Goal: Task Accomplishment & Management: Use online tool/utility

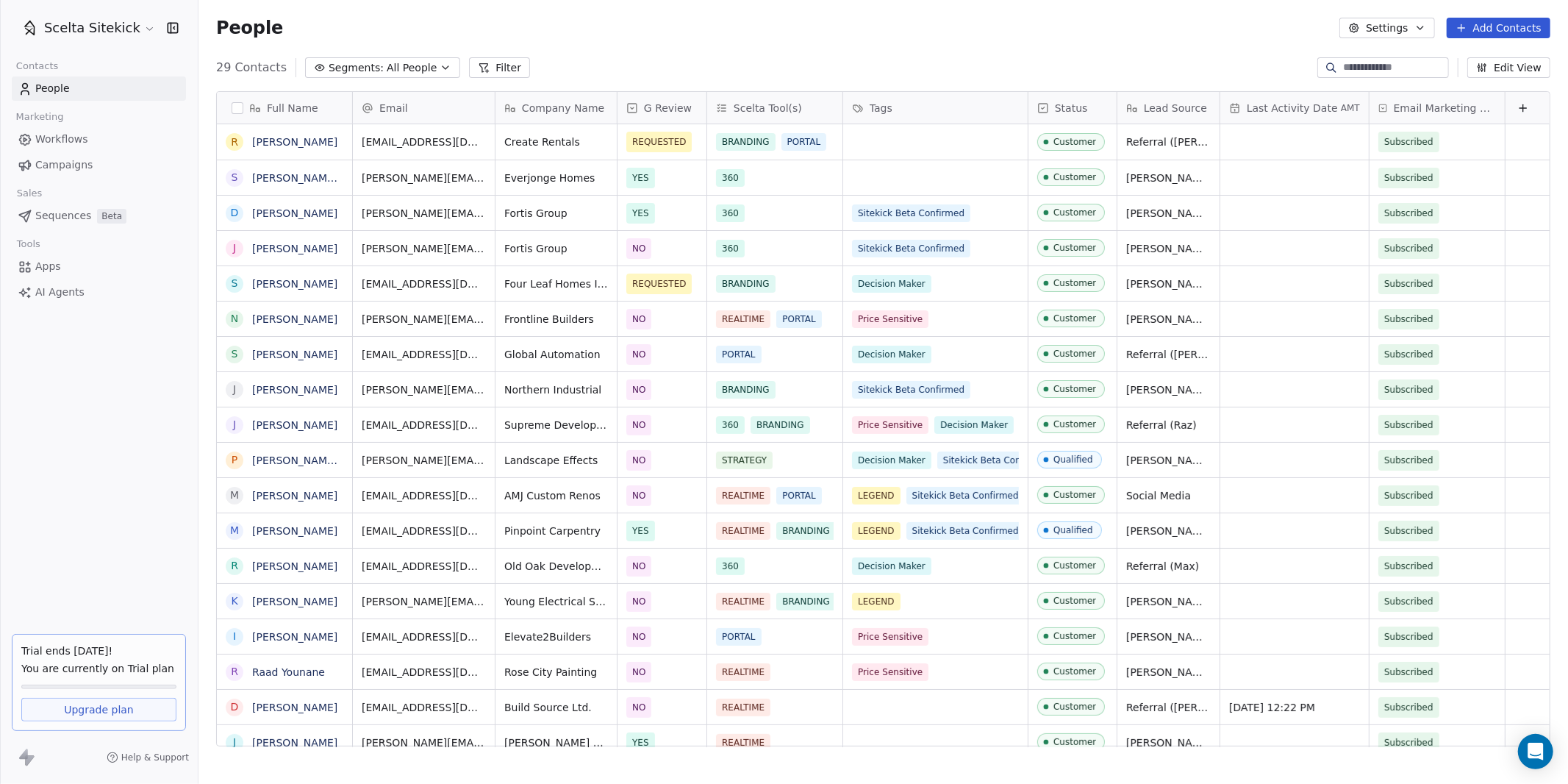
scroll to position [690, 1369]
click at [74, 26] on html "Scelta Sitekick Contacts People Marketing Workflows Campaigns Sales Sequences B…" at bounding box center [784, 392] width 1568 height 784
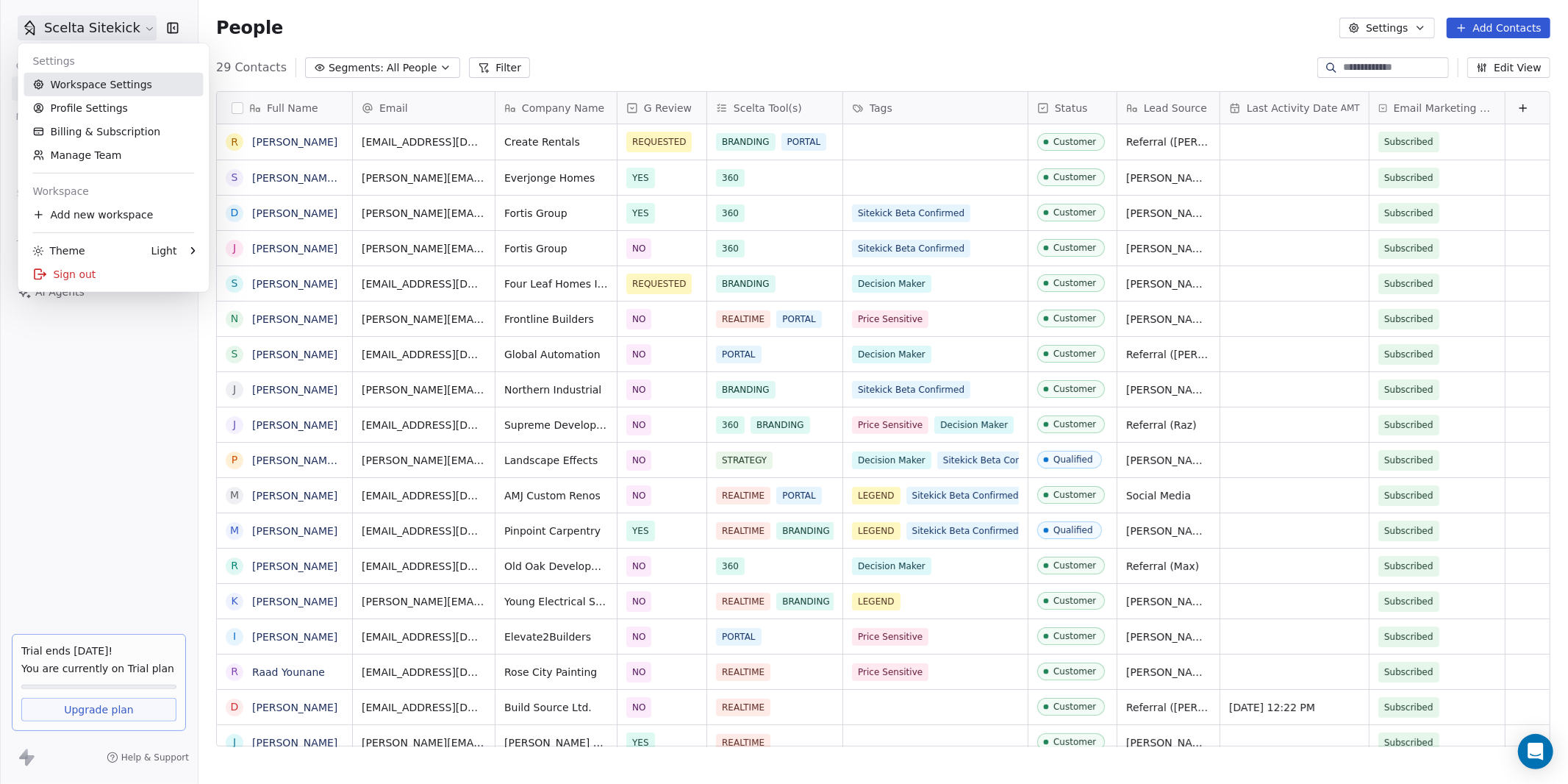
click at [76, 85] on link "Workspace Settings" at bounding box center [114, 84] width 180 height 24
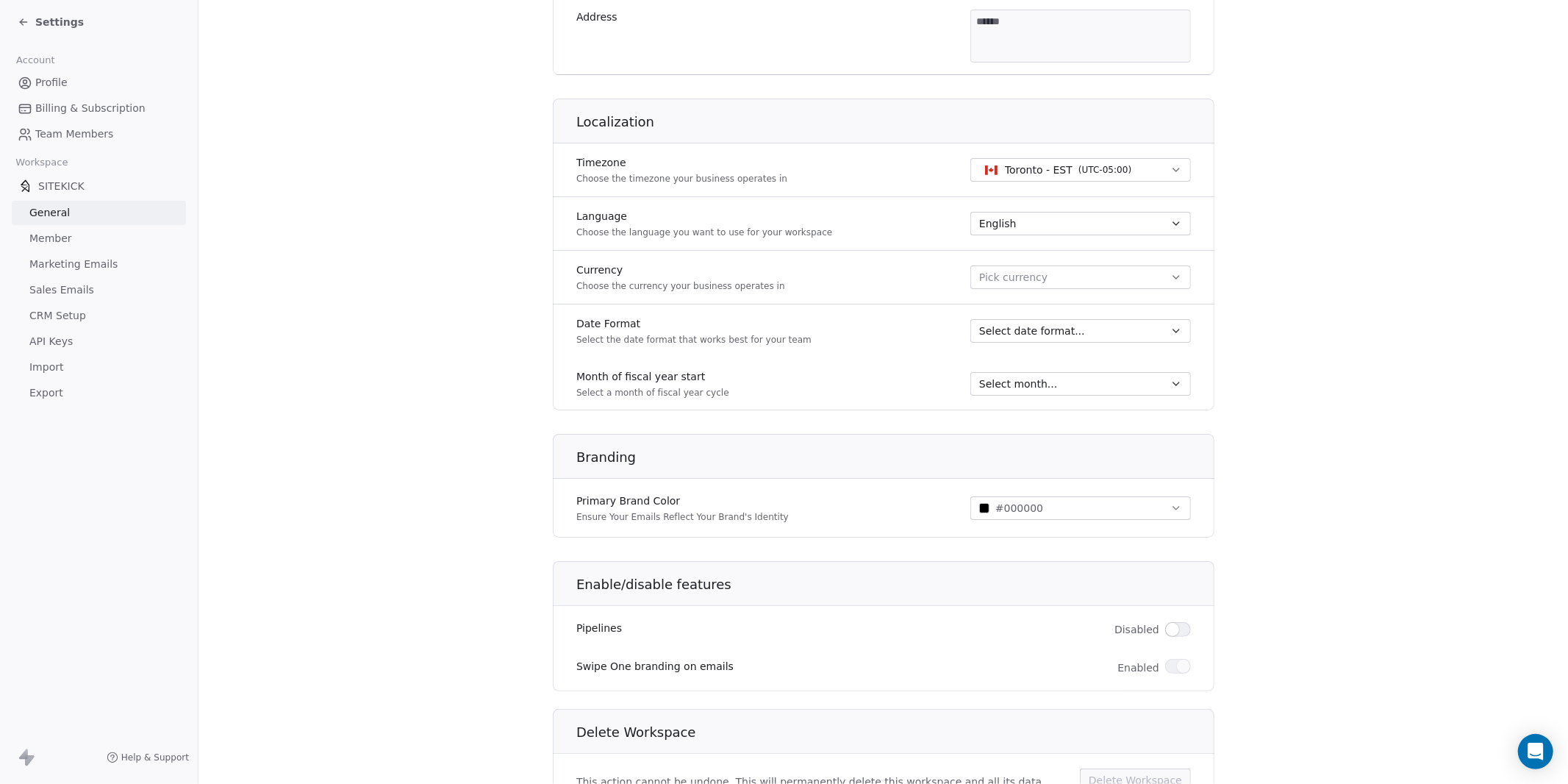
scroll to position [593, 0]
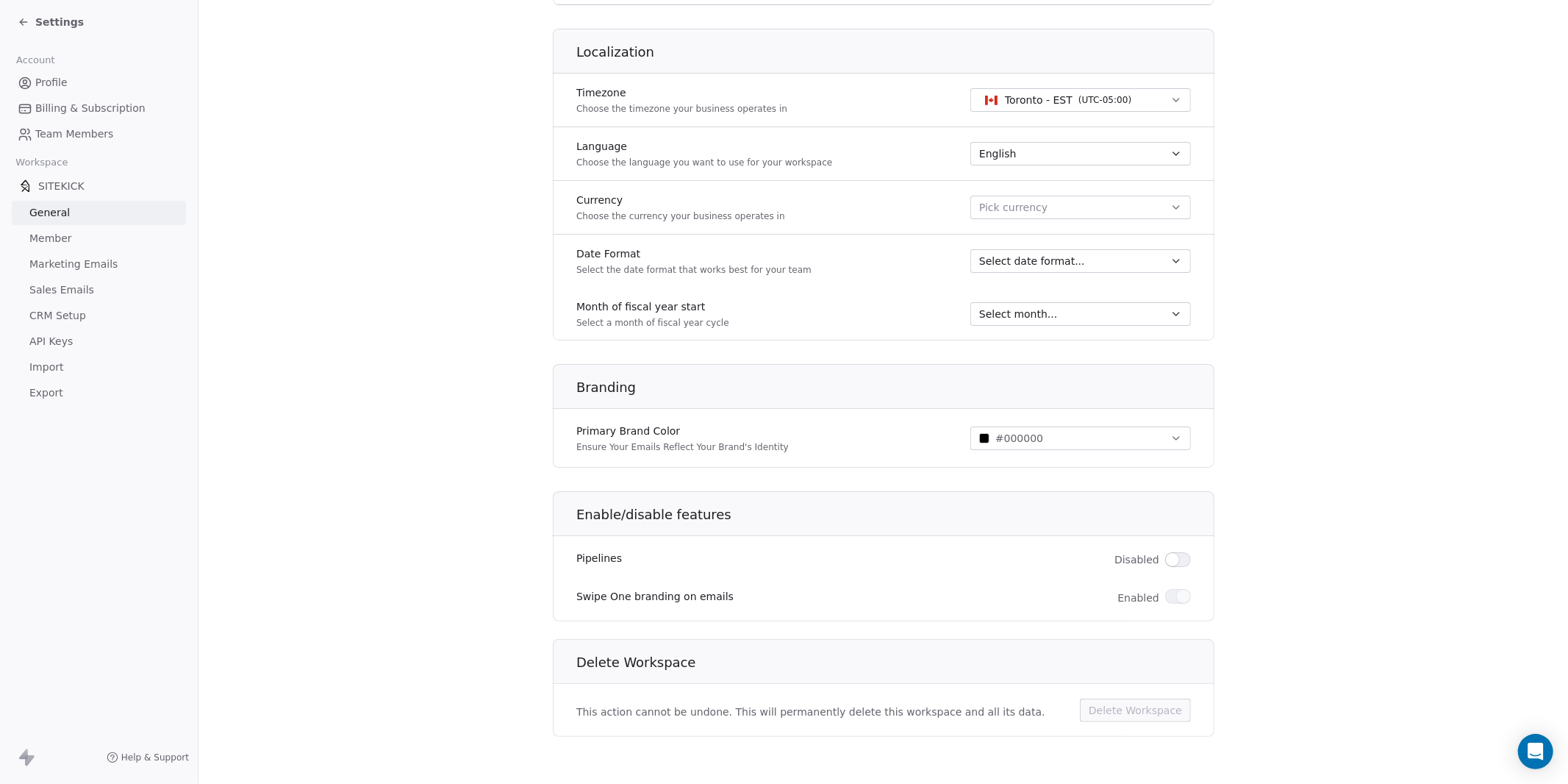
click at [103, 228] on link "Member" at bounding box center [98, 238] width 174 height 24
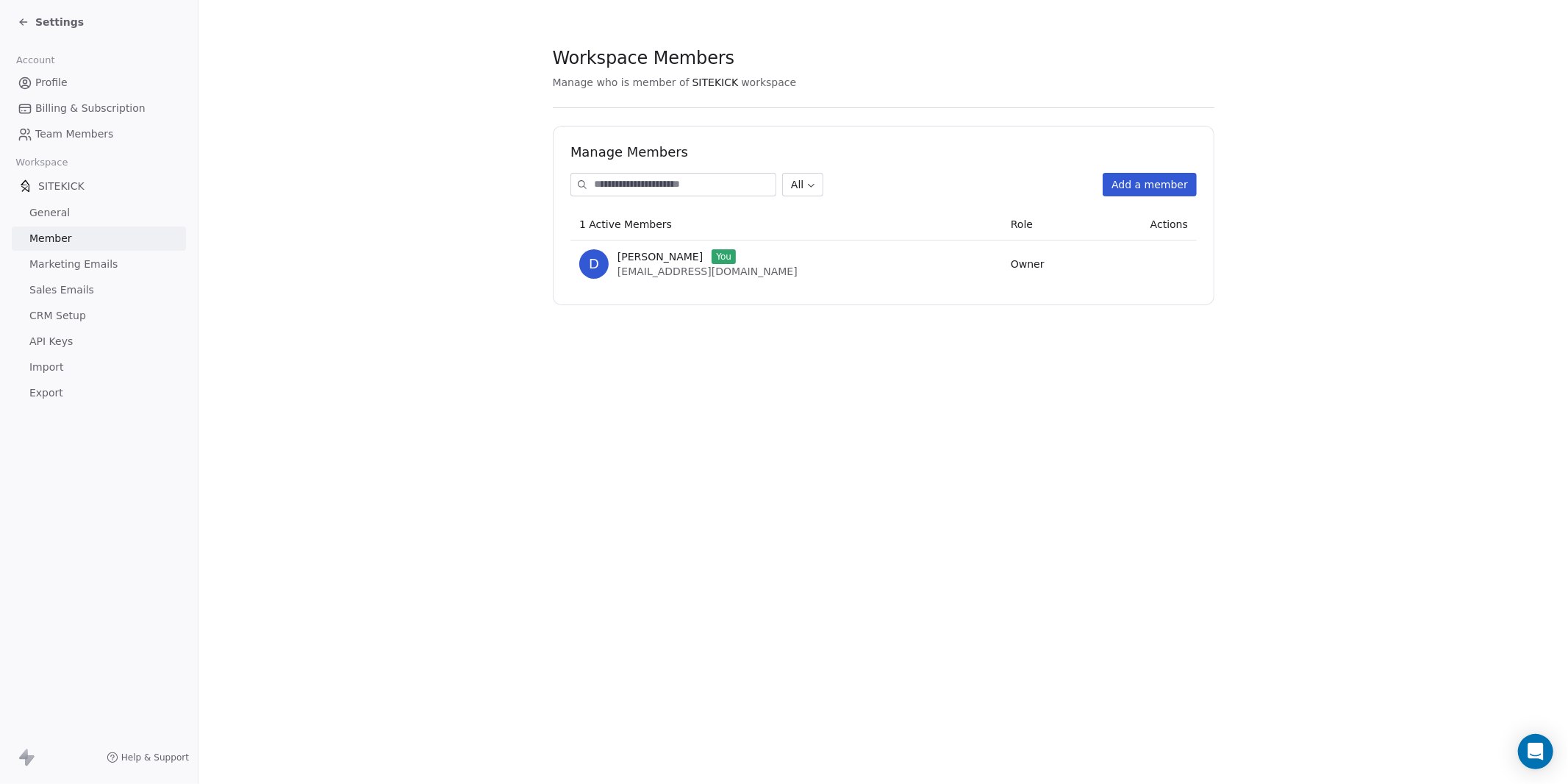
click at [1146, 181] on button "Add a member" at bounding box center [1149, 185] width 94 height 24
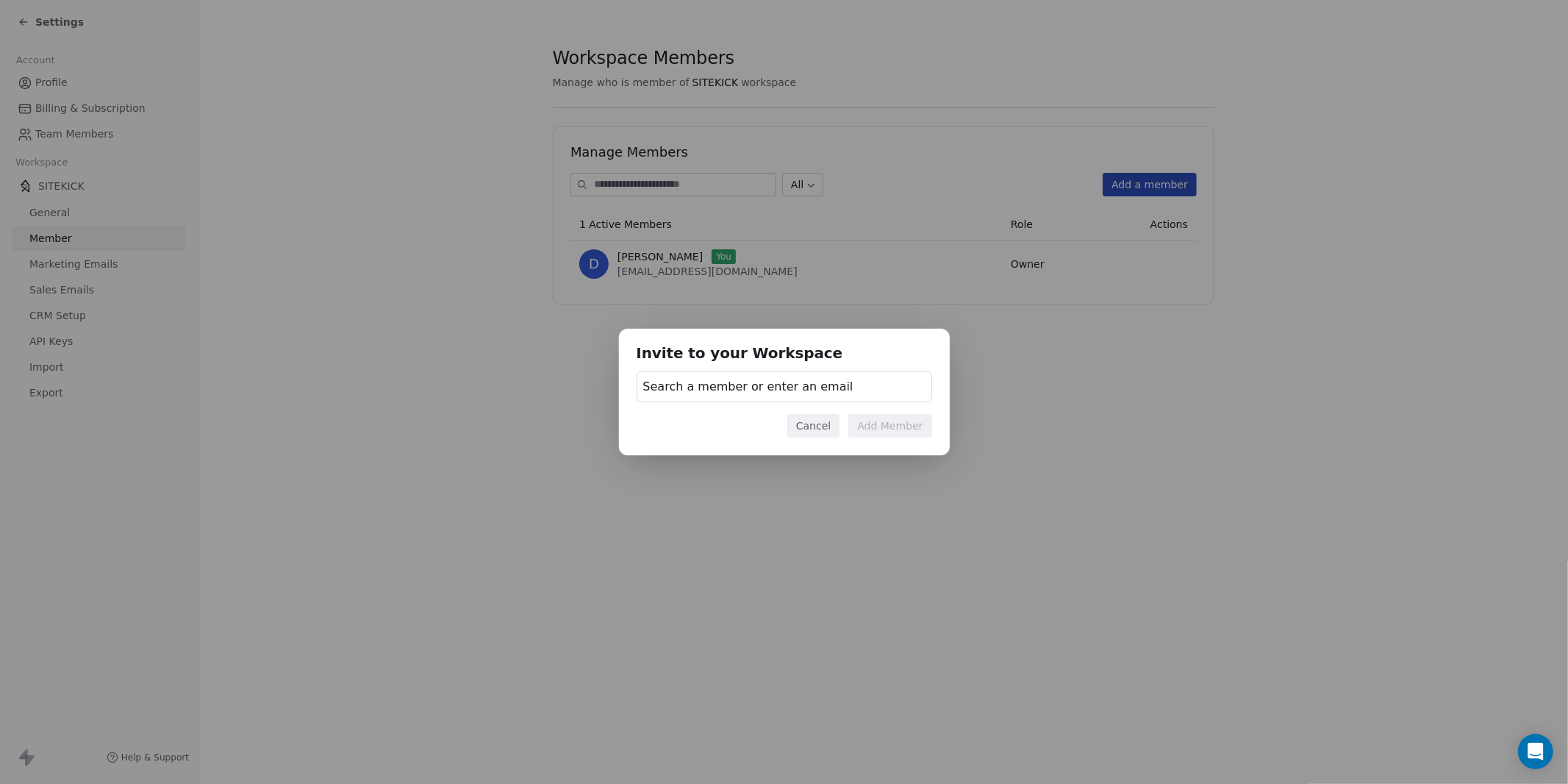
click at [672, 390] on span "Search a member or enter an email" at bounding box center [748, 387] width 210 height 17
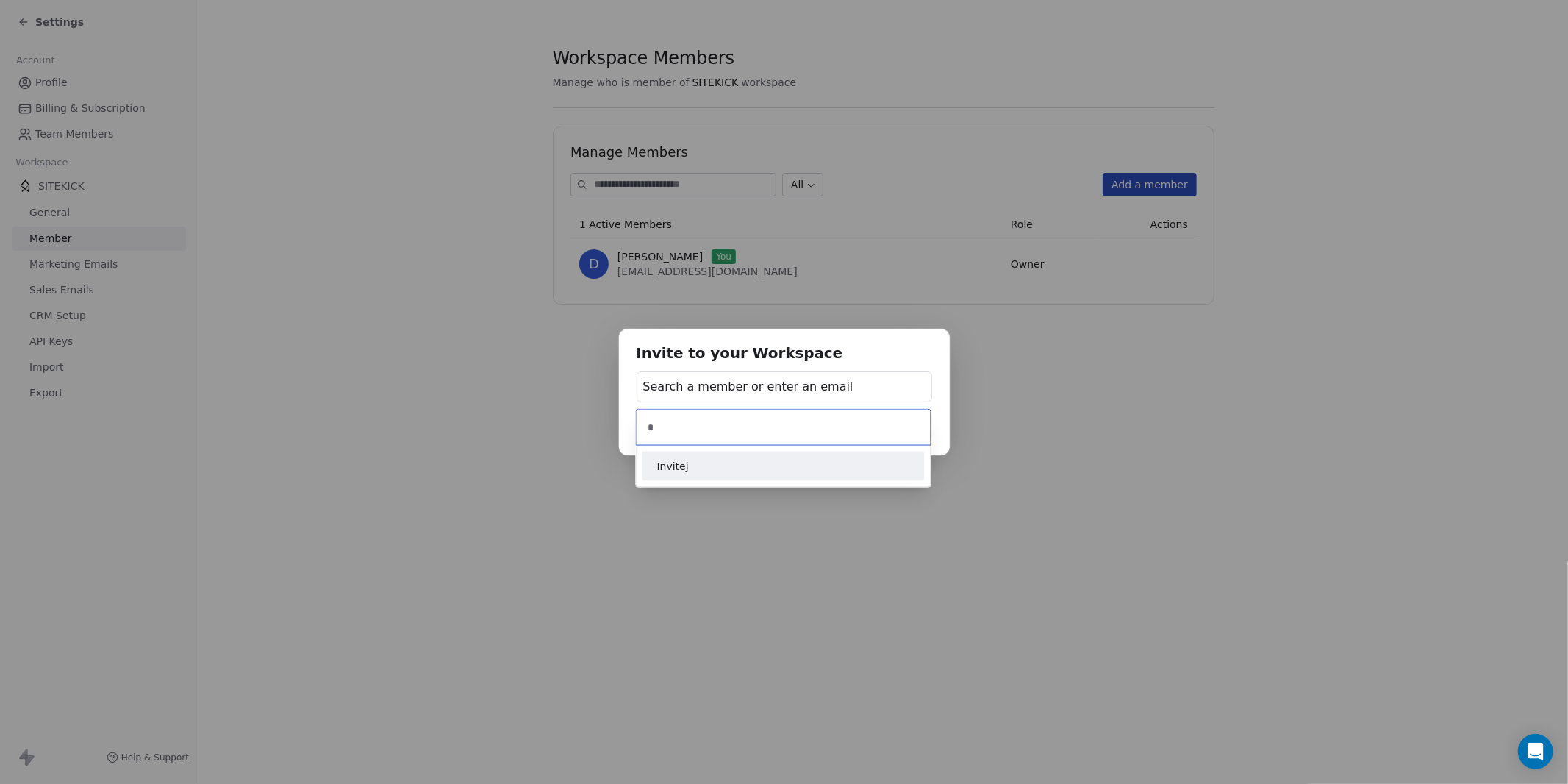
type input "*"
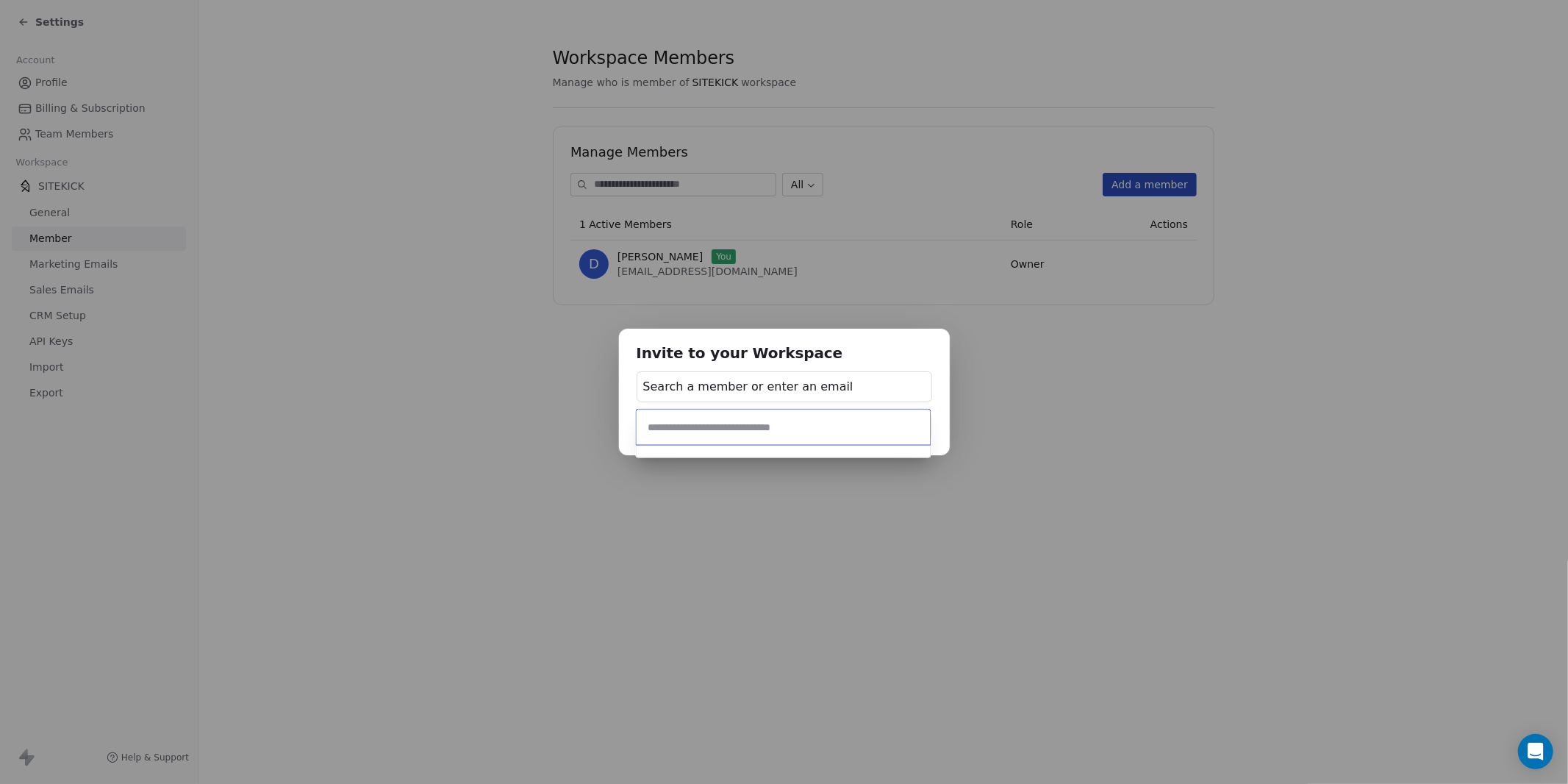
paste input "**********"
type input "**********"
click at [688, 463] on span "Invite [EMAIL_ADDRESS][DOMAIN_NAME]" at bounding box center [784, 466] width 253 height 16
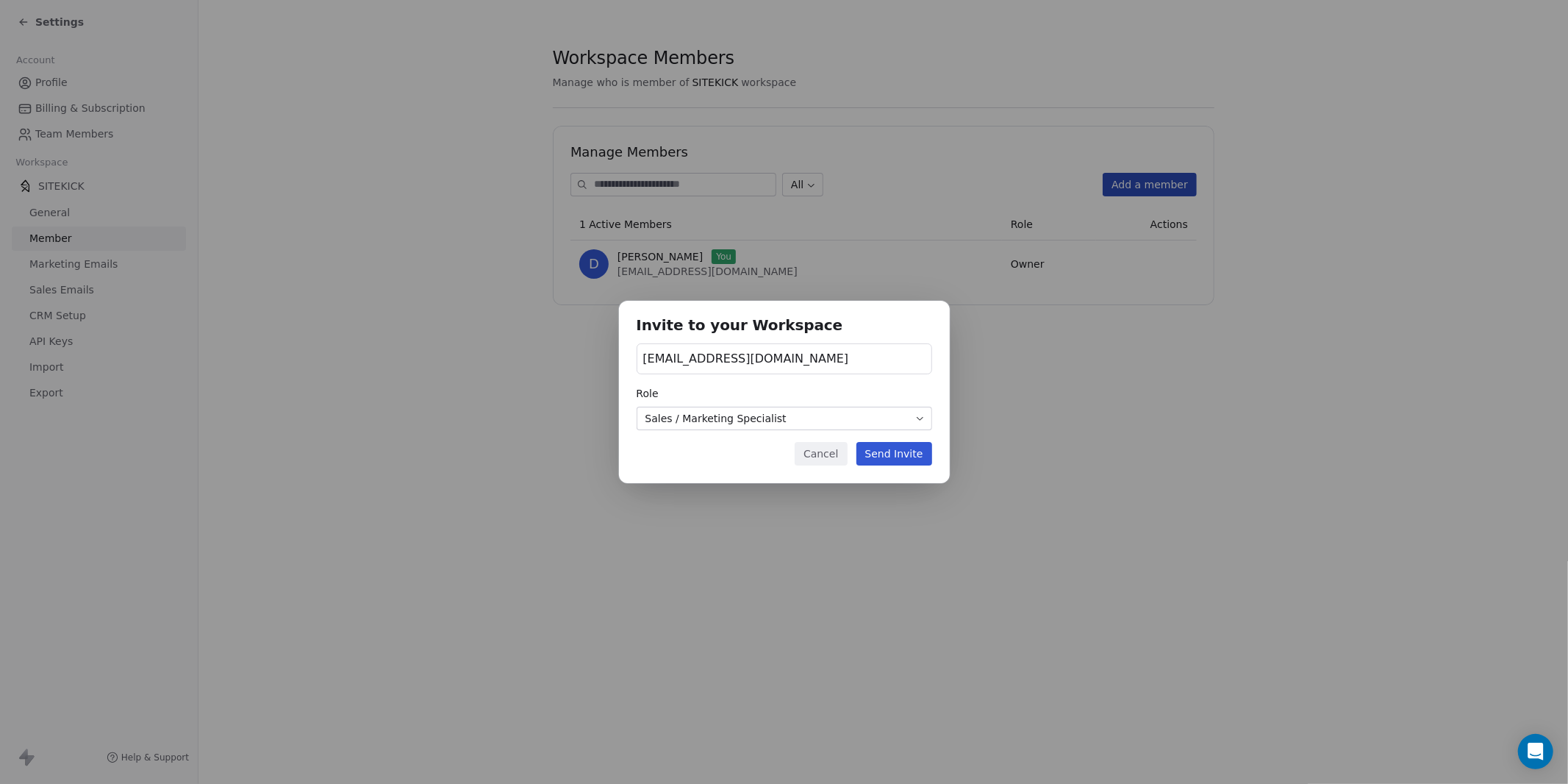
click at [783, 367] on div "[EMAIL_ADDRESS][DOMAIN_NAME]" at bounding box center [784, 359] width 296 height 31
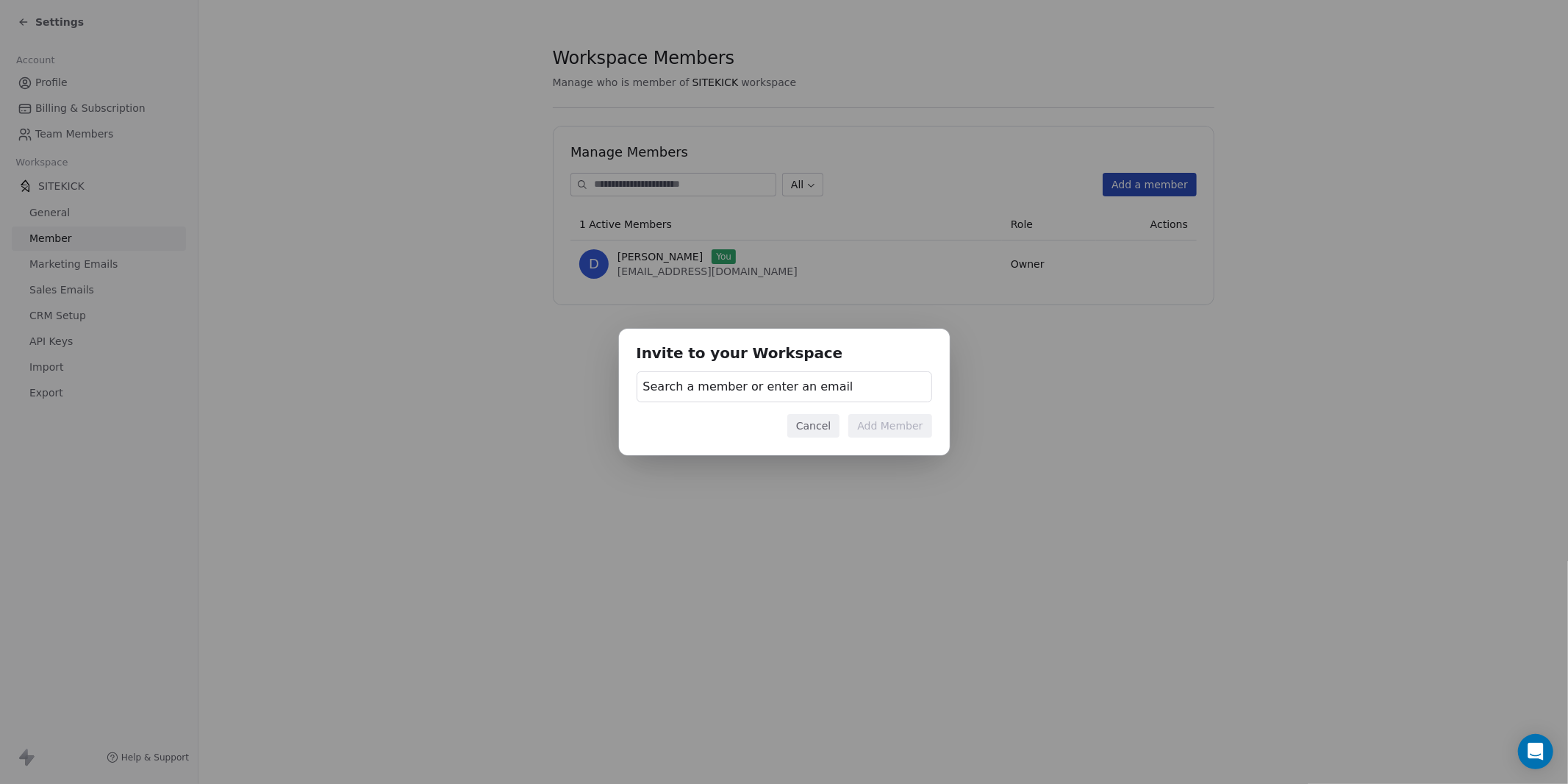
click at [794, 331] on div "Invite to your Workspace Search a member or enter an email Cancel Add Member" at bounding box center [784, 392] width 1568 height 126
click at [795, 391] on span "Search a member or enter an email" at bounding box center [748, 387] width 210 height 17
type input "**********"
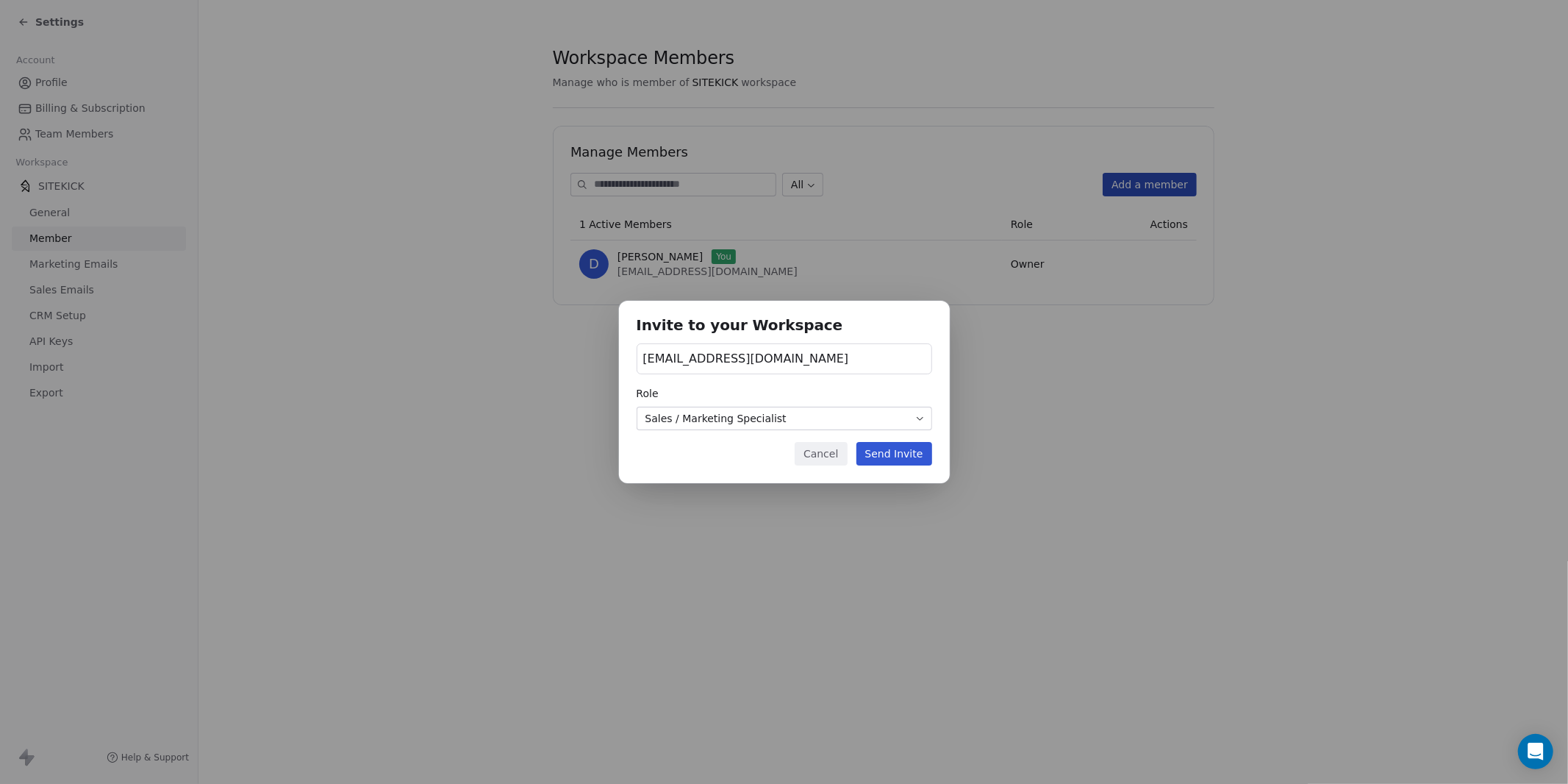
click at [742, 418] on body "Settings Account Profile Billing & Subscription Team Members Workspace SITEKICK…" at bounding box center [784, 392] width 1568 height 784
click at [902, 459] on button "Send Invite" at bounding box center [894, 453] width 76 height 24
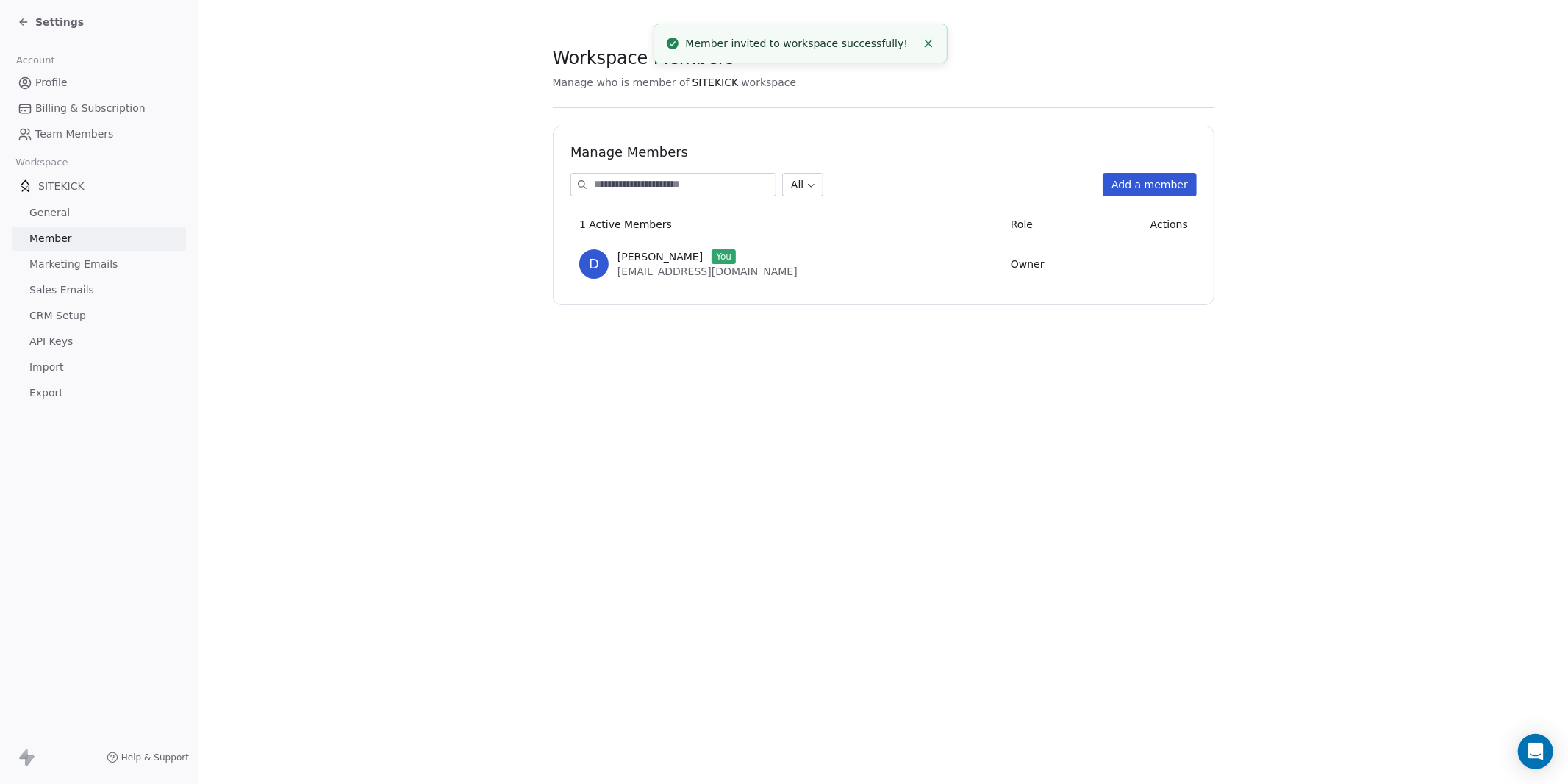
click at [1171, 181] on button "Add a member" at bounding box center [1149, 185] width 94 height 24
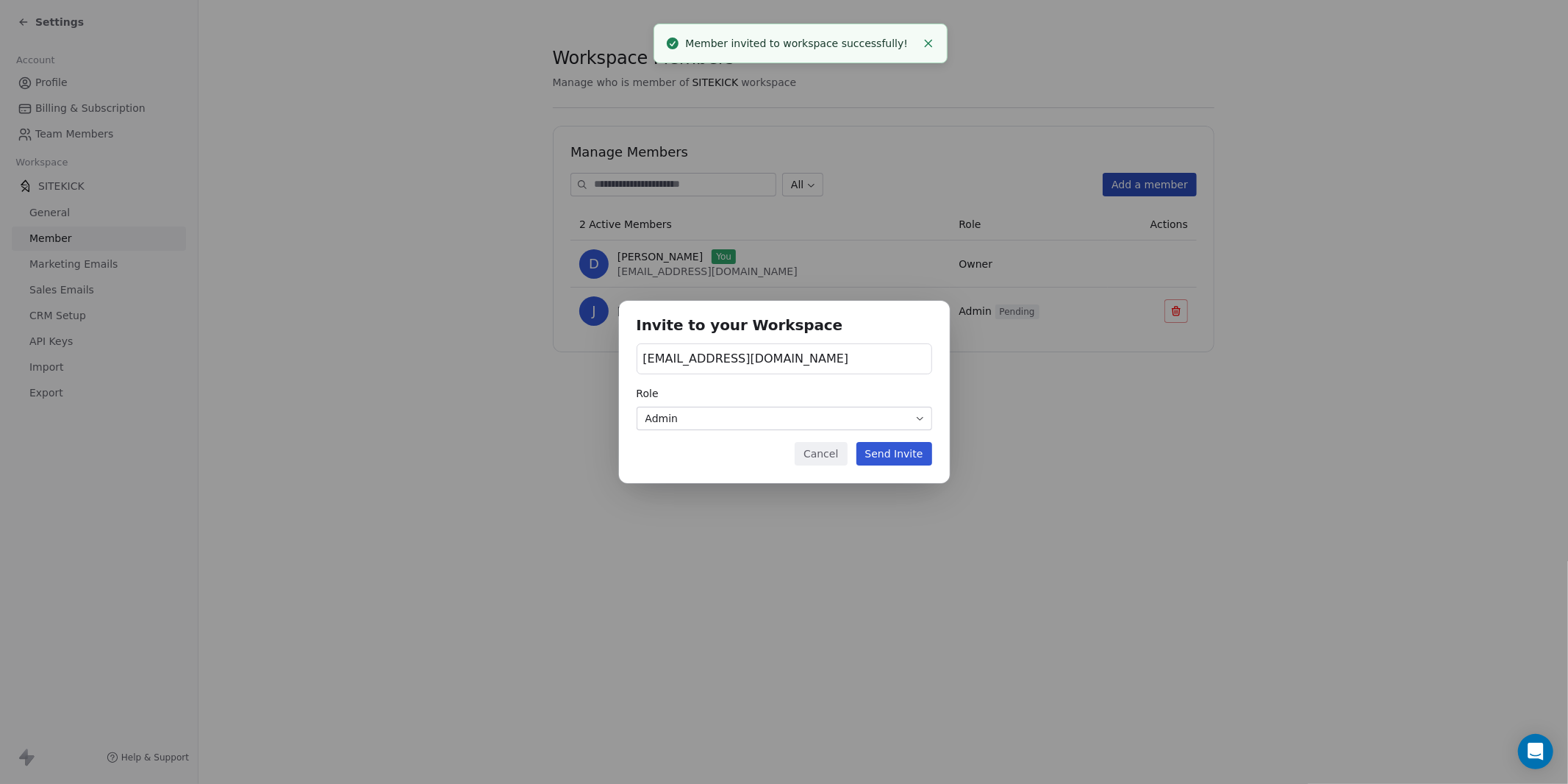
click at [734, 361] on span "[EMAIL_ADDRESS][DOMAIN_NAME]" at bounding box center [747, 359] width 206 height 17
click at [734, 361] on div "Invite to your Workspace [EMAIL_ADDRESS][DOMAIN_NAME] Role Admin Cancel Send In…" at bounding box center [784, 392] width 1568 height 181
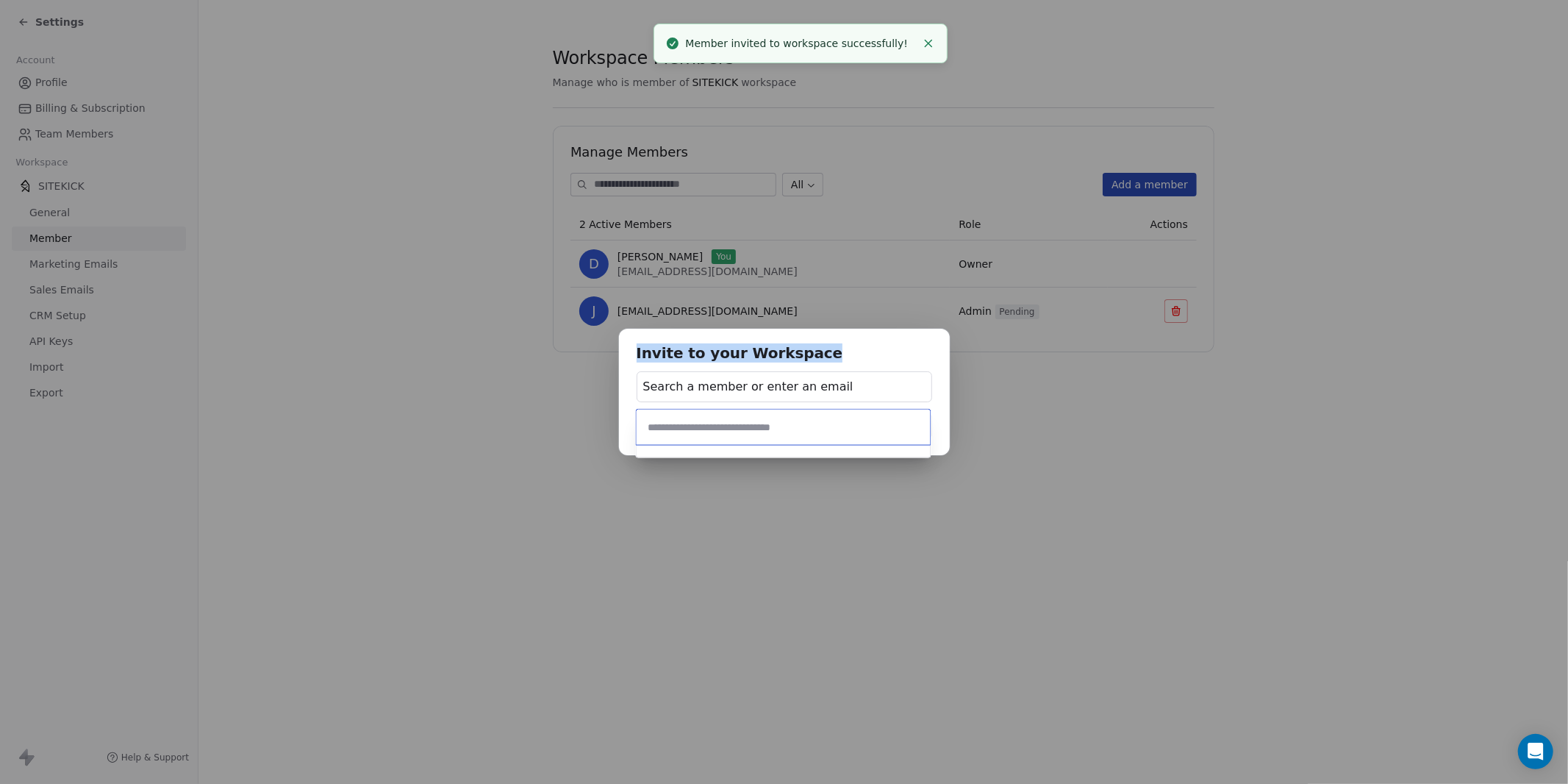
click at [734, 361] on h1 "Invite to your Workspace" at bounding box center [784, 354] width 296 height 16
click at [722, 379] on span "Search a member or enter an email" at bounding box center [748, 387] width 210 height 17
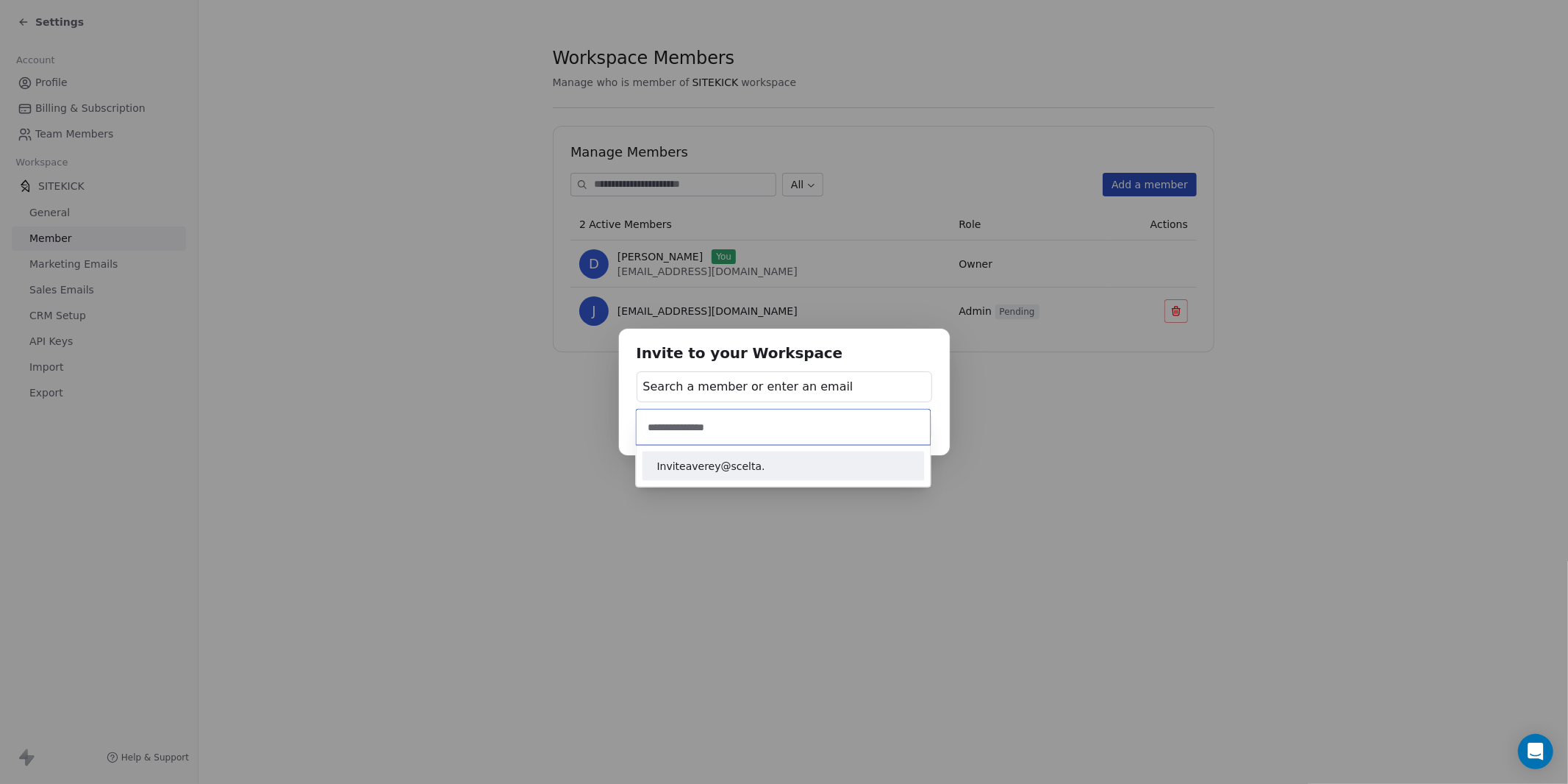
type input "**********"
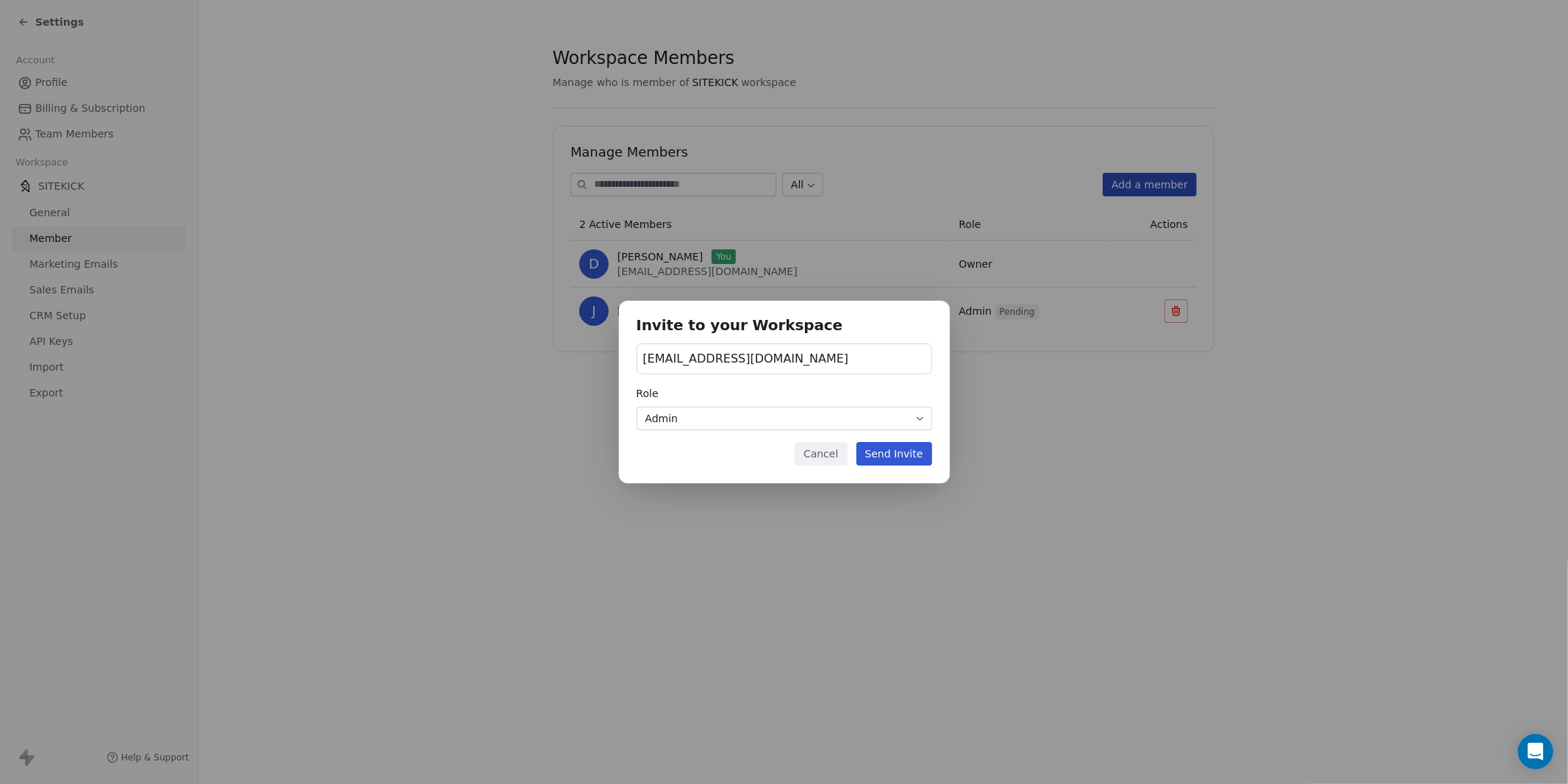
click at [908, 462] on button "Send Invite" at bounding box center [894, 453] width 76 height 24
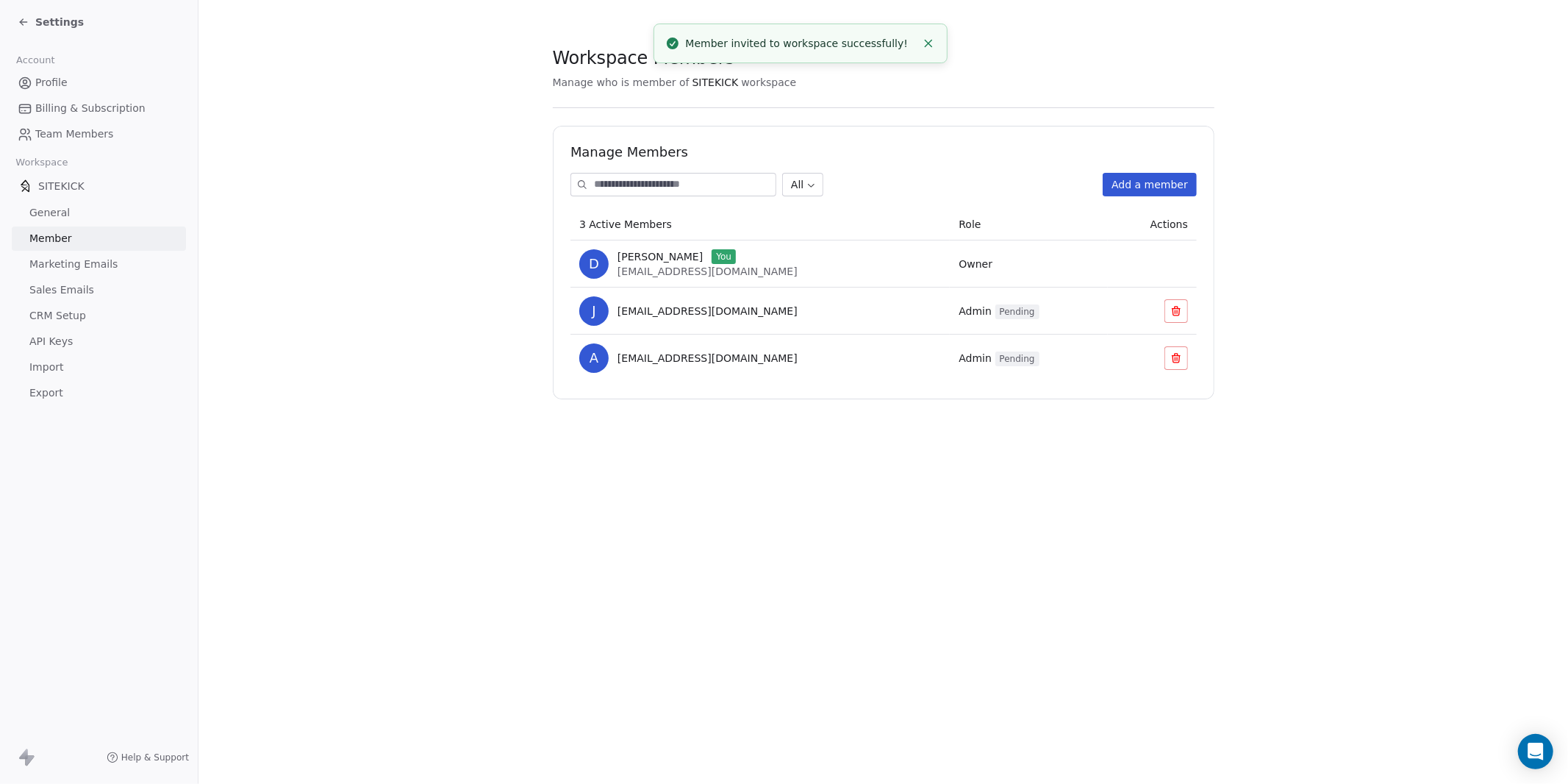
click at [40, 20] on span "Settings" at bounding box center [59, 22] width 49 height 15
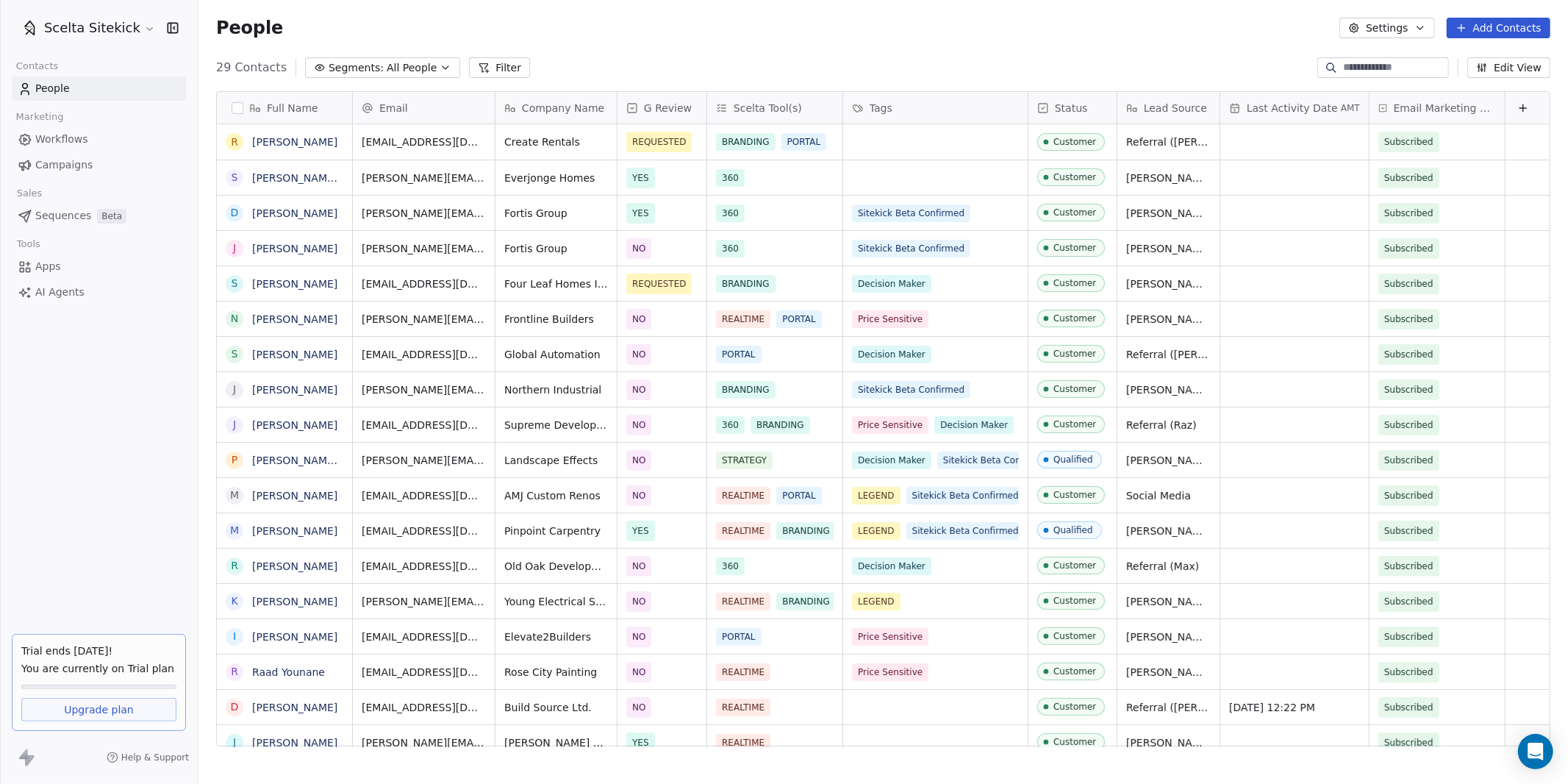
drag, startPoint x: 1563, startPoint y: 21, endPoint x: 1116, endPoint y: 24, distance: 447.0
click at [1116, 24] on div "People Settings Add Contacts" at bounding box center [883, 28] width 1369 height 56
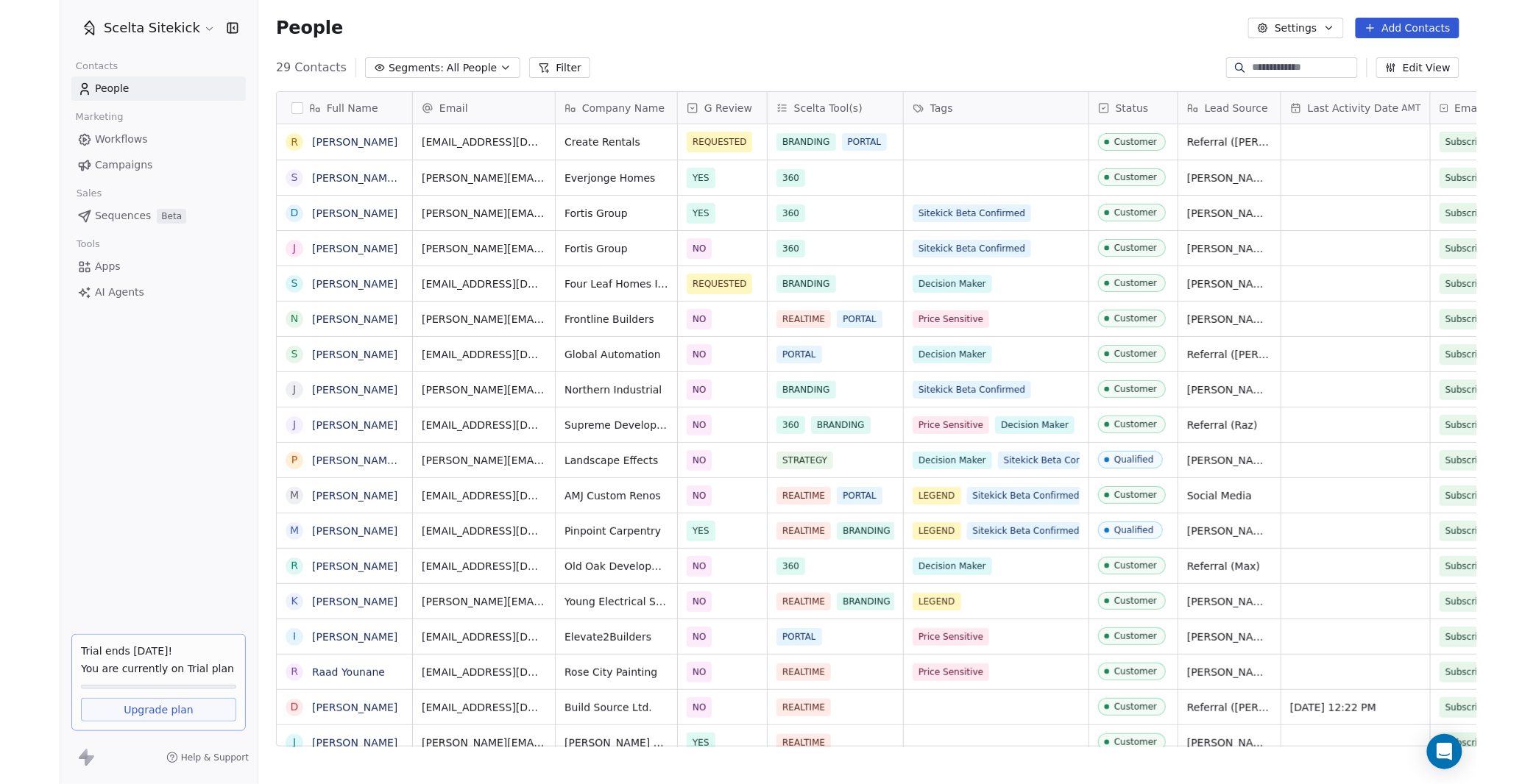
scroll to position [690, 1337]
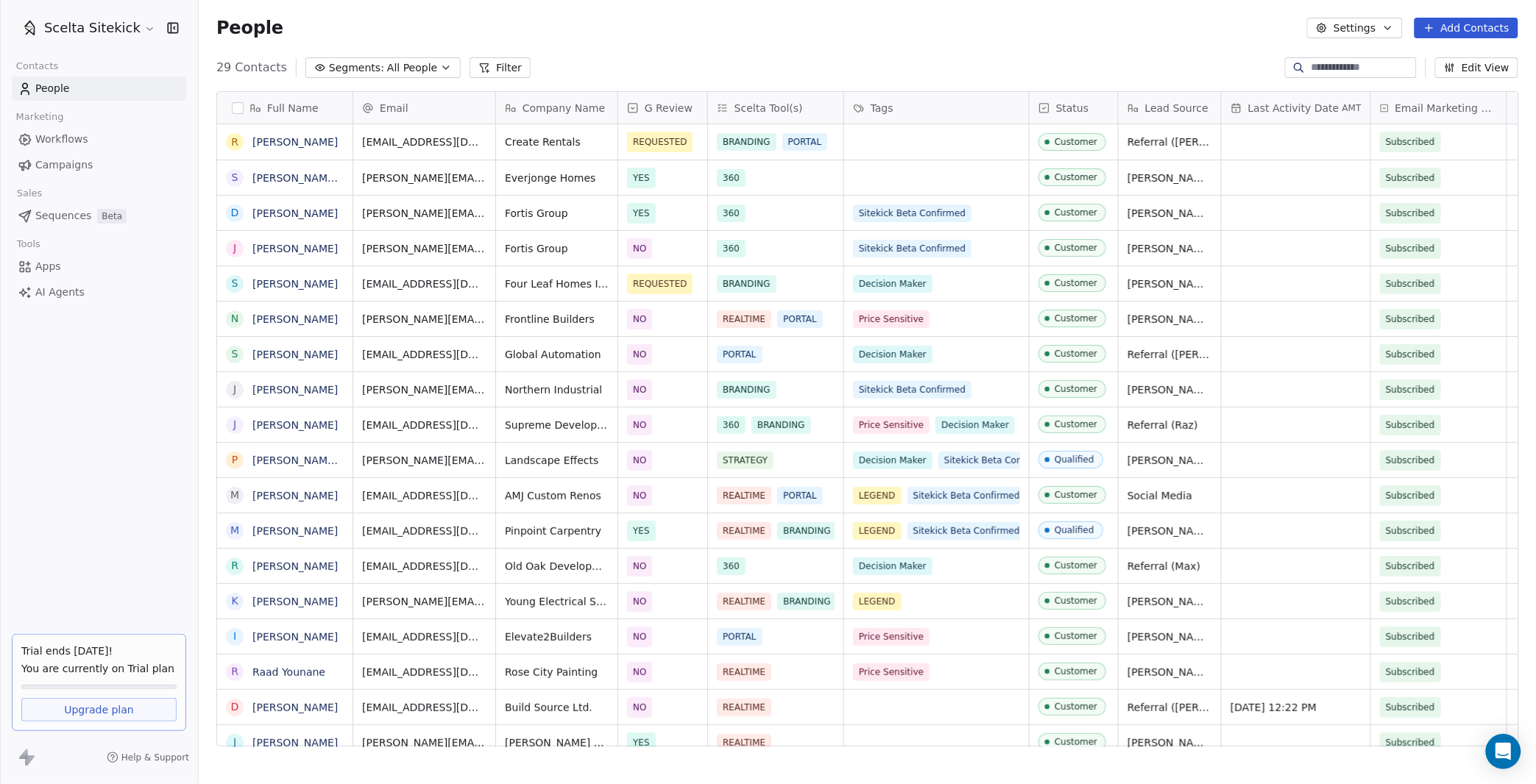
click at [789, 51] on div "People Settings Add Contacts" at bounding box center [867, 28] width 1337 height 56
click at [798, 59] on div "29 Contacts Segments: All People Filter Edit View" at bounding box center [867, 68] width 1337 height 24
click at [772, 69] on div "29 Contacts Segments: All People Filter Edit View" at bounding box center [867, 68] width 1337 height 24
click at [1456, 31] on button "Add Contacts" at bounding box center [1467, 27] width 104 height 21
click at [1449, 59] on span "Create new contact" at bounding box center [1472, 59] width 101 height 16
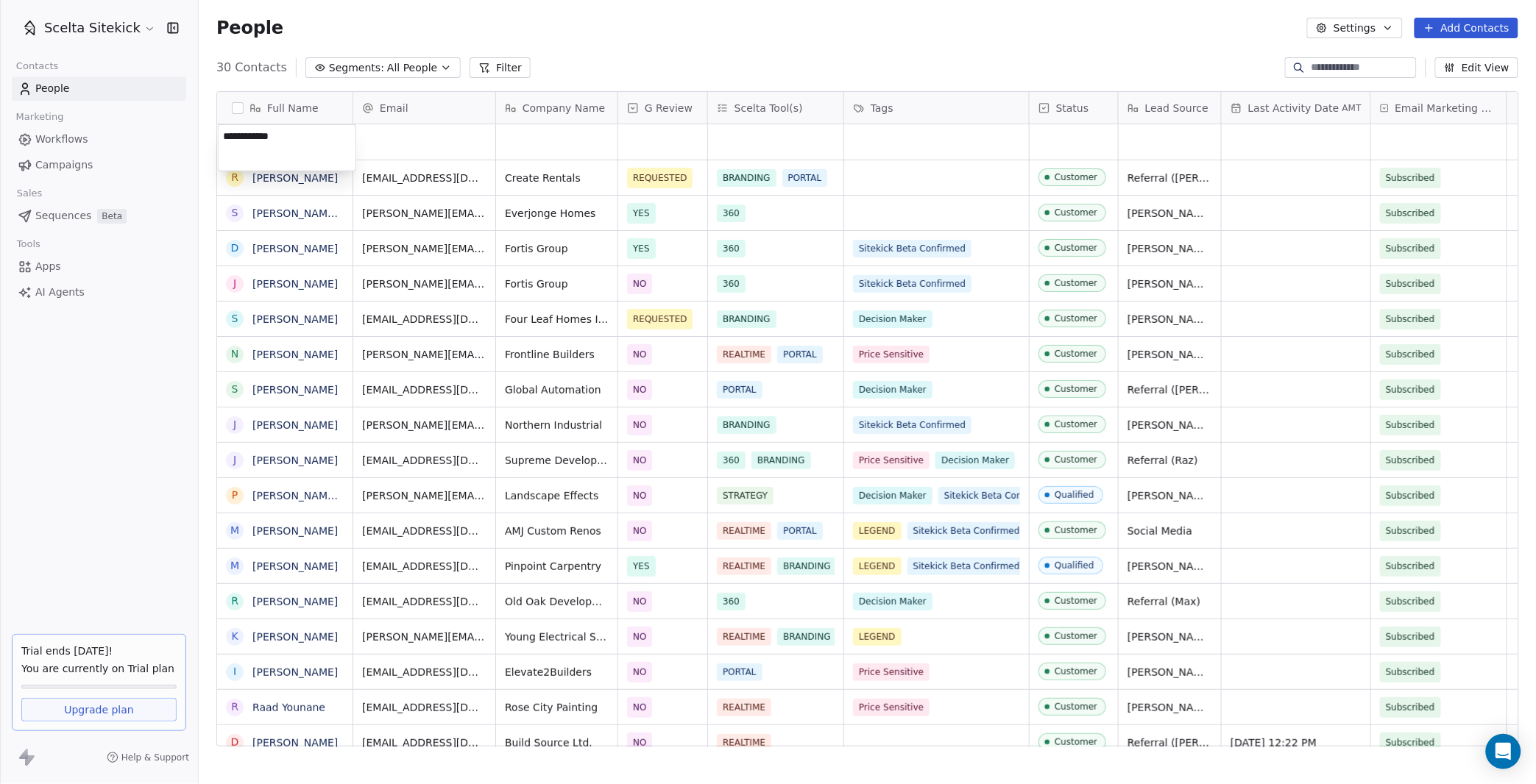
type textarea "**********"
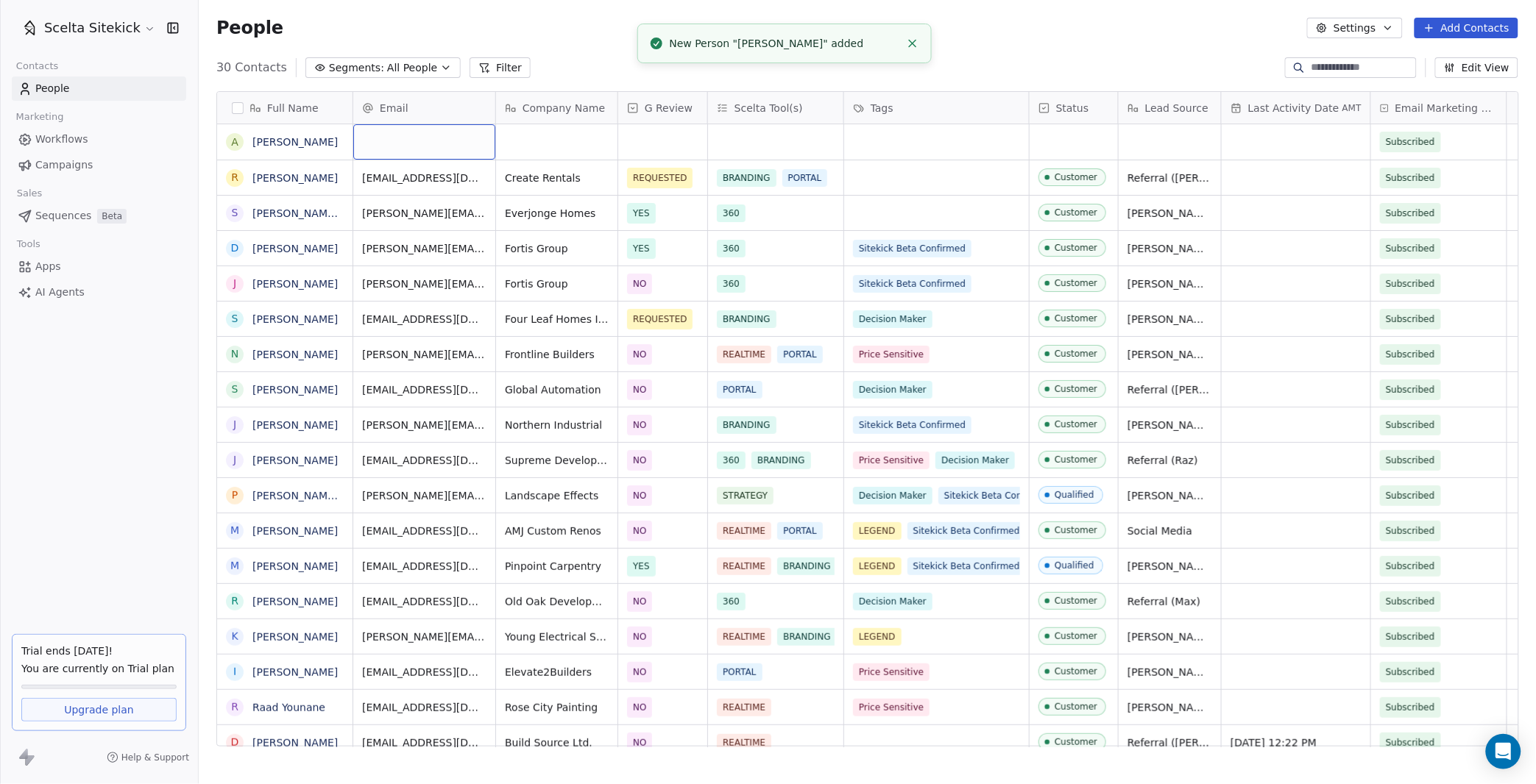
click at [401, 142] on div "grid" at bounding box center [424, 142] width 142 height 35
click at [440, 140] on input "email" at bounding box center [425, 143] width 136 height 30
paste input "**********"
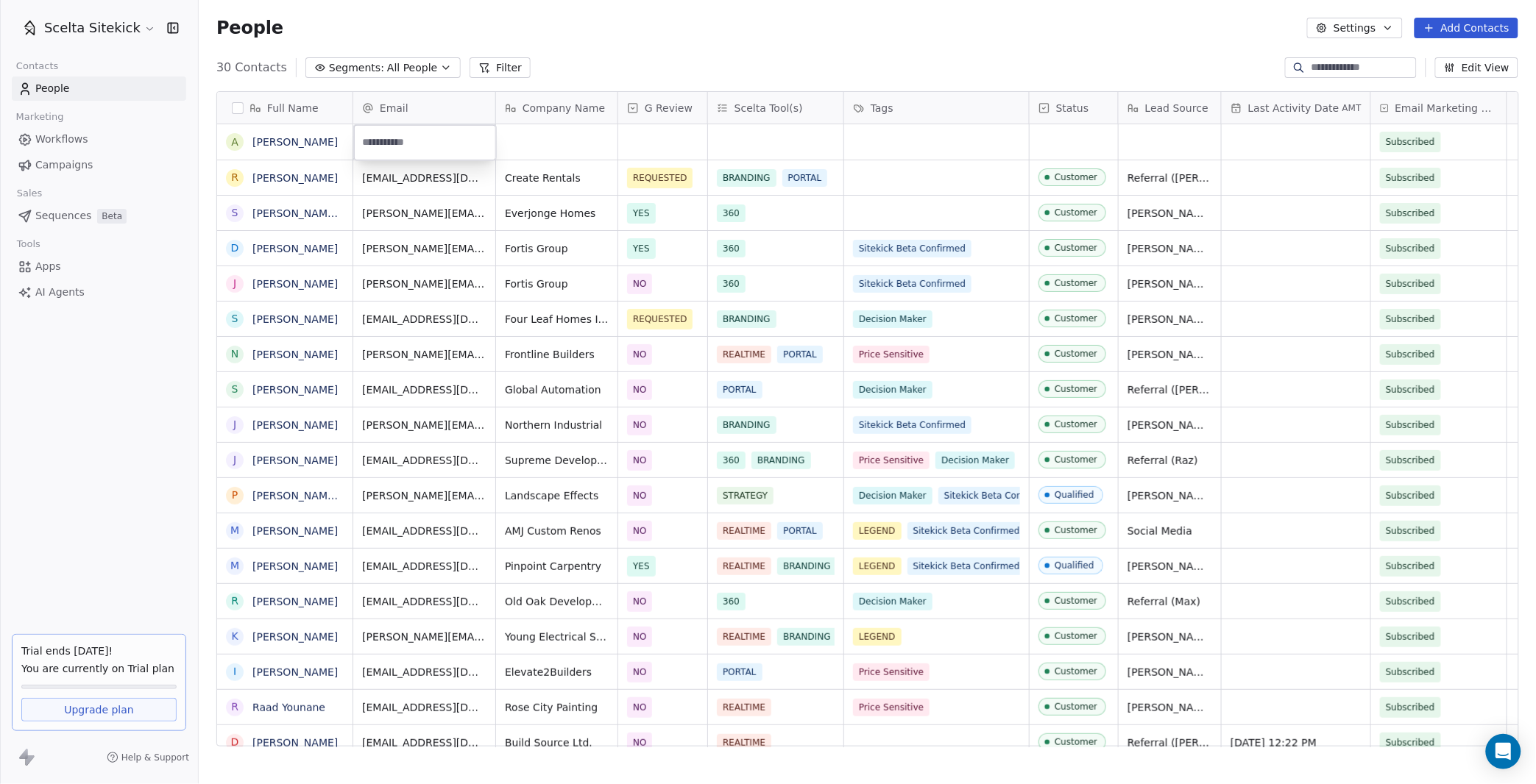
type input "**********"
click at [529, 140] on html "Scelta Sitekick Contacts People Marketing Workflows Campaigns Sales Sequences B…" at bounding box center [768, 392] width 1536 height 784
click at [529, 140] on div "grid" at bounding box center [556, 142] width 121 height 35
click at [529, 143] on div "grid" at bounding box center [556, 142] width 121 height 35
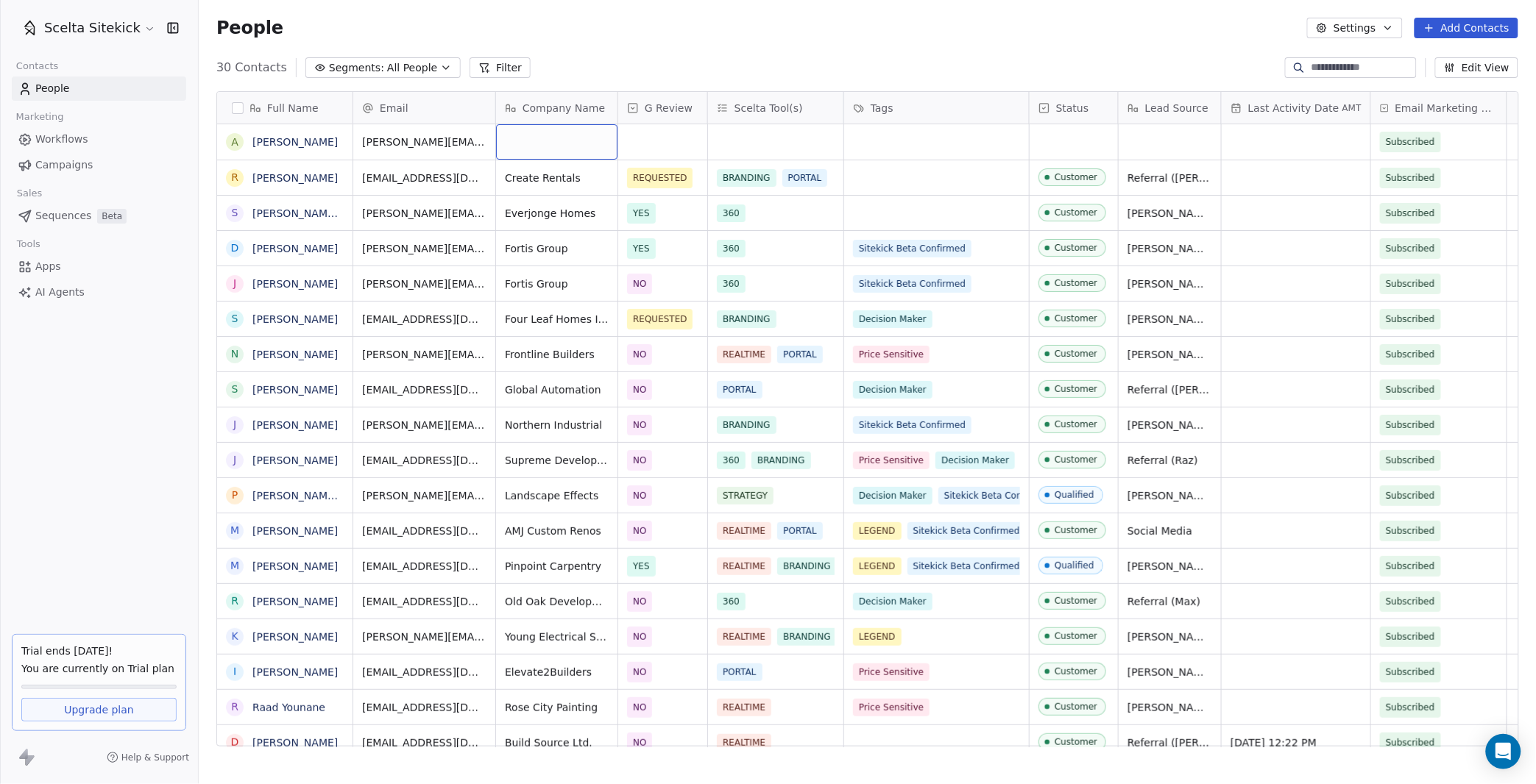
click at [529, 143] on div "grid" at bounding box center [556, 142] width 121 height 35
type textarea "**********"
click at [629, 152] on div "grid" at bounding box center [662, 142] width 89 height 35
click at [662, 187] on span "YES" at bounding box center [651, 181] width 26 height 16
click at [664, 149] on span "YES" at bounding box center [649, 142] width 44 height 21
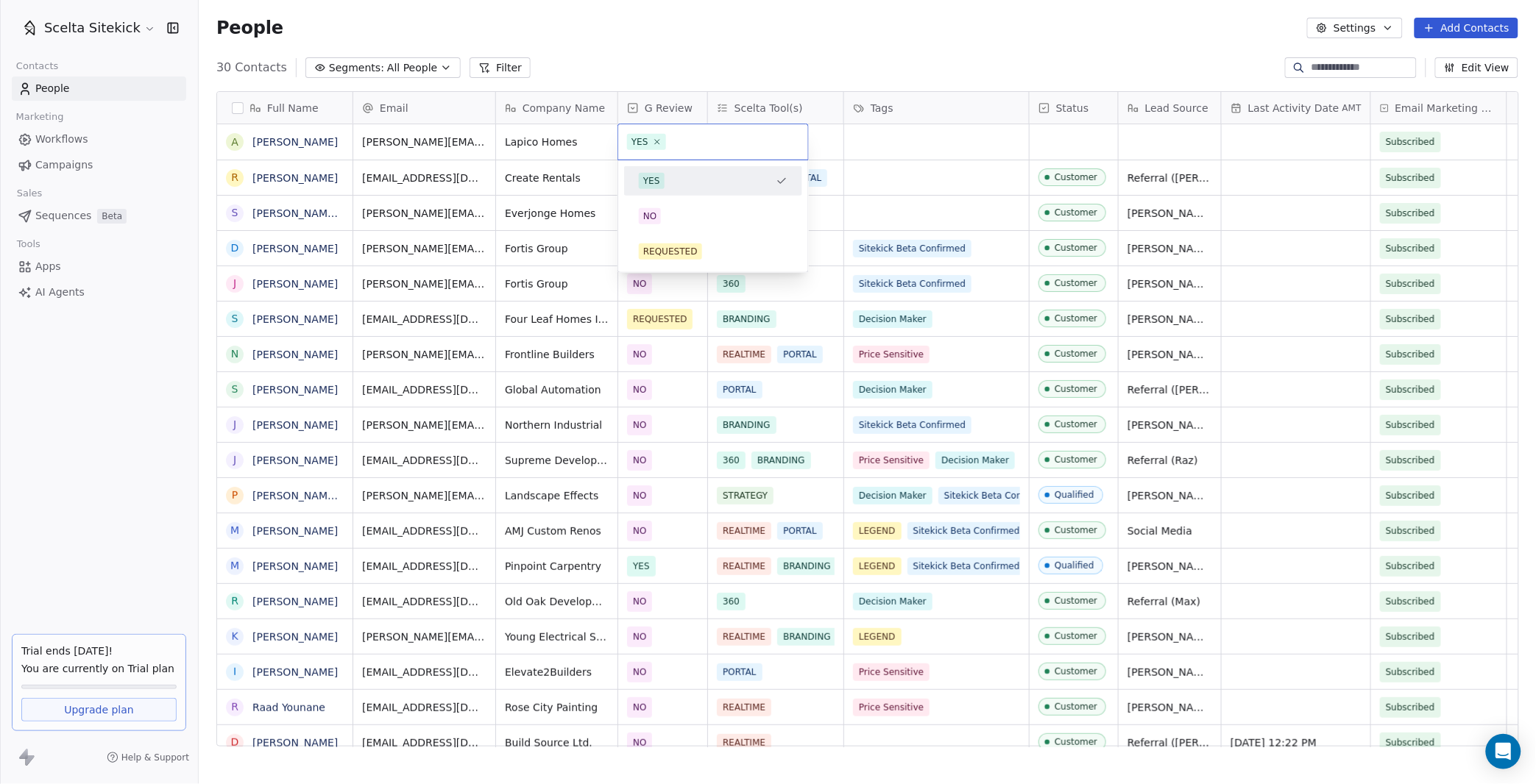
click at [664, 149] on div "YES" at bounding box center [713, 142] width 190 height 35
click at [676, 245] on div "REQUESTED" at bounding box center [671, 251] width 54 height 13
click at [766, 132] on div "grid" at bounding box center [775, 142] width 135 height 35
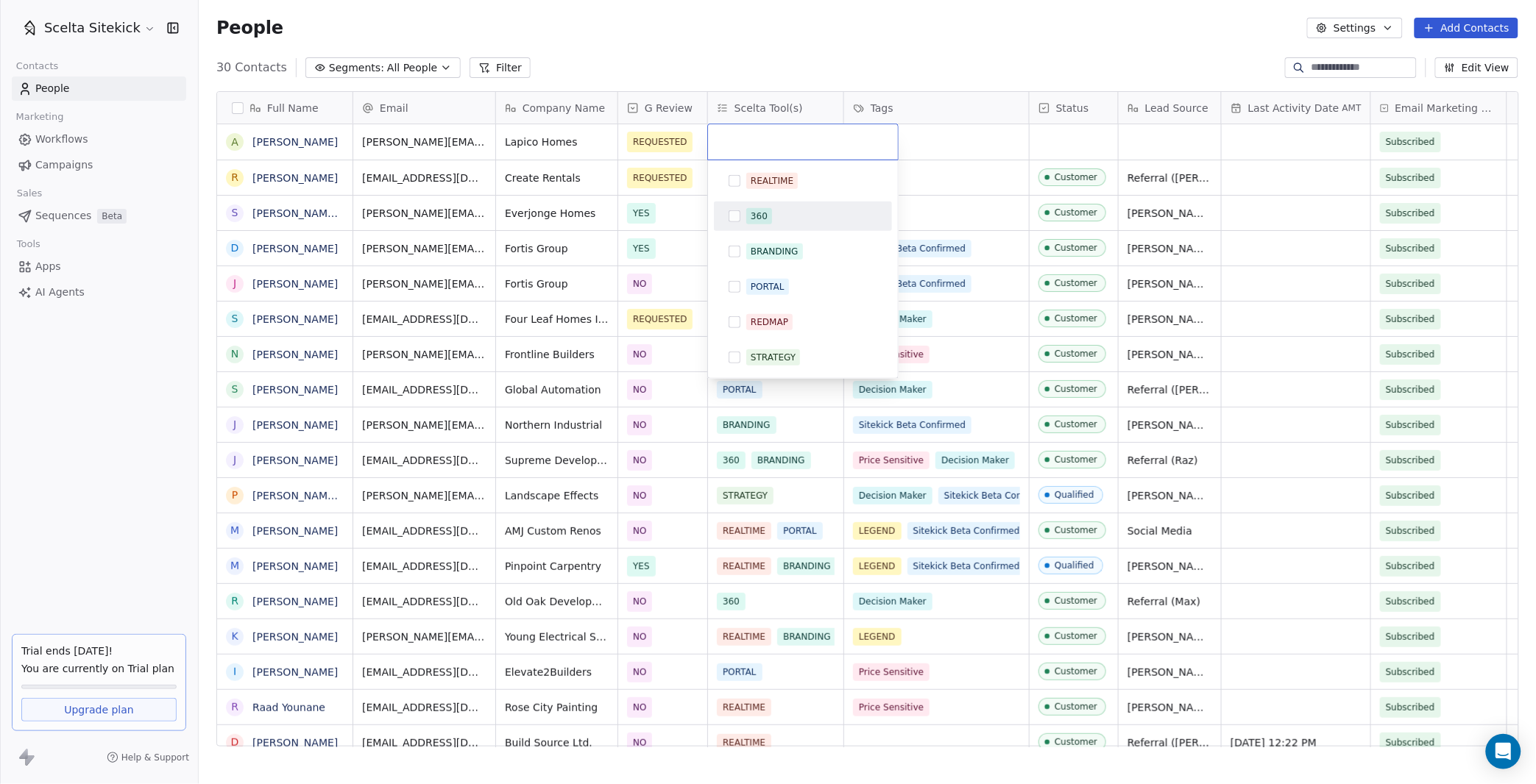
click at [736, 213] on button "Suggestions" at bounding box center [734, 216] width 12 height 12
click at [928, 147] on html "Scelta Sitekick Contacts People Marketing Workflows Campaigns Sales Sequences B…" at bounding box center [768, 392] width 1536 height 784
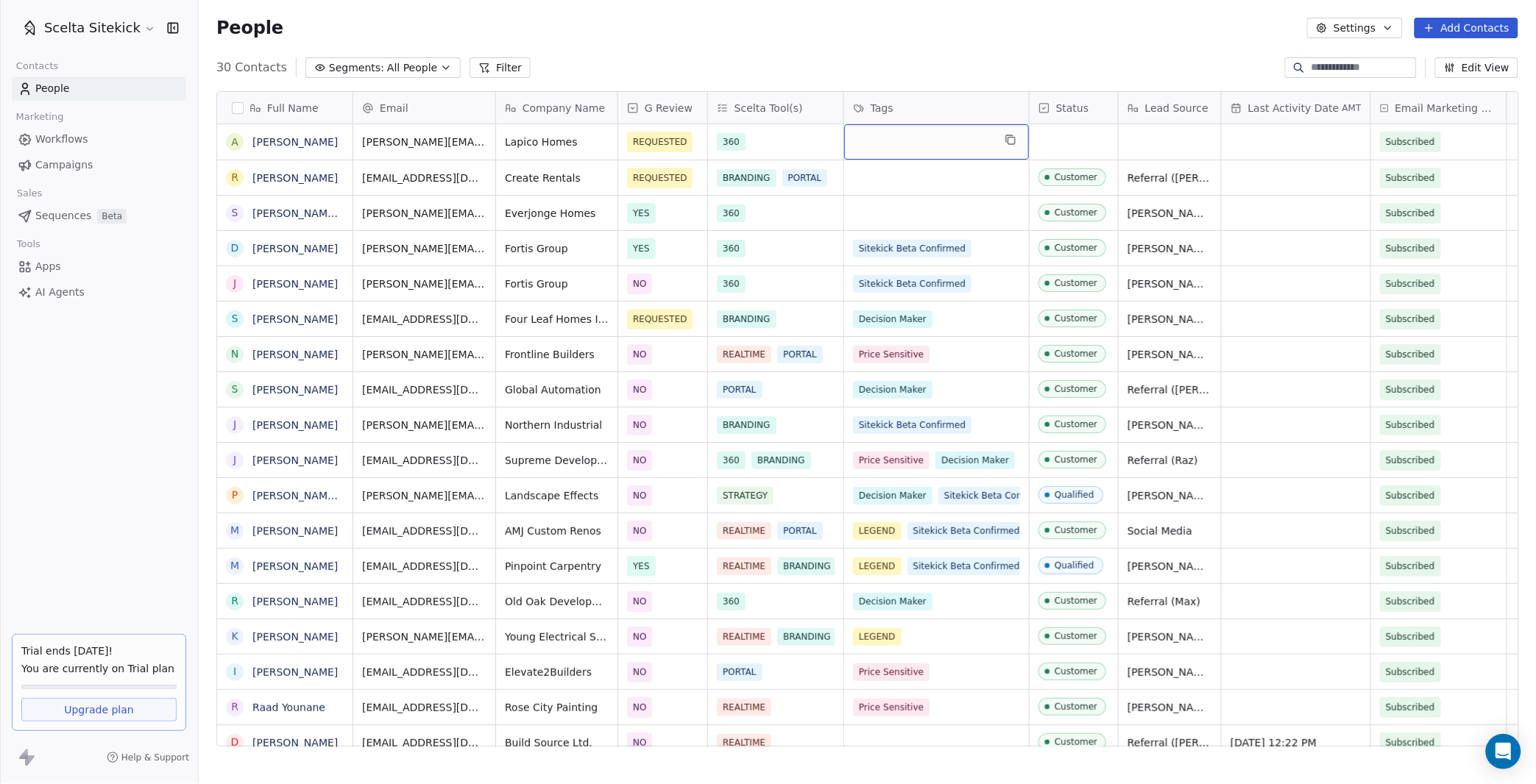
click at [914, 139] on div "grid" at bounding box center [936, 142] width 185 height 35
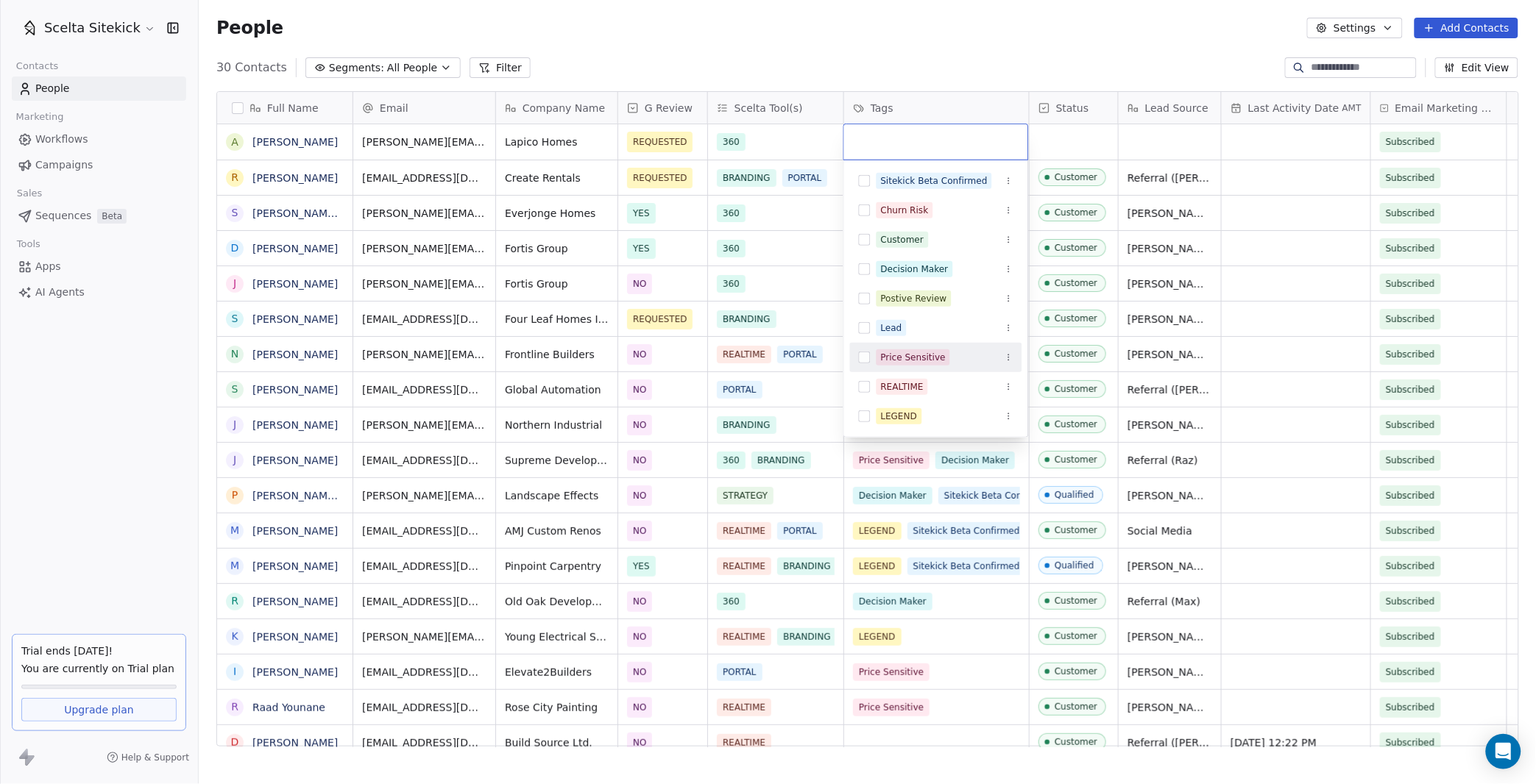
click at [863, 359] on button "Suggestions" at bounding box center [865, 357] width 12 height 12
click at [1078, 137] on html "Scelta Sitekick Contacts People Marketing Workflows Campaigns Sales Sequences B…" at bounding box center [768, 392] width 1536 height 784
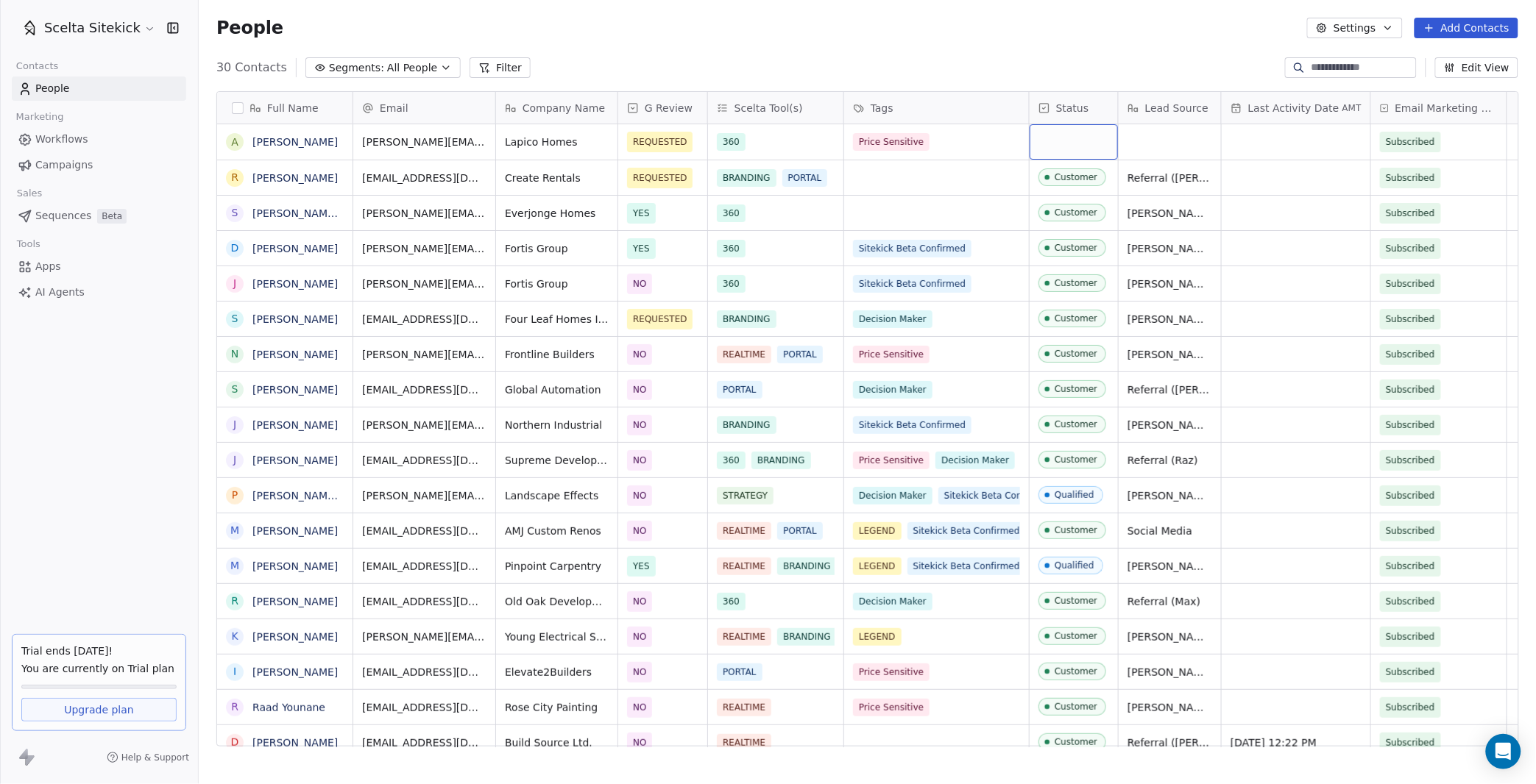
click at [1074, 137] on div "grid" at bounding box center [1073, 142] width 88 height 35
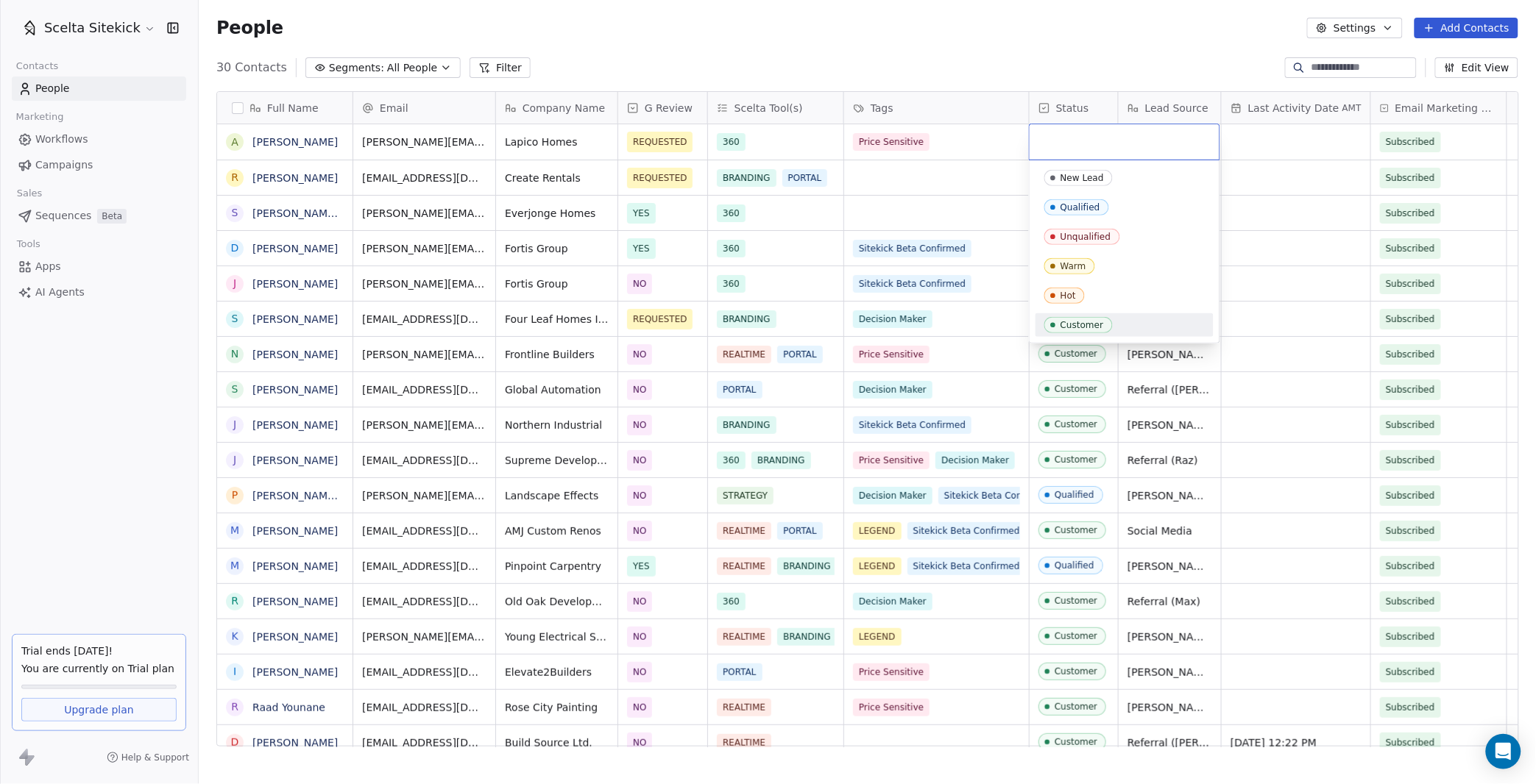
click at [1067, 322] on div "Customer" at bounding box center [1081, 325] width 44 height 10
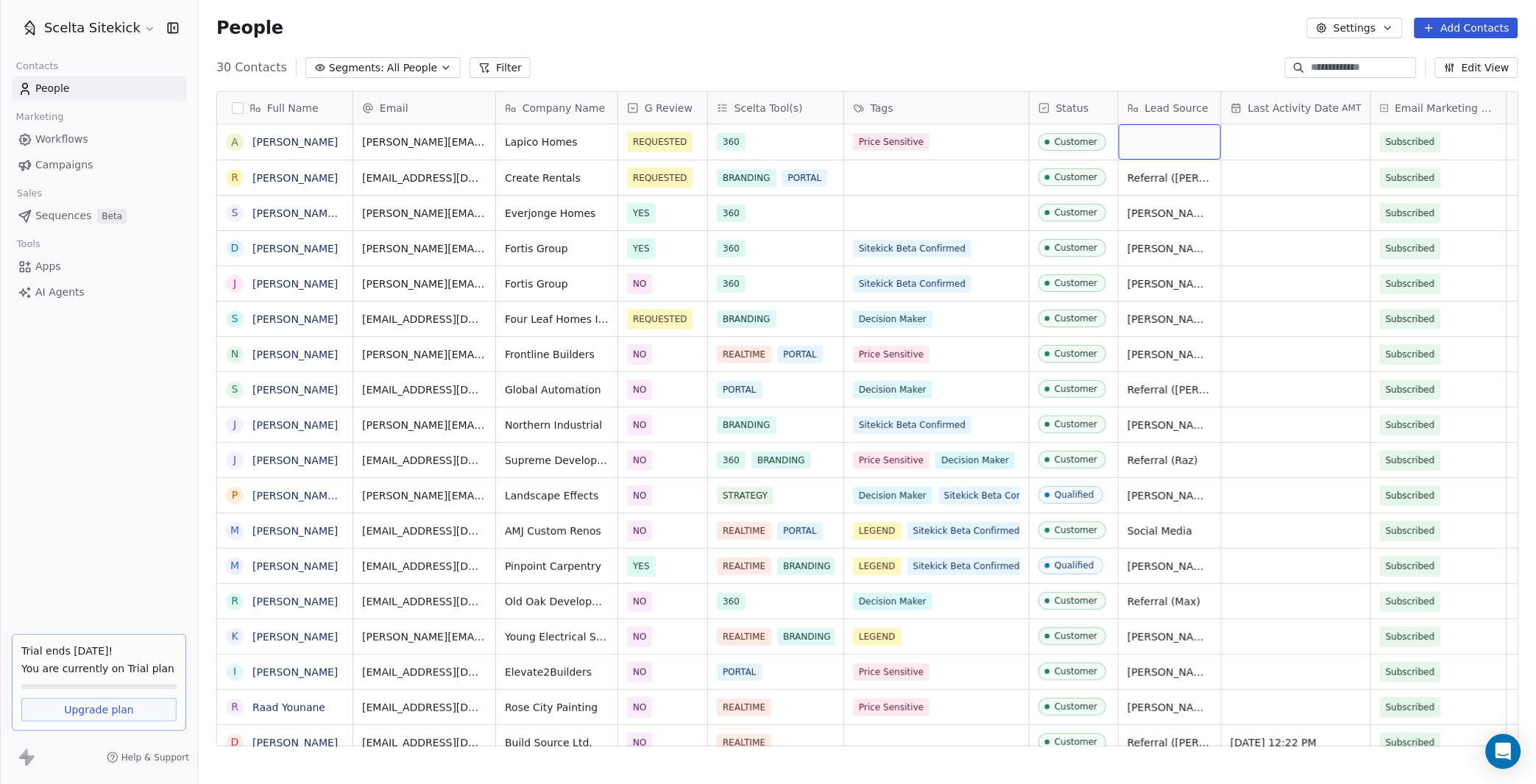
click at [1144, 152] on div "grid" at bounding box center [1170, 142] width 102 height 35
type textarea "**********"
click at [1456, 26] on button "Add Contacts" at bounding box center [1467, 27] width 104 height 21
click at [1441, 58] on span "Create new contact" at bounding box center [1472, 59] width 101 height 16
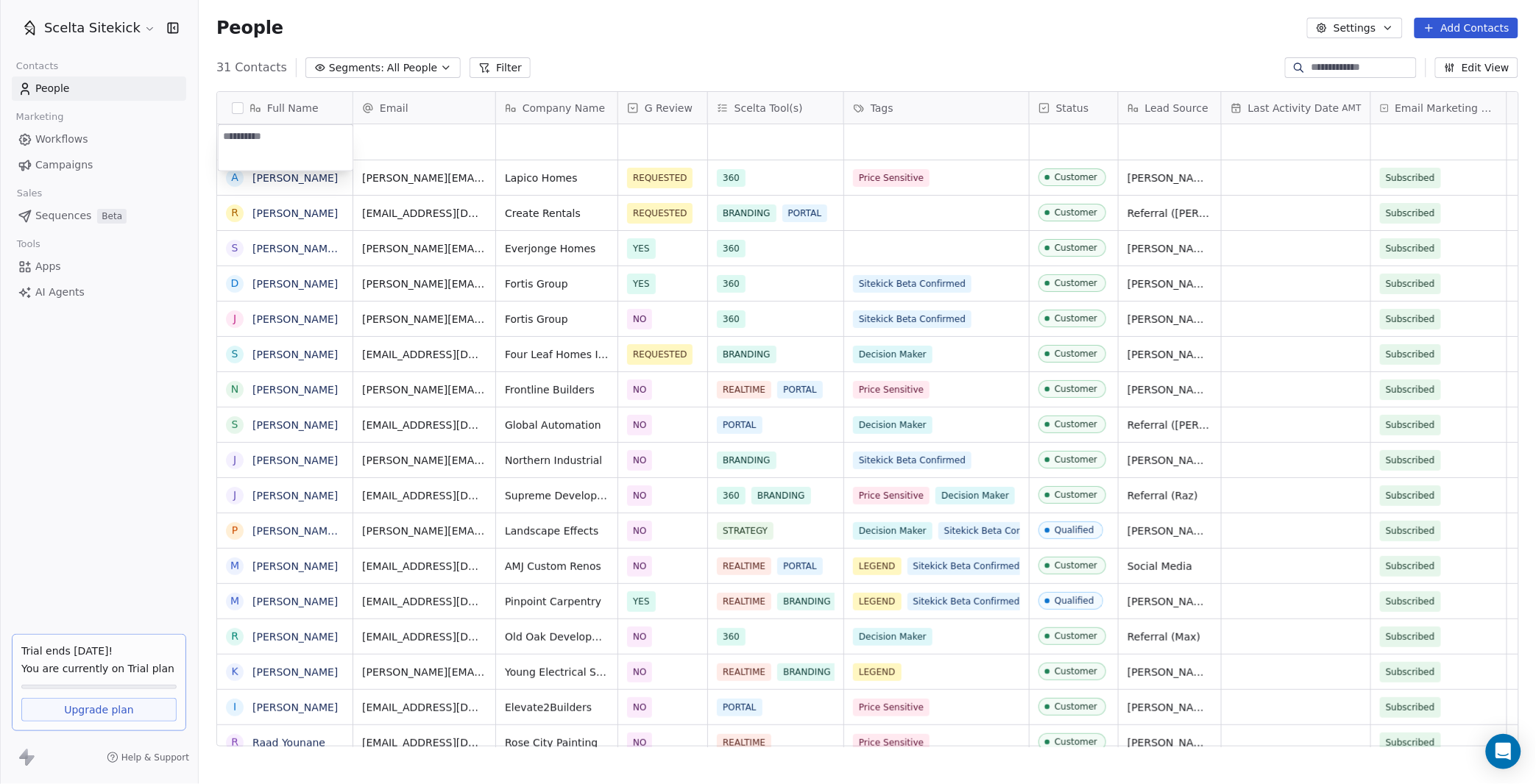
click at [1456, 34] on html "Scelta Sitekick Contacts People Marketing Workflows Campaigns Sales Sequences B…" at bounding box center [768, 392] width 1536 height 784
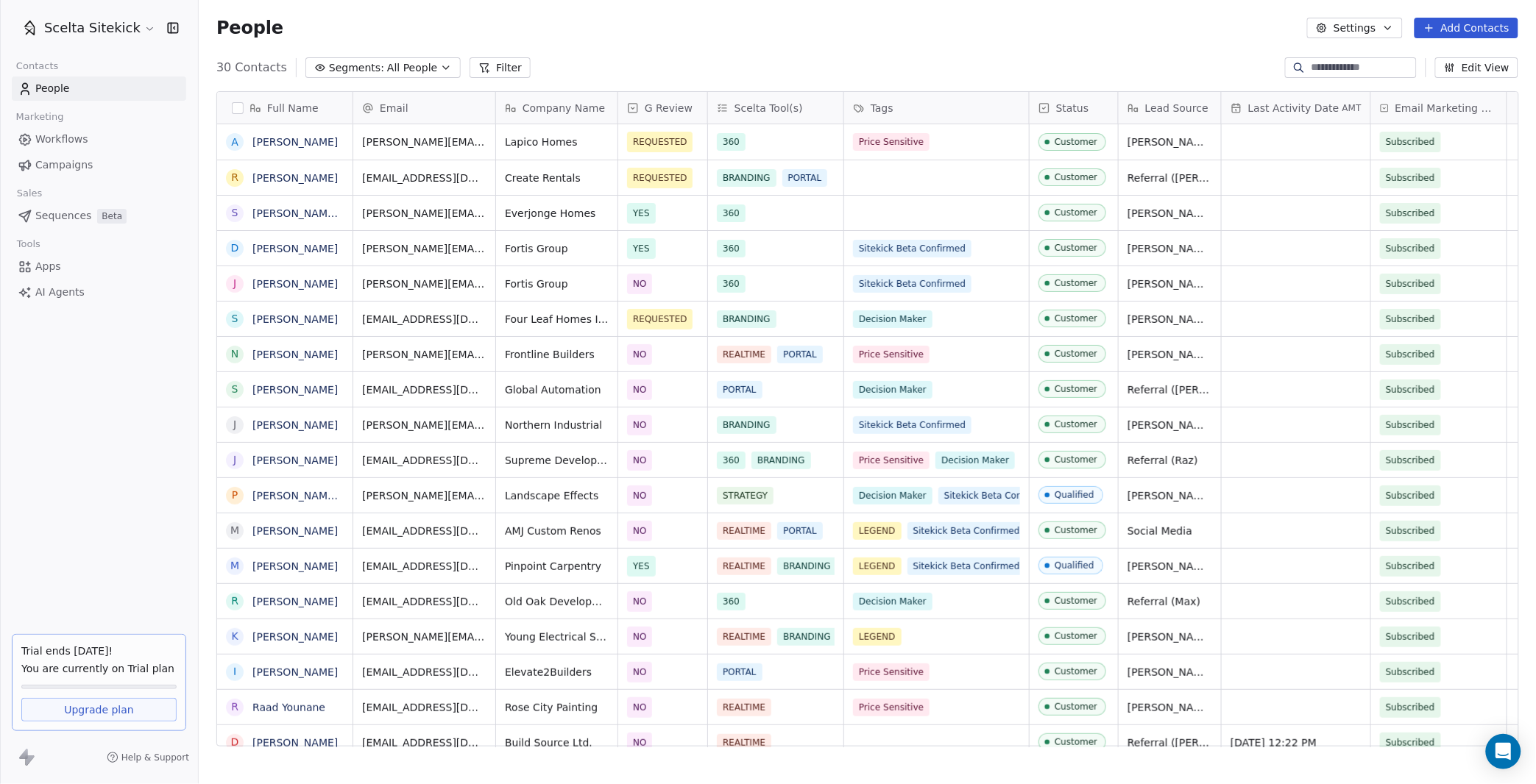
click at [1450, 22] on button "Add Contacts" at bounding box center [1467, 27] width 104 height 21
click at [1408, 54] on icon "Suggestions" at bounding box center [1409, 59] width 12 height 12
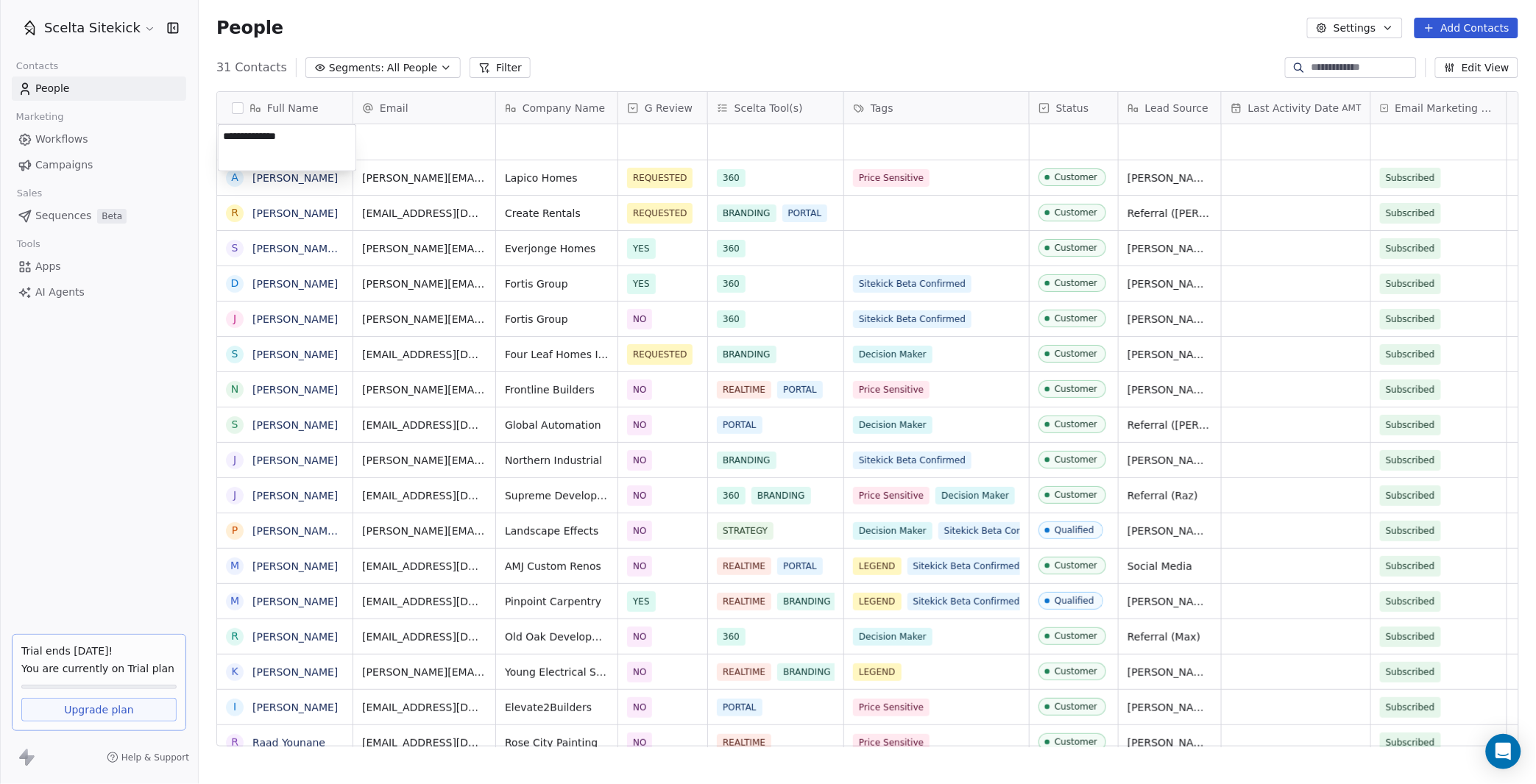
type textarea "**********"
type input "**********"
click at [556, 143] on html "Scelta Sitekick Contacts People Marketing Workflows Campaigns Sales Sequences B…" at bounding box center [768, 392] width 1536 height 784
click at [556, 143] on div "grid" at bounding box center [556, 142] width 121 height 35
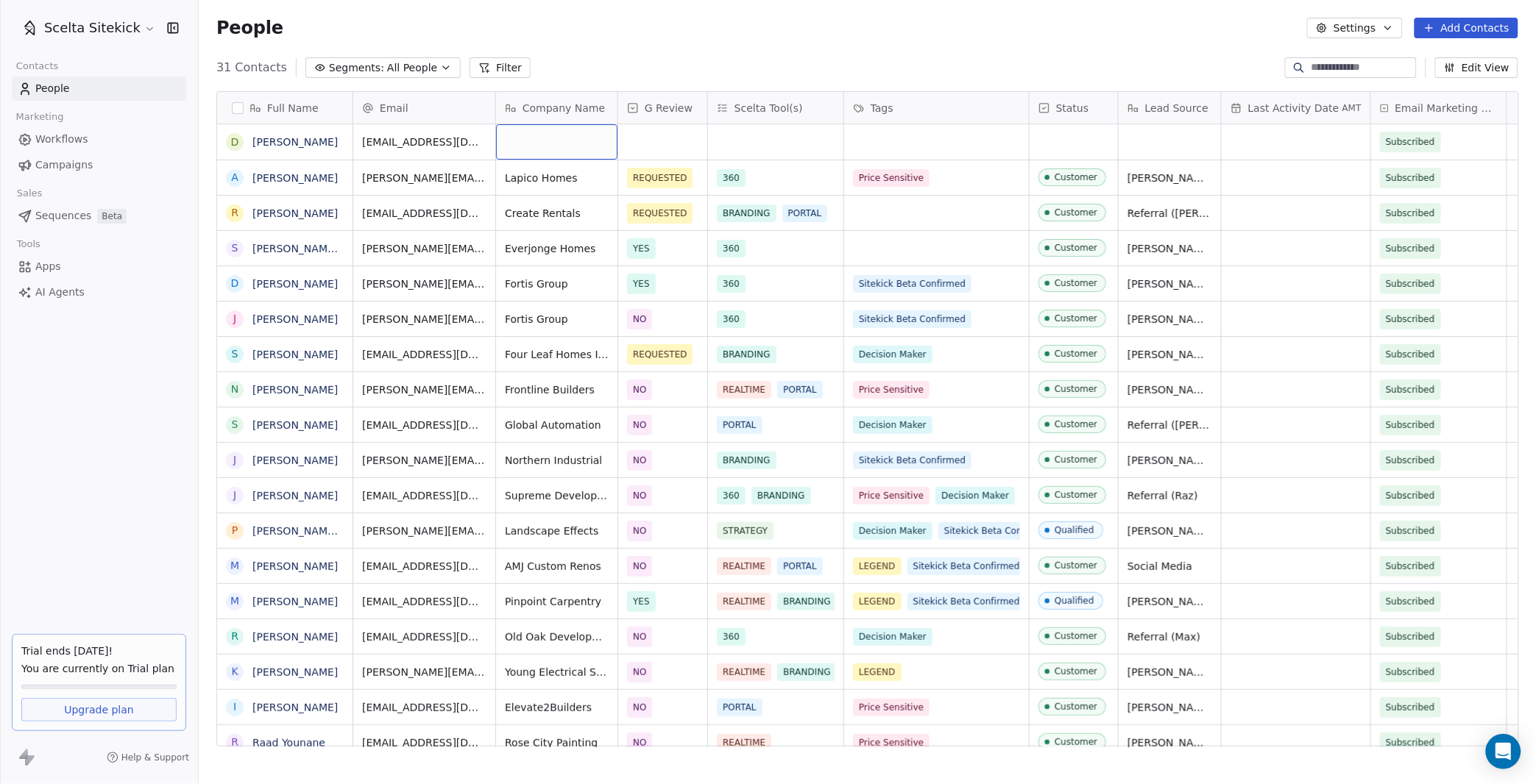
click at [556, 143] on div "grid" at bounding box center [556, 142] width 121 height 35
type textarea "**********"
click at [644, 146] on div "grid" at bounding box center [662, 142] width 89 height 35
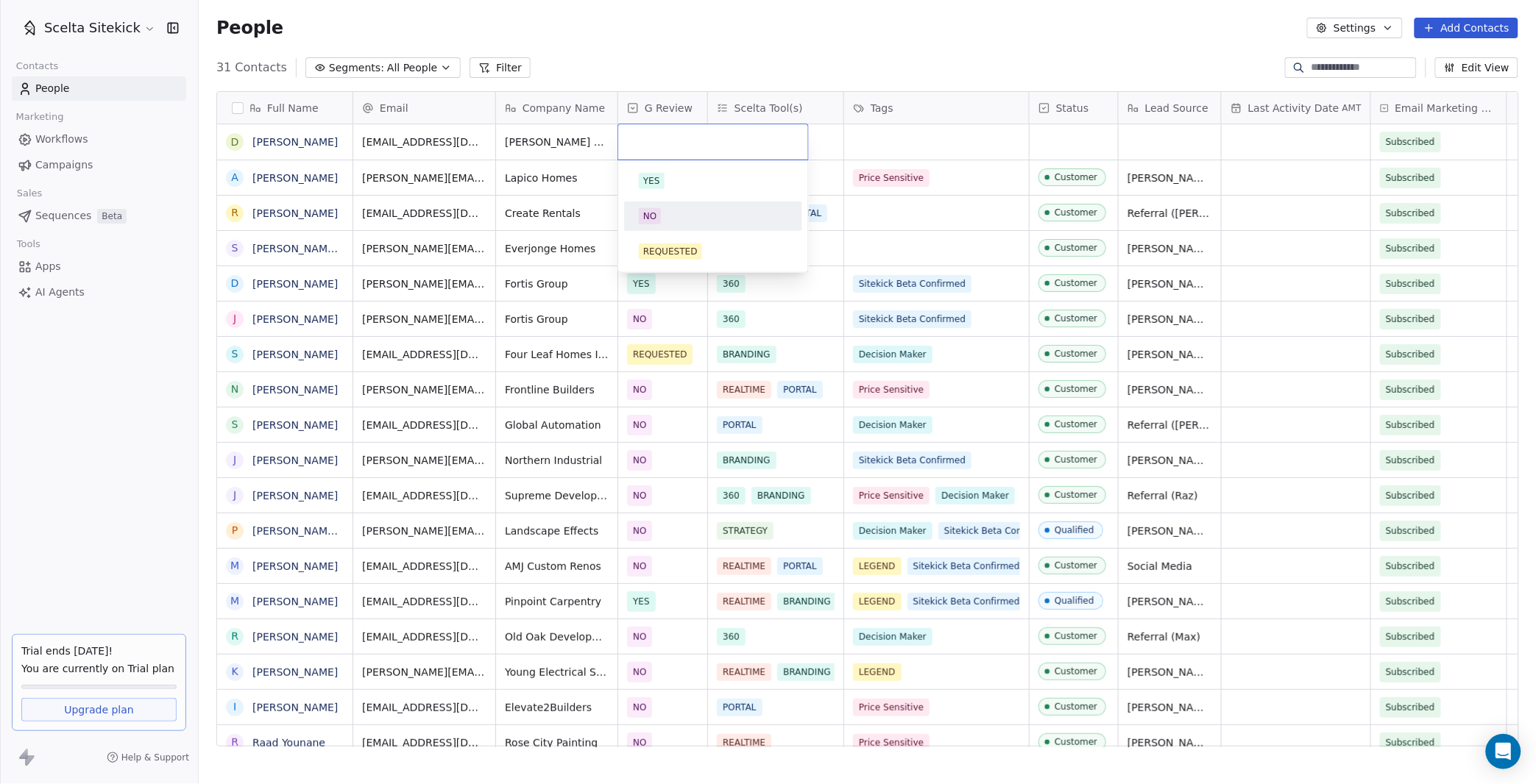
click at [657, 208] on span "NO" at bounding box center [649, 216] width 22 height 16
click at [770, 140] on div "grid" at bounding box center [775, 142] width 135 height 35
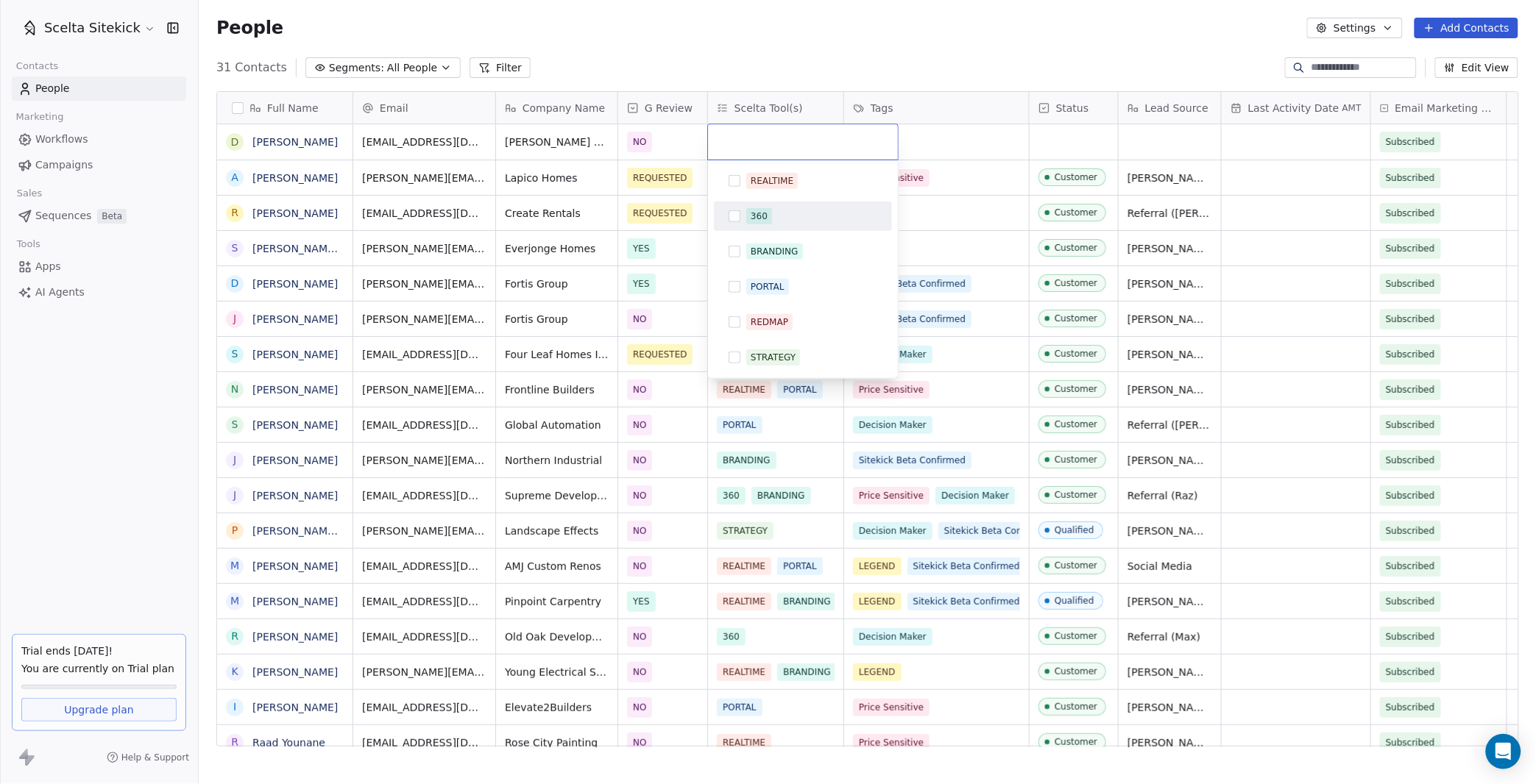
click at [734, 223] on div "360" at bounding box center [803, 216] width 167 height 24
click at [916, 143] on html "Scelta Sitekick Contacts People Marketing Workflows Campaigns Sales Sequences B…" at bounding box center [768, 392] width 1536 height 784
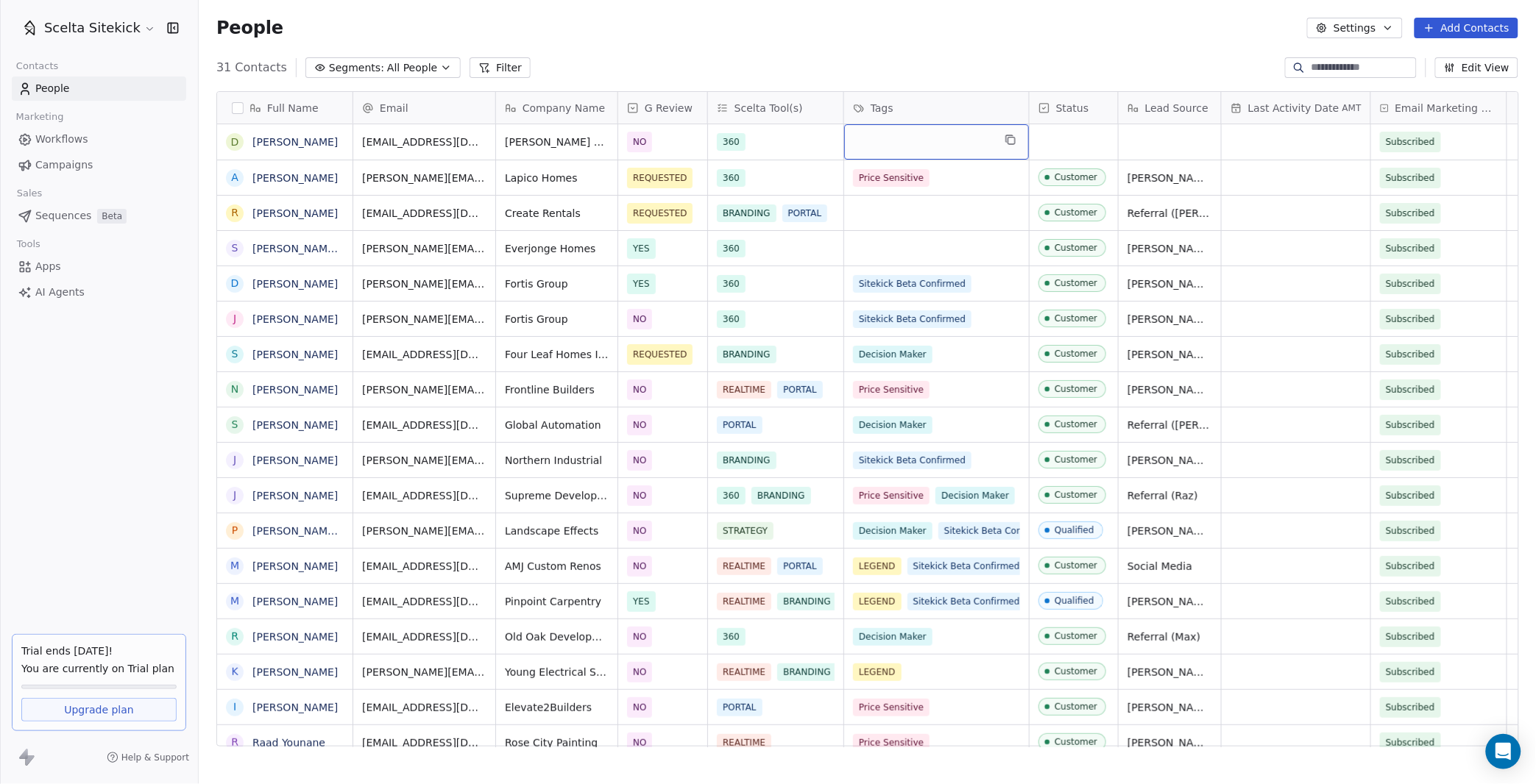
click at [886, 137] on div "grid" at bounding box center [936, 142] width 185 height 35
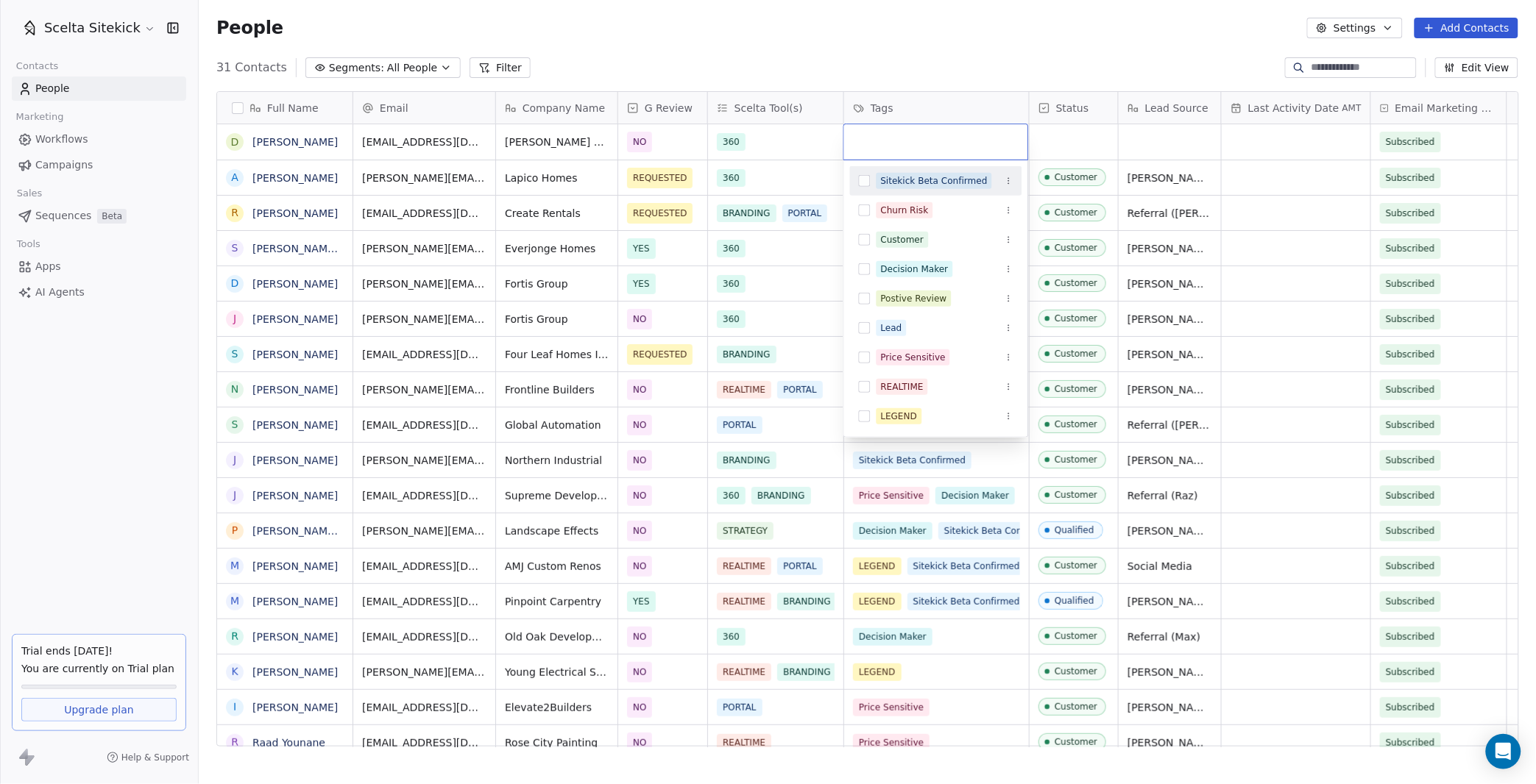
click at [867, 181] on button "Suggestions" at bounding box center [865, 181] width 12 height 12
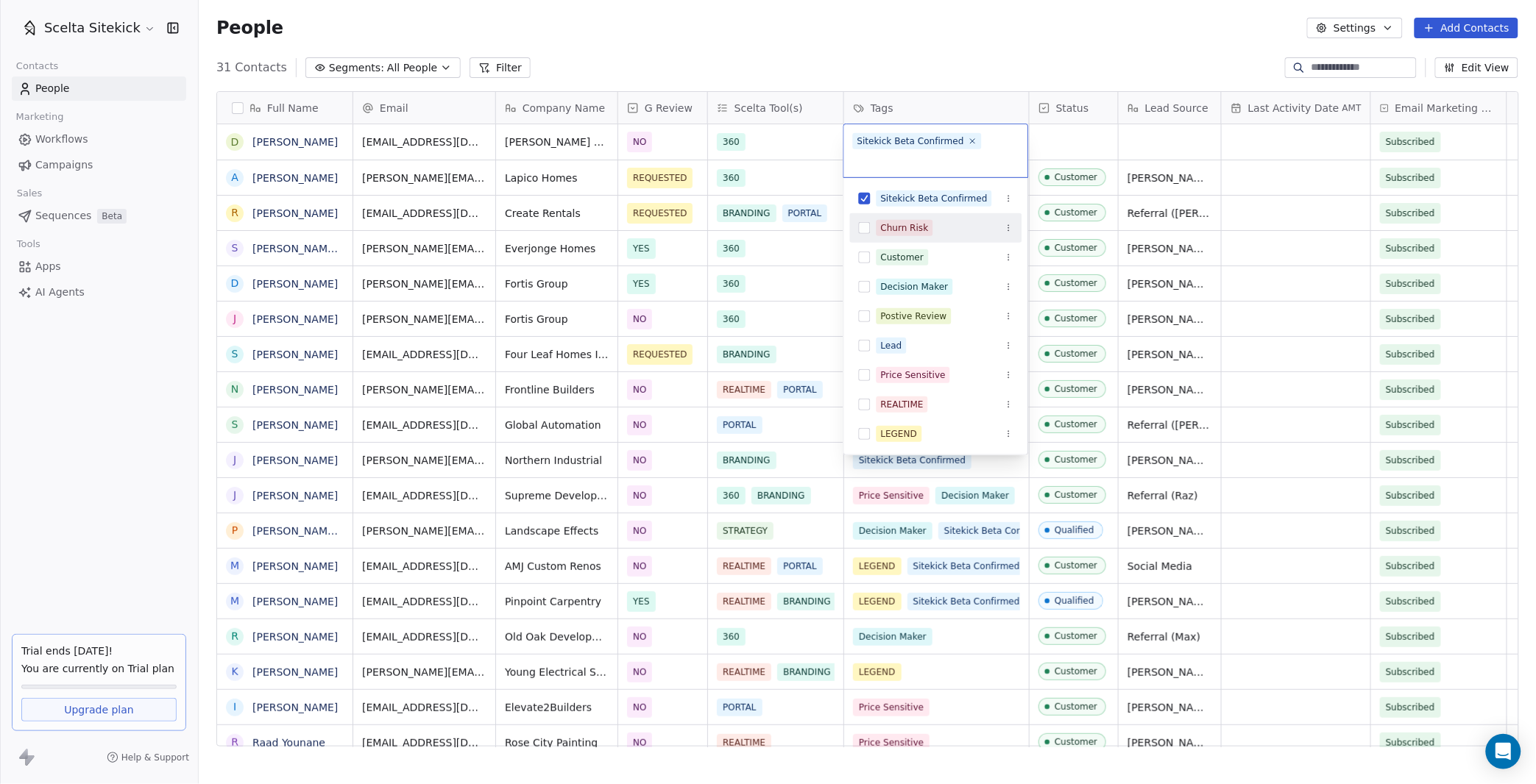
click at [1063, 148] on html "Scelta Sitekick Contacts People Marketing Workflows Campaigns Sales Sequences B…" at bounding box center [768, 392] width 1536 height 784
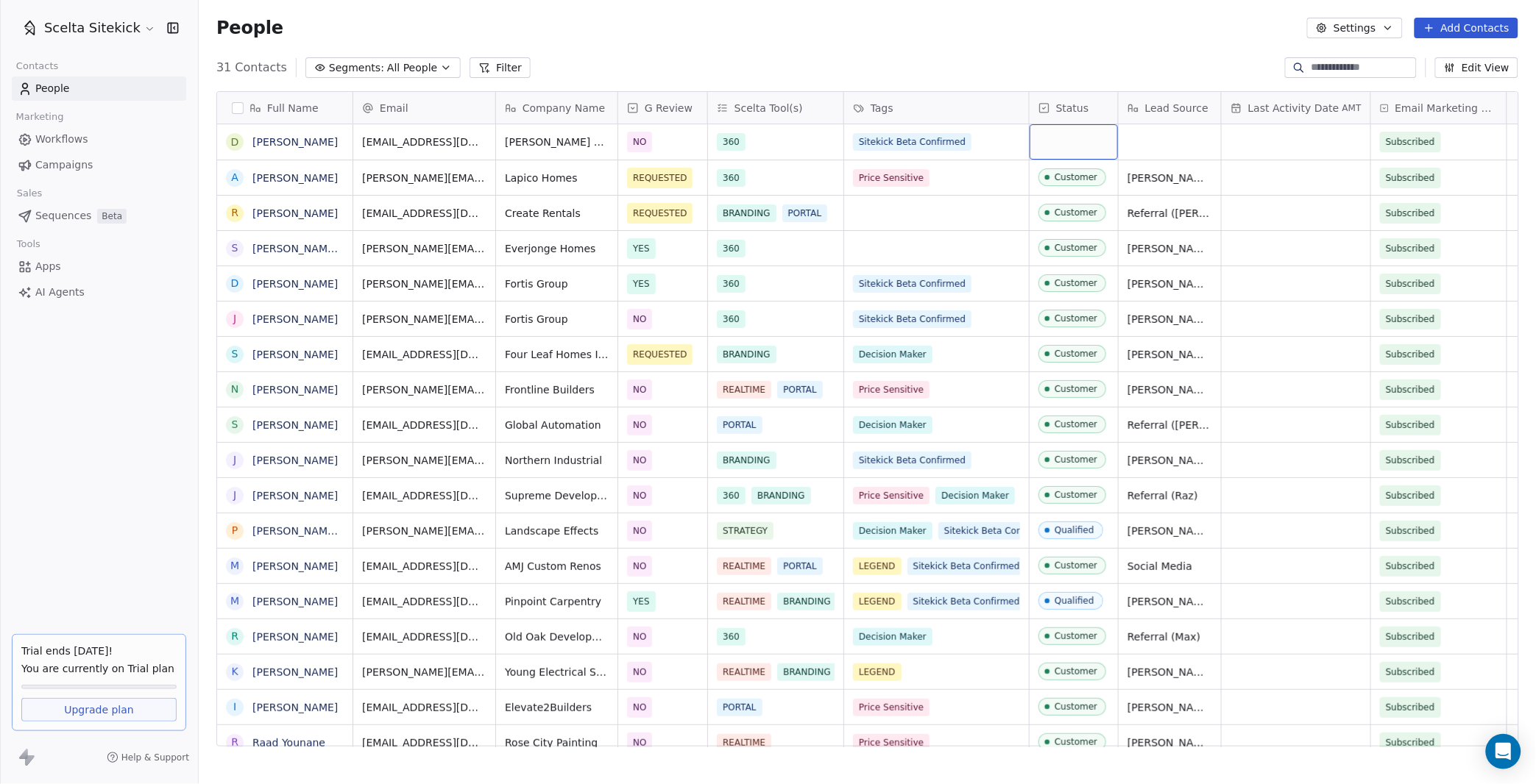
click at [1061, 147] on div "grid" at bounding box center [1073, 142] width 88 height 35
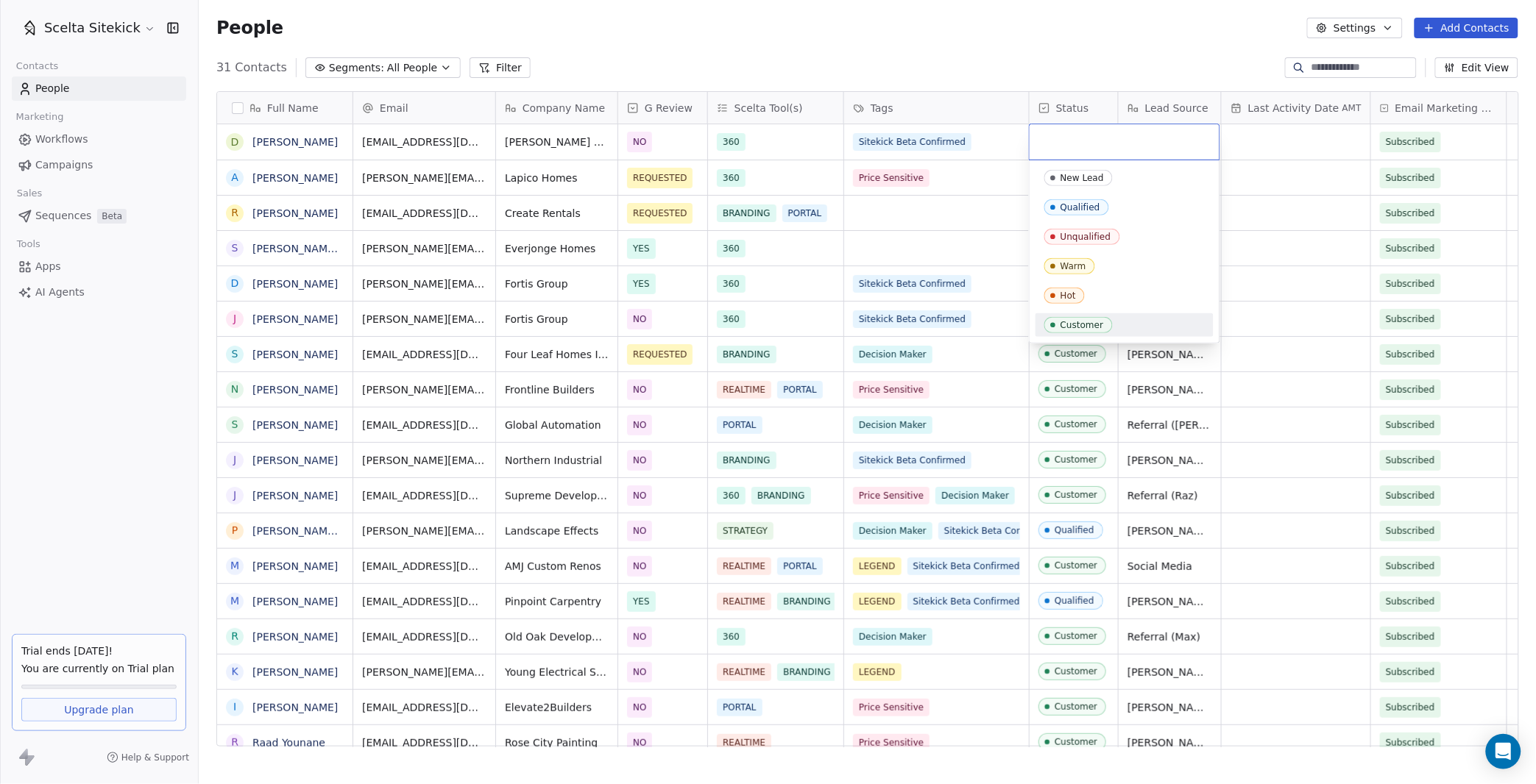
click at [1079, 326] on div "Customer" at bounding box center [1081, 325] width 44 height 10
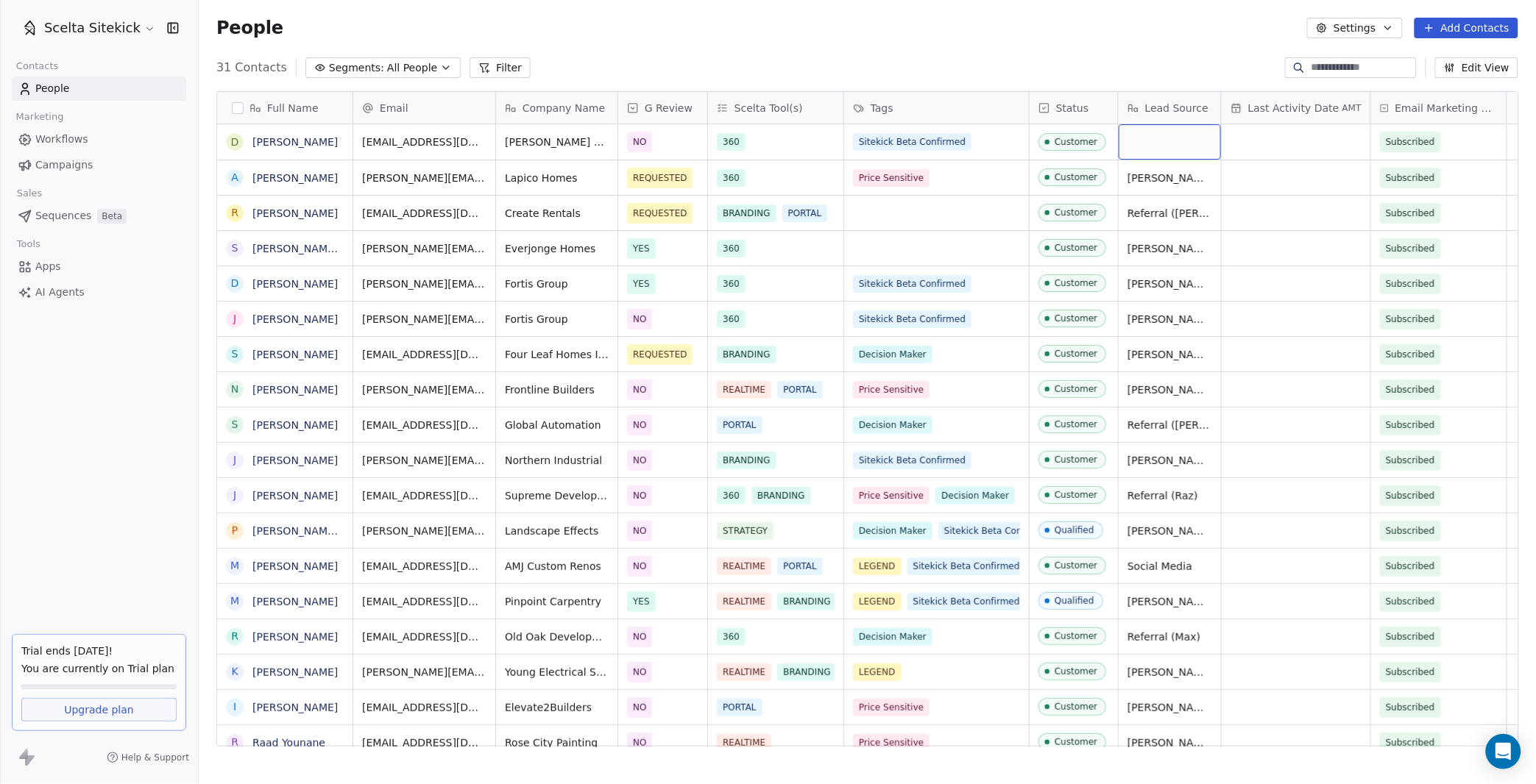
click at [1159, 138] on div "grid" at bounding box center [1170, 142] width 102 height 35
click at [1159, 138] on textarea at bounding box center [1170, 148] width 101 height 45
type textarea "**********"
click at [1465, 26] on button "Add Contacts" at bounding box center [1467, 27] width 104 height 21
click at [1456, 63] on span "Create new contact" at bounding box center [1472, 59] width 101 height 16
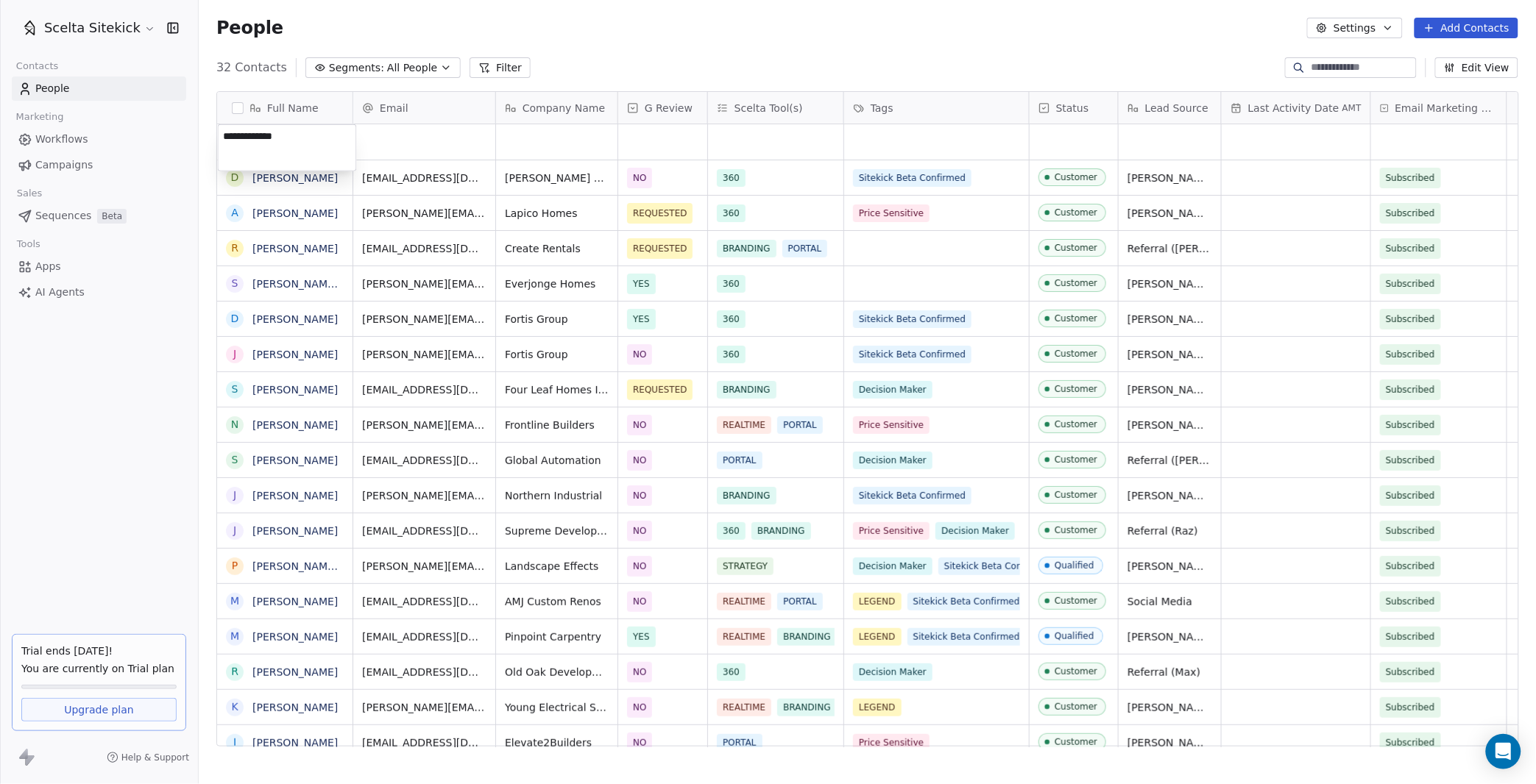
type textarea "**********"
click at [388, 134] on html "Scelta Sitekick Contacts People Marketing Workflows Campaigns Sales Sequences B…" at bounding box center [768, 392] width 1536 height 784
click at [395, 133] on div "grid" at bounding box center [424, 142] width 142 height 35
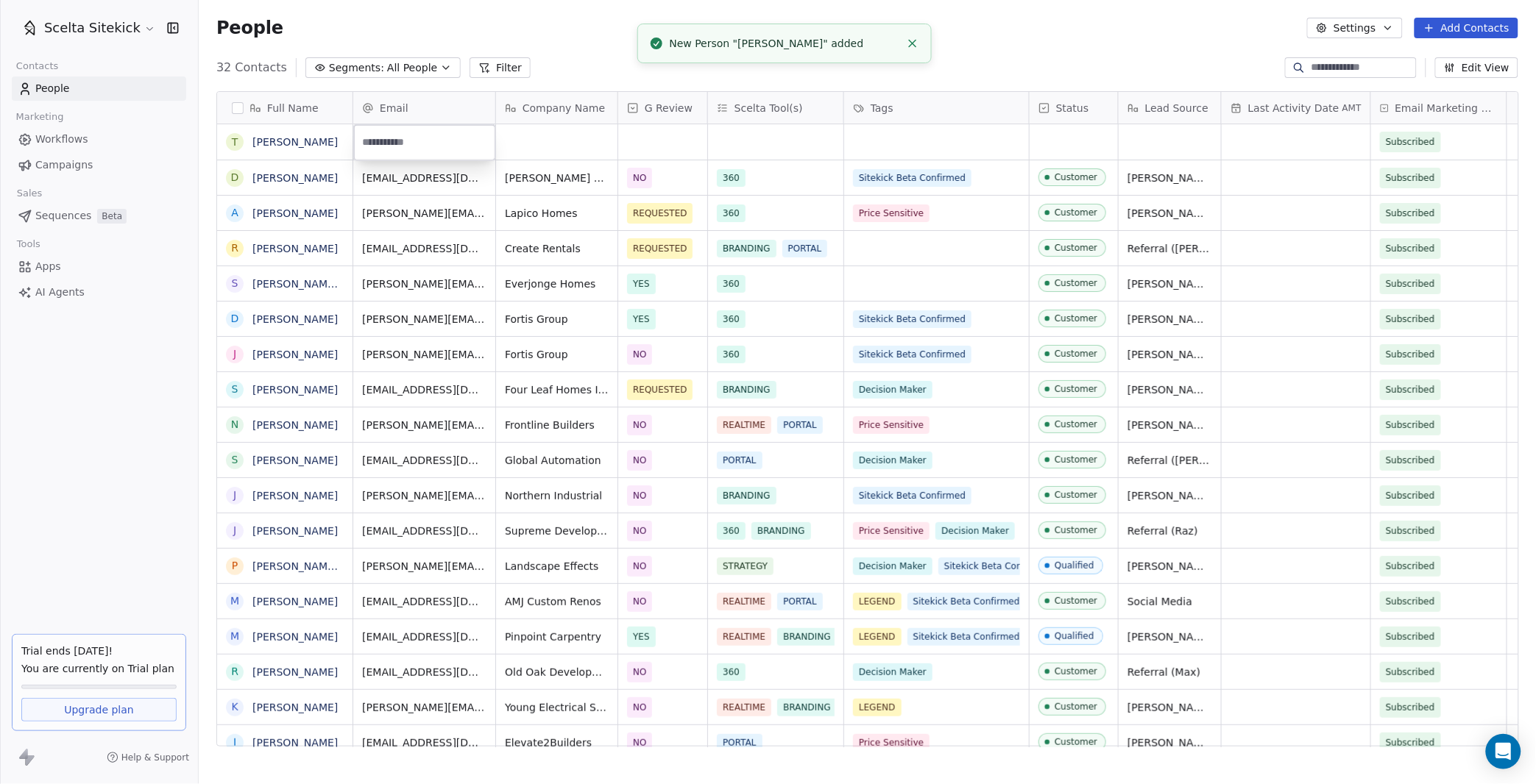
click at [422, 147] on input "email" at bounding box center [425, 143] width 135 height 30
paste input "**********"
type input "**********"
click at [500, 160] on html "Scelta Sitekick Contacts People Marketing Workflows Campaigns Sales Sequences B…" at bounding box center [768, 392] width 1536 height 784
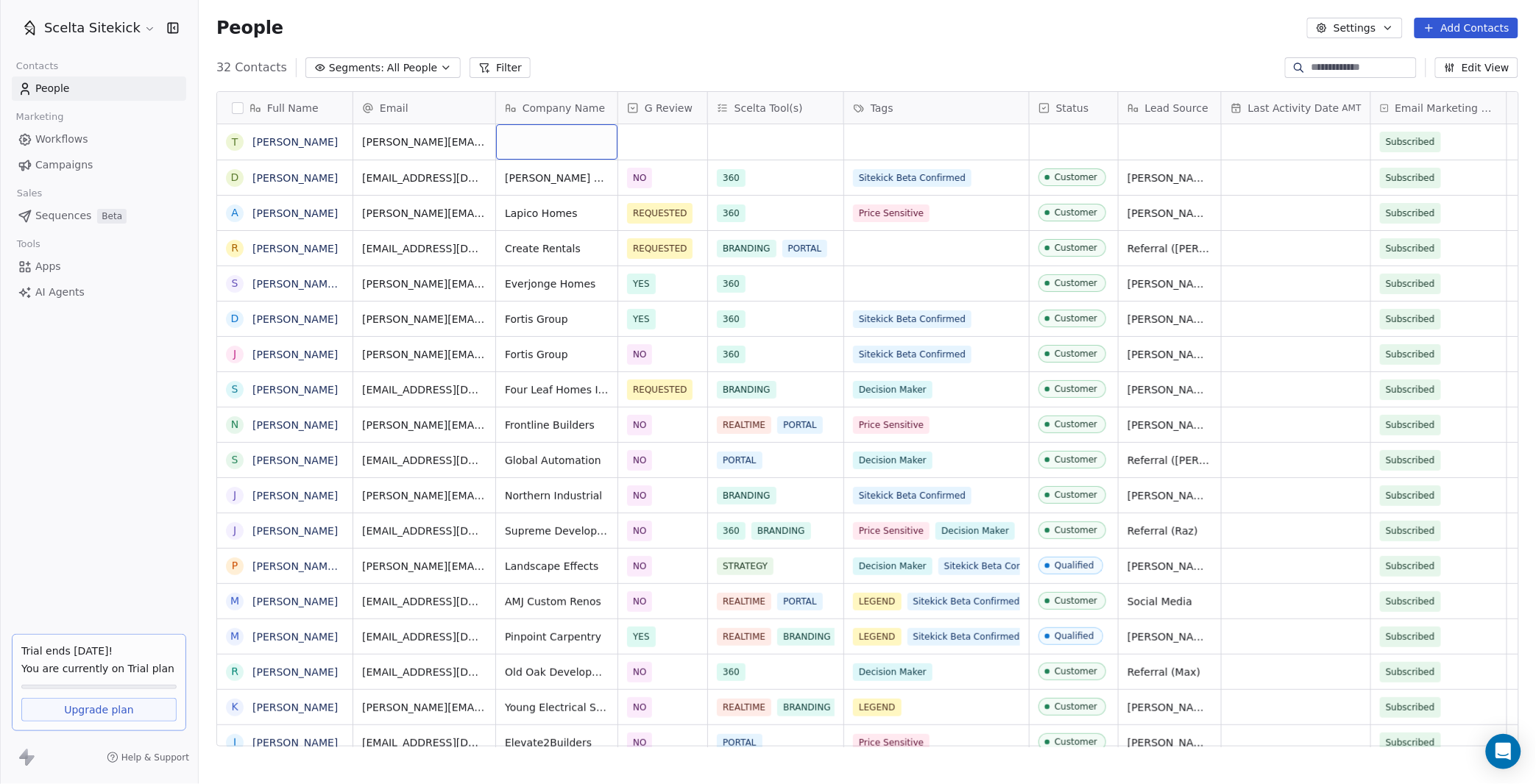
click at [511, 151] on div "grid" at bounding box center [556, 142] width 121 height 35
type textarea "**********"
click at [630, 150] on div "grid" at bounding box center [662, 142] width 89 height 35
click at [665, 226] on div "NO" at bounding box center [714, 216] width 167 height 24
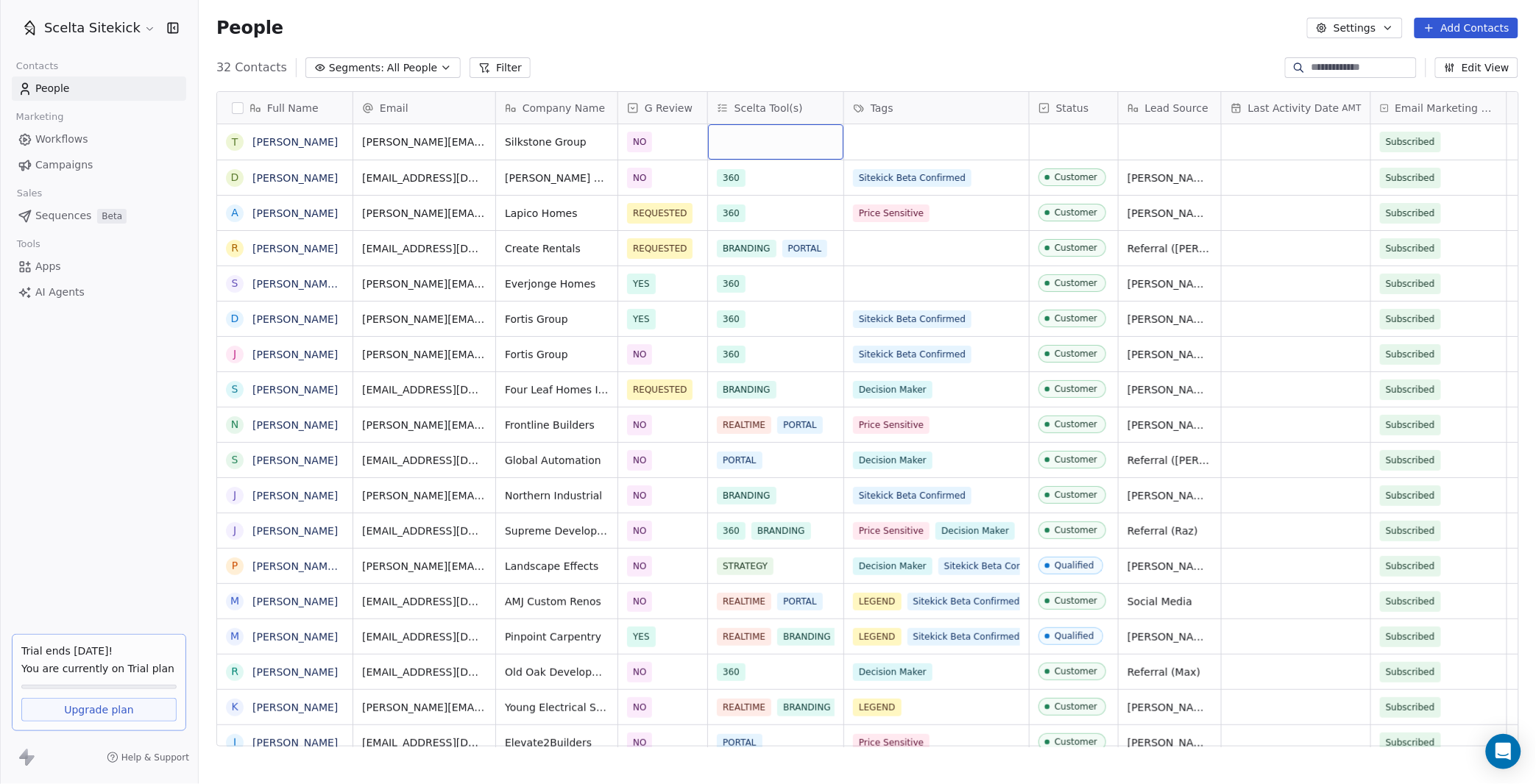
click at [747, 139] on div "grid" at bounding box center [775, 142] width 135 height 35
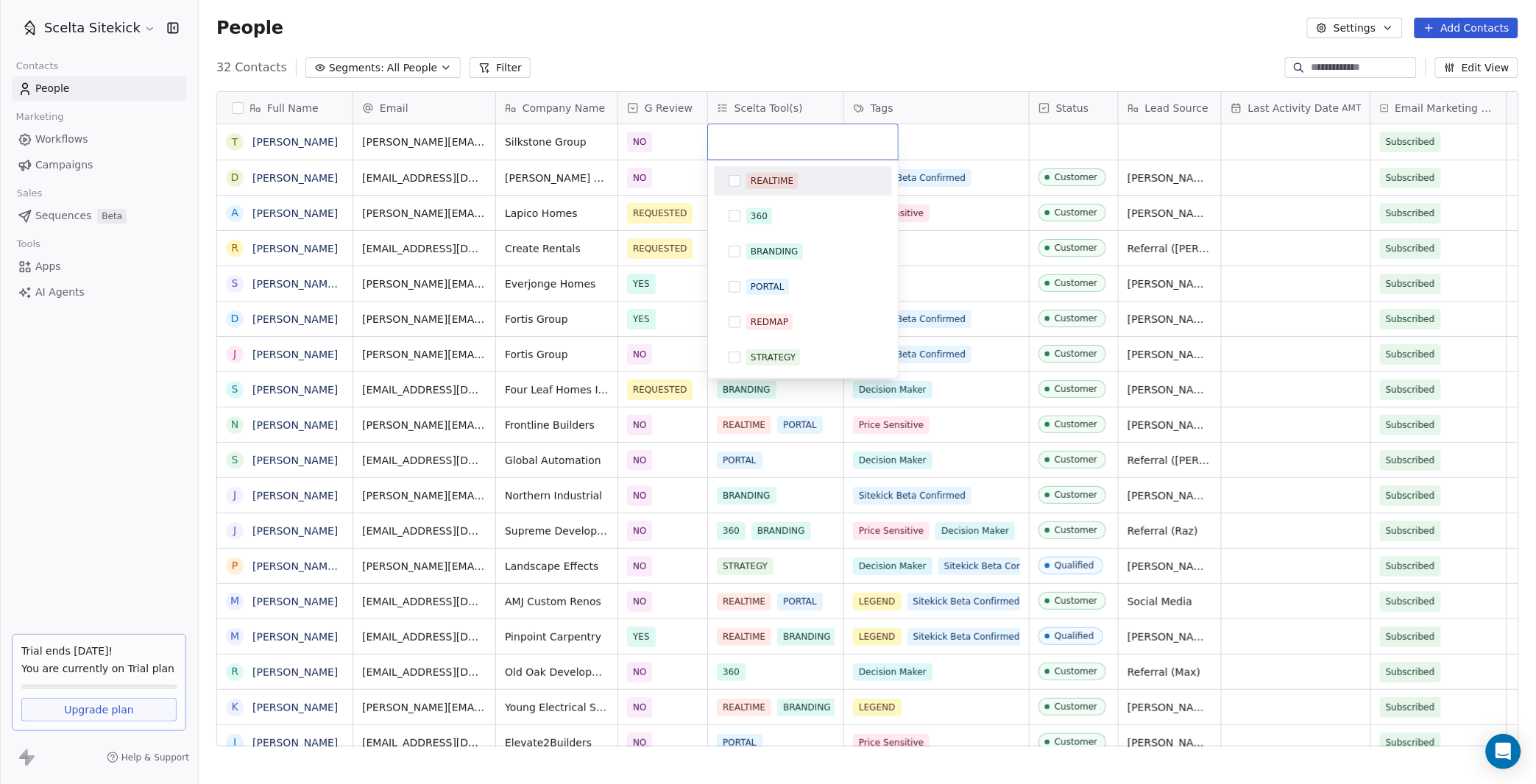
click at [931, 145] on html "Scelta Sitekick Contacts People Marketing Workflows Campaigns Sales Sequences B…" at bounding box center [768, 392] width 1536 height 784
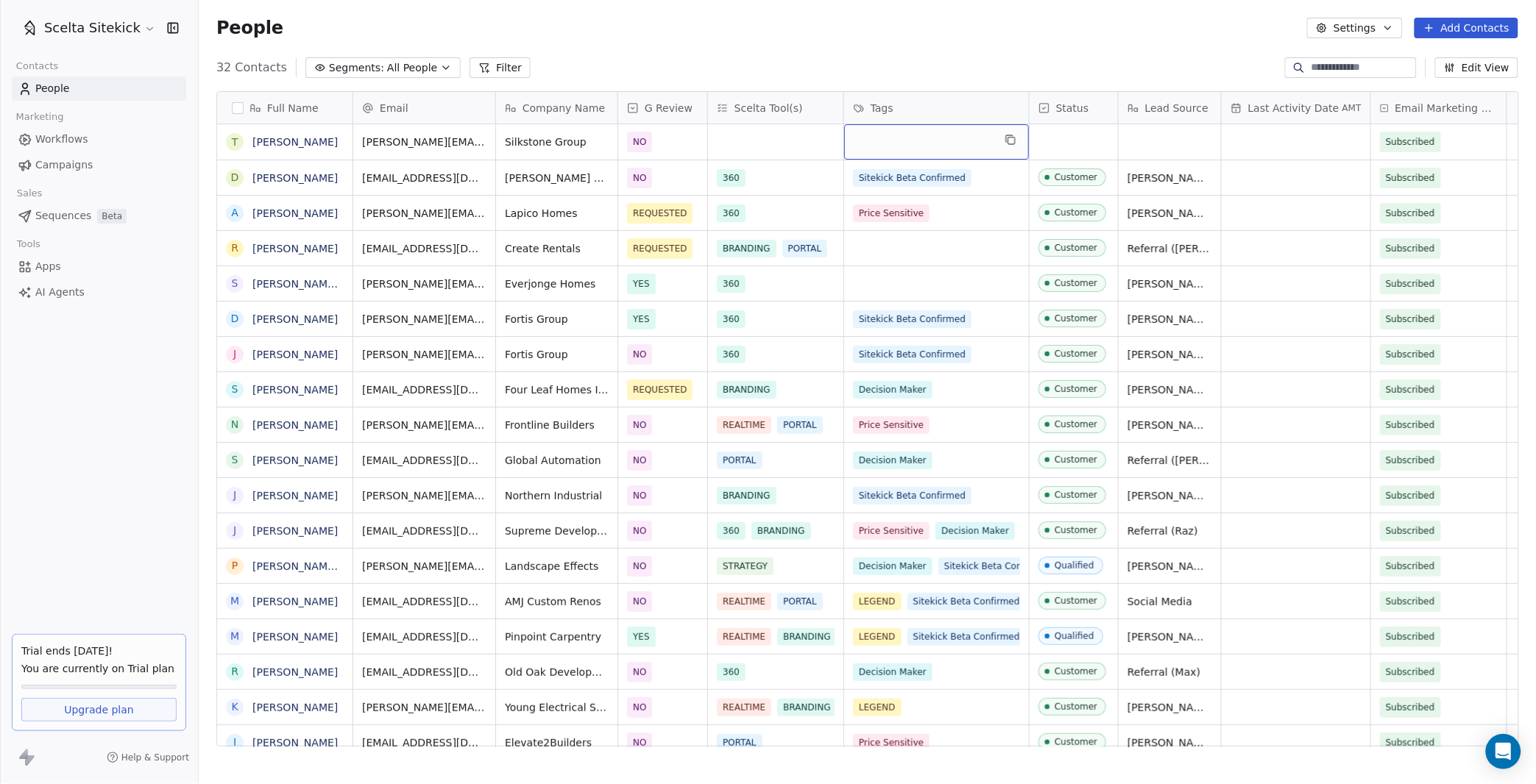
click at [910, 146] on div "grid" at bounding box center [936, 142] width 185 height 35
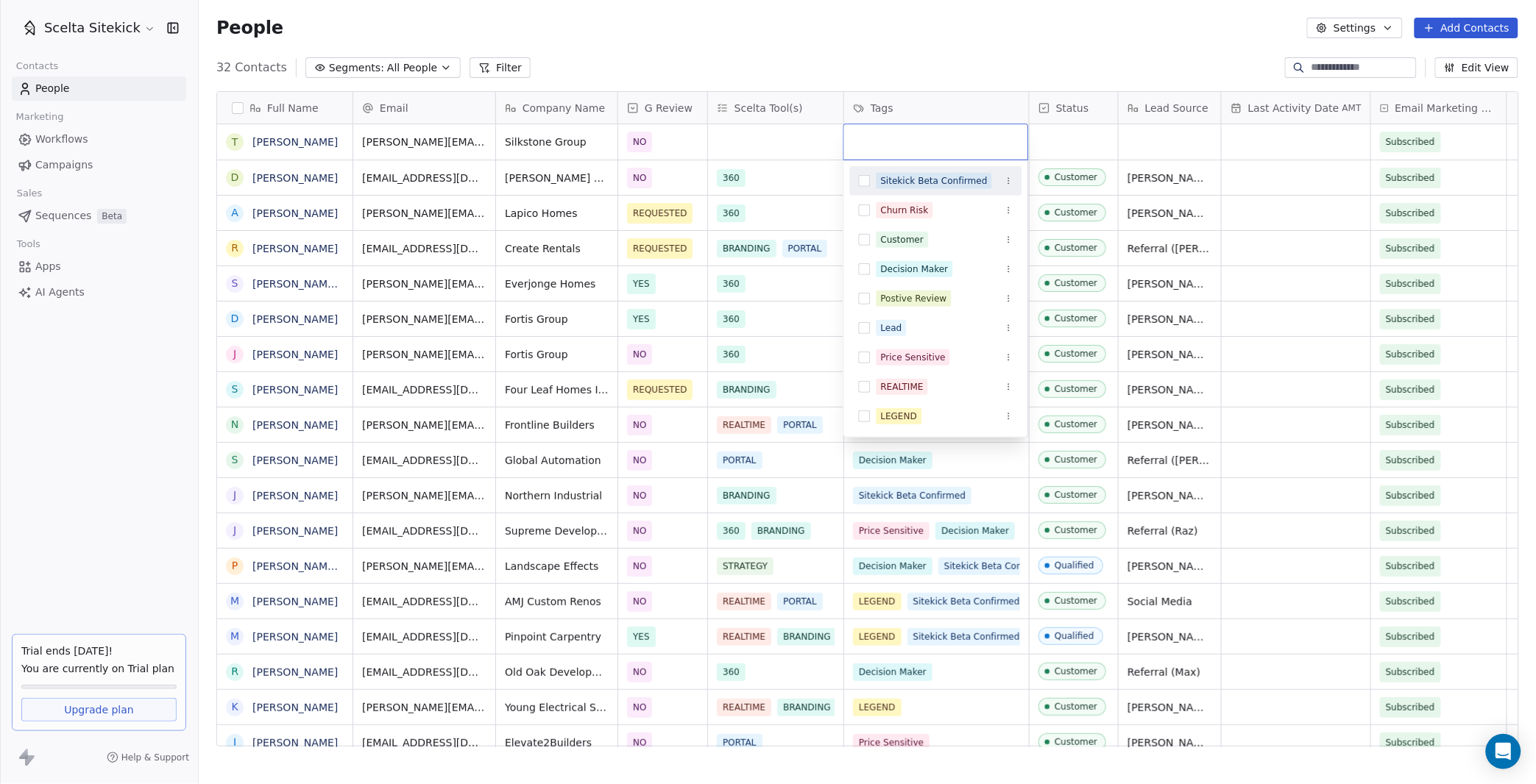
click at [889, 181] on div "Sitekick Beta Confirmed" at bounding box center [934, 181] width 106 height 13
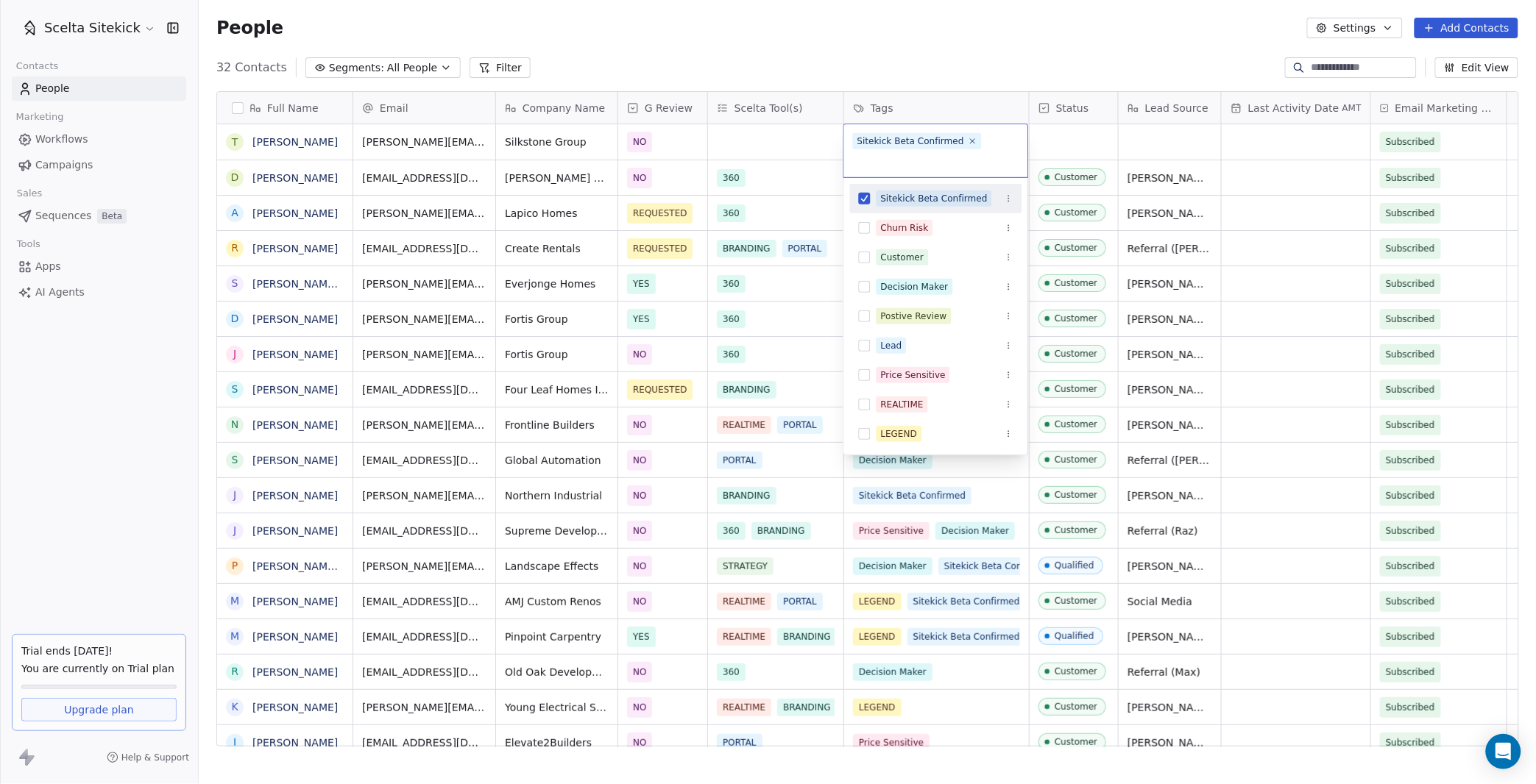
click at [1076, 139] on html "Scelta Sitekick Contacts People Marketing Workflows Campaigns Sales Sequences B…" at bounding box center [768, 392] width 1536 height 784
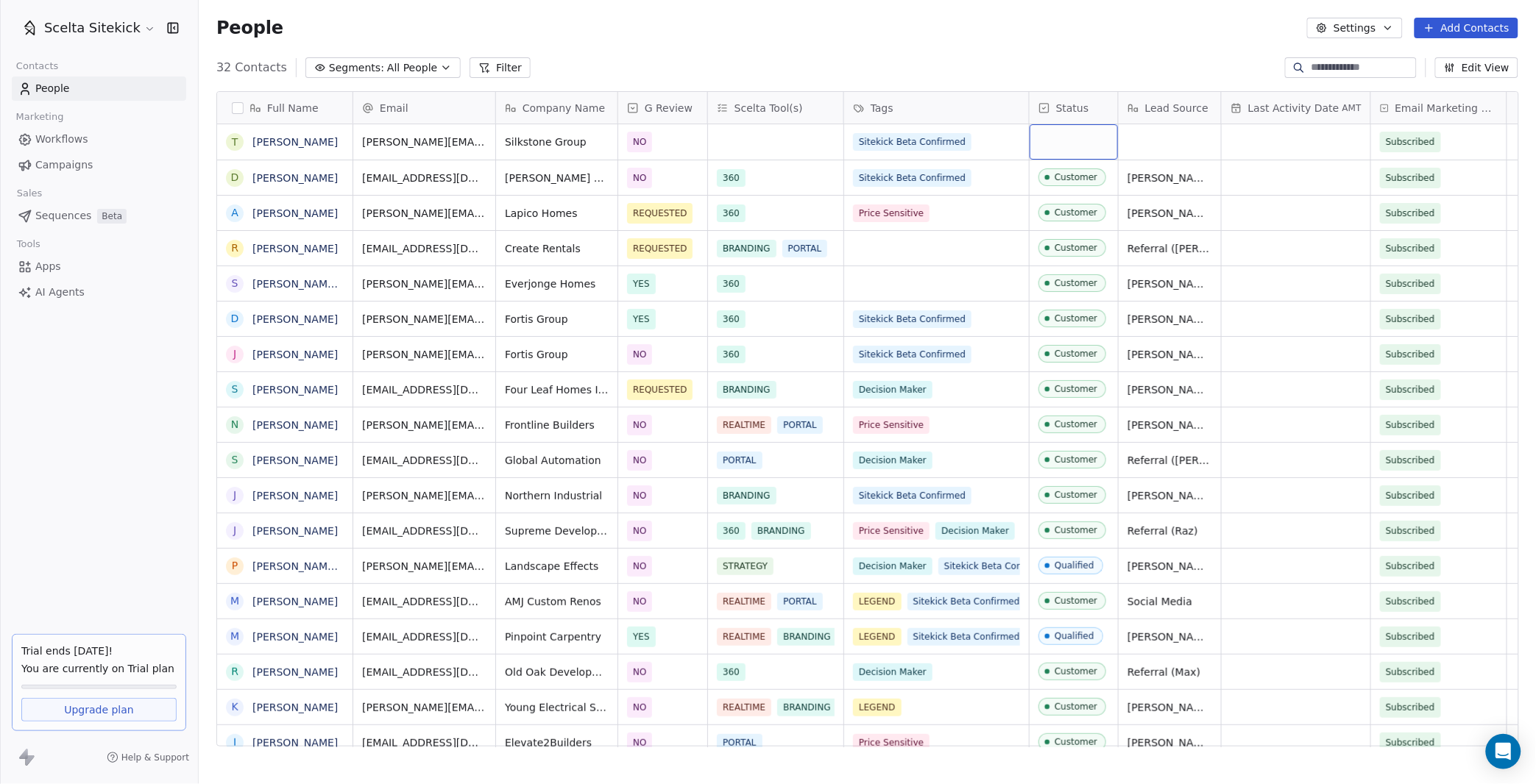
click at [1076, 139] on div "grid" at bounding box center [1073, 142] width 88 height 35
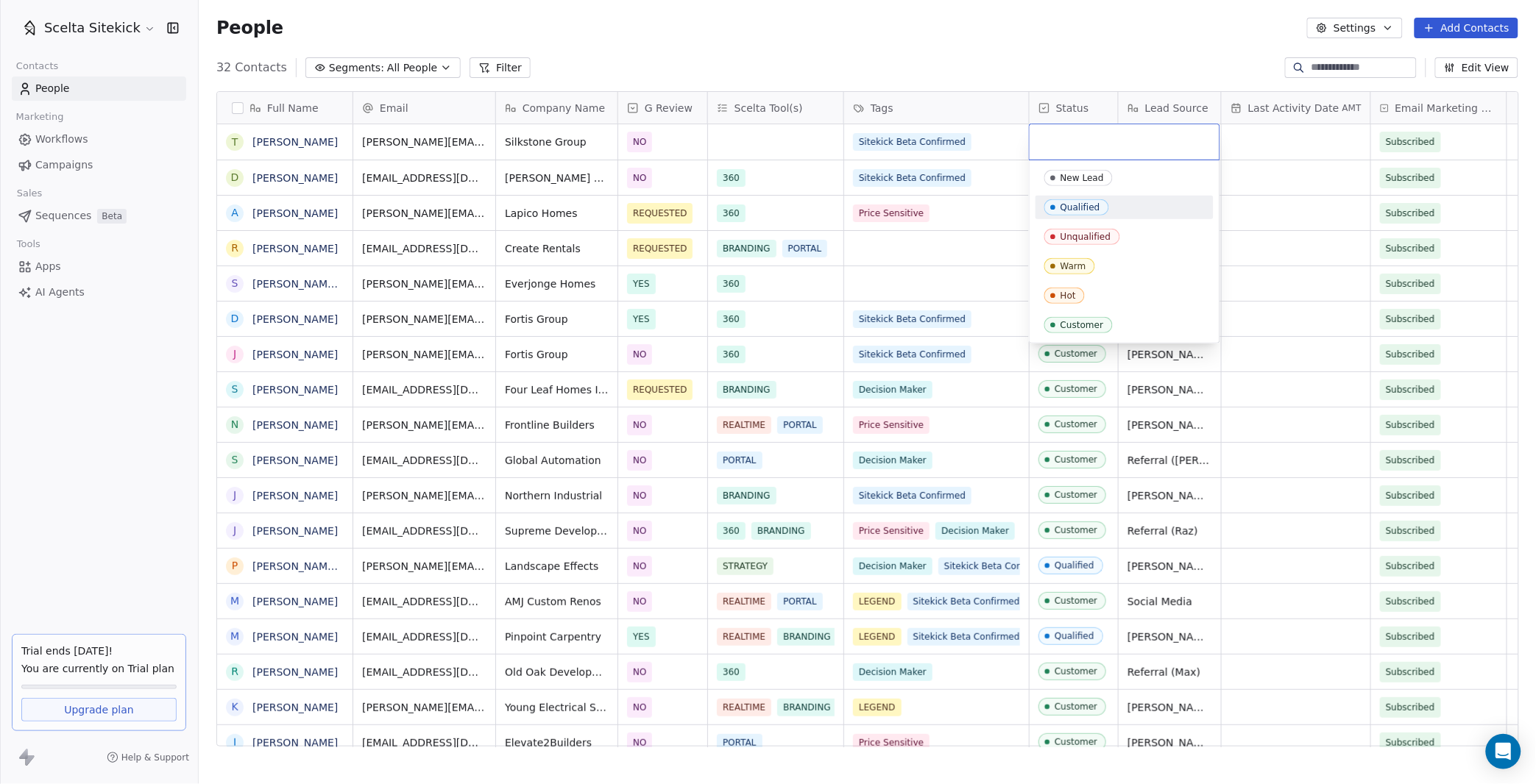
click at [1081, 208] on div "Qualified" at bounding box center [1080, 207] width 40 height 10
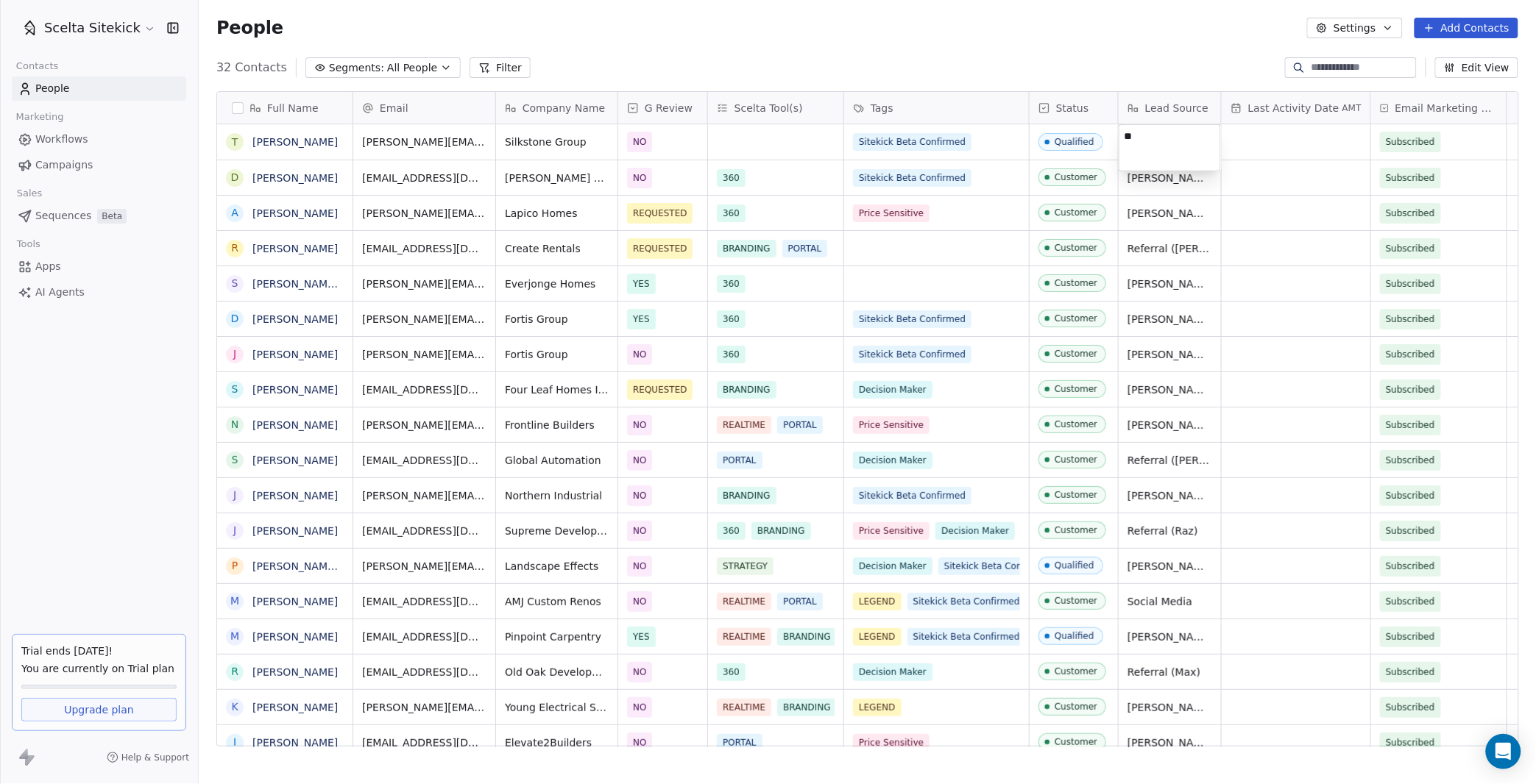
type textarea "*"
type textarea "**********"
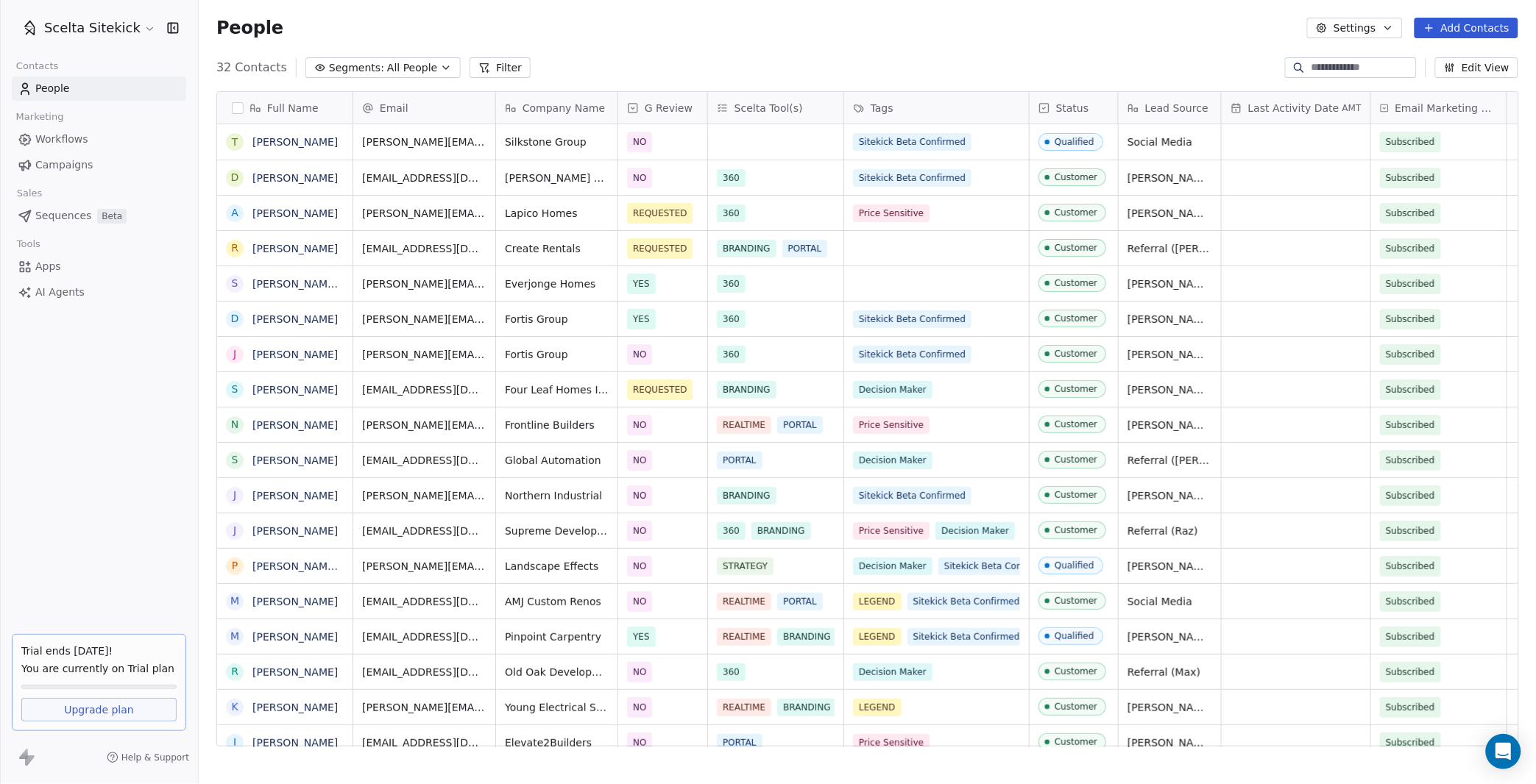
click at [1467, 26] on button "Add Contacts" at bounding box center [1467, 27] width 104 height 21
click at [1435, 63] on span "Create new contact" at bounding box center [1472, 59] width 101 height 16
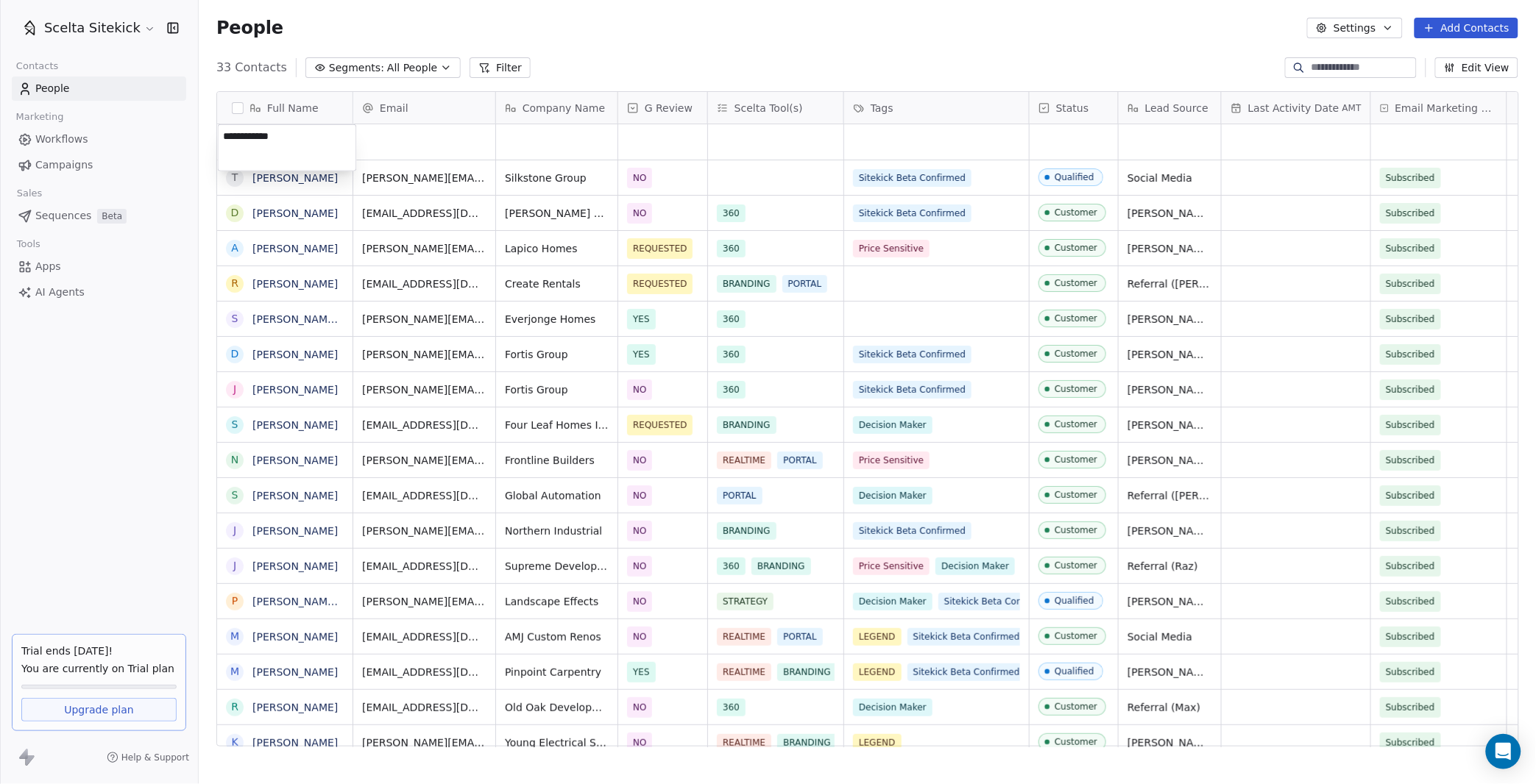
type textarea "**********"
click at [397, 147] on div "grid" at bounding box center [424, 142] width 142 height 35
click at [419, 147] on input "email" at bounding box center [425, 143] width 135 height 30
paste input "**********"
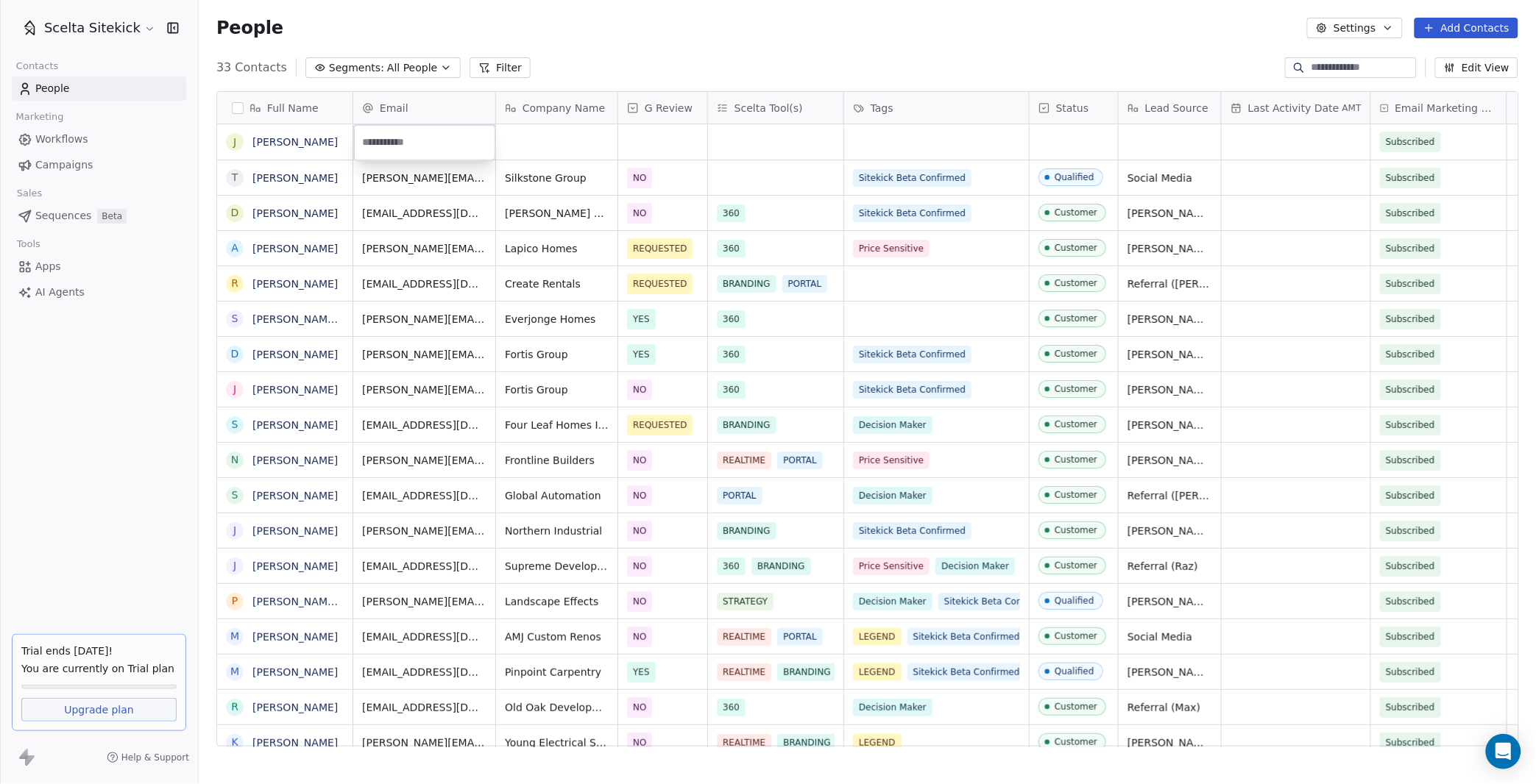
type input "**********"
click at [517, 153] on html "Scelta Sitekick Contacts People Marketing Workflows Campaigns Sales Sequences B…" at bounding box center [768, 392] width 1536 height 784
click at [517, 153] on div "grid" at bounding box center [556, 142] width 121 height 35
click at [522, 143] on div "grid" at bounding box center [556, 142] width 121 height 35
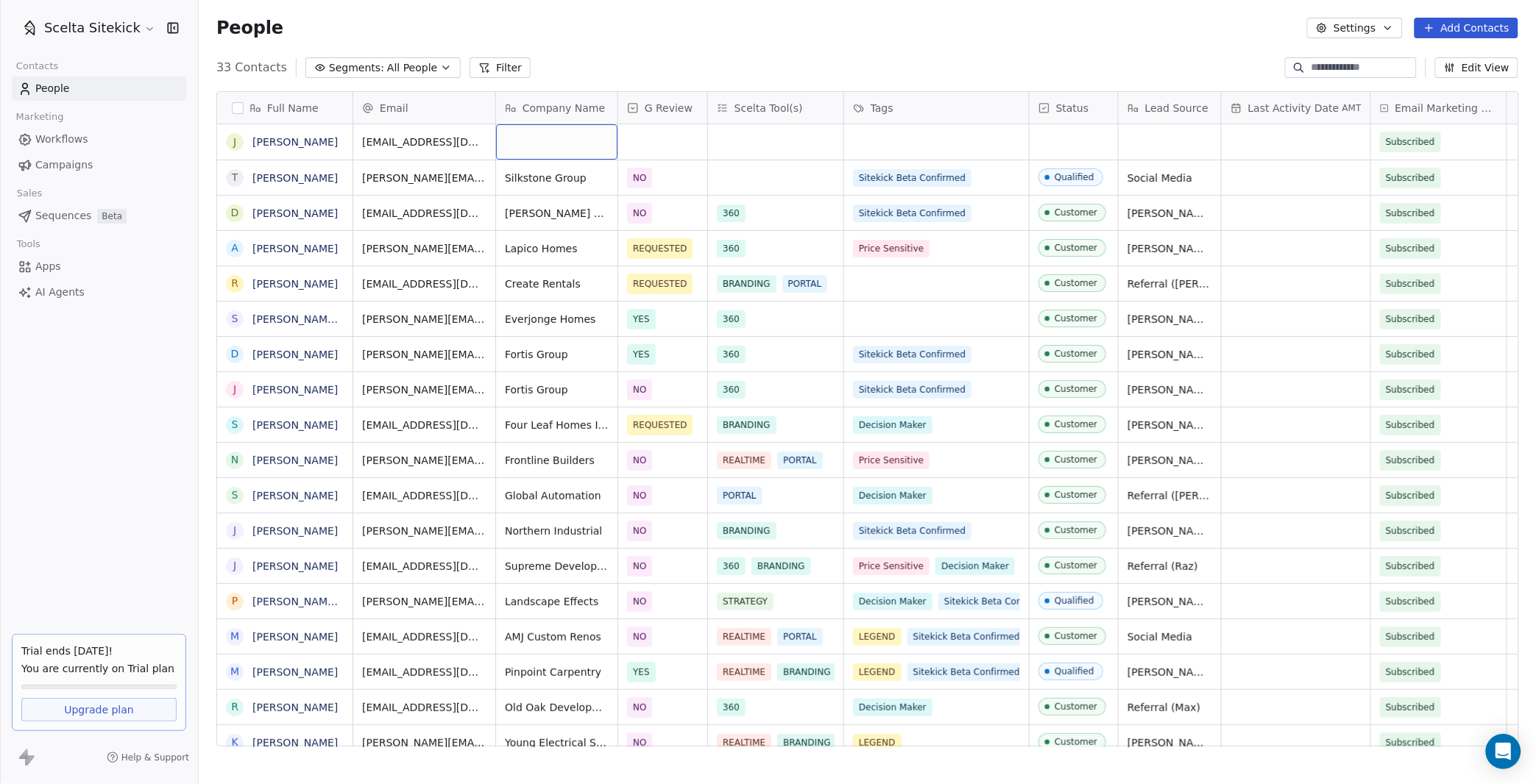
click at [522, 143] on div "grid" at bounding box center [556, 142] width 121 height 35
click at [522, 143] on textarea at bounding box center [556, 148] width 120 height 45
type textarea "*********"
click at [663, 213] on div "NO" at bounding box center [713, 216] width 148 height 16
click at [753, 129] on div "grid" at bounding box center [775, 142] width 135 height 35
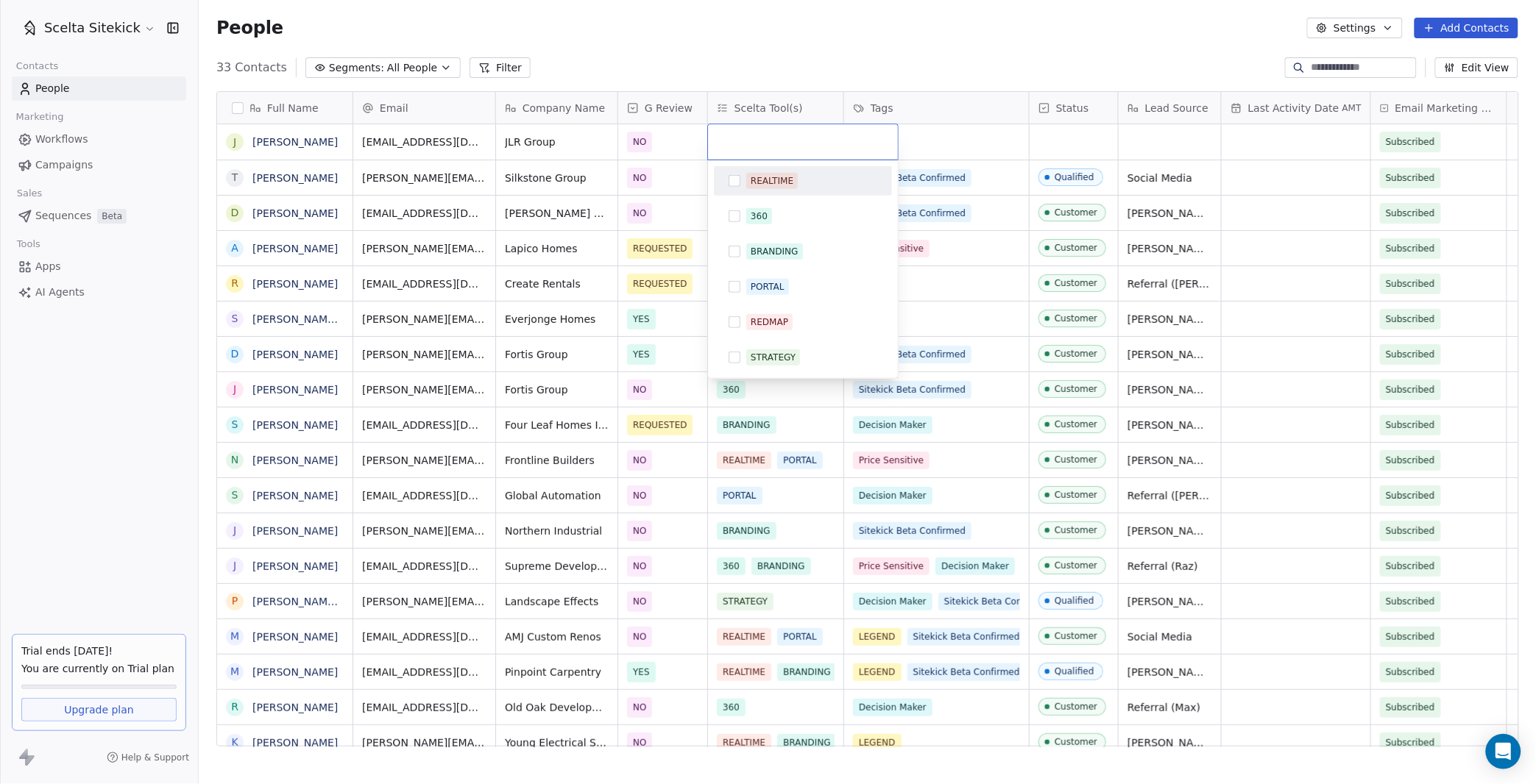
click at [766, 171] on div "REALTIME" at bounding box center [803, 181] width 167 height 24
click at [911, 143] on html "Scelta Sitekick Contacts People Marketing Workflows Campaigns Sales Sequences B…" at bounding box center [768, 392] width 1536 height 784
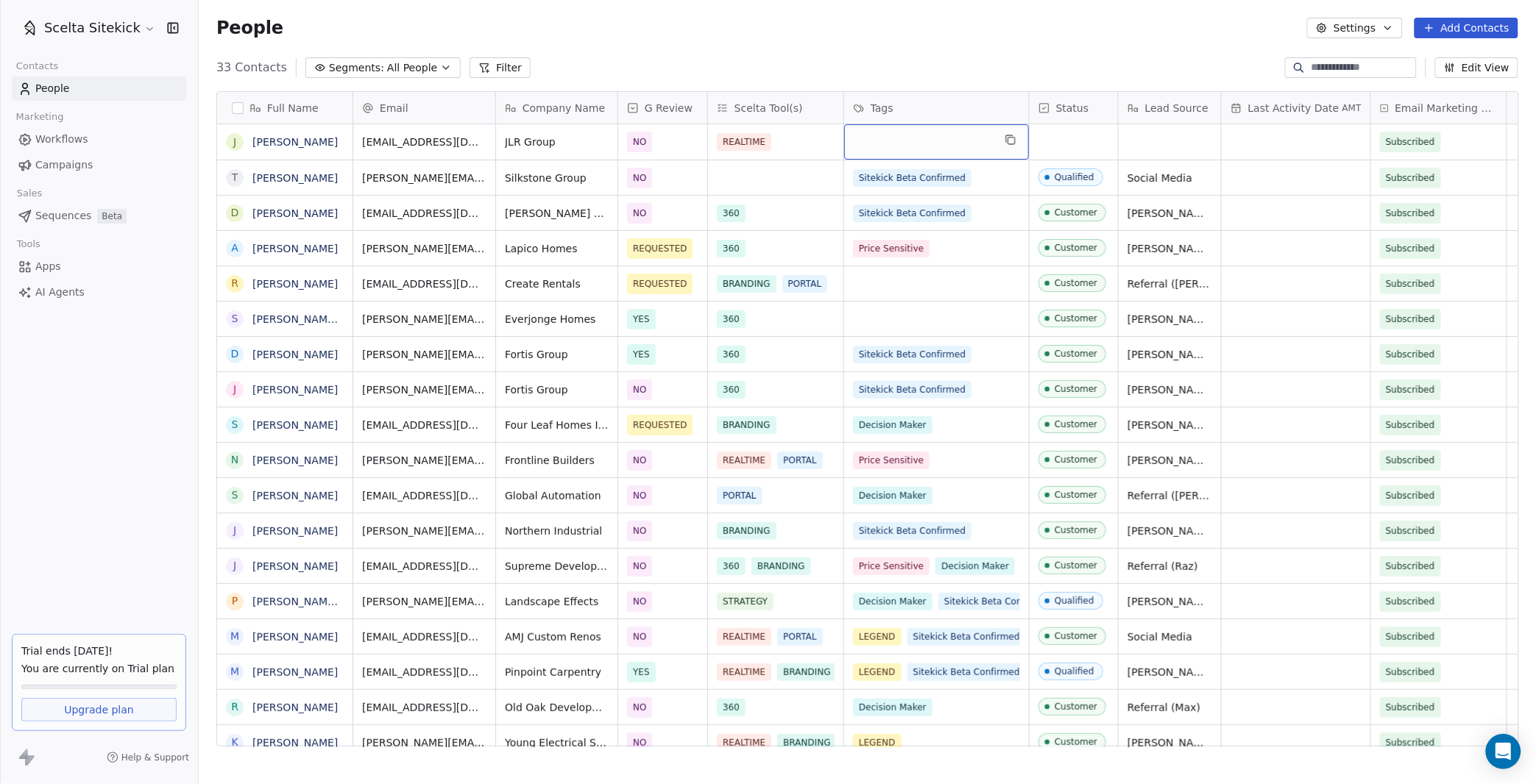
click at [911, 143] on div "grid" at bounding box center [936, 142] width 185 height 35
click at [910, 145] on div "grid" at bounding box center [936, 142] width 185 height 35
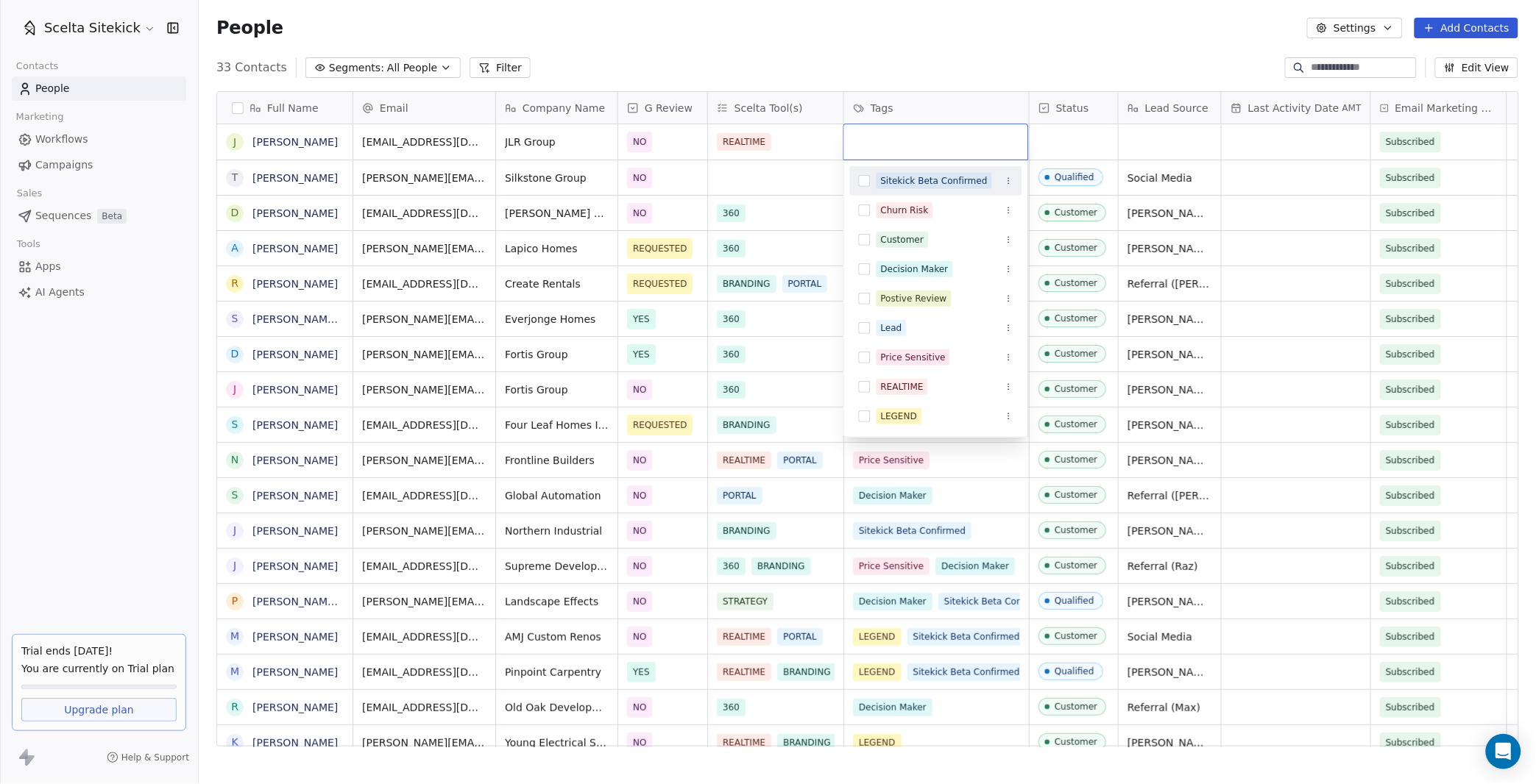
click at [926, 185] on div "Sitekick Beta Confirmed" at bounding box center [934, 181] width 106 height 13
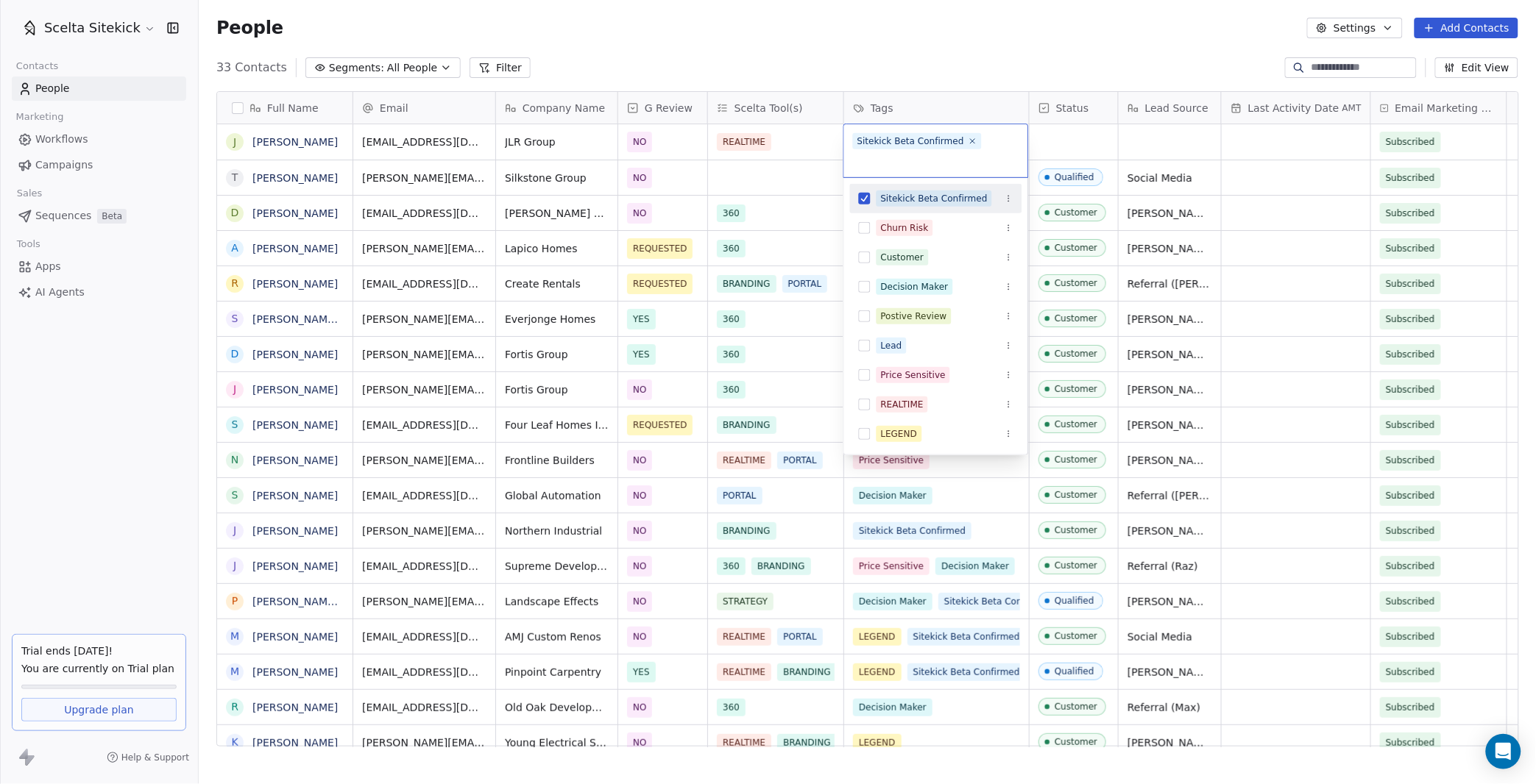
click at [1076, 138] on html "Scelta Sitekick Contacts People Marketing Workflows Campaigns Sales Sequences B…" at bounding box center [768, 392] width 1536 height 784
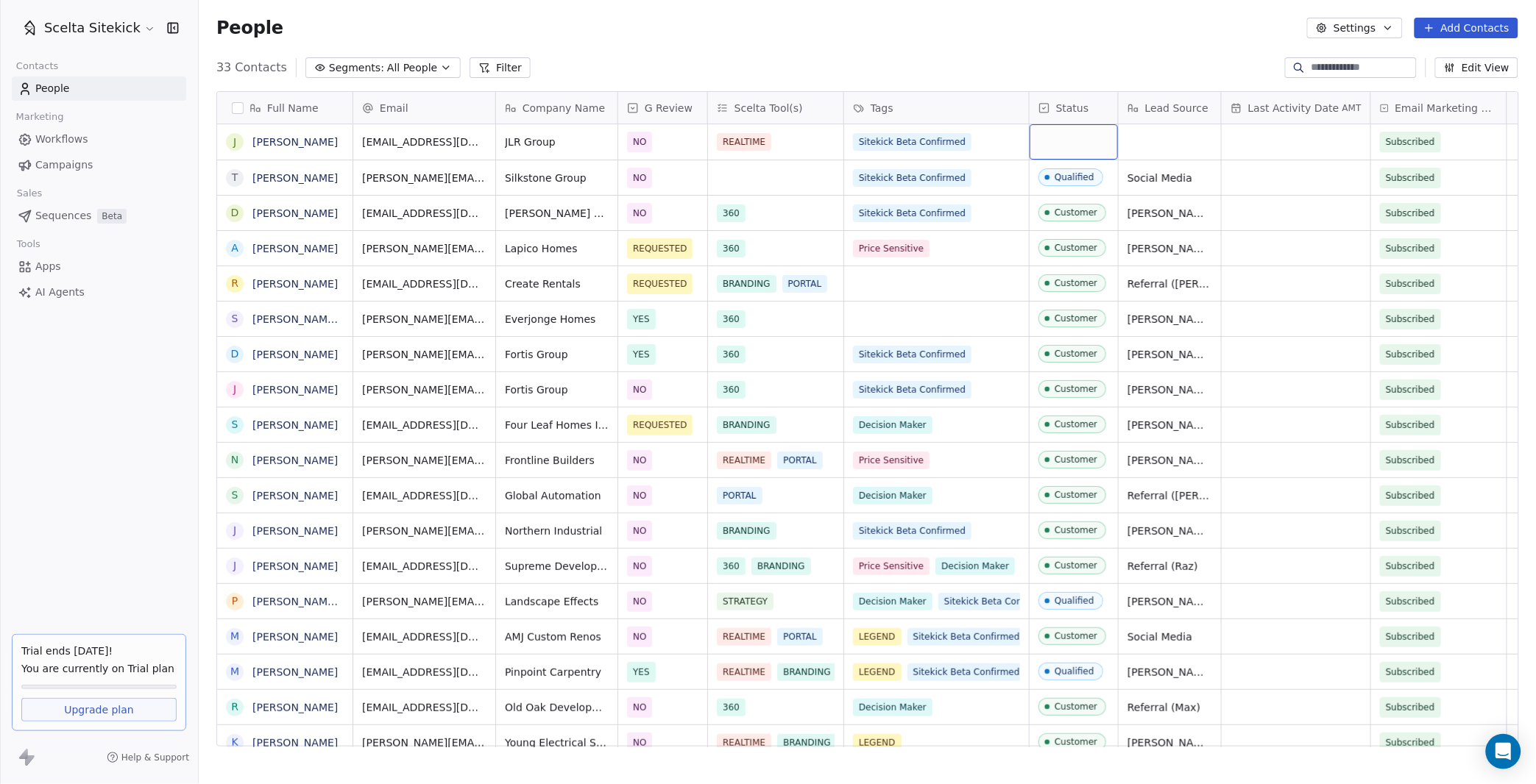
click at [1076, 138] on div "grid" at bounding box center [1073, 142] width 88 height 35
click at [1070, 140] on div "grid" at bounding box center [1073, 142] width 88 height 35
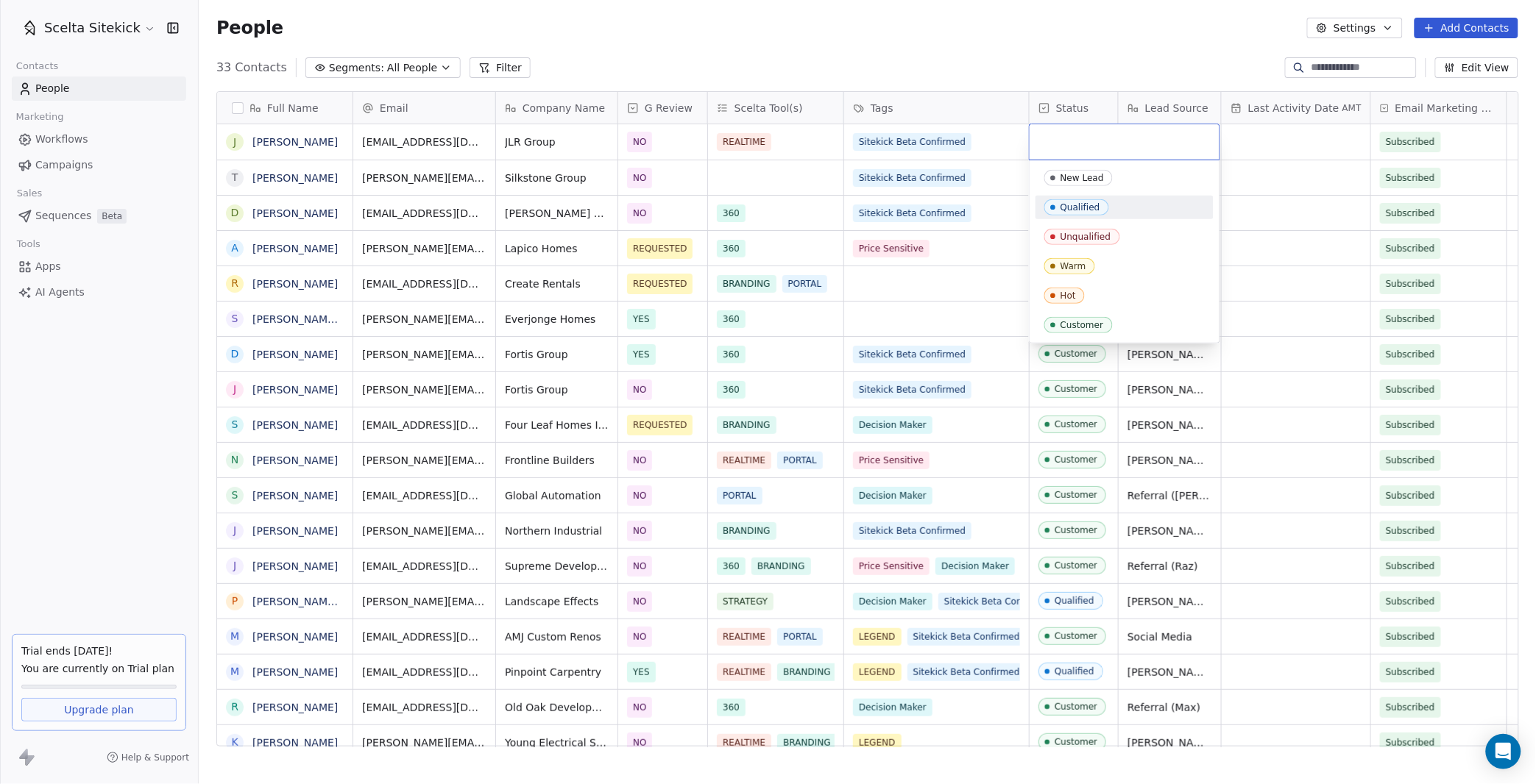
click at [1081, 207] on div "Qualified" at bounding box center [1080, 207] width 40 height 10
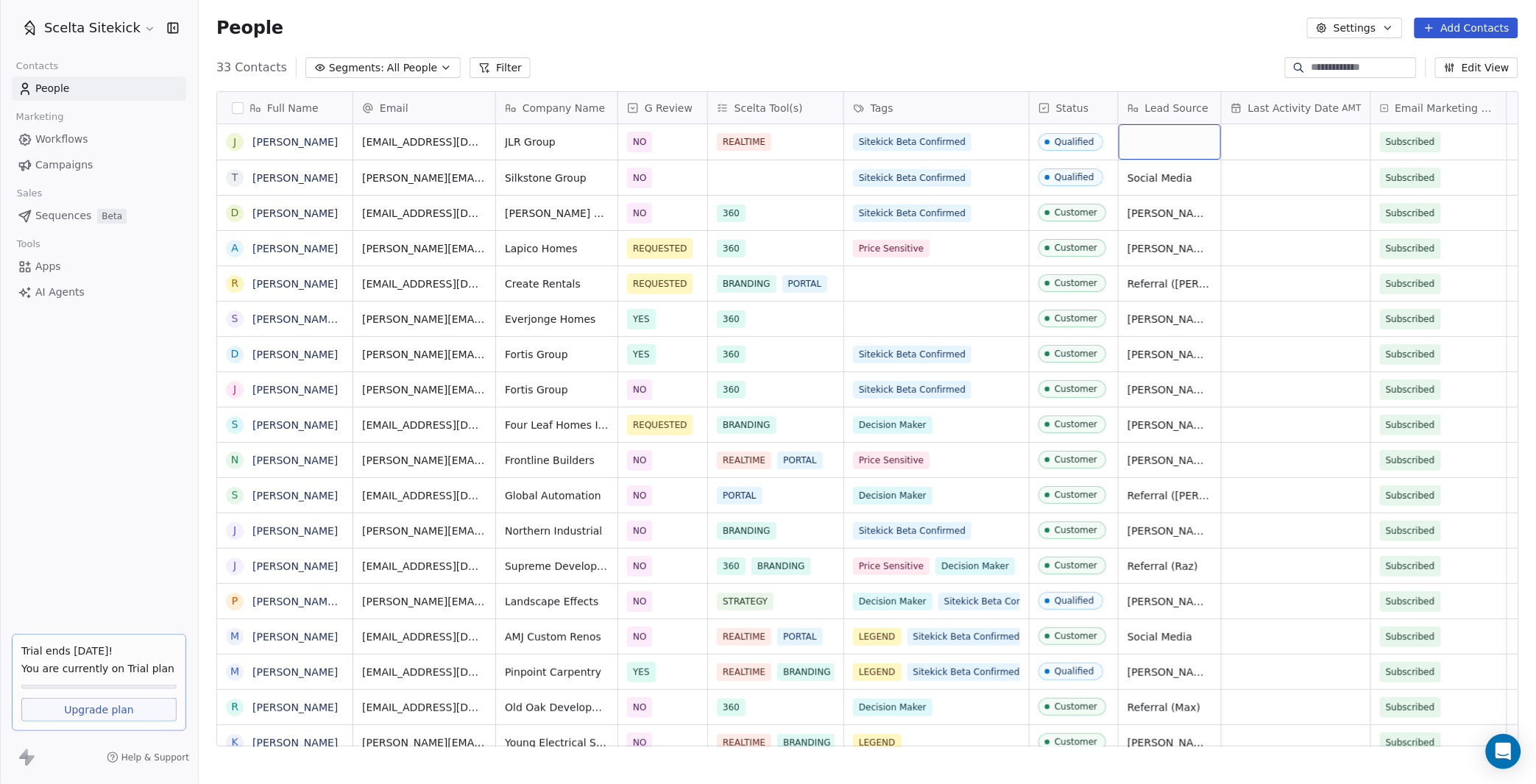
click at [1171, 138] on div "grid" at bounding box center [1170, 142] width 102 height 35
click at [1171, 138] on textarea at bounding box center [1170, 148] width 101 height 45
type textarea "**********"
click at [1450, 31] on button "Add Contacts" at bounding box center [1467, 27] width 104 height 21
click at [1415, 58] on div "Create new contact" at bounding box center [1463, 59] width 119 height 16
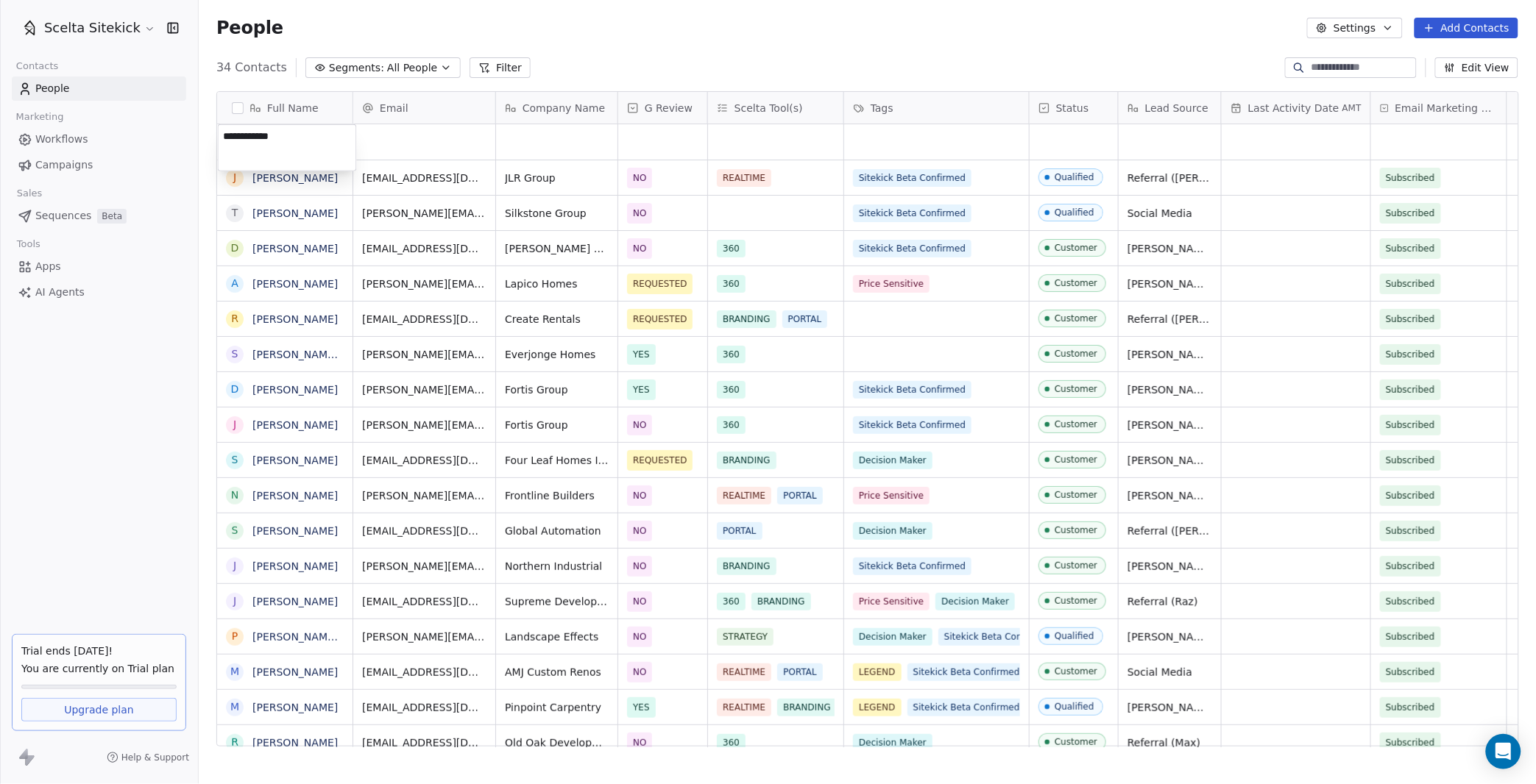
type textarea "**********"
click at [406, 130] on div "grid" at bounding box center [424, 142] width 142 height 35
paste input "**********"
type input "**********"
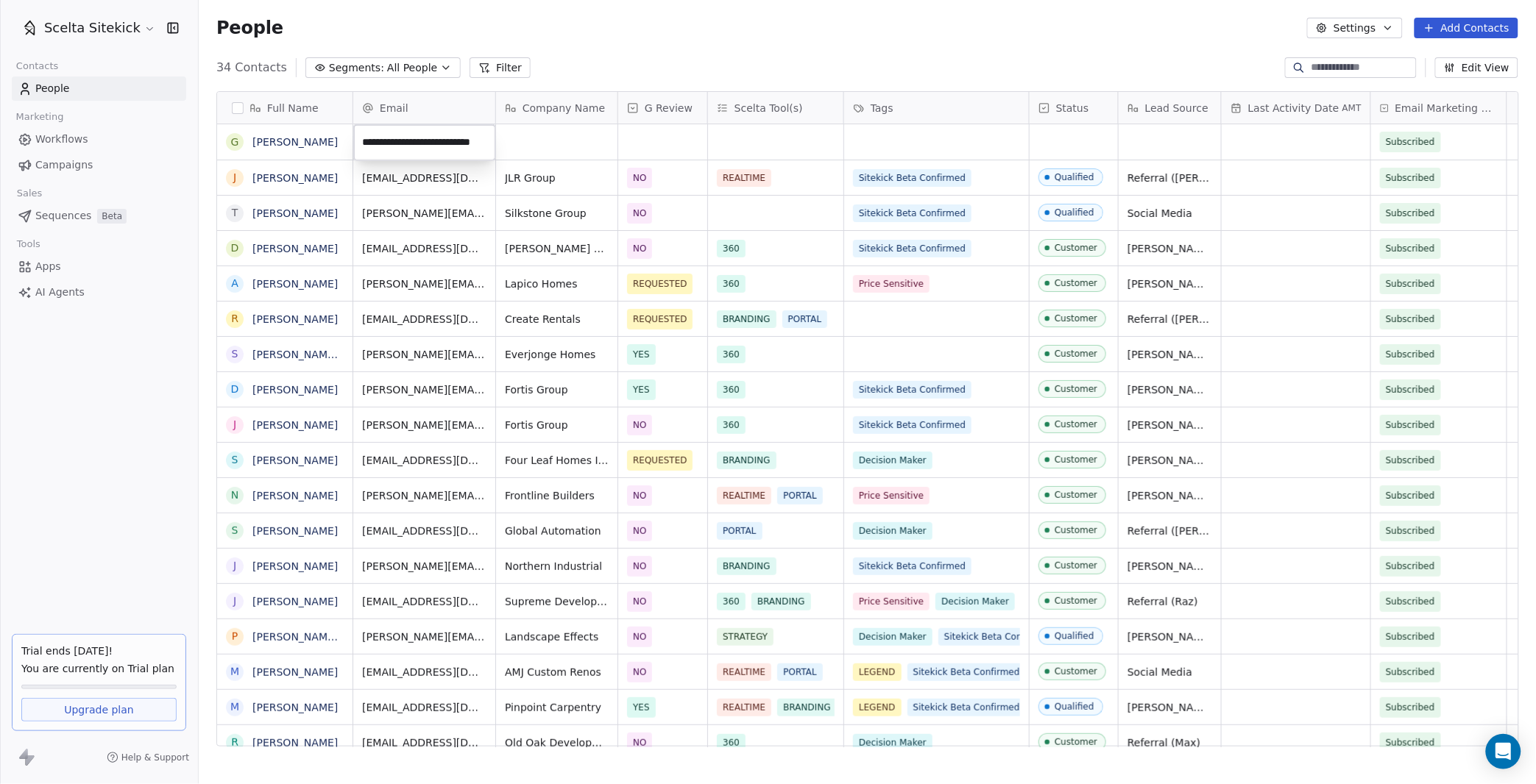
click at [569, 135] on html "Scelta Sitekick Contacts People Marketing Workflows Campaigns Sales Sequences B…" at bounding box center [768, 392] width 1536 height 784
click at [569, 135] on div "grid" at bounding box center [556, 142] width 121 height 35
click at [541, 144] on div "grid" at bounding box center [556, 142] width 121 height 35
click at [541, 144] on textarea at bounding box center [556, 148] width 120 height 45
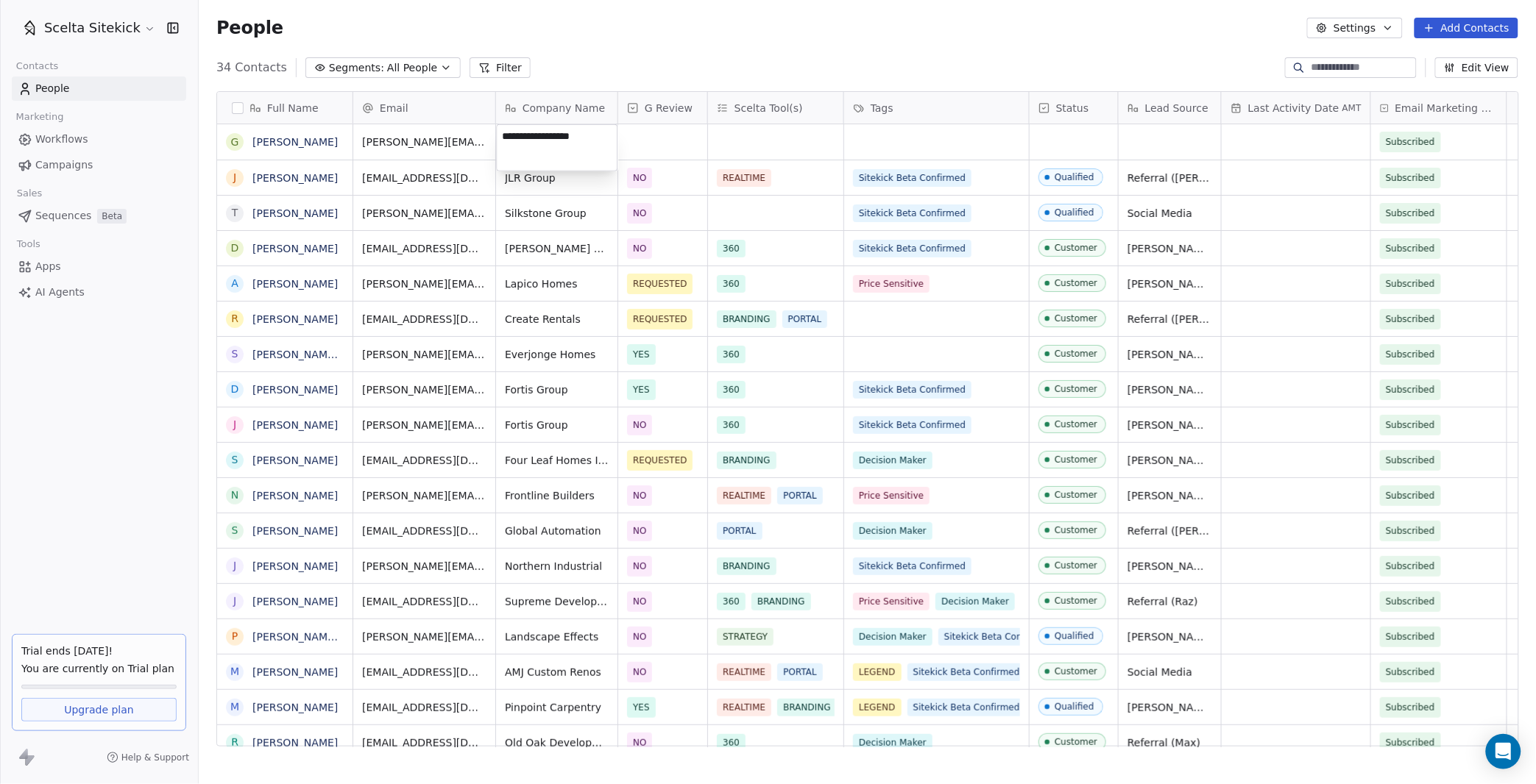
type textarea "**********"
click at [647, 136] on div "grid" at bounding box center [662, 142] width 89 height 35
click at [652, 192] on div "YES" at bounding box center [714, 181] width 167 height 24
click at [759, 131] on div "grid" at bounding box center [775, 142] width 135 height 35
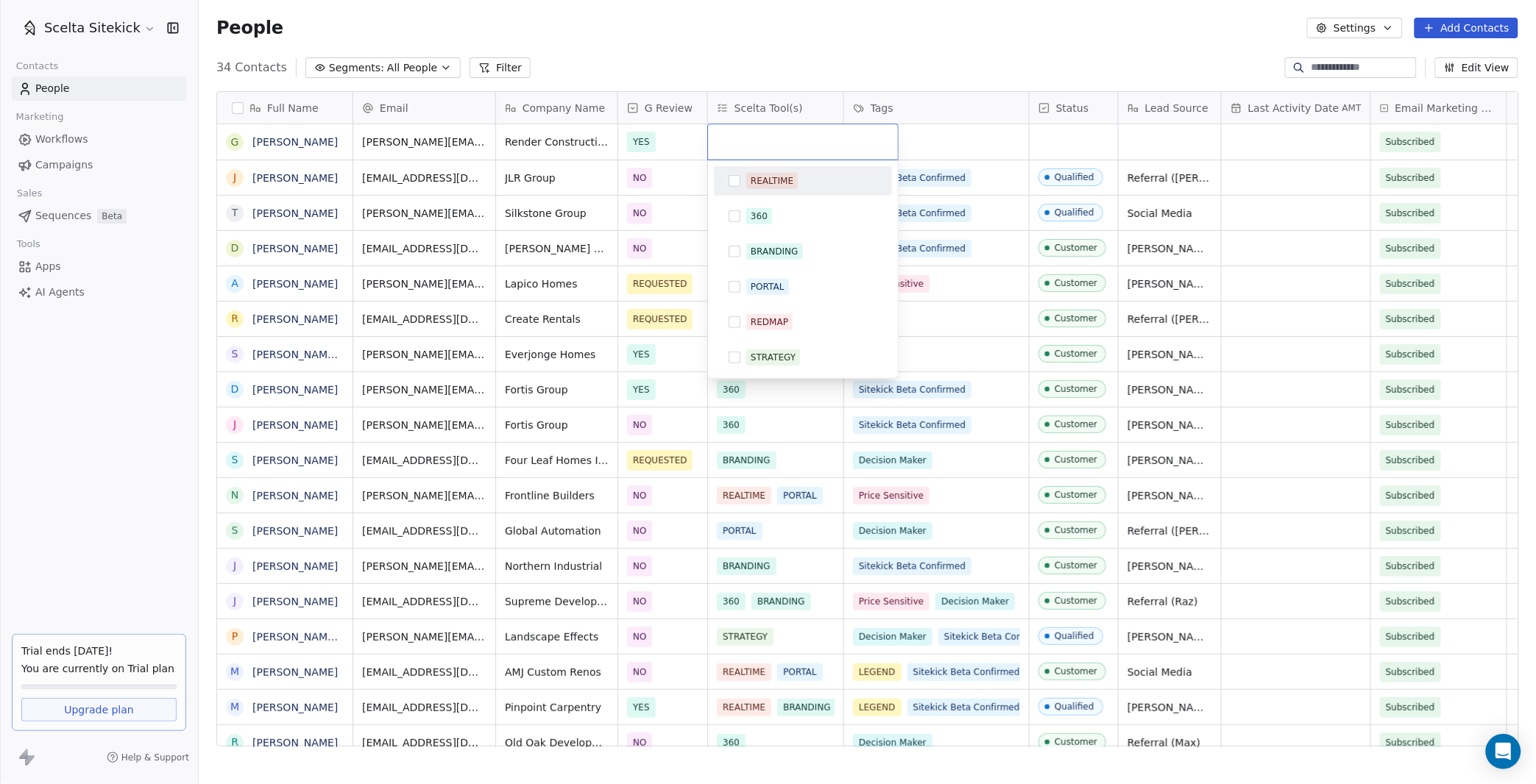
click at [766, 178] on div "REALTIME" at bounding box center [772, 181] width 43 height 13
click at [922, 148] on html "Scelta Sitekick Contacts People Marketing Workflows Campaigns Sales Sequences B…" at bounding box center [768, 392] width 1536 height 784
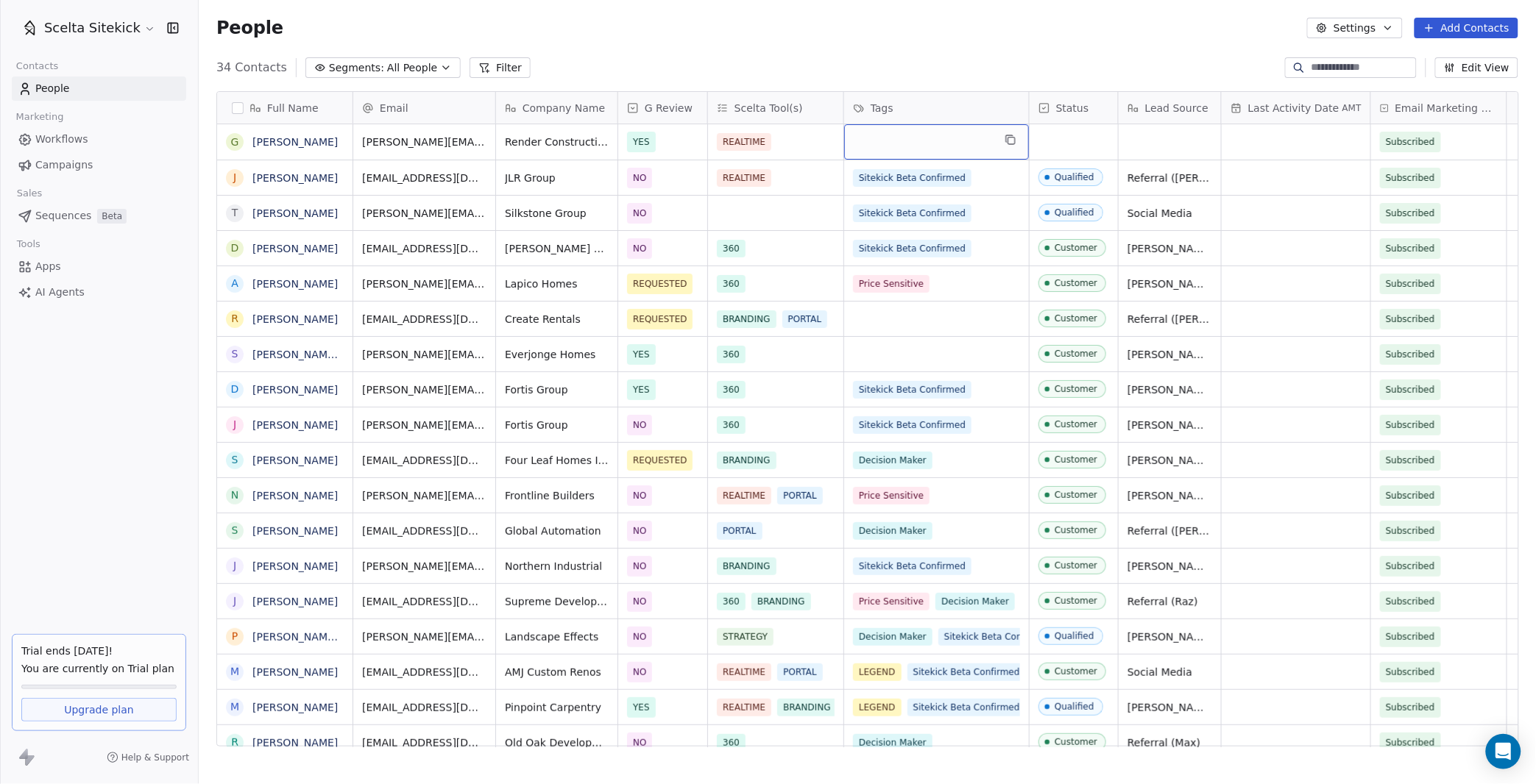
click at [916, 142] on div "grid" at bounding box center [936, 142] width 185 height 35
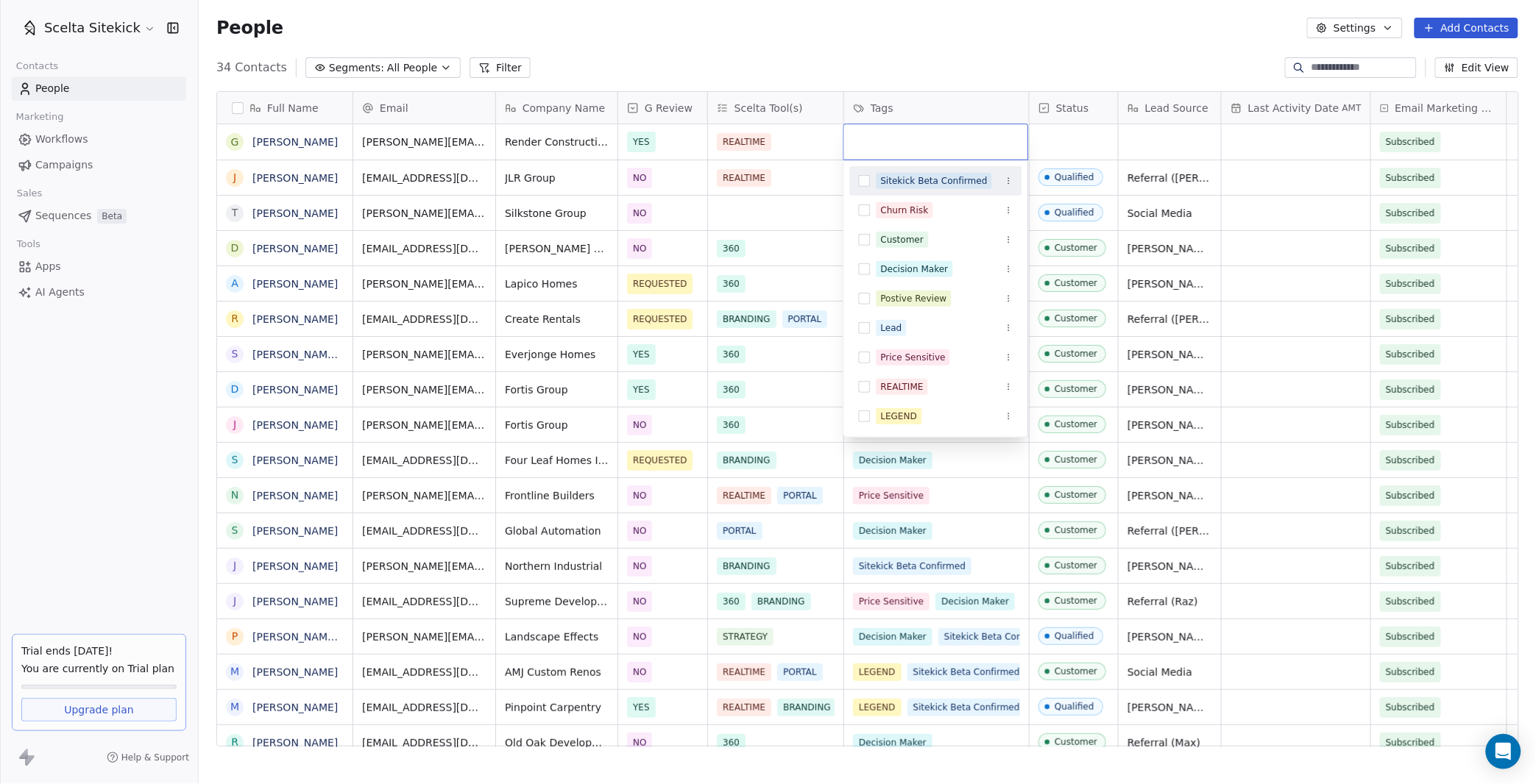
click at [924, 185] on div "Sitekick Beta Confirmed" at bounding box center [934, 181] width 106 height 13
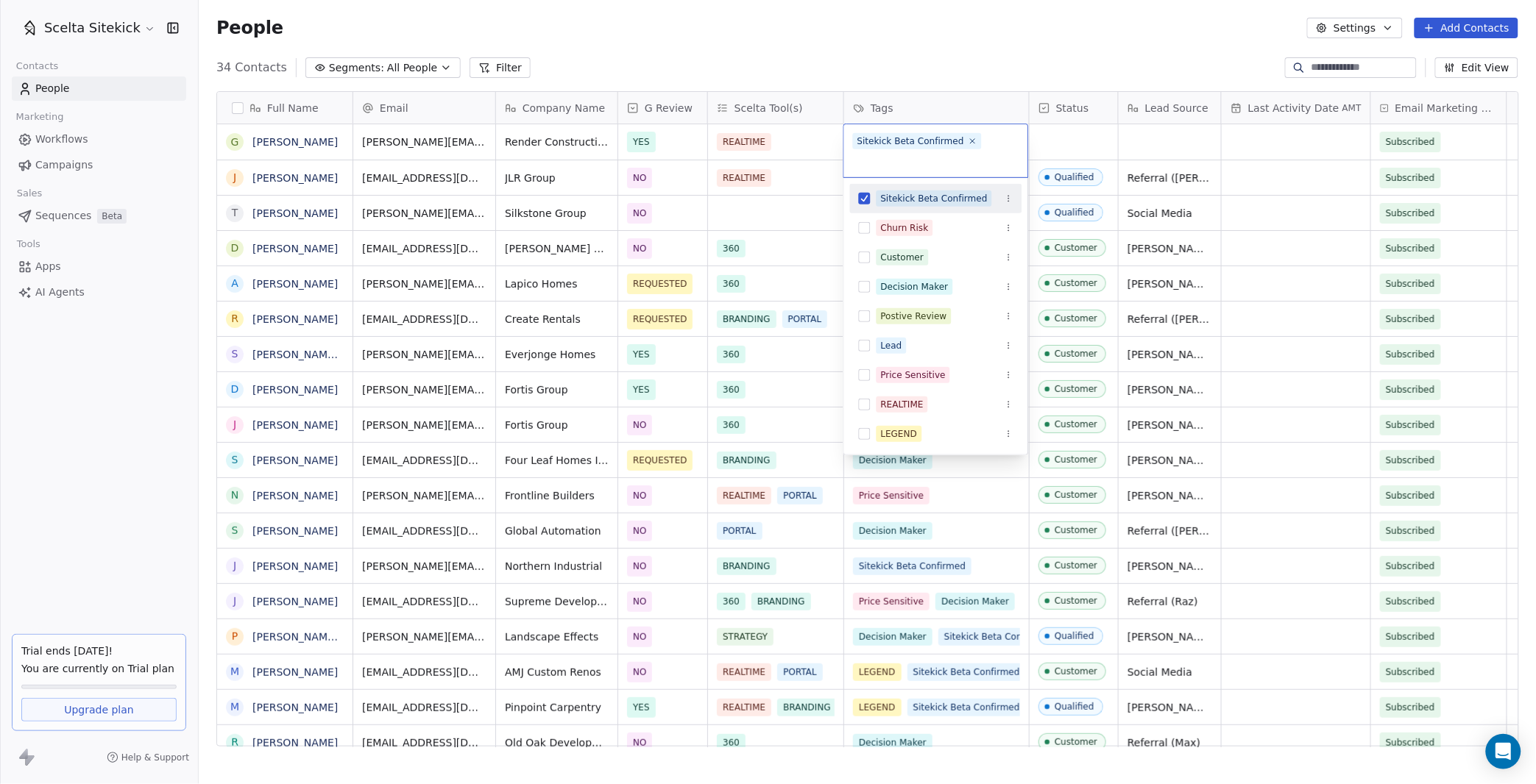
click at [1053, 137] on html "Scelta Sitekick Contacts People Marketing Workflows Campaigns Sales Sequences B…" at bounding box center [768, 392] width 1536 height 784
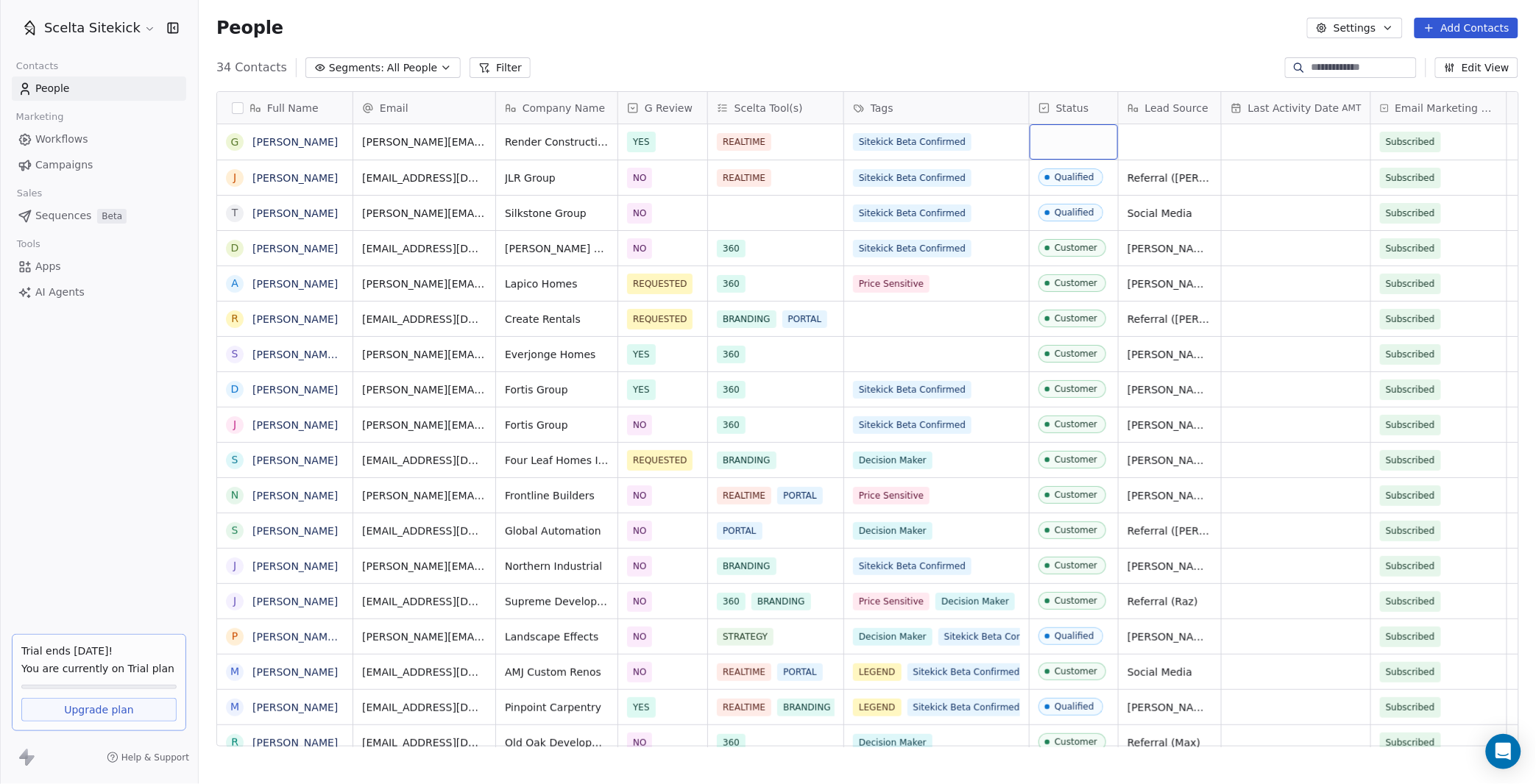
click at [1053, 137] on div "grid" at bounding box center [1073, 142] width 88 height 35
click at [1073, 149] on div "grid" at bounding box center [1073, 142] width 88 height 35
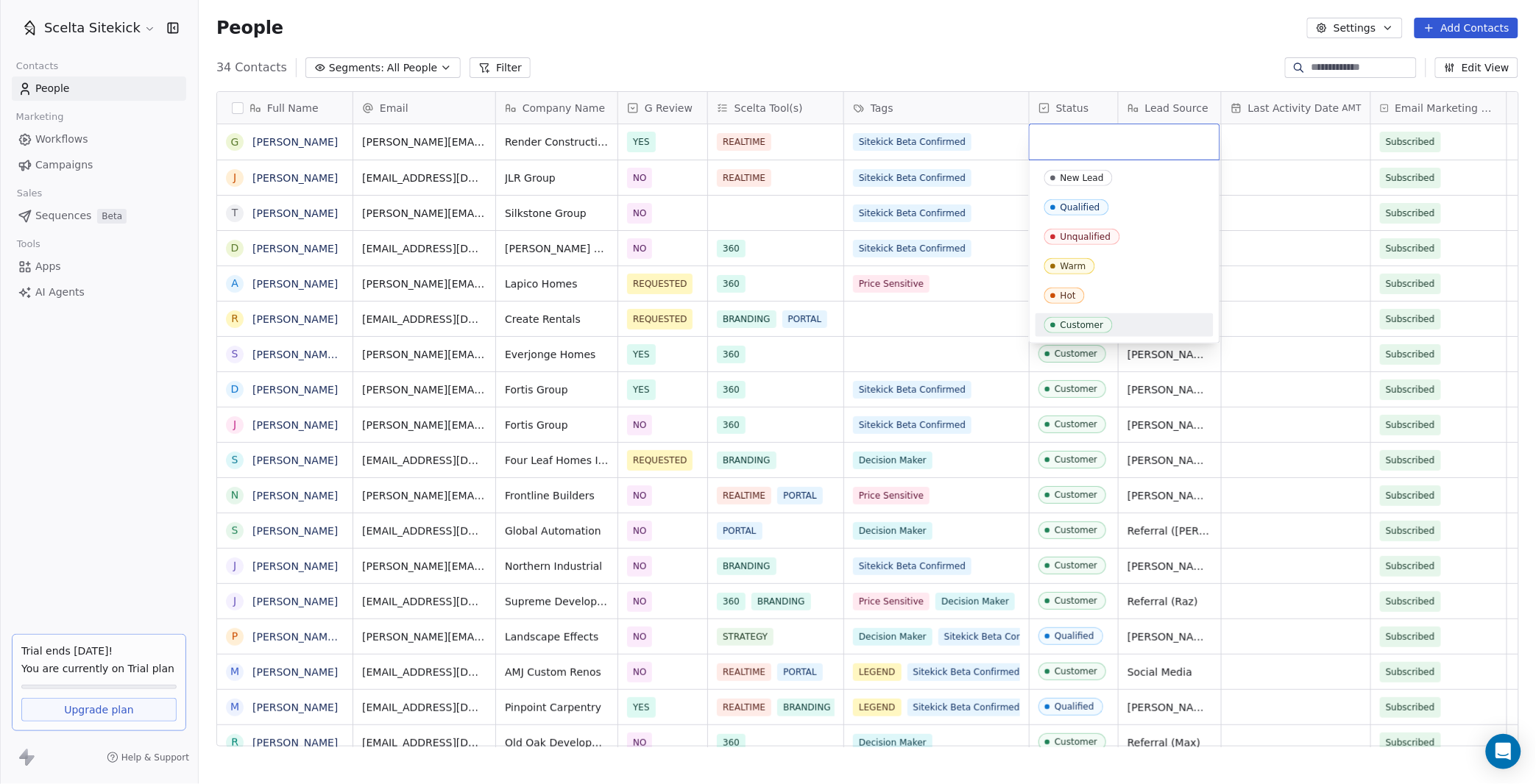
click at [1080, 329] on div "Customer" at bounding box center [1081, 325] width 44 height 10
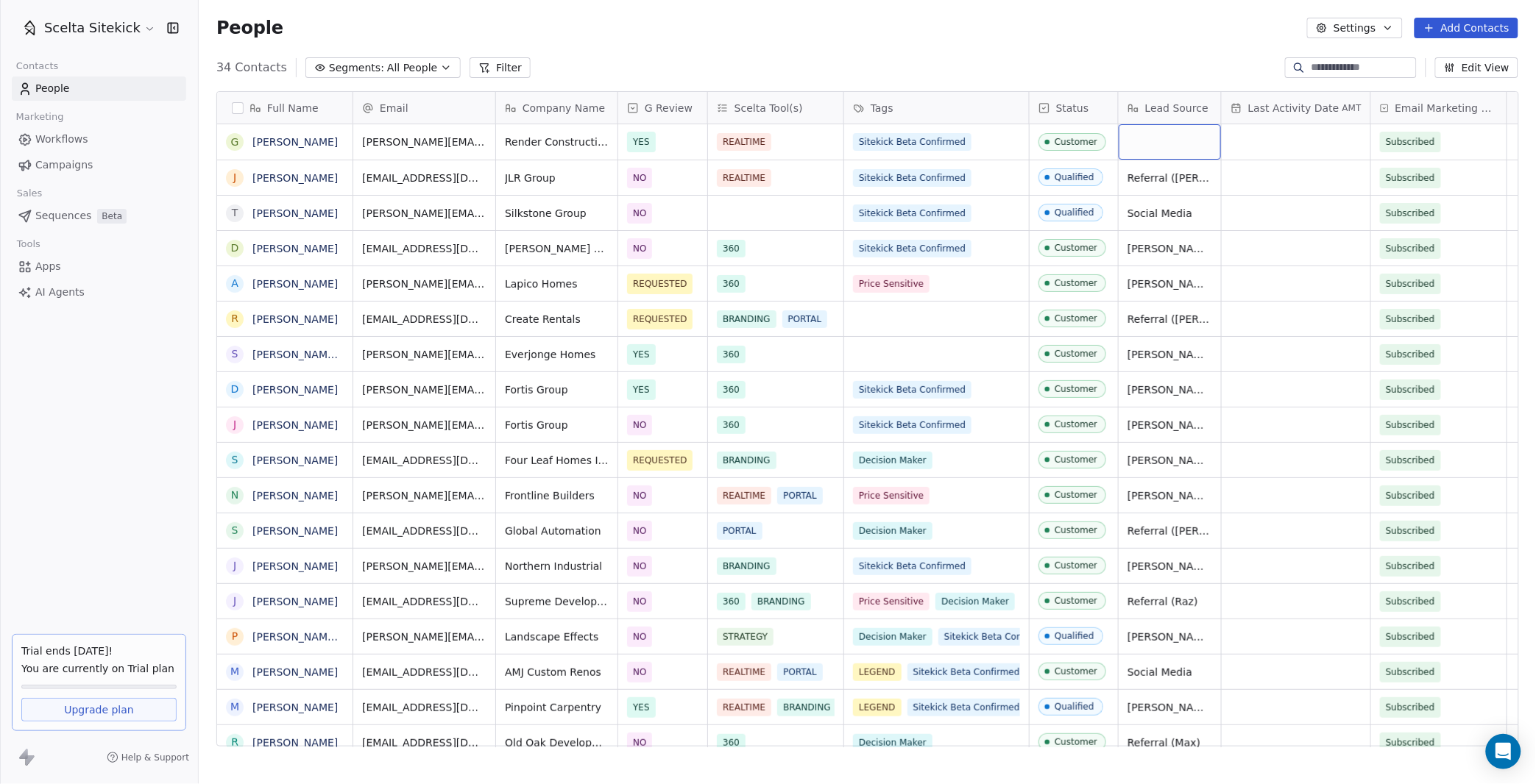
click at [1162, 140] on div "grid" at bounding box center [1170, 142] width 102 height 35
type textarea "**********"
click at [1454, 26] on button "Add Contacts" at bounding box center [1467, 27] width 104 height 21
click at [1432, 56] on span "Create new contact" at bounding box center [1472, 59] width 101 height 16
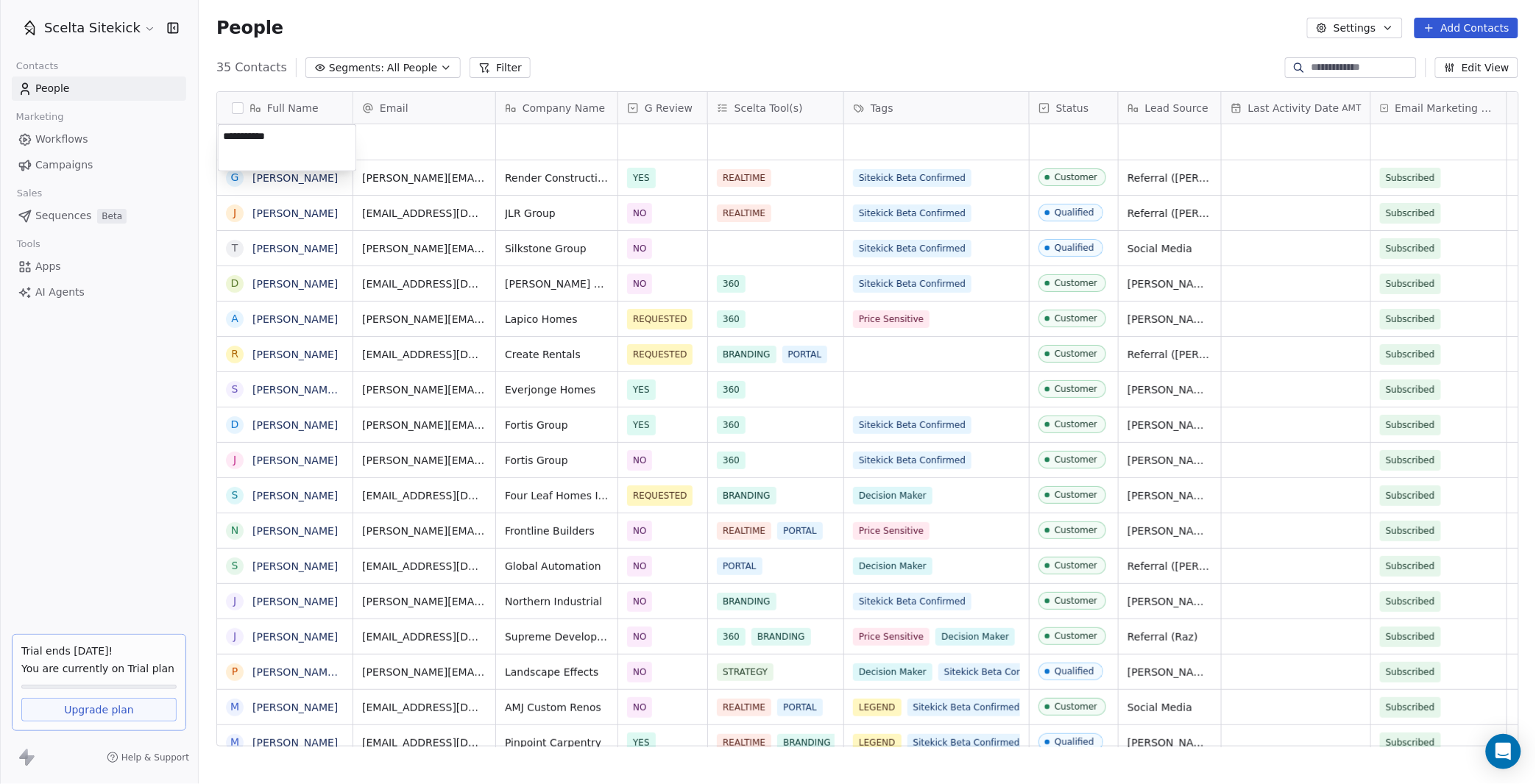
type textarea "**********"
click at [412, 153] on div "grid" at bounding box center [424, 142] width 142 height 35
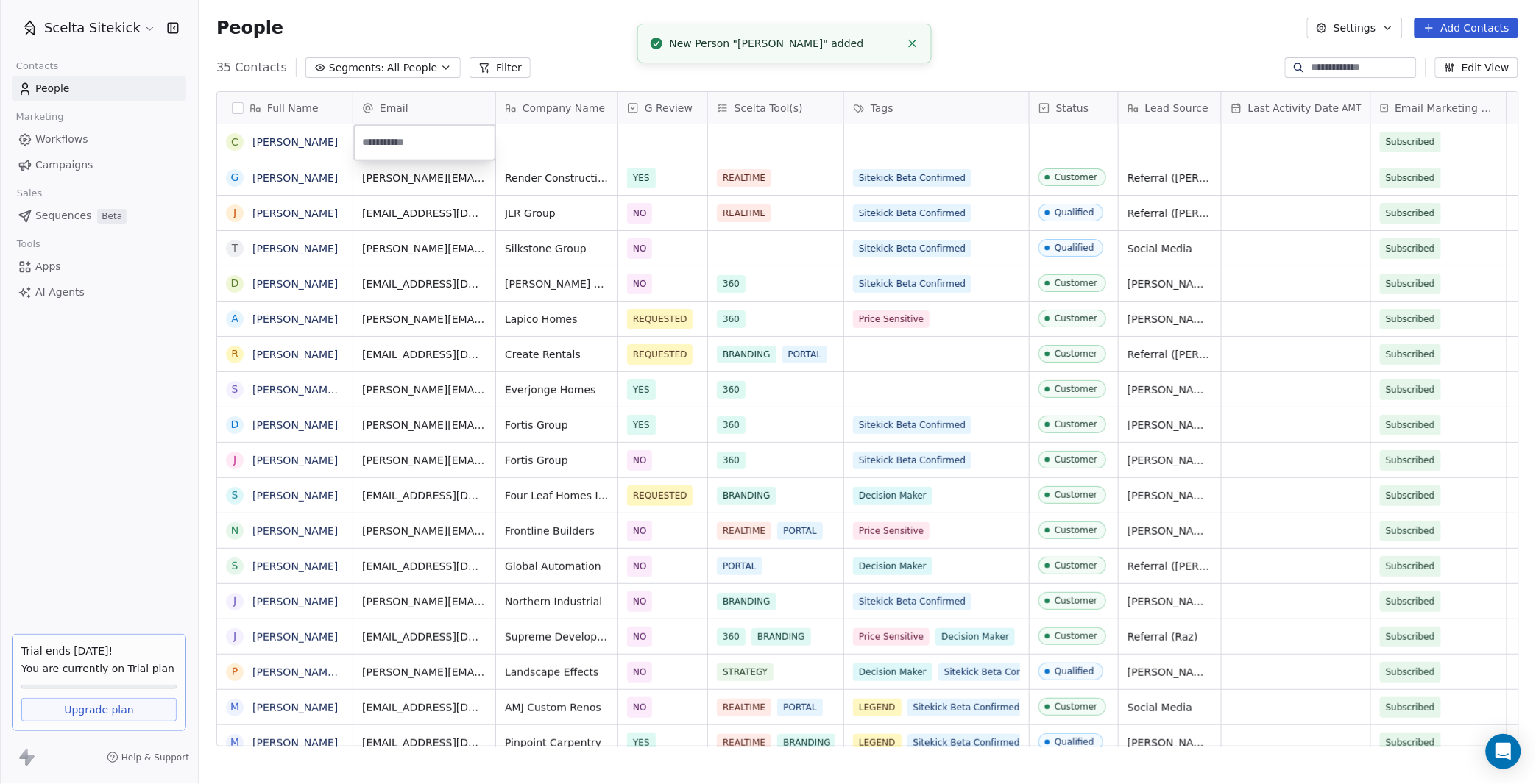
click at [419, 152] on input "email" at bounding box center [425, 143] width 135 height 30
paste input "**********"
type input "**********"
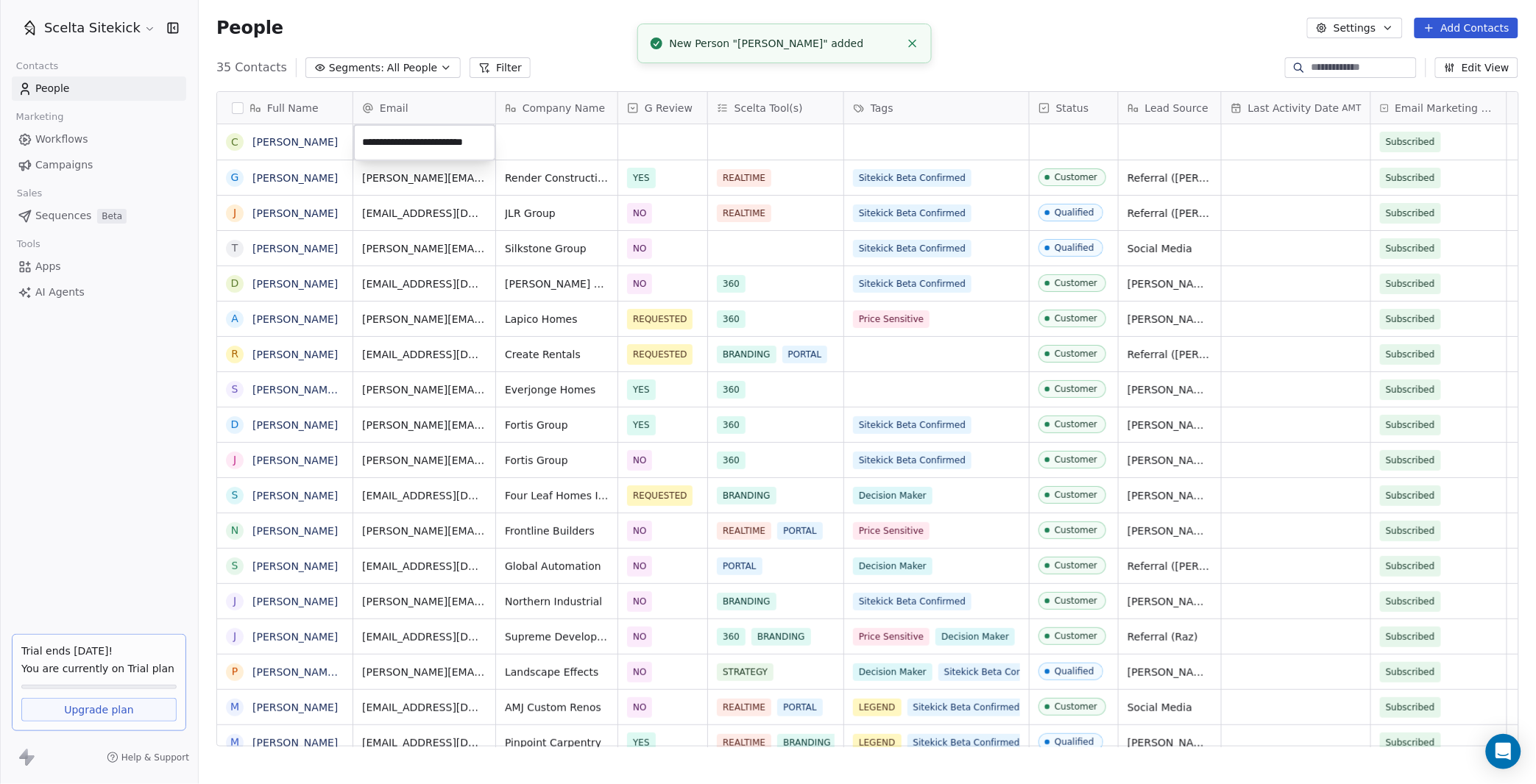
click at [533, 145] on html "Scelta Sitekick Contacts People Marketing Workflows Campaigns Sales Sequences B…" at bounding box center [768, 392] width 1536 height 784
click at [533, 145] on div "grid" at bounding box center [556, 142] width 121 height 35
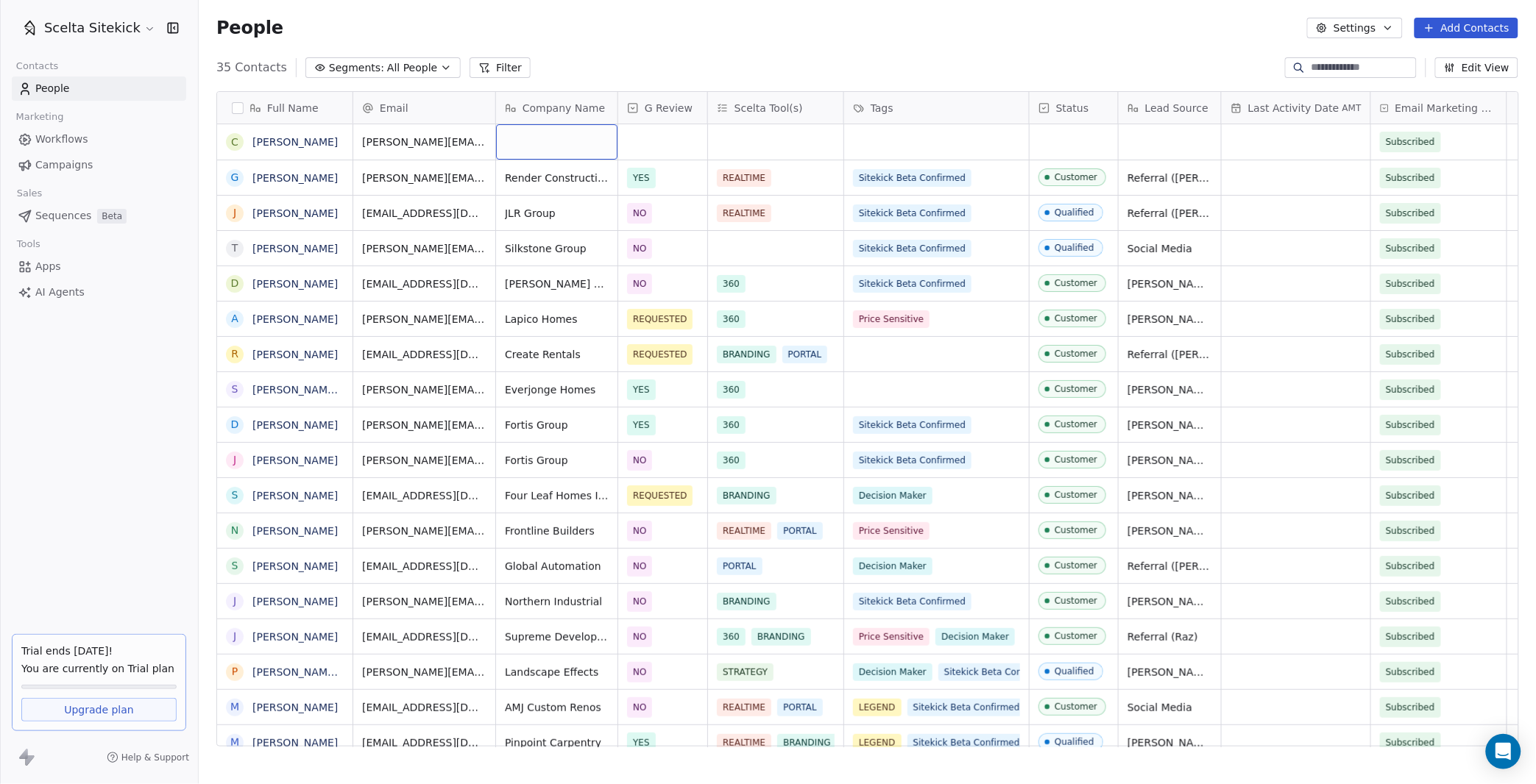
click at [517, 133] on div "grid" at bounding box center [556, 142] width 121 height 35
type textarea "**********"
click at [631, 148] on div "grid" at bounding box center [662, 142] width 89 height 35
click at [653, 217] on div "NO" at bounding box center [650, 216] width 13 height 13
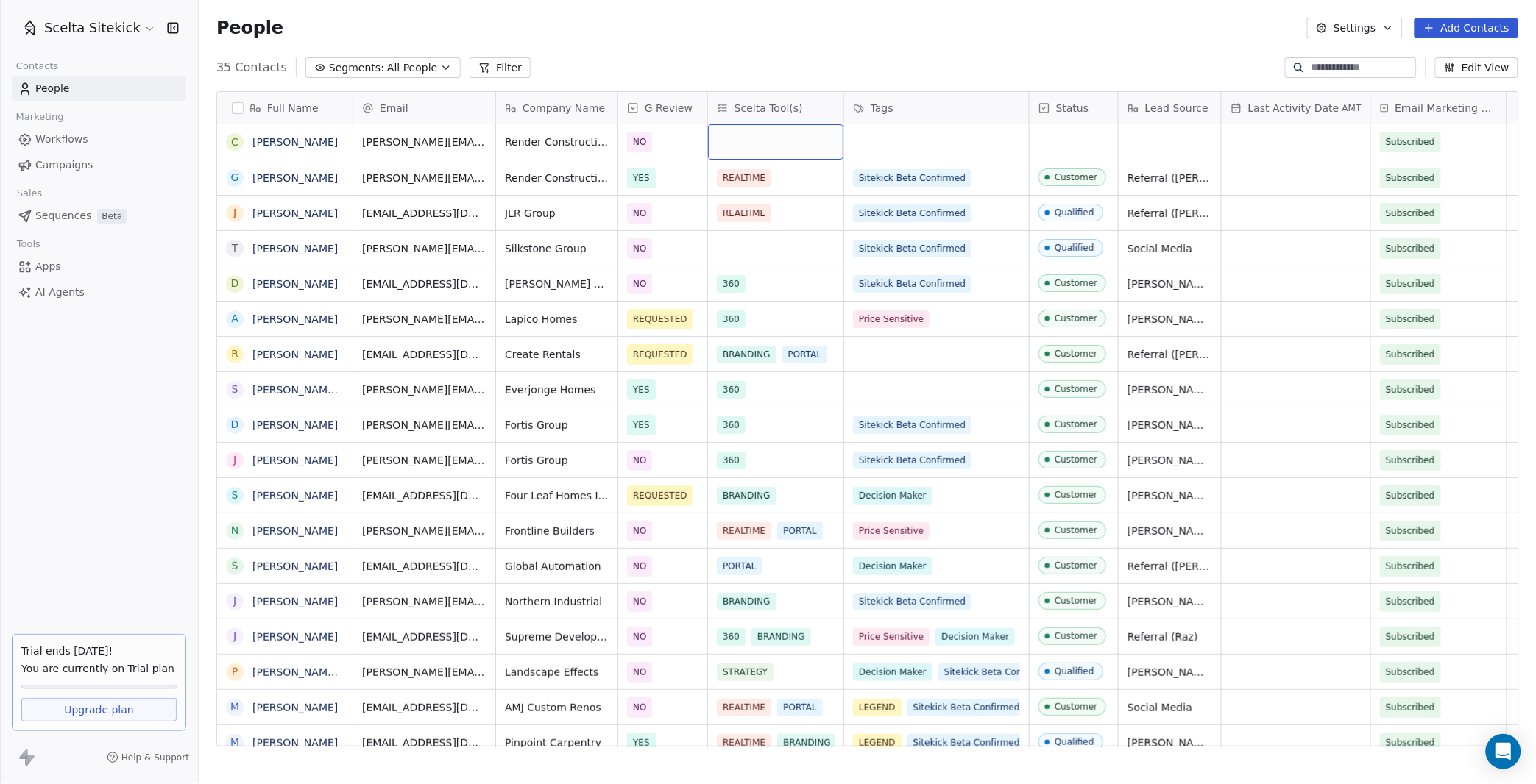
click at [772, 134] on div "grid" at bounding box center [775, 142] width 135 height 35
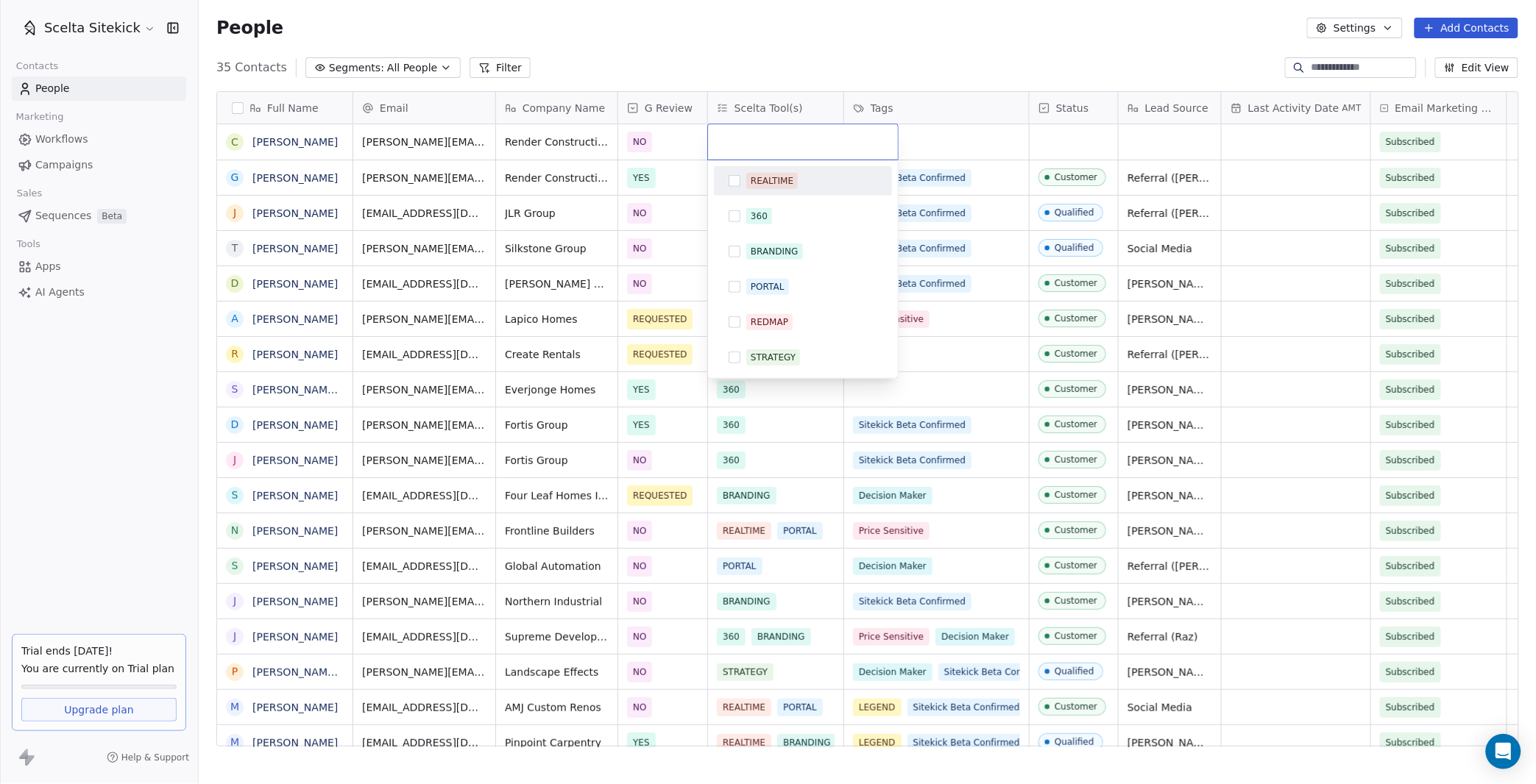
click at [772, 134] on input "text" at bounding box center [803, 142] width 172 height 16
click at [774, 176] on div "REALTIME" at bounding box center [772, 181] width 43 height 13
click at [907, 142] on html "Scelta Sitekick Contacts People Marketing Workflows Campaigns Sales Sequences B…" at bounding box center [768, 392] width 1536 height 784
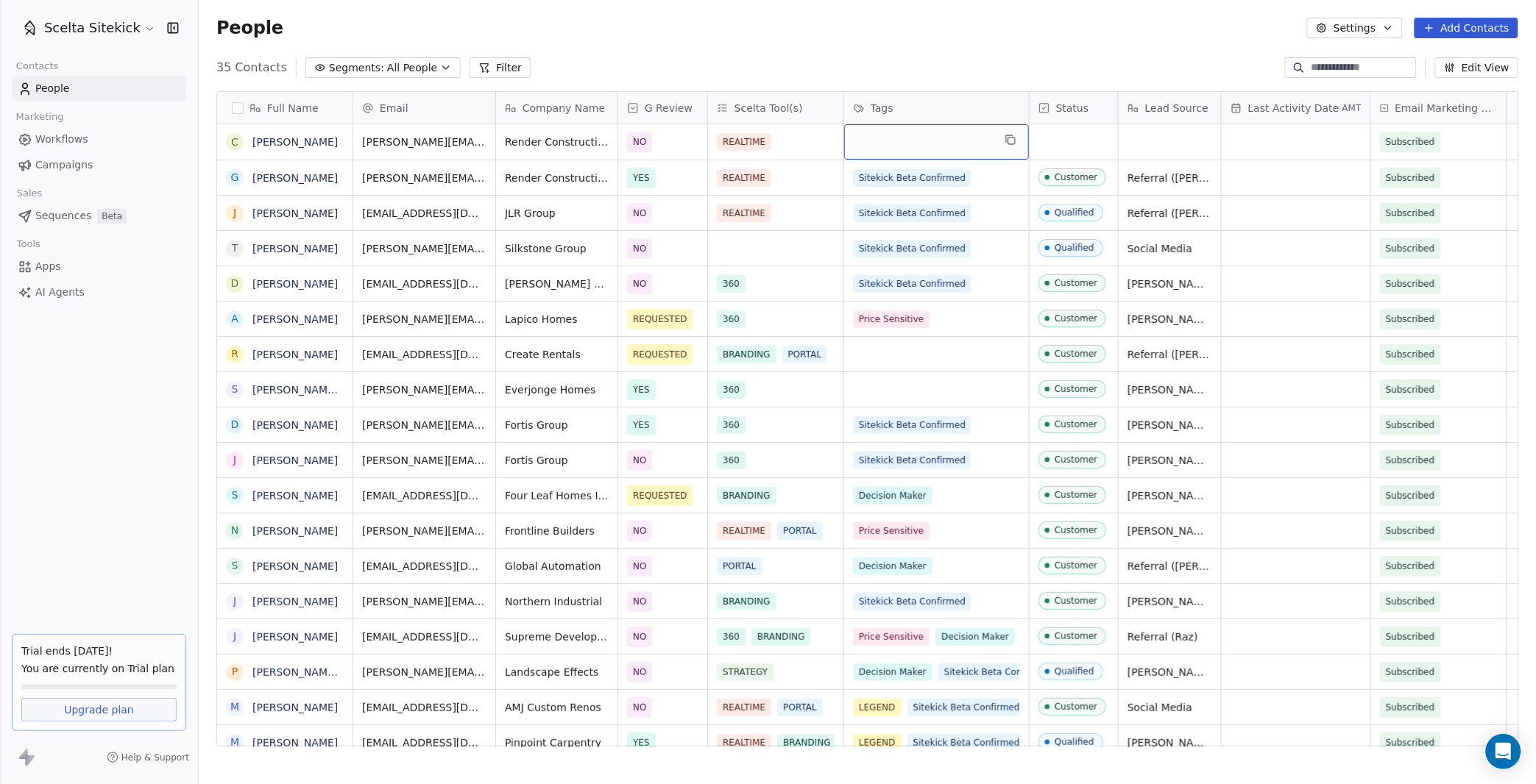
click at [913, 142] on div "grid" at bounding box center [936, 142] width 185 height 35
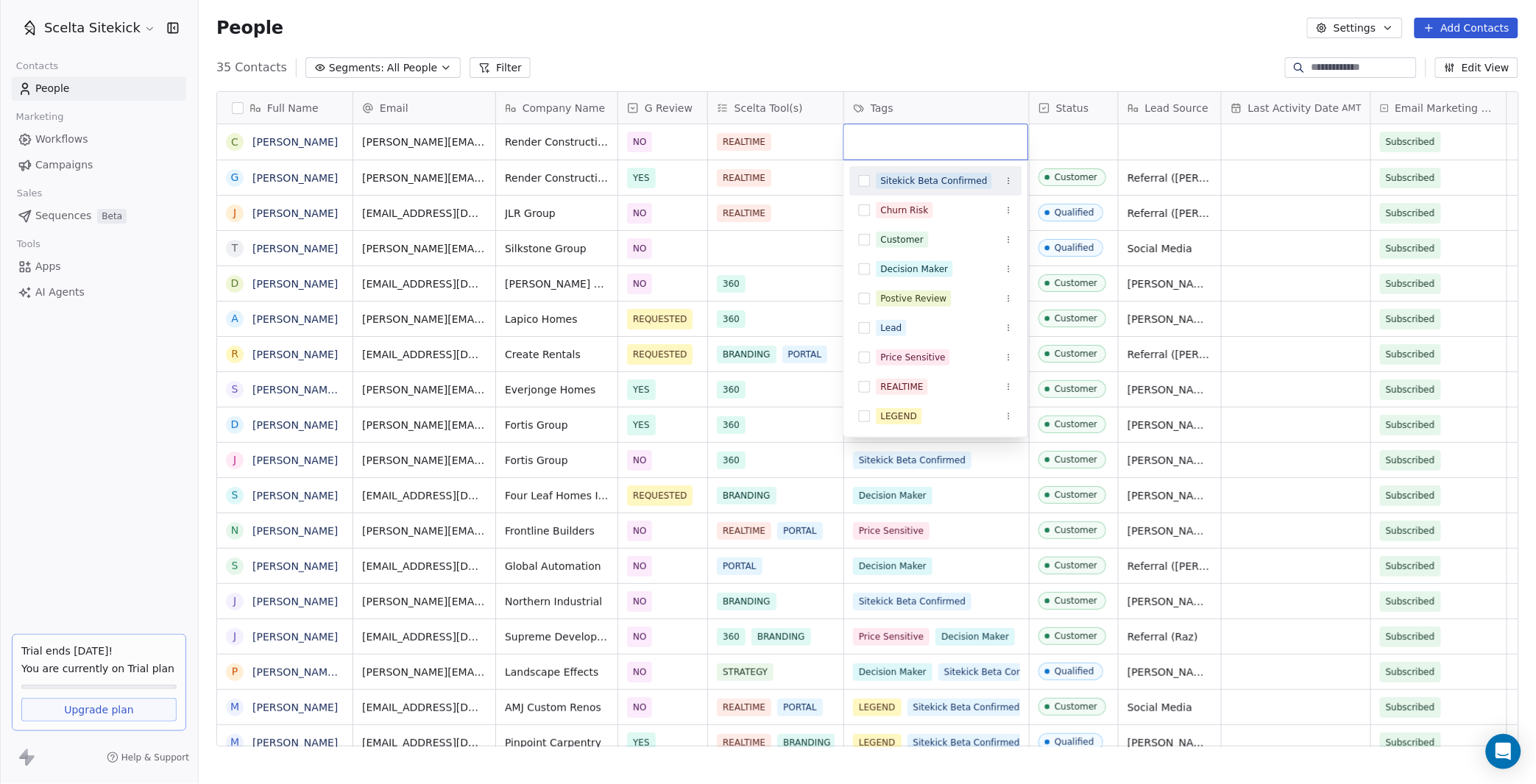
click at [918, 180] on div "Sitekick Beta Confirmed" at bounding box center [934, 181] width 106 height 13
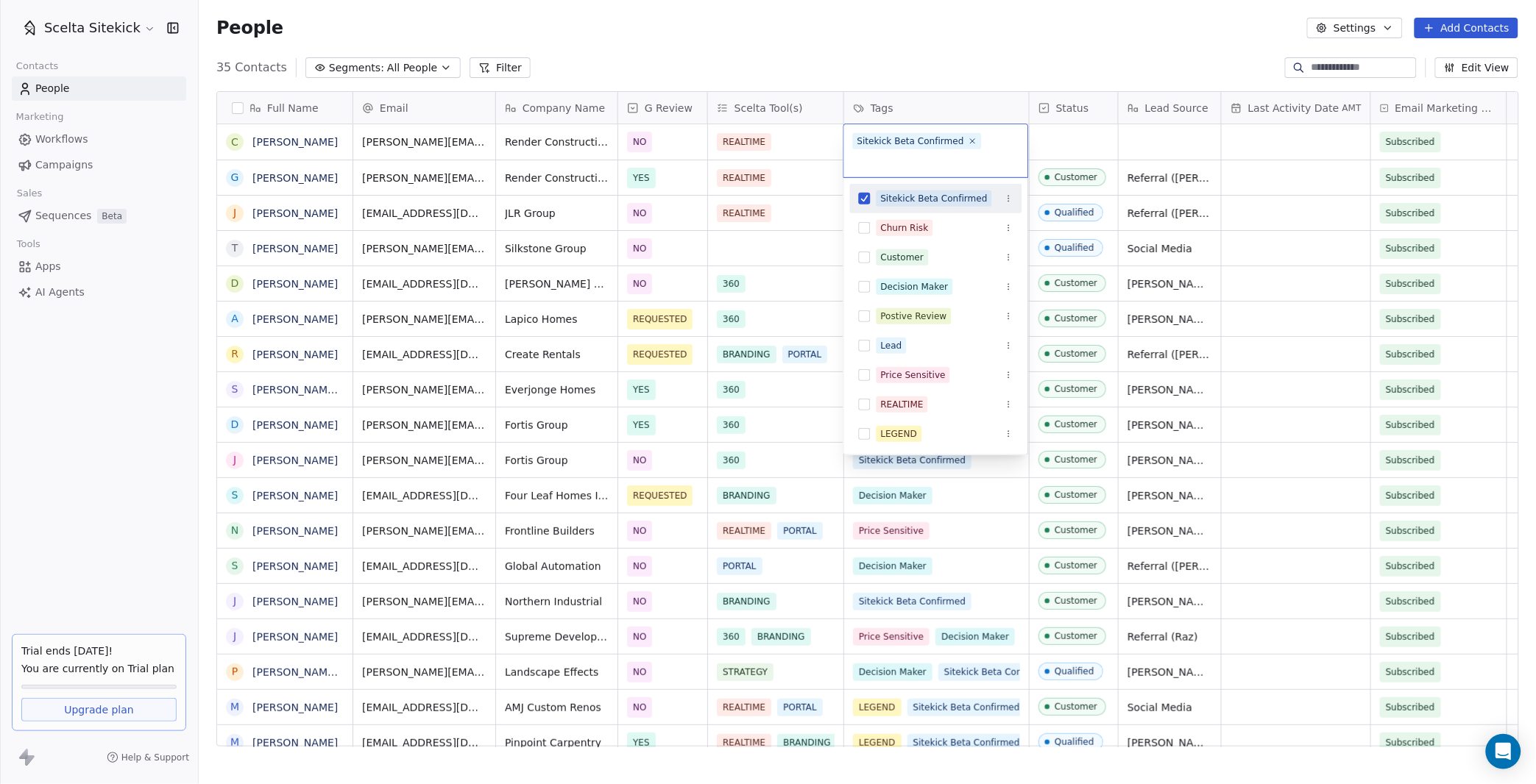
click at [1067, 136] on html "Scelta Sitekick Contacts People Marketing Workflows Campaigns Sales Sequences B…" at bounding box center [768, 392] width 1536 height 784
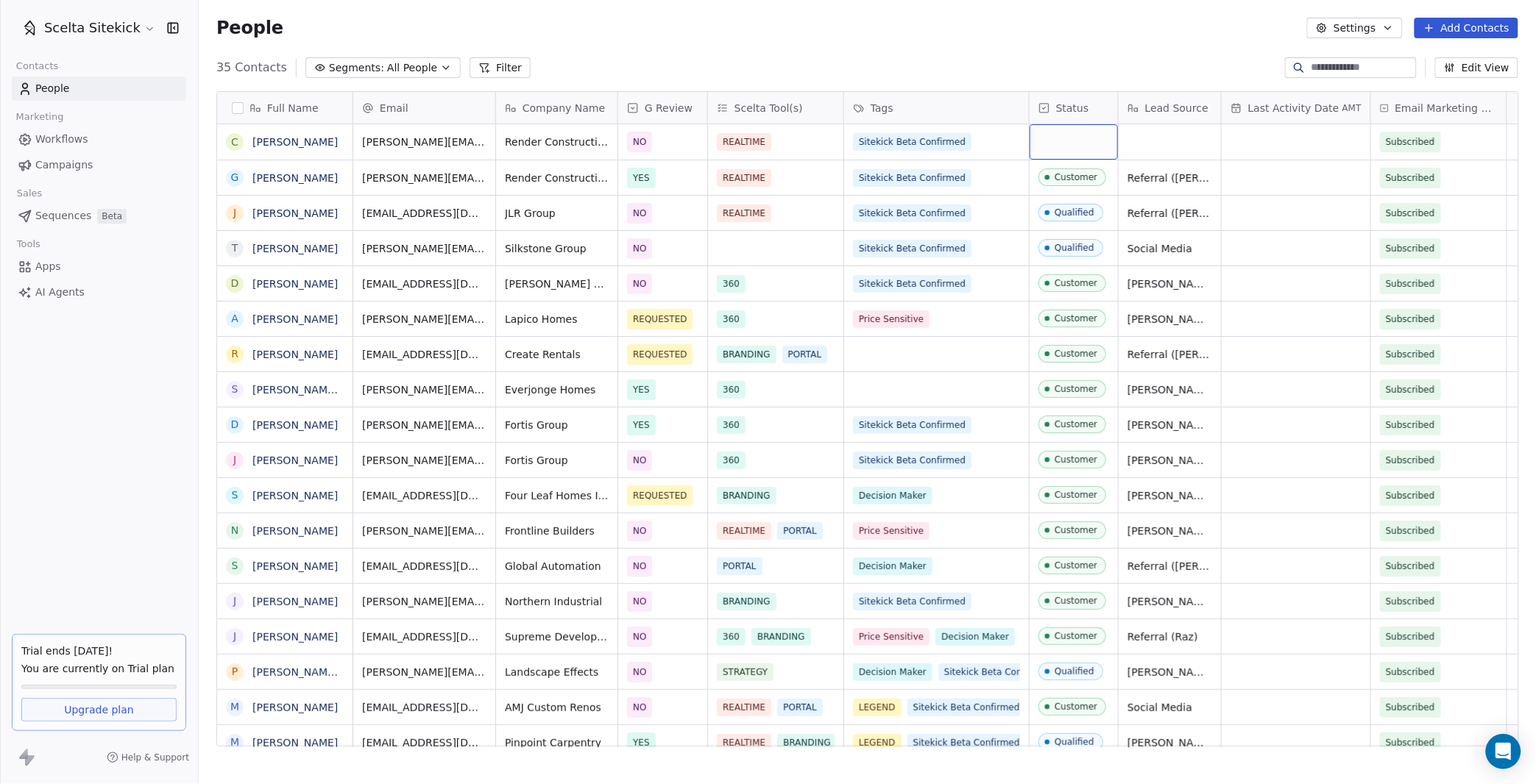
click at [1067, 136] on div "grid" at bounding box center [1073, 142] width 88 height 35
click at [1072, 156] on div "grid" at bounding box center [1073, 142] width 88 height 35
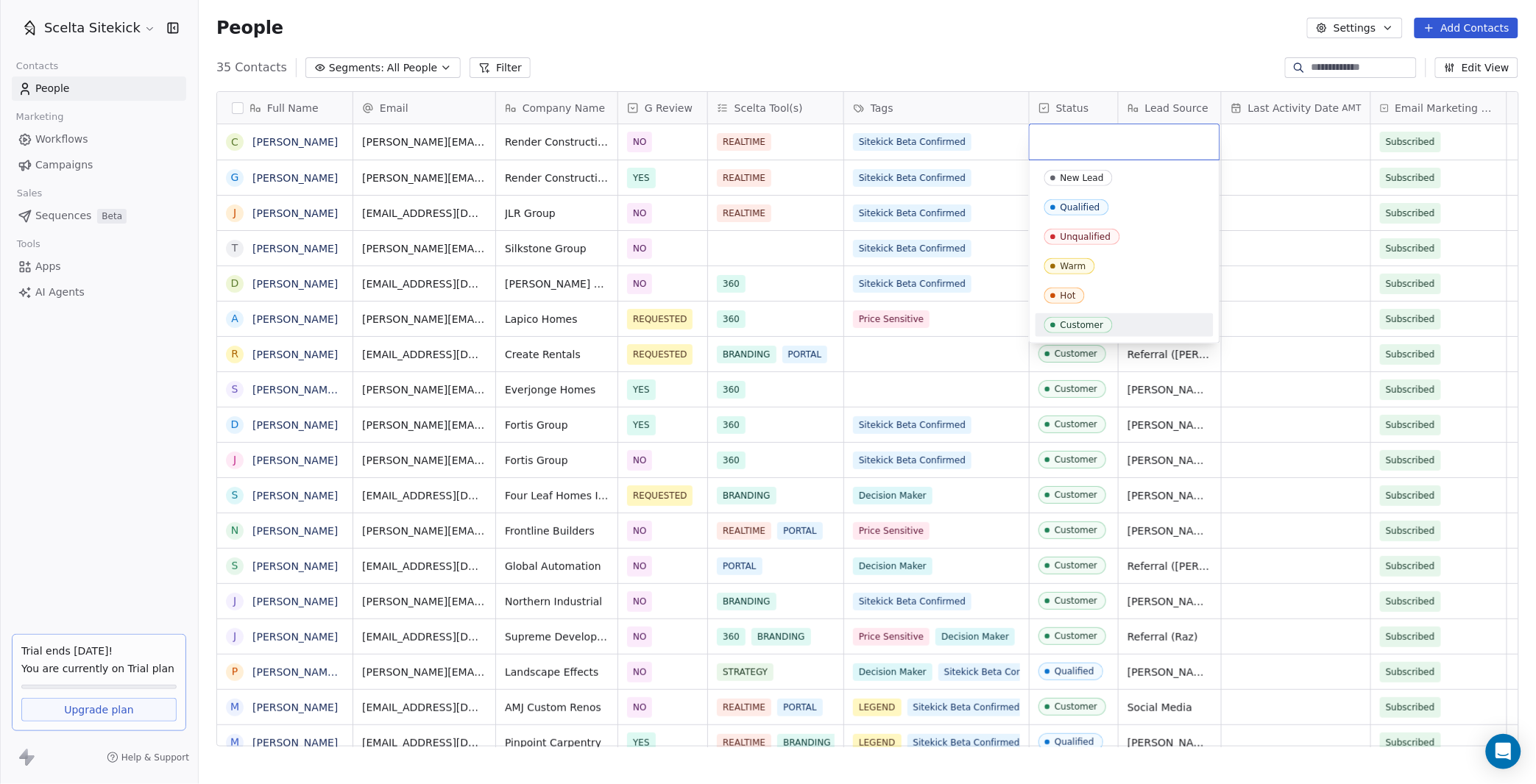
click at [1085, 317] on span "Customer" at bounding box center [1078, 325] width 68 height 16
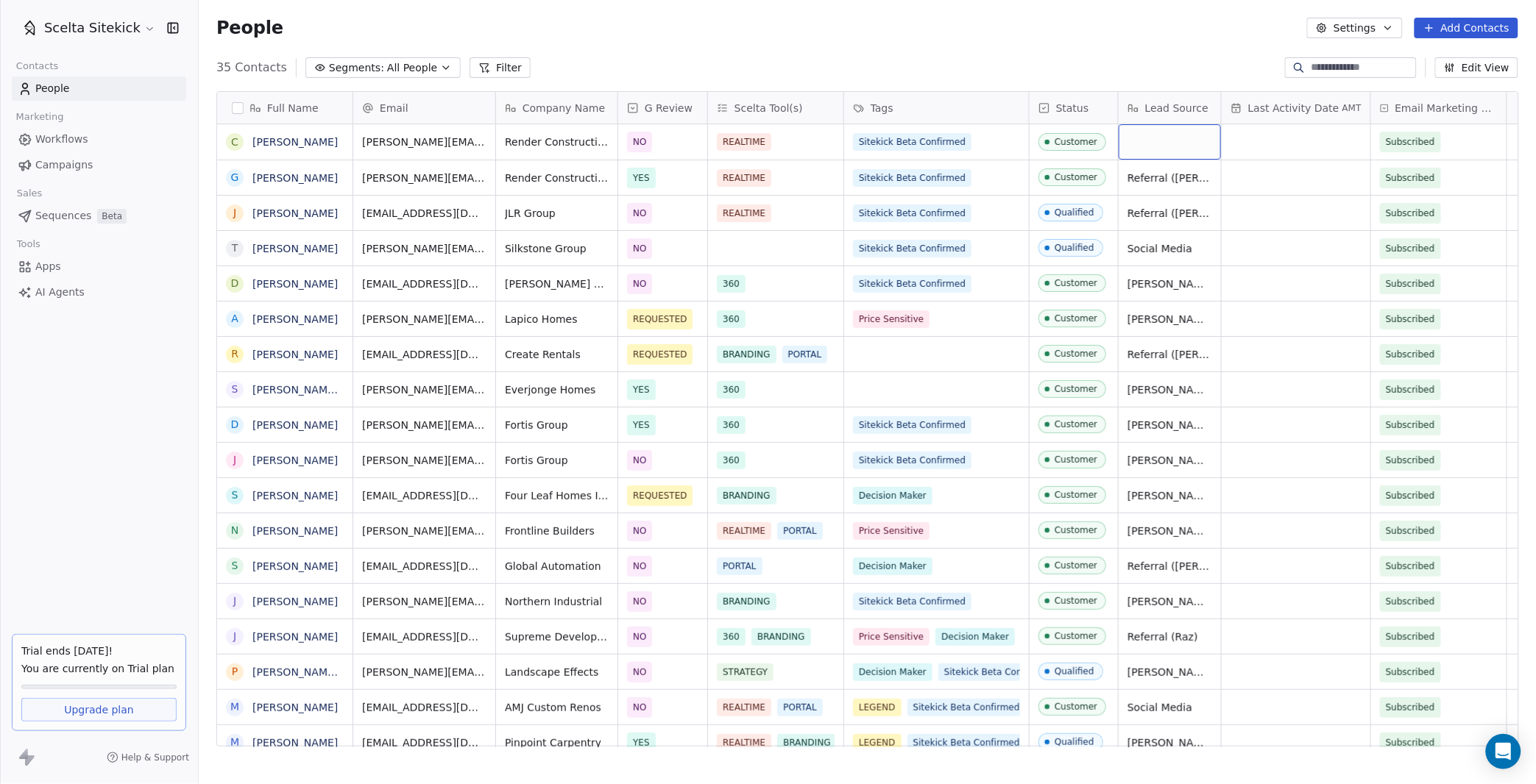
click at [1152, 149] on div "grid" at bounding box center [1170, 142] width 102 height 35
type textarea "**********"
click at [1447, 40] on div "People Settings Add Contacts" at bounding box center [867, 28] width 1337 height 56
click at [1446, 25] on button "Add Contacts" at bounding box center [1467, 27] width 104 height 21
click at [1505, 58] on span "Create new contact" at bounding box center [1472, 59] width 101 height 16
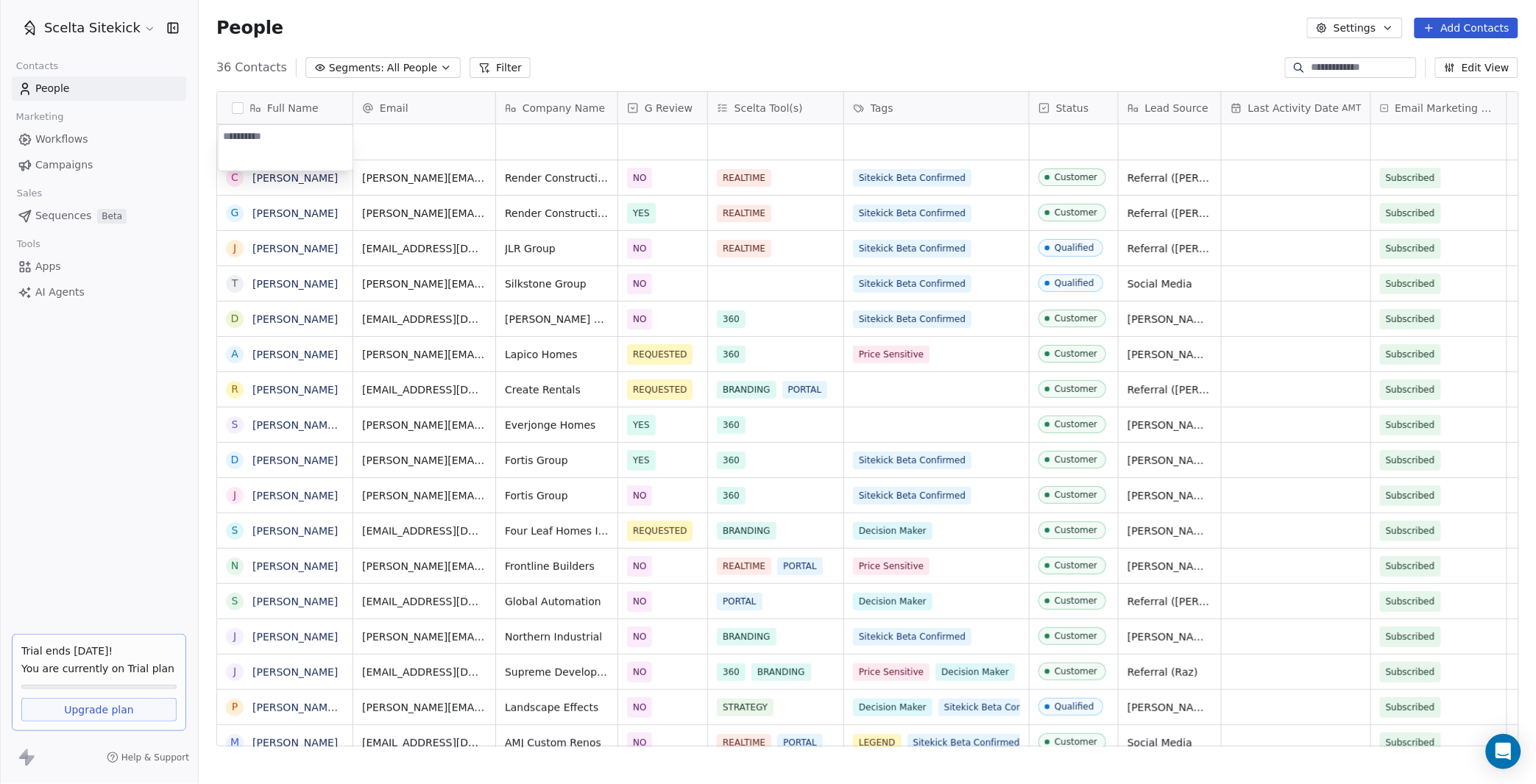
paste textarea "**********"
type textarea "**********"
click at [426, 133] on html "Scelta Sitekick Contacts People Marketing Workflows Campaigns Sales Sequences B…" at bounding box center [768, 392] width 1536 height 784
click at [412, 139] on div "grid" at bounding box center [424, 142] width 142 height 35
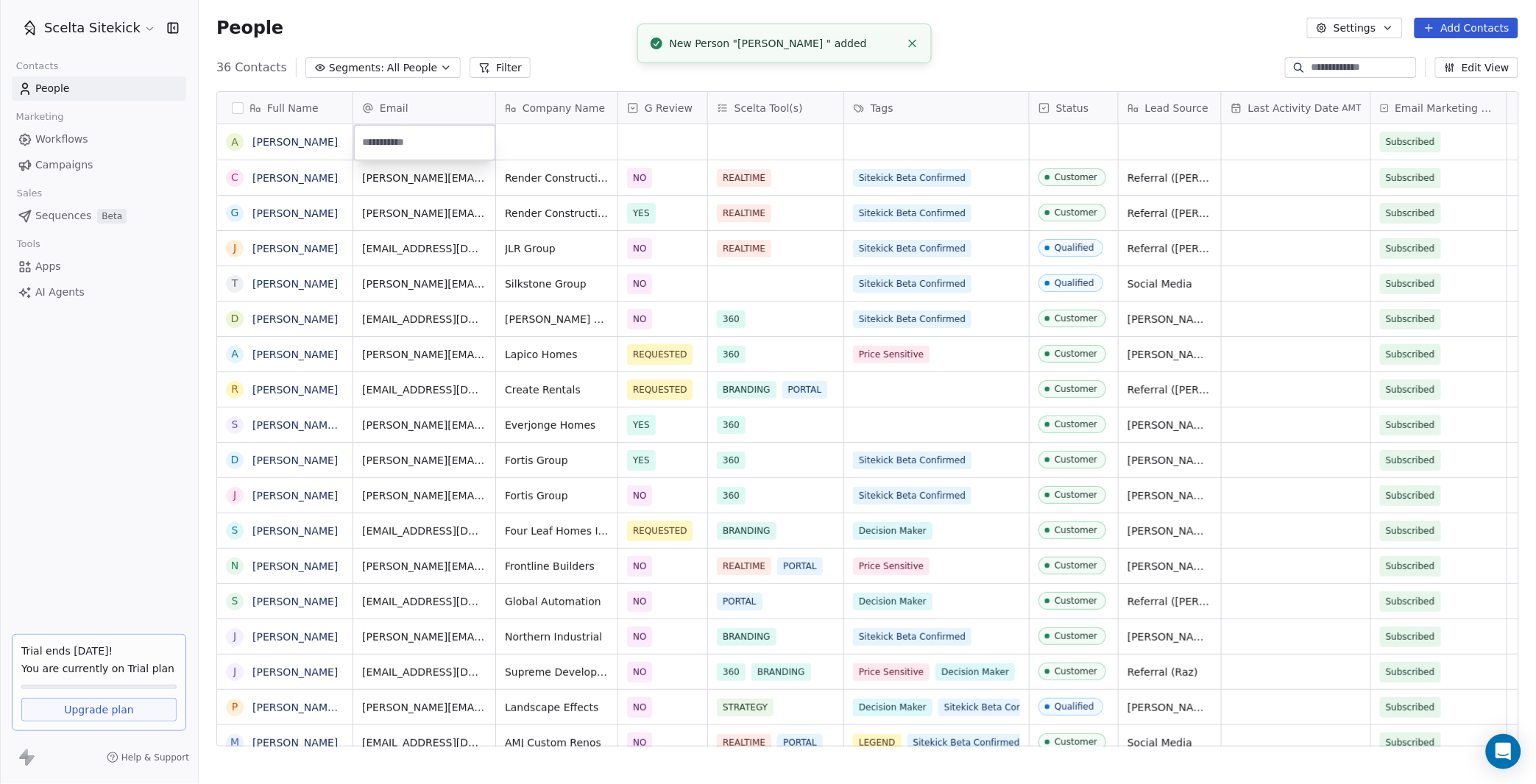
paste input "**********"
type input "**********"
click at [571, 129] on html "Scelta Sitekick Contacts People Marketing Workflows Campaigns Sales Sequences B…" at bounding box center [768, 392] width 1536 height 784
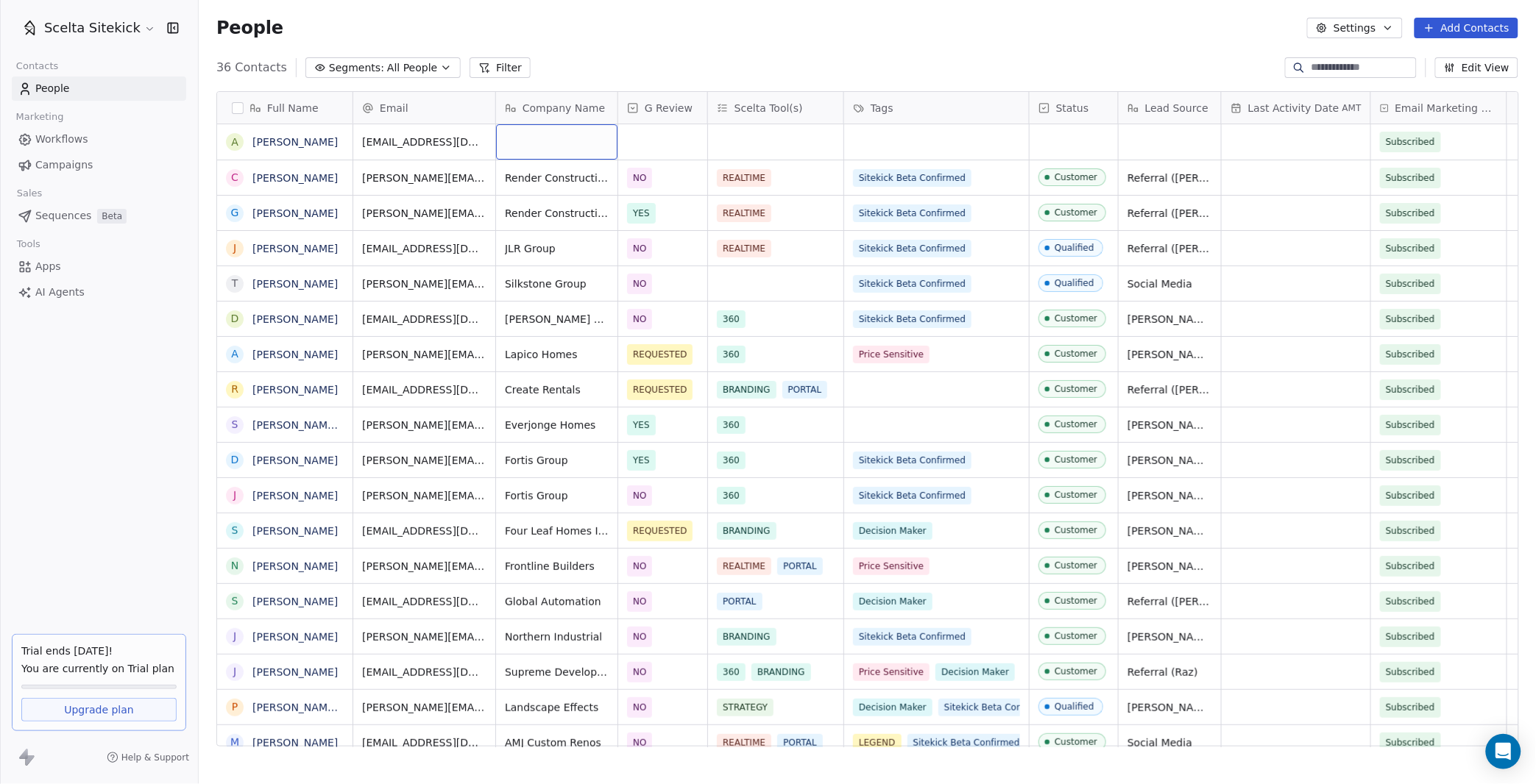
click at [569, 133] on div "grid" at bounding box center [556, 142] width 121 height 35
type textarea "**********"
click at [657, 134] on div "grid" at bounding box center [662, 142] width 89 height 35
click at [653, 208] on span "NO" at bounding box center [649, 216] width 22 height 16
click at [737, 145] on div "grid" at bounding box center [775, 142] width 135 height 35
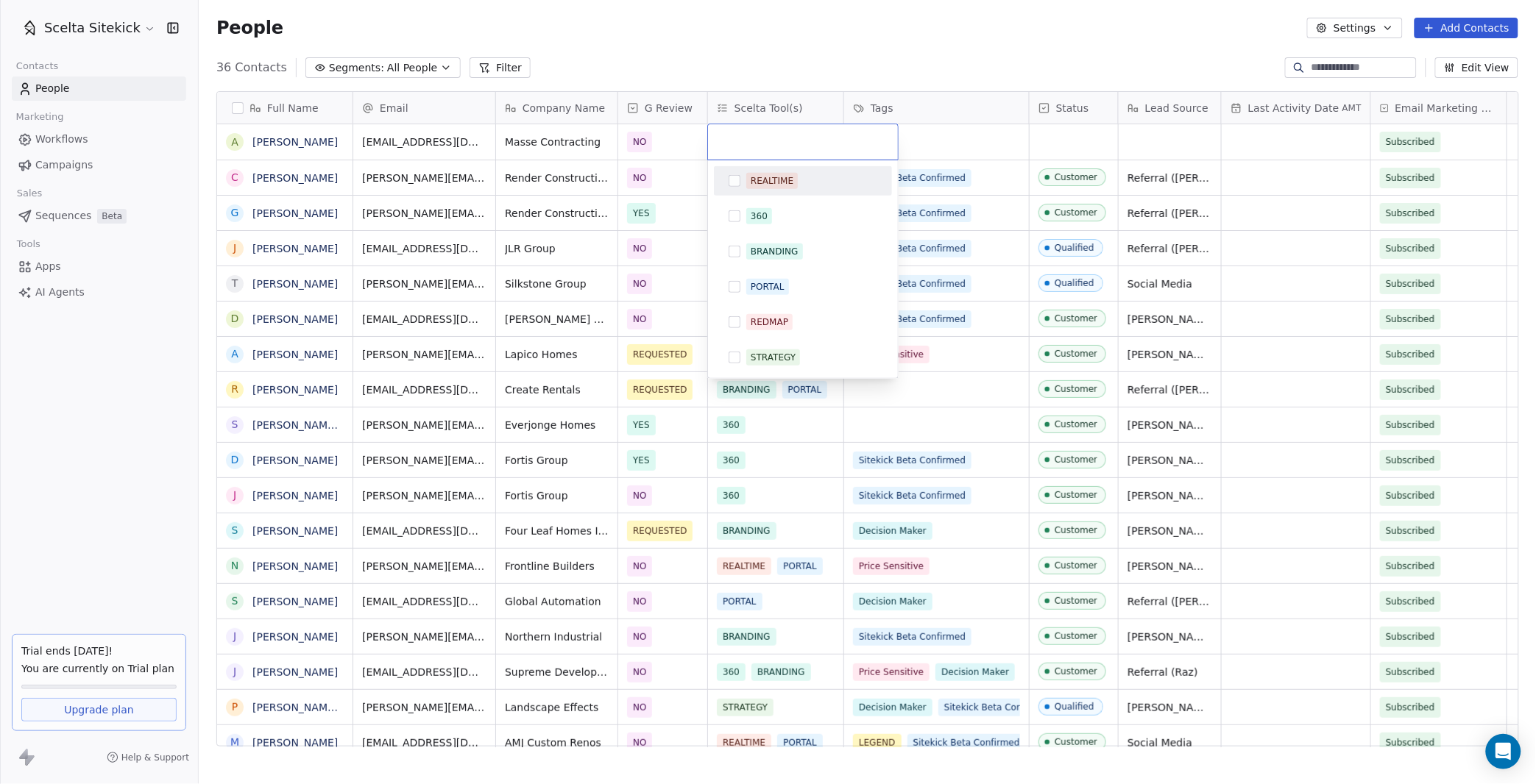
click at [947, 143] on html "Scelta Sitekick Contacts People Marketing Workflows Campaigns Sales Sequences B…" at bounding box center [768, 392] width 1536 height 784
click at [905, 138] on html "Scelta Sitekick Contacts People Marketing Workflows Campaigns Sales Sequences B…" at bounding box center [768, 392] width 1536 height 784
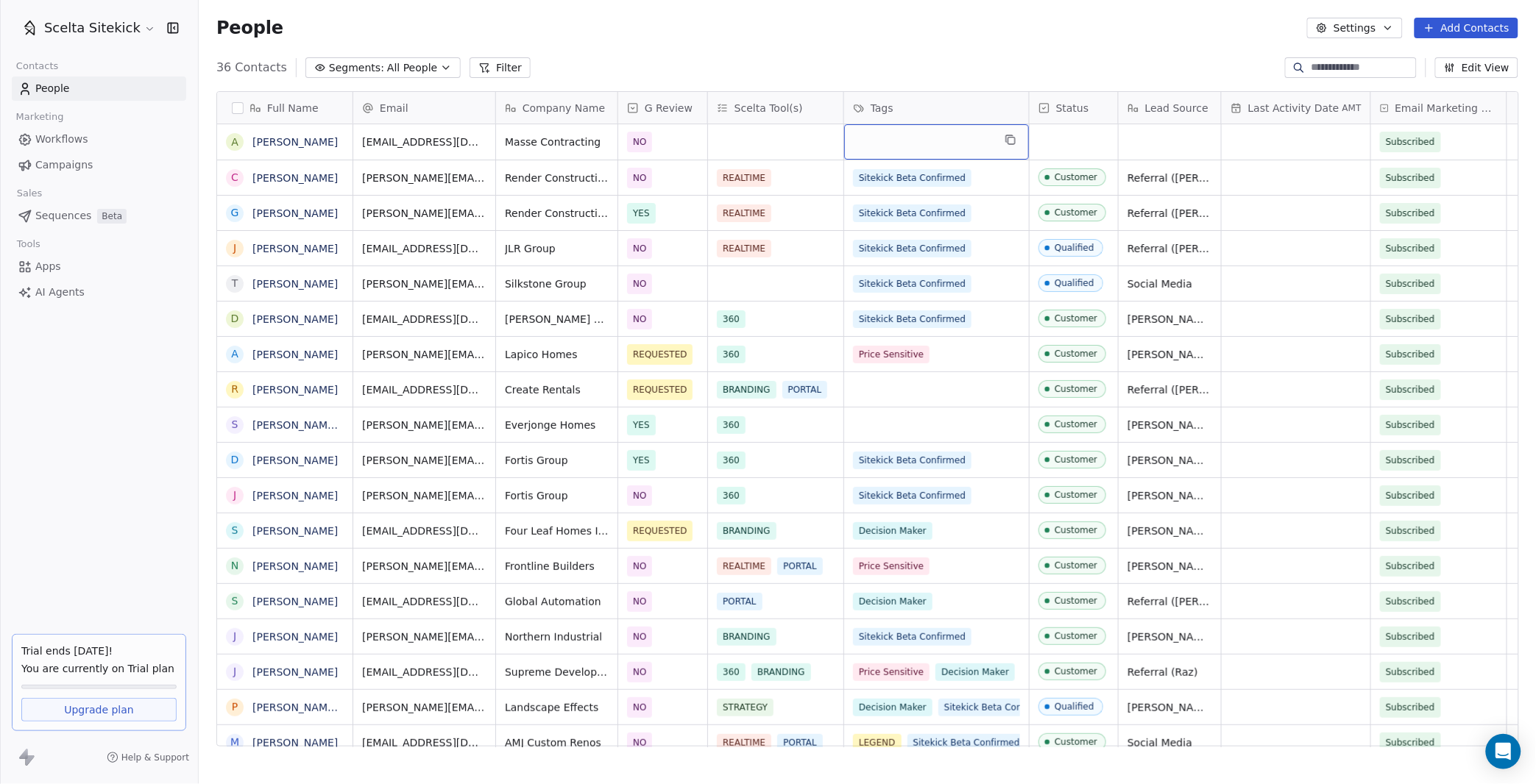
click at [940, 138] on div "grid" at bounding box center [936, 142] width 185 height 35
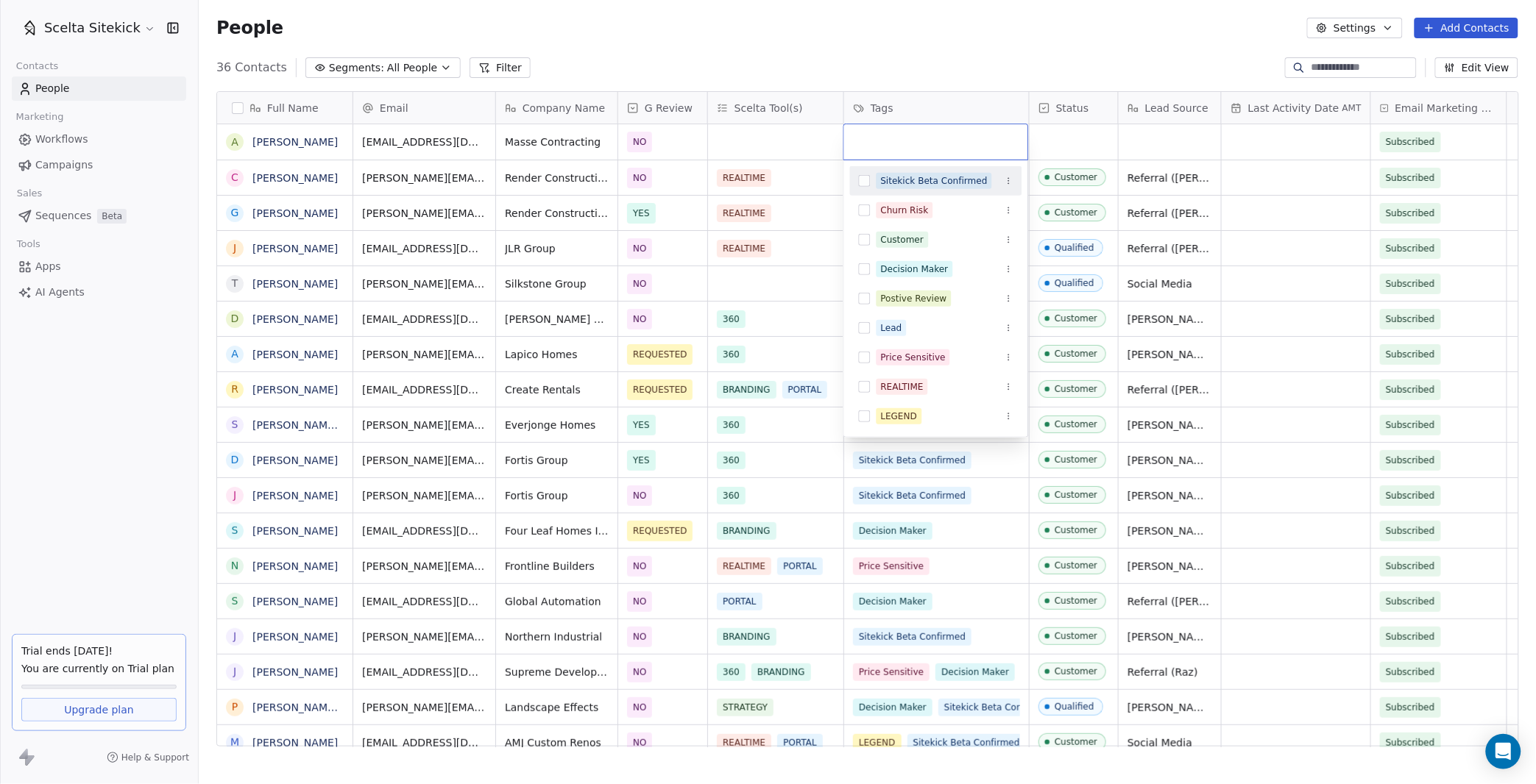
click at [940, 138] on input "text" at bounding box center [936, 142] width 167 height 16
click at [931, 187] on span "Sitekick Beta Confirmed" at bounding box center [934, 181] width 115 height 16
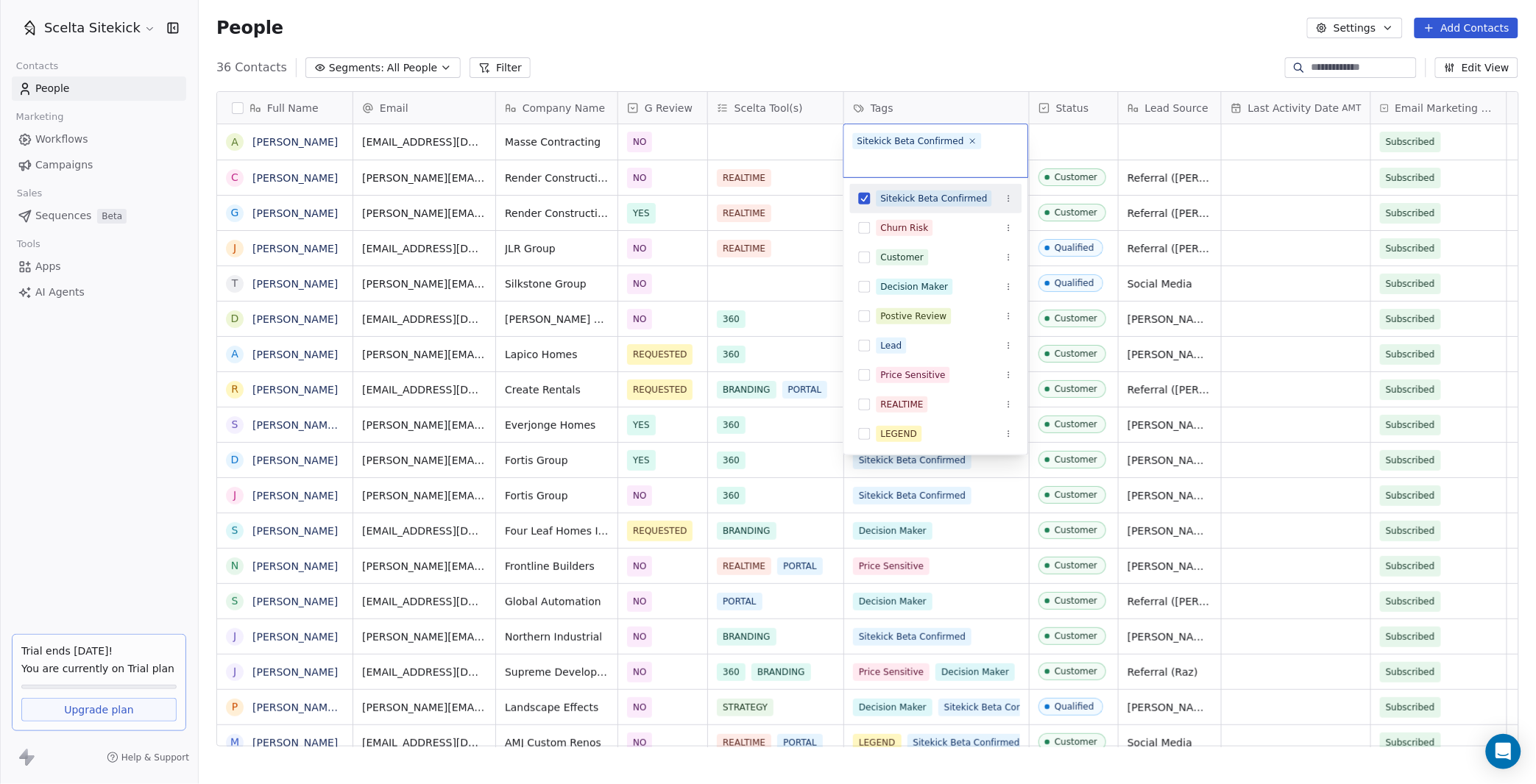
click at [1054, 145] on html "Scelta Sitekick Contacts People Marketing Workflows Campaigns Sales Sequences B…" at bounding box center [768, 392] width 1536 height 784
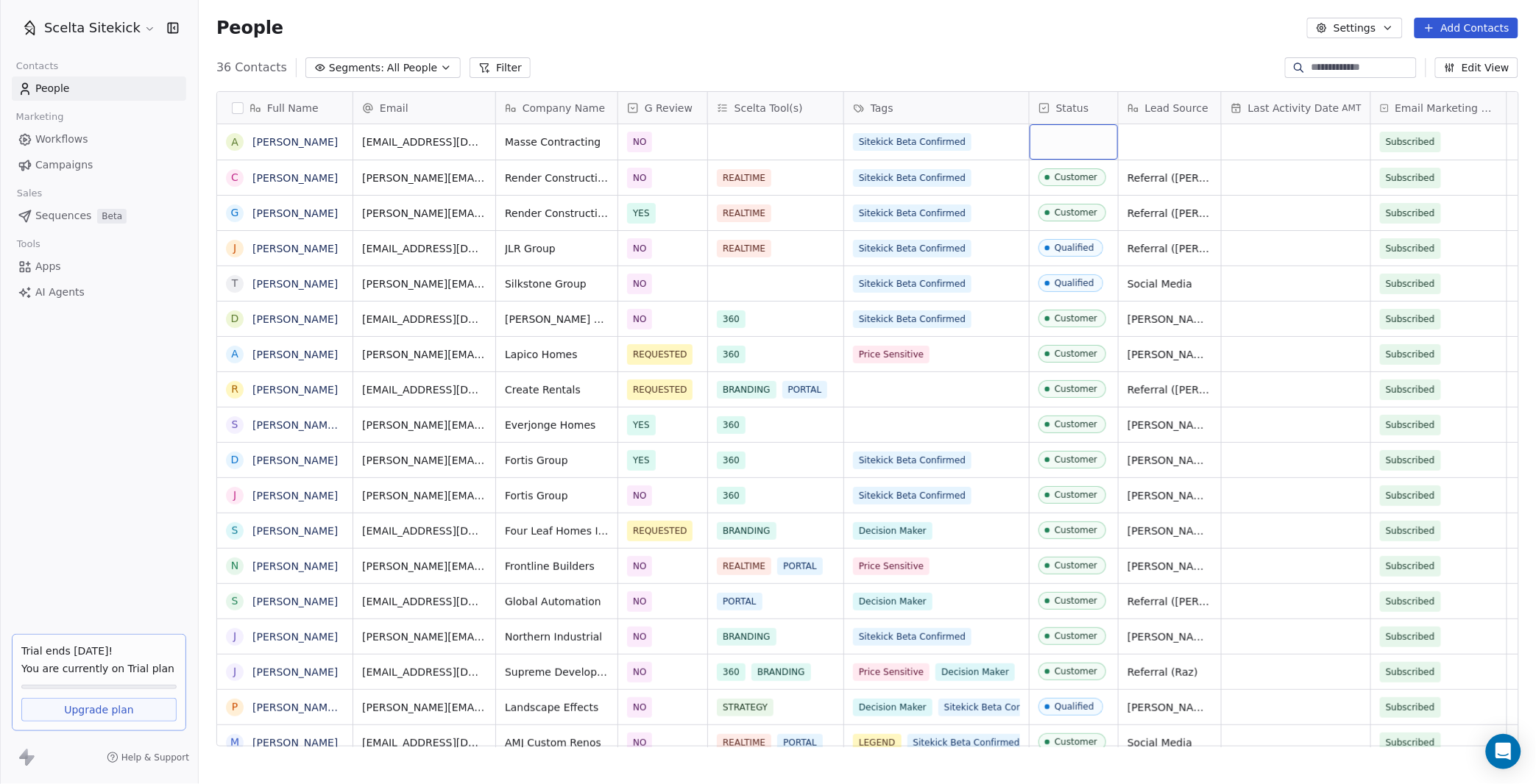
click at [1054, 145] on div "grid" at bounding box center [1073, 142] width 88 height 35
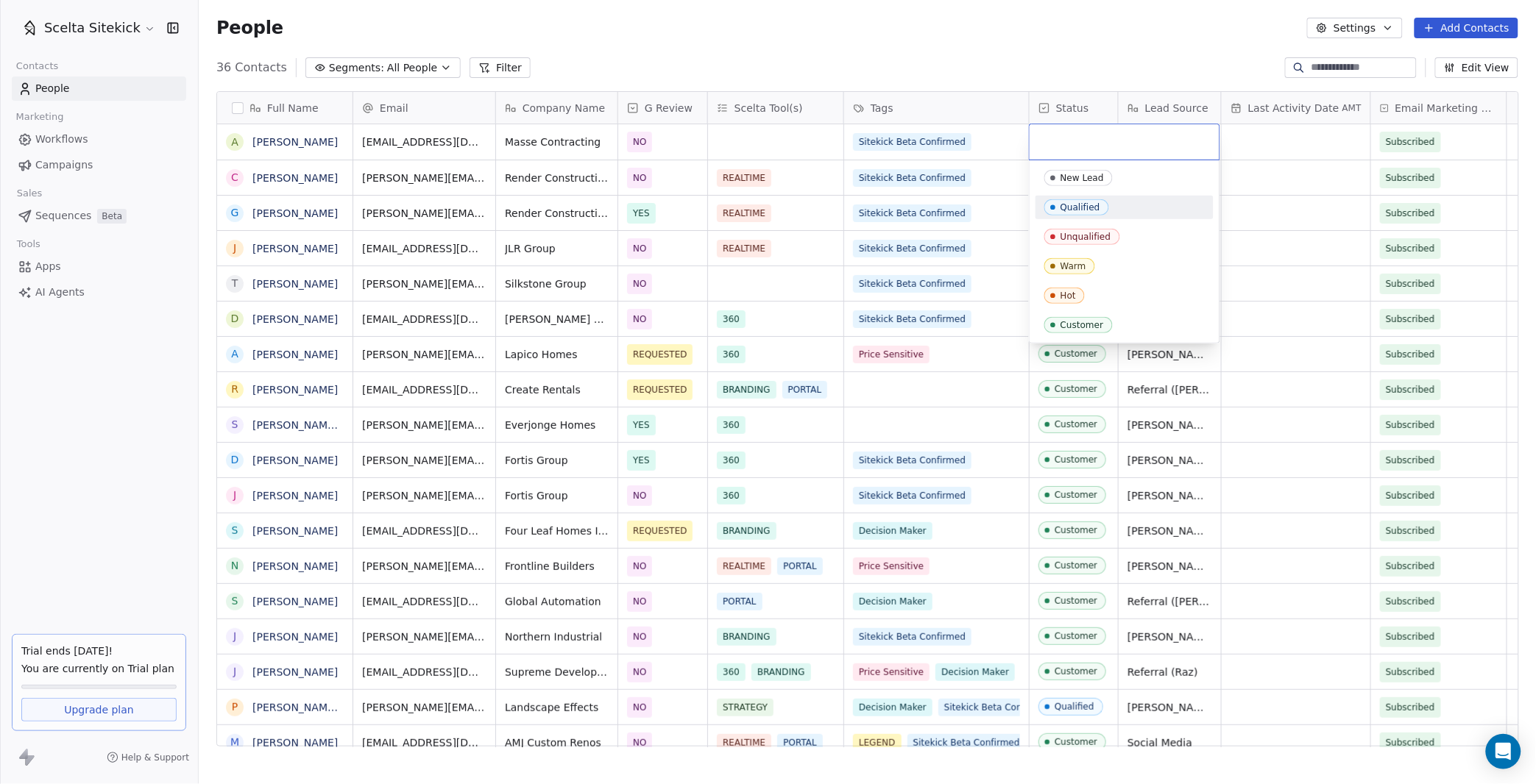
click at [1080, 205] on div "Qualified" at bounding box center [1080, 207] width 40 height 10
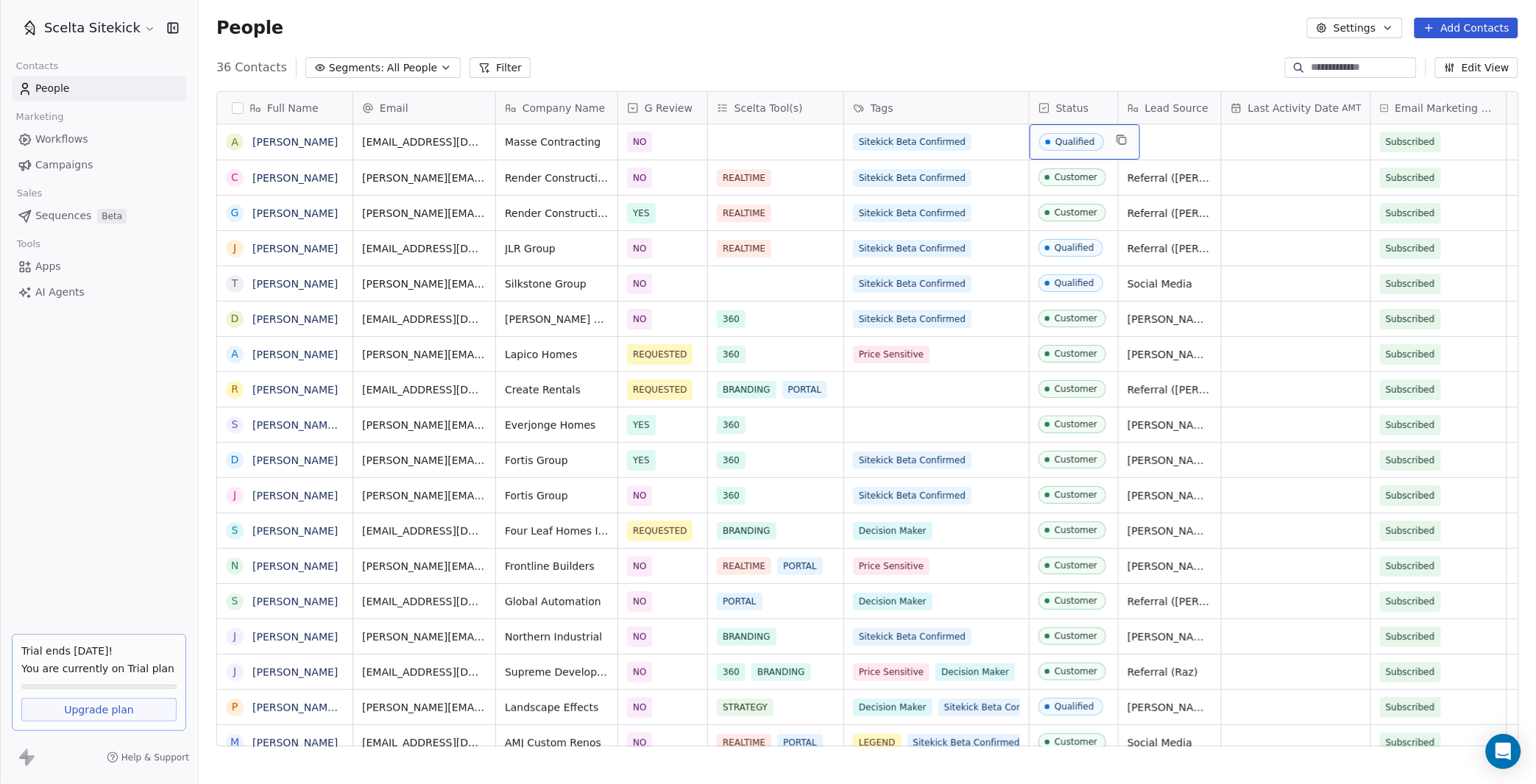
click at [1087, 147] on span "Qualified" at bounding box center [1072, 141] width 65 height 17
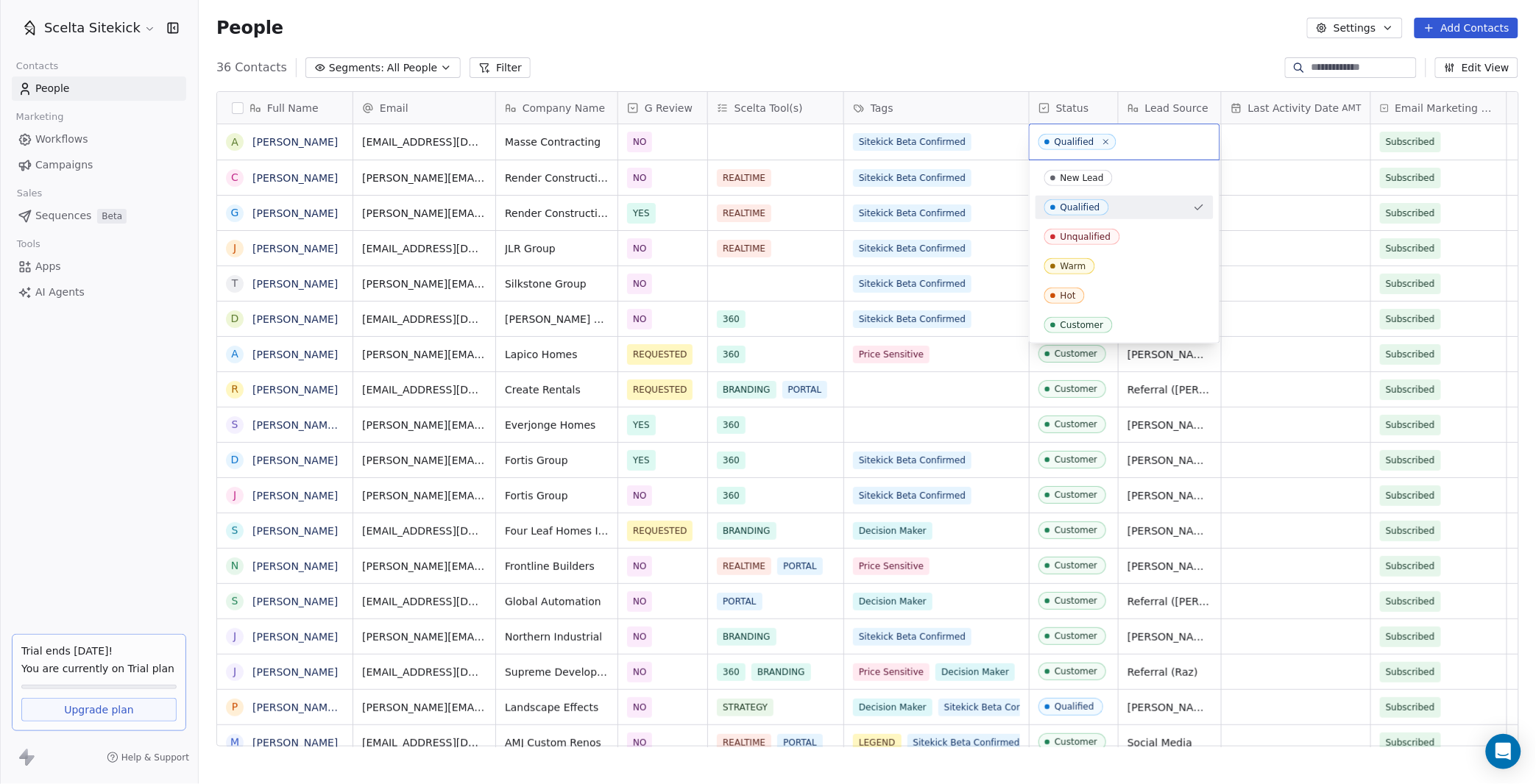
click at [1095, 180] on div "New Lead" at bounding box center [1081, 178] width 44 height 10
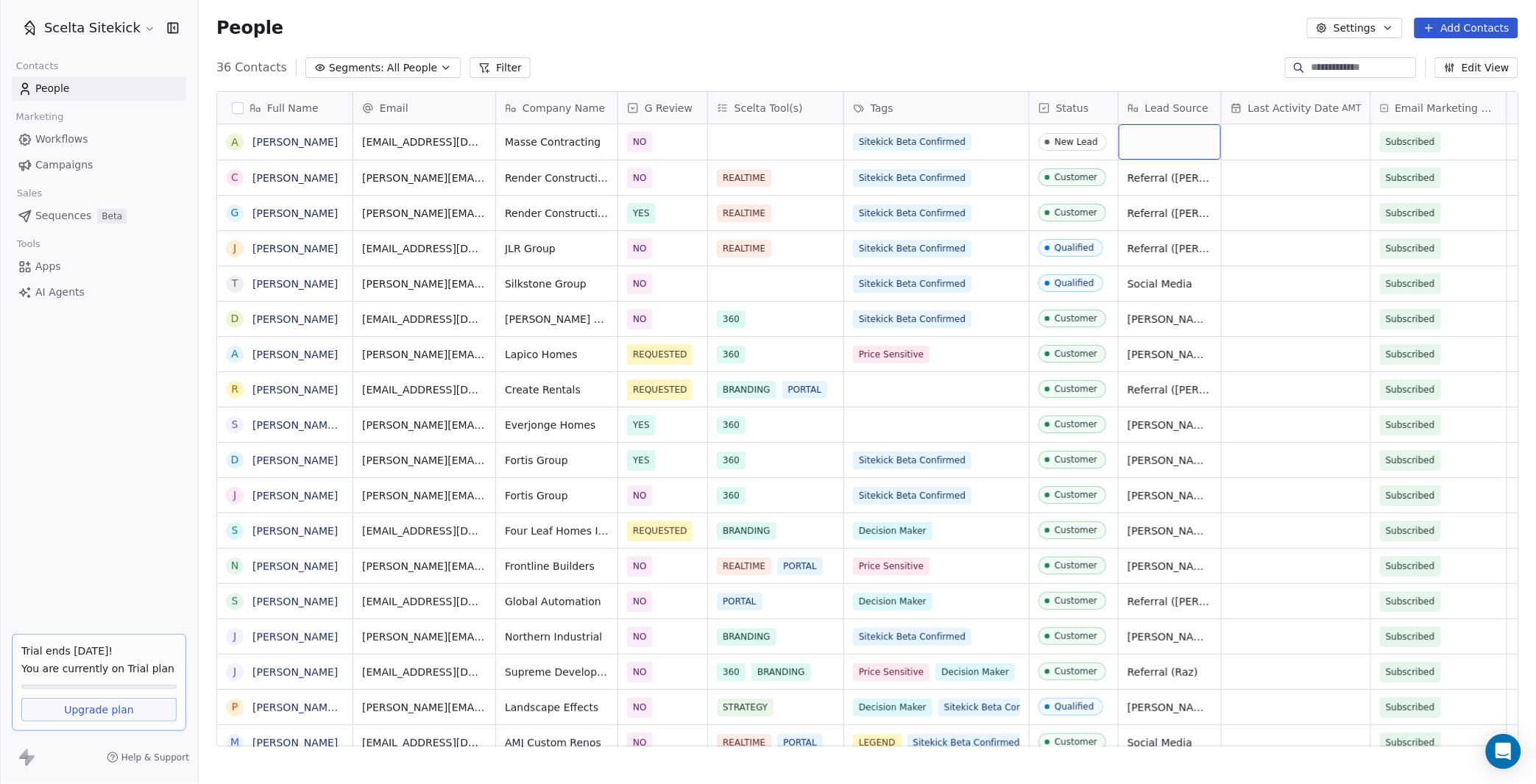
click at [1188, 148] on div "grid" at bounding box center [1170, 142] width 102 height 35
type textarea "**********"
click at [1451, 26] on button "Add Contacts" at bounding box center [1467, 27] width 104 height 21
click at [1441, 62] on span "Create new contact" at bounding box center [1472, 59] width 101 height 16
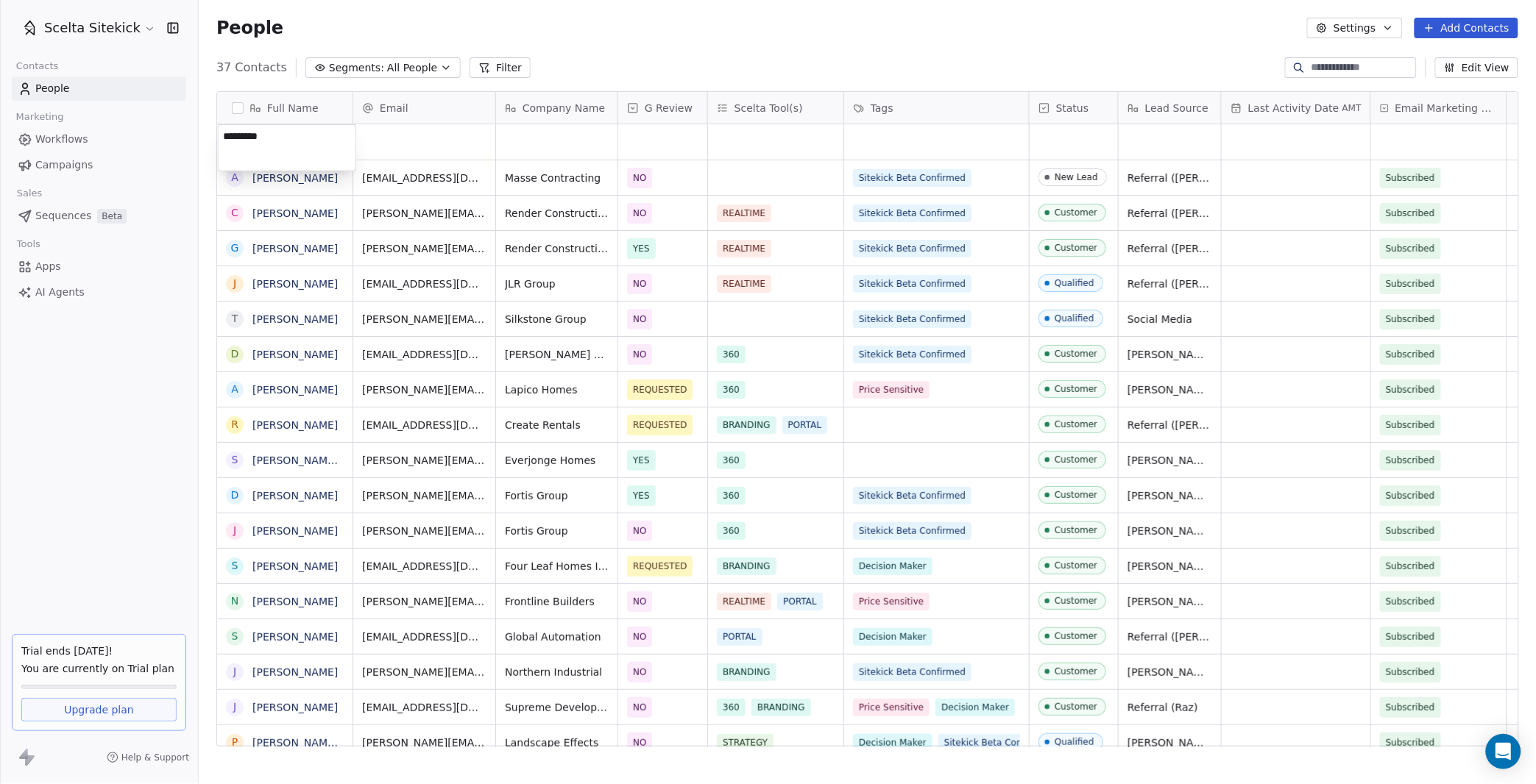
type textarea "**********"
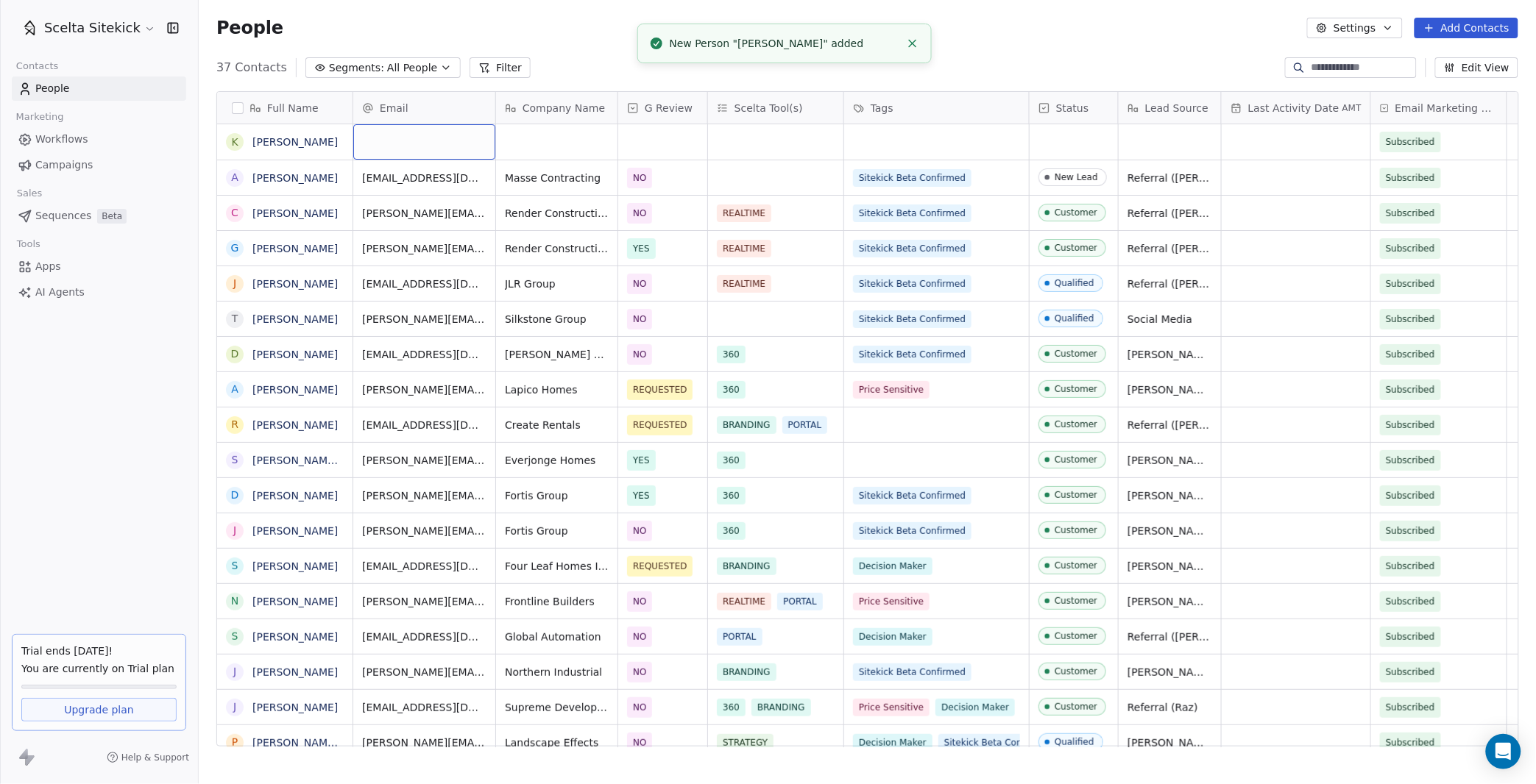
click at [415, 143] on div "grid" at bounding box center [424, 142] width 142 height 35
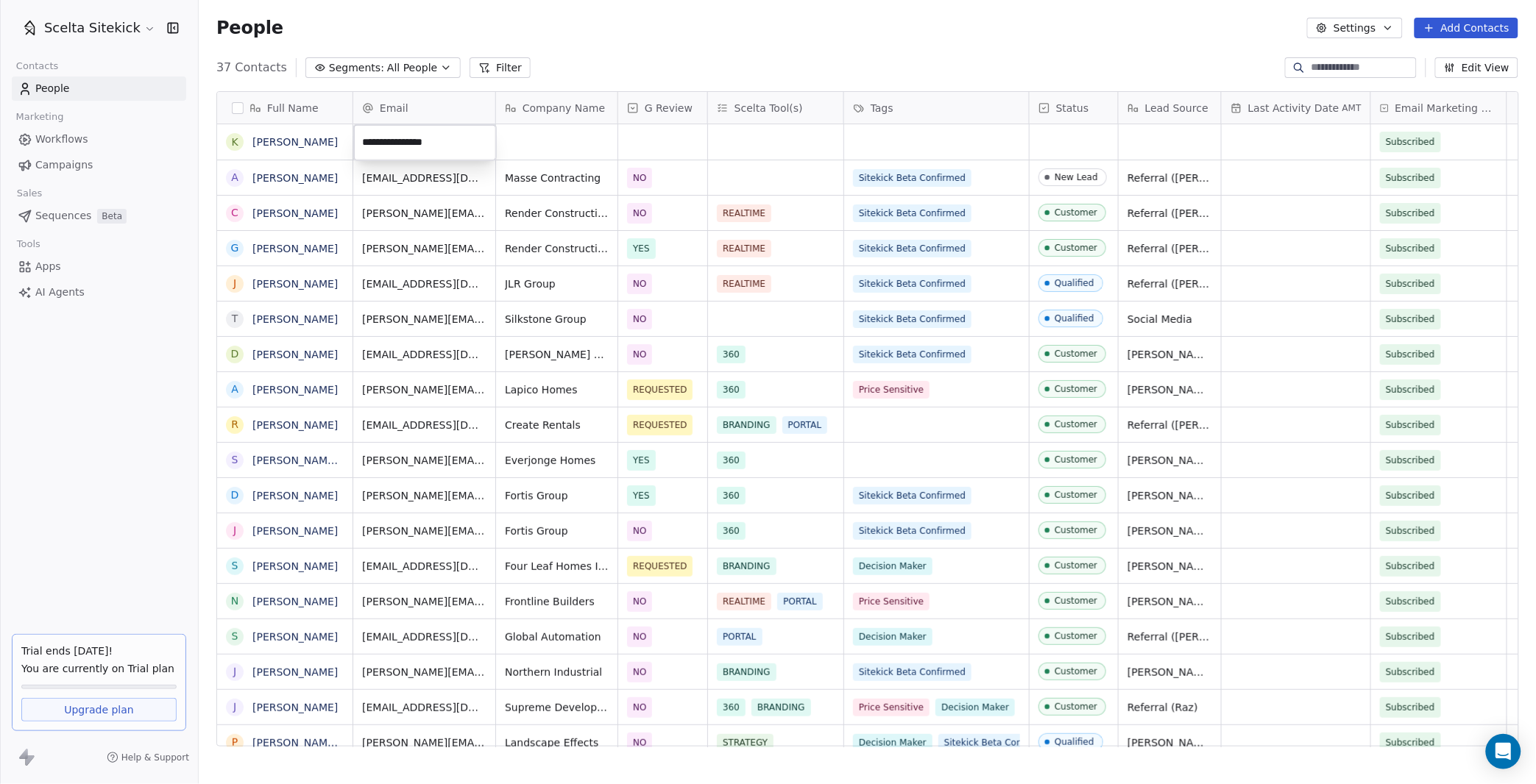
type input "**********"
click at [536, 144] on html "Scelta Sitekick Contacts People Marketing Workflows Campaigns Sales Sequences B…" at bounding box center [768, 392] width 1536 height 784
click at [536, 145] on div "grid" at bounding box center [556, 142] width 121 height 35
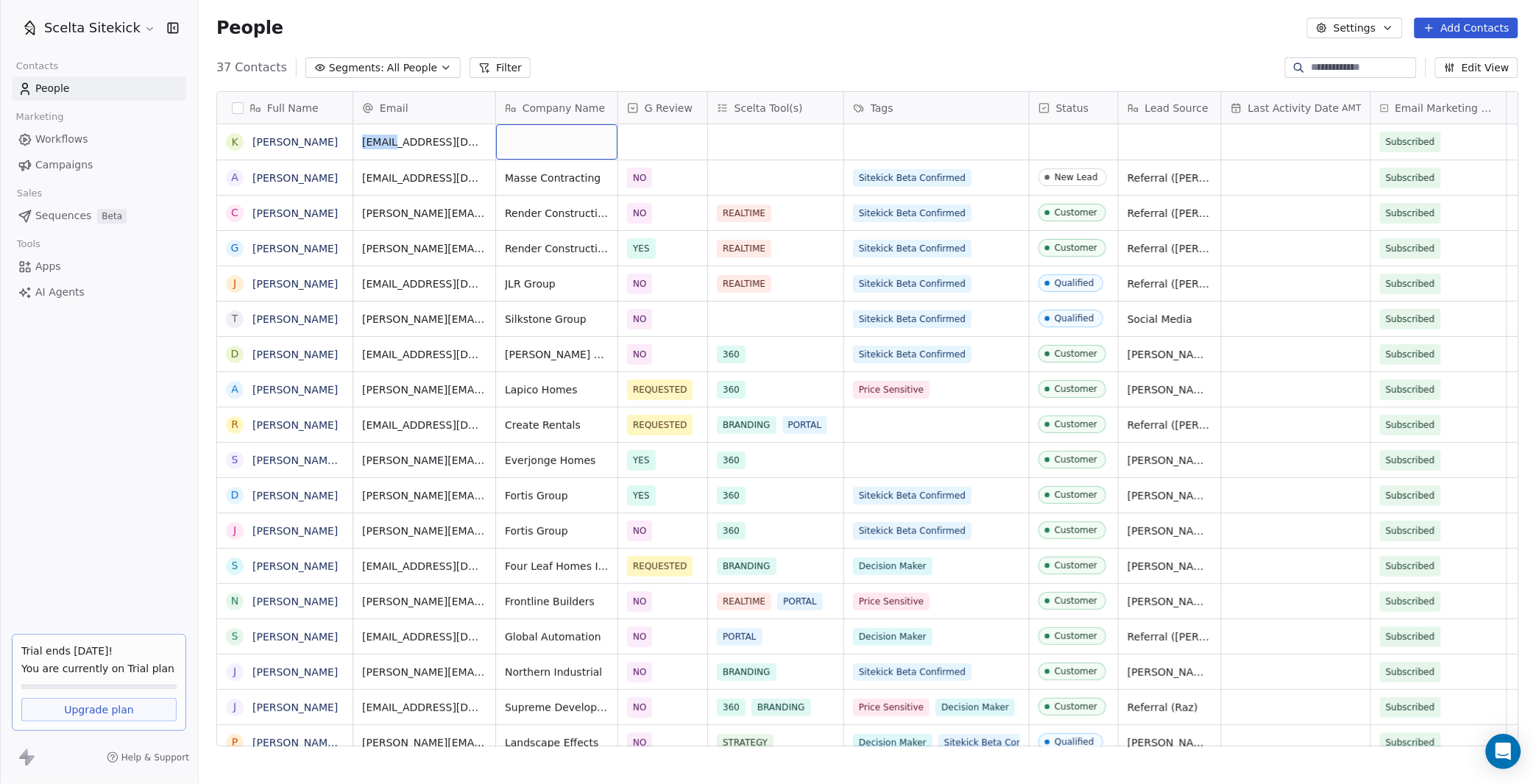
click at [536, 145] on div "grid" at bounding box center [556, 142] width 121 height 35
click at [533, 135] on div "grid" at bounding box center [556, 142] width 121 height 35
type textarea "**********"
click at [653, 135] on div "grid" at bounding box center [662, 142] width 89 height 35
click at [658, 210] on span "NO" at bounding box center [649, 216] width 22 height 16
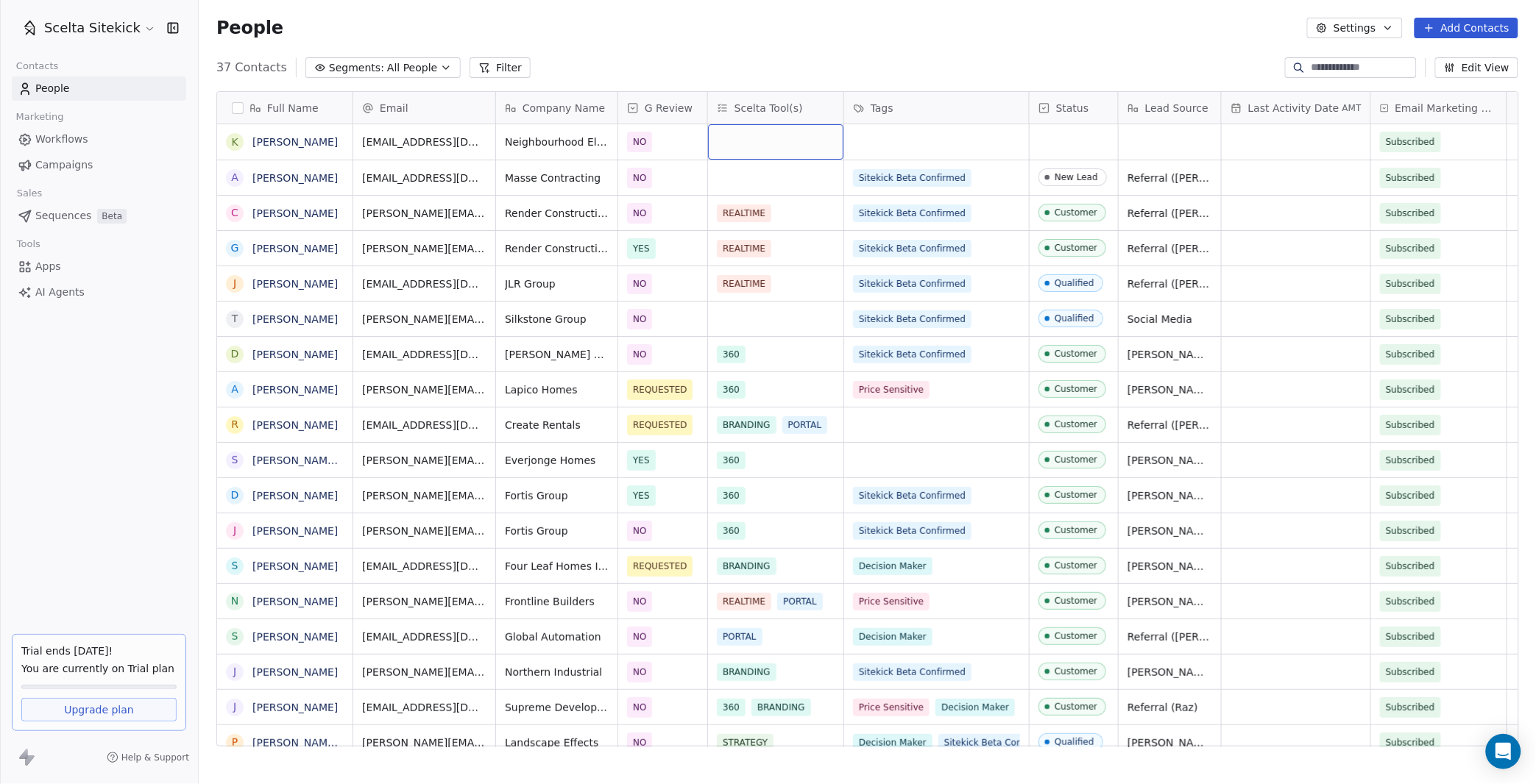
click at [768, 143] on div "grid" at bounding box center [775, 142] width 135 height 35
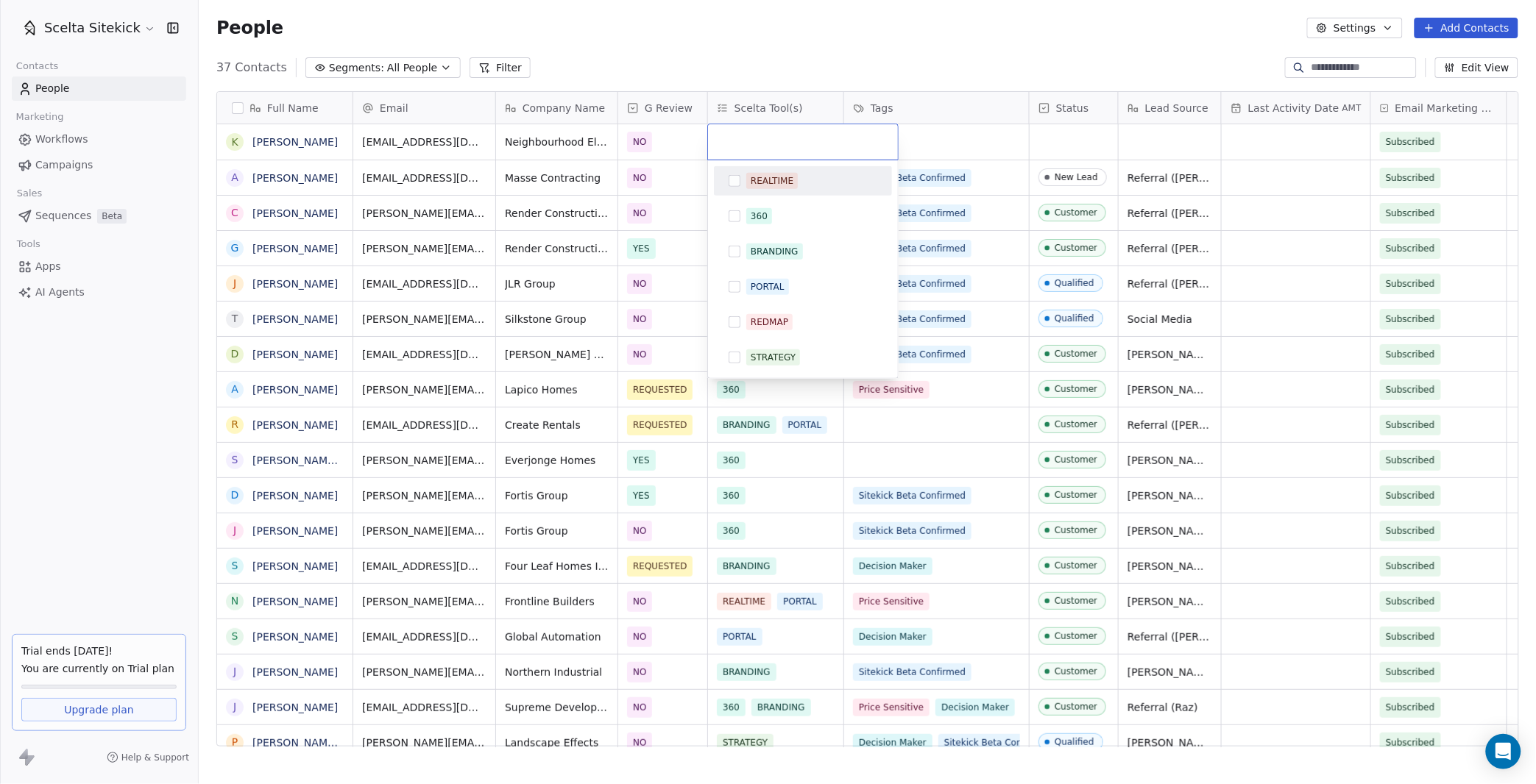
click at [730, 178] on button "Suggestions" at bounding box center [734, 181] width 12 height 12
click at [961, 133] on html "Scelta Sitekick Contacts People Marketing Workflows Campaigns Sales Sequences B…" at bounding box center [768, 392] width 1536 height 784
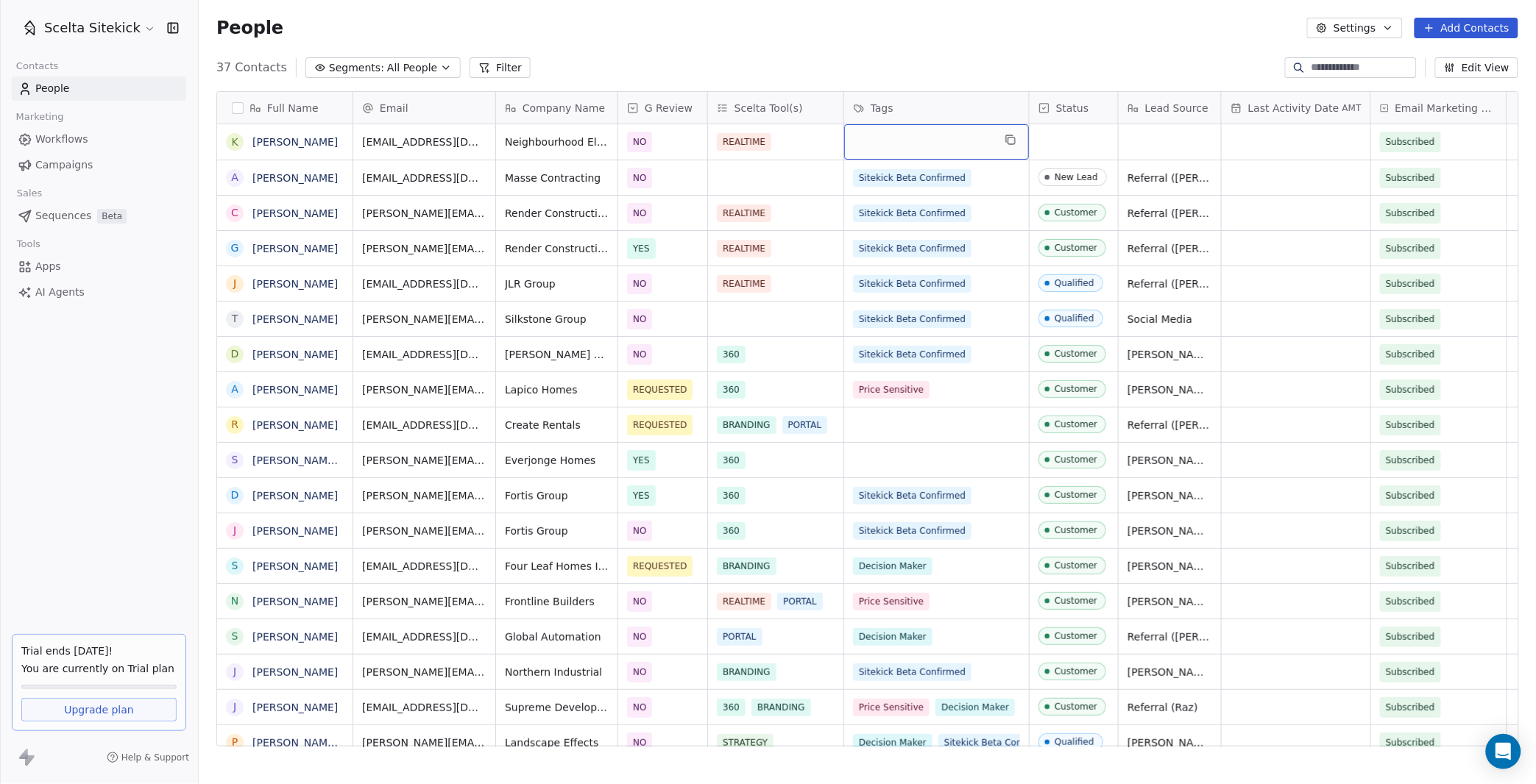
click at [923, 134] on div "grid" at bounding box center [936, 142] width 185 height 35
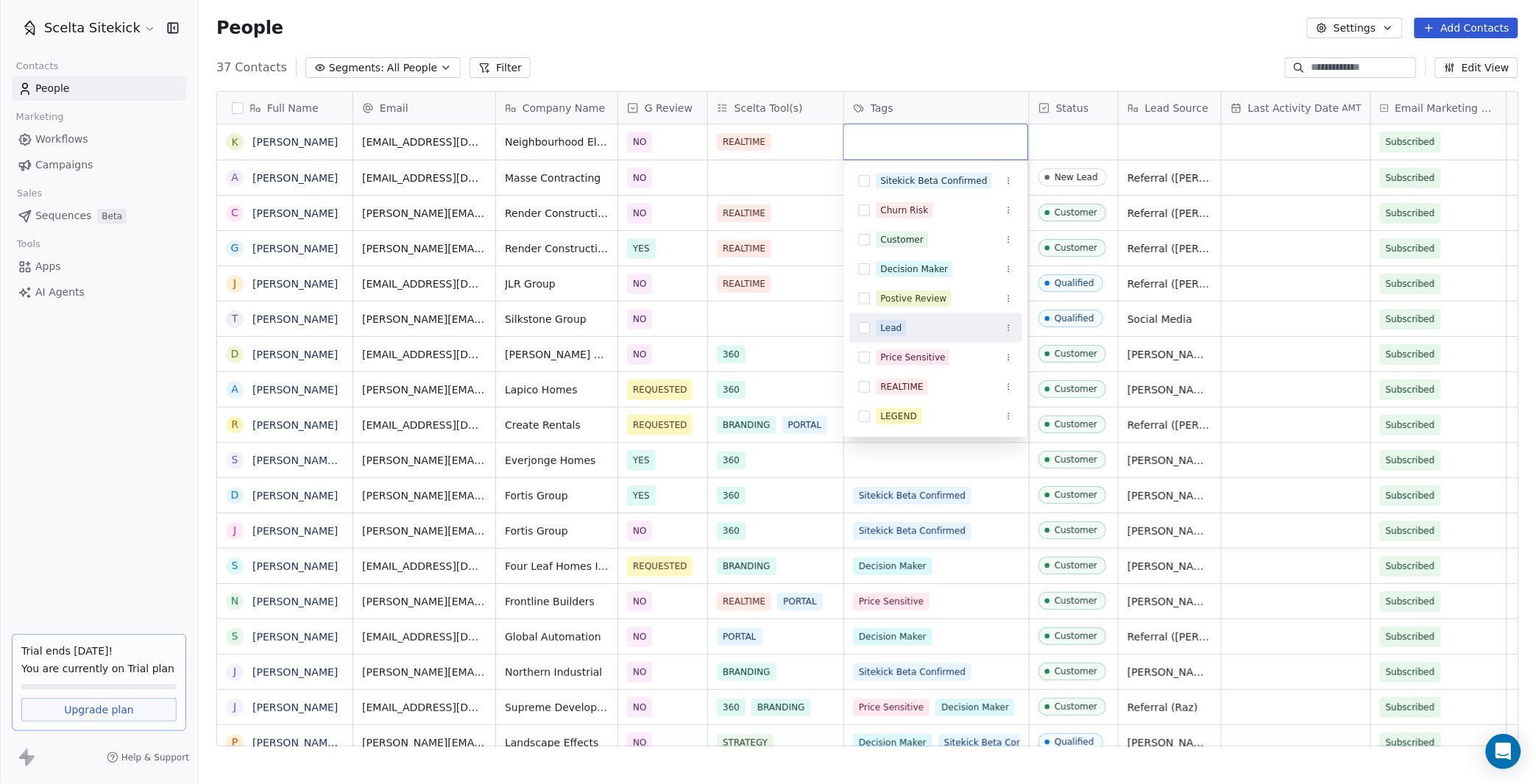
click at [872, 326] on div "Lead" at bounding box center [935, 328] width 172 height 24
click at [1049, 145] on html "Scelta Sitekick Contacts People Marketing Workflows Campaigns Sales Sequences B…" at bounding box center [768, 392] width 1536 height 784
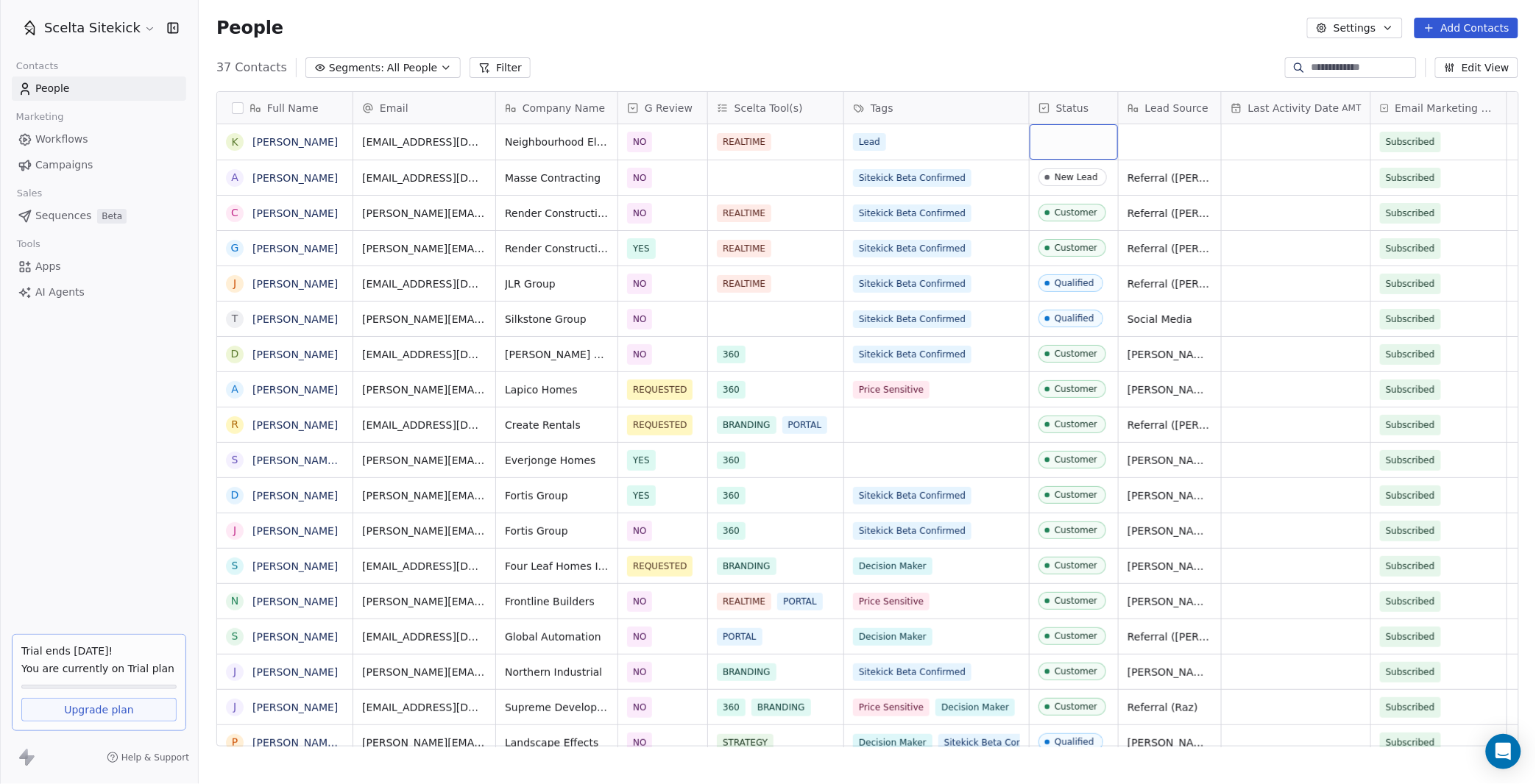
click at [1049, 145] on div "grid" at bounding box center [1073, 142] width 88 height 35
click at [1055, 139] on div "grid" at bounding box center [1073, 142] width 88 height 35
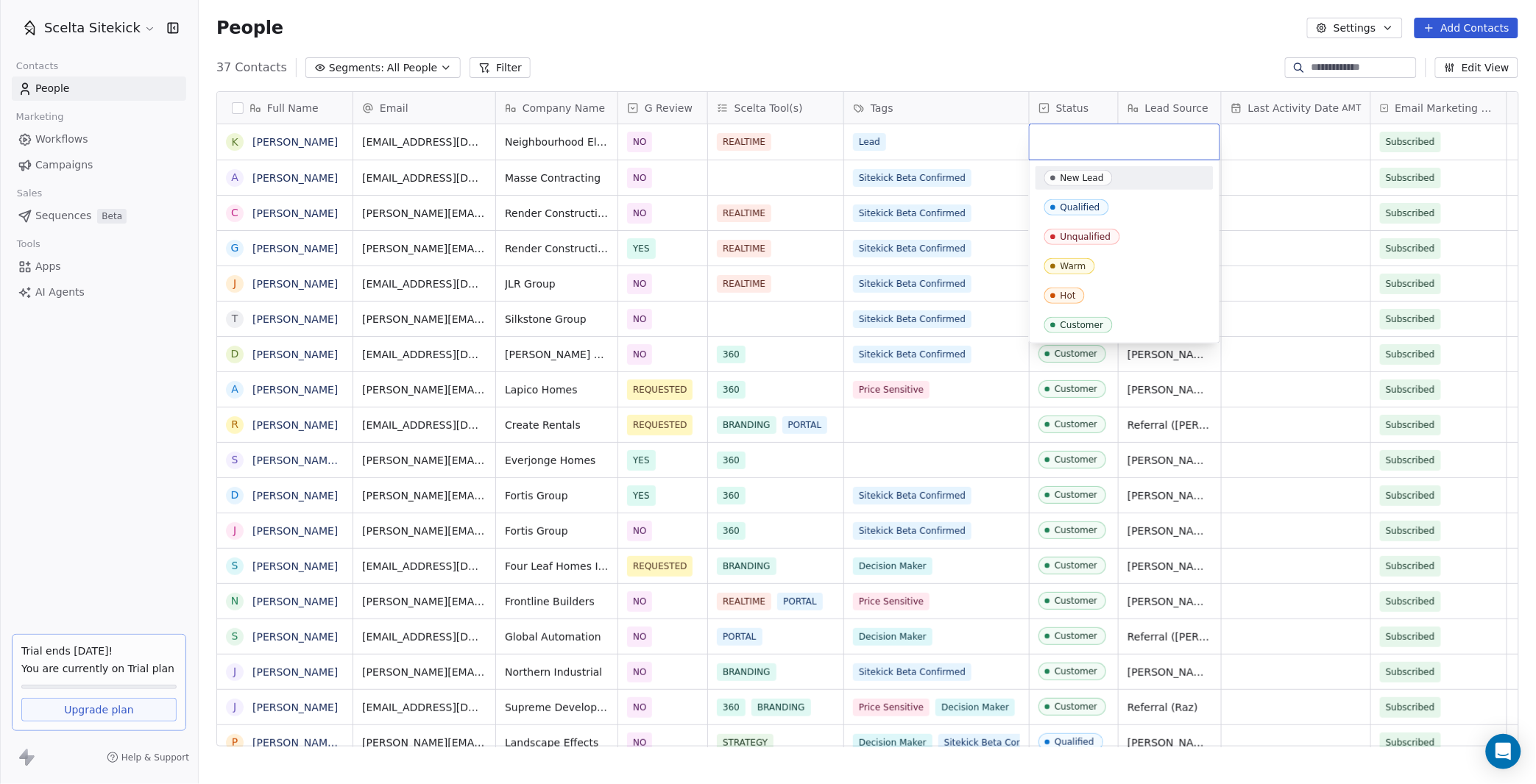
click at [1069, 184] on span "New Lead" at bounding box center [1078, 178] width 68 height 16
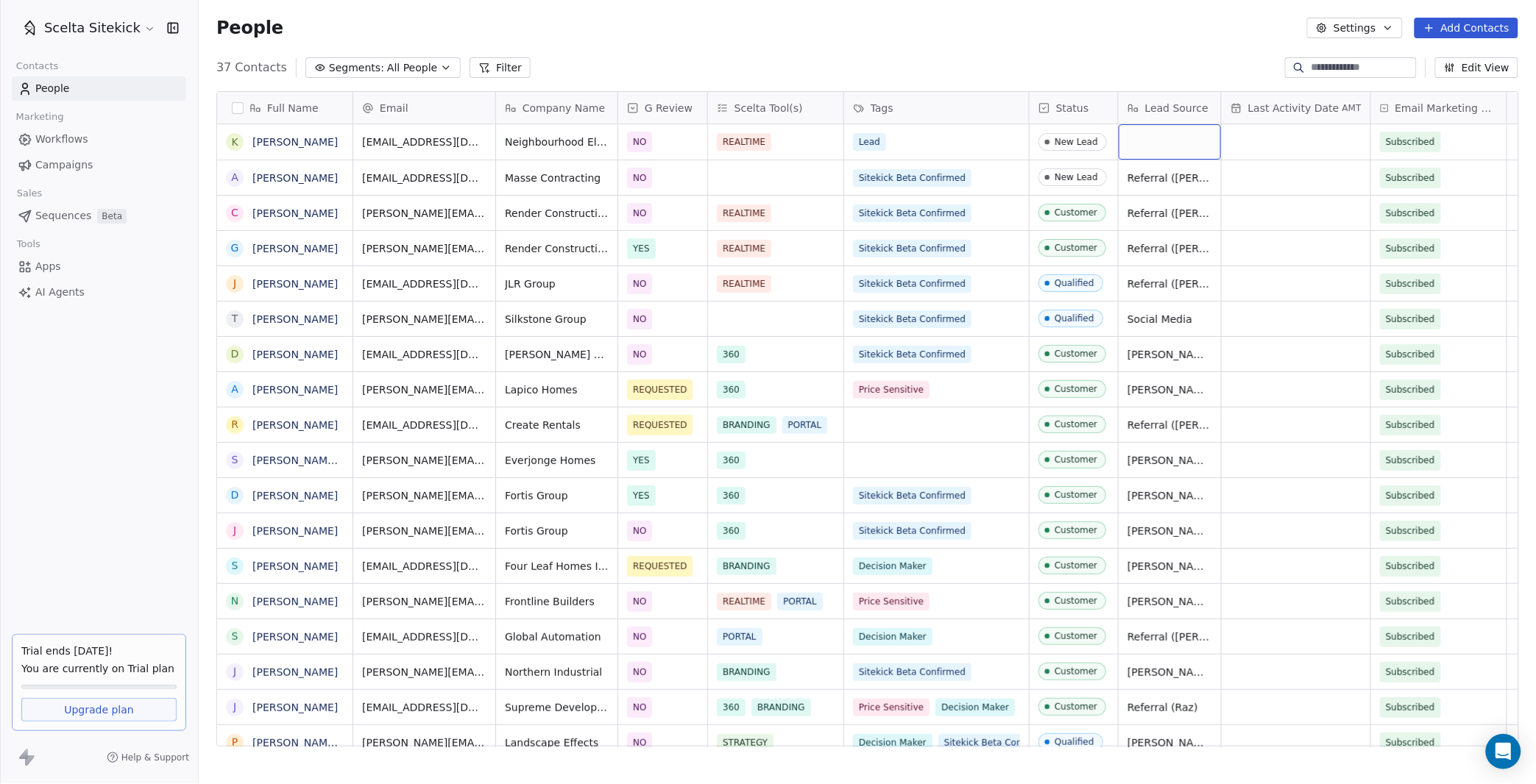
click at [1169, 145] on div "grid" at bounding box center [1170, 142] width 102 height 35
type textarea "**********"
click at [1431, 28] on icon at bounding box center [1429, 28] width 7 height 0
click at [1421, 59] on span "Create new contact" at bounding box center [1472, 59] width 101 height 16
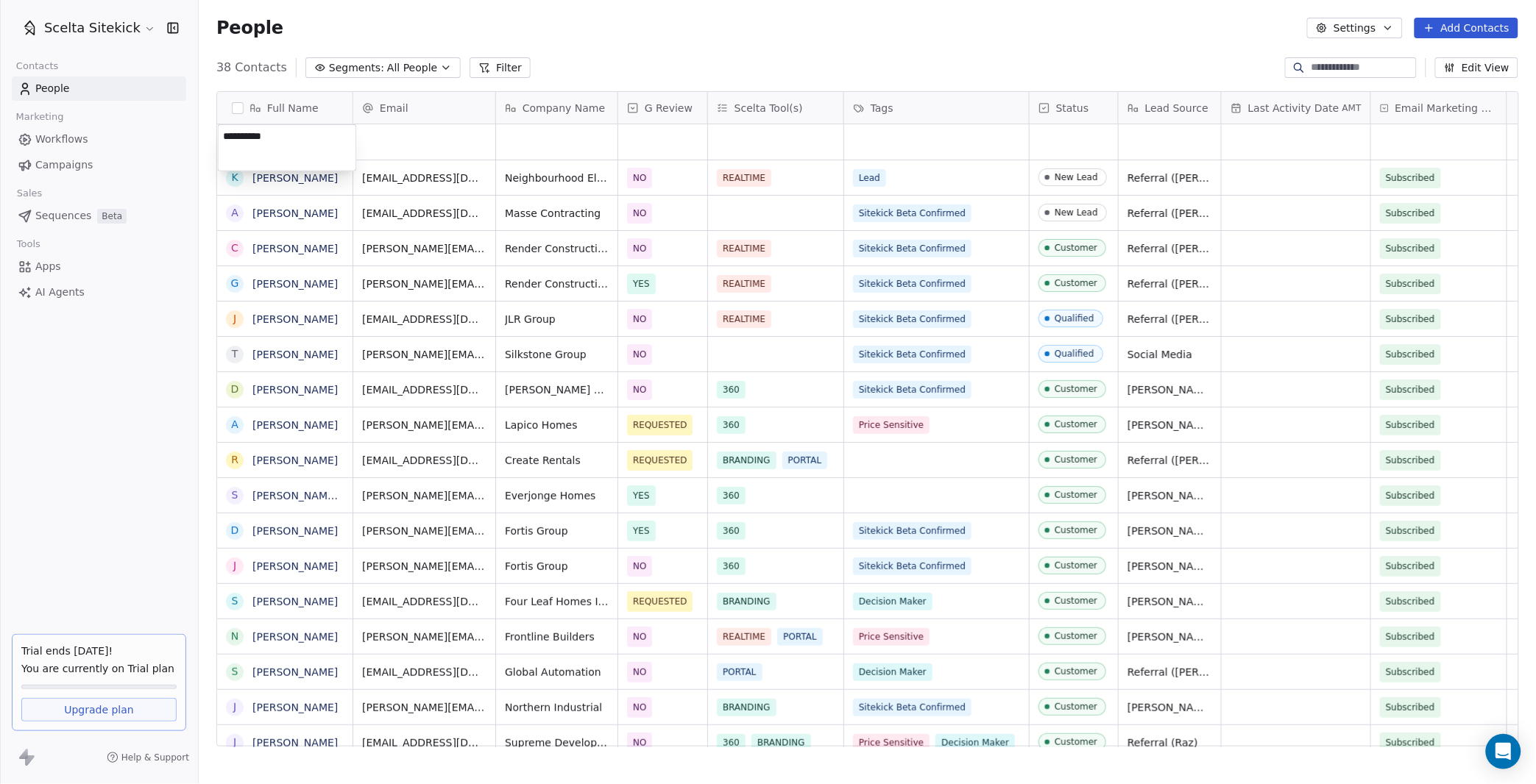
type textarea "**********"
type input "**********"
click at [537, 148] on html "Scelta Sitekick Contacts People Marketing Workflows Campaigns Sales Sequences B…" at bounding box center [768, 392] width 1536 height 784
click at [537, 148] on div "grid" at bounding box center [556, 142] width 121 height 35
click at [530, 140] on div "grid" at bounding box center [556, 142] width 121 height 35
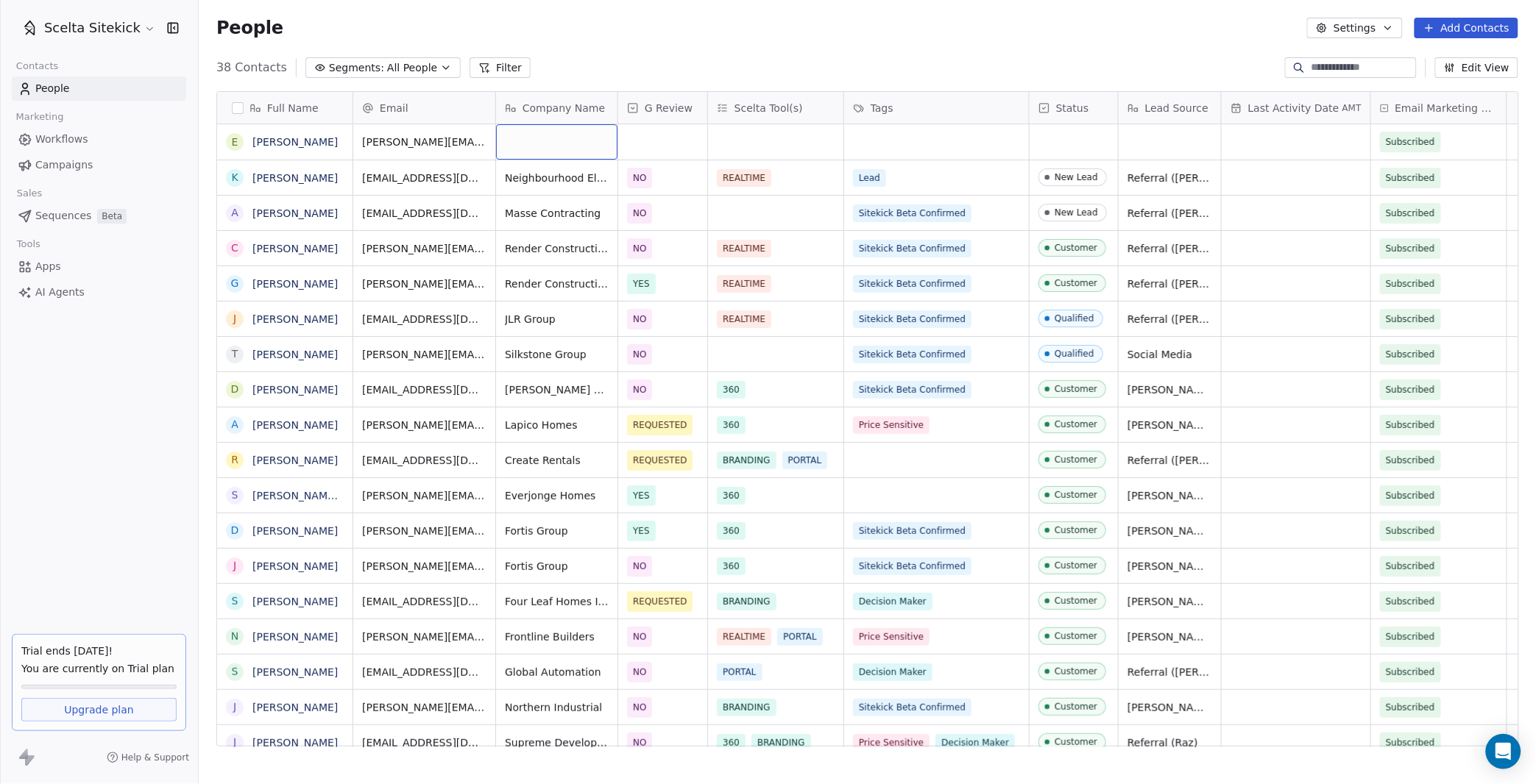
click at [530, 140] on div "grid" at bounding box center [556, 142] width 121 height 35
type textarea "**********"
click at [665, 139] on div "grid" at bounding box center [662, 142] width 89 height 35
click at [665, 213] on div "NO" at bounding box center [713, 216] width 148 height 16
click at [767, 146] on div "grid" at bounding box center [775, 142] width 135 height 35
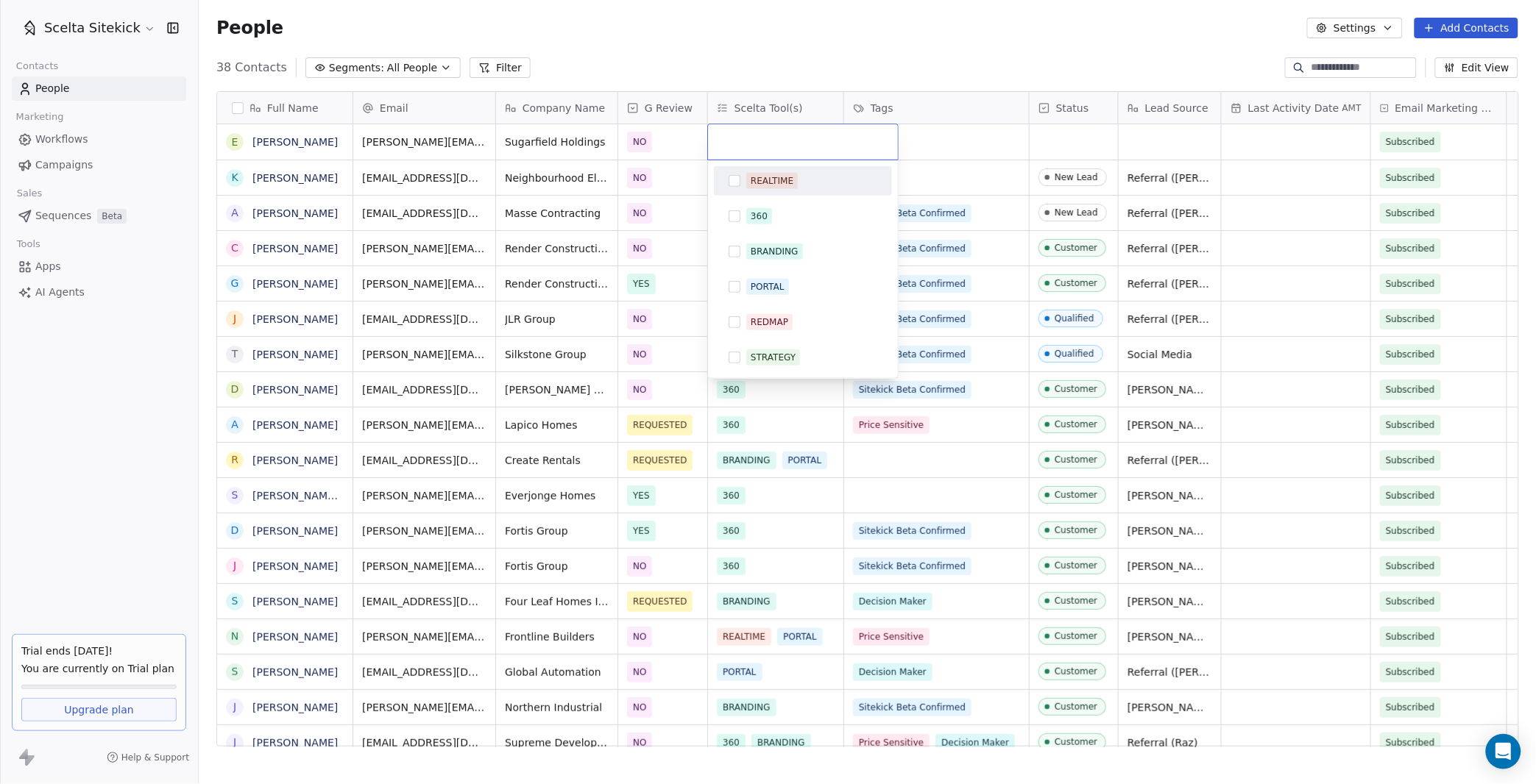
click at [767, 146] on input "text" at bounding box center [803, 142] width 172 height 16
click at [762, 222] on div "360" at bounding box center [759, 216] width 17 height 13
click at [926, 156] on html "Scelta Sitekick Contacts People Marketing Workflows Campaigns Sales Sequences B…" at bounding box center [768, 392] width 1536 height 784
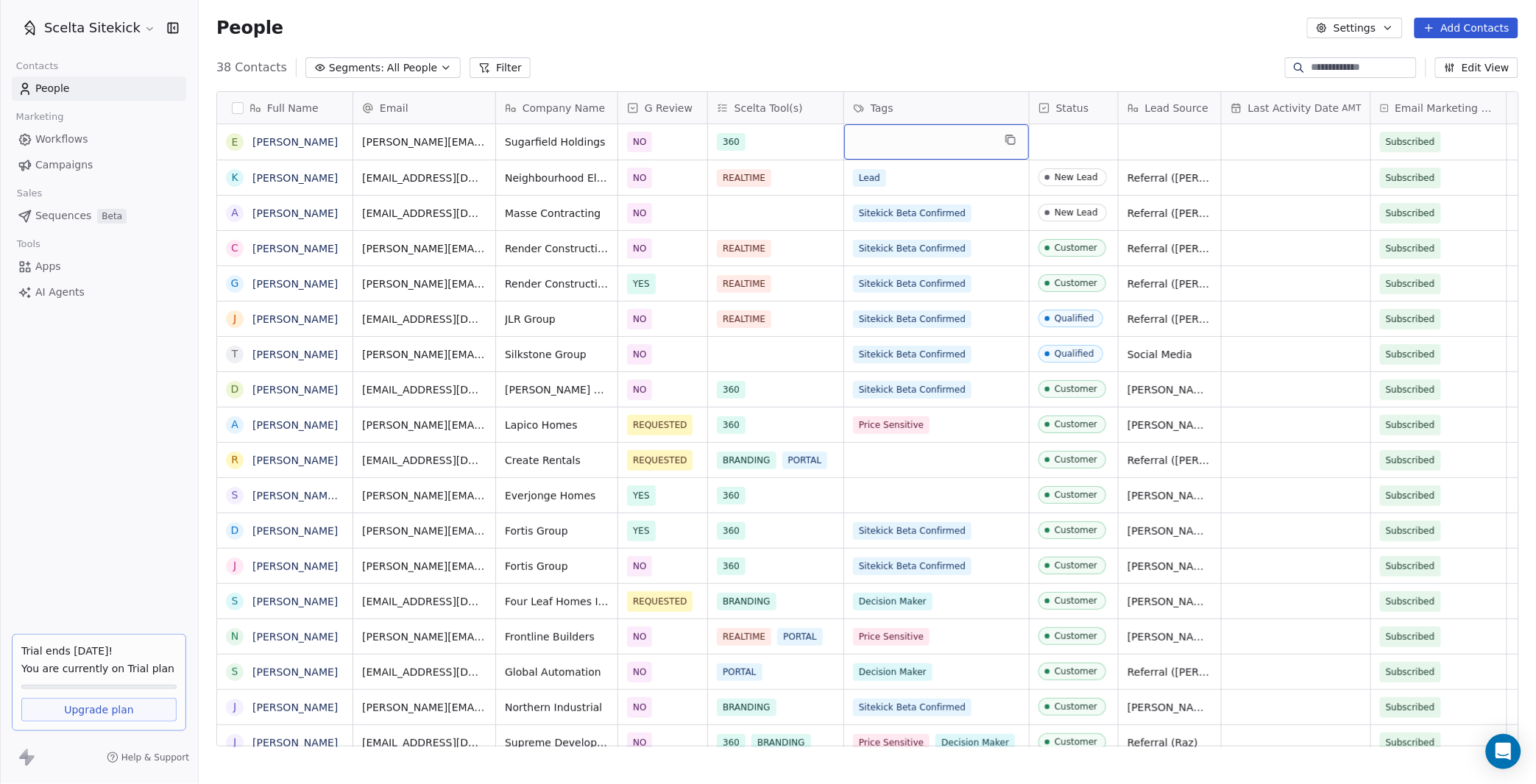
click at [923, 139] on div "grid" at bounding box center [936, 142] width 185 height 35
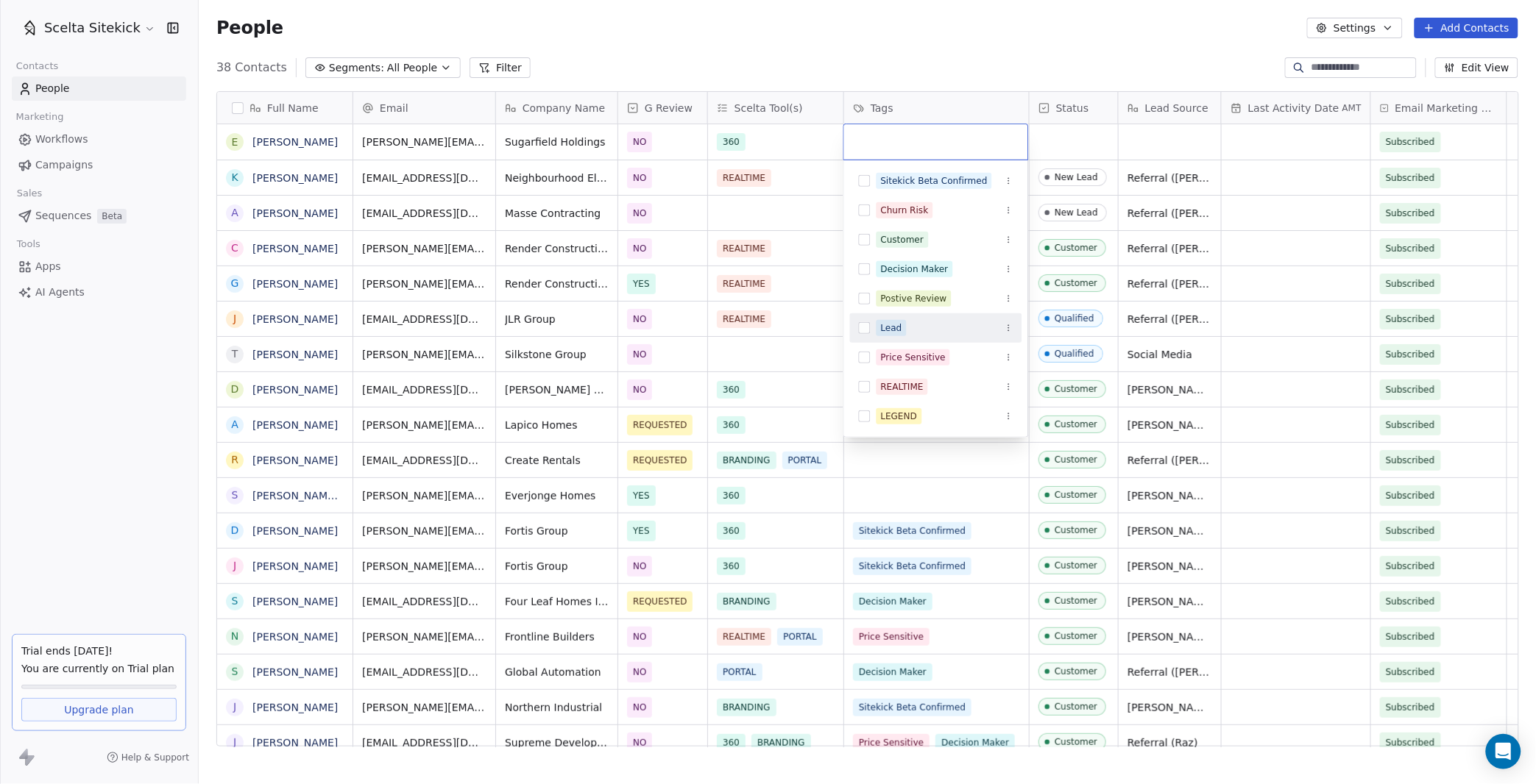
click at [894, 328] on div "Lead" at bounding box center [892, 328] width 21 height 13
click at [1092, 139] on html "Scelta Sitekick Contacts People Marketing Workflows Campaigns Sales Sequences B…" at bounding box center [768, 392] width 1536 height 784
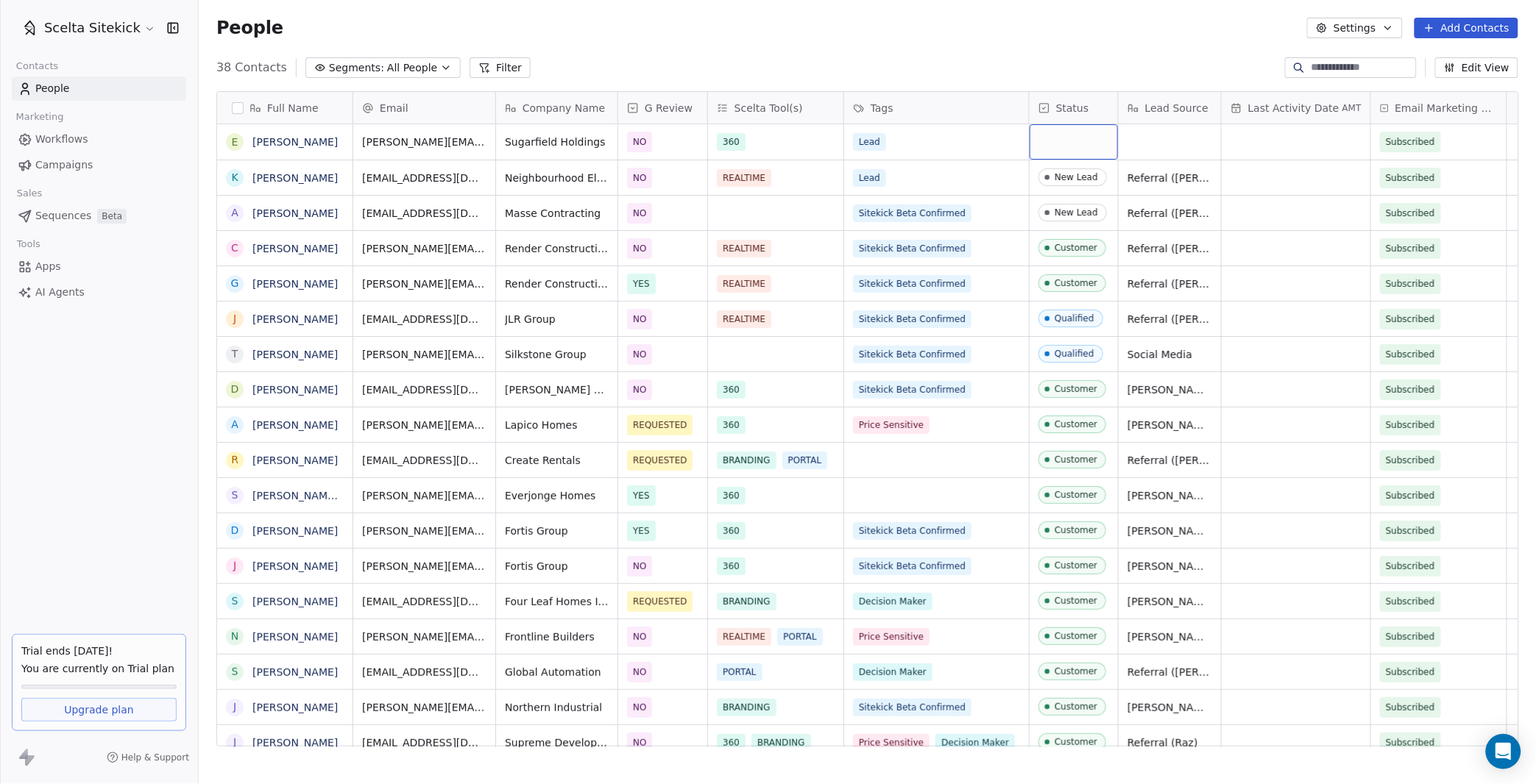
click at [1091, 139] on div "grid" at bounding box center [1073, 142] width 88 height 35
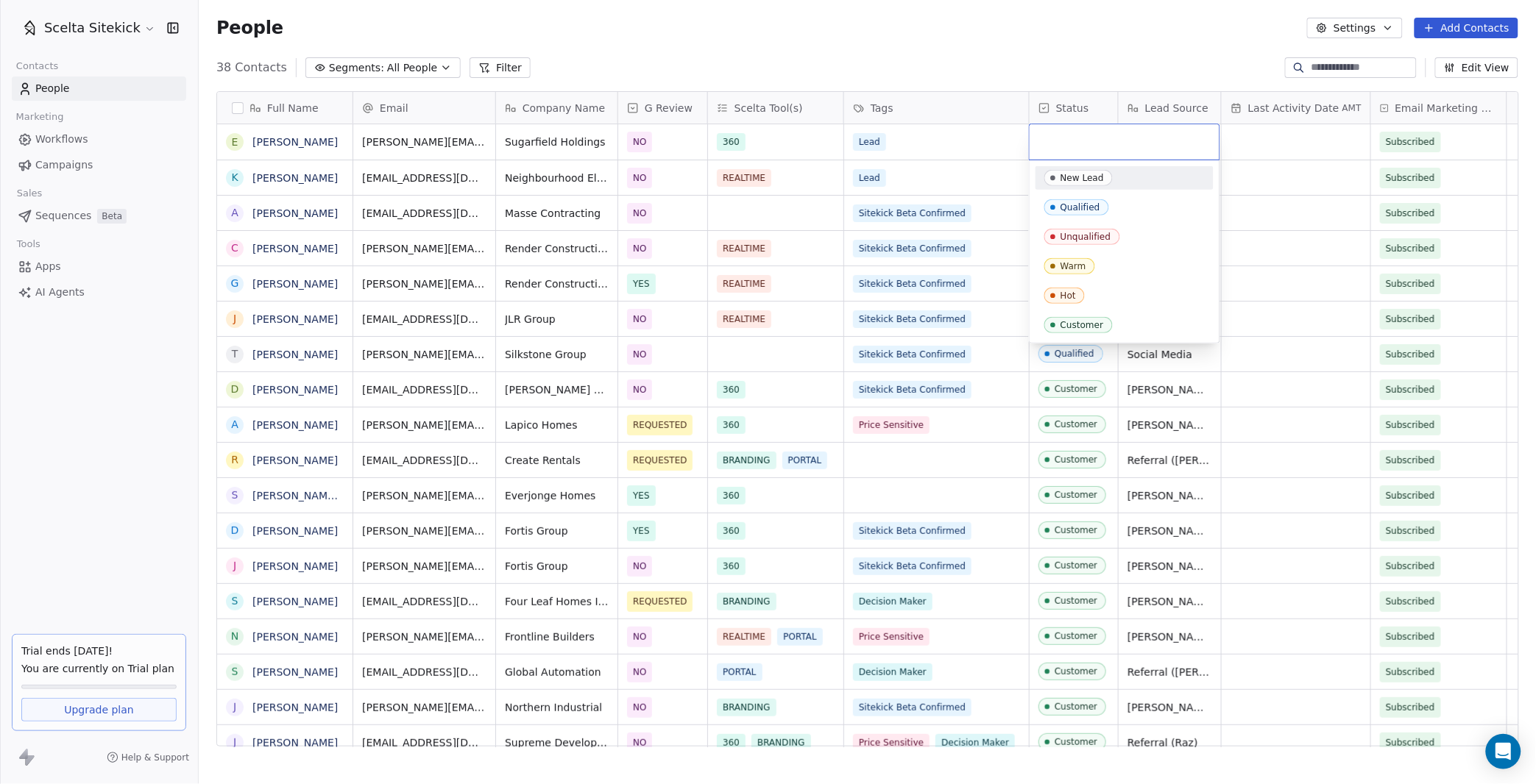
click at [1086, 179] on div "New Lead" at bounding box center [1081, 178] width 44 height 10
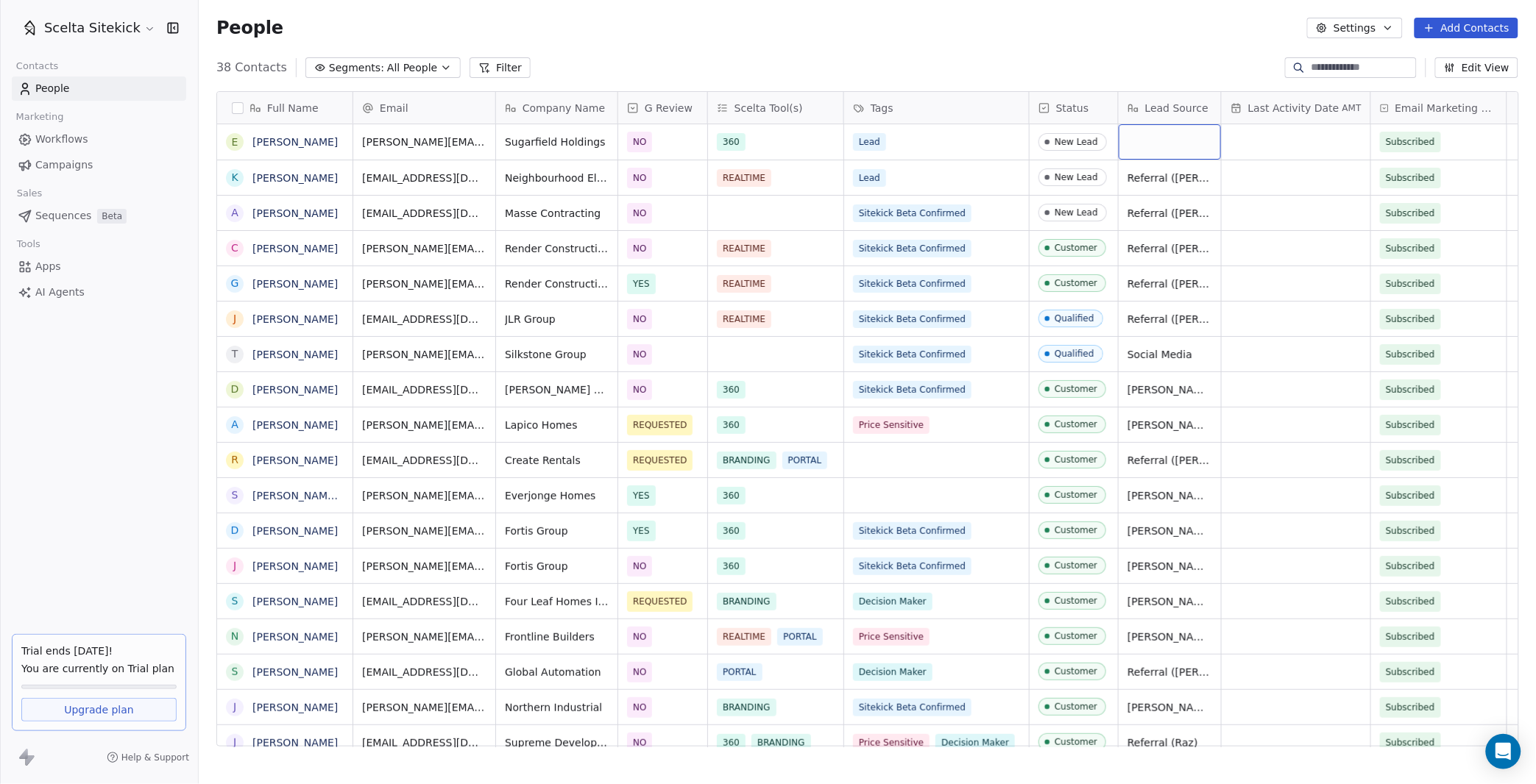
click at [1180, 147] on div "grid" at bounding box center [1170, 142] width 102 height 35
type textarea "**********"
click at [1449, 31] on button "Add Contacts" at bounding box center [1467, 27] width 104 height 21
click at [1442, 59] on span "Create new contact" at bounding box center [1472, 59] width 101 height 16
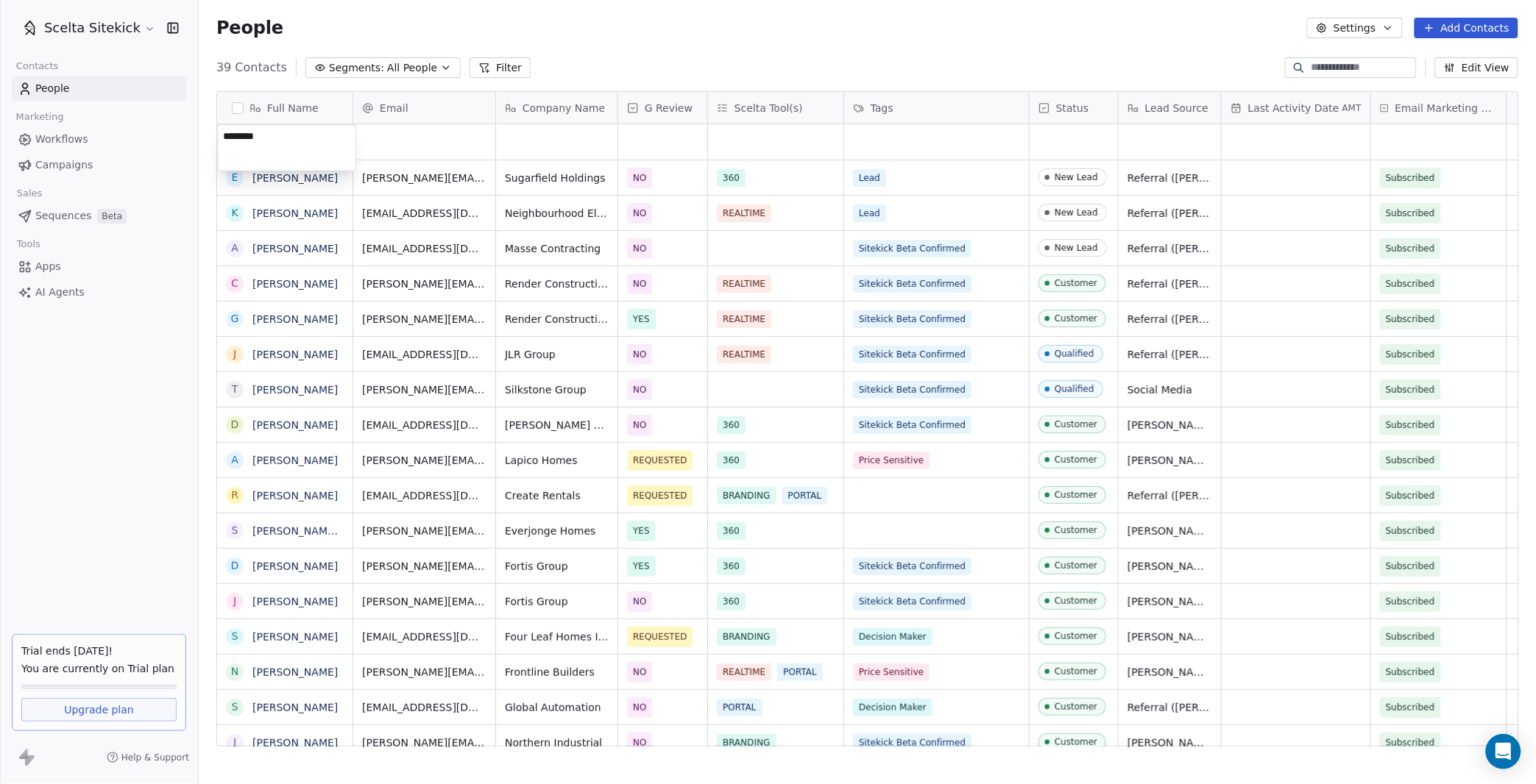
type textarea "*********"
click at [379, 147] on div "grid" at bounding box center [424, 142] width 142 height 35
click at [440, 144] on input "email" at bounding box center [425, 143] width 135 height 30
paste input "**********"
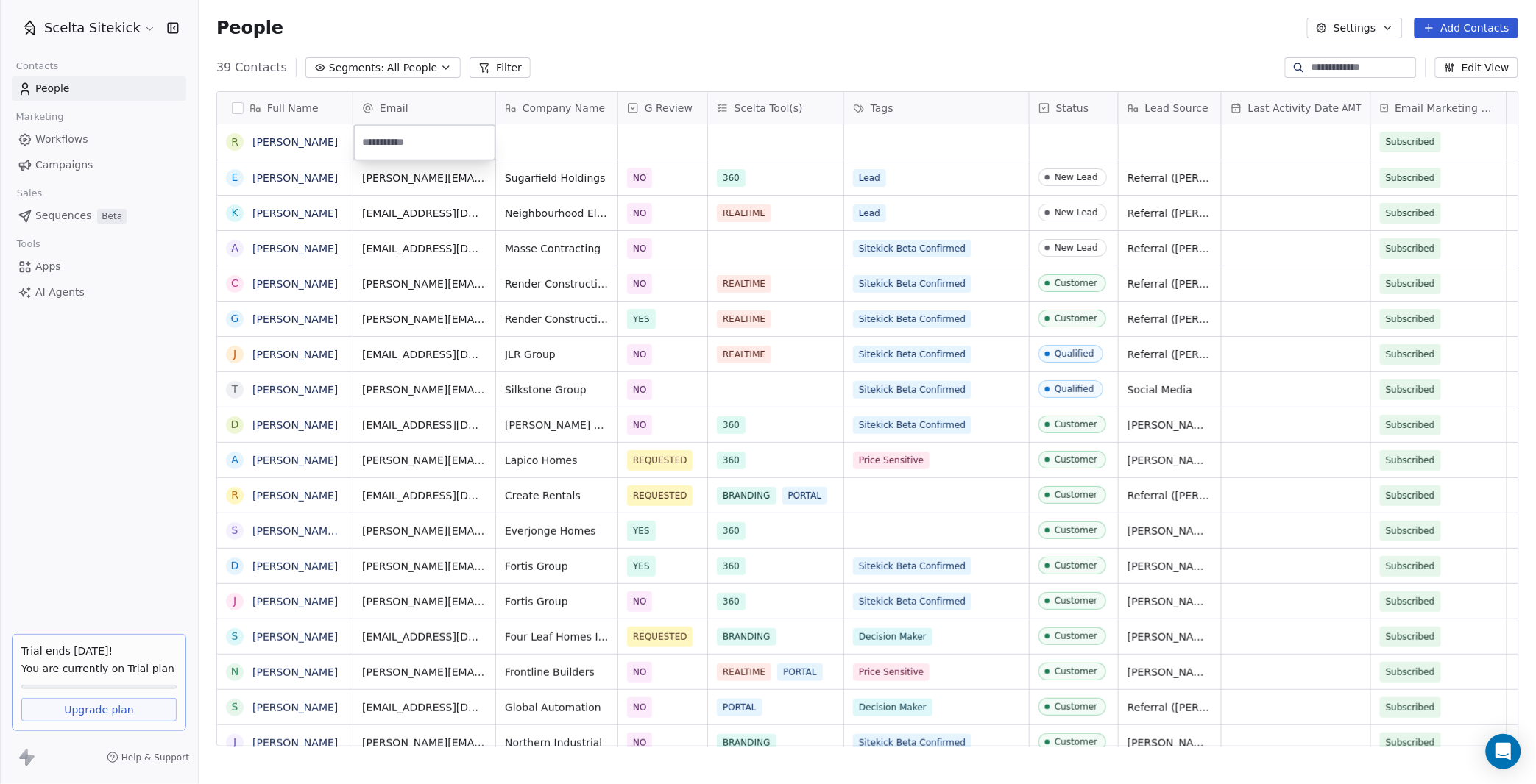
type input "**********"
click at [552, 151] on html "Scelta Sitekick Contacts People Marketing Workflows Campaigns Sales Sequences B…" at bounding box center [768, 392] width 1536 height 784
click at [552, 151] on div "grid" at bounding box center [556, 142] width 121 height 35
click at [544, 148] on div "grid" at bounding box center [556, 142] width 121 height 35
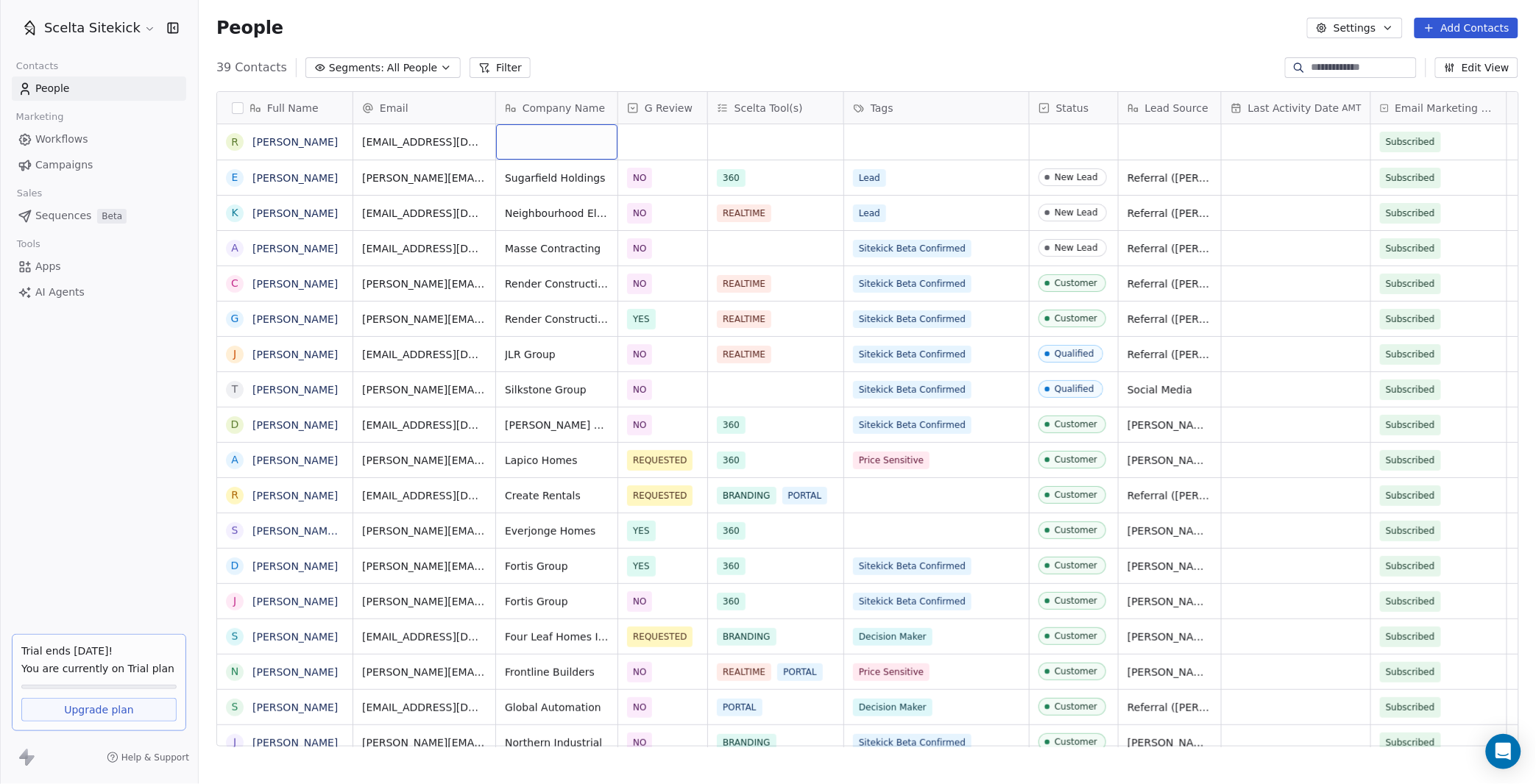
click at [544, 148] on div "grid" at bounding box center [556, 142] width 121 height 35
type textarea "**********"
click at [650, 138] on div "grid" at bounding box center [662, 142] width 89 height 35
click at [656, 215] on div "NO" at bounding box center [650, 216] width 13 height 13
click at [719, 138] on div "grid" at bounding box center [775, 142] width 135 height 35
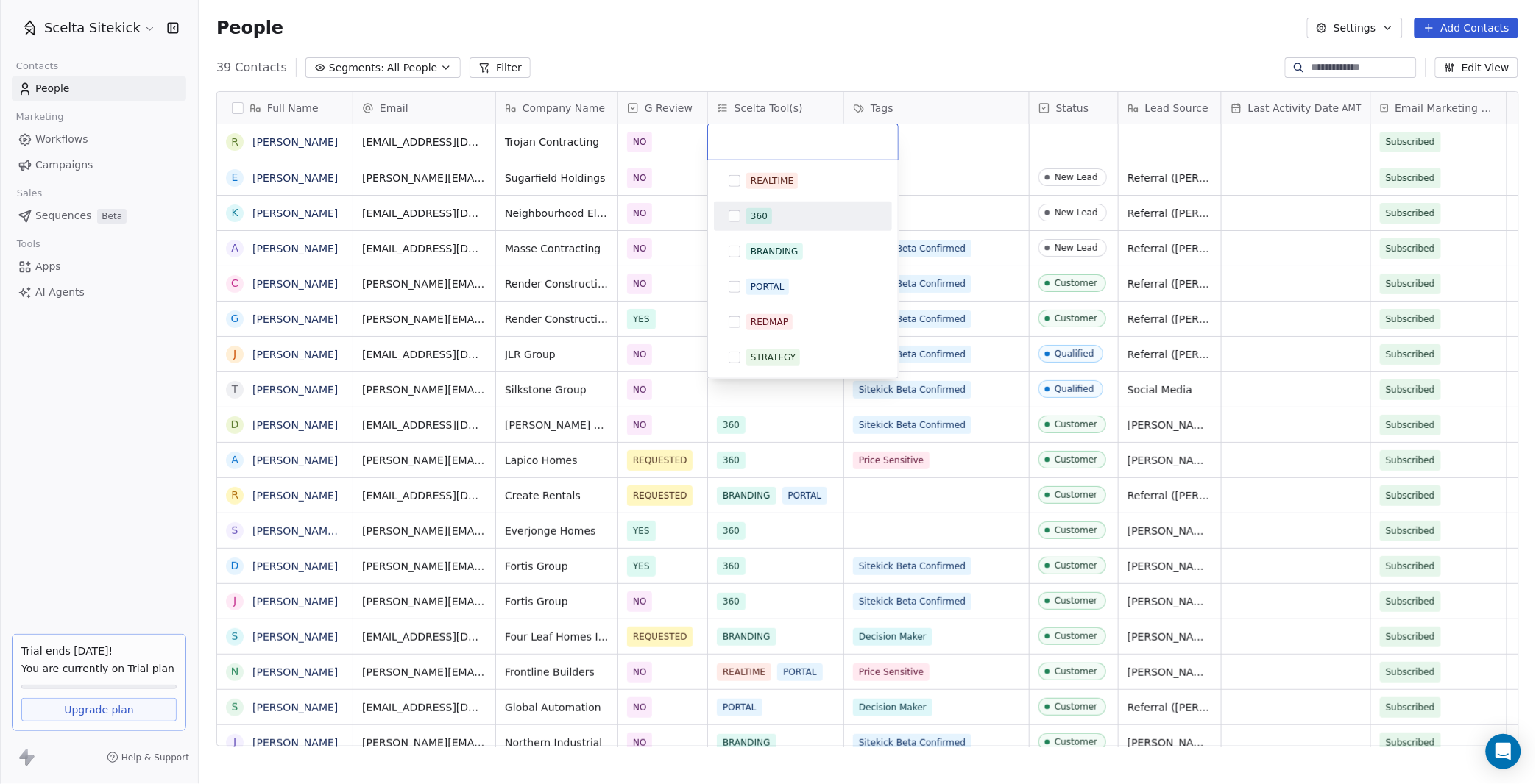
click at [752, 219] on div "360" at bounding box center [759, 216] width 17 height 13
click at [918, 139] on html "Scelta Sitekick Contacts People Marketing Workflows Campaigns Sales Sequences B…" at bounding box center [768, 392] width 1536 height 784
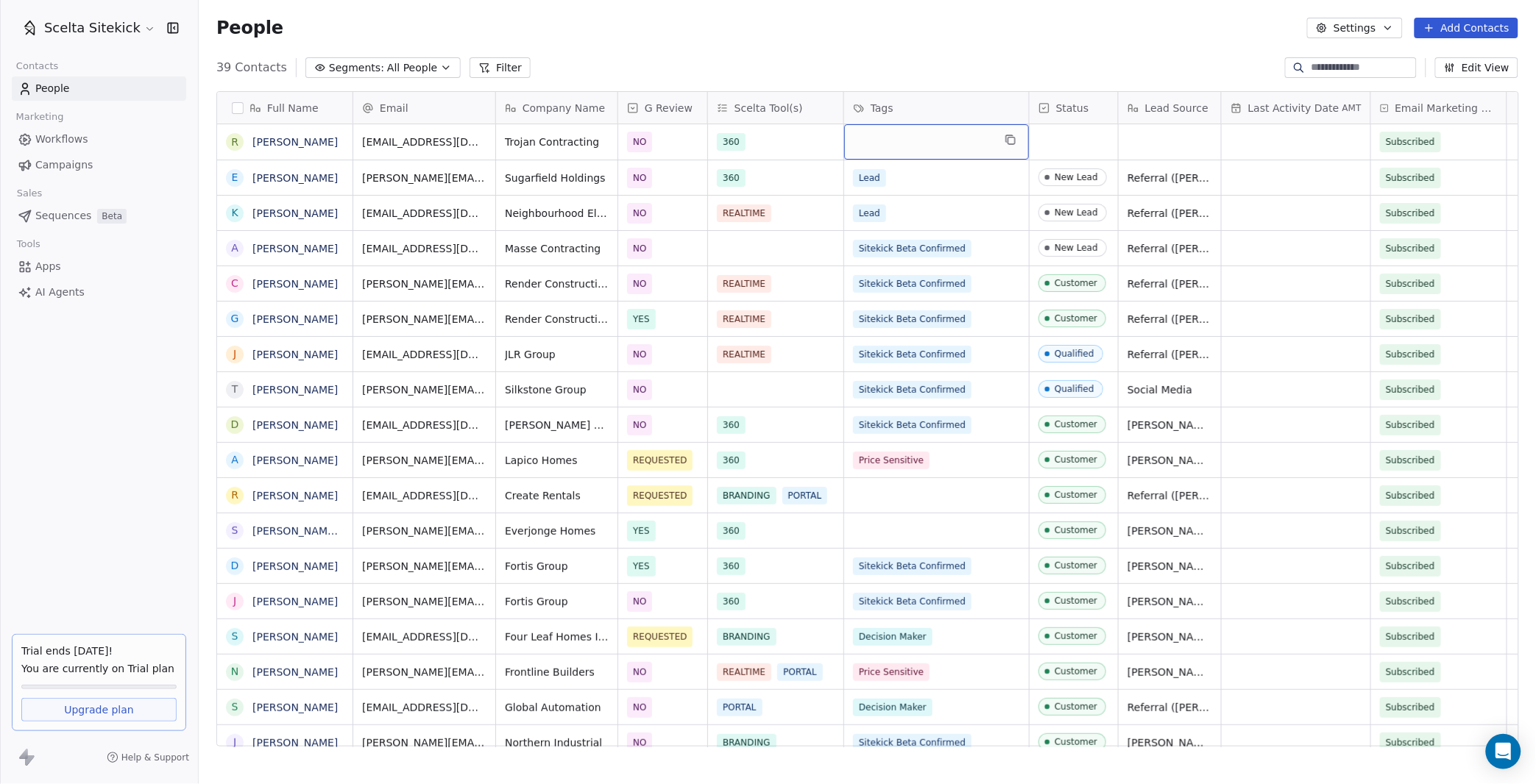
click at [902, 139] on div "grid" at bounding box center [936, 142] width 185 height 35
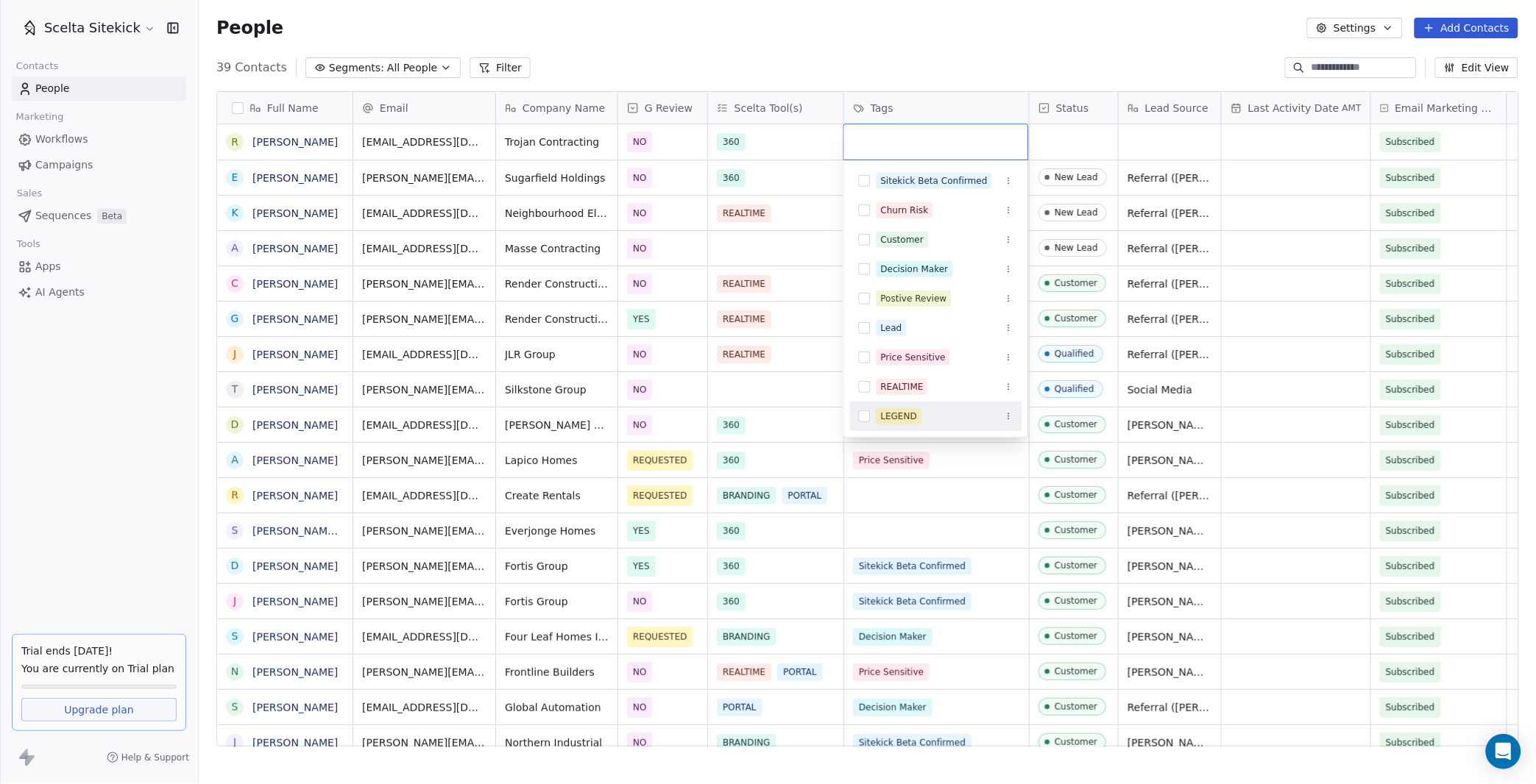
click at [903, 423] on div "LEGEND" at bounding box center [899, 416] width 37 height 13
click at [1058, 159] on html "Scelta Sitekick Contacts People Marketing Workflows Campaigns Sales Sequences B…" at bounding box center [768, 392] width 1536 height 784
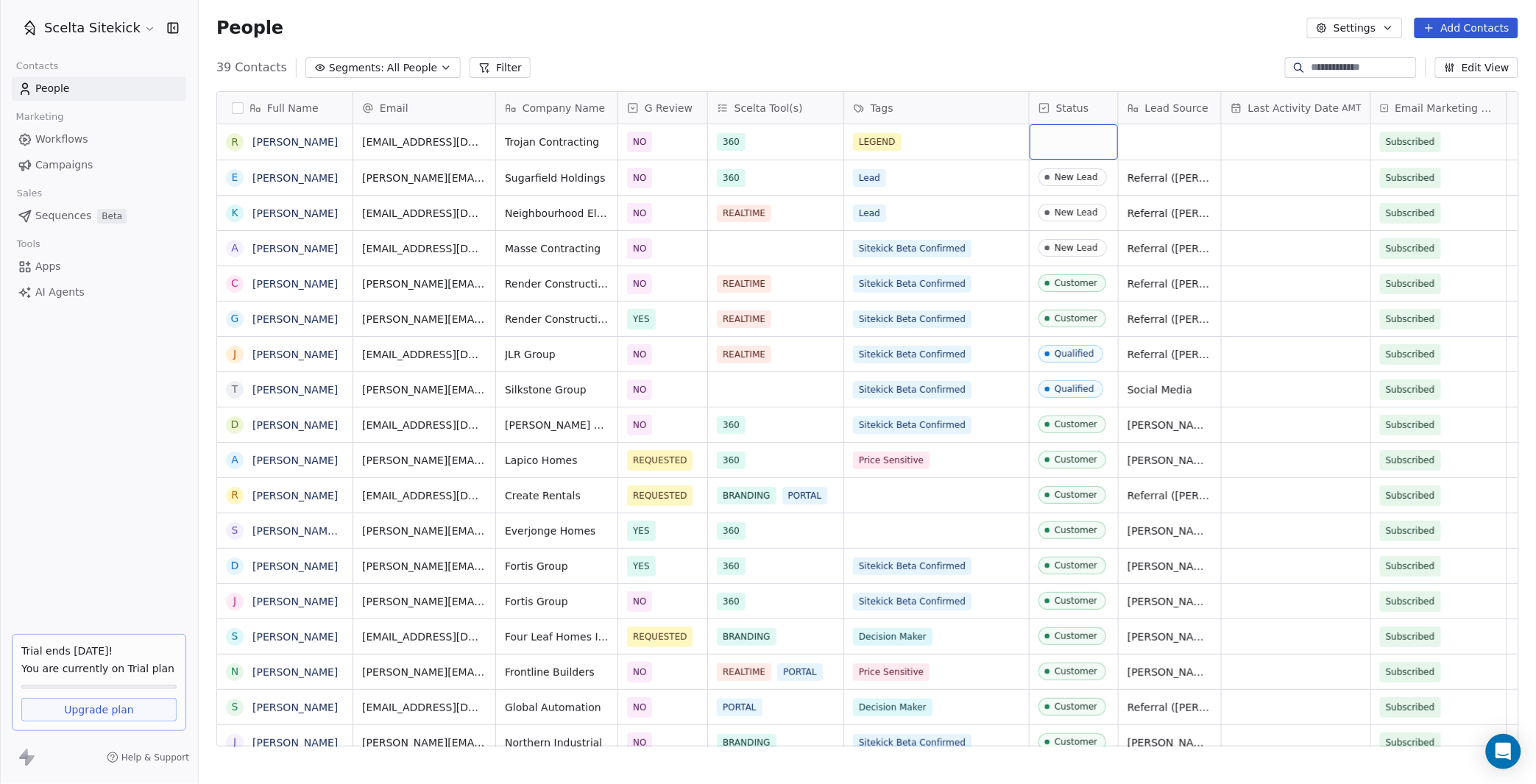
click at [1048, 148] on div "grid" at bounding box center [1073, 142] width 88 height 35
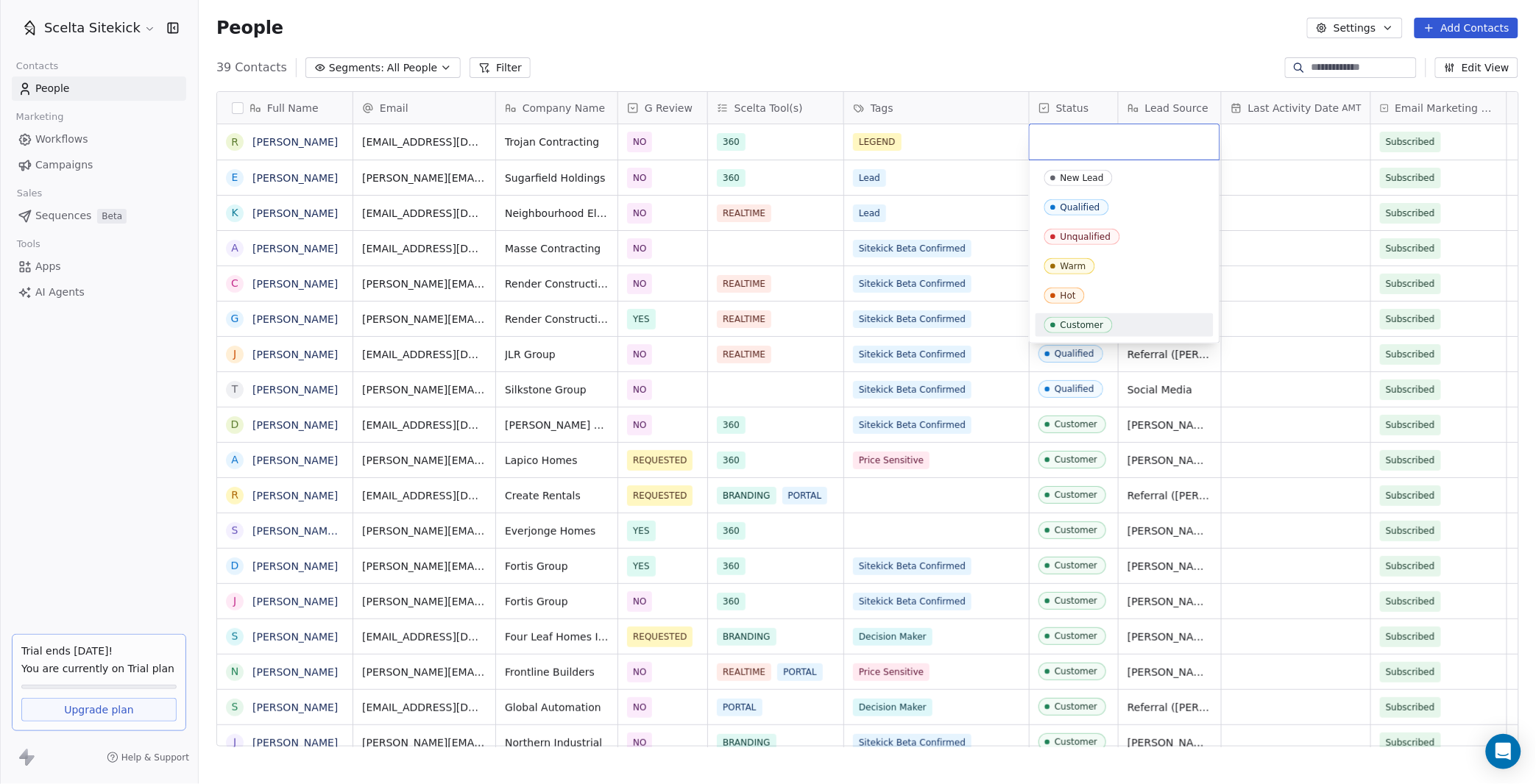
click at [1071, 327] on div "Customer" at bounding box center [1081, 325] width 44 height 10
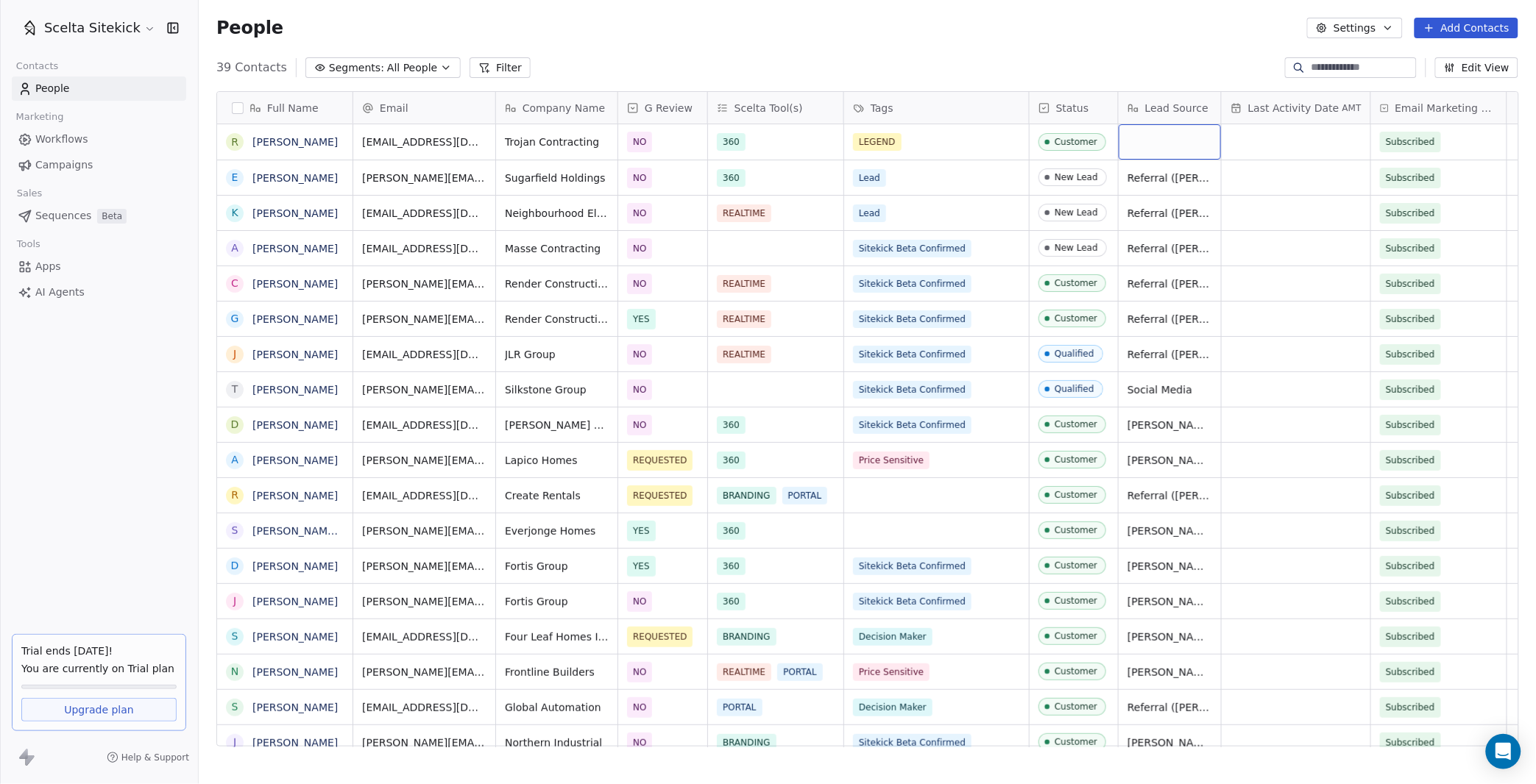
click at [1153, 146] on div "grid" at bounding box center [1170, 142] width 102 height 35
type textarea "**********"
click at [1438, 31] on button "Add Contacts" at bounding box center [1467, 27] width 104 height 21
click at [1422, 60] on span "Create new contact" at bounding box center [1472, 59] width 101 height 16
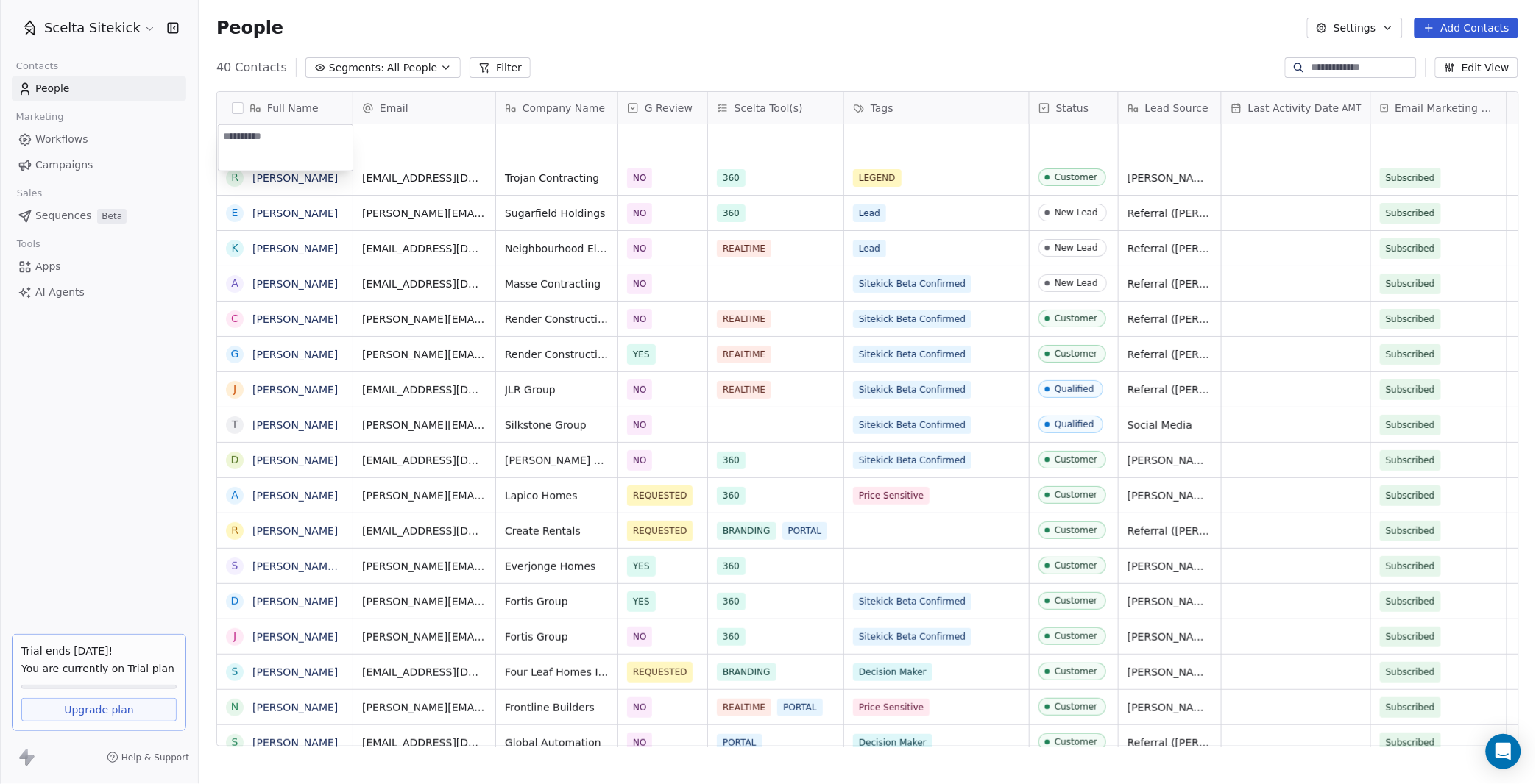
click at [483, 115] on html "Scelta Sitekick Contacts People Marketing Workflows Campaigns Sales Sequences B…" at bounding box center [768, 392] width 1536 height 784
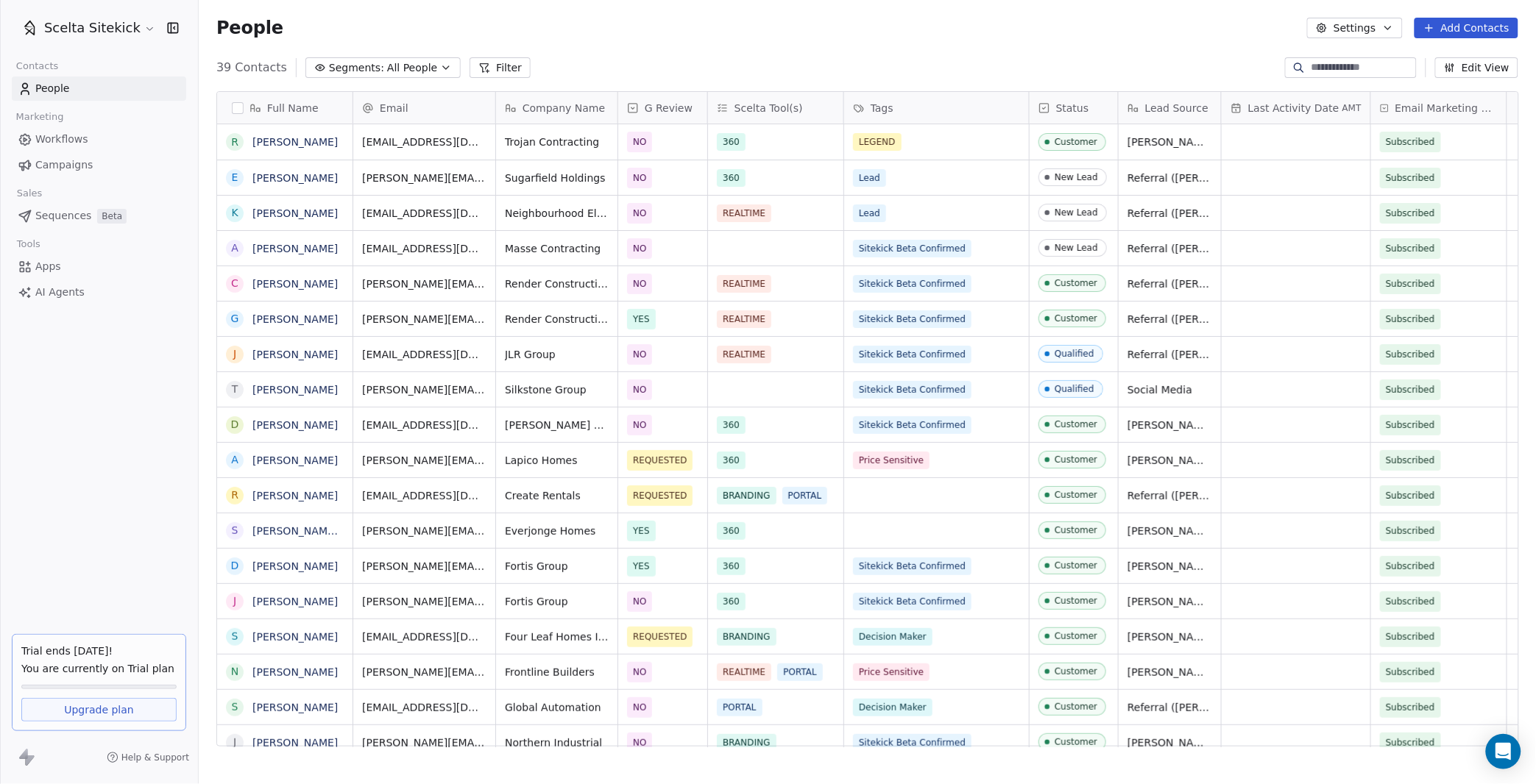
click at [1457, 30] on button "Add Contacts" at bounding box center [1467, 27] width 104 height 21
click at [1428, 56] on span "Create new contact" at bounding box center [1472, 59] width 101 height 16
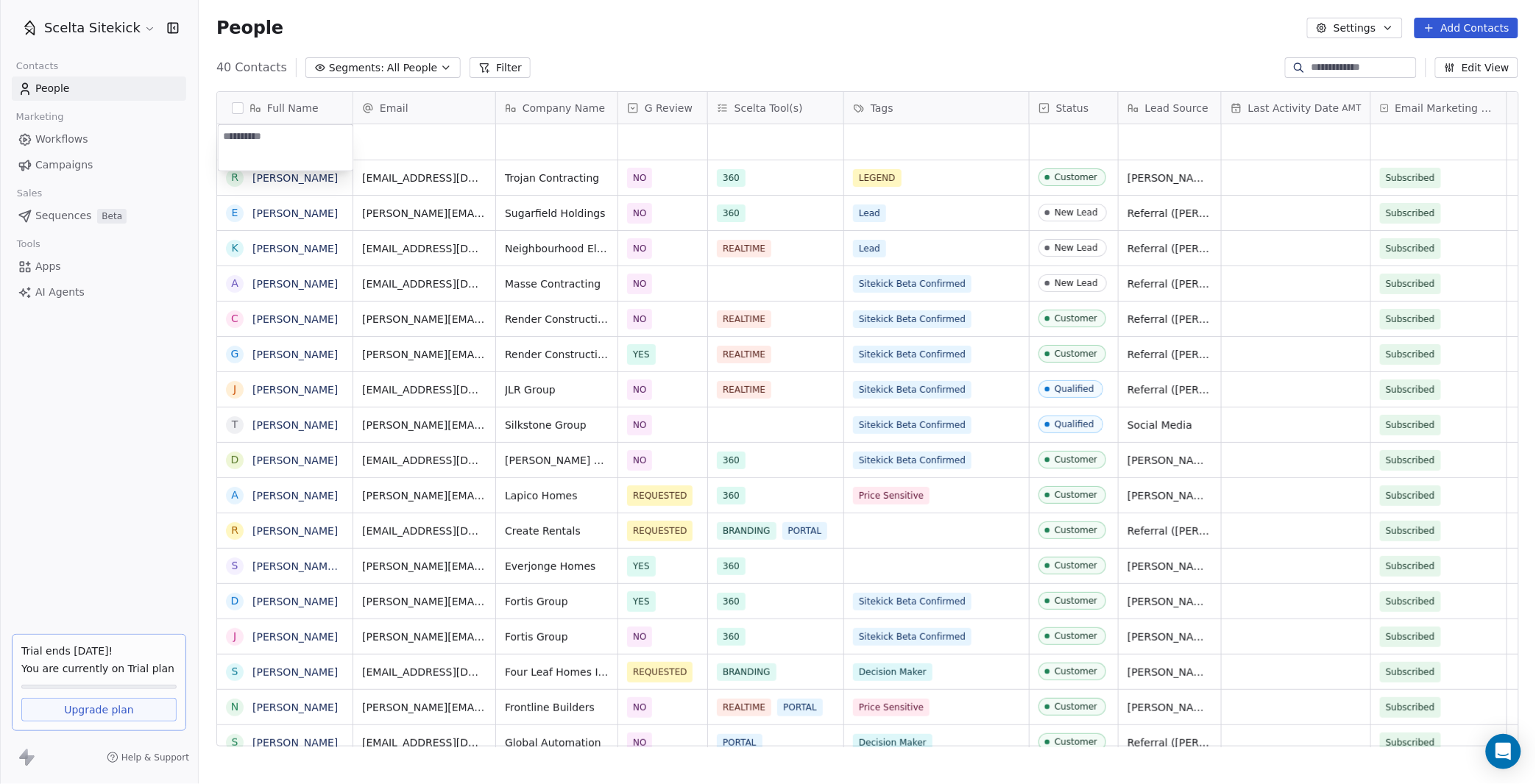
click at [432, 142] on html "Scelta Sitekick Contacts People Marketing Workflows Campaigns Sales Sequences B…" at bounding box center [768, 392] width 1536 height 784
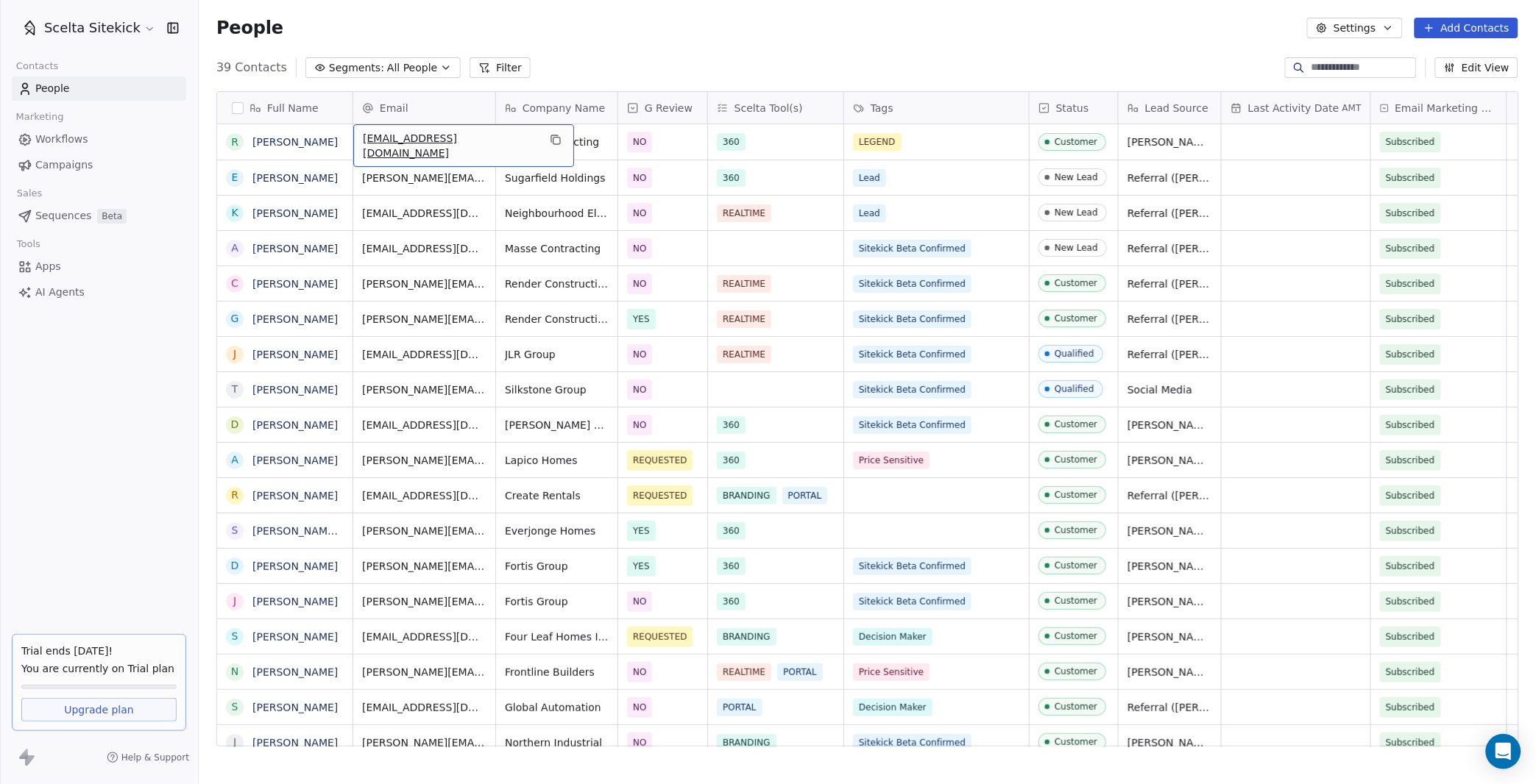
click at [1473, 27] on button "Add Contacts" at bounding box center [1467, 27] width 104 height 21
click at [1473, 27] on html "Scelta Sitekick Contacts People Marketing Workflows Campaigns Sales Sequences B…" at bounding box center [768, 392] width 1536 height 784
click at [1429, 56] on span "Create new contact" at bounding box center [1472, 59] width 101 height 16
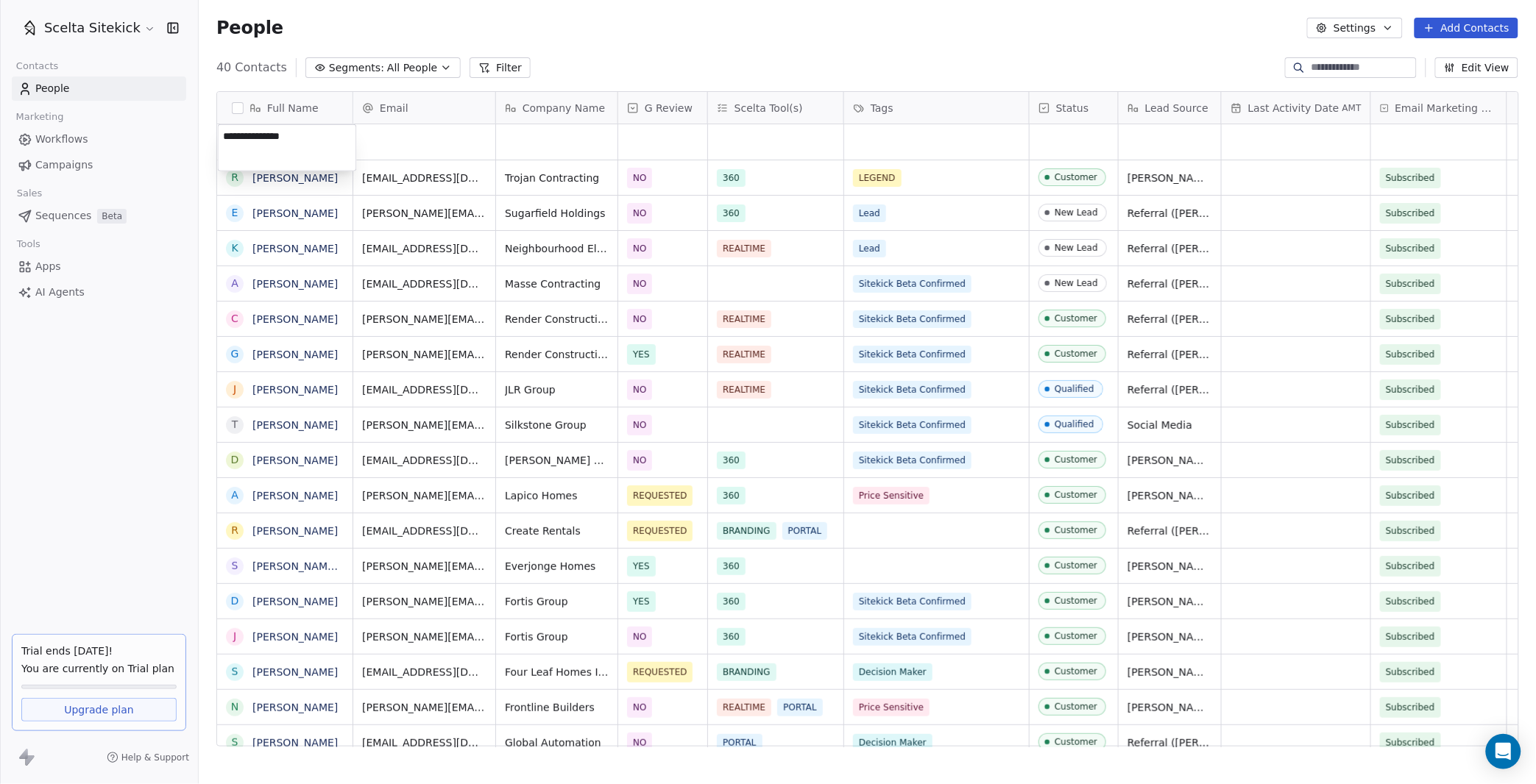
type textarea "**********"
click at [398, 139] on div "grid" at bounding box center [424, 142] width 142 height 35
type input "**********"
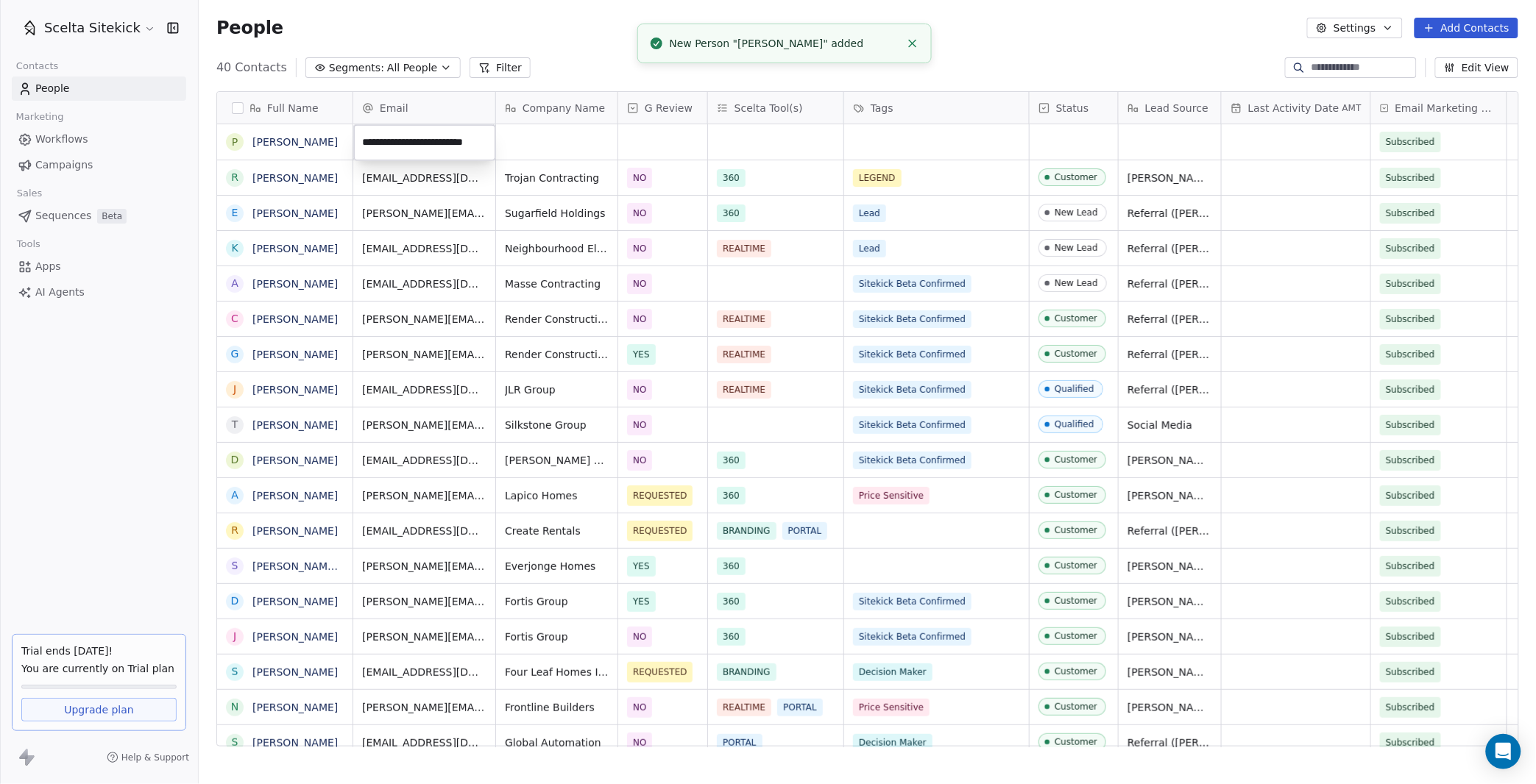
scroll to position [0, 16]
click at [563, 134] on html "Scelta Sitekick Contacts People Marketing Workflows Campaigns Sales Sequences B…" at bounding box center [768, 392] width 1536 height 784
click at [563, 134] on div "grid" at bounding box center [556, 142] width 121 height 35
click at [531, 147] on div "grid" at bounding box center [556, 142] width 121 height 35
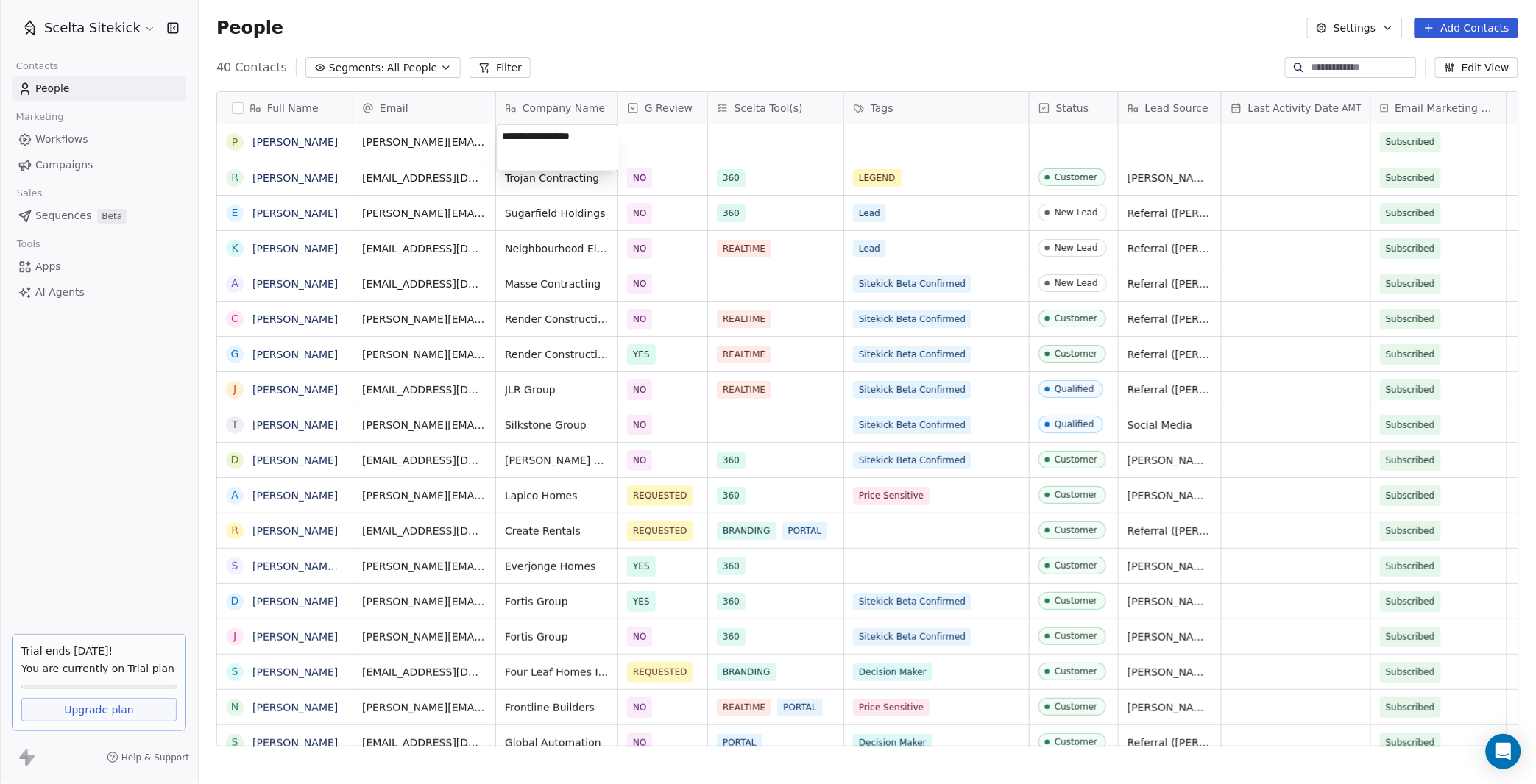
type textarea "**********"
click at [635, 151] on div "grid" at bounding box center [662, 142] width 89 height 35
click at [653, 212] on div "NO" at bounding box center [650, 216] width 13 height 13
click at [752, 145] on div "grid" at bounding box center [775, 142] width 135 height 35
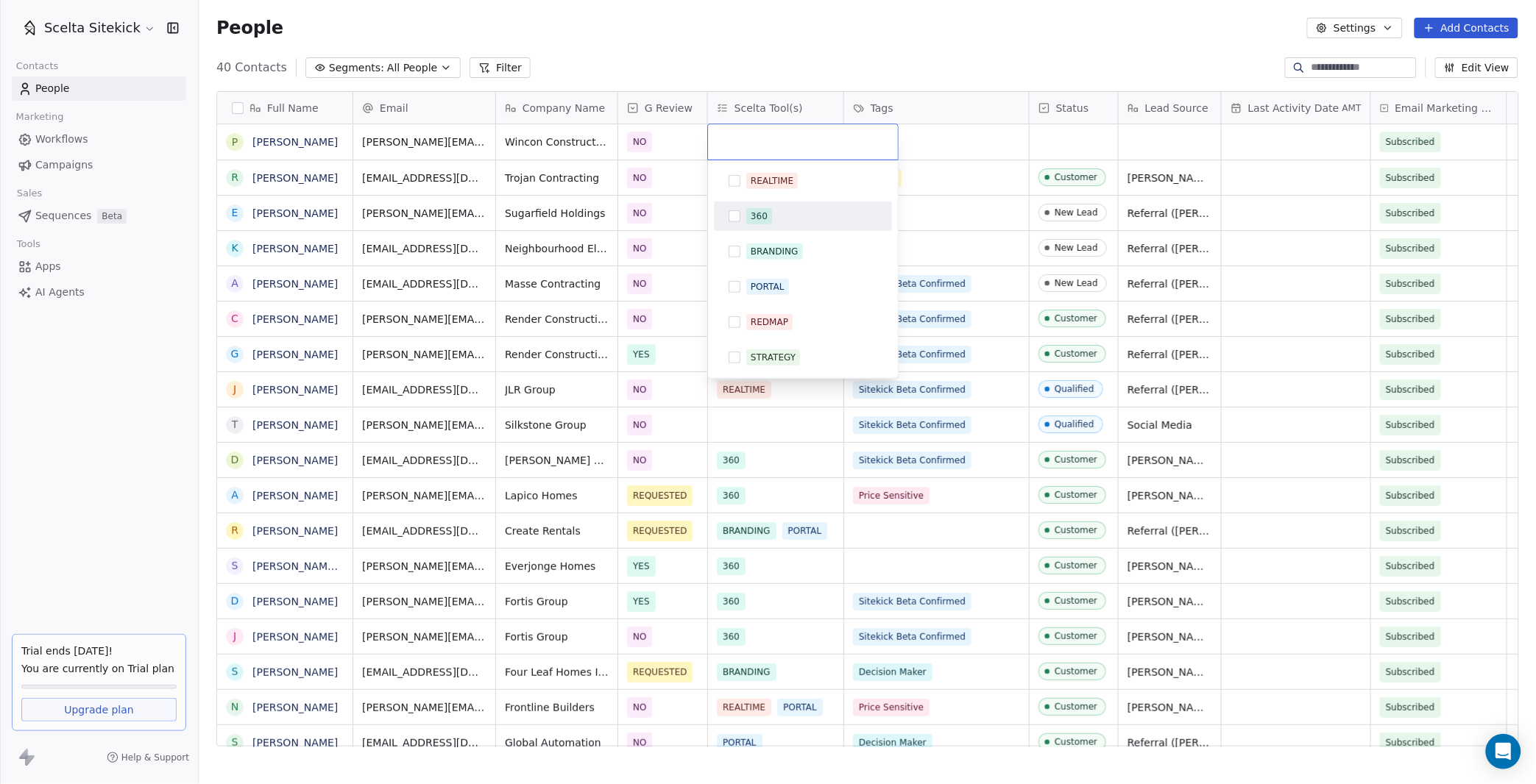
click at [764, 209] on div "360" at bounding box center [759, 216] width 17 height 13
click at [931, 123] on html "Scelta Sitekick Contacts People Marketing Workflows Campaigns Sales Sequences B…" at bounding box center [768, 392] width 1536 height 784
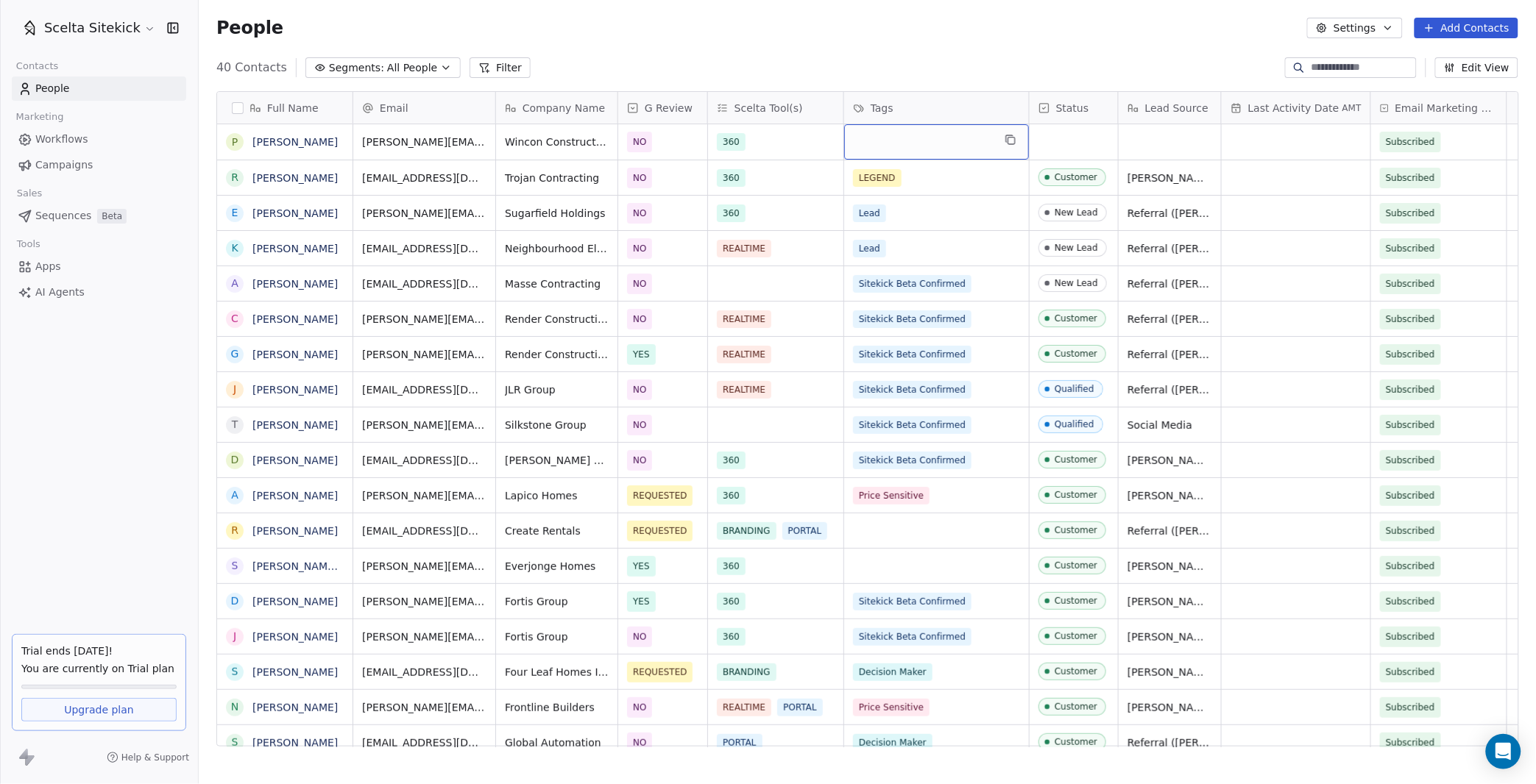
click at [898, 143] on div "grid" at bounding box center [936, 142] width 185 height 35
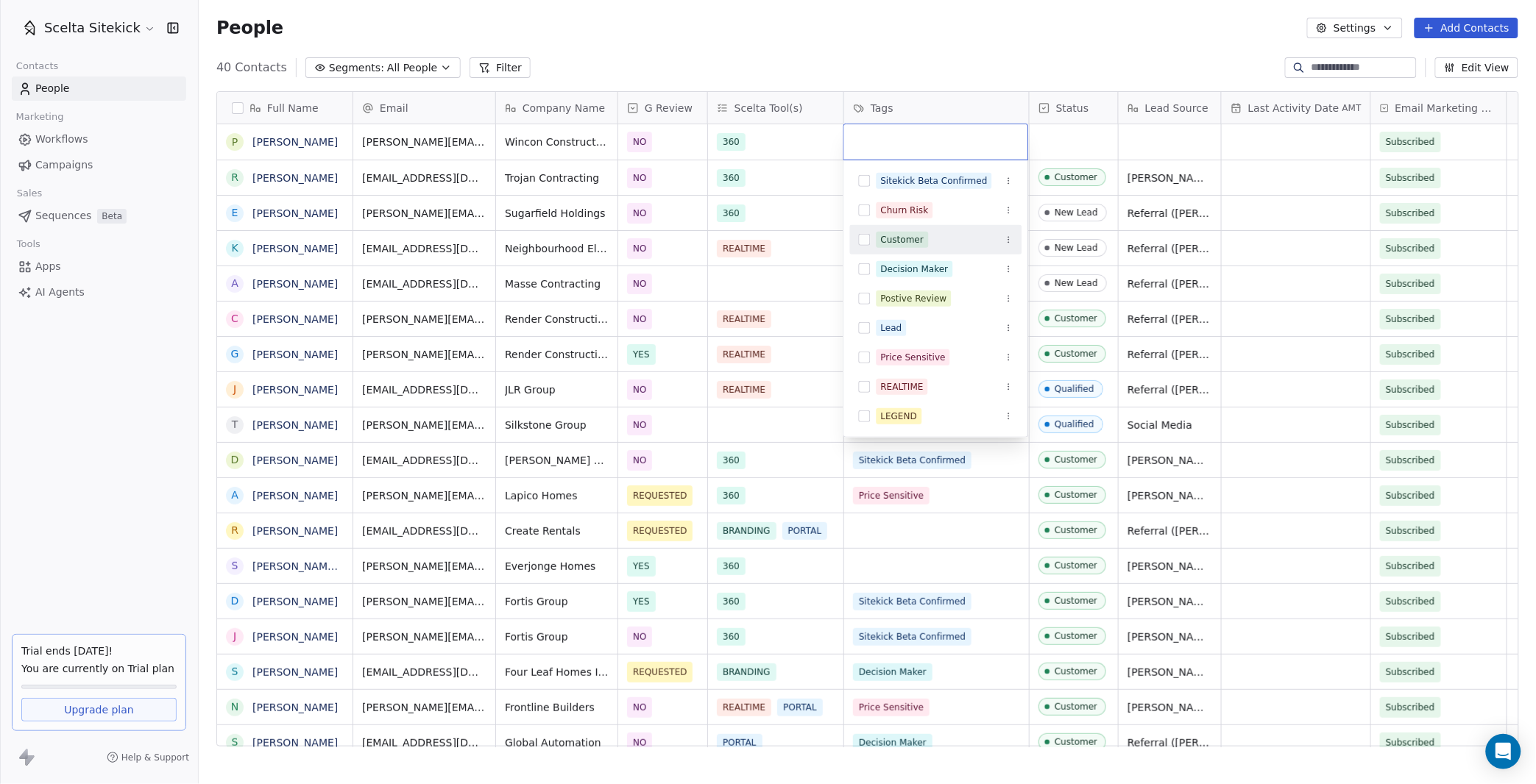
click at [910, 237] on div "Customer" at bounding box center [902, 240] width 44 height 13
click at [1074, 158] on html "Scelta Sitekick Contacts People Marketing Workflows Campaigns Sales Sequences B…" at bounding box center [768, 392] width 1536 height 784
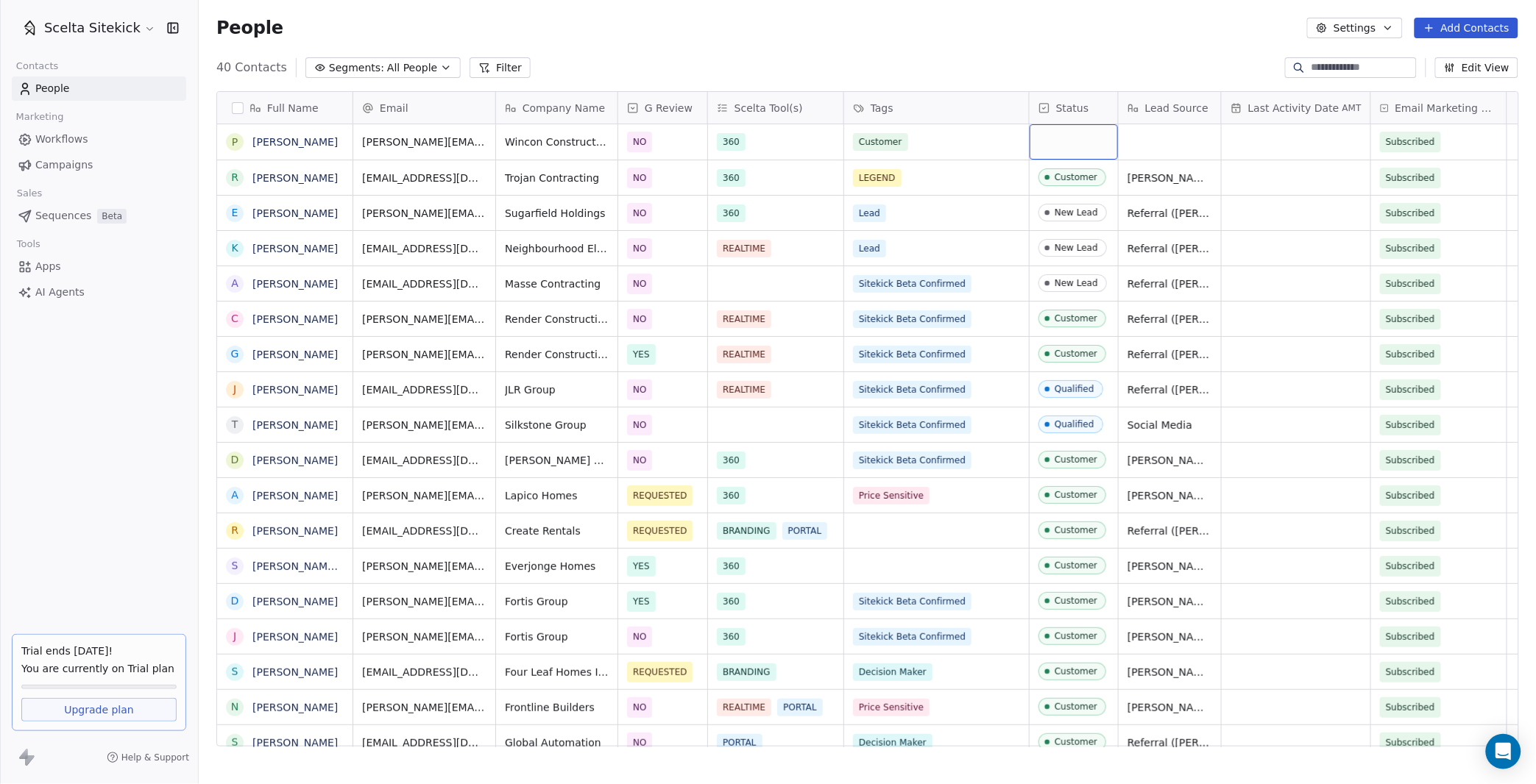
click at [1065, 150] on div "grid" at bounding box center [1073, 142] width 88 height 35
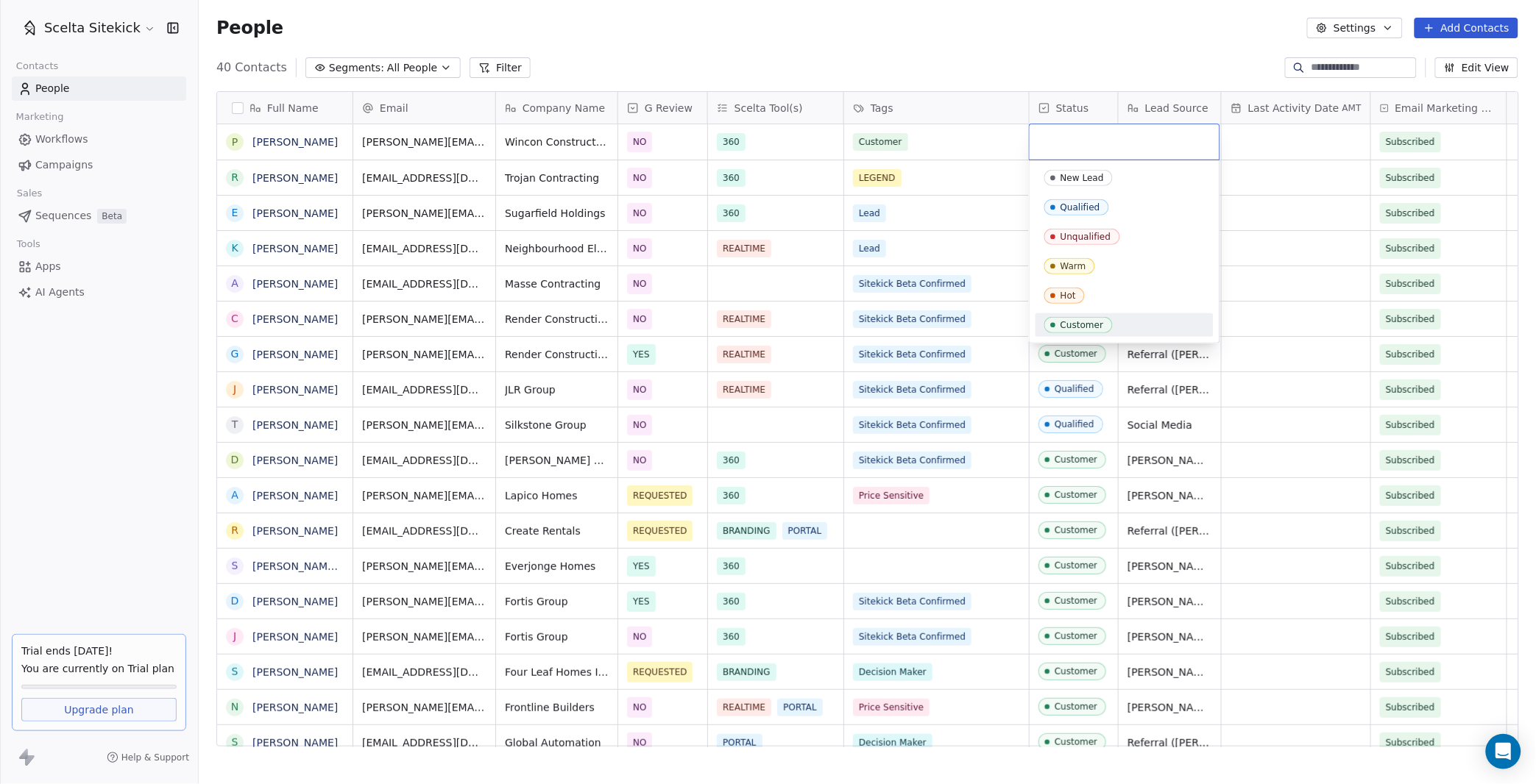
click at [1086, 315] on div "Customer" at bounding box center [1124, 325] width 178 height 24
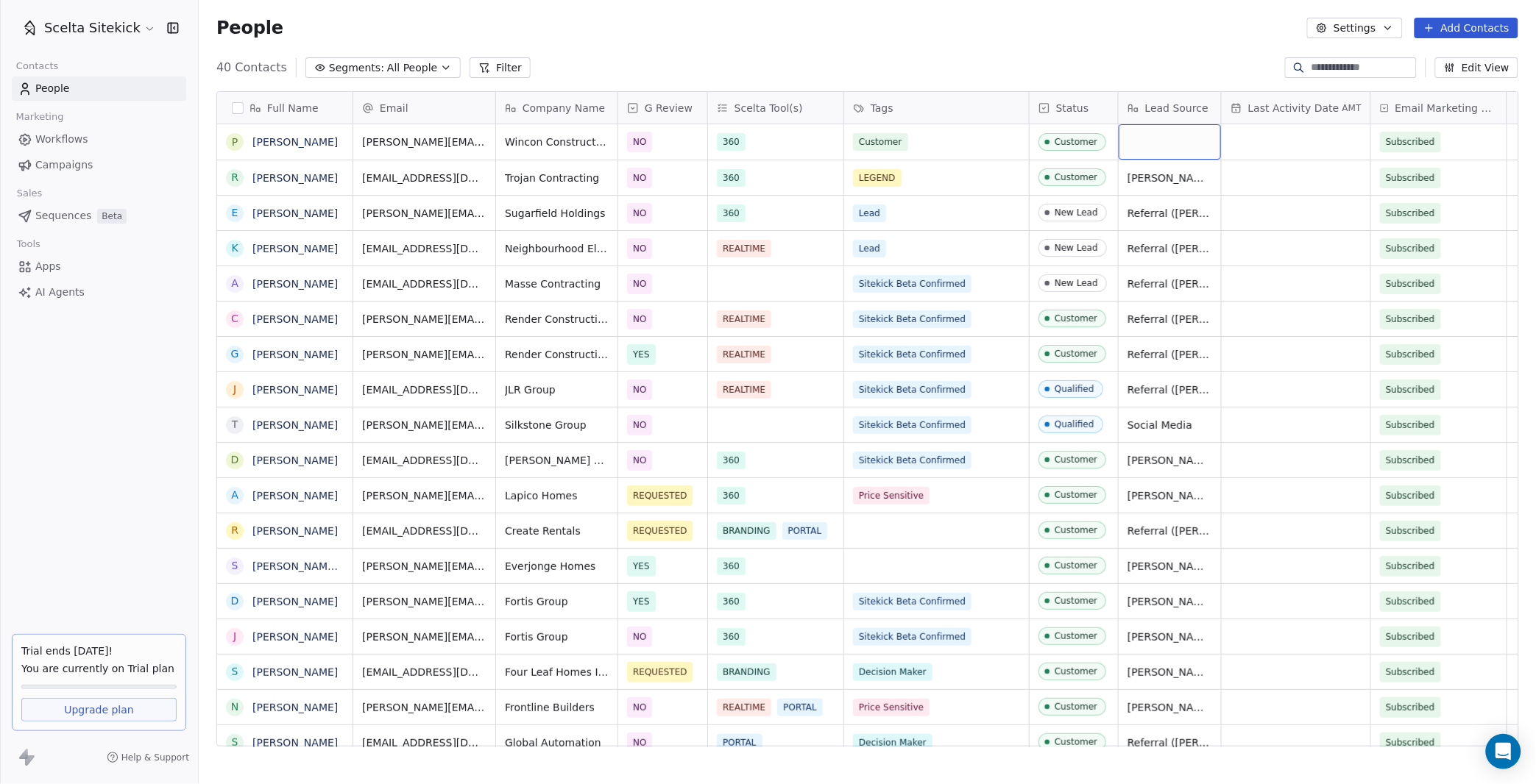
click at [1151, 153] on div "grid" at bounding box center [1170, 142] width 102 height 35
type textarea "**********"
click at [1474, 28] on button "Add Contacts" at bounding box center [1467, 27] width 104 height 21
click at [1429, 65] on span "Create new contact" at bounding box center [1472, 59] width 101 height 16
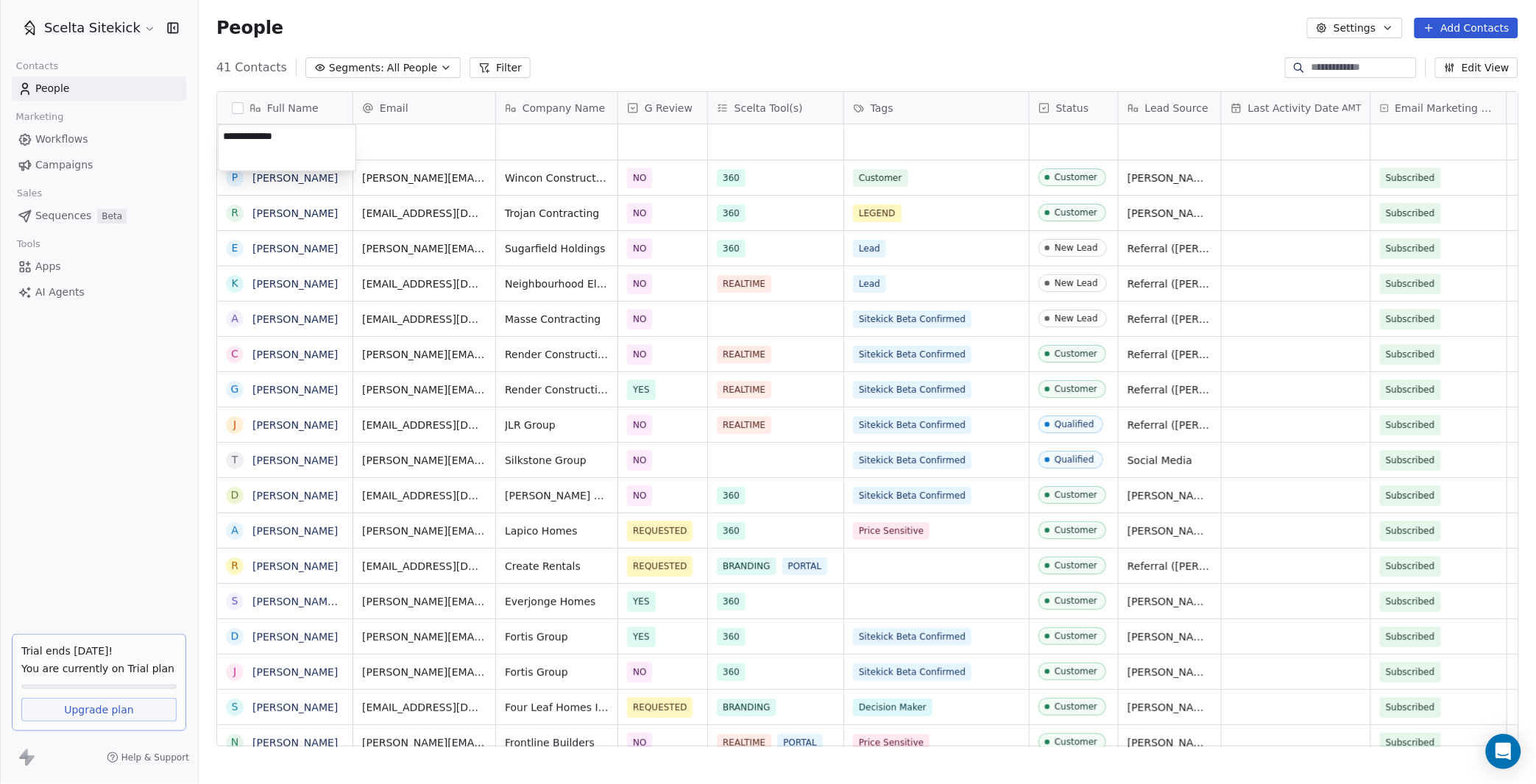
type textarea "**********"
click at [419, 126] on div "grid" at bounding box center [424, 142] width 142 height 35
type input "**********"
click at [577, 140] on html "Scelta Sitekick Contacts People Marketing Workflows Campaigns Sales Sequences B…" at bounding box center [768, 392] width 1536 height 784
click at [546, 143] on div "grid" at bounding box center [556, 142] width 121 height 35
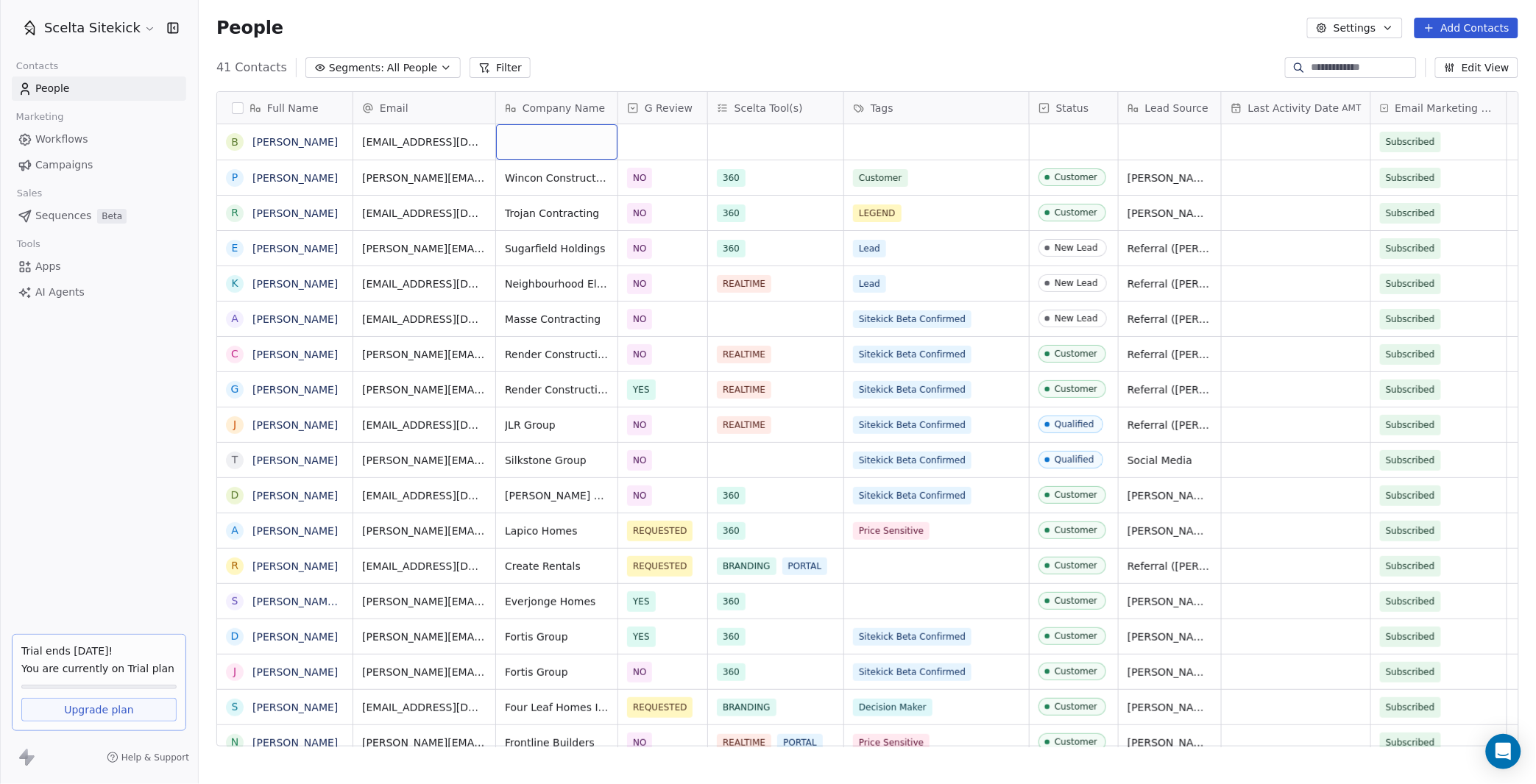
click at [546, 143] on div "grid" at bounding box center [556, 142] width 121 height 35
type textarea "**********"
click at [656, 147] on div "grid" at bounding box center [662, 142] width 89 height 35
click at [661, 211] on div "NO" at bounding box center [713, 216] width 148 height 16
click at [759, 132] on div "grid" at bounding box center [775, 142] width 135 height 35
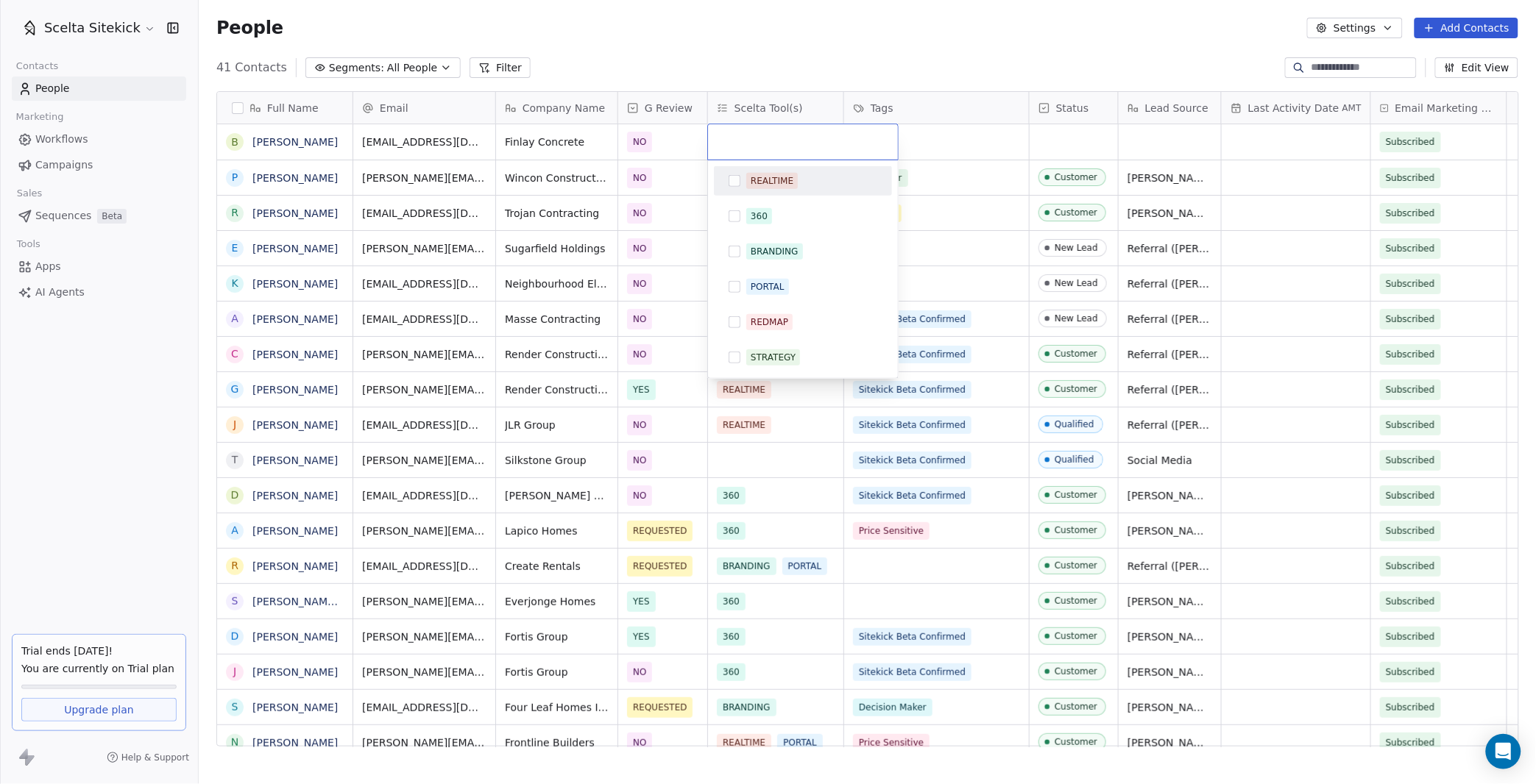
click at [954, 147] on html "Scelta Sitekick Contacts People Marketing Workflows Campaigns Sales Sequences B…" at bounding box center [768, 392] width 1536 height 784
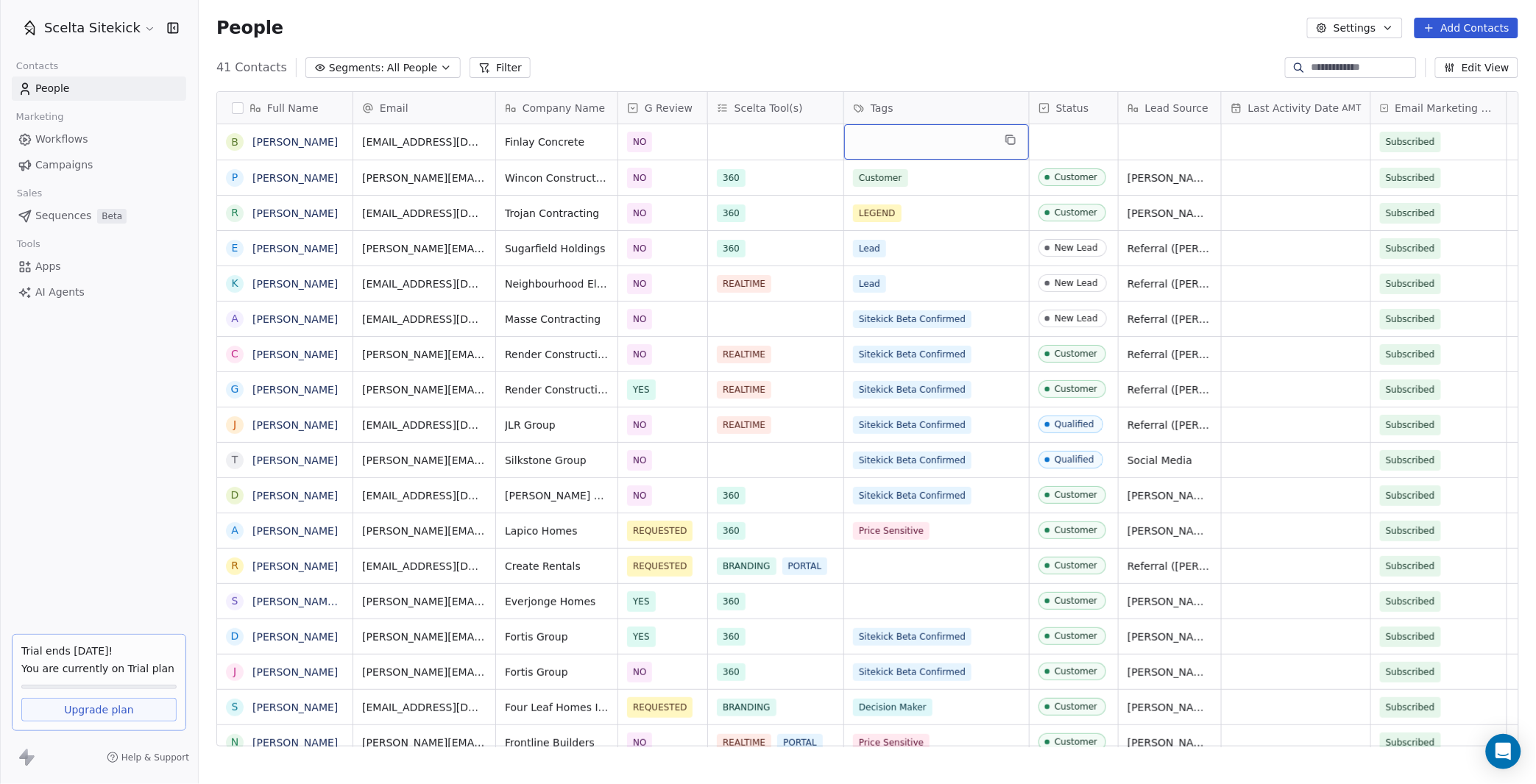
click at [914, 145] on div "grid" at bounding box center [936, 142] width 185 height 35
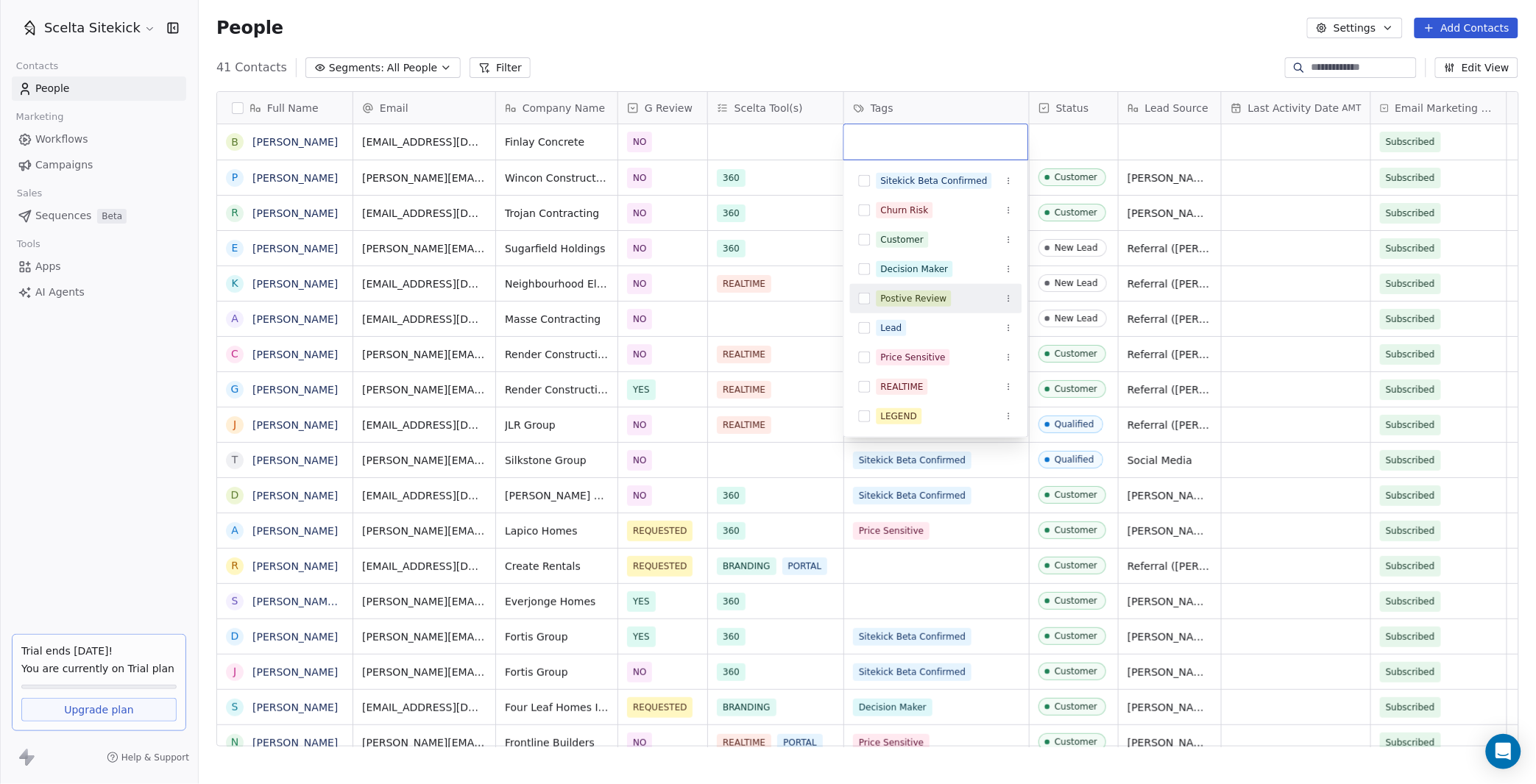
click at [894, 331] on div "Lead" at bounding box center [892, 328] width 21 height 13
click at [1090, 139] on html "Scelta Sitekick Contacts People Marketing Workflows Campaigns Sales Sequences B…" at bounding box center [768, 392] width 1536 height 784
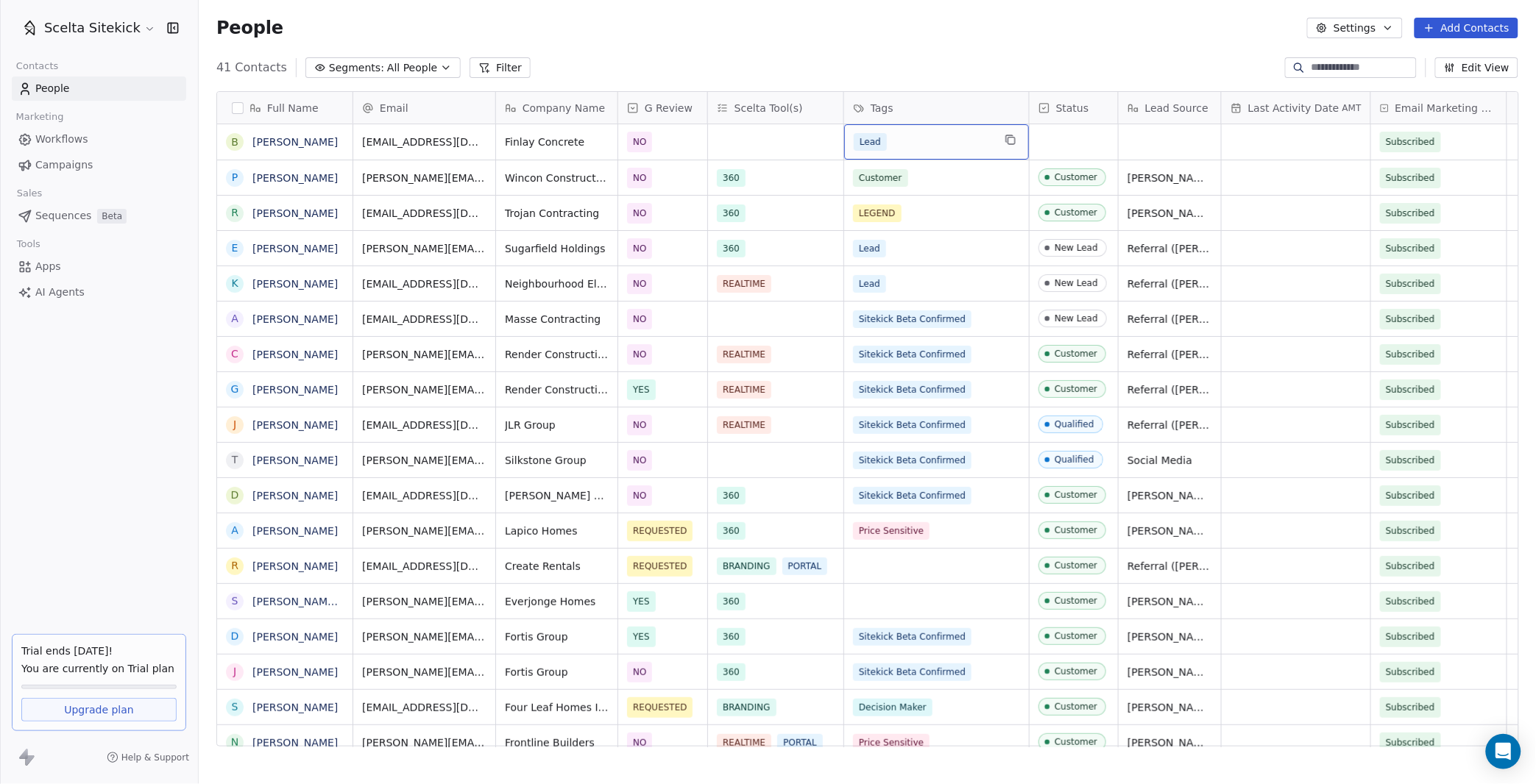
click at [878, 141] on span "Lead" at bounding box center [870, 141] width 33 height 17
click at [897, 141] on div "Lead" at bounding box center [923, 141] width 139 height 17
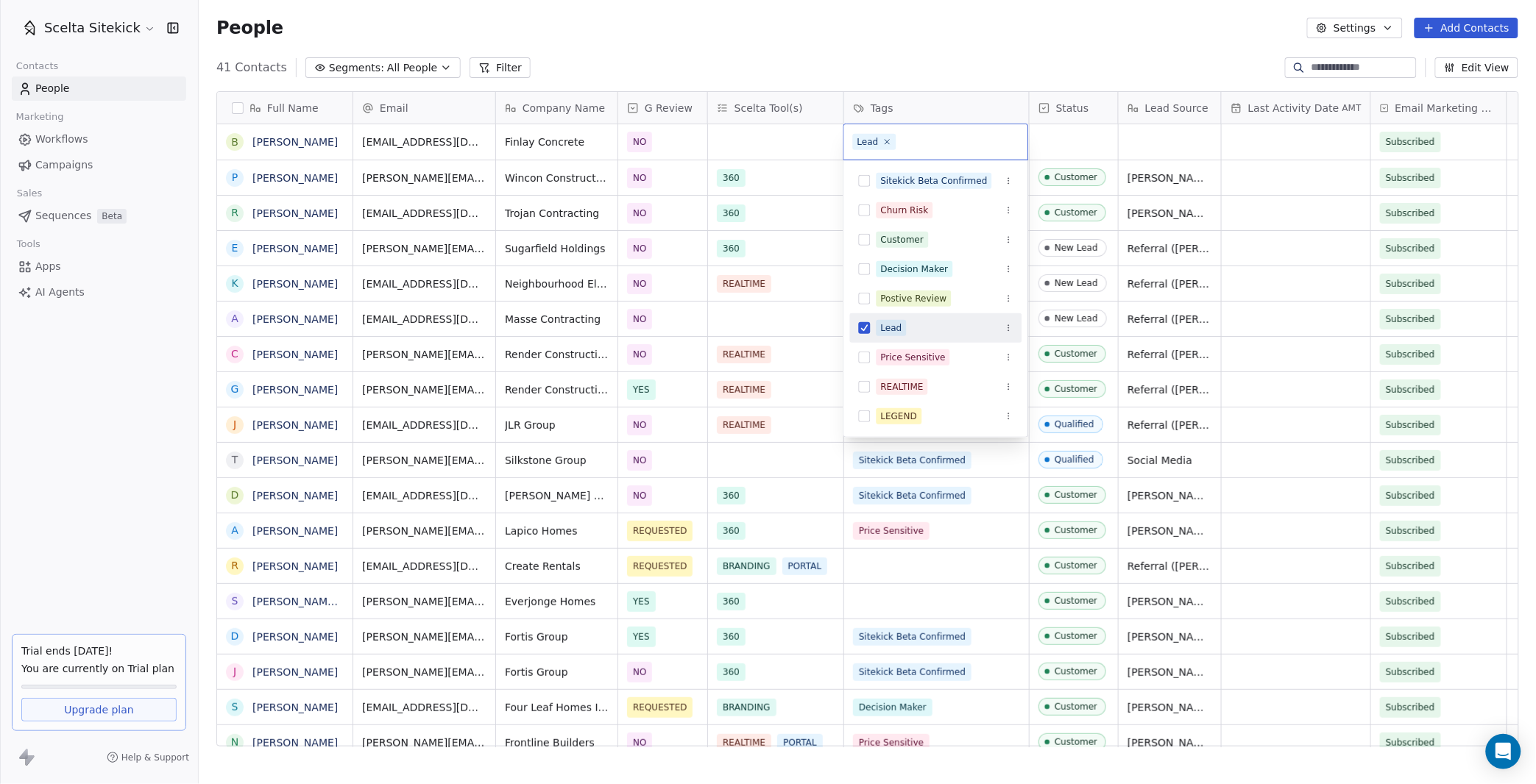
click at [858, 334] on div "Lead" at bounding box center [935, 328] width 172 height 24
click at [864, 181] on button "Suggestions" at bounding box center [865, 181] width 12 height 12
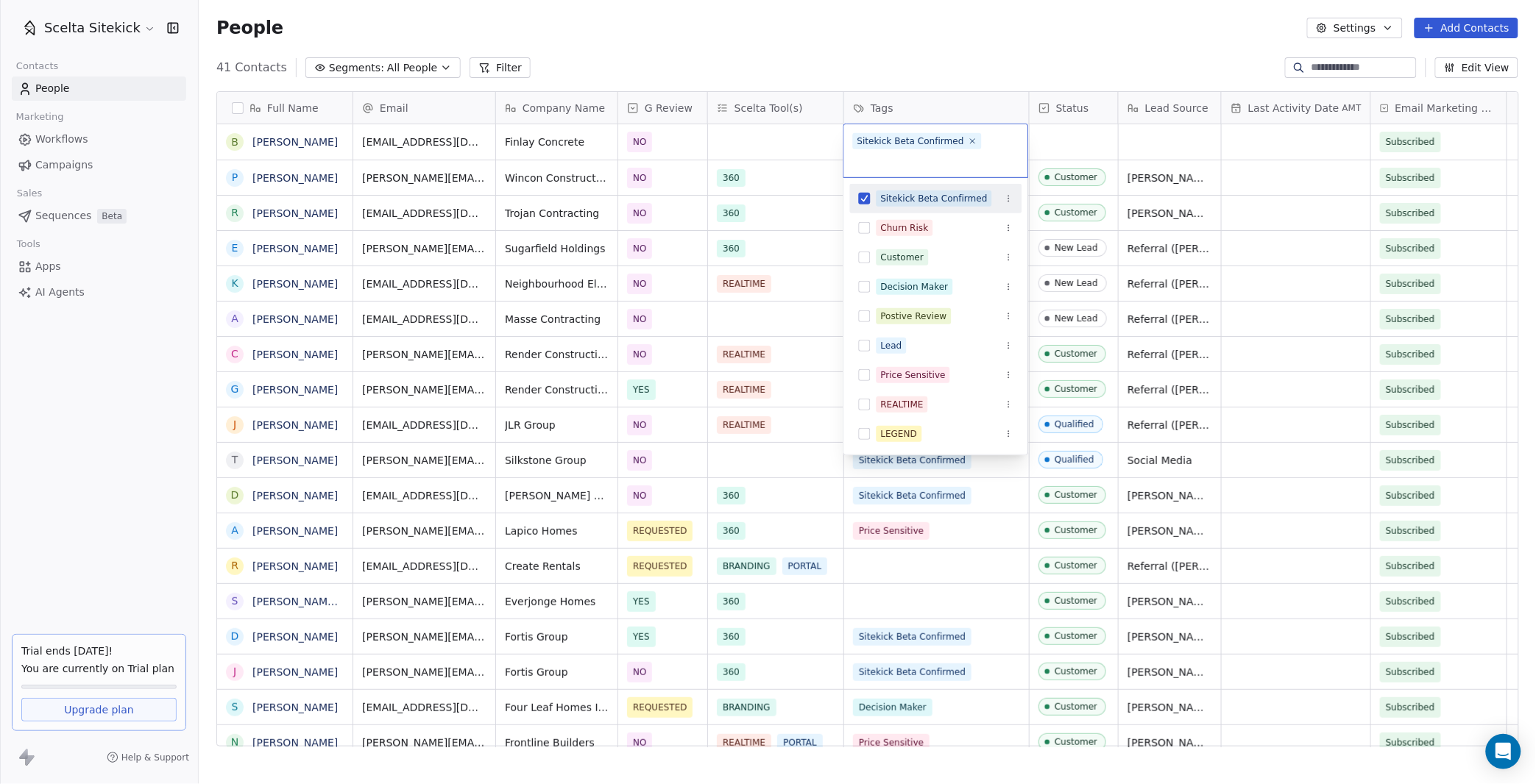
click at [1072, 138] on html "Scelta Sitekick Contacts People Marketing Workflows Campaigns Sales Sequences B…" at bounding box center [768, 392] width 1536 height 784
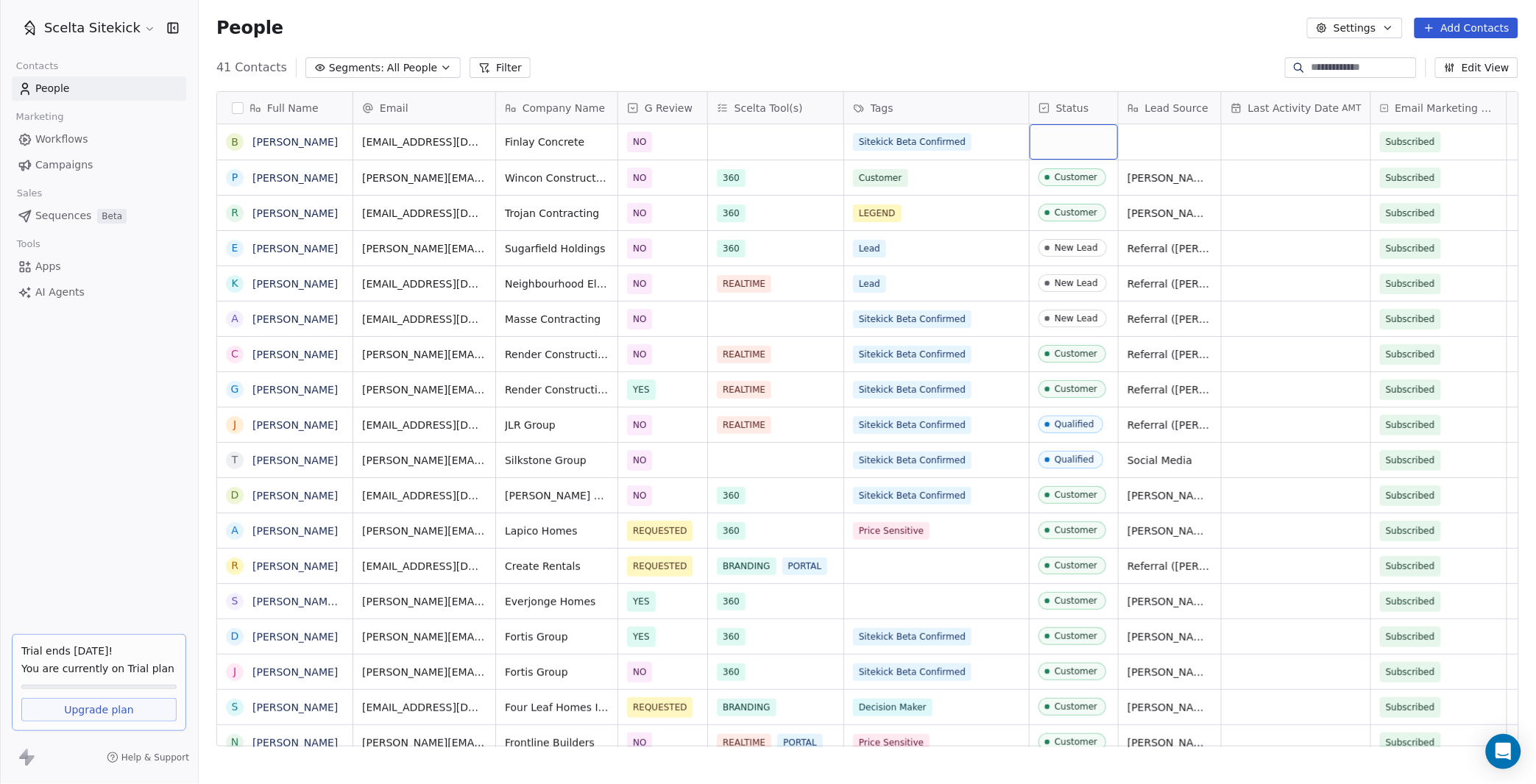
click at [1072, 138] on div "grid" at bounding box center [1073, 142] width 88 height 35
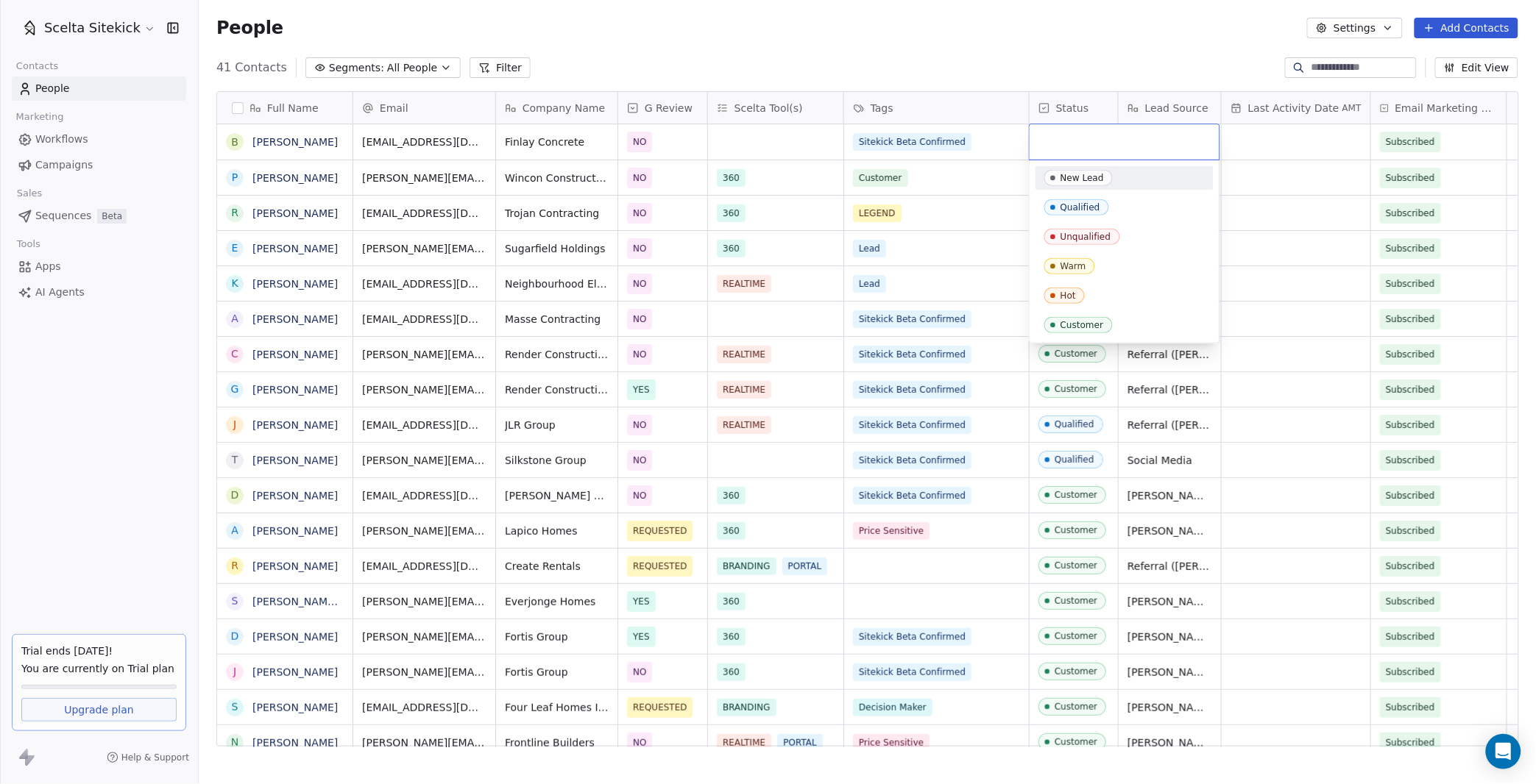
click at [1086, 185] on span "New Lead" at bounding box center [1078, 178] width 68 height 16
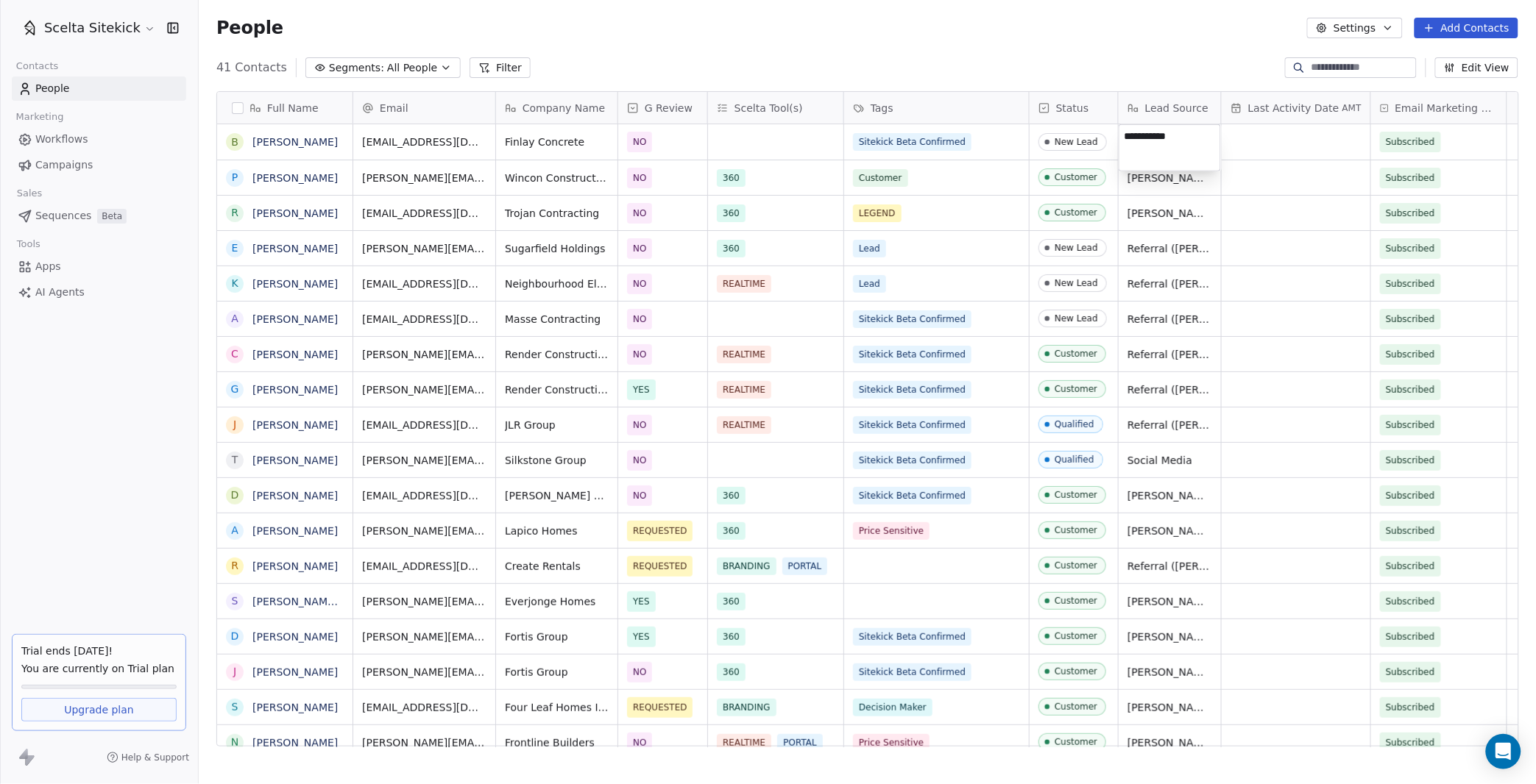
type textarea "**********"
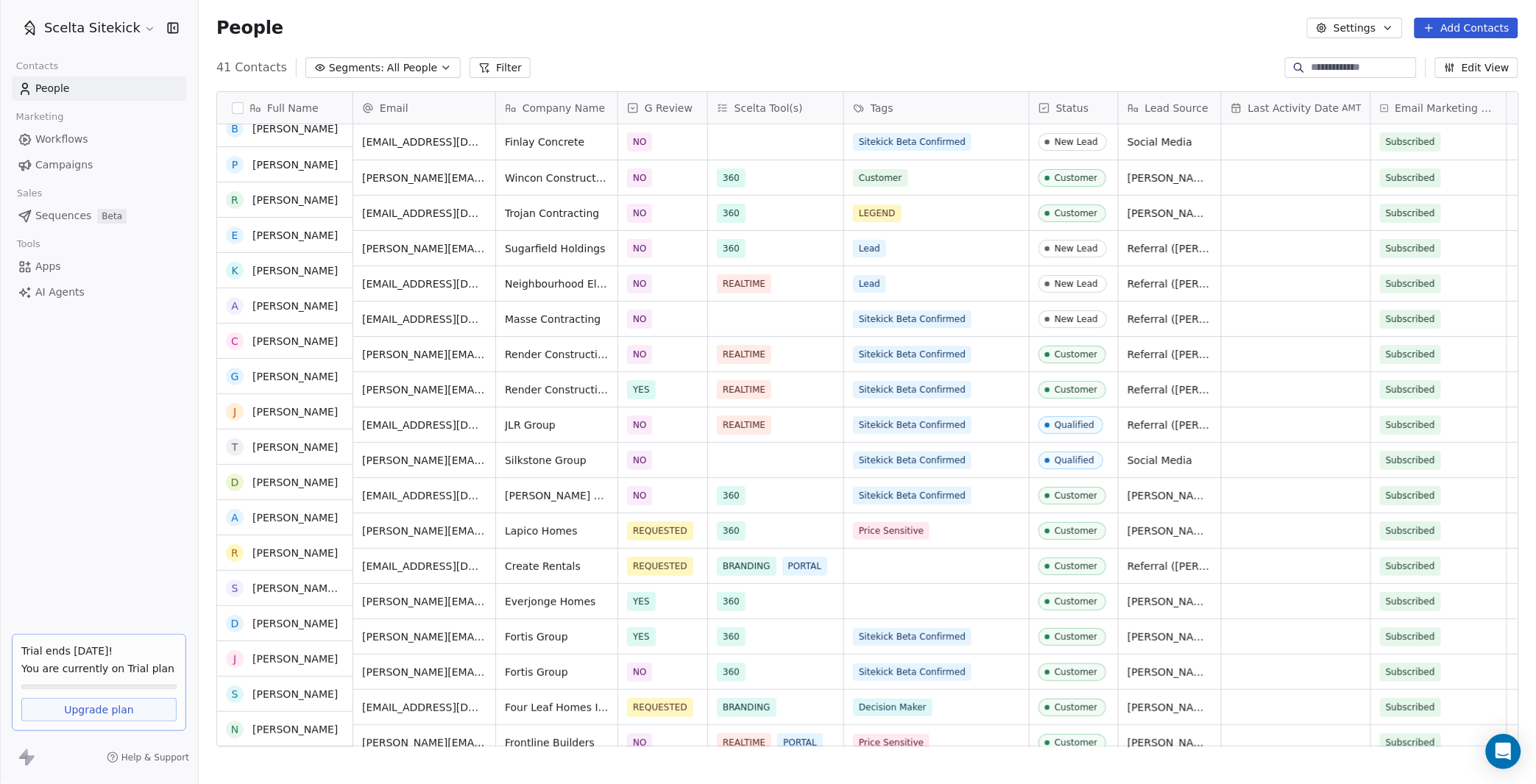
scroll to position [0, 0]
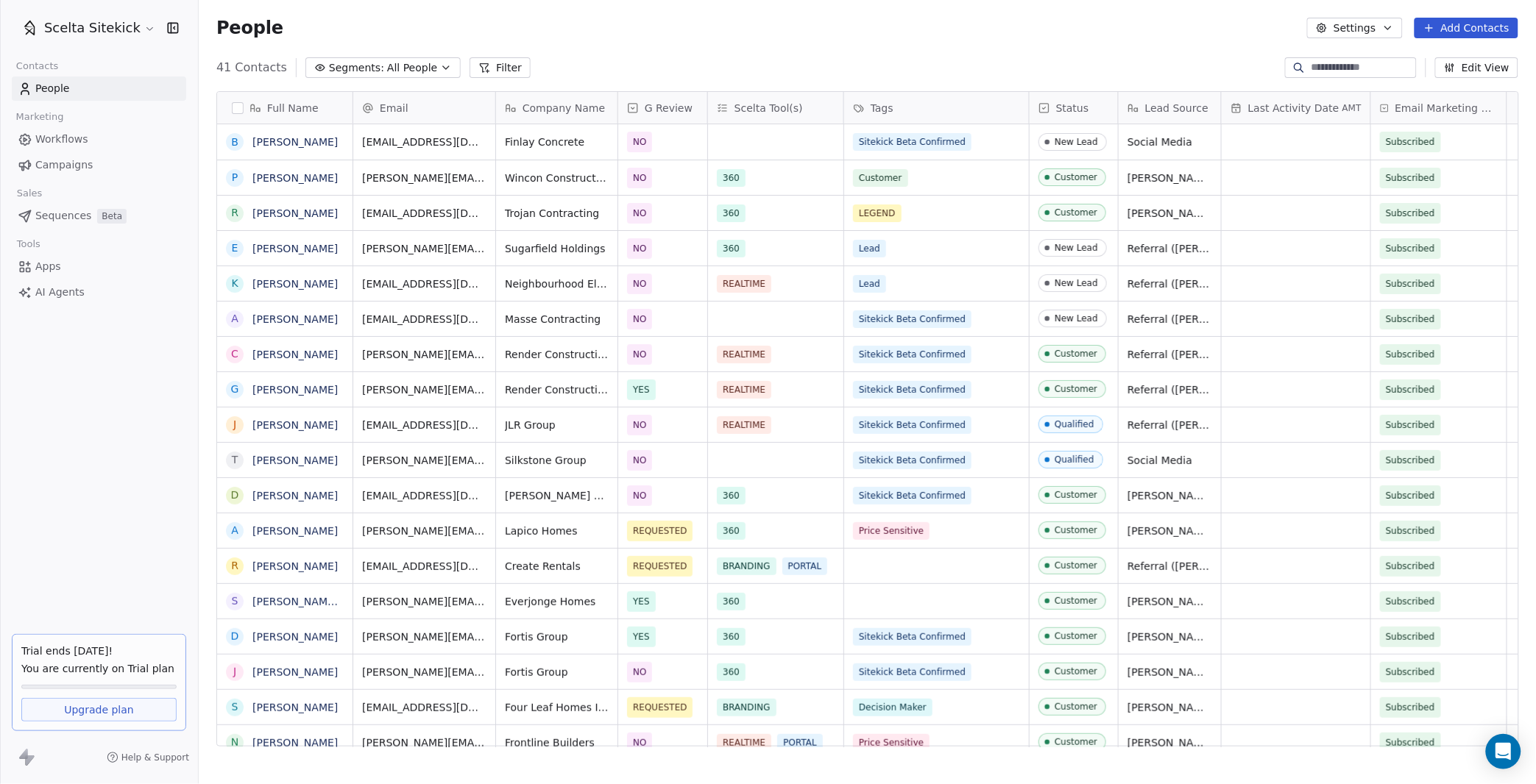
click at [426, 63] on span "All People" at bounding box center [412, 68] width 50 height 16
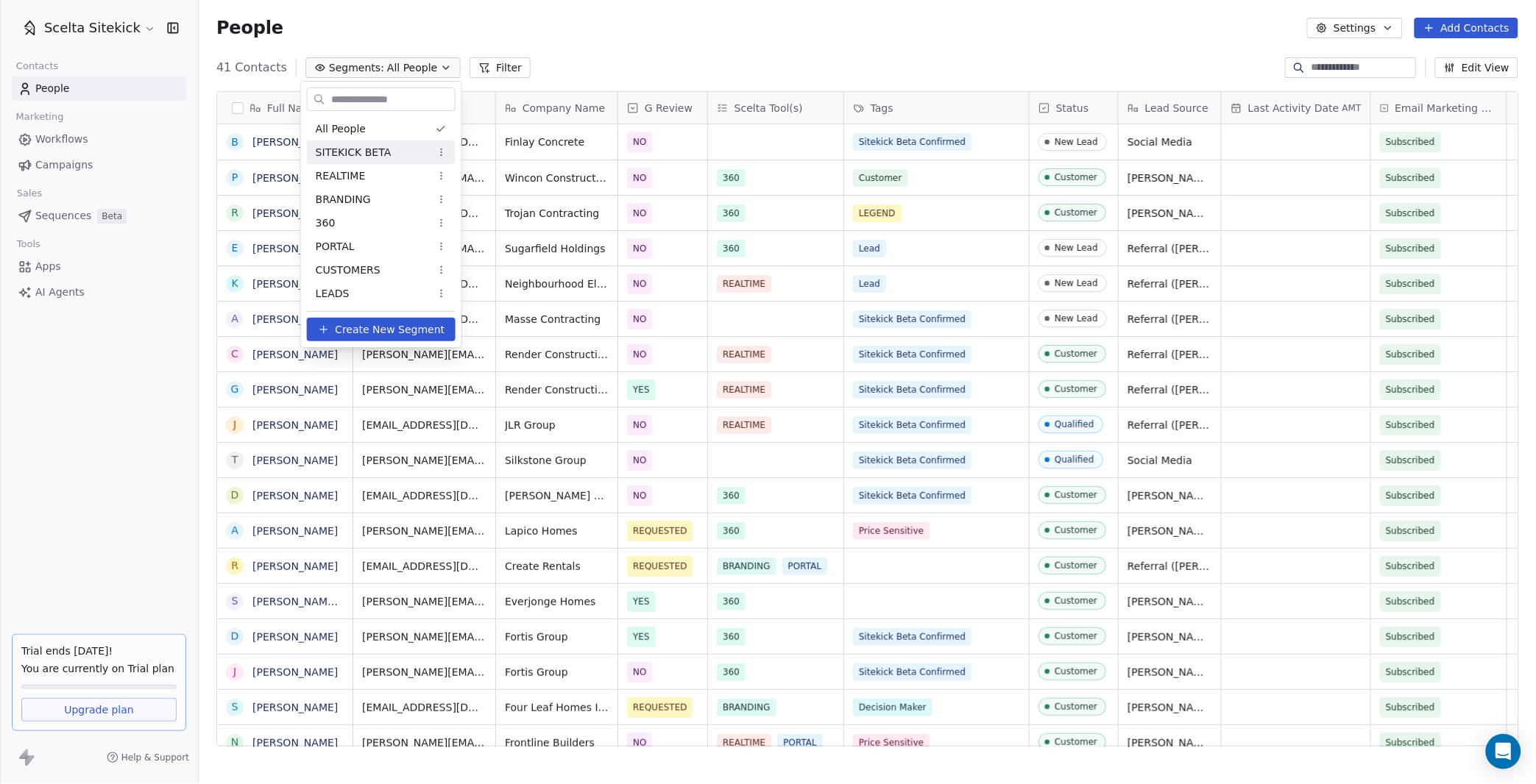
click at [385, 148] on span "SITEKICK BETA" at bounding box center [354, 153] width 76 height 16
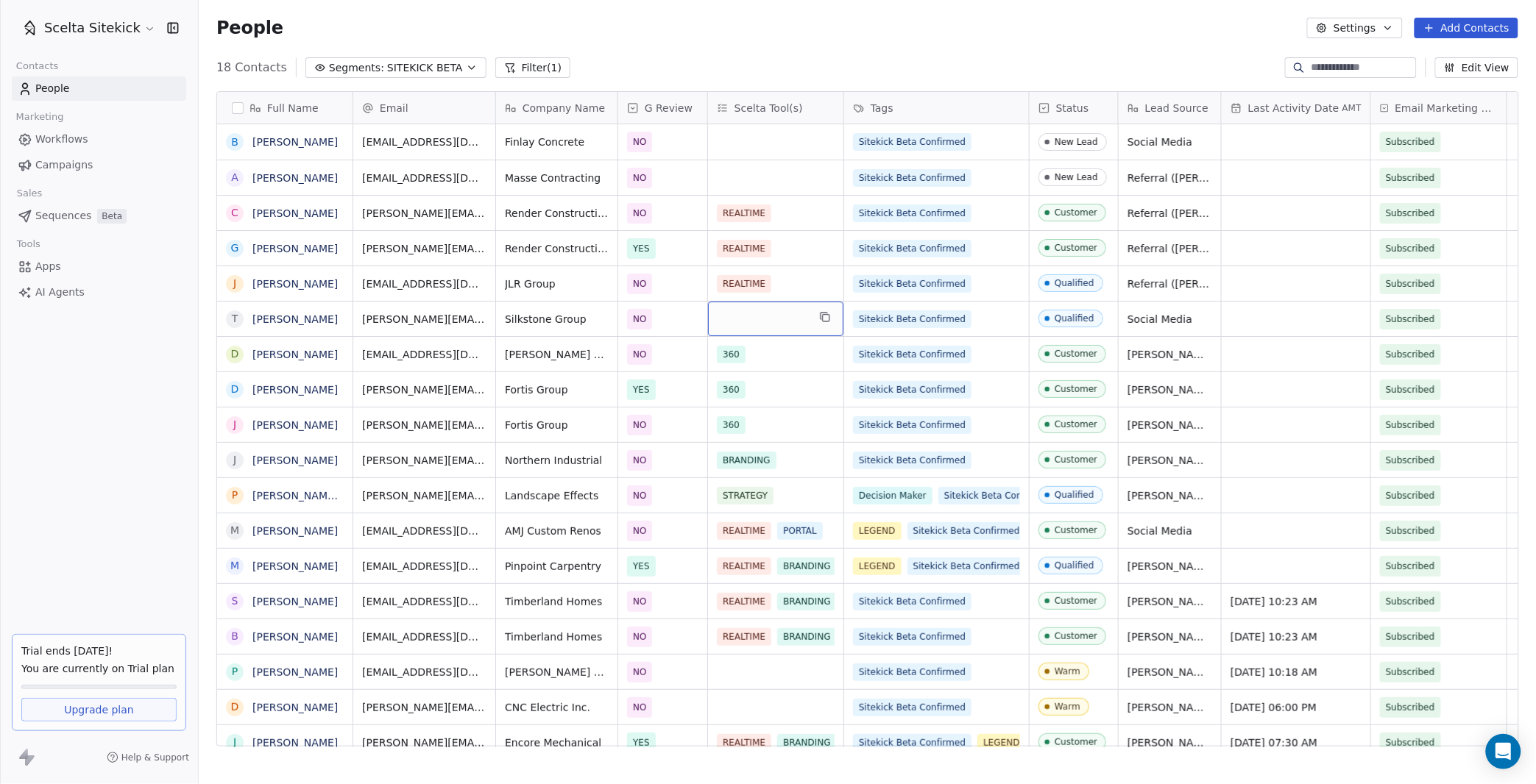
click at [745, 322] on div "grid" at bounding box center [775, 319] width 135 height 35
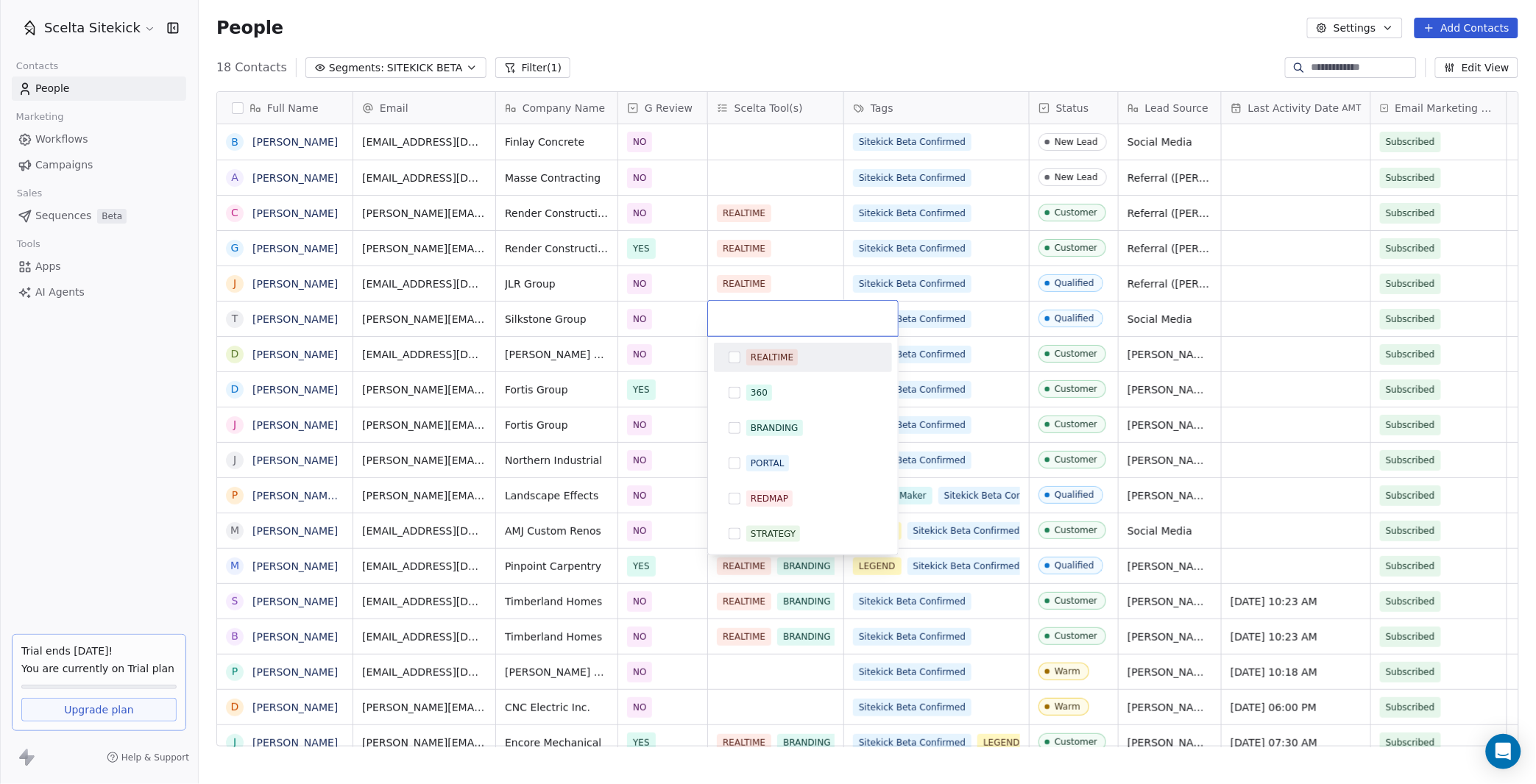
click at [816, 268] on html "Scelta Sitekick Contacts People Marketing Workflows Campaigns Sales Sequences B…" at bounding box center [768, 392] width 1536 height 784
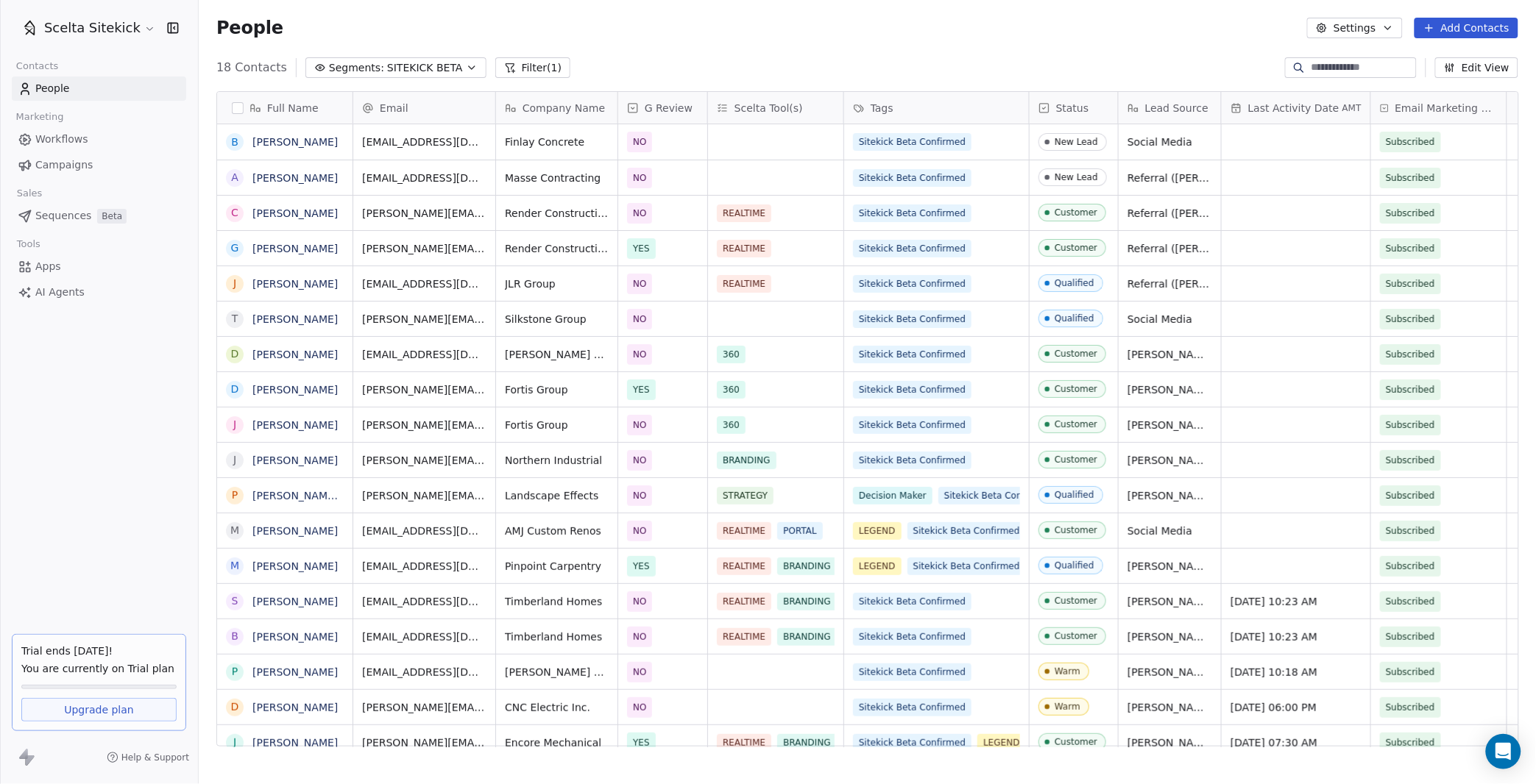
click at [403, 71] on span "SITEKICK BETA" at bounding box center [425, 68] width 76 height 16
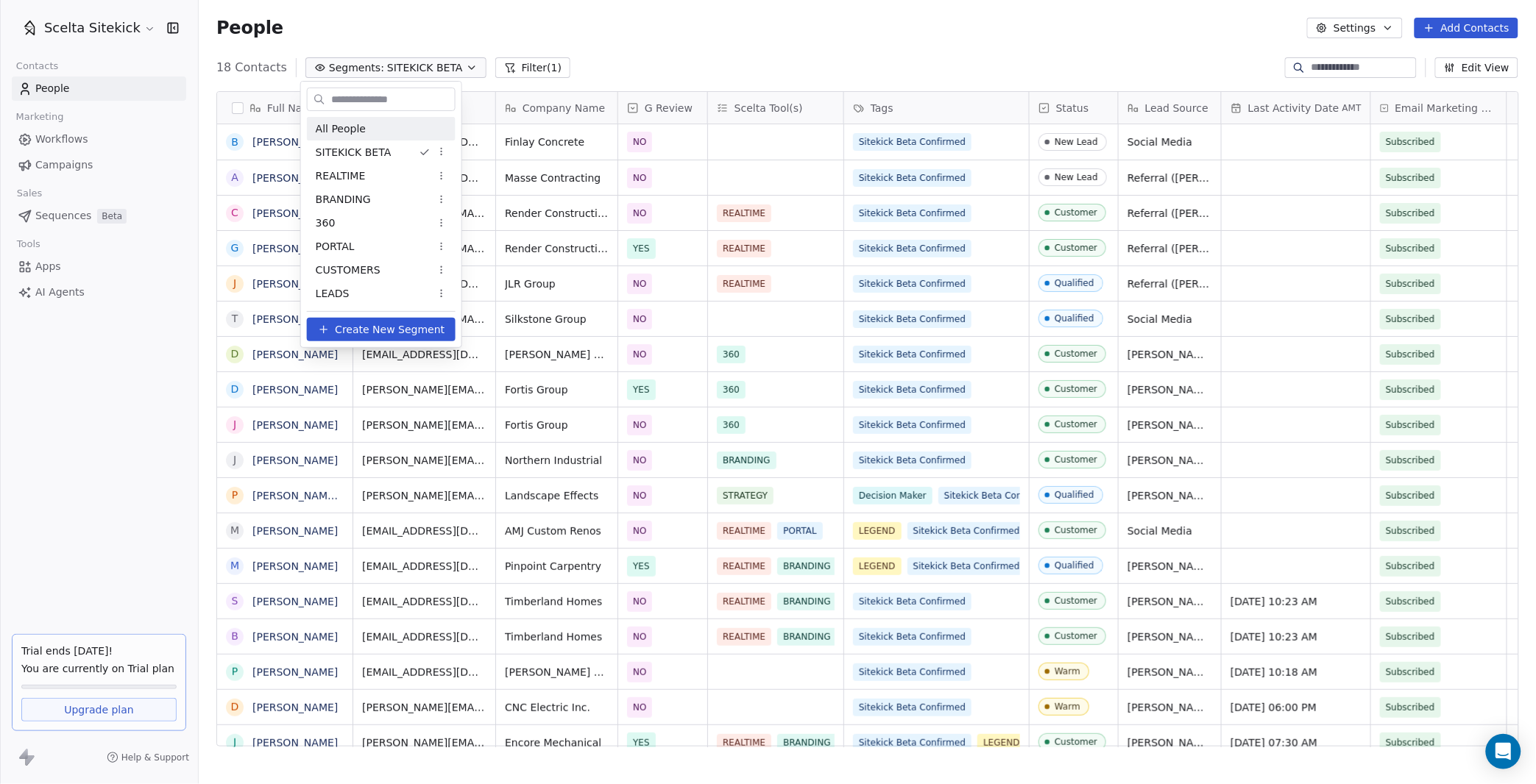
click at [370, 133] on div "All People" at bounding box center [381, 129] width 148 height 24
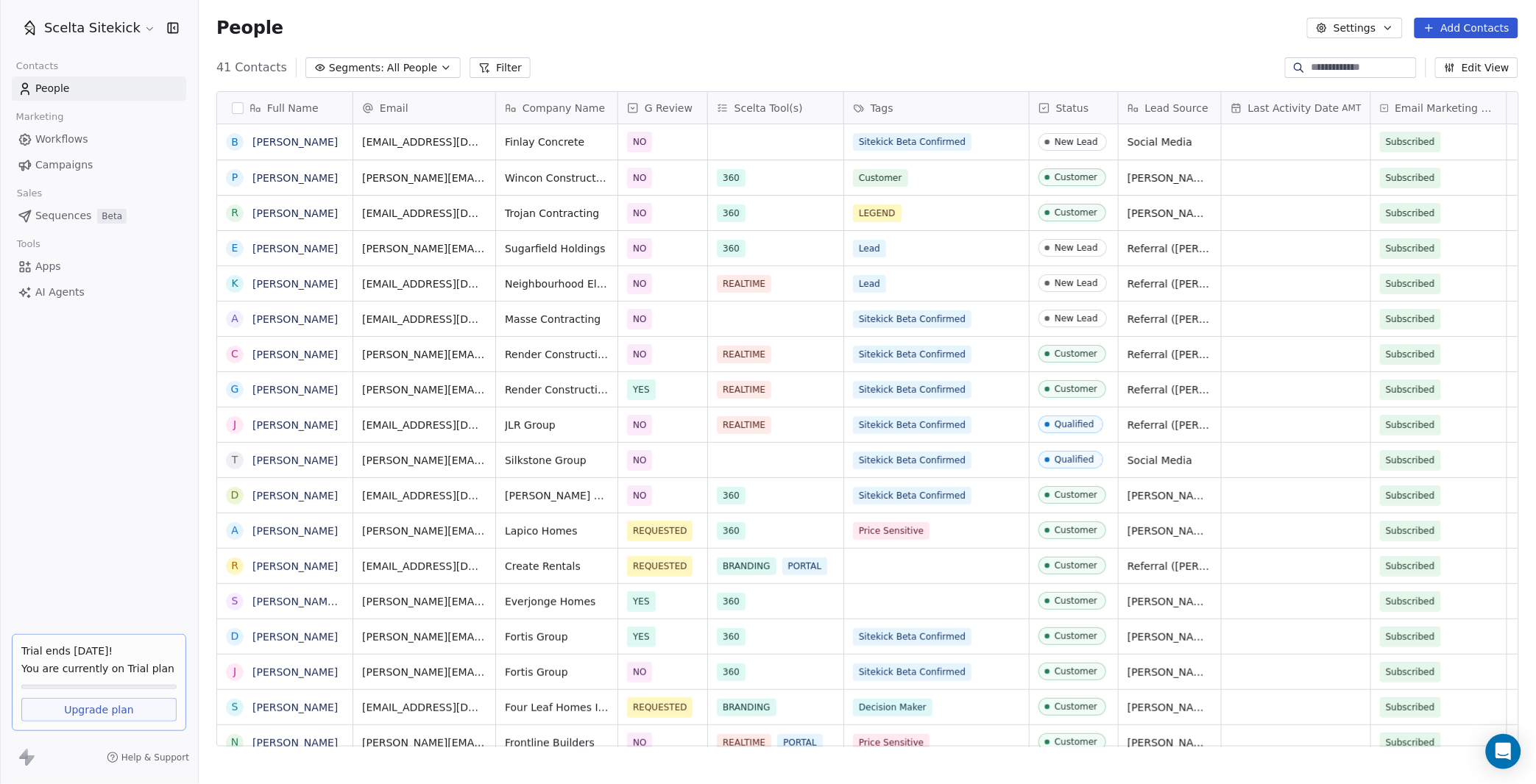
click at [1448, 29] on button "Add Contacts" at bounding box center [1467, 27] width 104 height 21
click at [1425, 53] on span "Create new contact" at bounding box center [1472, 59] width 101 height 16
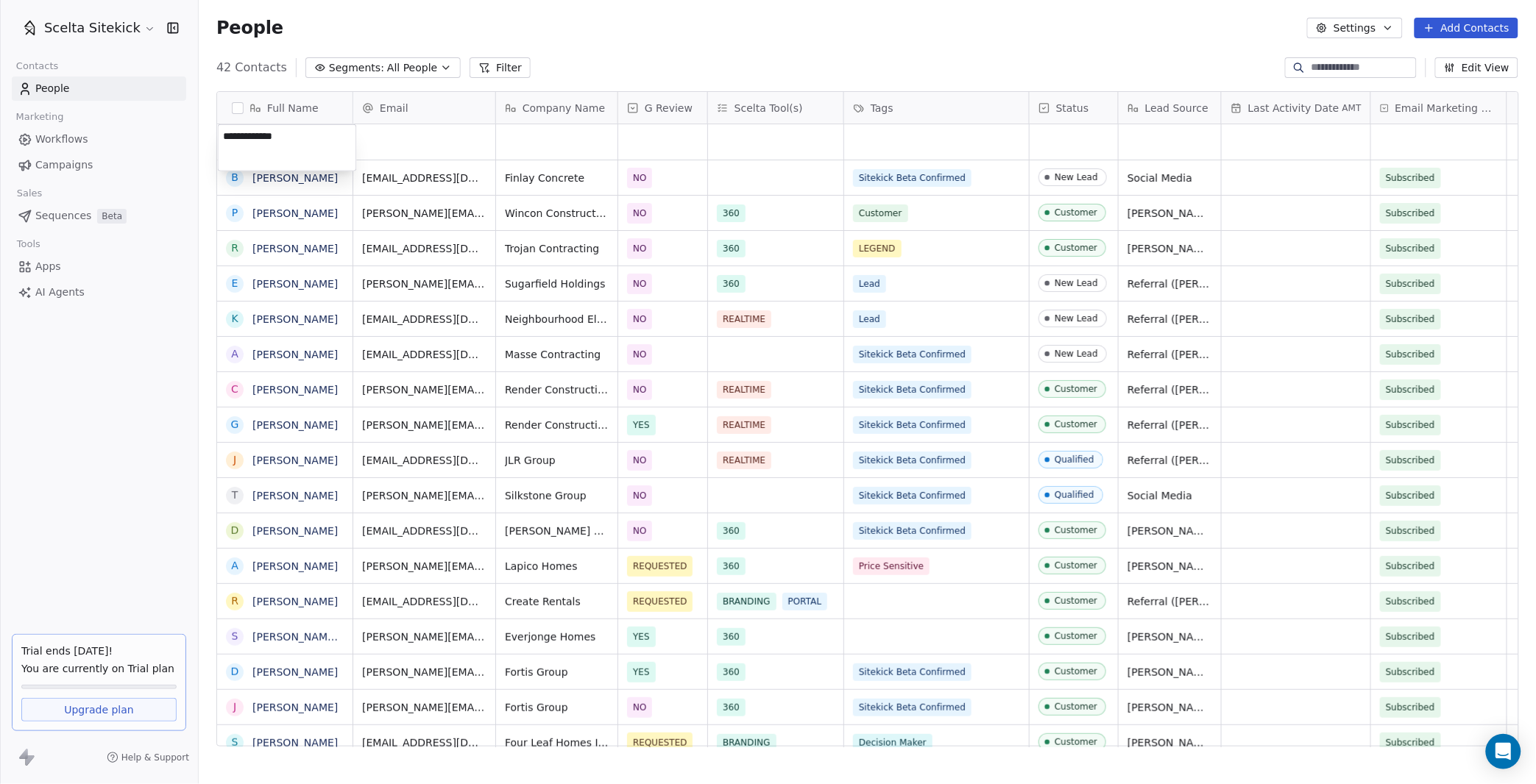
type textarea "**********"
type input "**********"
click at [530, 150] on html "Scelta Sitekick Contacts People Marketing Workflows Campaigns Sales Sequences B…" at bounding box center [768, 392] width 1536 height 784
click at [530, 150] on div "grid" at bounding box center [556, 142] width 121 height 35
click at [529, 133] on div "grid" at bounding box center [556, 142] width 121 height 35
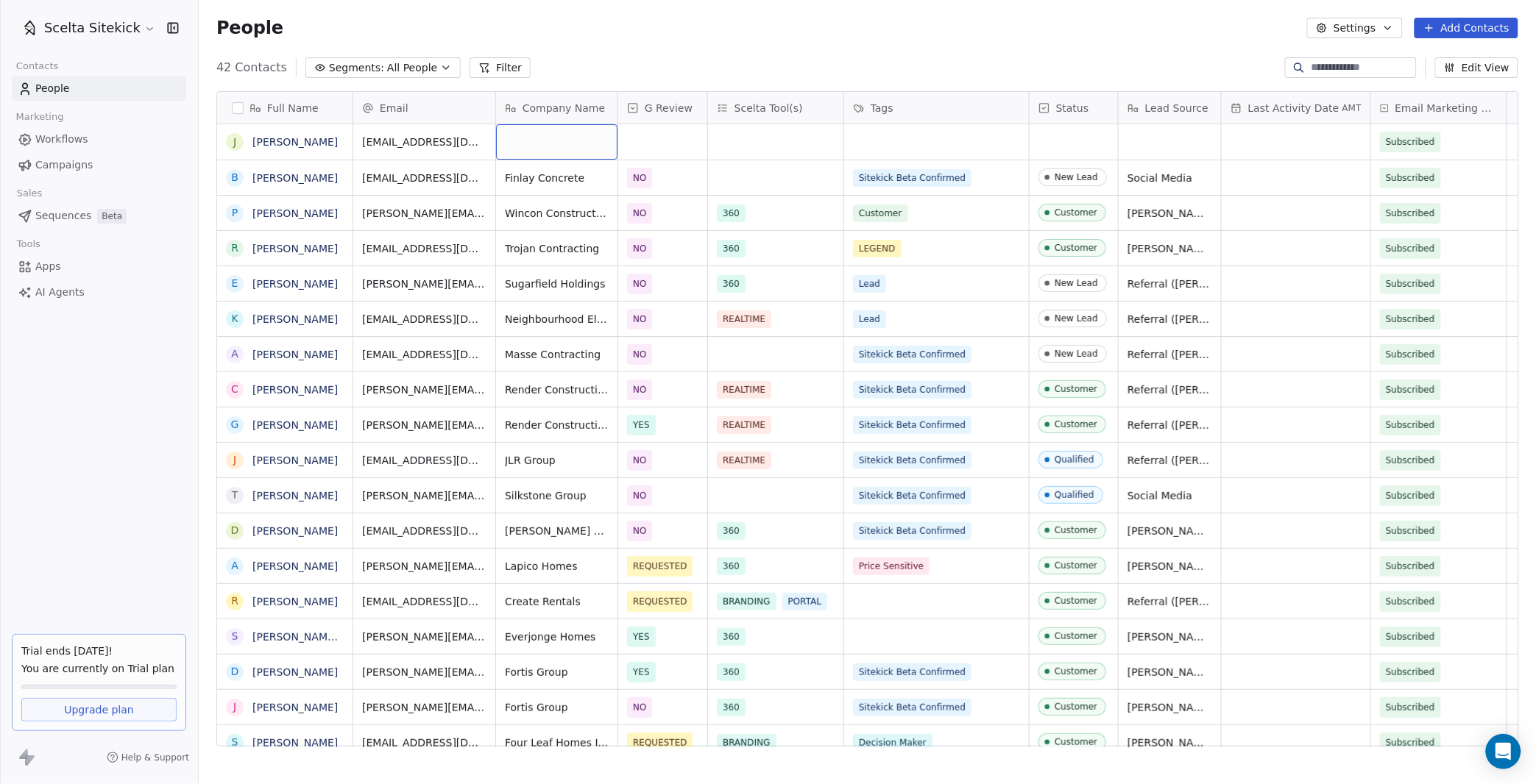
click at [529, 133] on div "grid" at bounding box center [556, 142] width 121 height 35
type textarea "*"
type textarea "**********"
click at [646, 133] on div "grid" at bounding box center [662, 142] width 89 height 35
click at [656, 214] on div "NO" at bounding box center [650, 216] width 13 height 13
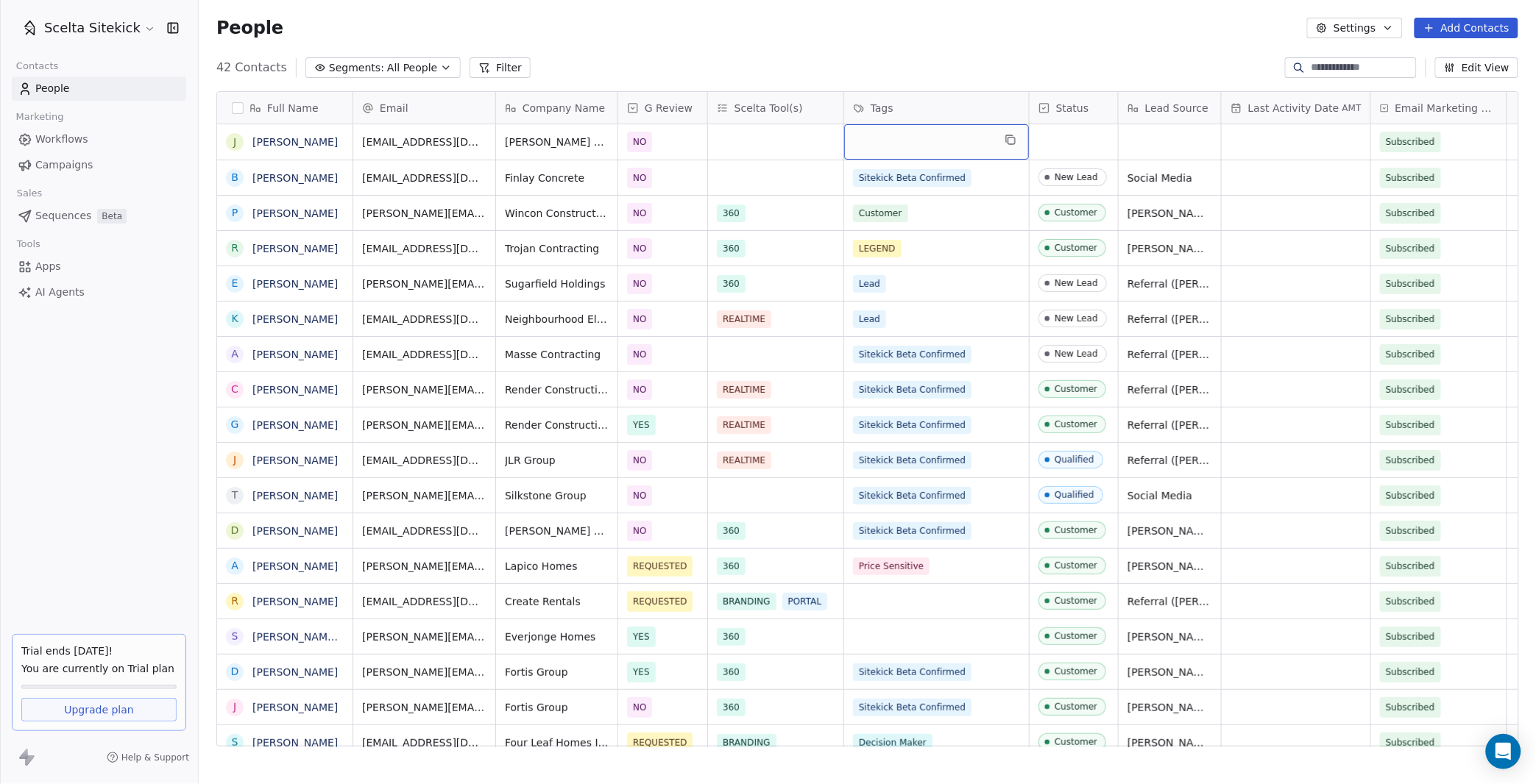
click at [908, 141] on div "grid" at bounding box center [936, 142] width 185 height 35
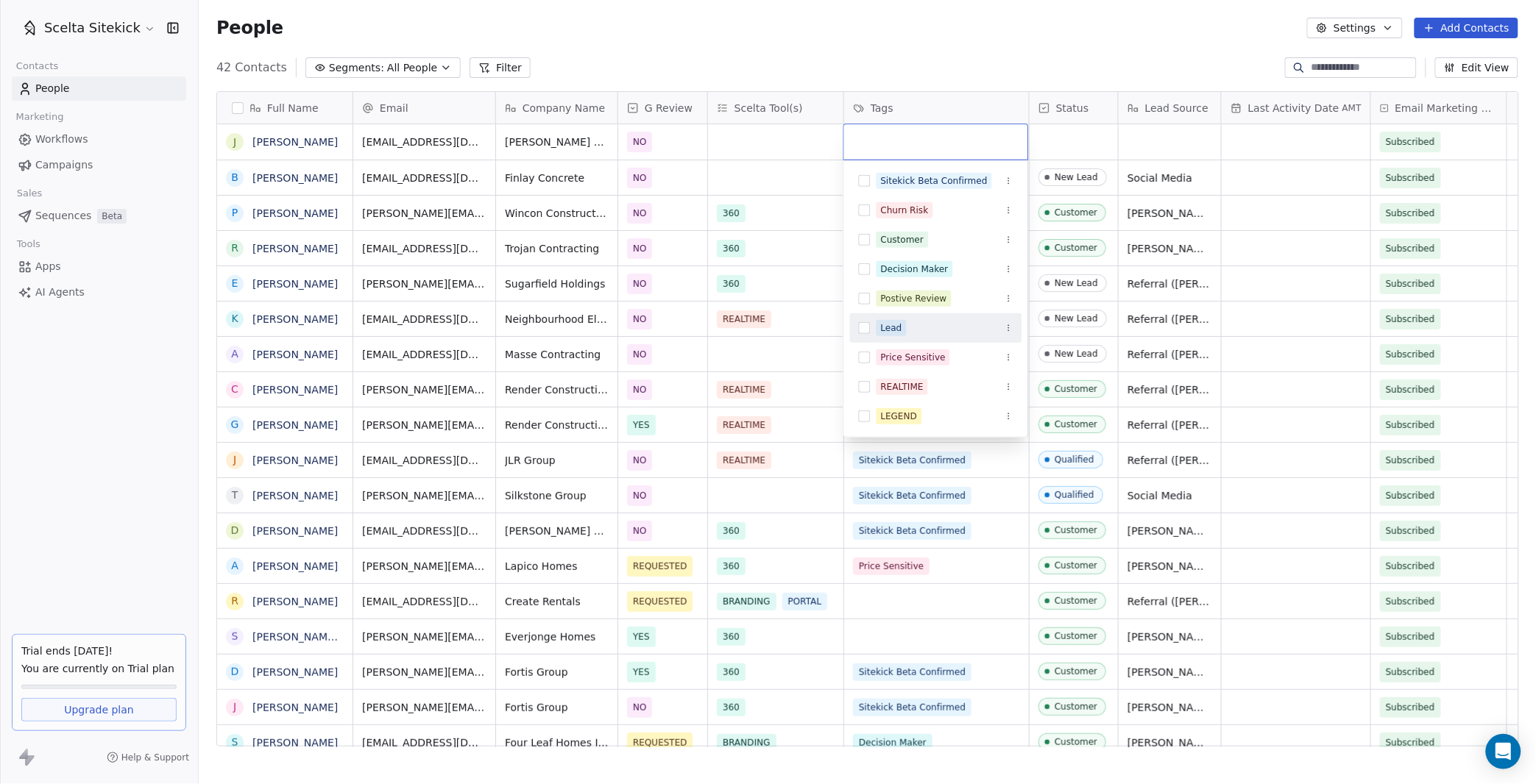
click at [867, 328] on button "Suggestions" at bounding box center [865, 328] width 12 height 12
click at [1070, 118] on html "Scelta Sitekick Contacts People Marketing Workflows Campaigns Sales Sequences B…" at bounding box center [768, 392] width 1536 height 784
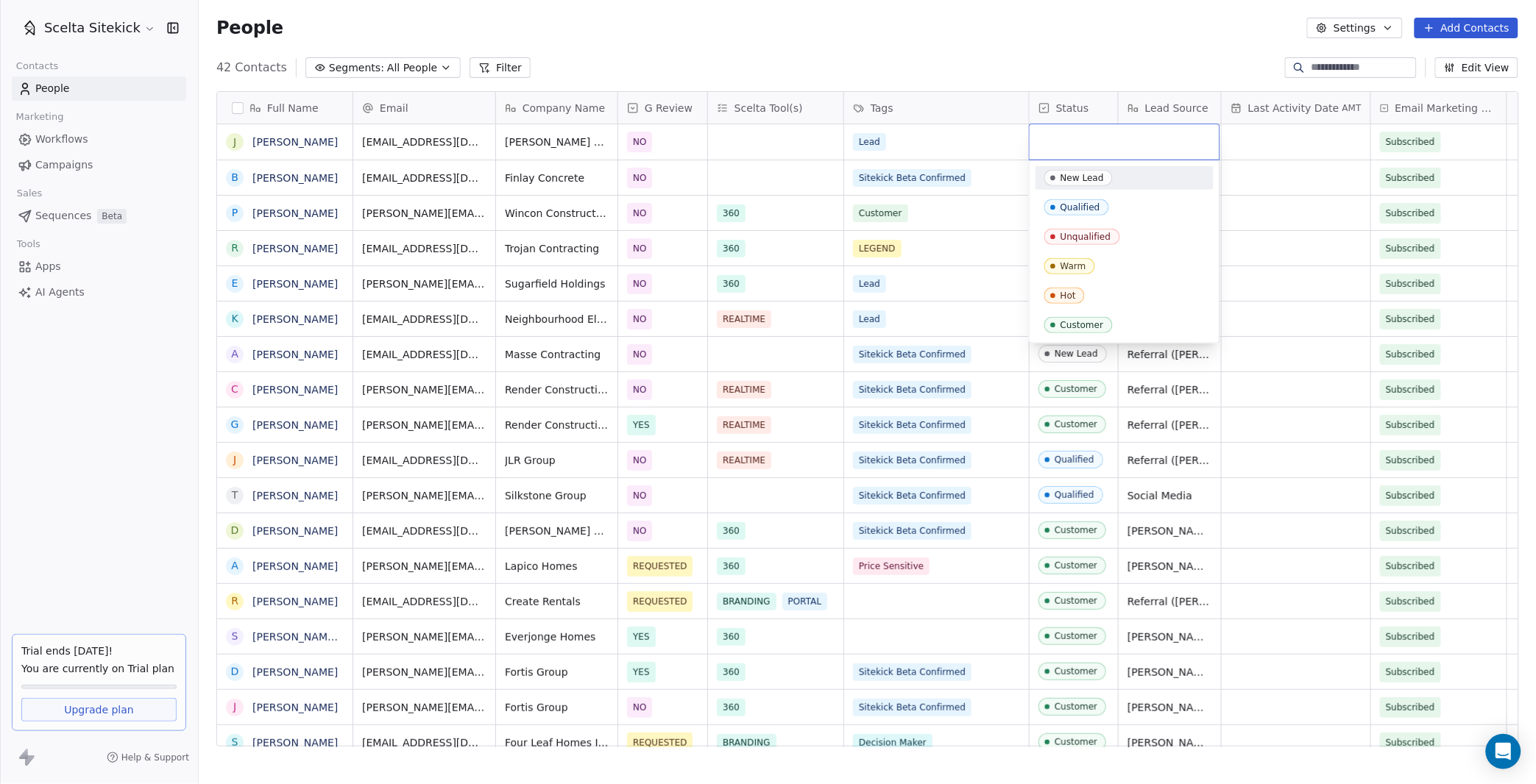
click at [1091, 181] on div "New Lead" at bounding box center [1081, 178] width 44 height 10
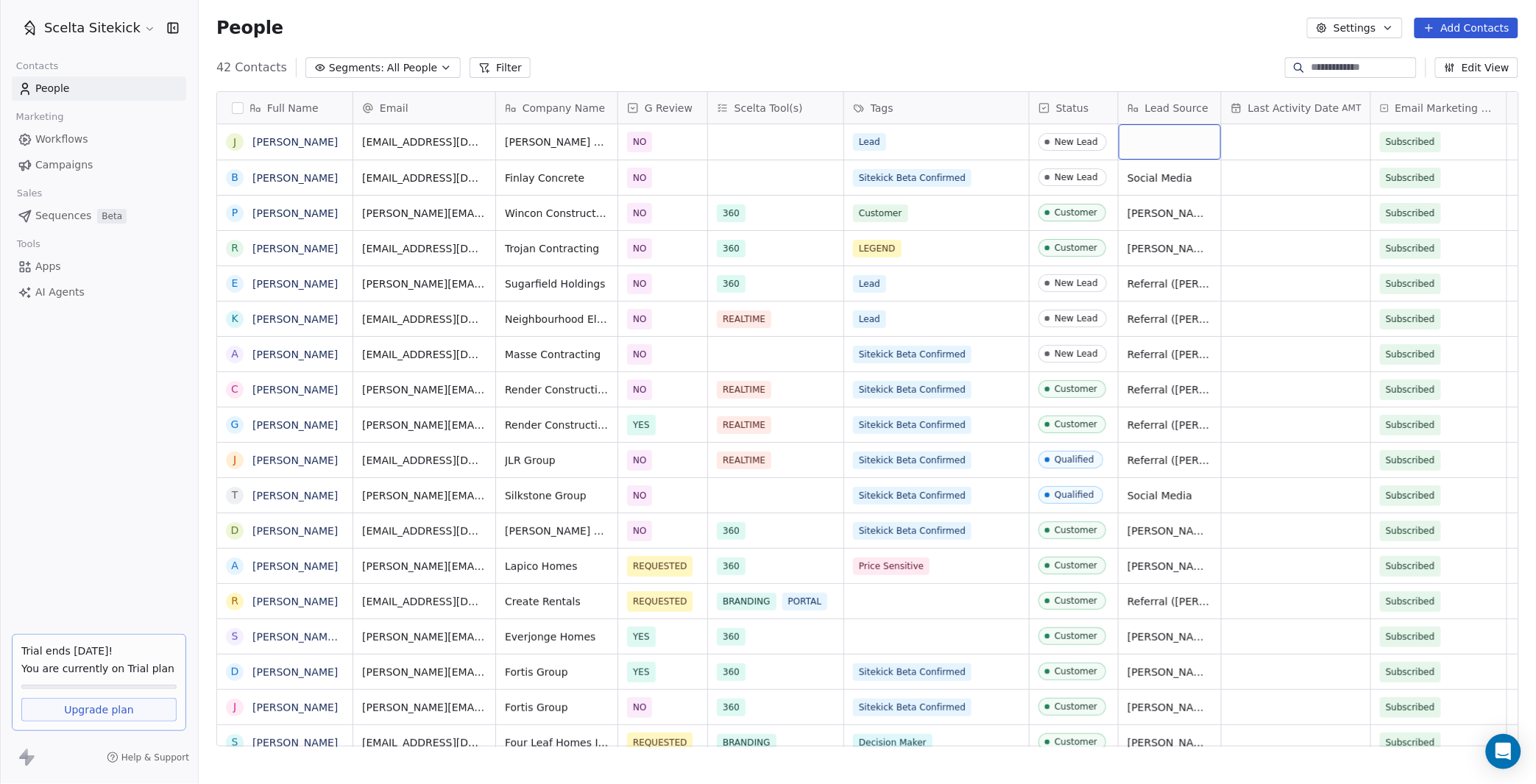
click at [1187, 149] on div "grid" at bounding box center [1170, 142] width 102 height 35
type textarea "**********"
click at [1446, 28] on button "Add Contacts" at bounding box center [1467, 27] width 104 height 21
click at [1430, 55] on span "Create new contact" at bounding box center [1472, 59] width 101 height 16
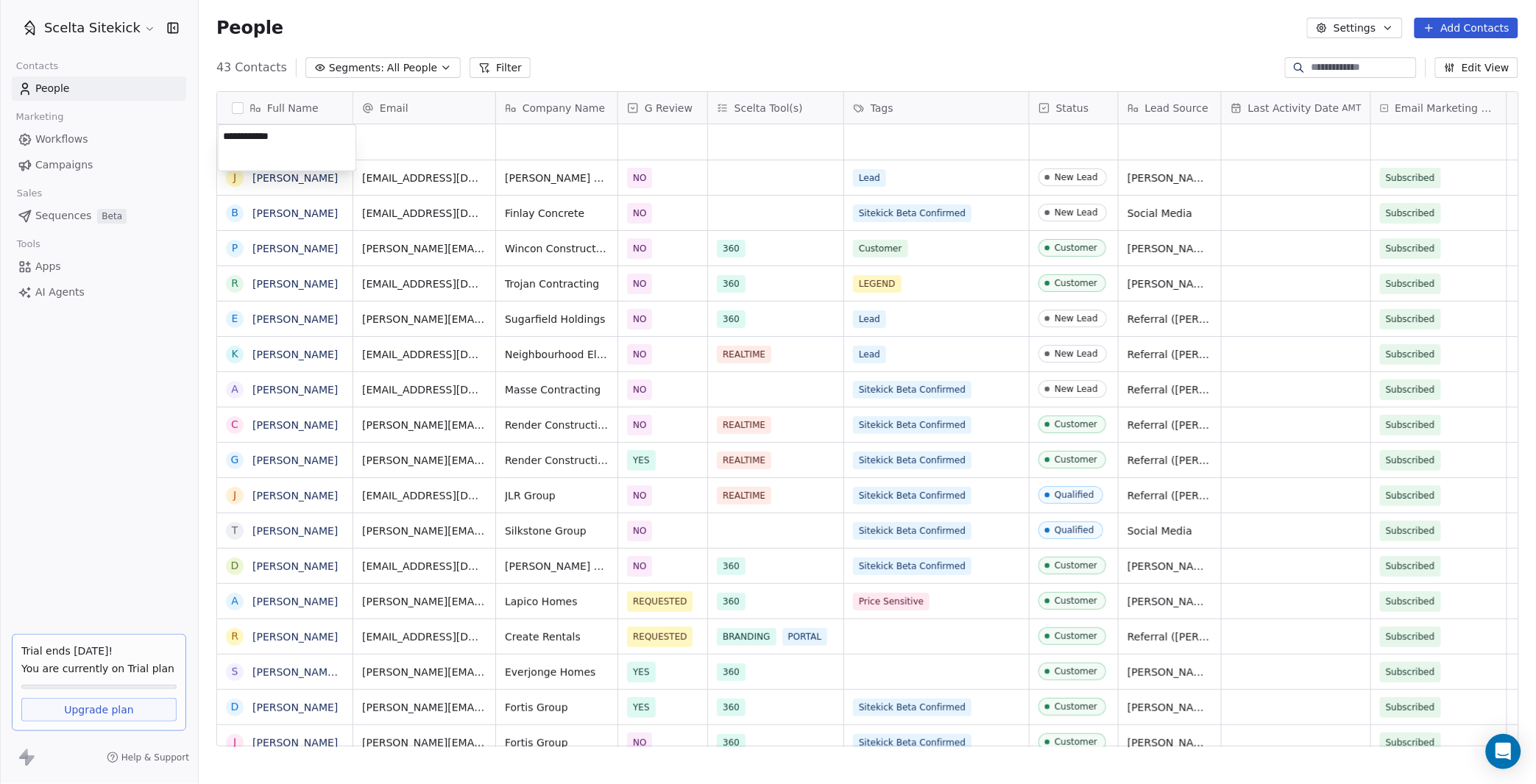
type textarea "**********"
click at [412, 143] on html "Scelta Sitekick Contacts People Marketing Workflows Campaigns Sales Sequences B…" at bounding box center [768, 392] width 1536 height 784
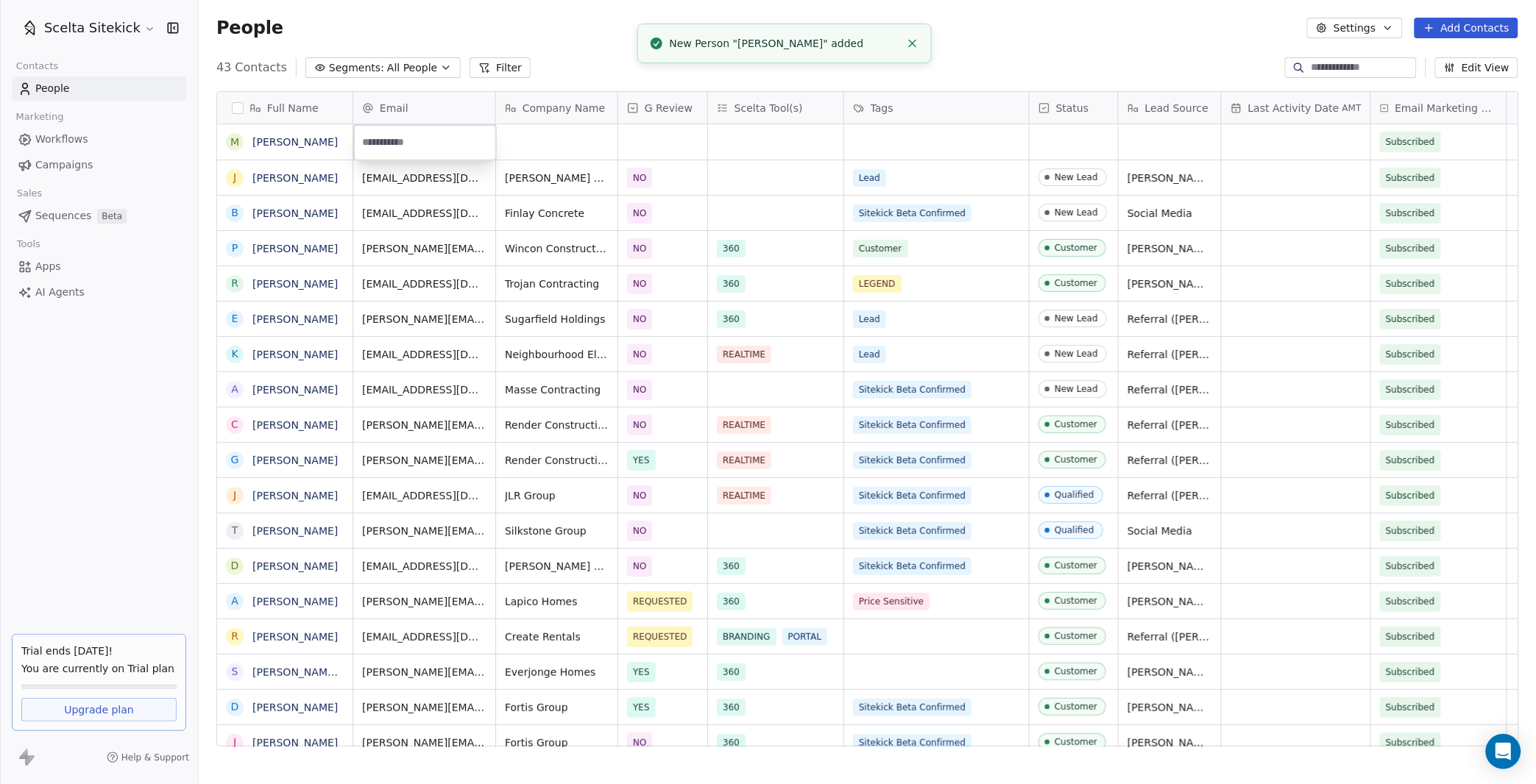
type input "**********"
click at [540, 154] on html "Scelta Sitekick Contacts People Marketing Workflows Campaigns Sales Sequences B…" at bounding box center [768, 392] width 1536 height 784
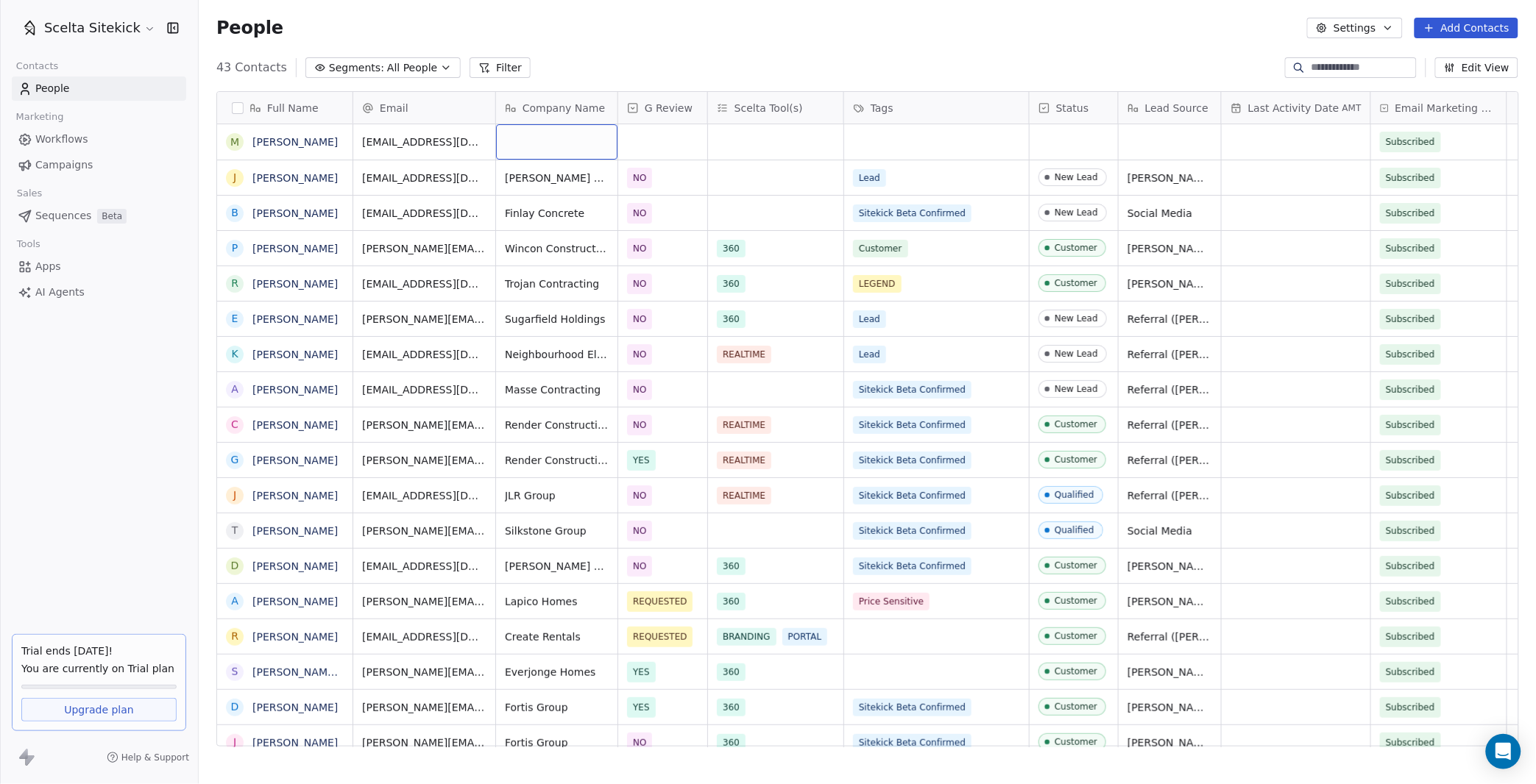
click at [540, 147] on div "grid" at bounding box center [556, 142] width 121 height 35
type textarea "**********"
click at [658, 153] on div "grid" at bounding box center [662, 142] width 89 height 35
click at [663, 214] on div "NO" at bounding box center [713, 216] width 148 height 16
click at [748, 139] on div "grid" at bounding box center [775, 142] width 135 height 35
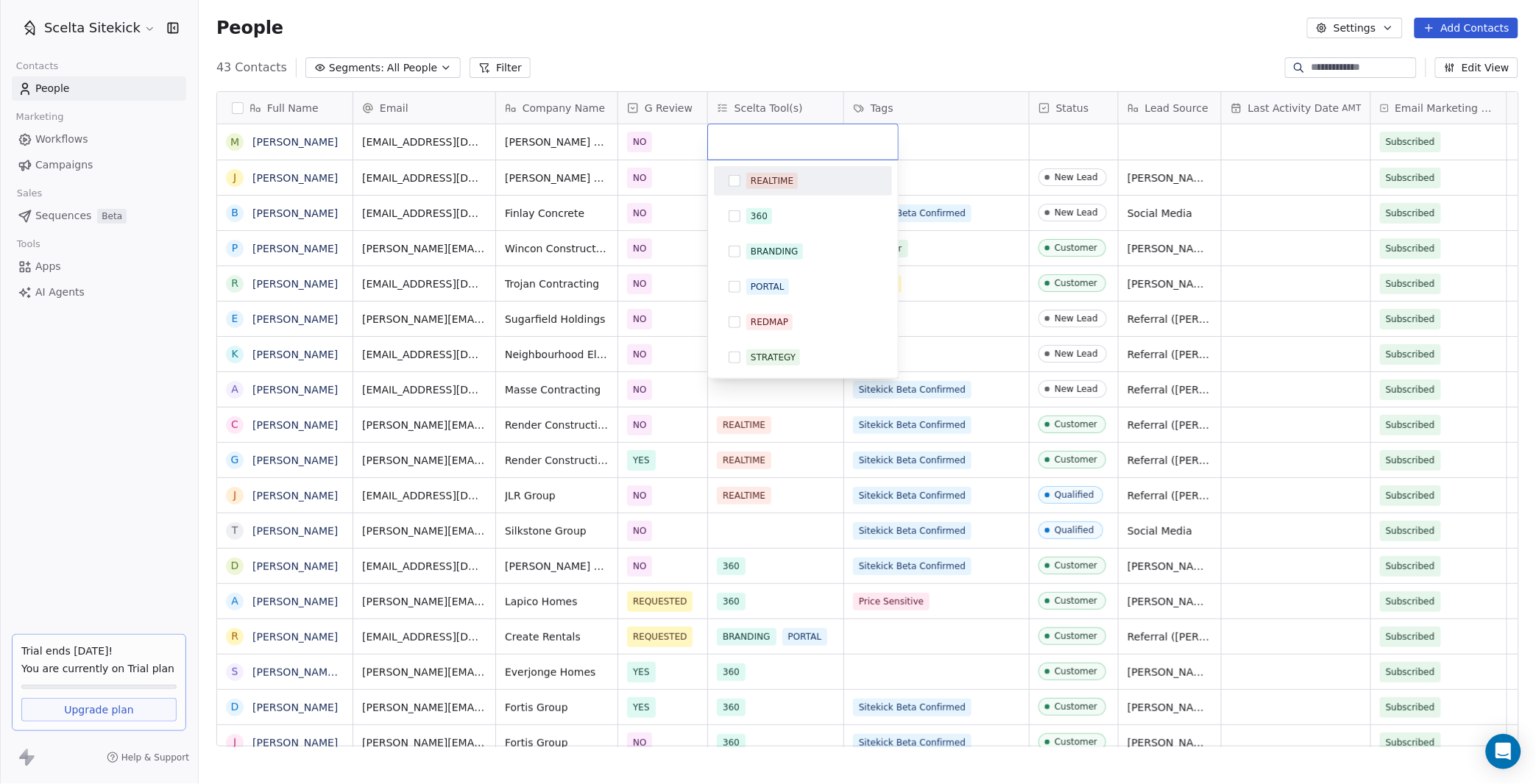
click at [964, 160] on html "Scelta Sitekick Contacts People Marketing Workflows Campaigns Sales Sequences B…" at bounding box center [768, 392] width 1536 height 784
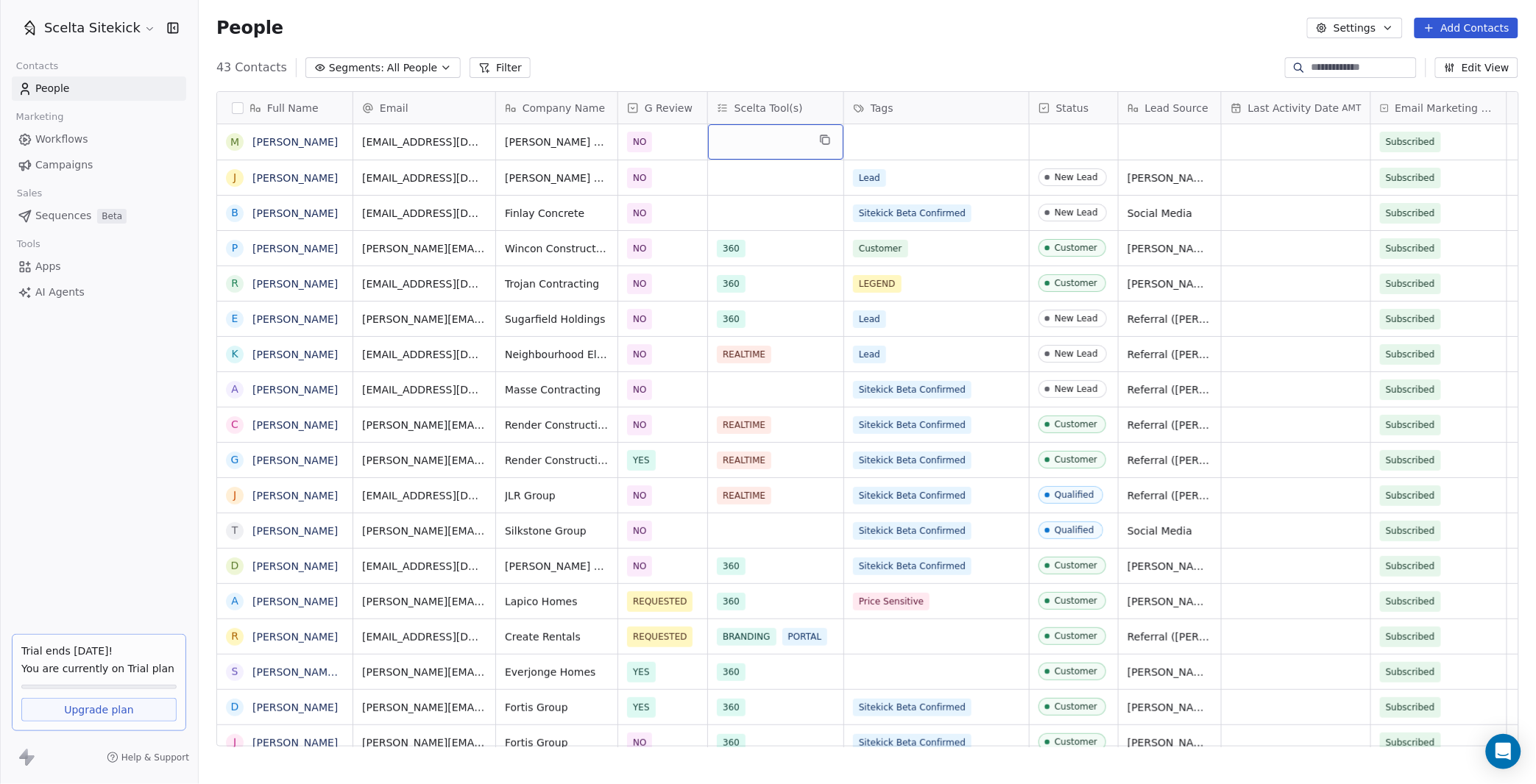
click at [781, 109] on span "Scelta Tool(s)" at bounding box center [768, 108] width 68 height 15
click at [776, 132] on span "Edit property" at bounding box center [768, 139] width 67 height 15
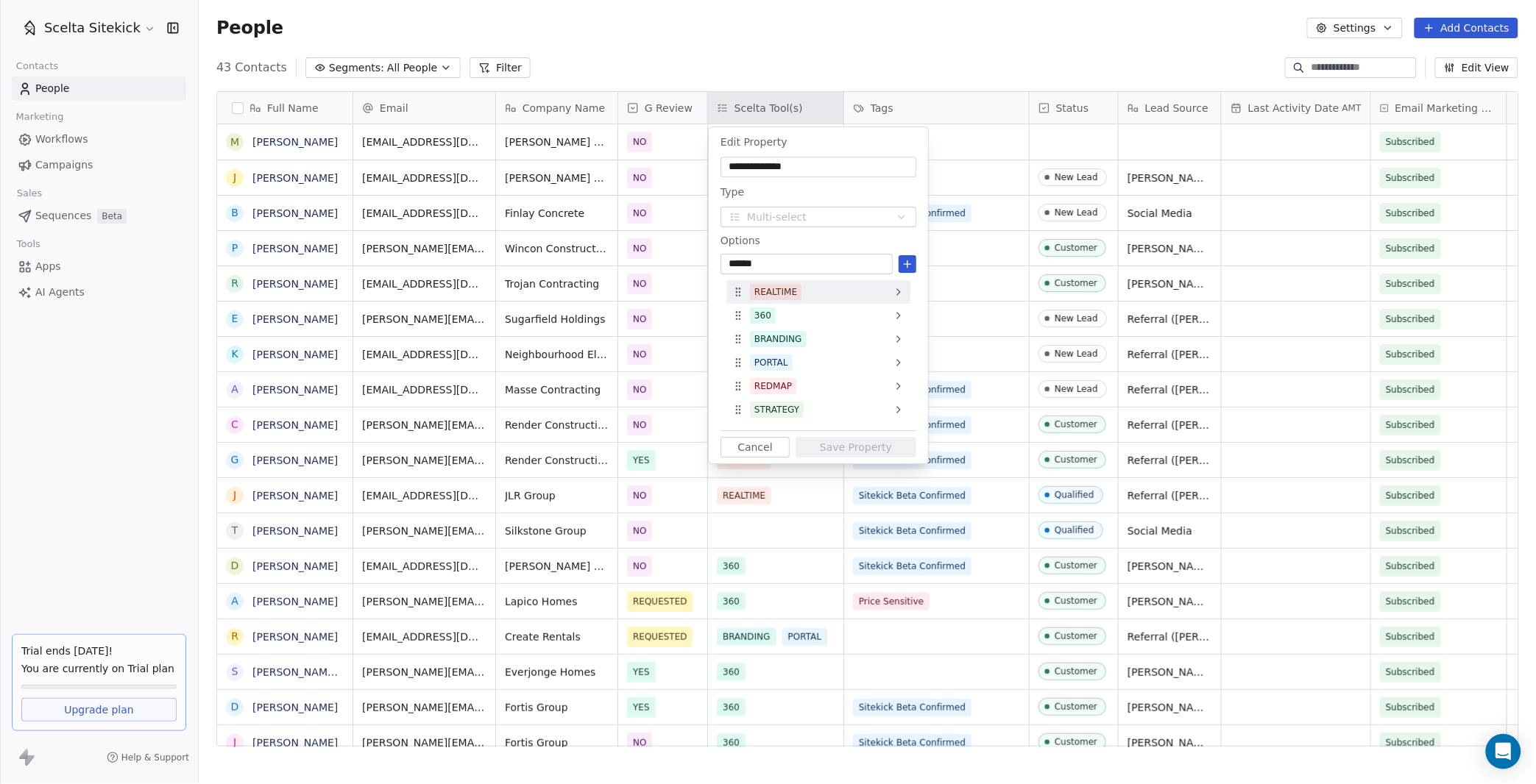
type input "*******"
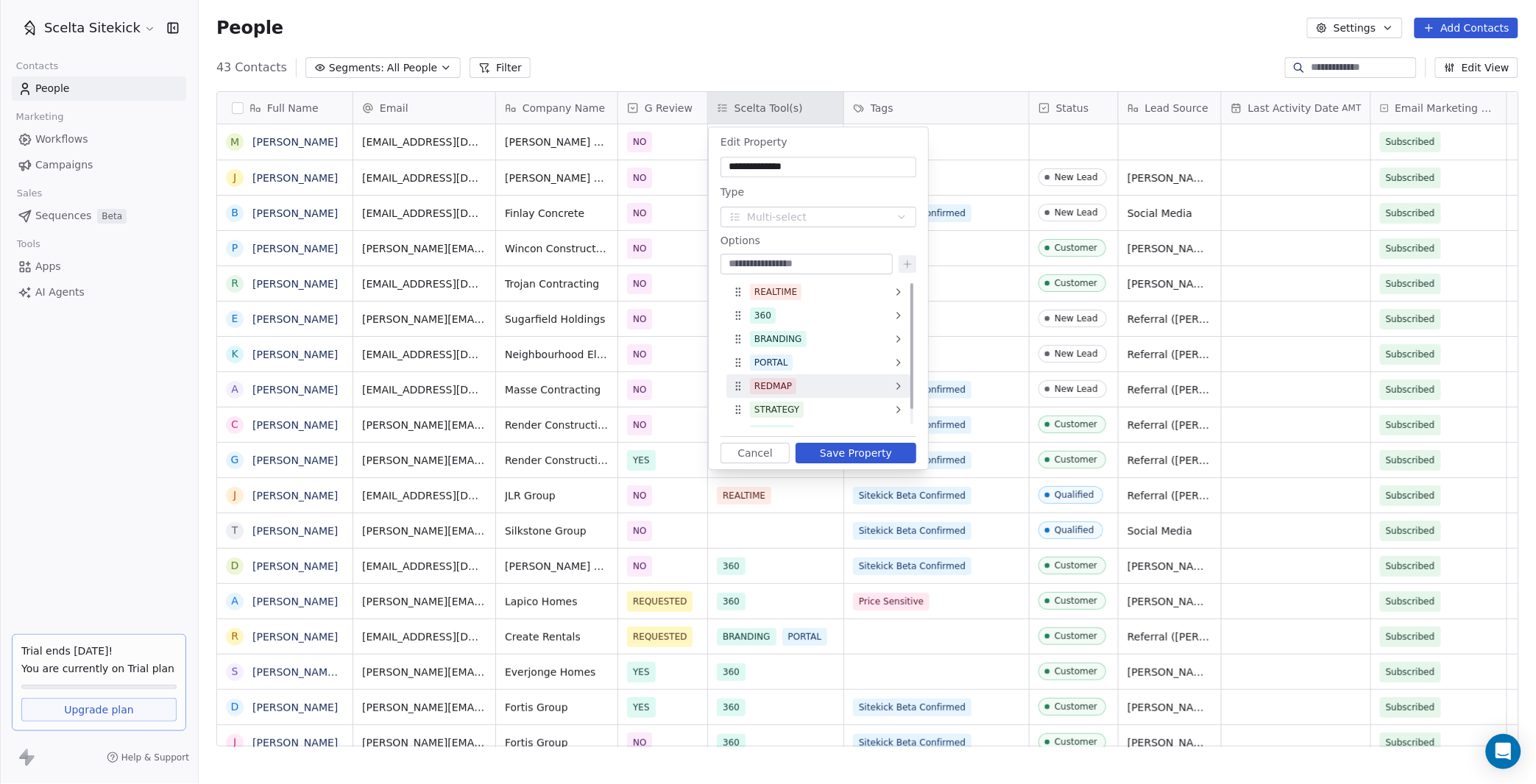
scroll to position [17, 0]
click at [895, 416] on icon at bounding box center [898, 415] width 12 height 12
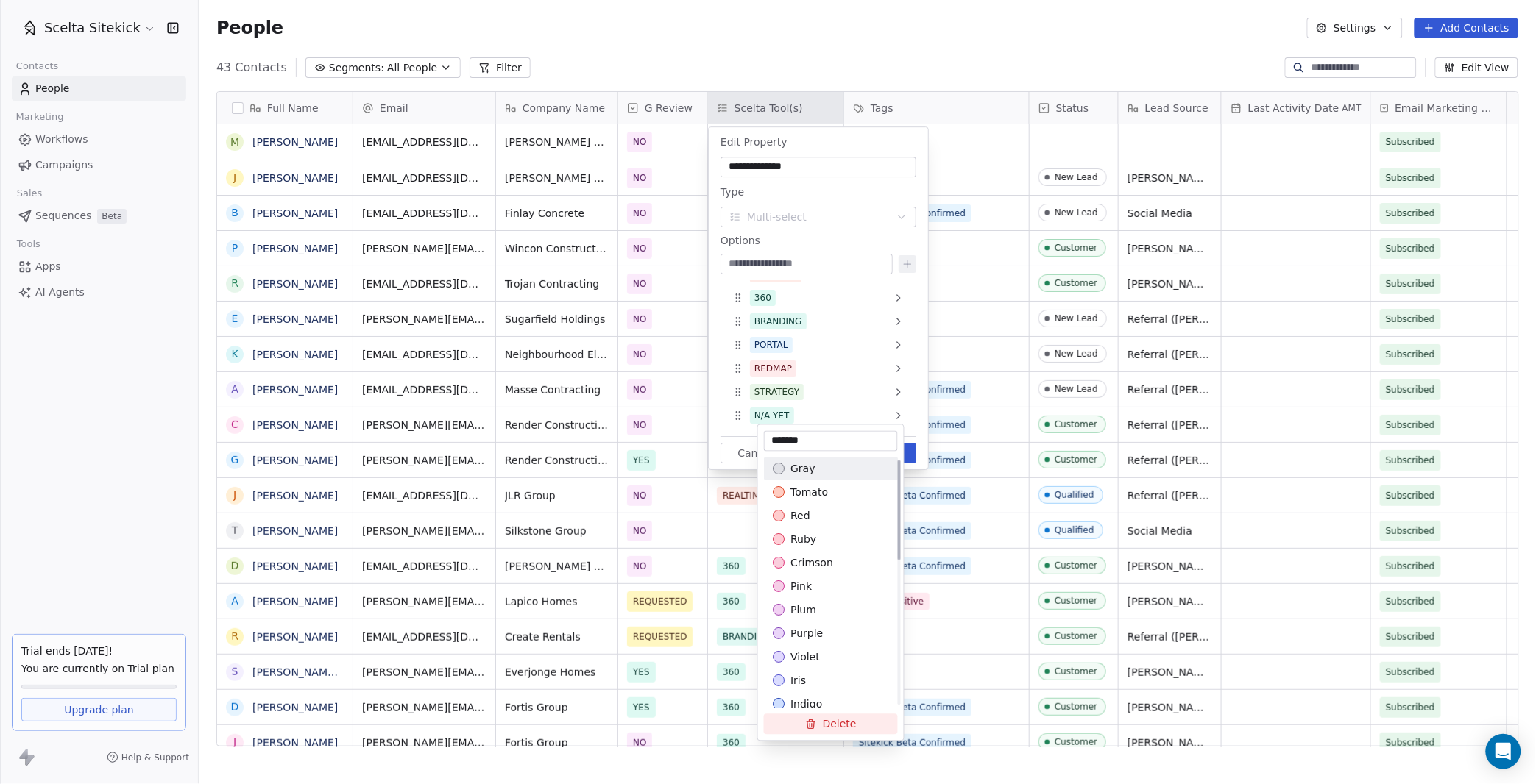
click at [804, 469] on span "gray" at bounding box center [802, 469] width 24 height 15
click at [811, 415] on html "Scelta Sitekick Contacts People Marketing Workflows Campaigns Sales Sequences B…" at bounding box center [768, 392] width 1536 height 784
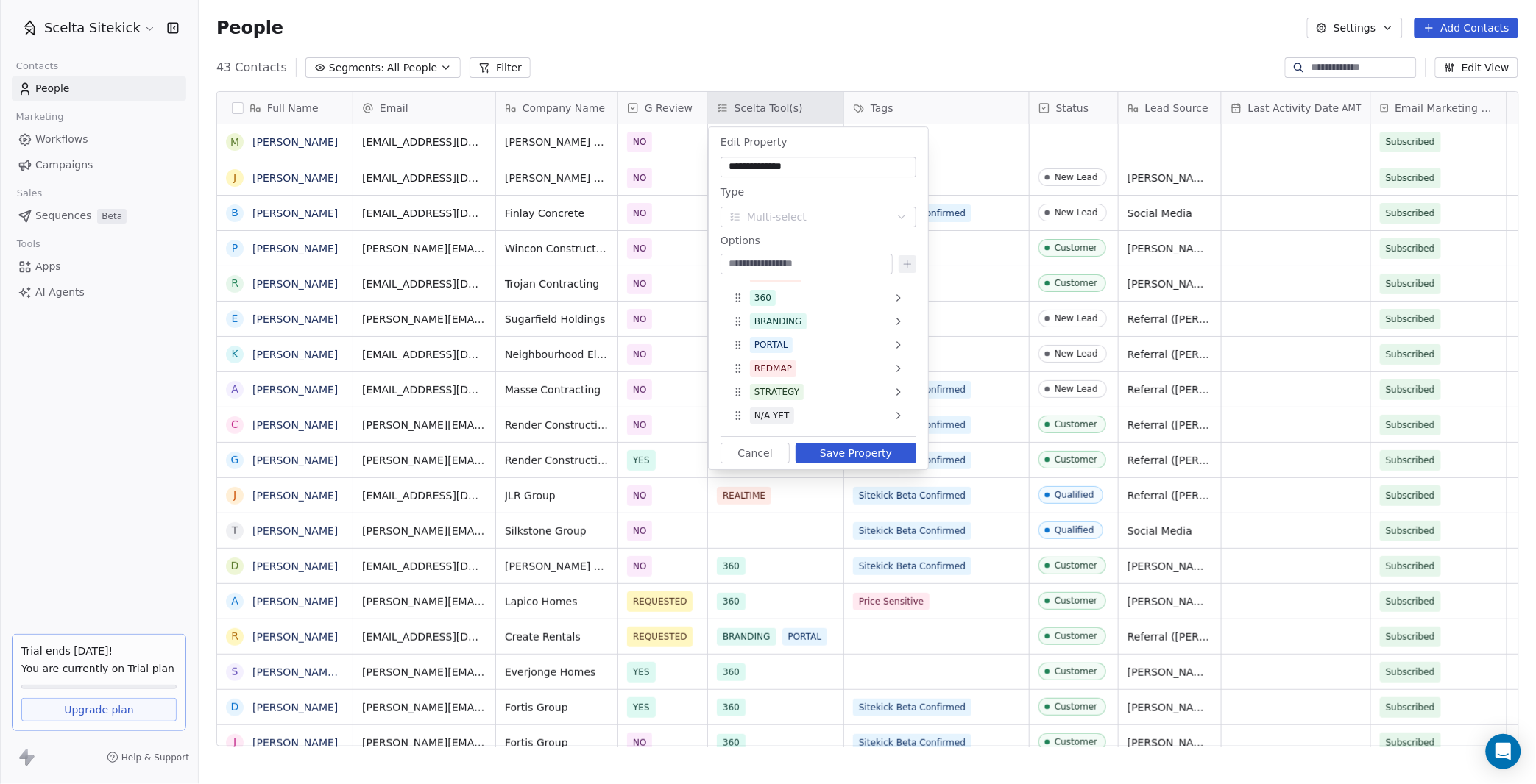
click at [850, 453] on button "Save Property" at bounding box center [855, 453] width 120 height 21
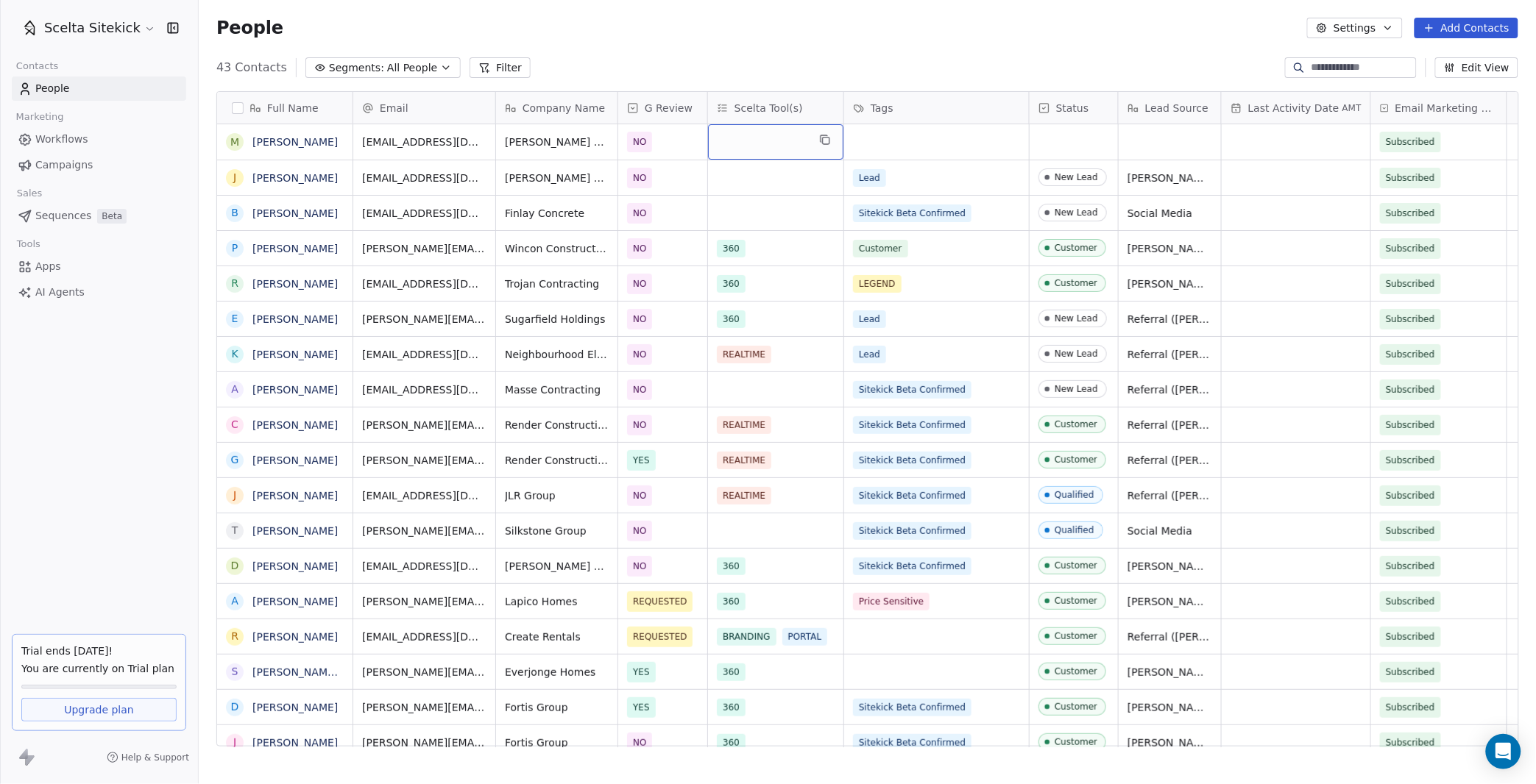
click at [751, 139] on div "grid" at bounding box center [775, 142] width 135 height 35
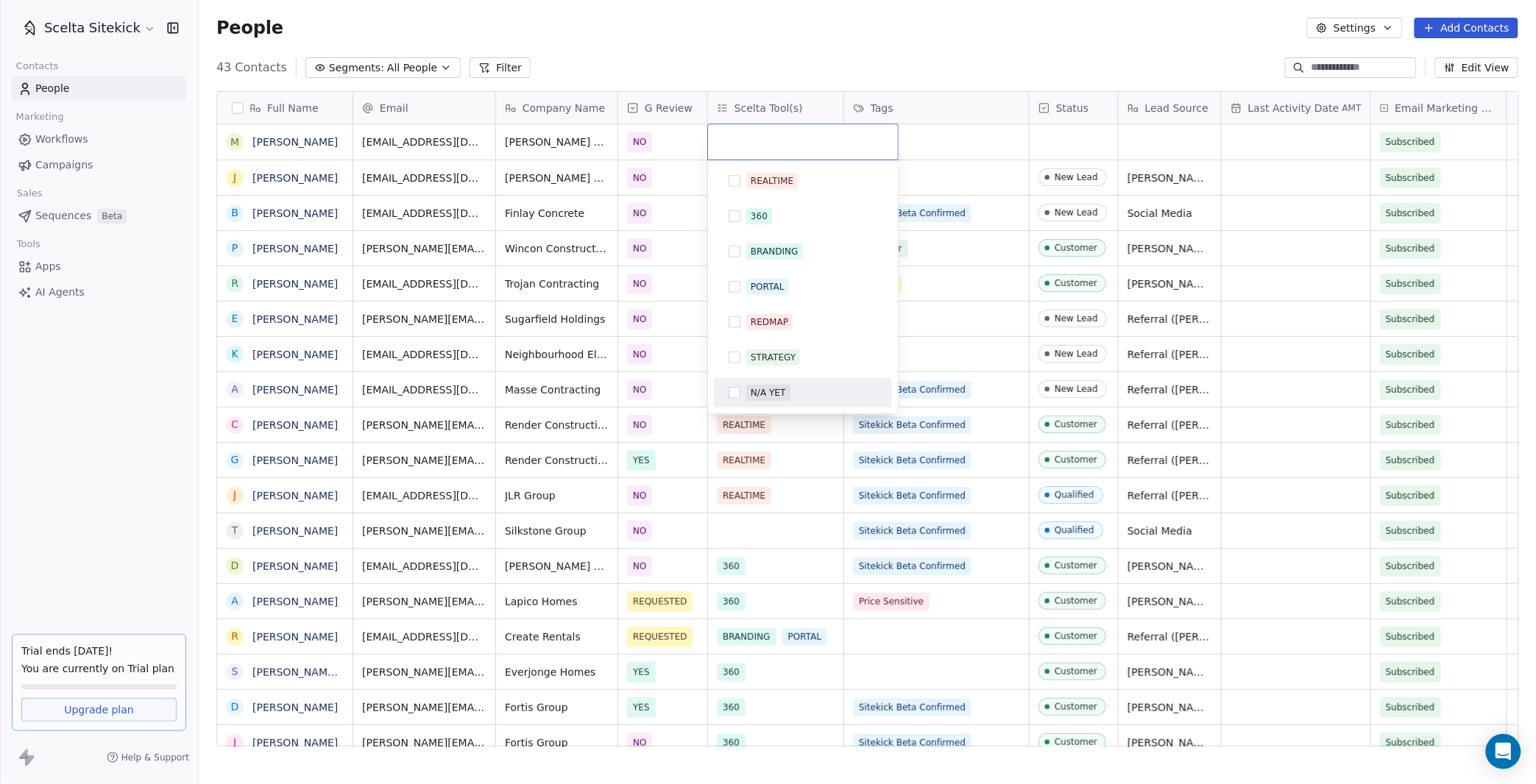
click at [758, 392] on div "N/A YET" at bounding box center [768, 392] width 35 height 13
click at [964, 268] on html "Scelta Sitekick Contacts People Marketing Workflows Campaigns Sales Sequences B…" at bounding box center [768, 392] width 1536 height 784
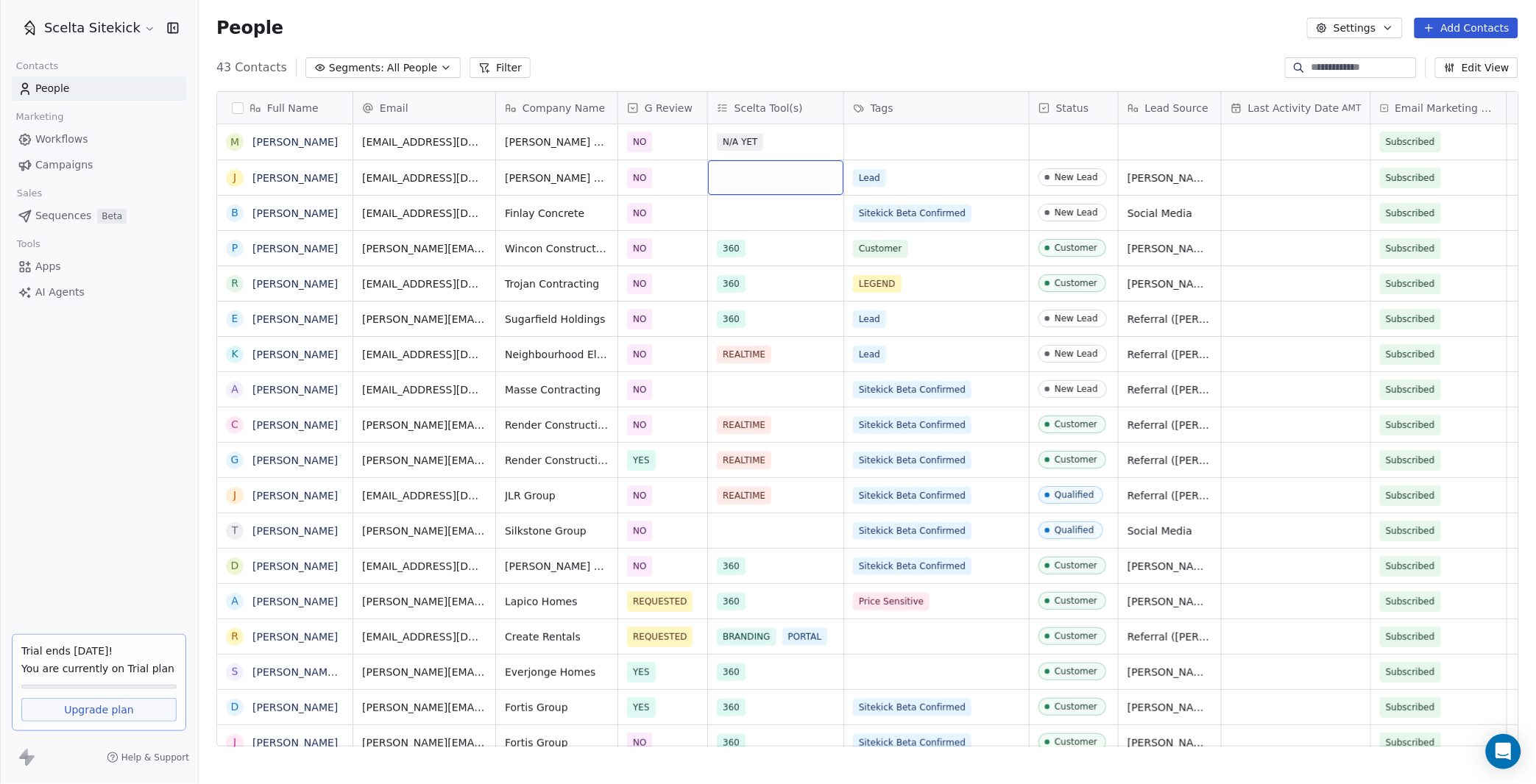
click at [763, 169] on div "grid" at bounding box center [775, 177] width 135 height 35
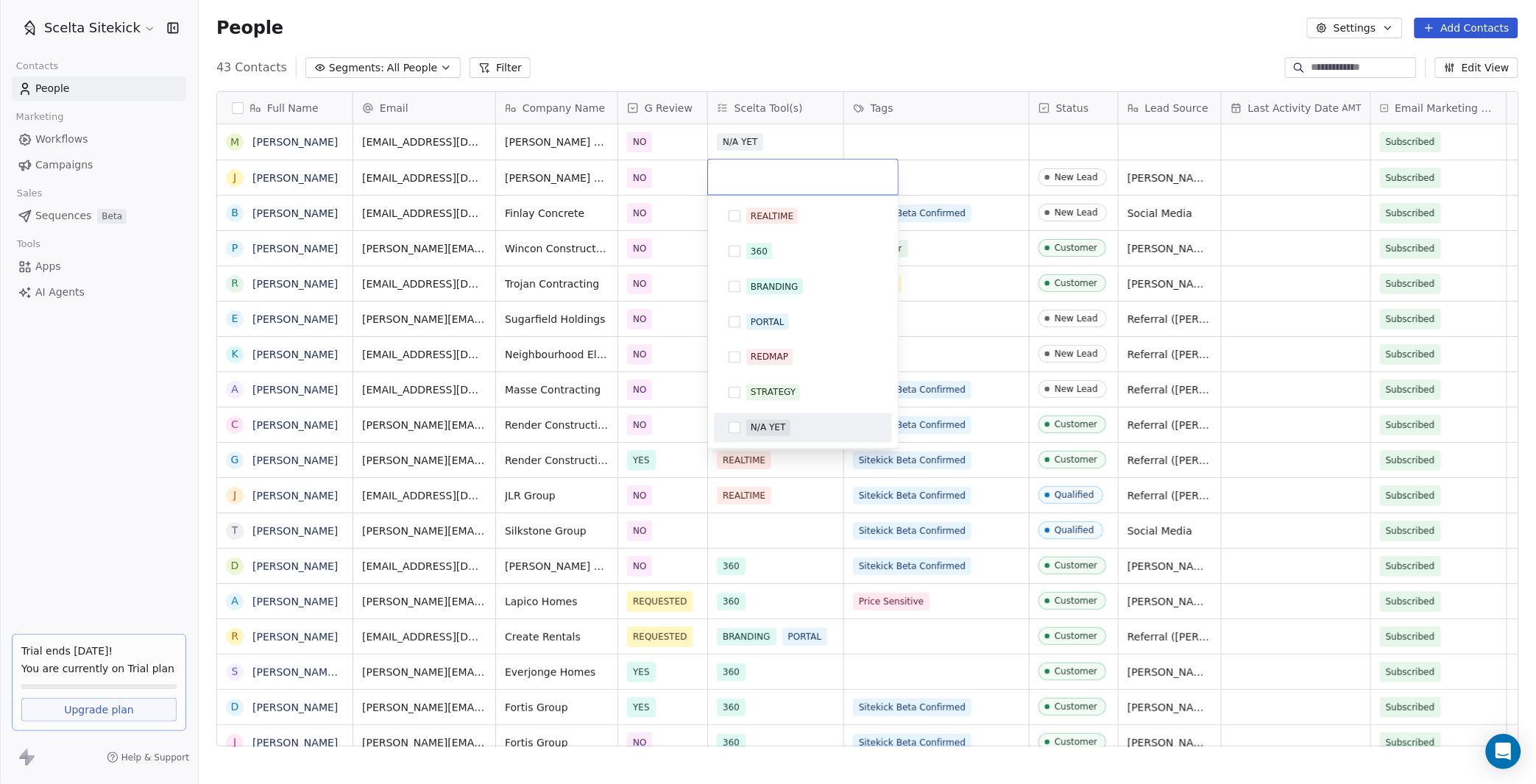
click at [774, 433] on div "N/A YET" at bounding box center [768, 428] width 35 height 13
click at [968, 337] on html "Scelta Sitekick Contacts People Marketing Workflows Campaigns Sales Sequences B…" at bounding box center [768, 392] width 1536 height 784
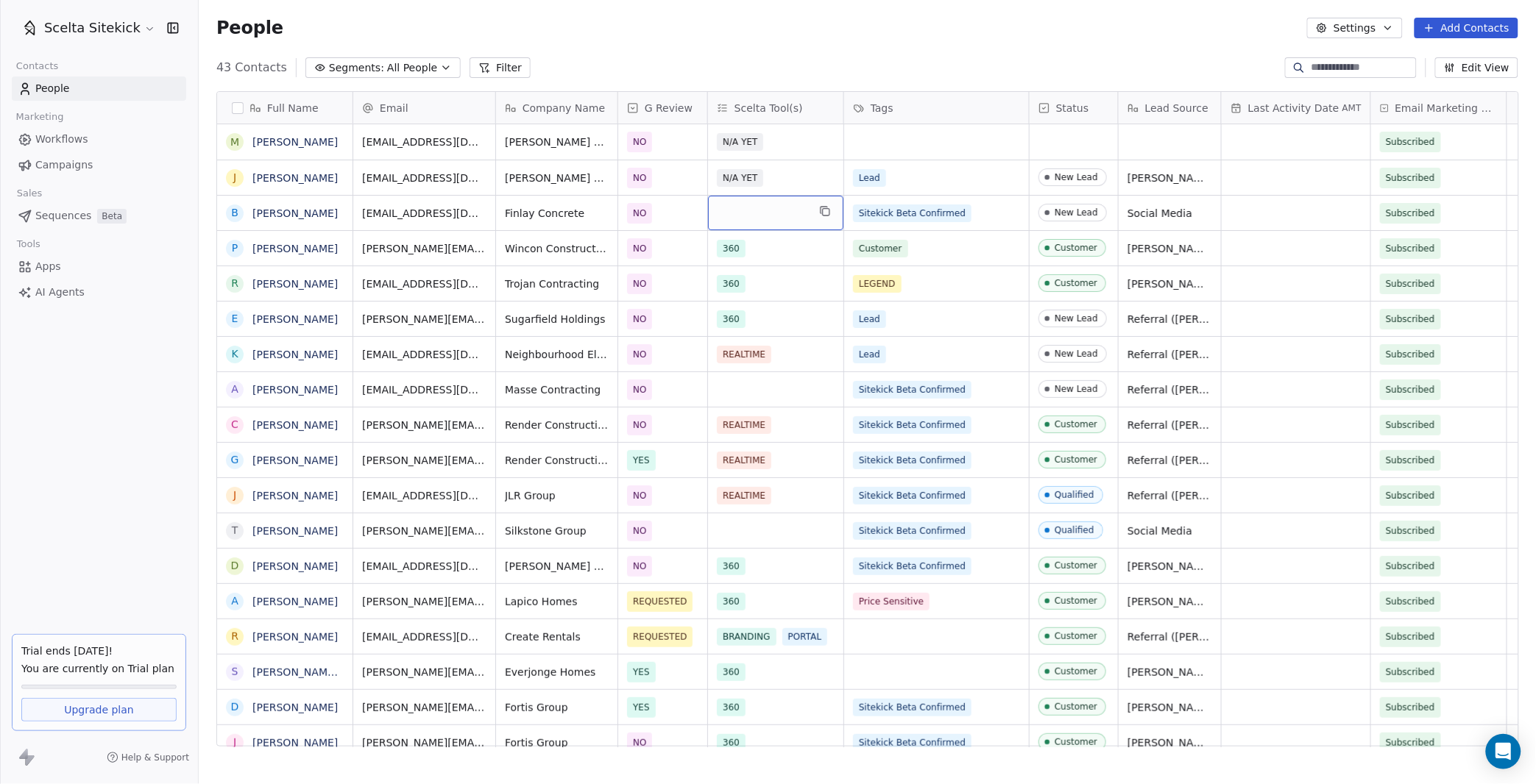
click at [778, 219] on div "grid" at bounding box center [775, 213] width 135 height 35
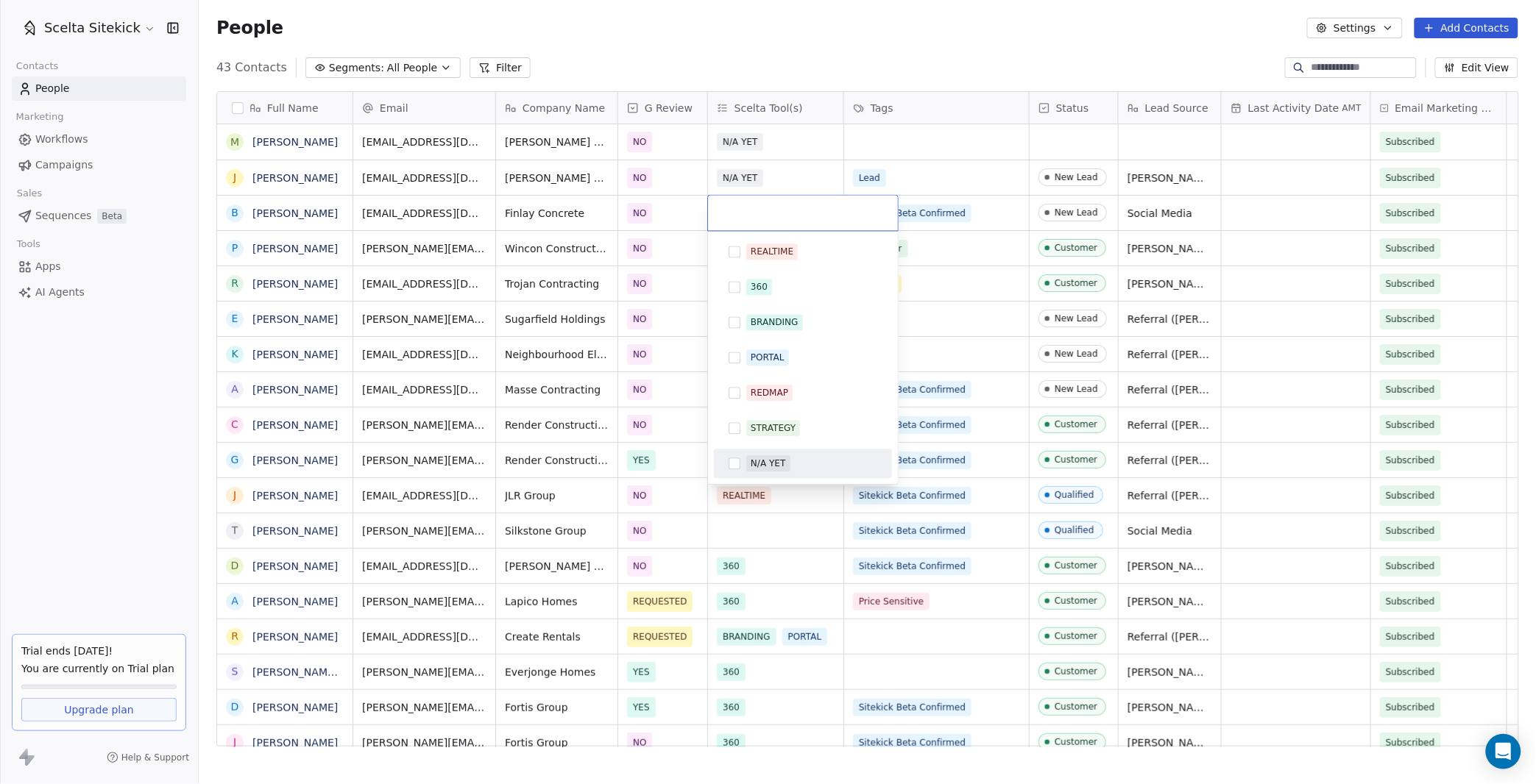
click at [784, 478] on div "REALTIME 360 BRANDING PORTAL REDMAP STRATEGY N/A YET" at bounding box center [803, 358] width 190 height 253
click at [784, 466] on div "N/A YET" at bounding box center [768, 464] width 35 height 13
click at [973, 369] on html "Scelta Sitekick Contacts People Marketing Workflows Campaigns Sales Sequences B…" at bounding box center [768, 392] width 1536 height 784
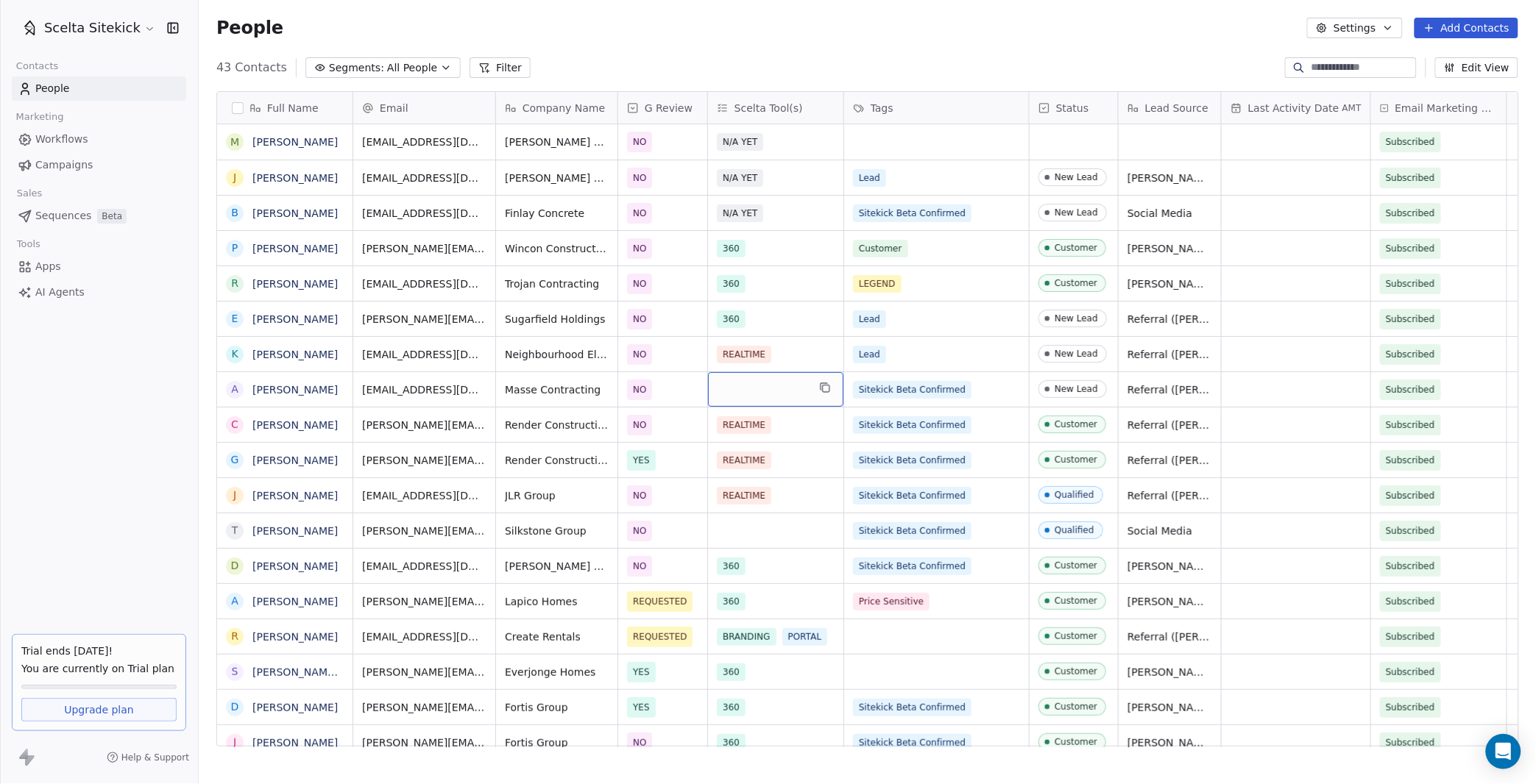
click at [766, 382] on div "grid" at bounding box center [775, 389] width 135 height 35
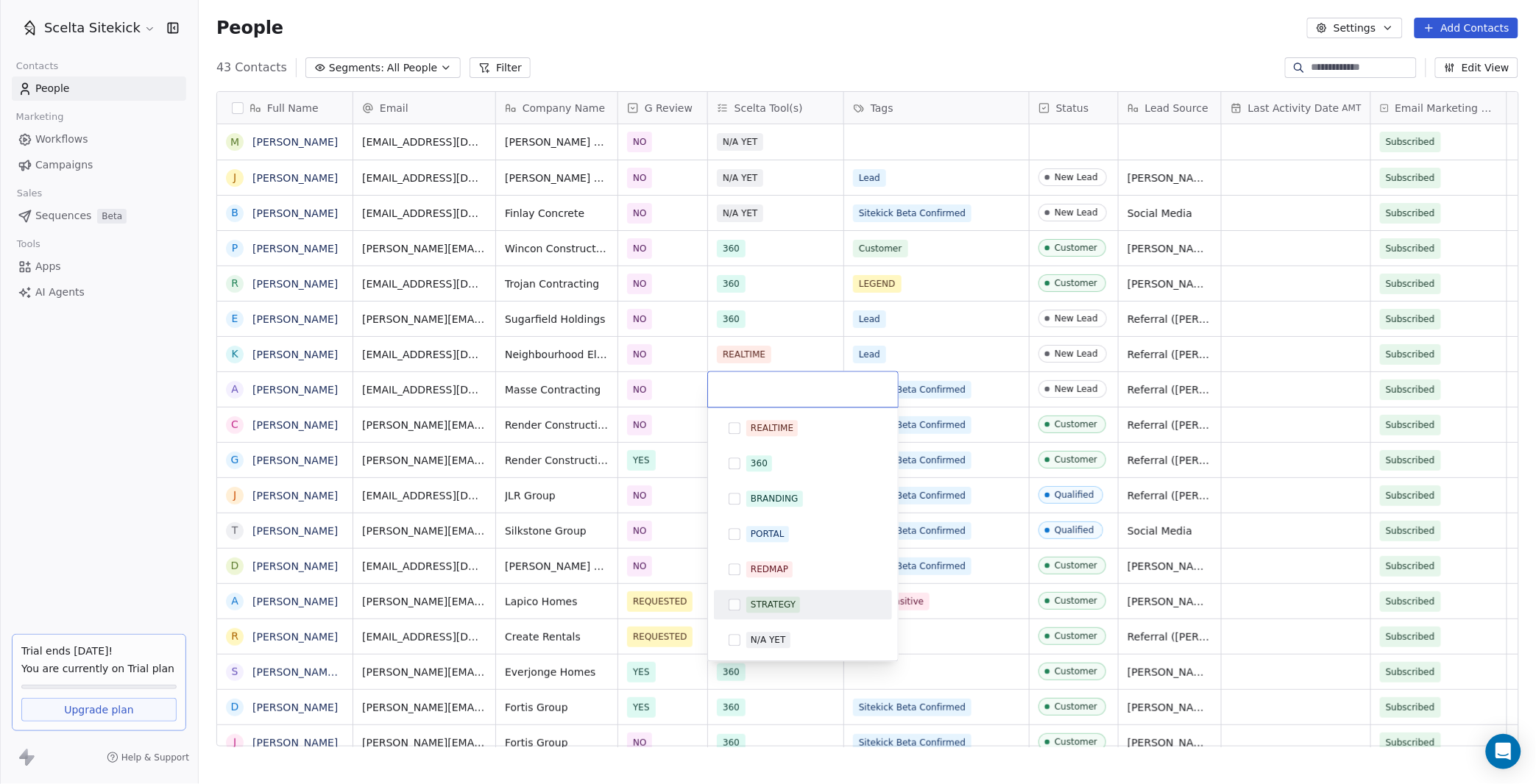
click at [761, 629] on div "N/A YET" at bounding box center [803, 641] width 167 height 24
click at [958, 508] on html "Scelta Sitekick Contacts People Marketing Workflows Campaigns Sales Sequences B…" at bounding box center [768, 392] width 1536 height 784
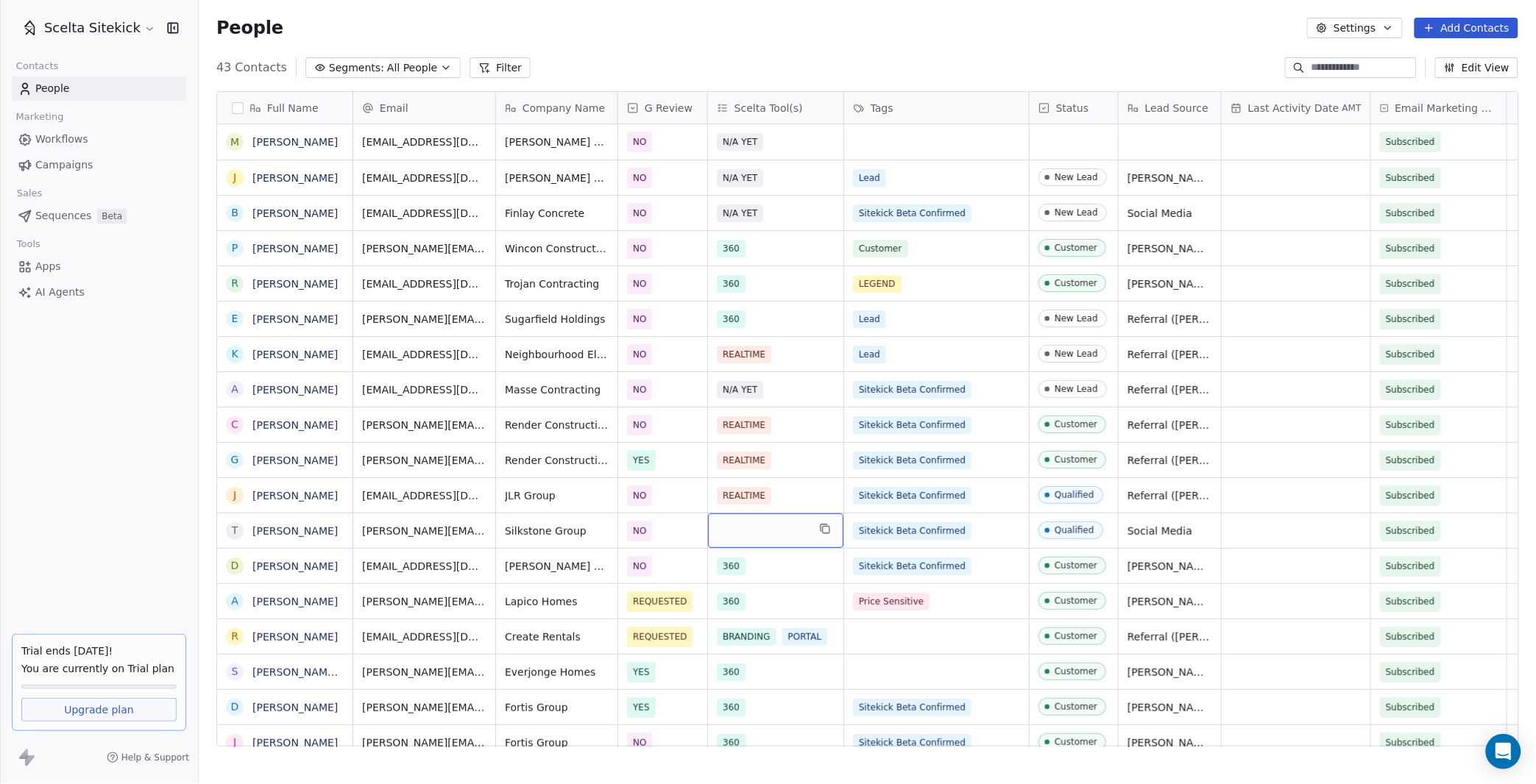
click at [748, 522] on div "grid" at bounding box center [775, 531] width 135 height 35
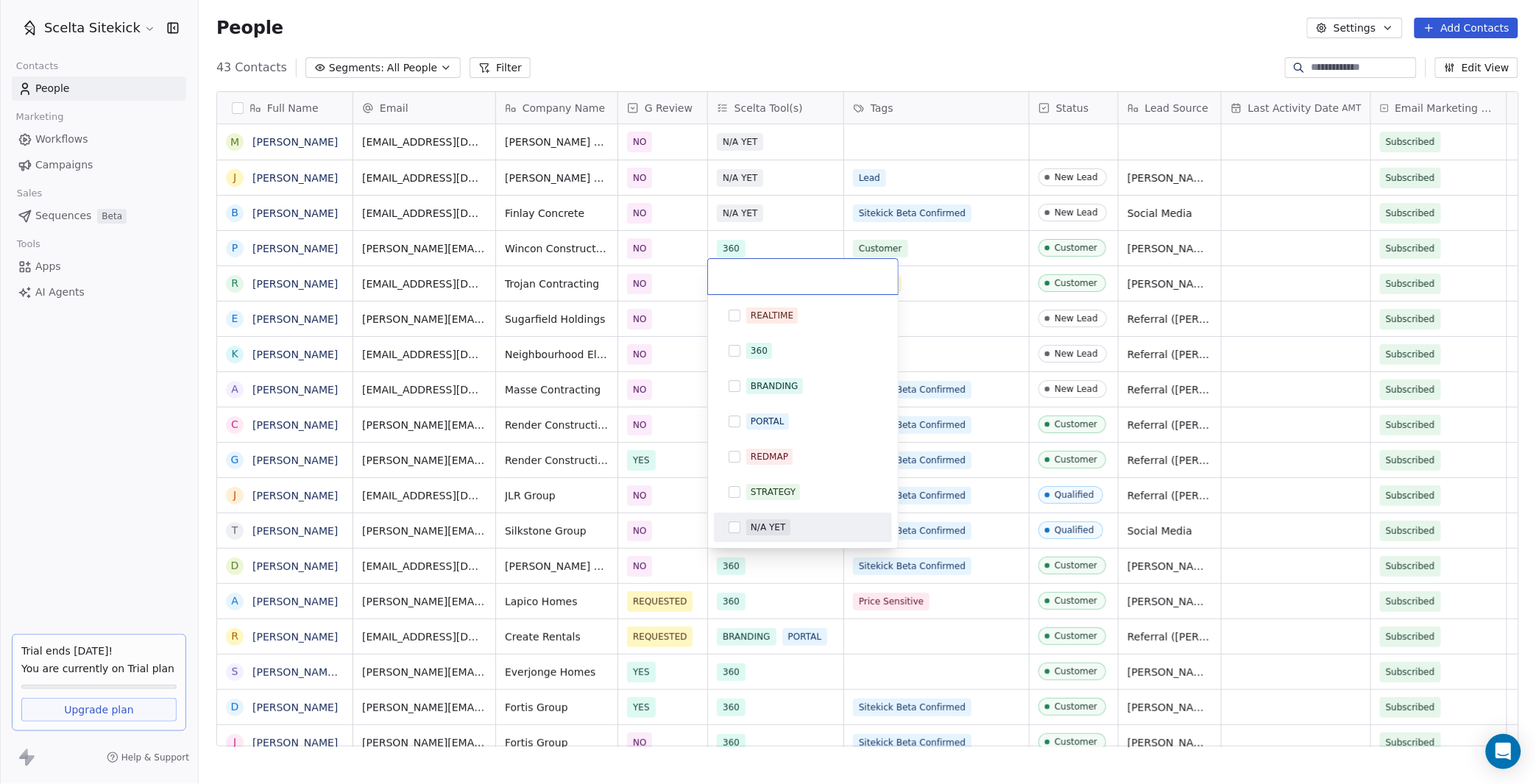
click at [747, 538] on div "N/A YET" at bounding box center [803, 527] width 167 height 24
click at [799, 602] on html "Scelta Sitekick Contacts People Marketing Workflows Campaigns Sales Sequences B…" at bounding box center [768, 392] width 1536 height 784
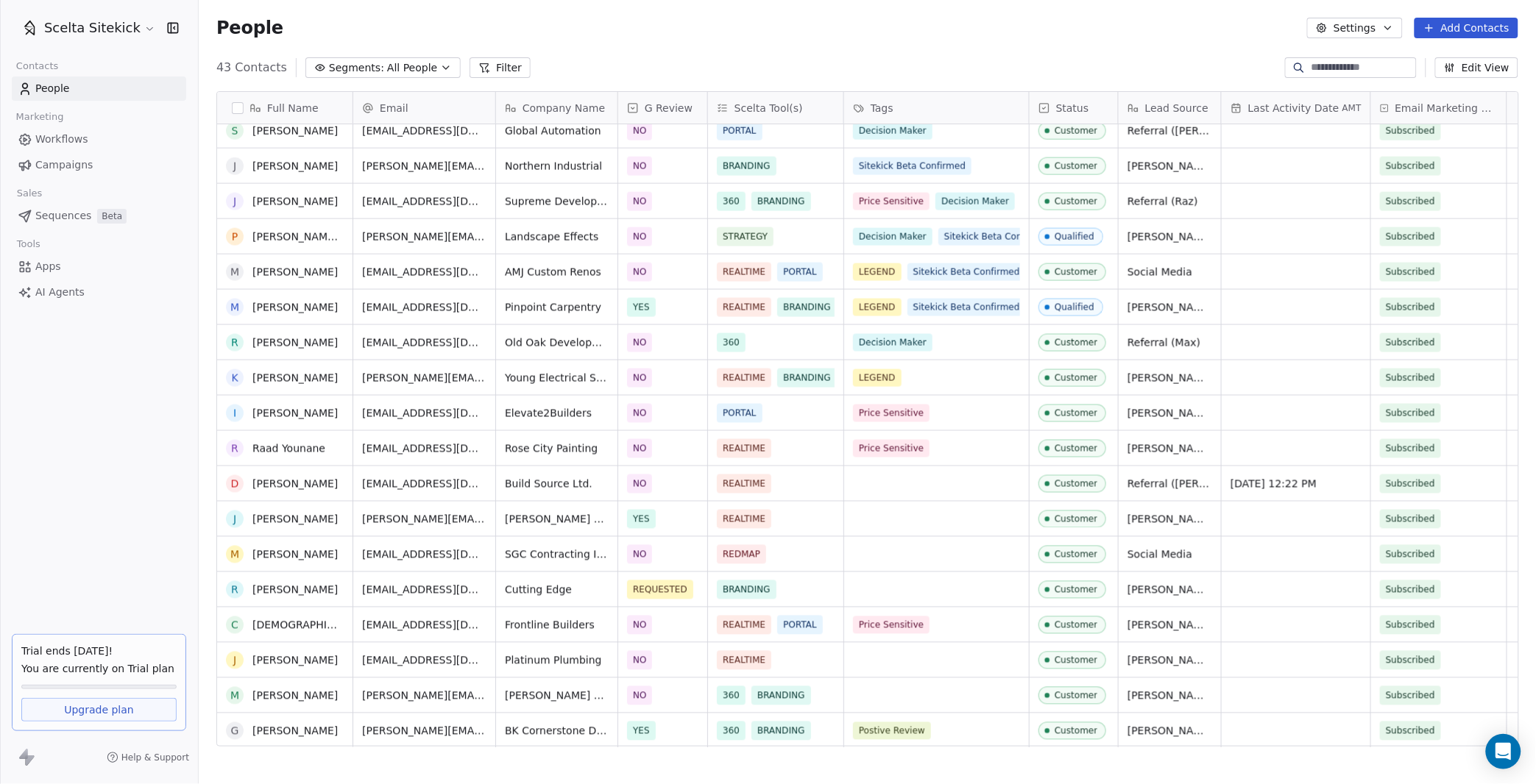
scroll to position [0, 0]
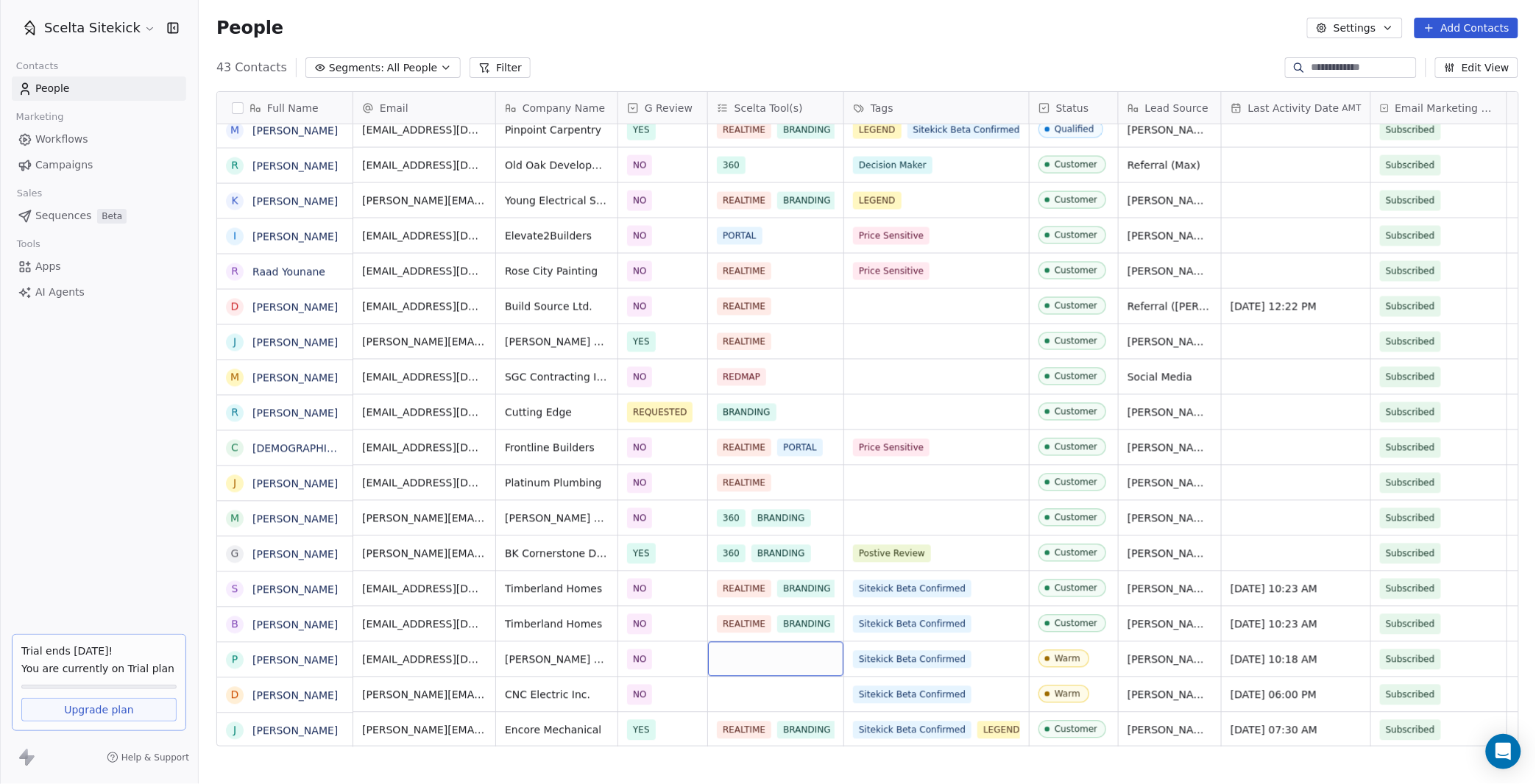
click at [747, 657] on div "grid" at bounding box center [775, 660] width 135 height 35
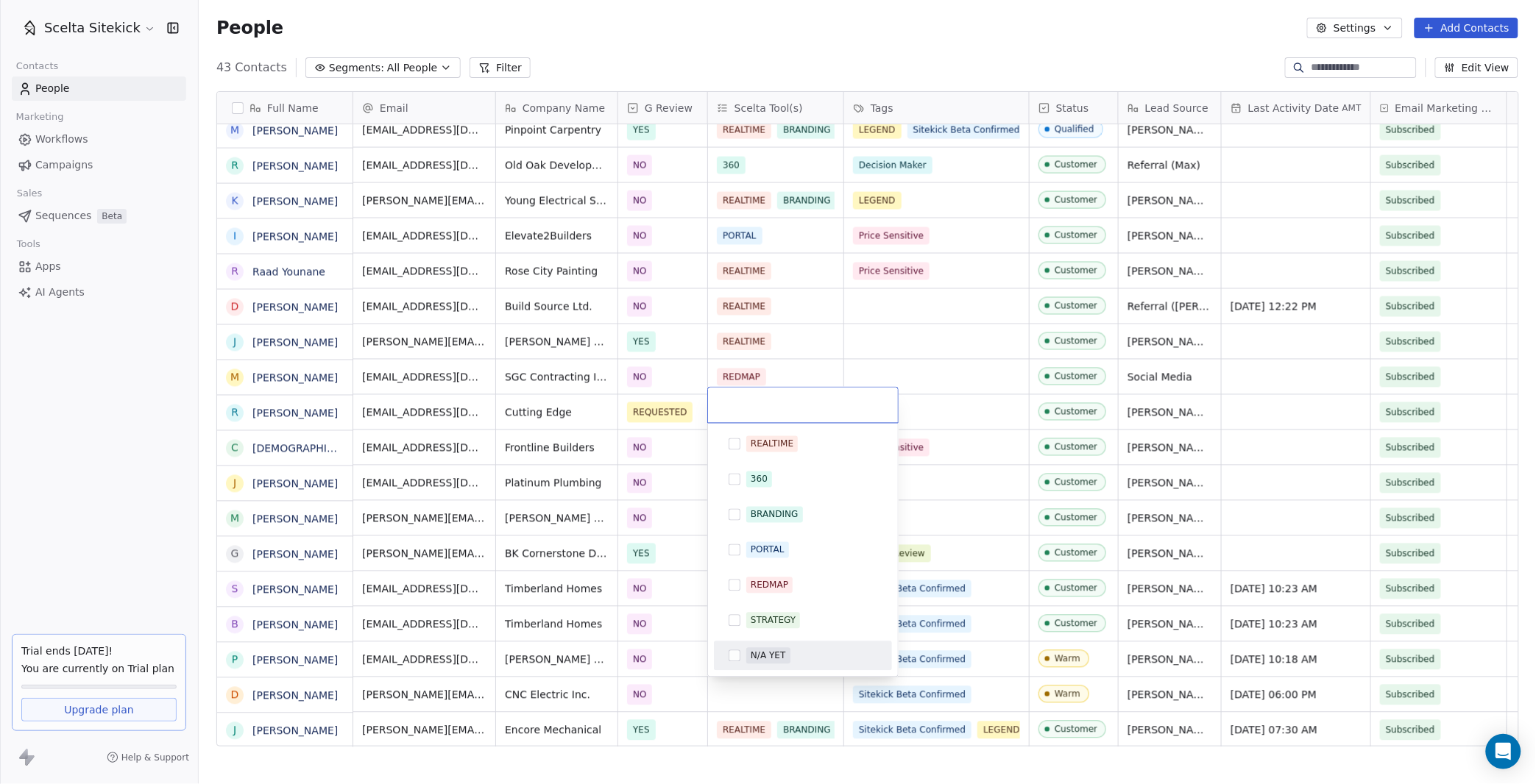
click at [753, 658] on div "N/A YET" at bounding box center [768, 656] width 35 height 13
click at [756, 692] on html "Scelta Sitekick Contacts People Marketing Workflows Campaigns Sales Sequences B…" at bounding box center [768, 392] width 1536 height 784
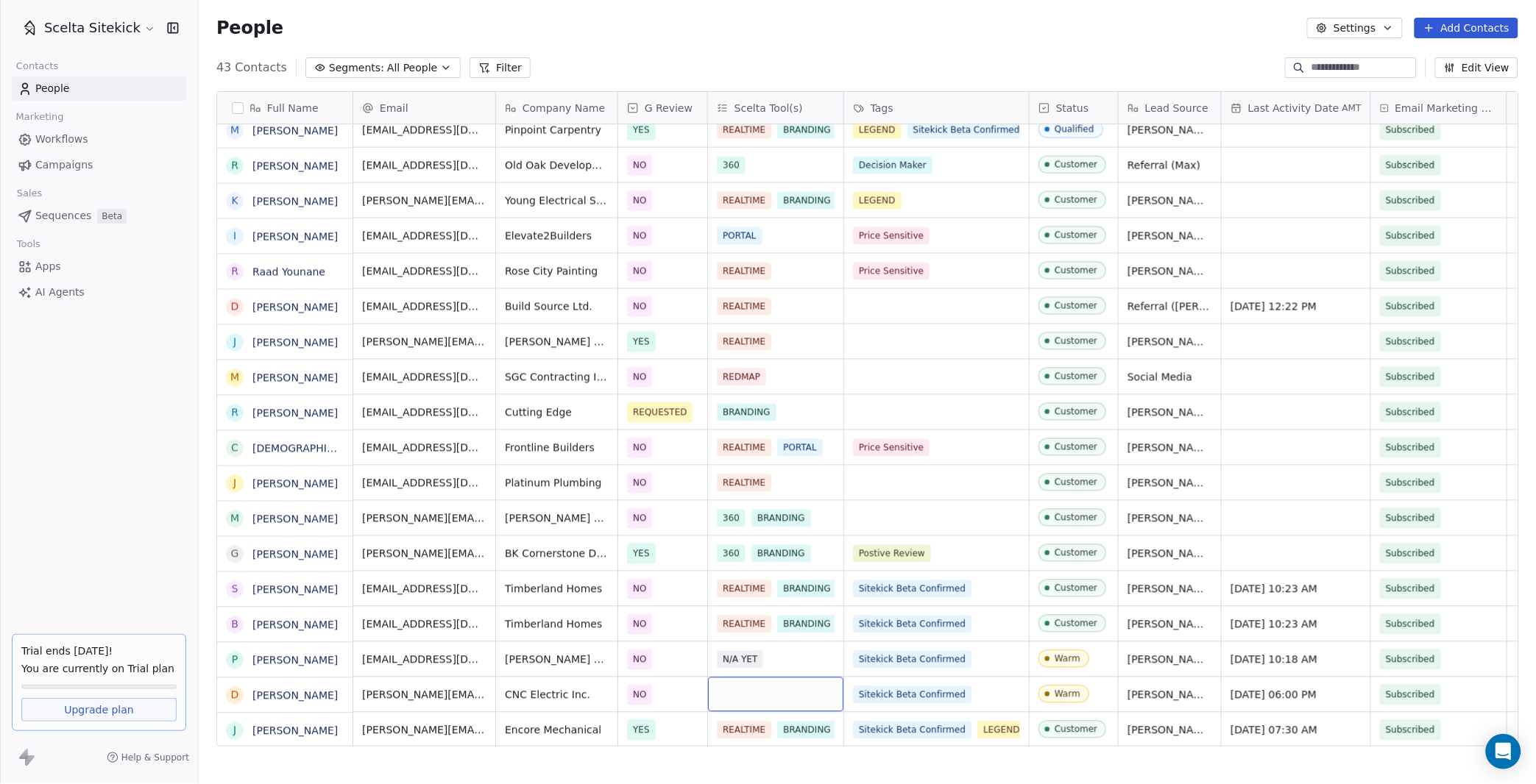
click at [756, 692] on div "grid" at bounding box center [775, 695] width 135 height 35
click at [748, 693] on div "grid" at bounding box center [775, 695] width 135 height 35
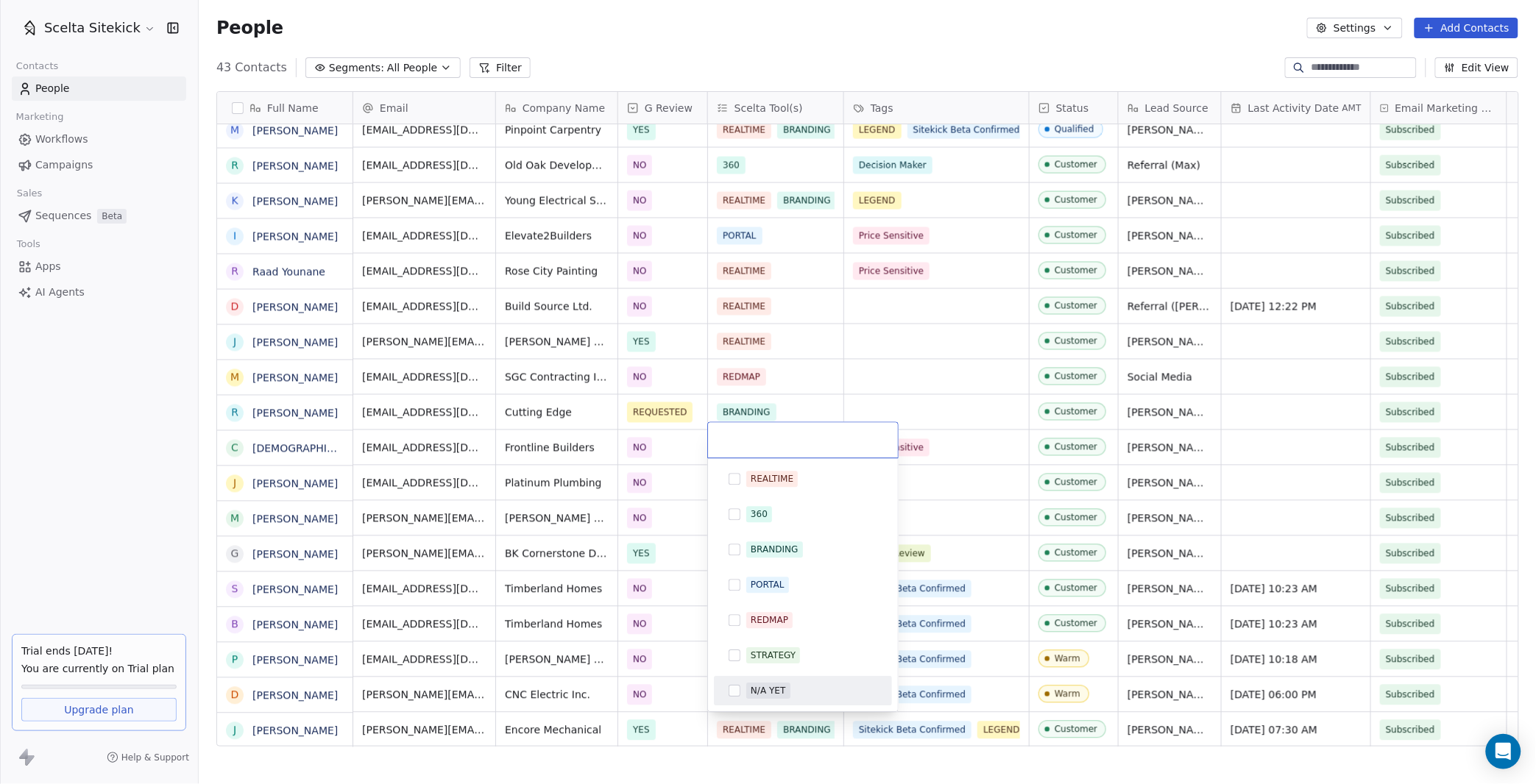
click at [753, 679] on div "N/A YET" at bounding box center [803, 690] width 167 height 24
click at [940, 636] on html "Scelta Sitekick Contacts People Marketing Workflows Campaigns Sales Sequences B…" at bounding box center [768, 392] width 1536 height 784
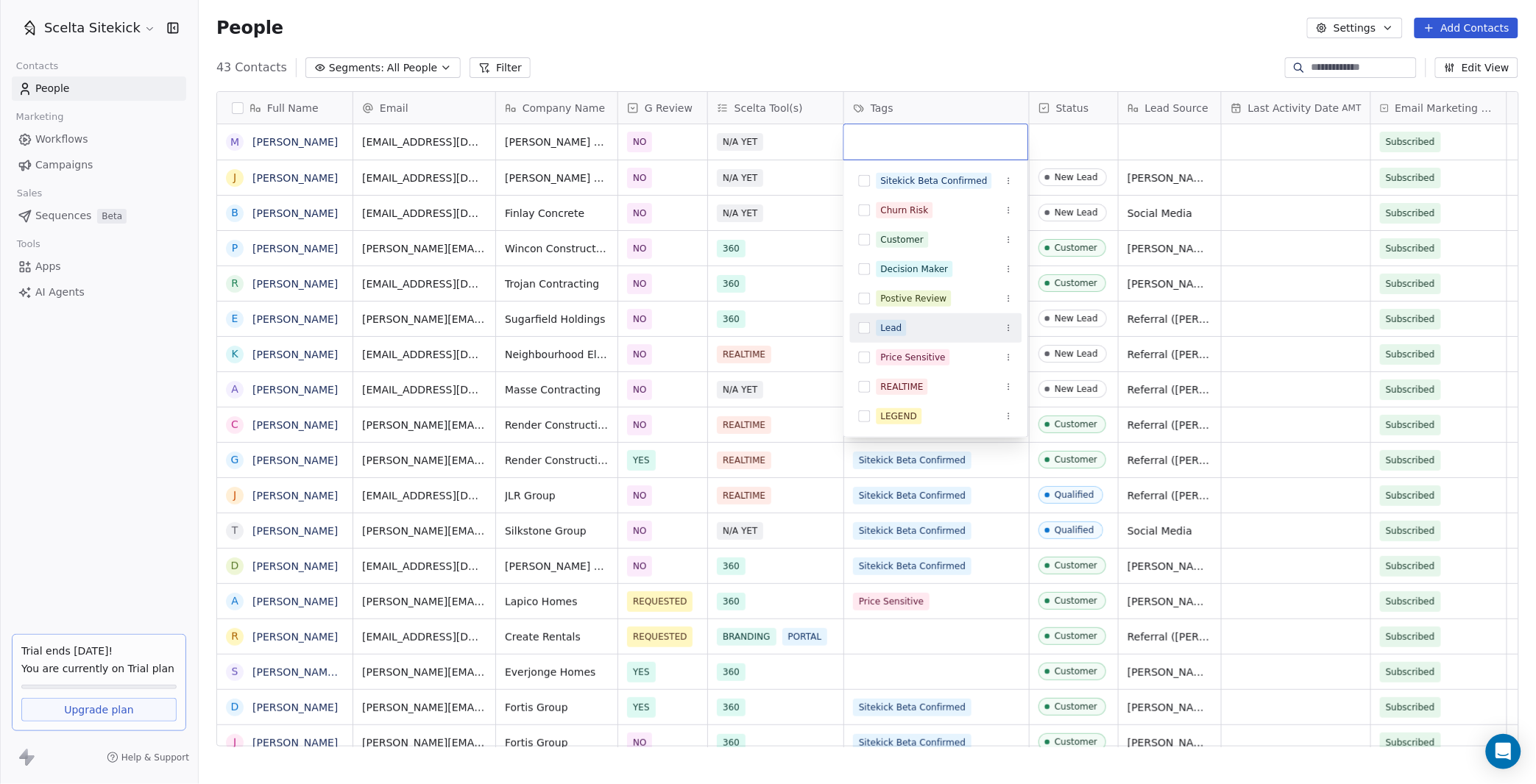
click at [890, 331] on div "Lead" at bounding box center [892, 328] width 21 height 13
click at [1042, 190] on html "Scelta Sitekick Contacts People Marketing Workflows Campaigns Sales Sequences B…" at bounding box center [768, 392] width 1536 height 784
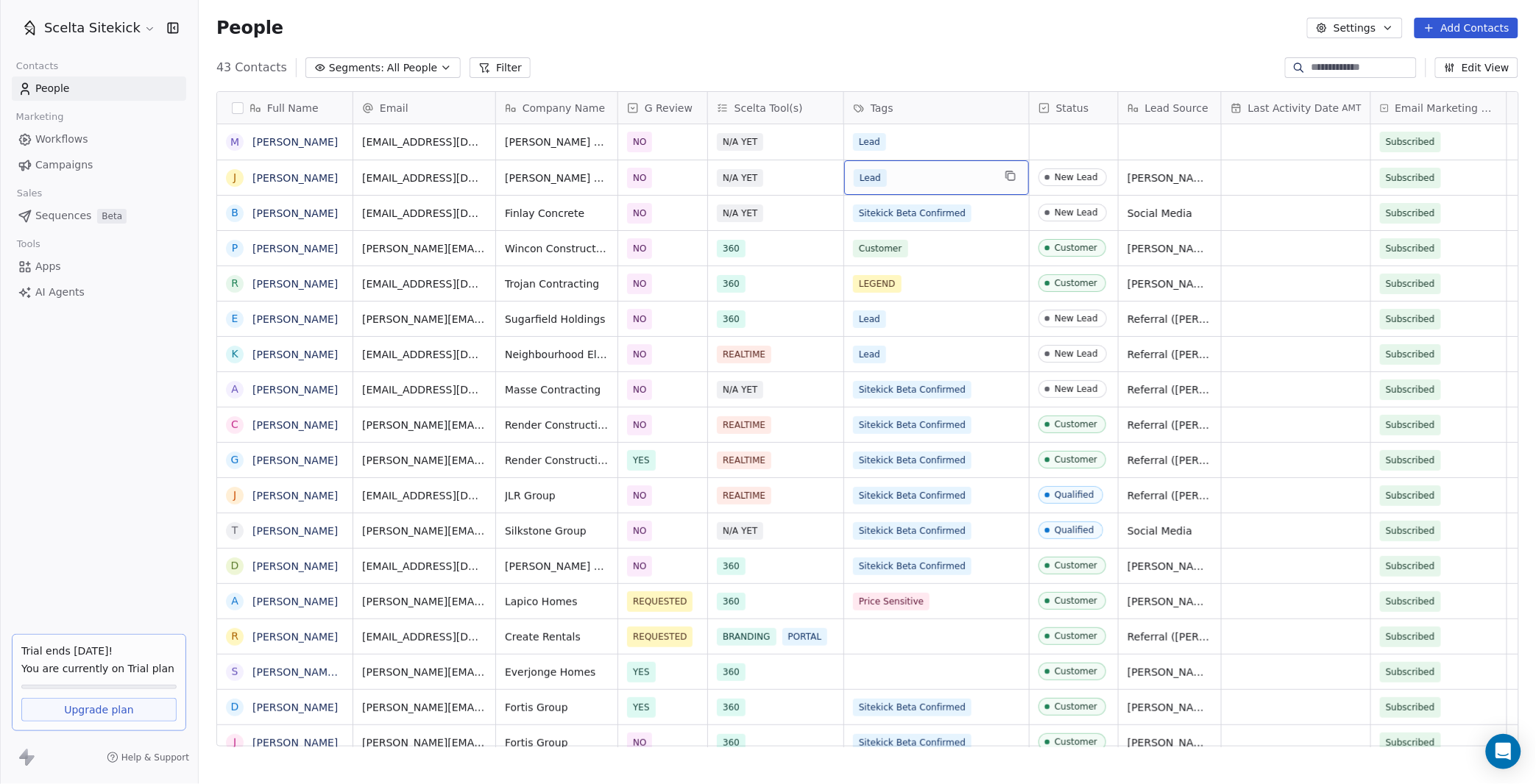
click at [926, 176] on div "Lead" at bounding box center [923, 177] width 139 height 17
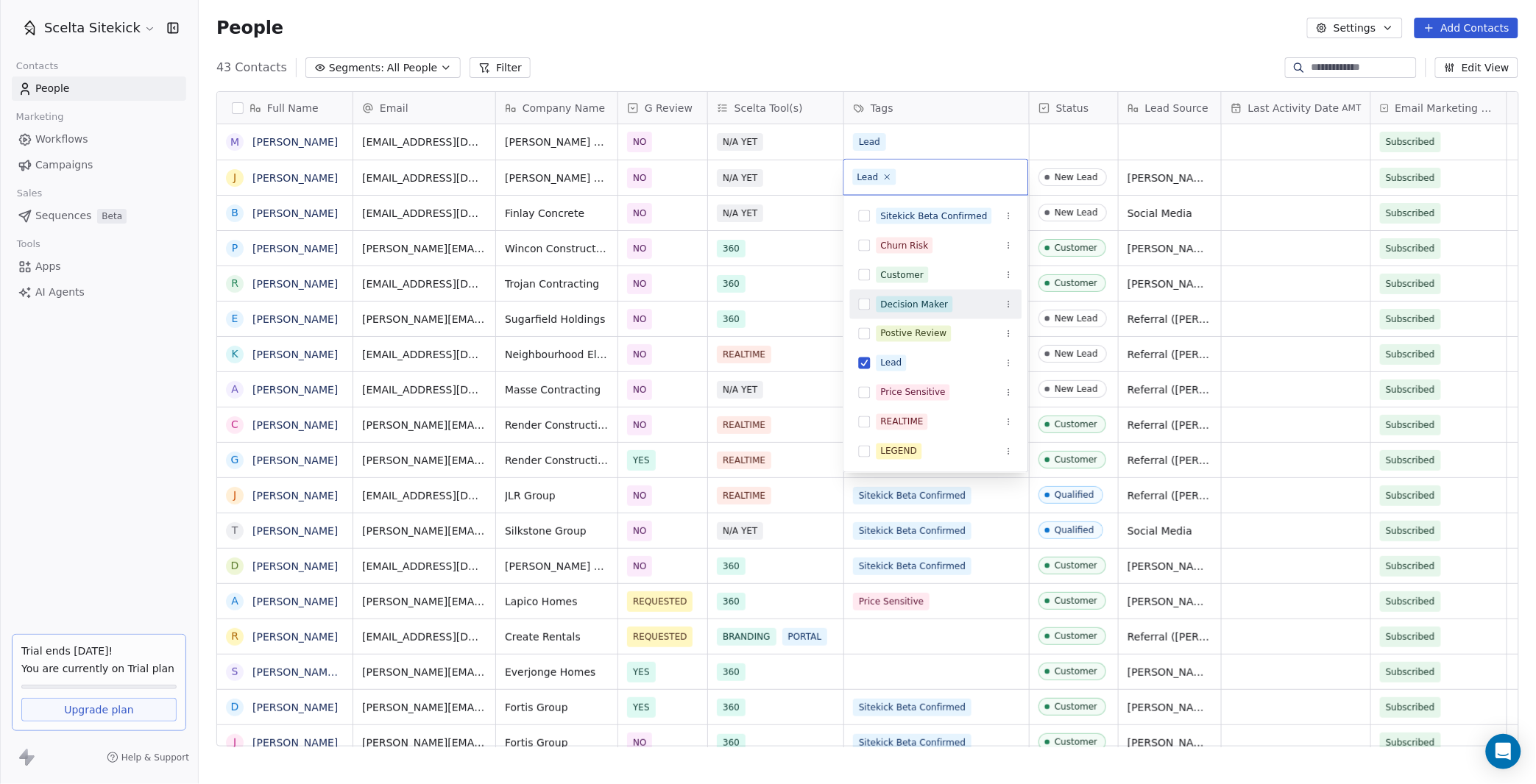
click at [856, 306] on div "Decision Maker" at bounding box center [935, 304] width 172 height 24
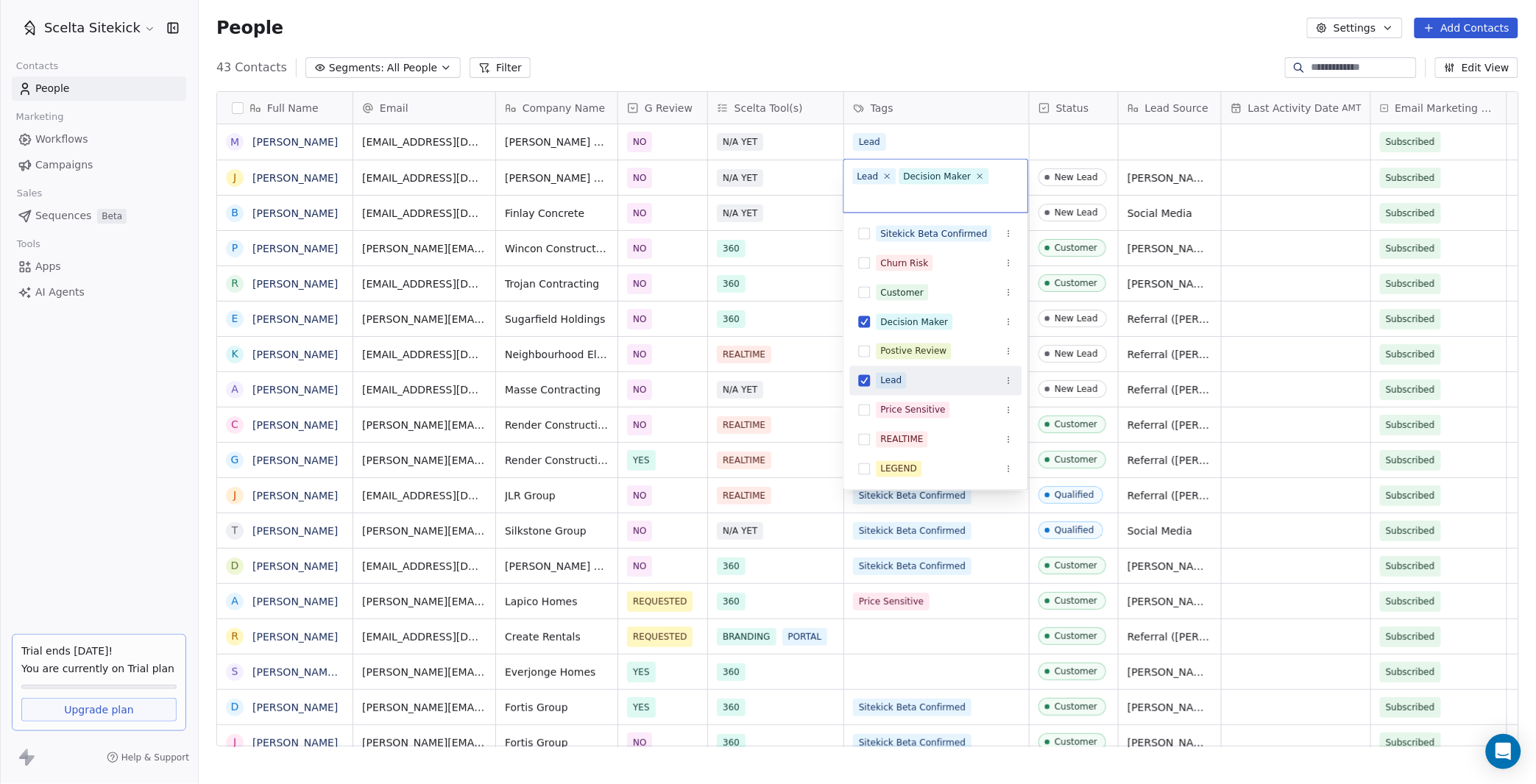
click at [865, 378] on button "Suggestions" at bounding box center [865, 381] width 12 height 12
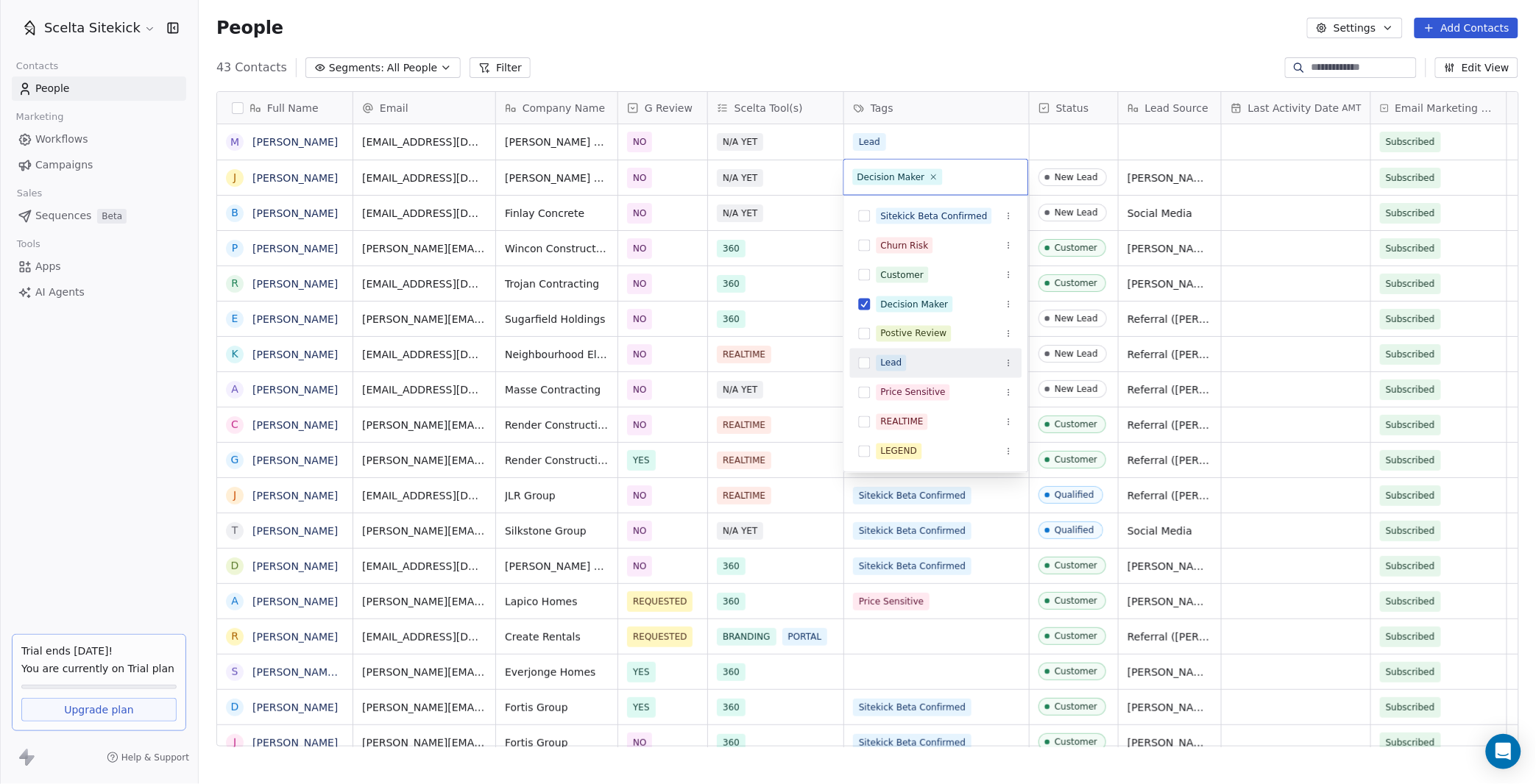
click at [1057, 222] on html "Scelta Sitekick Contacts People Marketing Workflows Campaigns Sales Sequences B…" at bounding box center [768, 392] width 1536 height 784
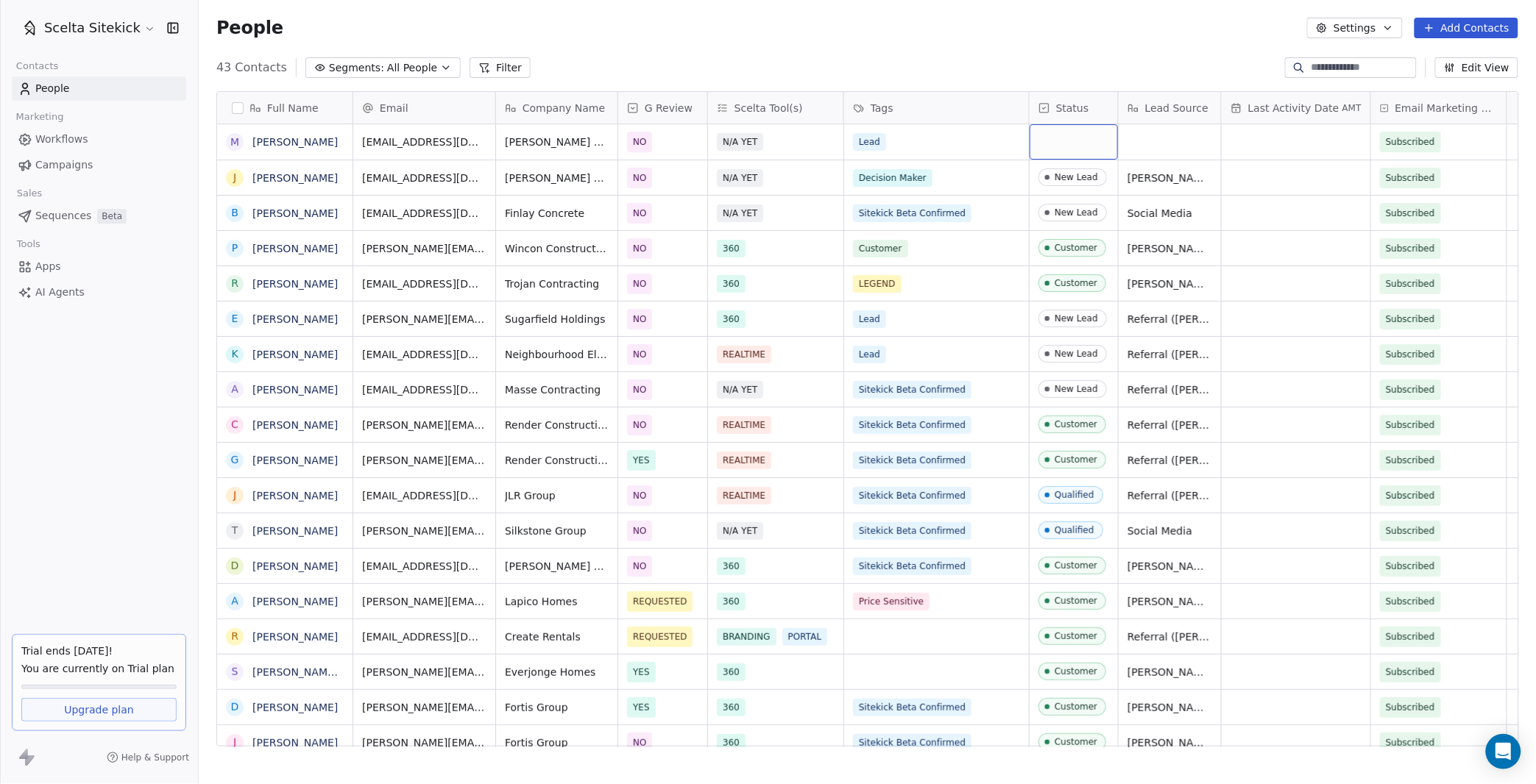
click at [1067, 143] on div "grid" at bounding box center [1073, 142] width 88 height 35
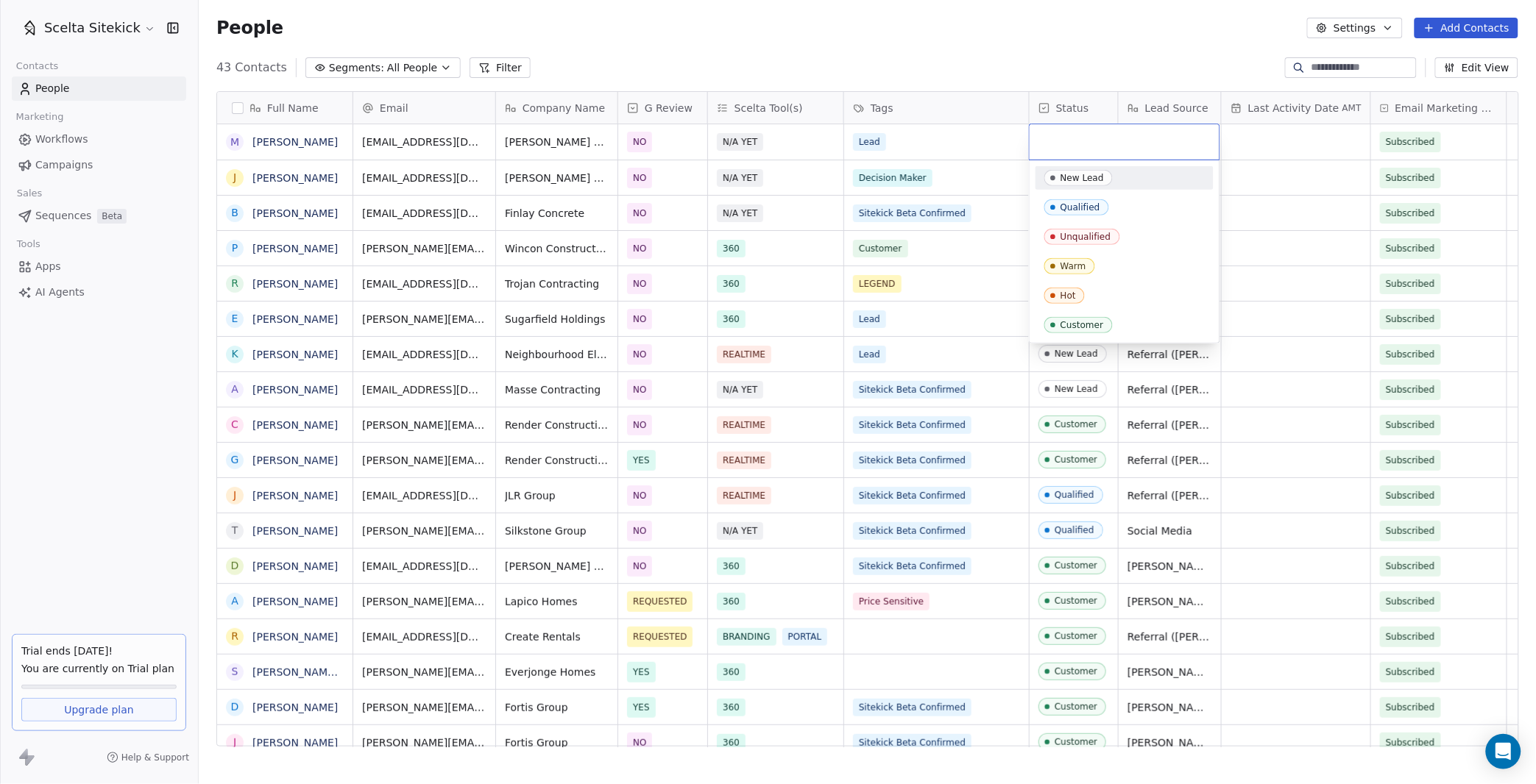
click at [1070, 176] on div "New Lead" at bounding box center [1081, 178] width 44 height 10
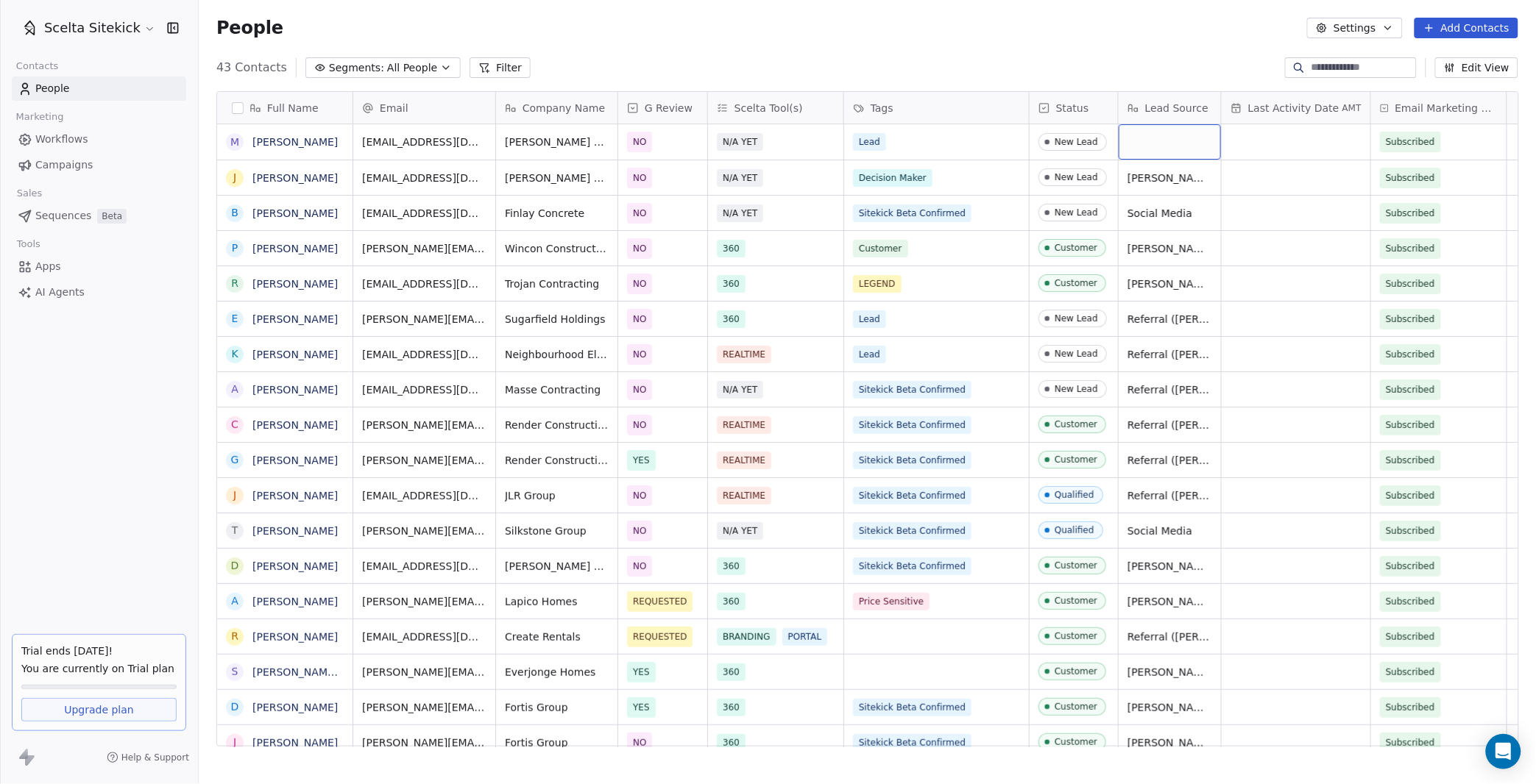
click at [1174, 151] on div "grid" at bounding box center [1170, 142] width 102 height 35
type textarea "**********"
click at [1445, 30] on button "Add Contacts" at bounding box center [1467, 27] width 104 height 21
click at [1425, 57] on span "Create new contact" at bounding box center [1472, 59] width 101 height 16
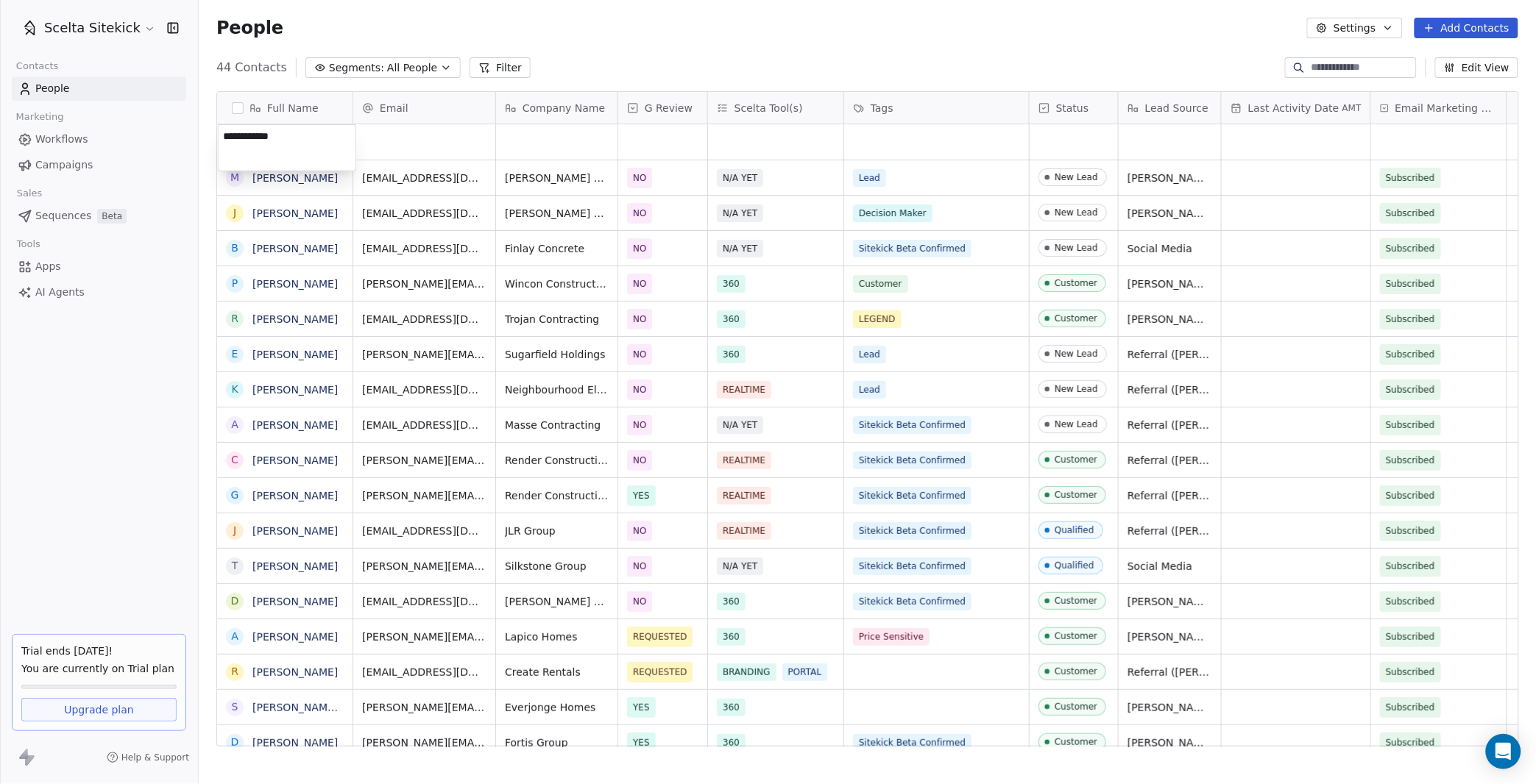
type textarea "**********"
click at [427, 141] on div "grid" at bounding box center [424, 142] width 142 height 35
click at [427, 141] on input "email" at bounding box center [425, 143] width 136 height 30
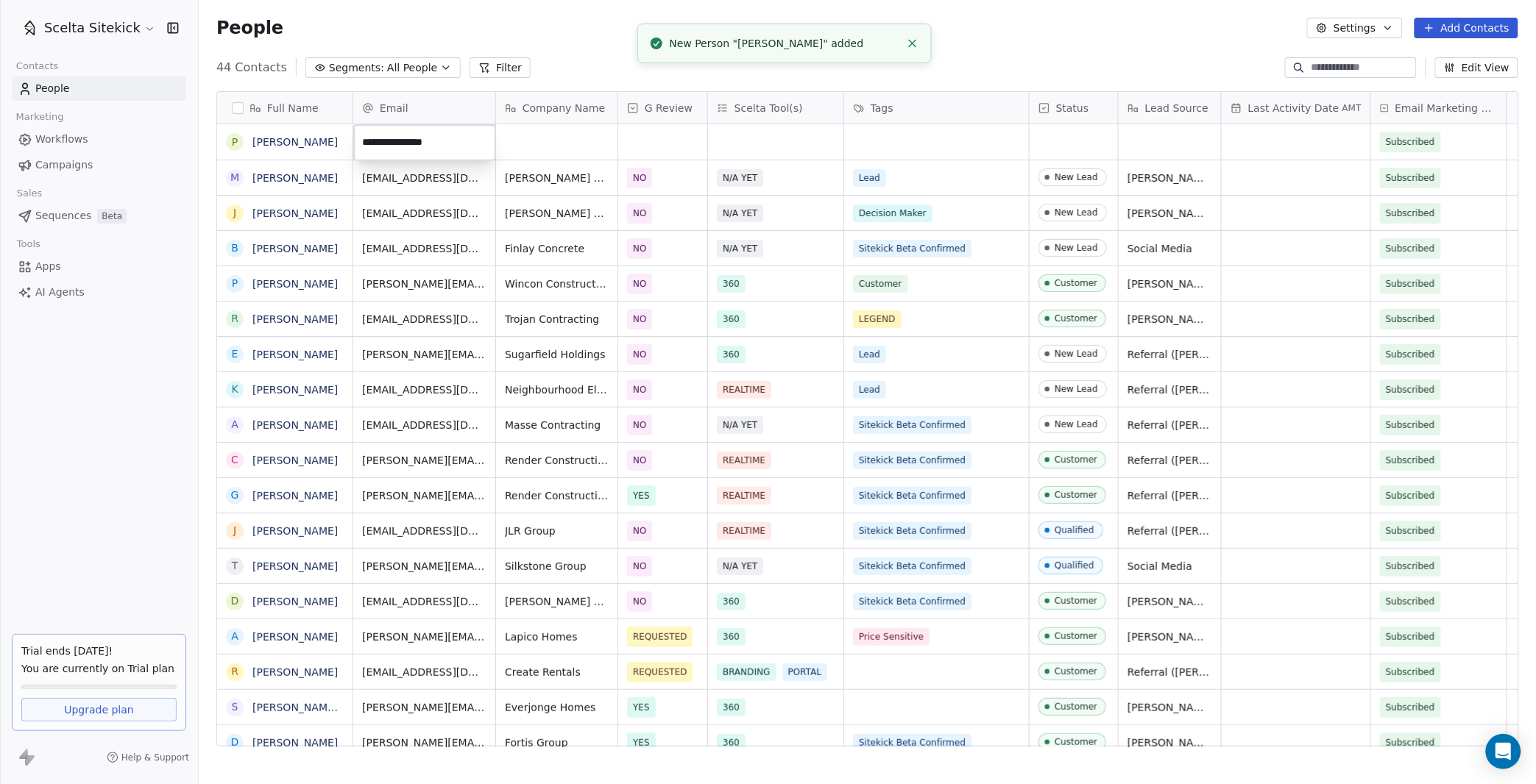
click at [525, 153] on html "Scelta Sitekick Contacts People Marketing Workflows Campaigns Sales Sequences B…" at bounding box center [768, 392] width 1536 height 784
click at [525, 153] on div "grid" at bounding box center [556, 142] width 121 height 35
click at [521, 138] on div "grid" at bounding box center [556, 142] width 121 height 35
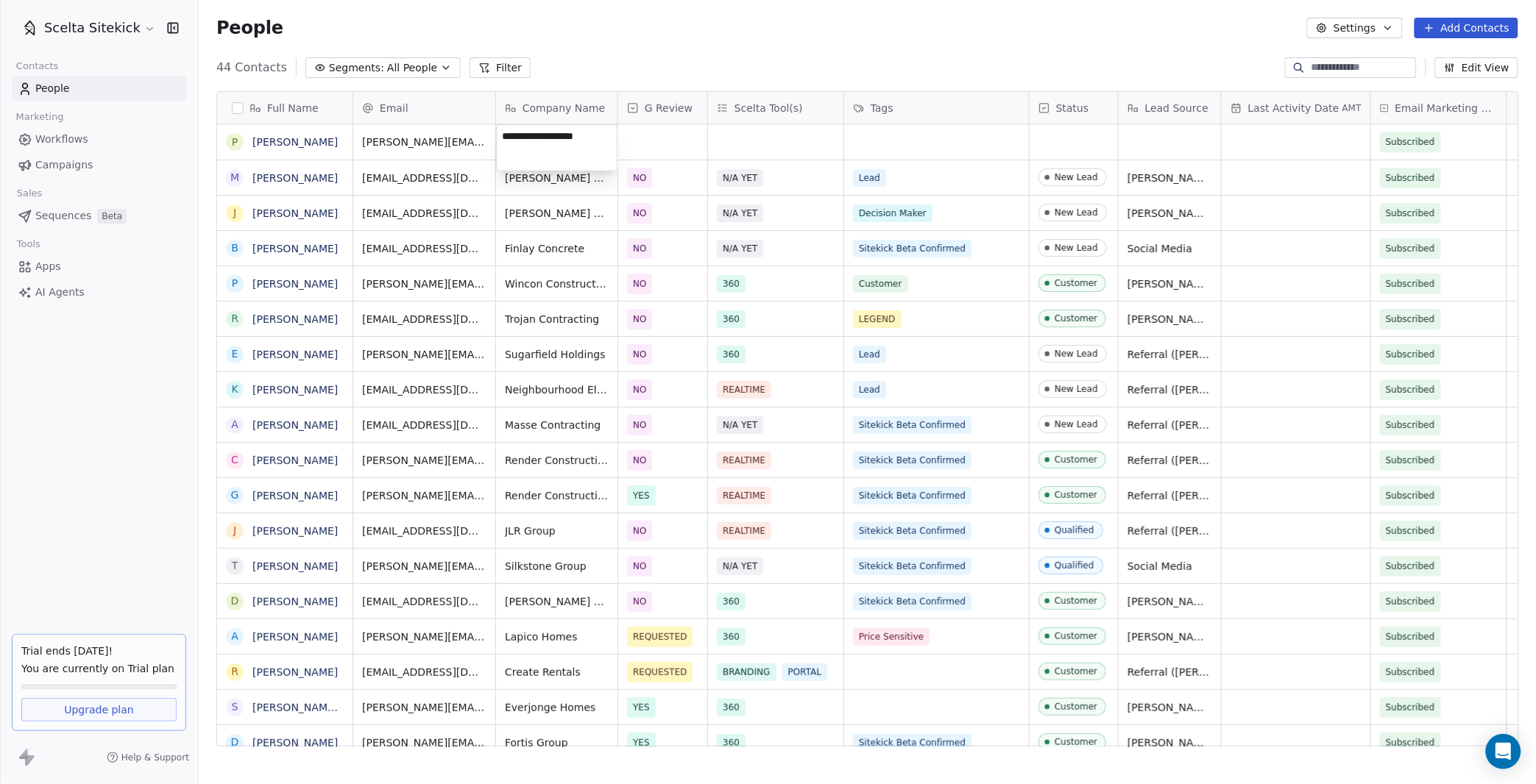
type textarea "**********"
click at [641, 143] on div "grid" at bounding box center [662, 142] width 89 height 35
click at [660, 219] on span "NO" at bounding box center [649, 216] width 22 height 16
click at [762, 145] on div "grid" at bounding box center [775, 142] width 135 height 35
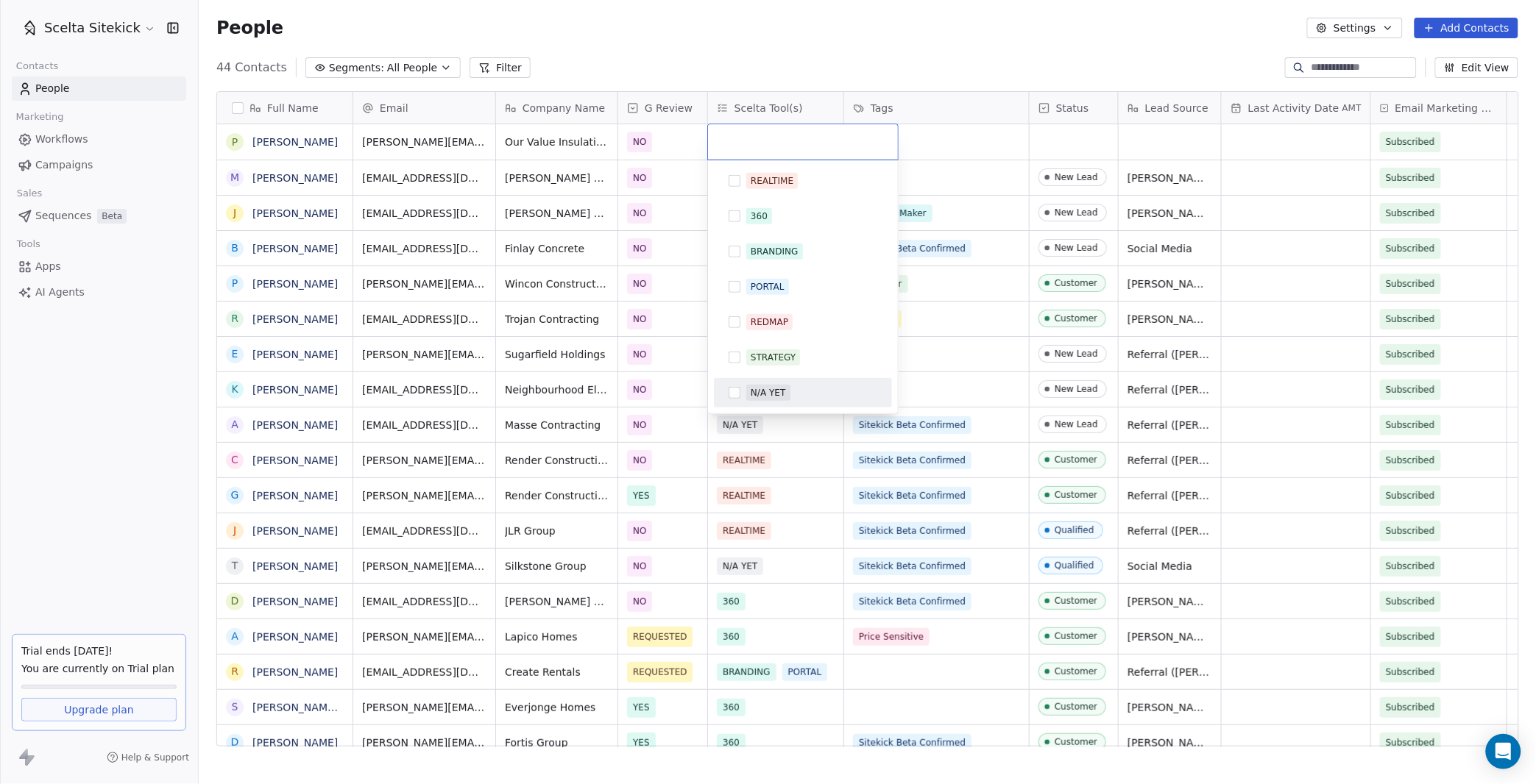
click at [756, 390] on div "N/A YET" at bounding box center [768, 392] width 35 height 13
click at [943, 160] on html "Scelta Sitekick Contacts People Marketing Workflows Campaigns Sales Sequences B…" at bounding box center [768, 392] width 1536 height 784
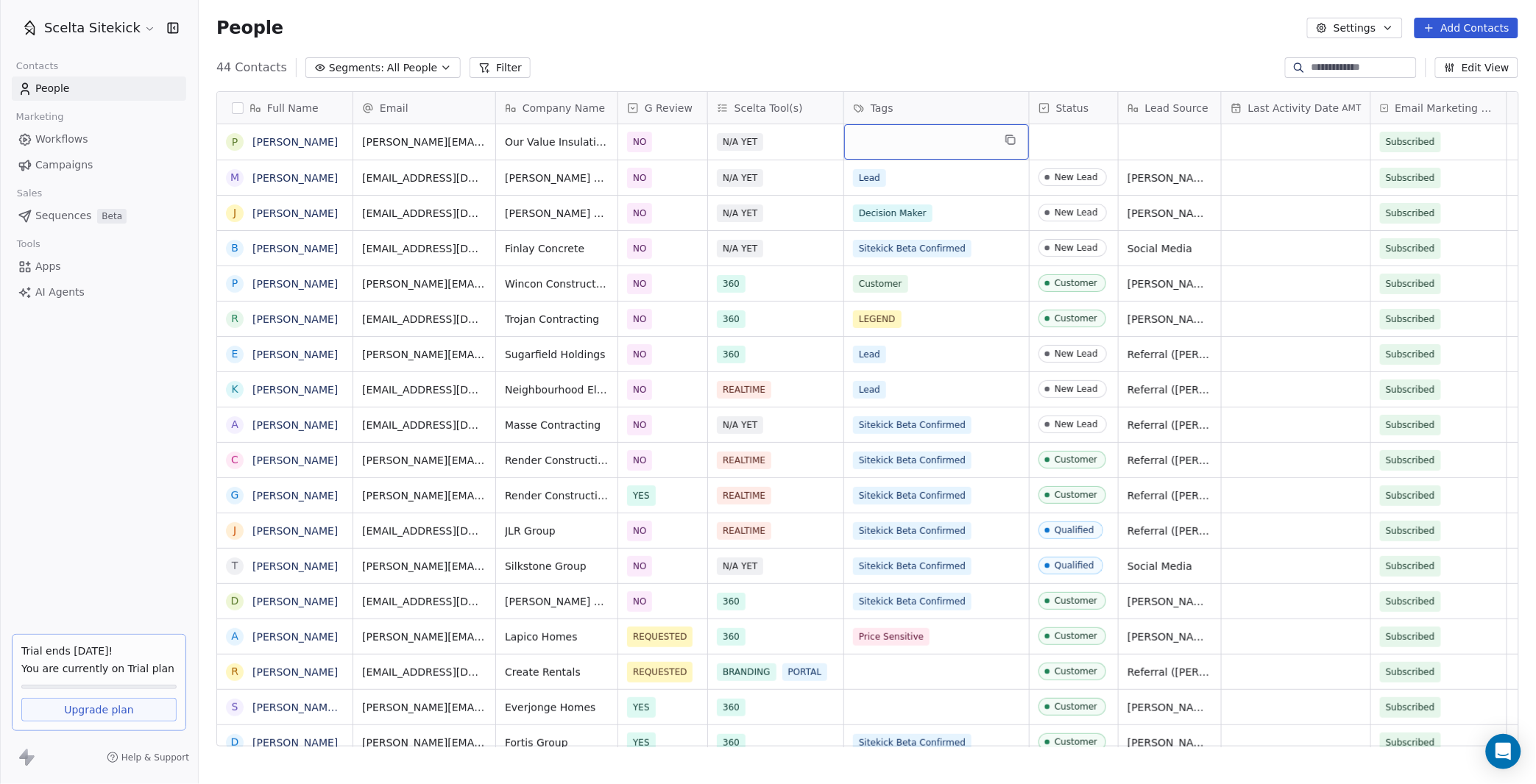
click at [899, 142] on div "grid" at bounding box center [936, 142] width 185 height 35
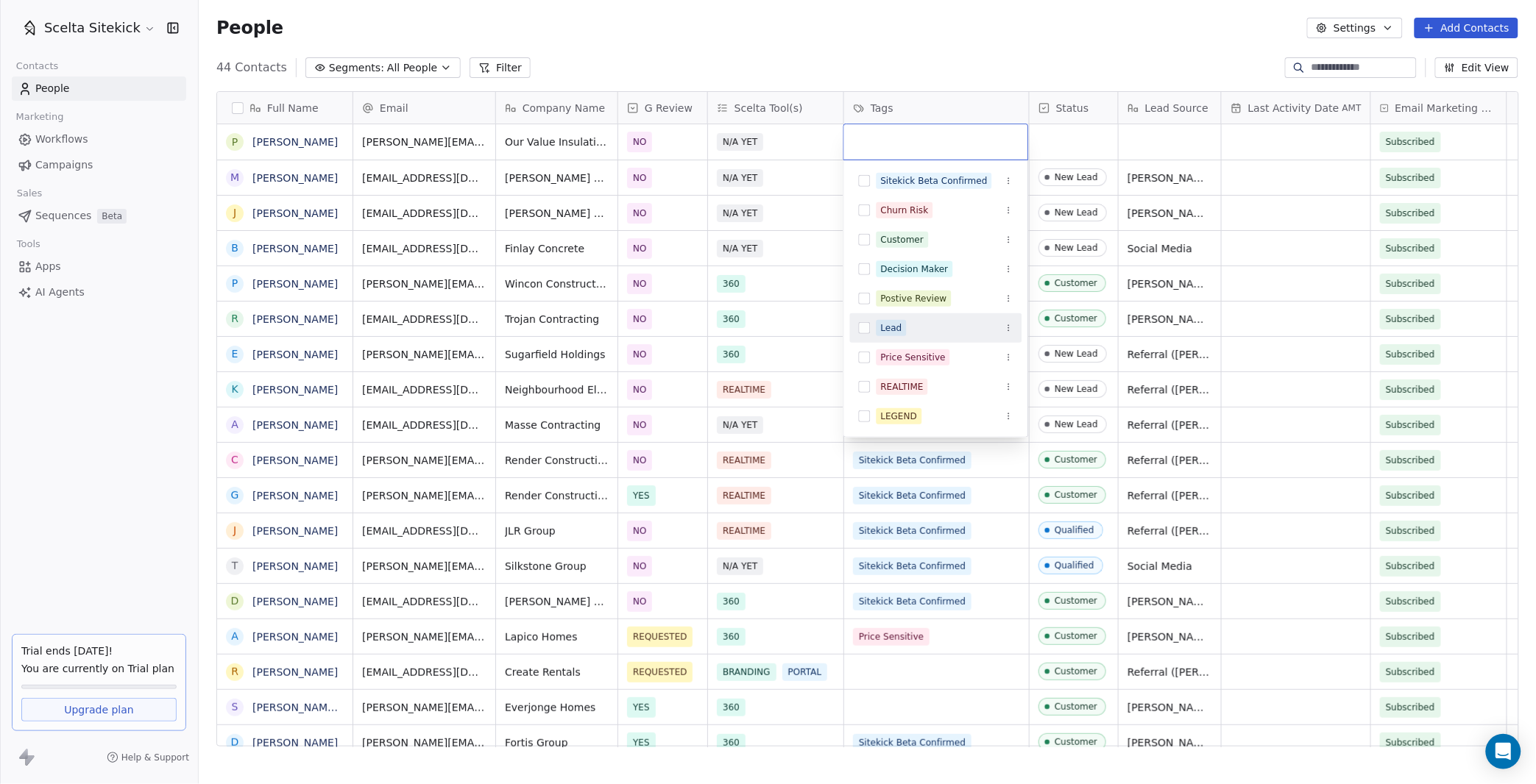
click at [903, 320] on span "Lead" at bounding box center [891, 328] width 31 height 16
click at [1096, 138] on html "Scelta Sitekick Contacts People Marketing Workflows Campaigns Sales Sequences B…" at bounding box center [768, 392] width 1536 height 784
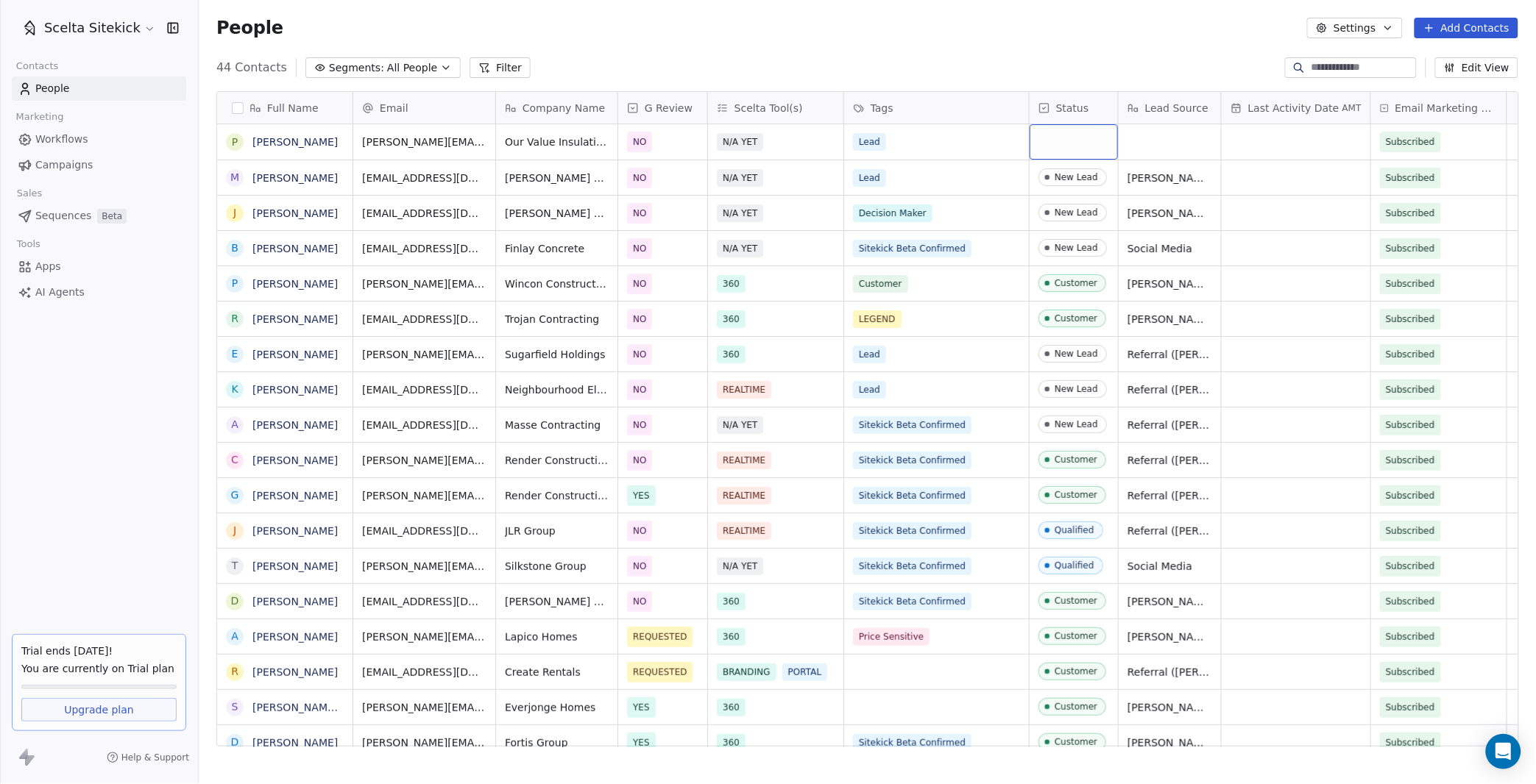
click at [1059, 139] on div "grid" at bounding box center [1073, 142] width 88 height 35
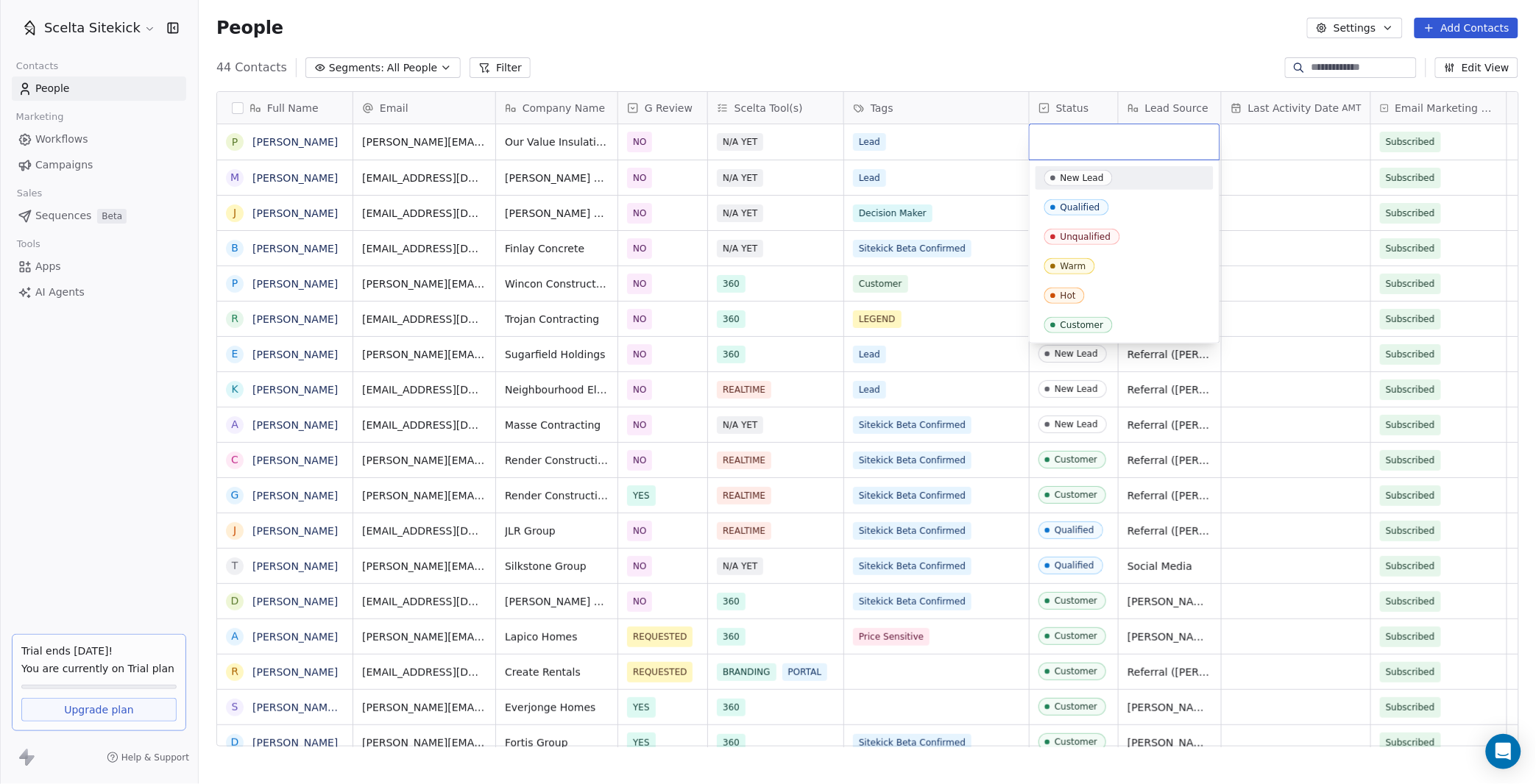
click at [1067, 180] on div "New Lead" at bounding box center [1081, 178] width 44 height 10
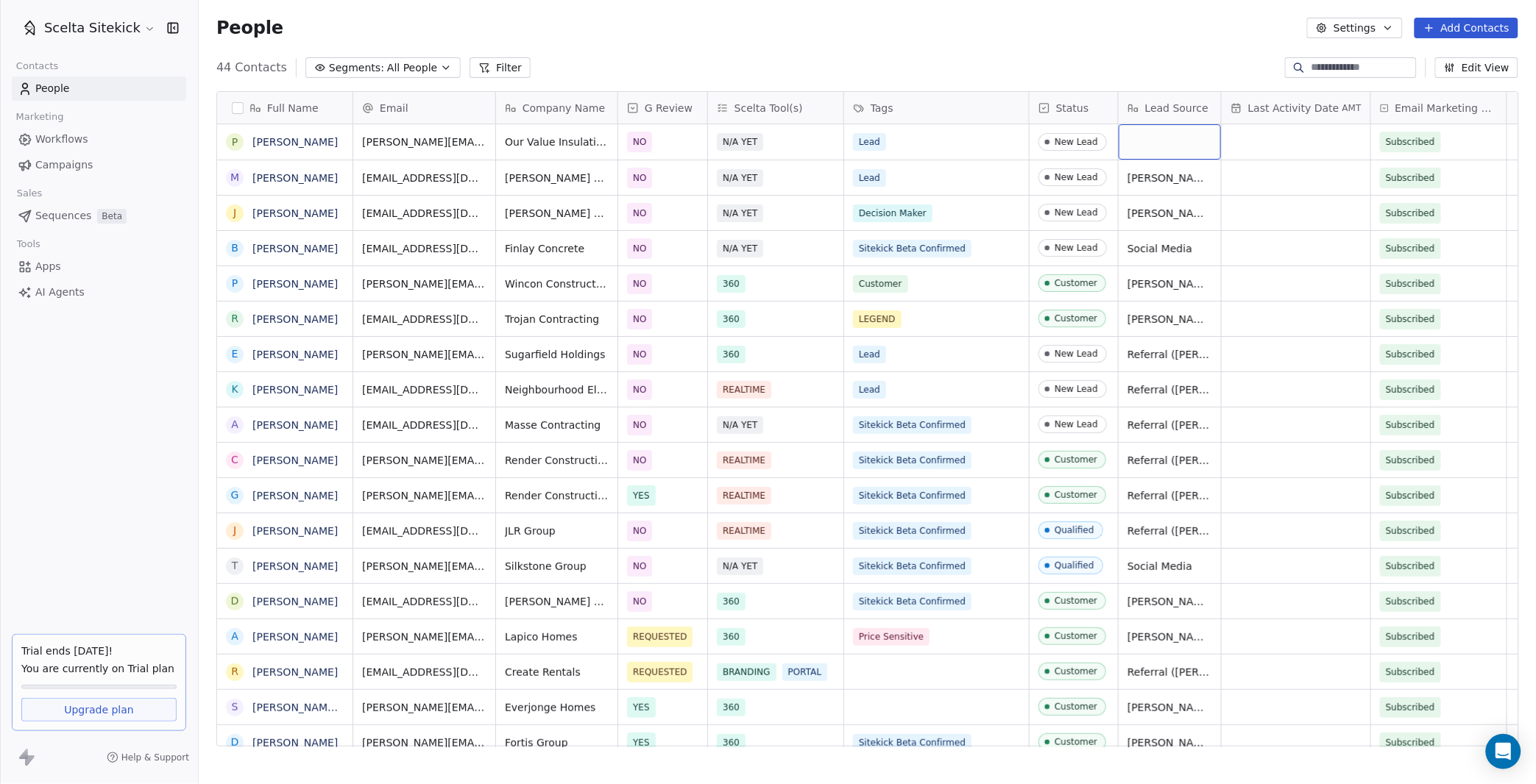
click at [1156, 136] on div "grid" at bounding box center [1170, 142] width 102 height 35
type textarea "**********"
click at [1454, 31] on button "Add Contacts" at bounding box center [1467, 27] width 104 height 21
click at [1414, 62] on icon "Suggestions" at bounding box center [1409, 59] width 12 height 12
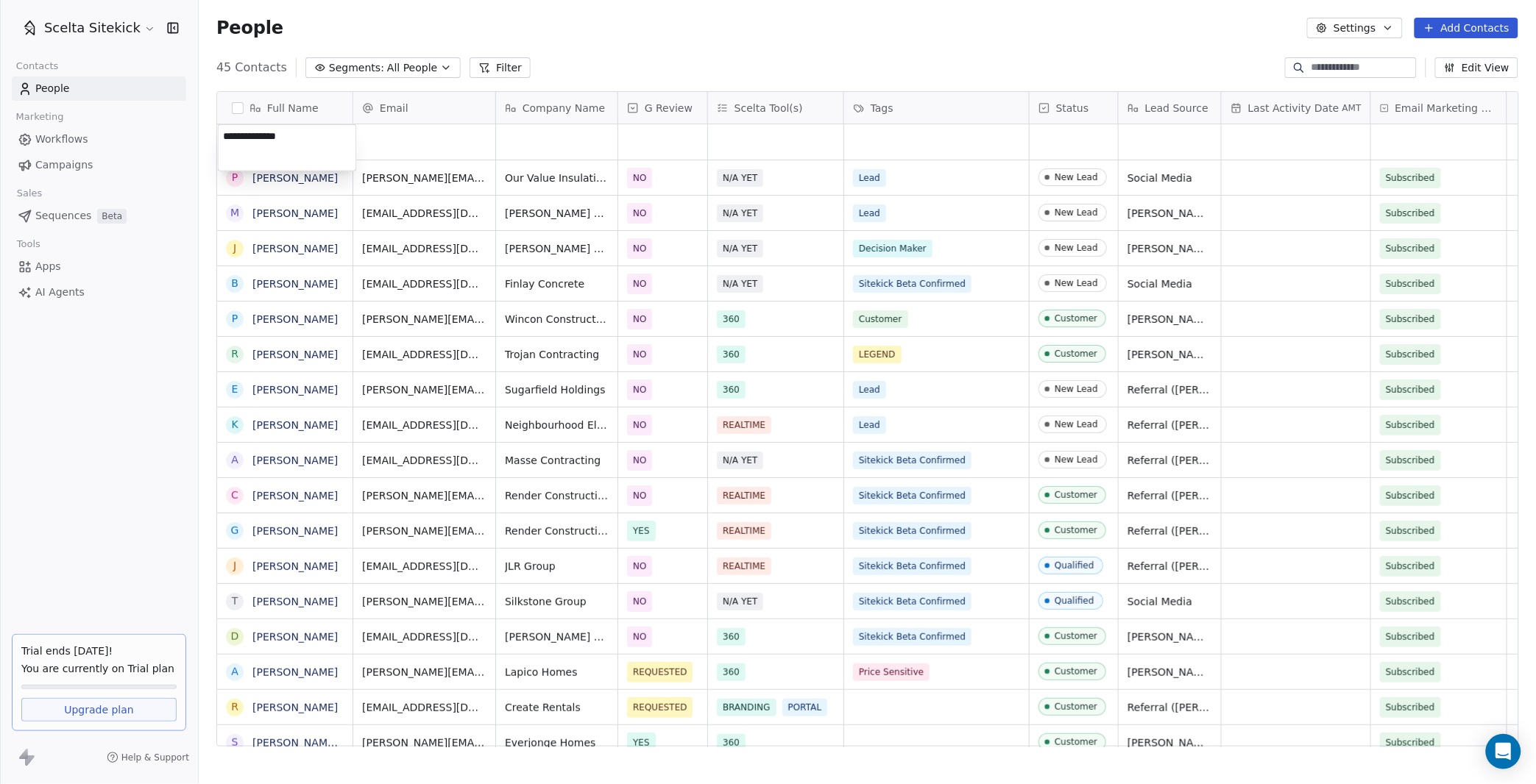
type textarea "**********"
click at [423, 146] on div "grid" at bounding box center [424, 142] width 142 height 35
type input "**********"
click at [558, 138] on html "Scelta Sitekick Contacts People Marketing Workflows Campaigns Sales Sequences B…" at bounding box center [768, 392] width 1536 height 784
click at [558, 138] on div "grid" at bounding box center [556, 142] width 121 height 35
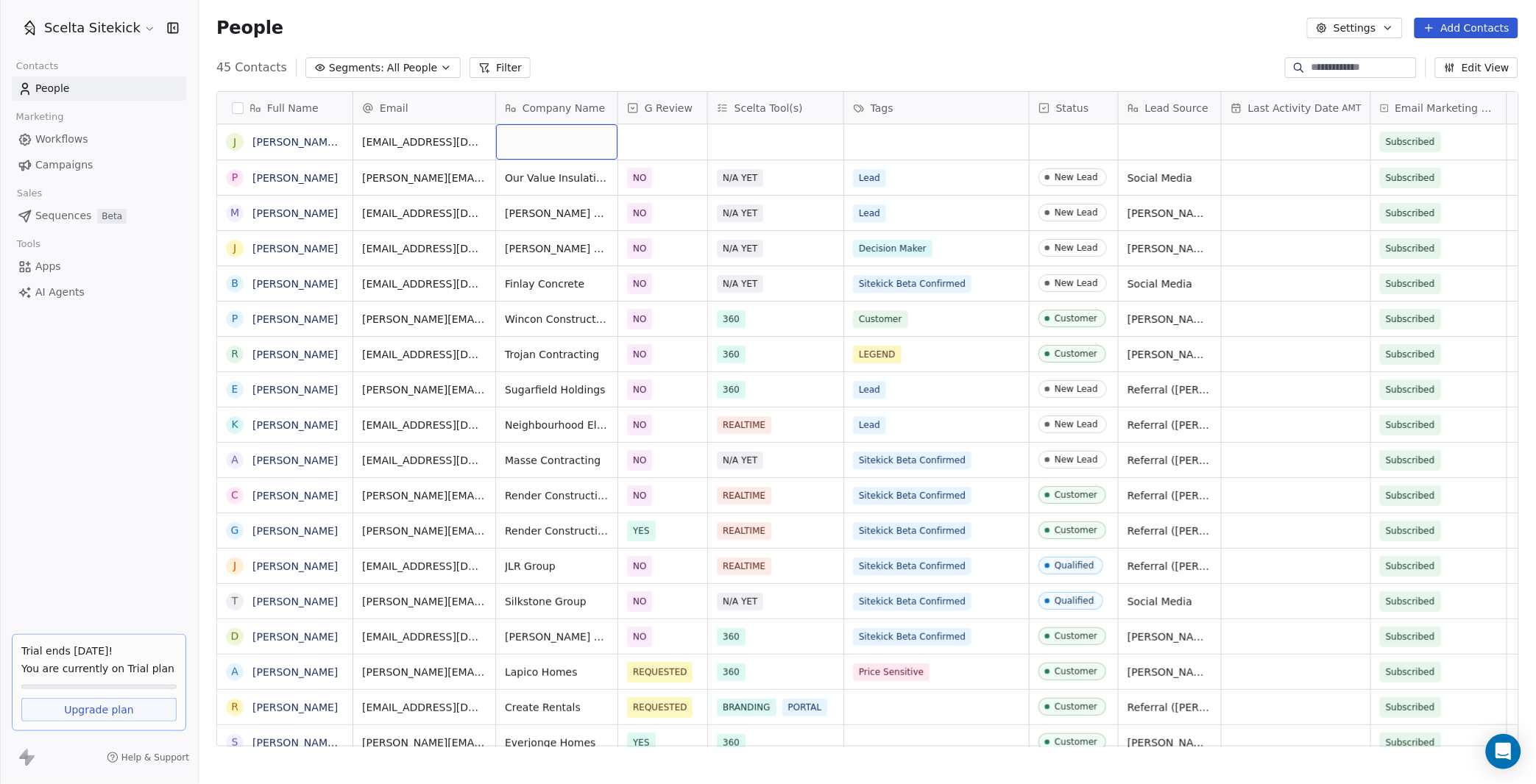
click at [558, 138] on div "grid" at bounding box center [556, 142] width 121 height 35
click at [556, 141] on div "grid" at bounding box center [556, 142] width 121 height 35
type textarea "**********"
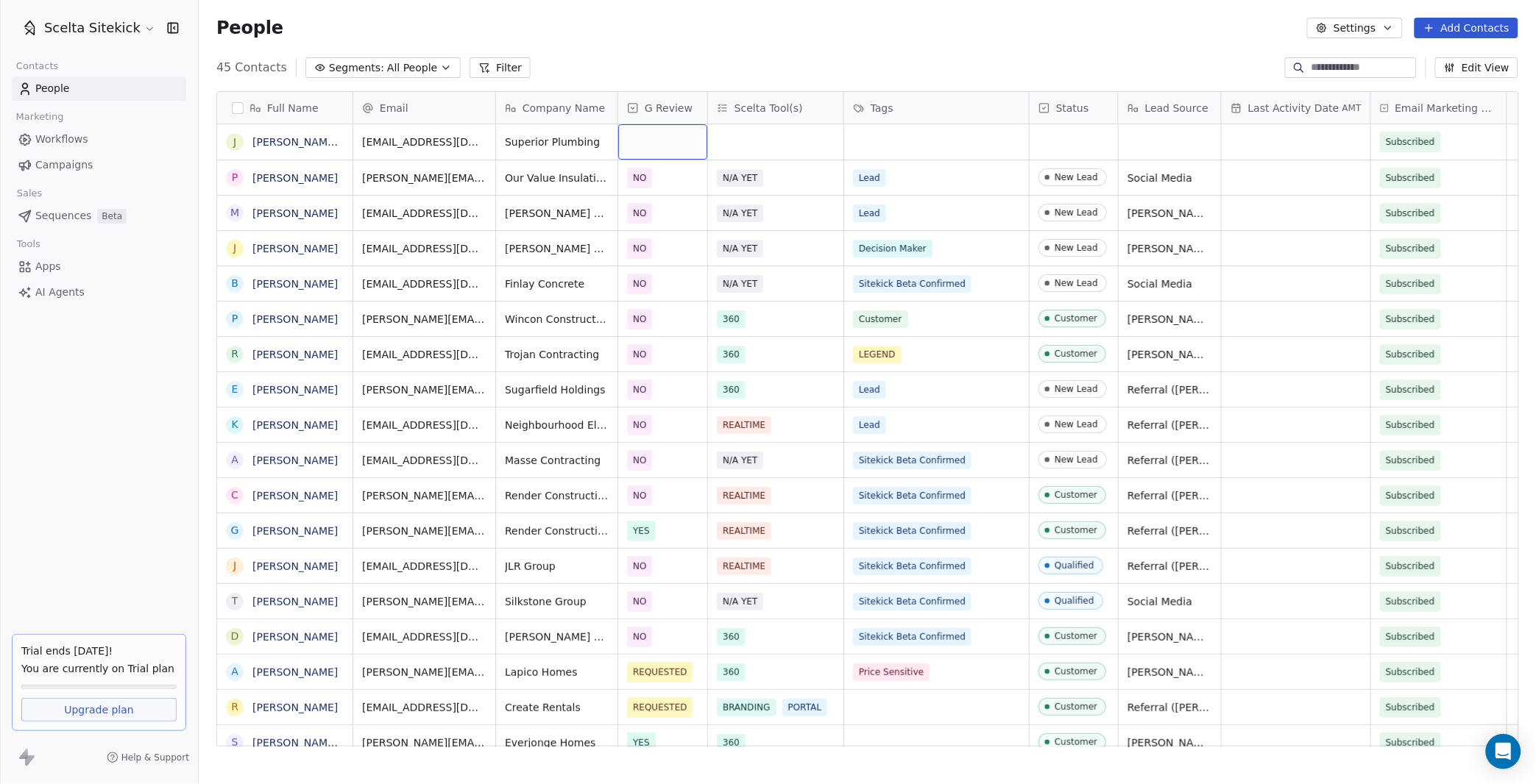
click at [648, 142] on div "grid" at bounding box center [662, 142] width 89 height 35
click at [653, 217] on div "NO" at bounding box center [650, 216] width 13 height 13
click at [767, 144] on div "grid" at bounding box center [775, 142] width 135 height 35
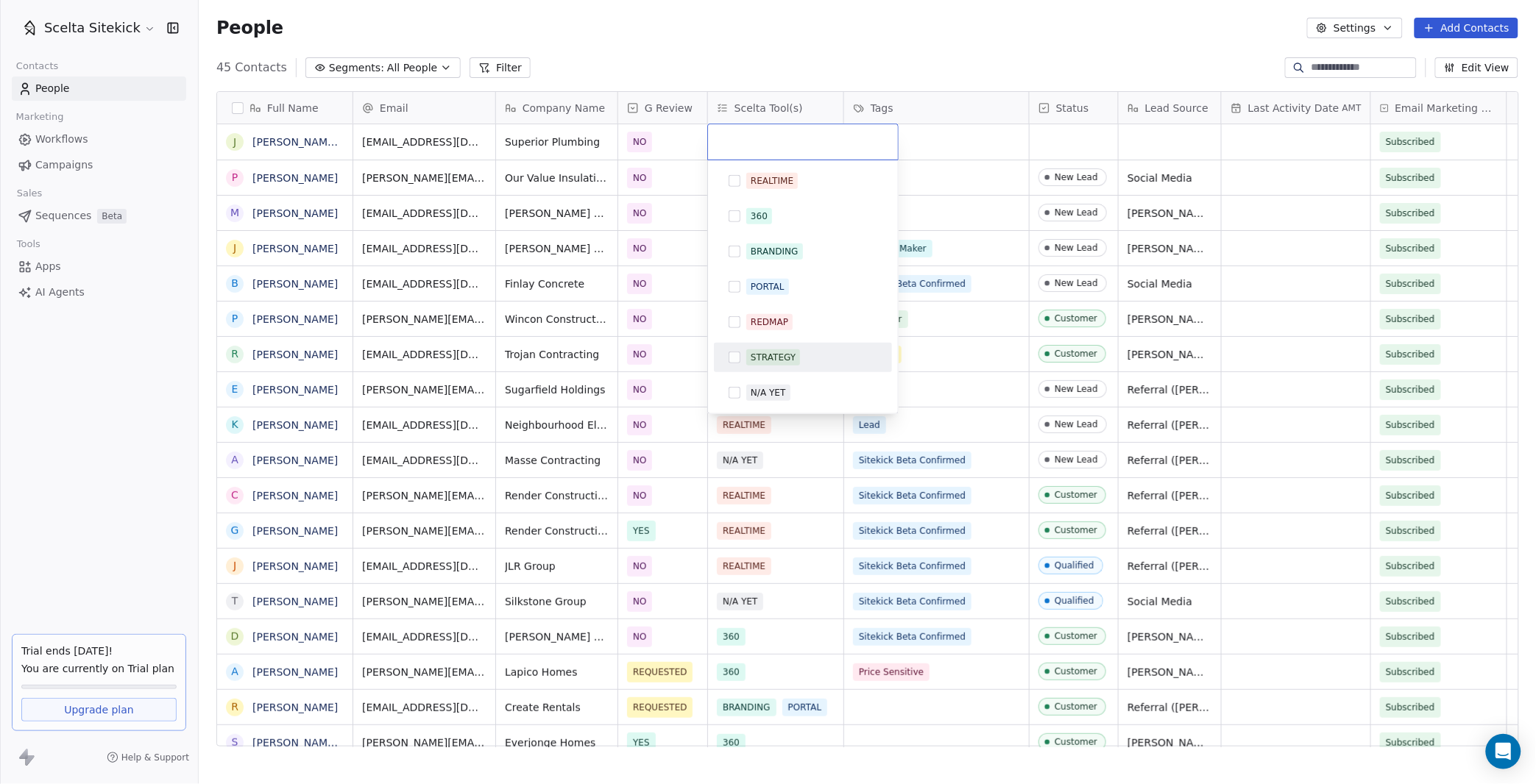
click at [752, 391] on div "N/A YET" at bounding box center [768, 392] width 35 height 13
click at [956, 115] on html "Scelta Sitekick Contacts People Marketing Workflows Campaigns Sales Sequences B…" at bounding box center [768, 392] width 1536 height 784
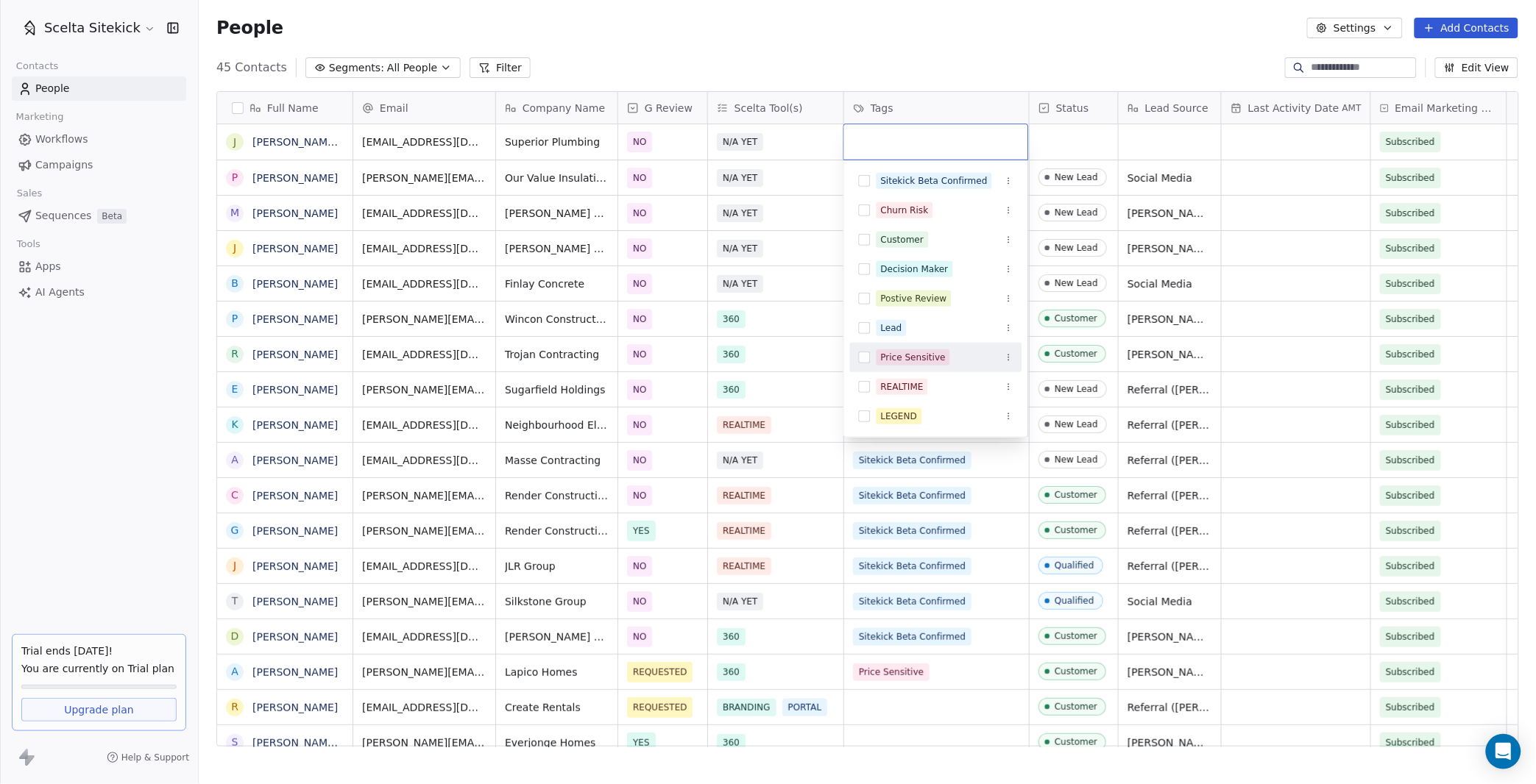
click at [895, 354] on div "Price Sensitive" at bounding box center [913, 358] width 65 height 13
click at [1084, 156] on html "Scelta Sitekick Contacts People Marketing Workflows Campaigns Sales Sequences B…" at bounding box center [768, 392] width 1536 height 784
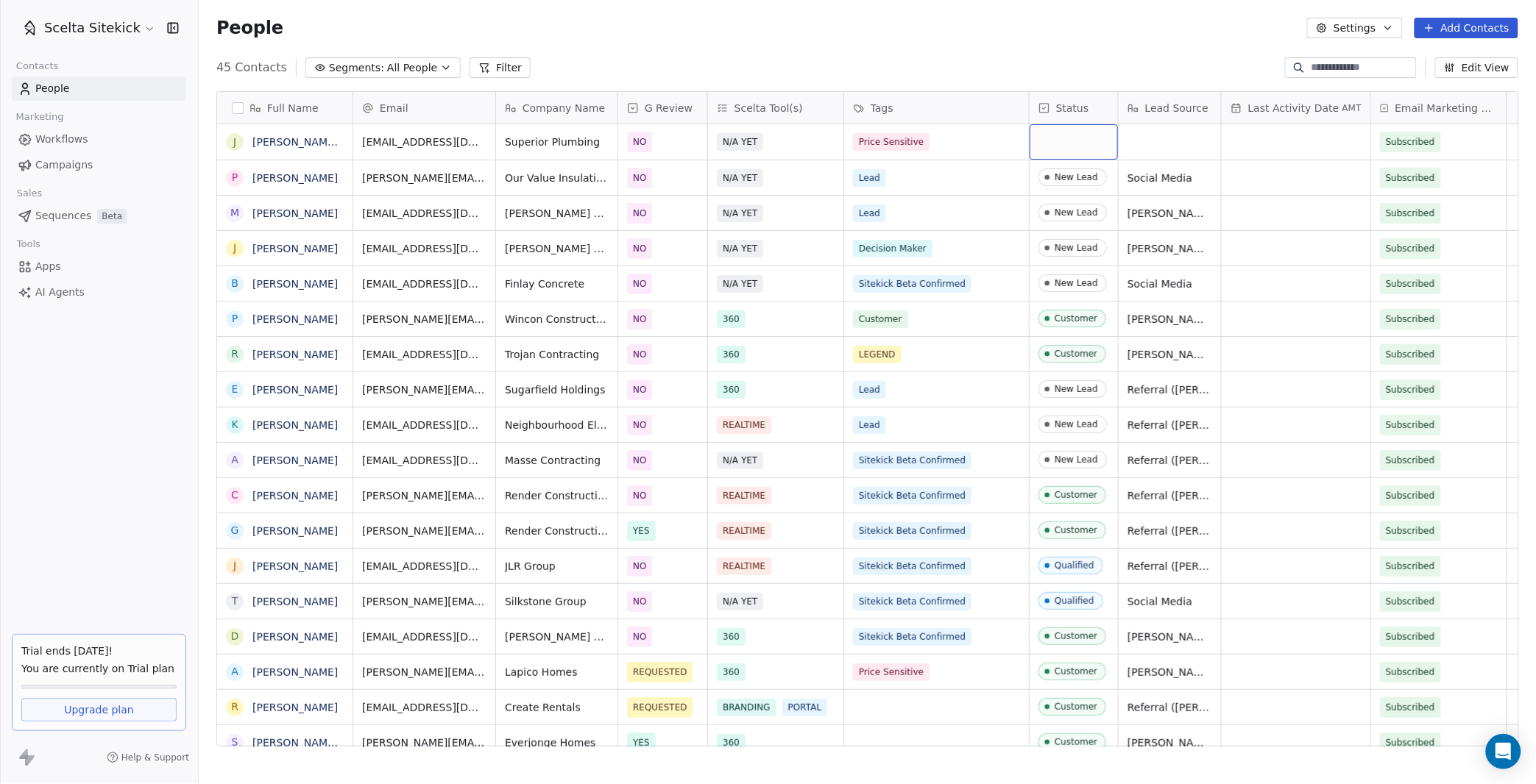
click at [1071, 142] on div "grid" at bounding box center [1073, 142] width 88 height 35
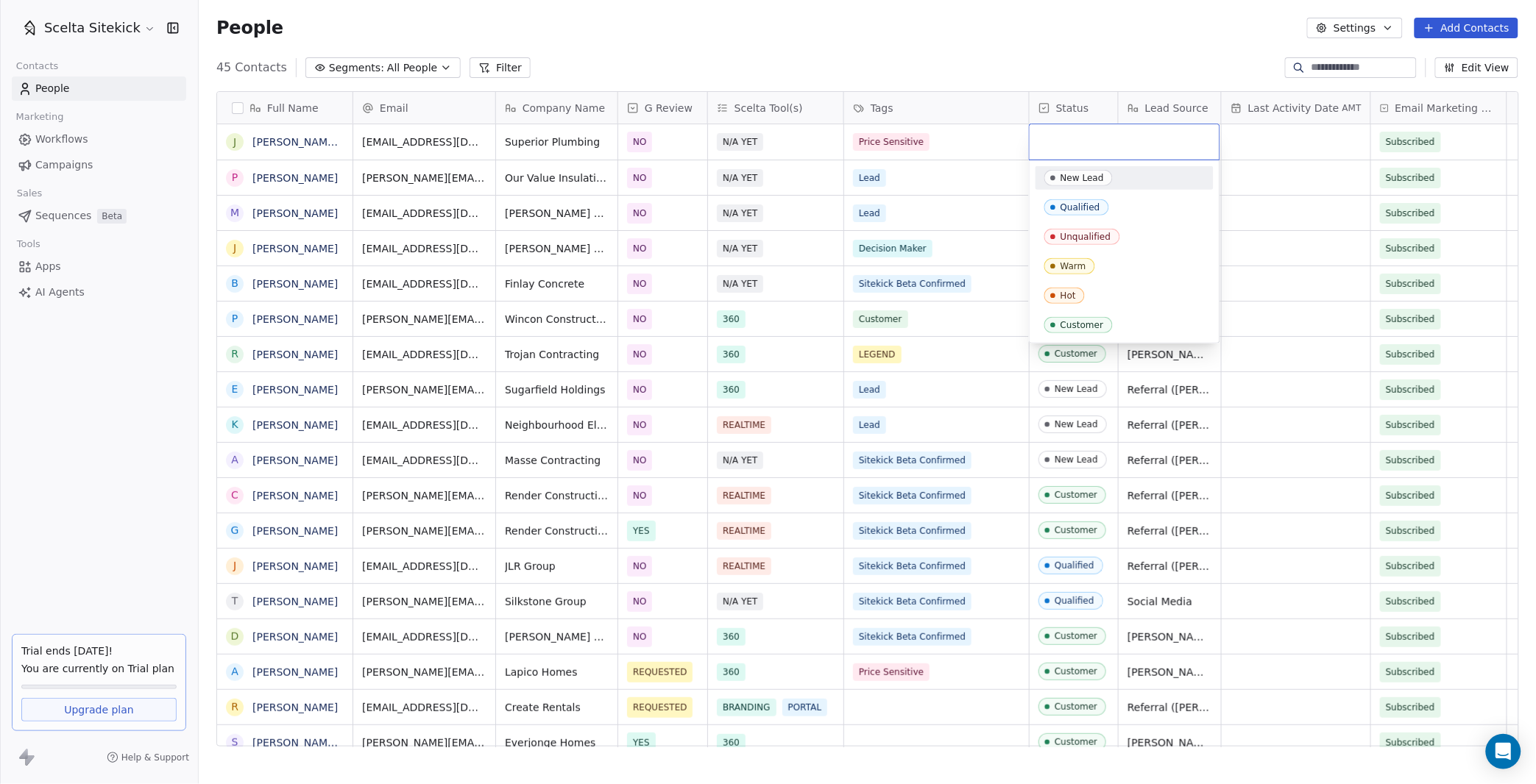
click at [1075, 179] on div "New Lead" at bounding box center [1081, 178] width 44 height 10
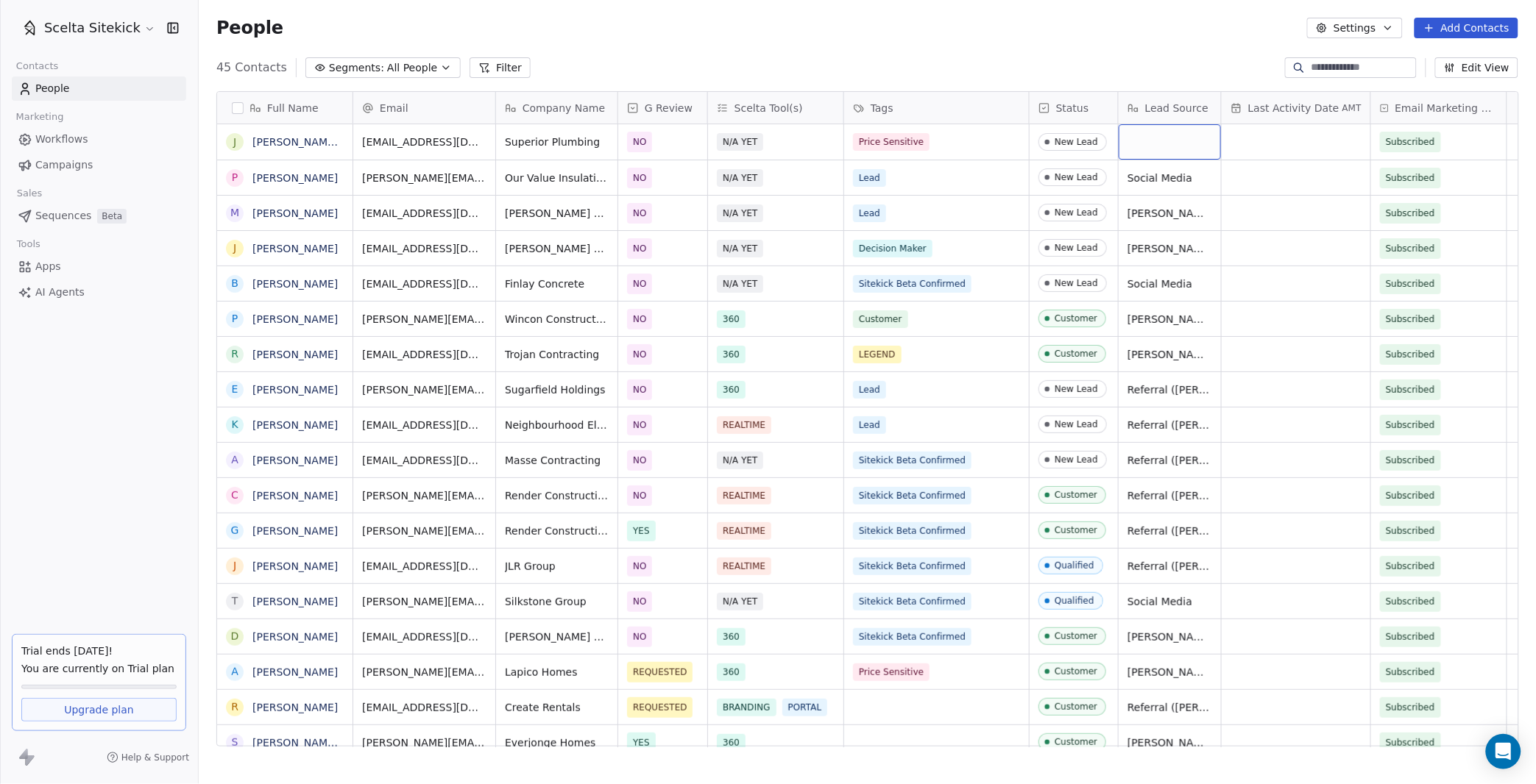
click at [1169, 138] on div "grid" at bounding box center [1170, 142] width 102 height 35
type textarea "**********"
click at [1463, 19] on button "Add Contacts" at bounding box center [1467, 27] width 104 height 21
click at [1425, 60] on span "Create new contact" at bounding box center [1472, 59] width 101 height 16
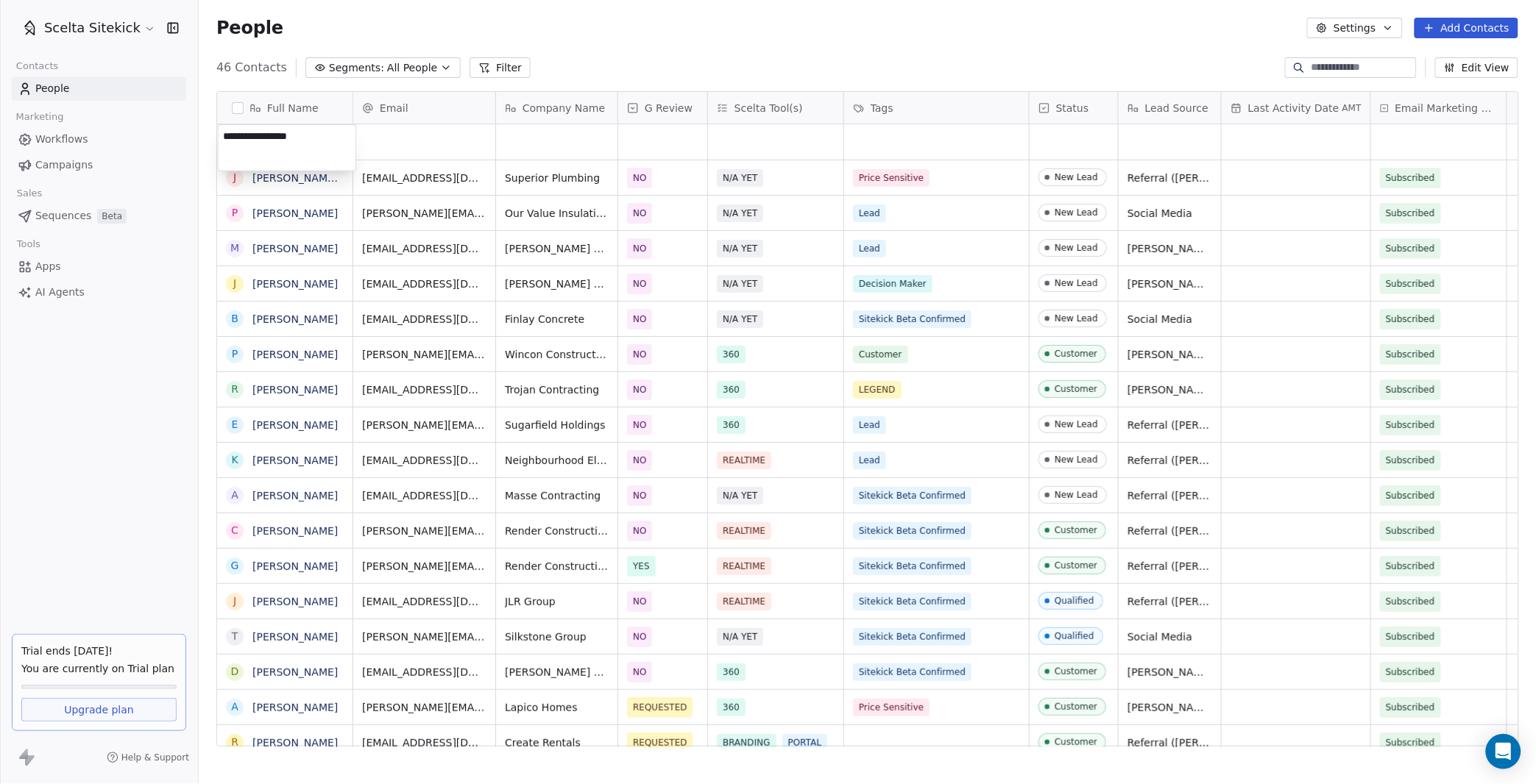
type textarea "**********"
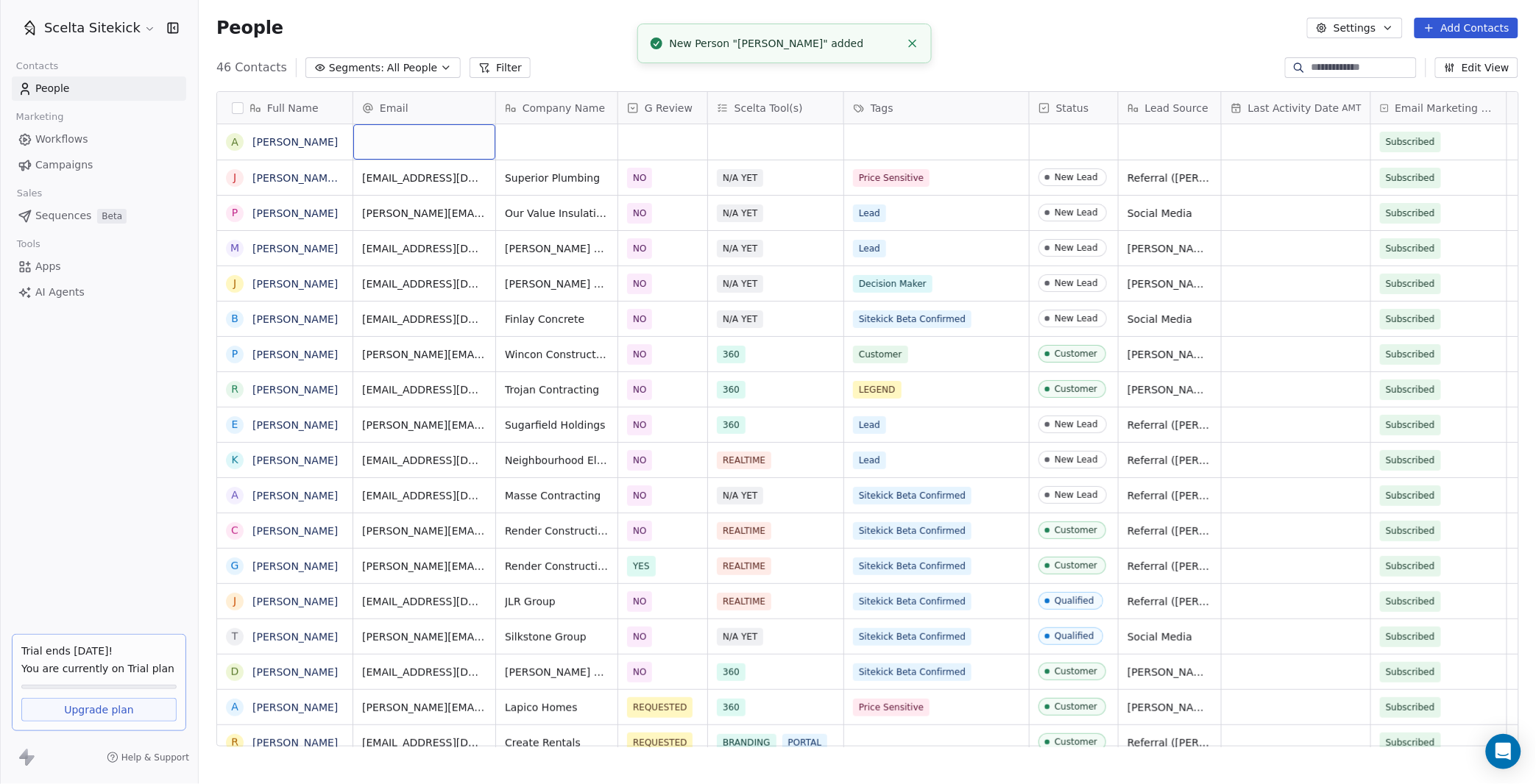
click at [423, 129] on div "grid" at bounding box center [424, 142] width 142 height 35
click at [408, 147] on input "email" at bounding box center [425, 143] width 136 height 30
paste input "**********"
type input "**********"
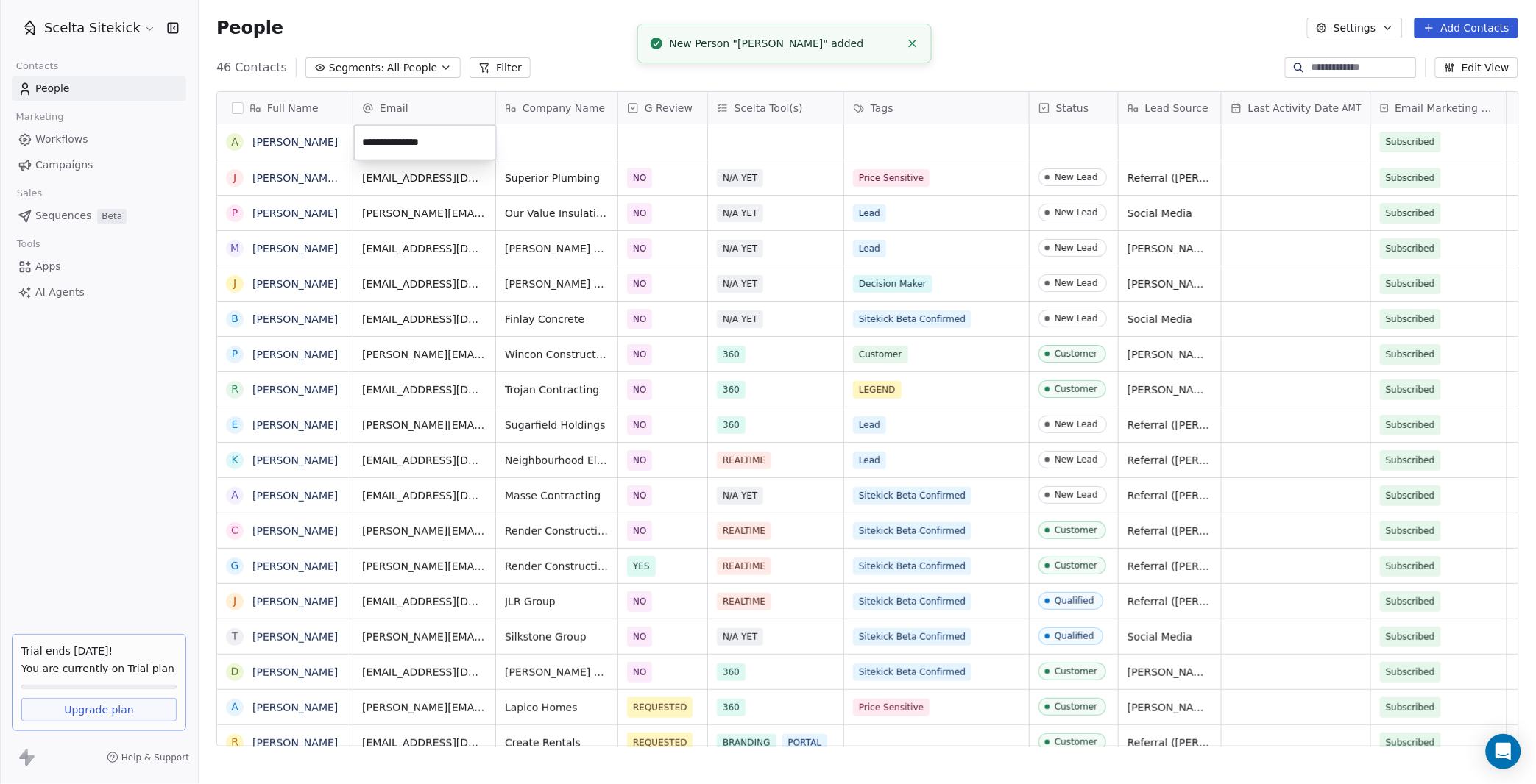
click at [555, 147] on html "Scelta Sitekick Contacts People Marketing Workflows Campaigns Sales Sequences B…" at bounding box center [768, 392] width 1536 height 784
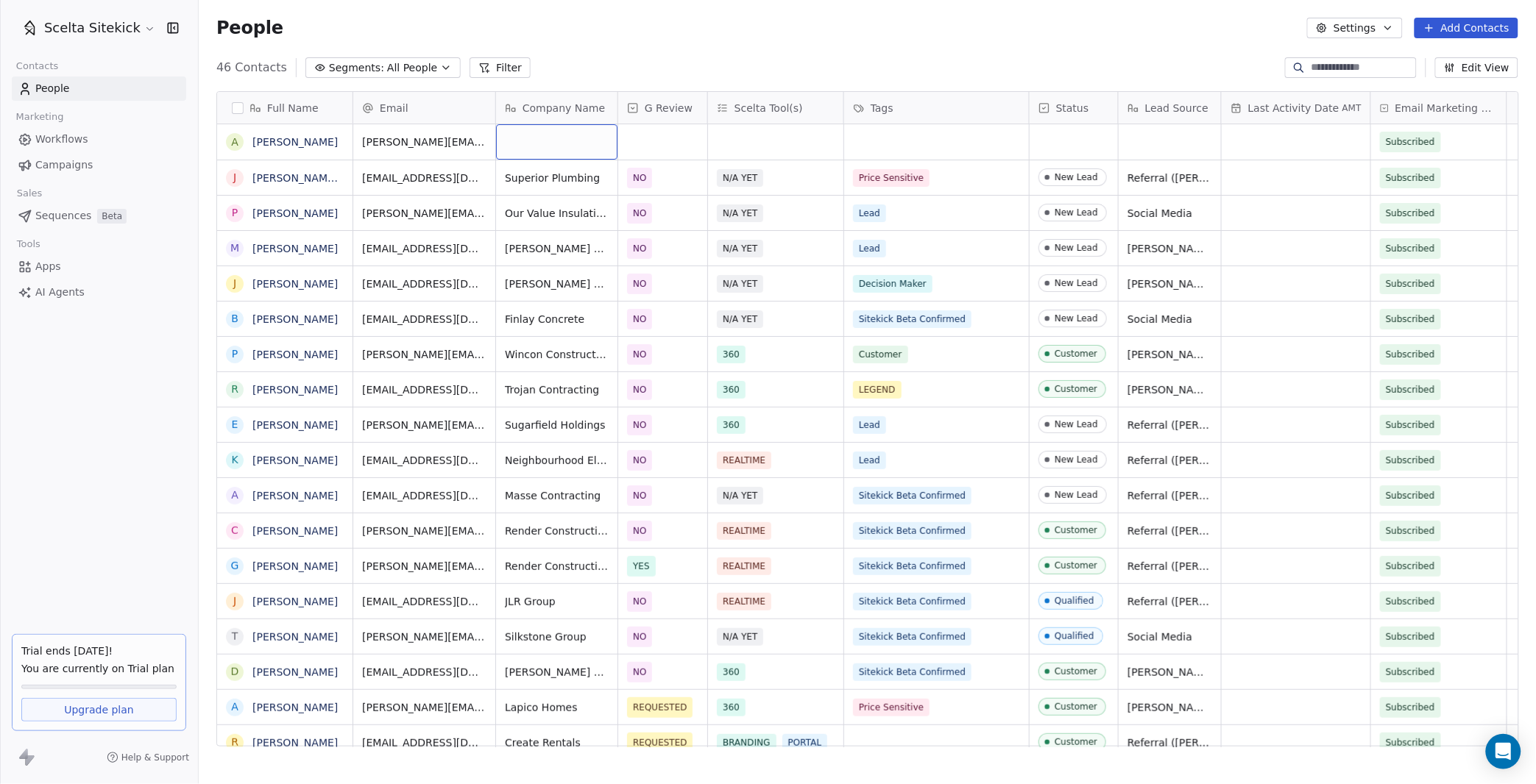
click at [555, 147] on div "grid" at bounding box center [556, 142] width 121 height 35
type textarea "**********"
click at [671, 140] on div "grid" at bounding box center [662, 142] width 89 height 35
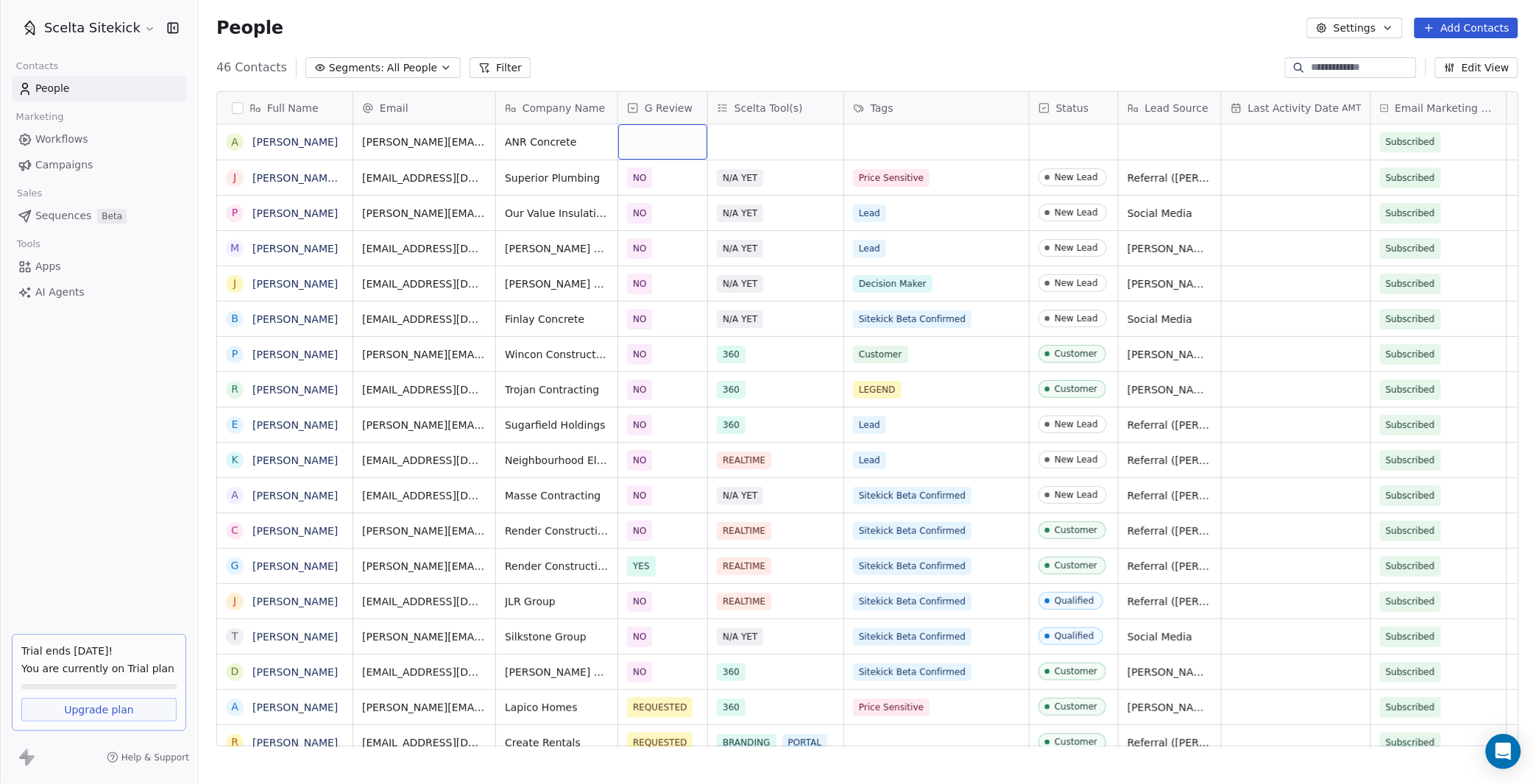
click at [671, 140] on div "grid" at bounding box center [662, 142] width 89 height 35
click at [662, 214] on div "NO" at bounding box center [713, 216] width 148 height 16
click at [760, 141] on div "grid" at bounding box center [775, 142] width 135 height 35
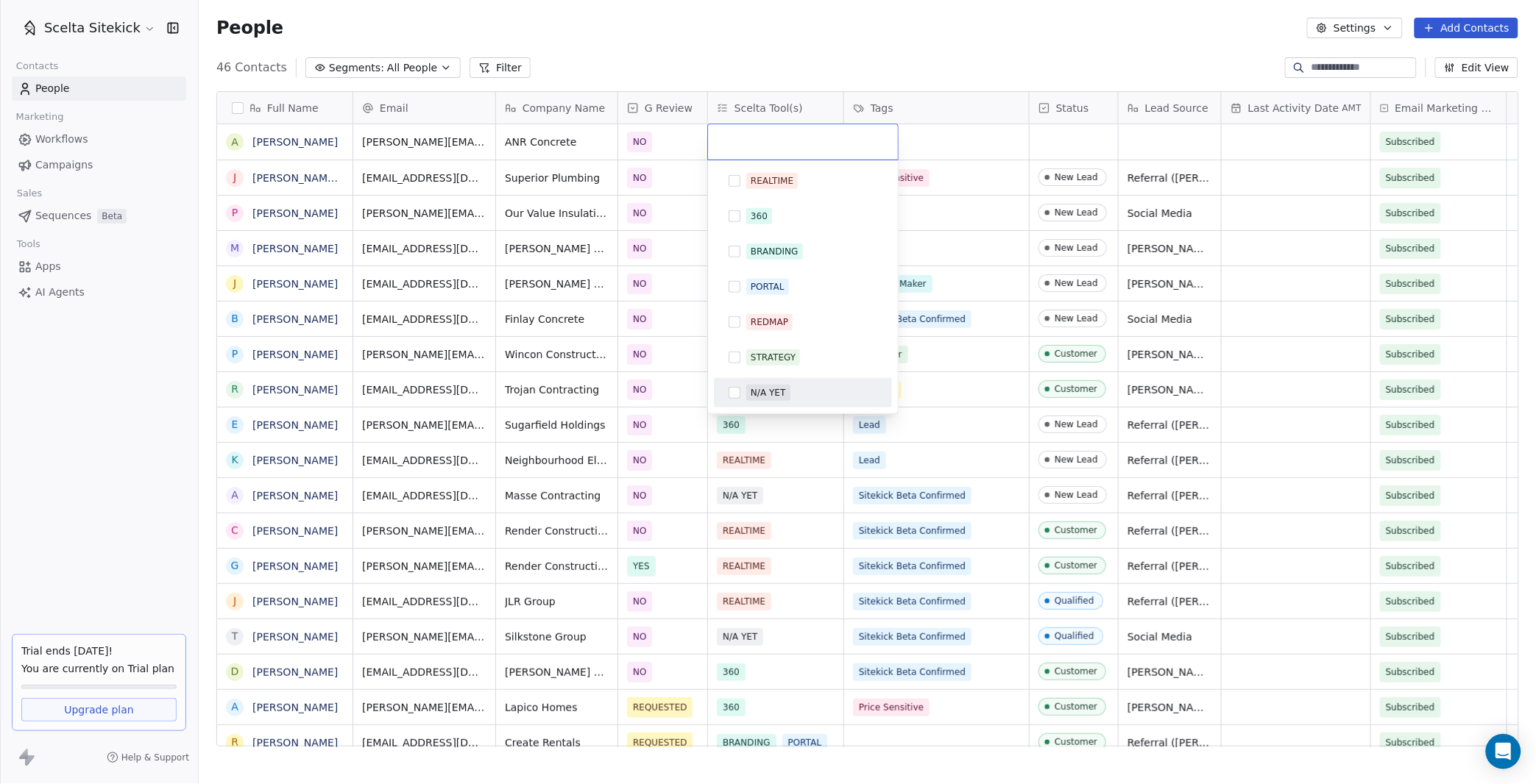
click at [784, 391] on div "N/A YET" at bounding box center [768, 392] width 35 height 13
click at [958, 120] on html "Scelta Sitekick Contacts People Marketing Workflows Campaigns Sales Sequences B…" at bounding box center [768, 392] width 1536 height 784
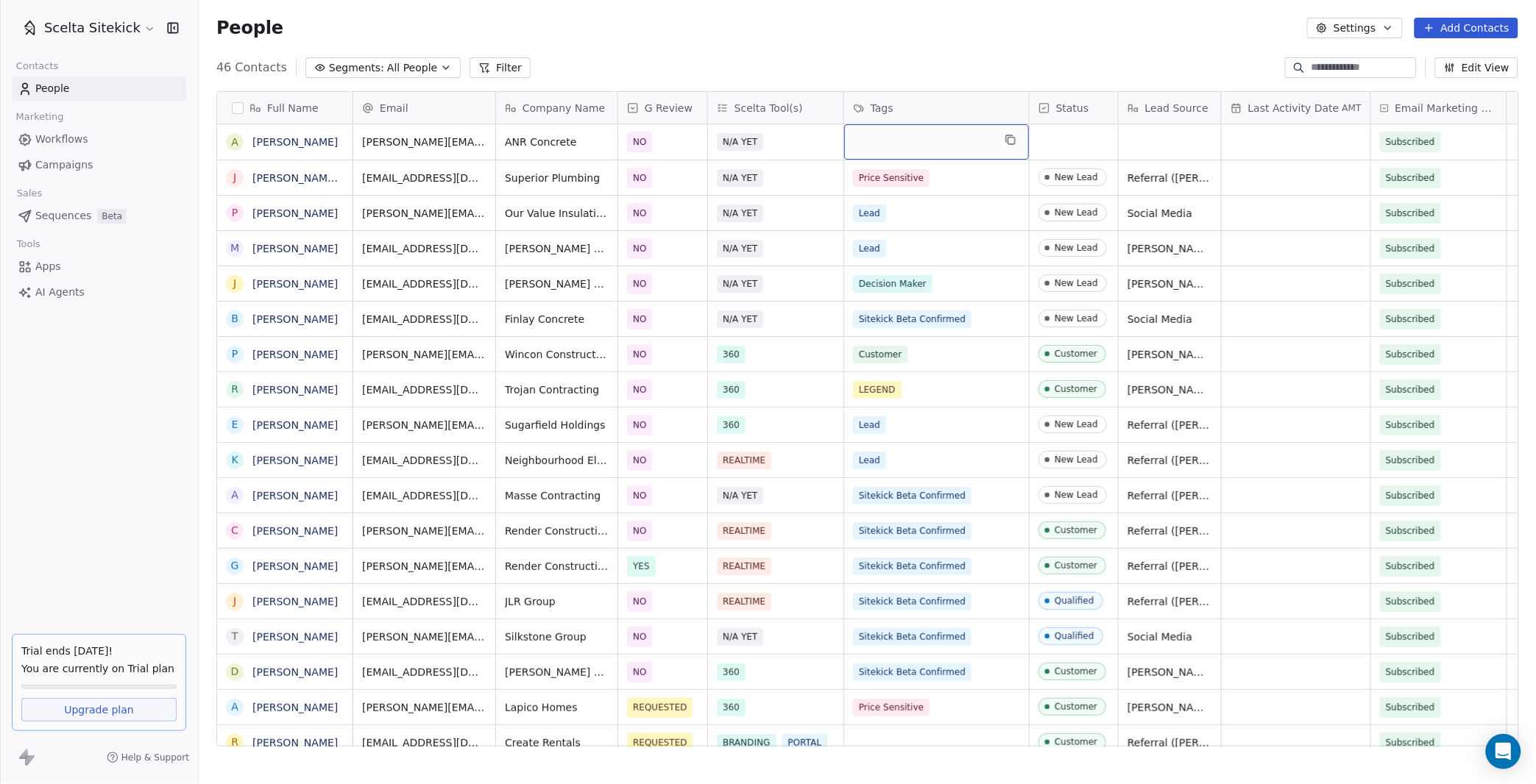
click at [908, 148] on div "grid" at bounding box center [936, 142] width 185 height 35
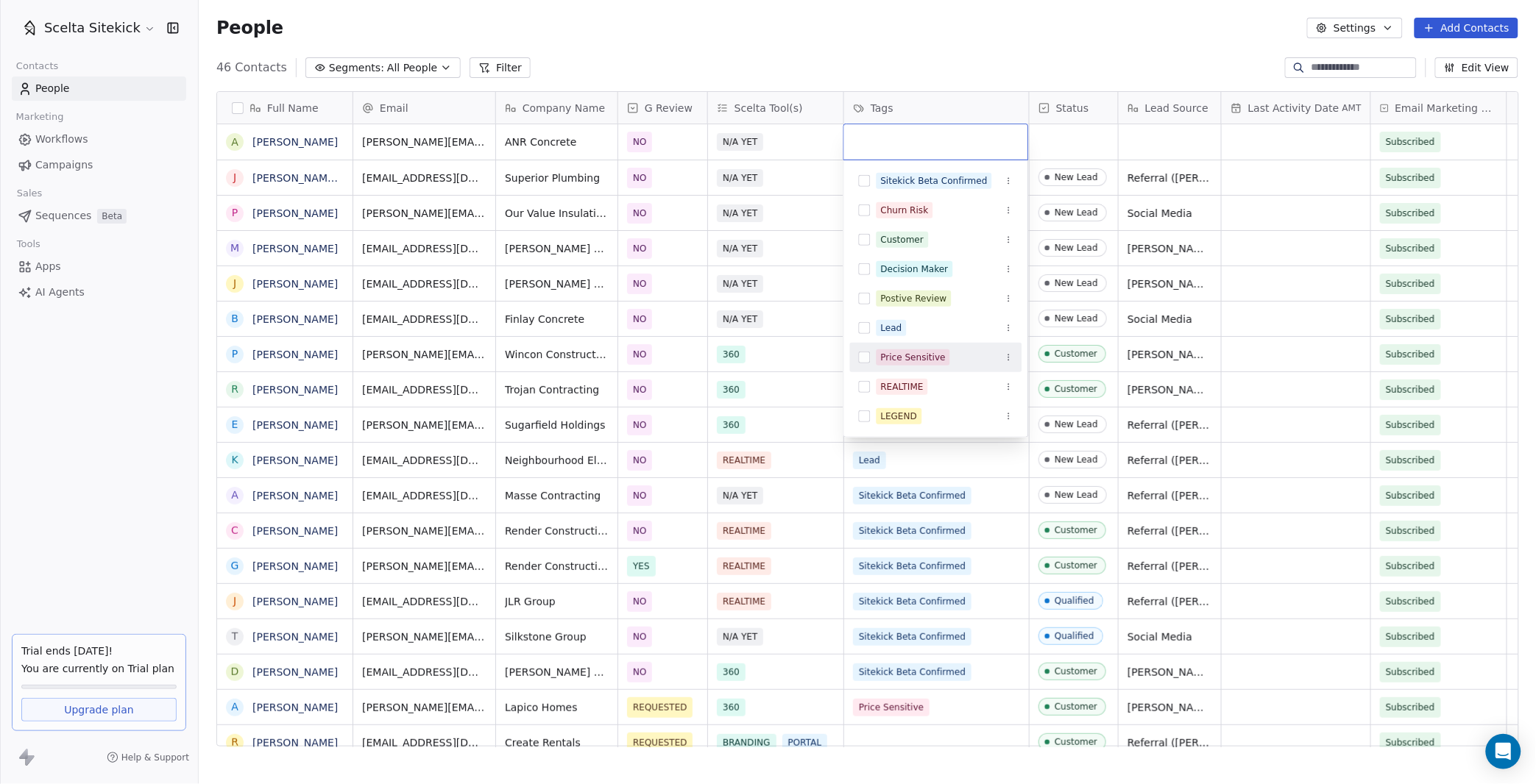
click at [890, 361] on div "Price Sensitive" at bounding box center [913, 358] width 65 height 13
click at [1036, 139] on html "Scelta Sitekick Contacts People Marketing Workflows Campaigns Sales Sequences B…" at bounding box center [768, 392] width 1536 height 784
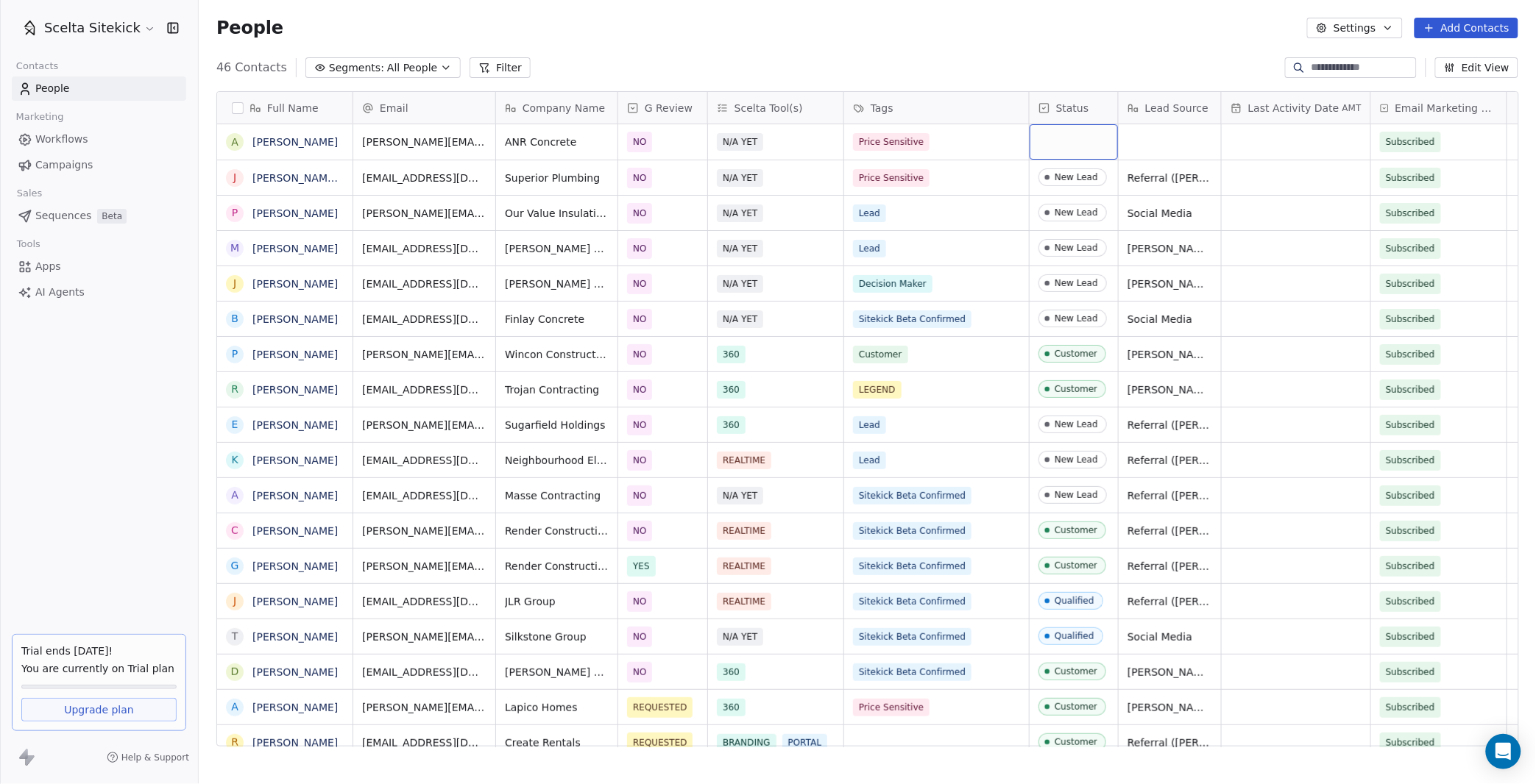
click at [1036, 139] on div "grid" at bounding box center [1073, 142] width 88 height 35
click at [1071, 126] on div "grid" at bounding box center [1073, 142] width 88 height 35
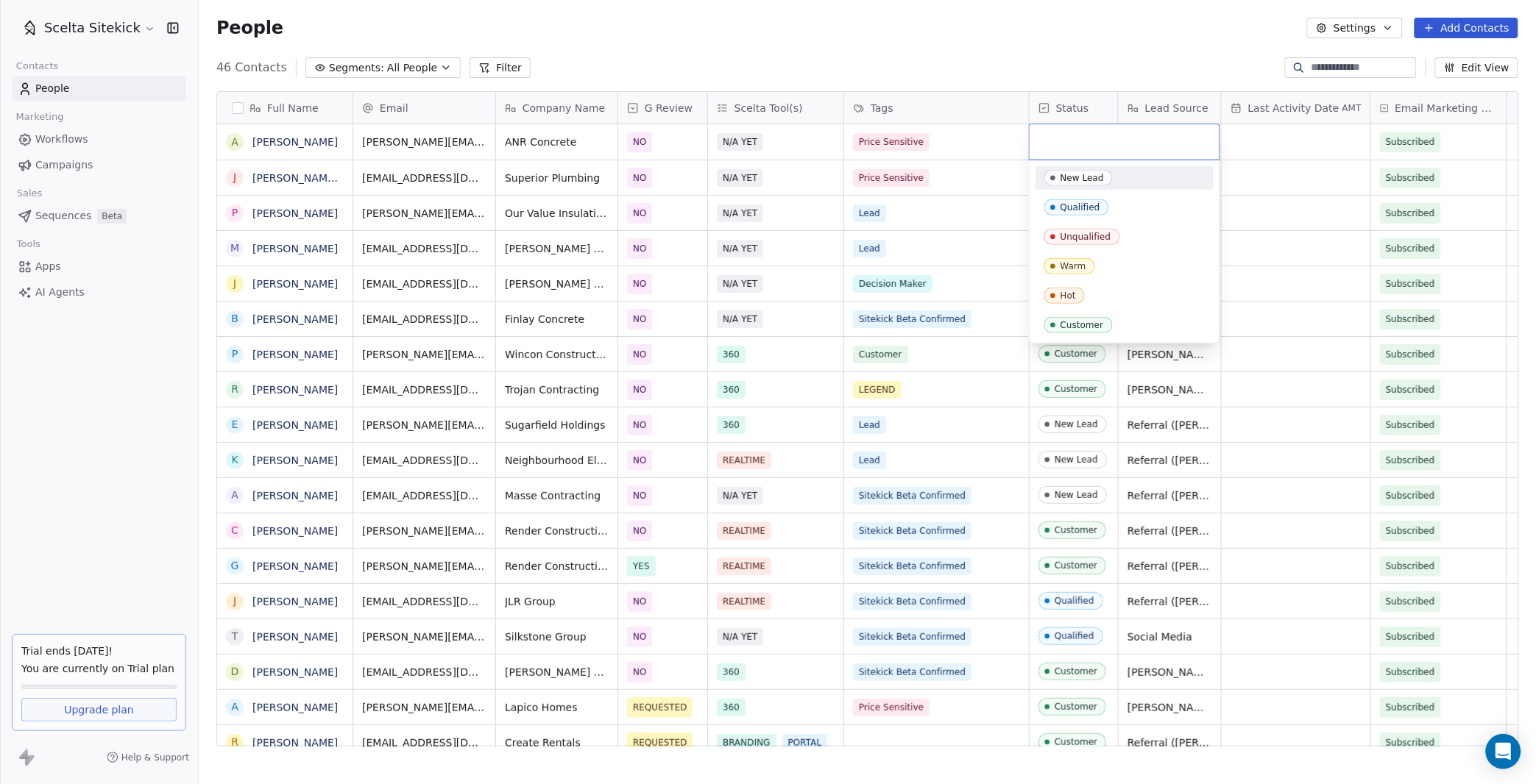
click at [1071, 182] on div "New Lead" at bounding box center [1081, 178] width 44 height 10
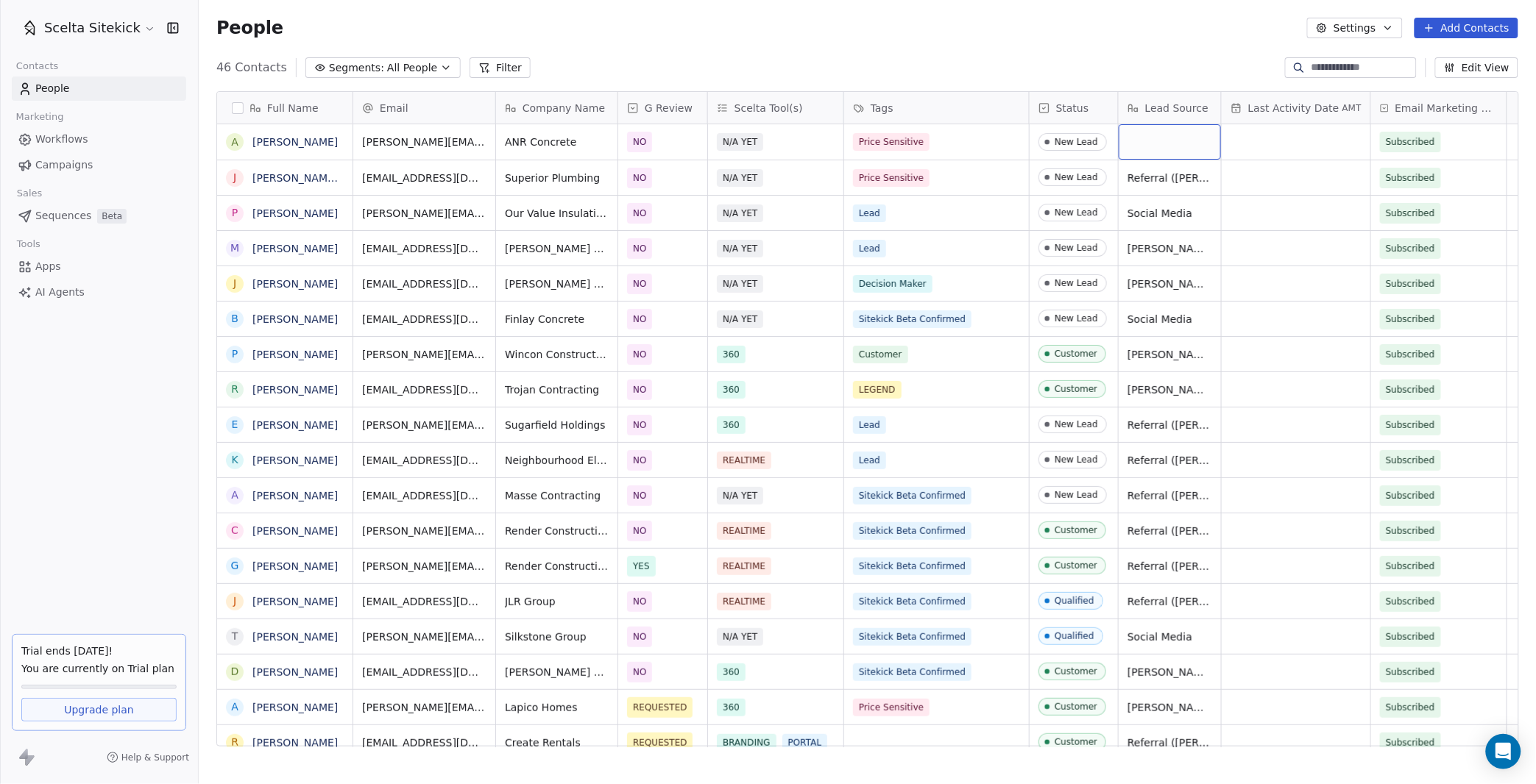
click at [1168, 149] on div "grid" at bounding box center [1170, 142] width 102 height 35
type textarea "**********"
click at [1454, 33] on button "Add Contacts" at bounding box center [1467, 27] width 104 height 21
click at [1442, 66] on span "Create new contact" at bounding box center [1472, 59] width 101 height 16
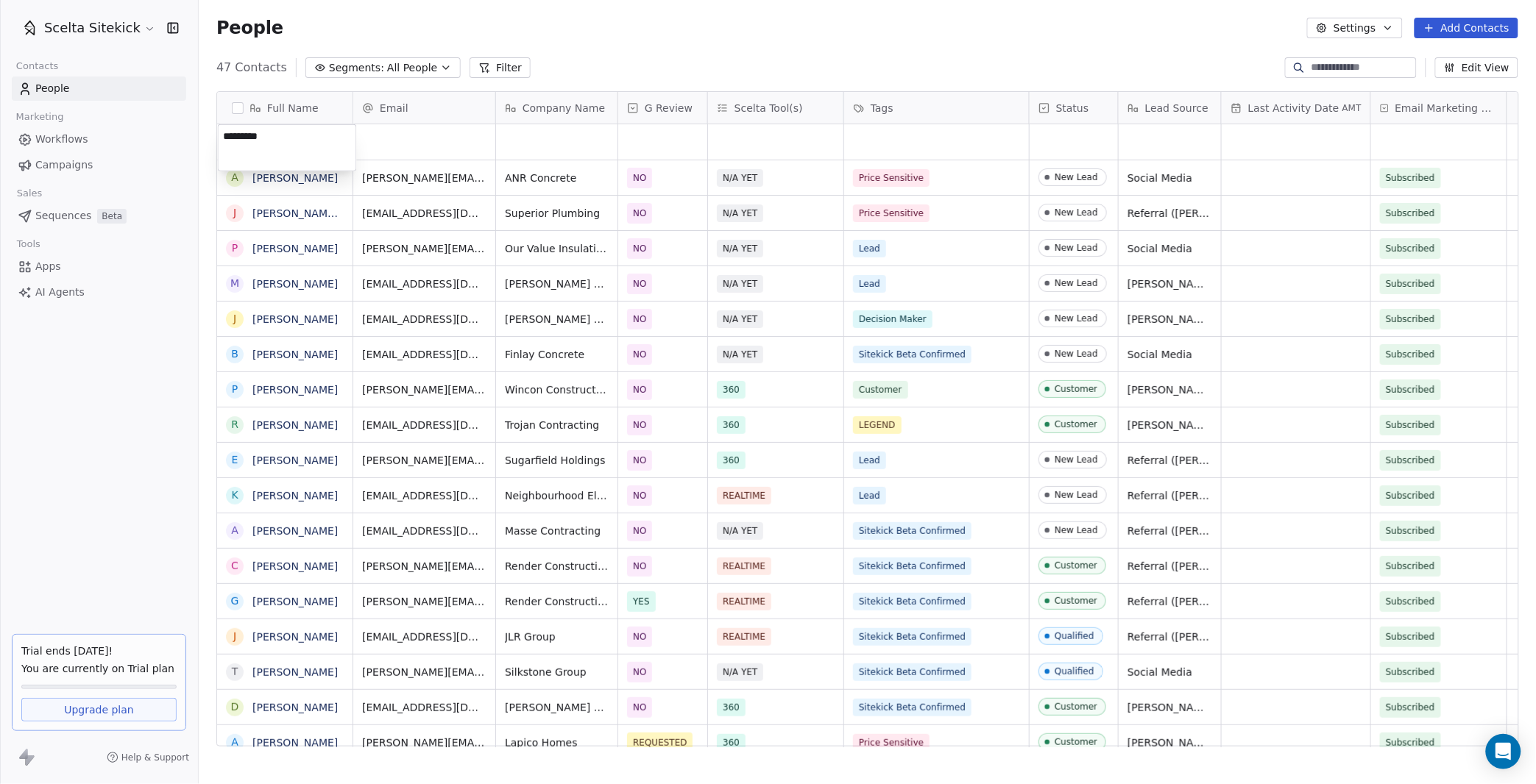
type textarea "**********"
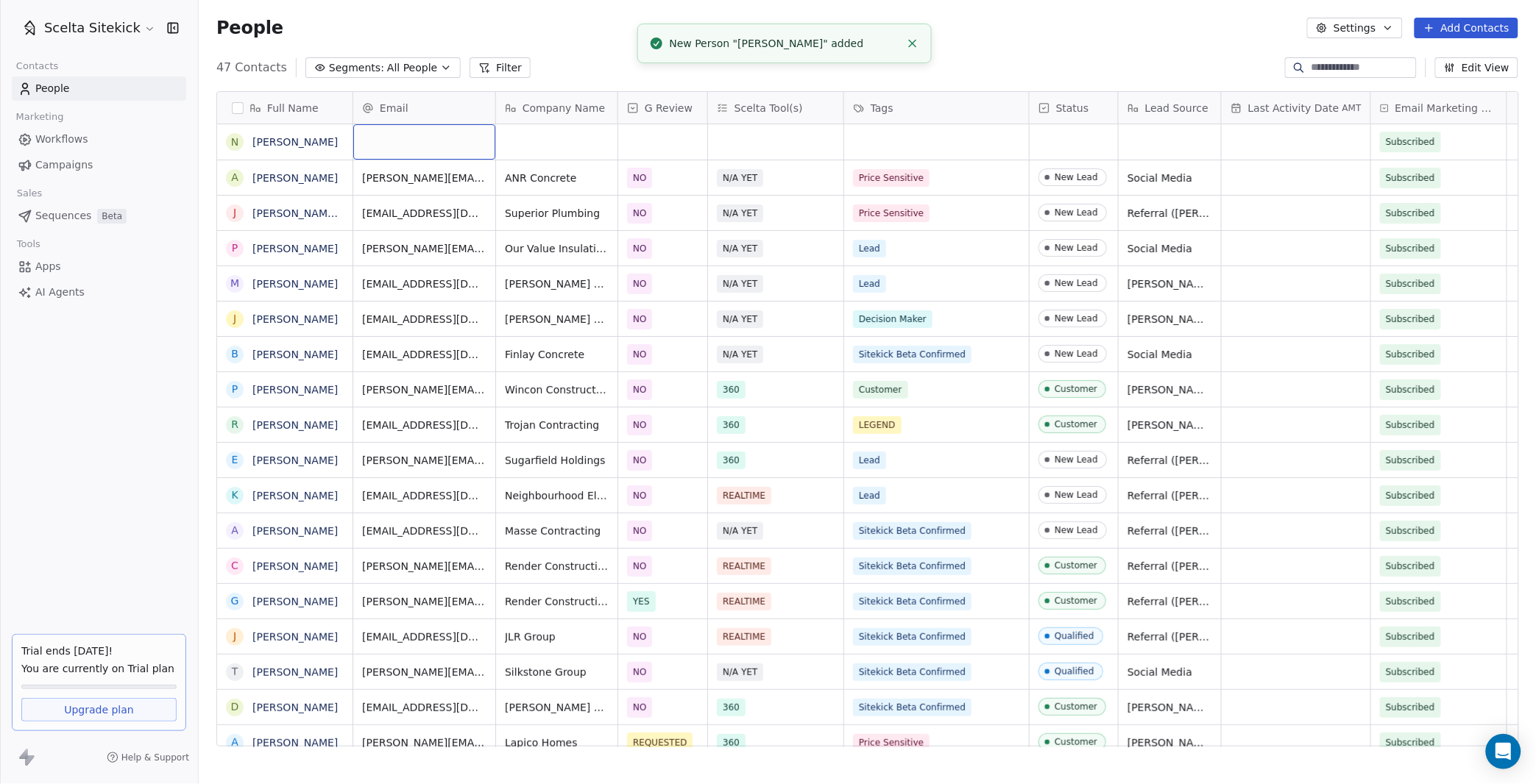
click at [393, 128] on div "grid" at bounding box center [424, 142] width 142 height 35
type input "**********"
click at [533, 149] on html "Scelta Sitekick Contacts People Marketing Workflows Campaigns Sales Sequences B…" at bounding box center [768, 392] width 1536 height 784
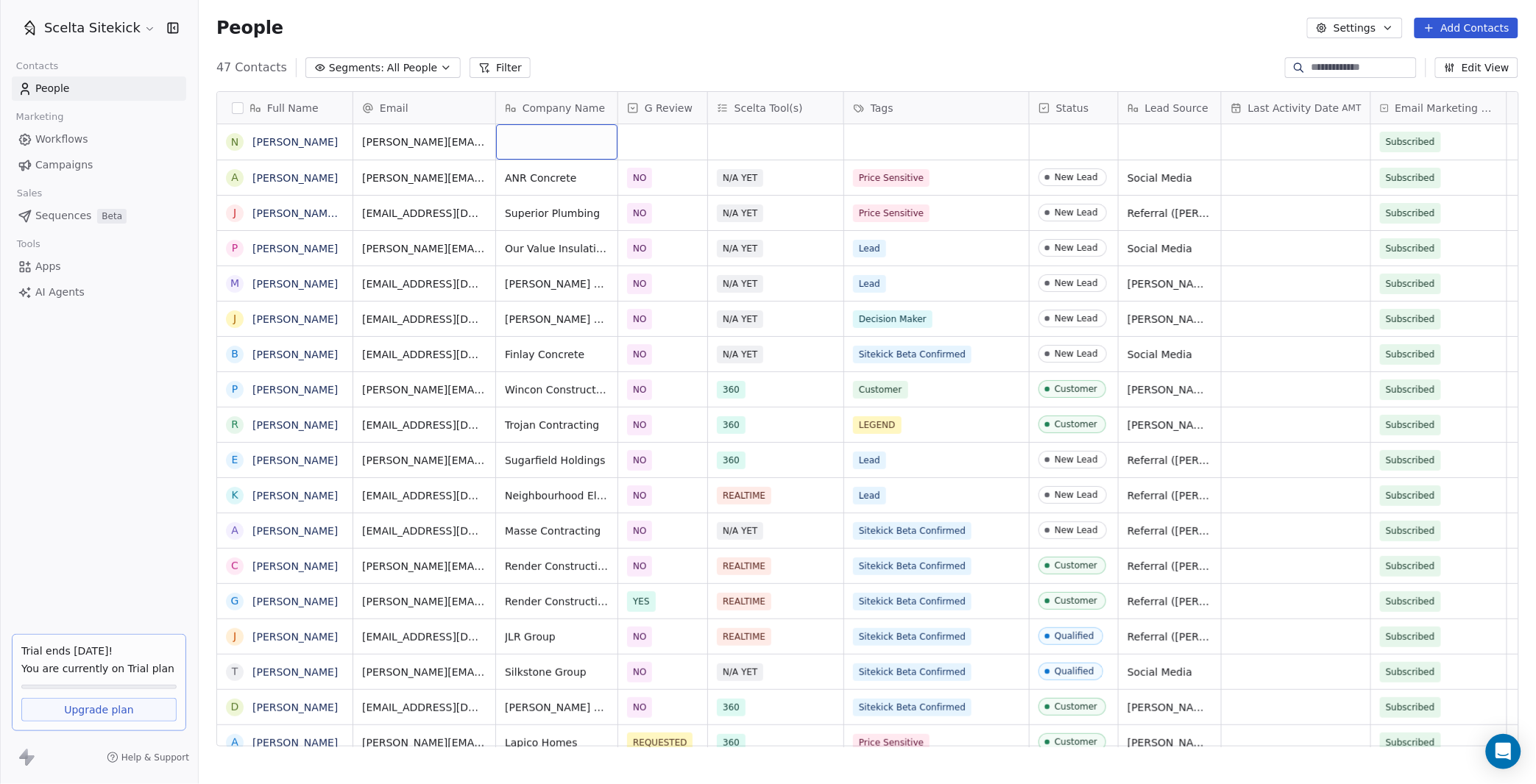
click at [533, 149] on div "grid" at bounding box center [556, 142] width 121 height 35
click at [518, 148] on div "grid" at bounding box center [556, 142] width 121 height 35
click at [514, 132] on textarea "**********" at bounding box center [556, 148] width 120 height 45
type textarea "**********"
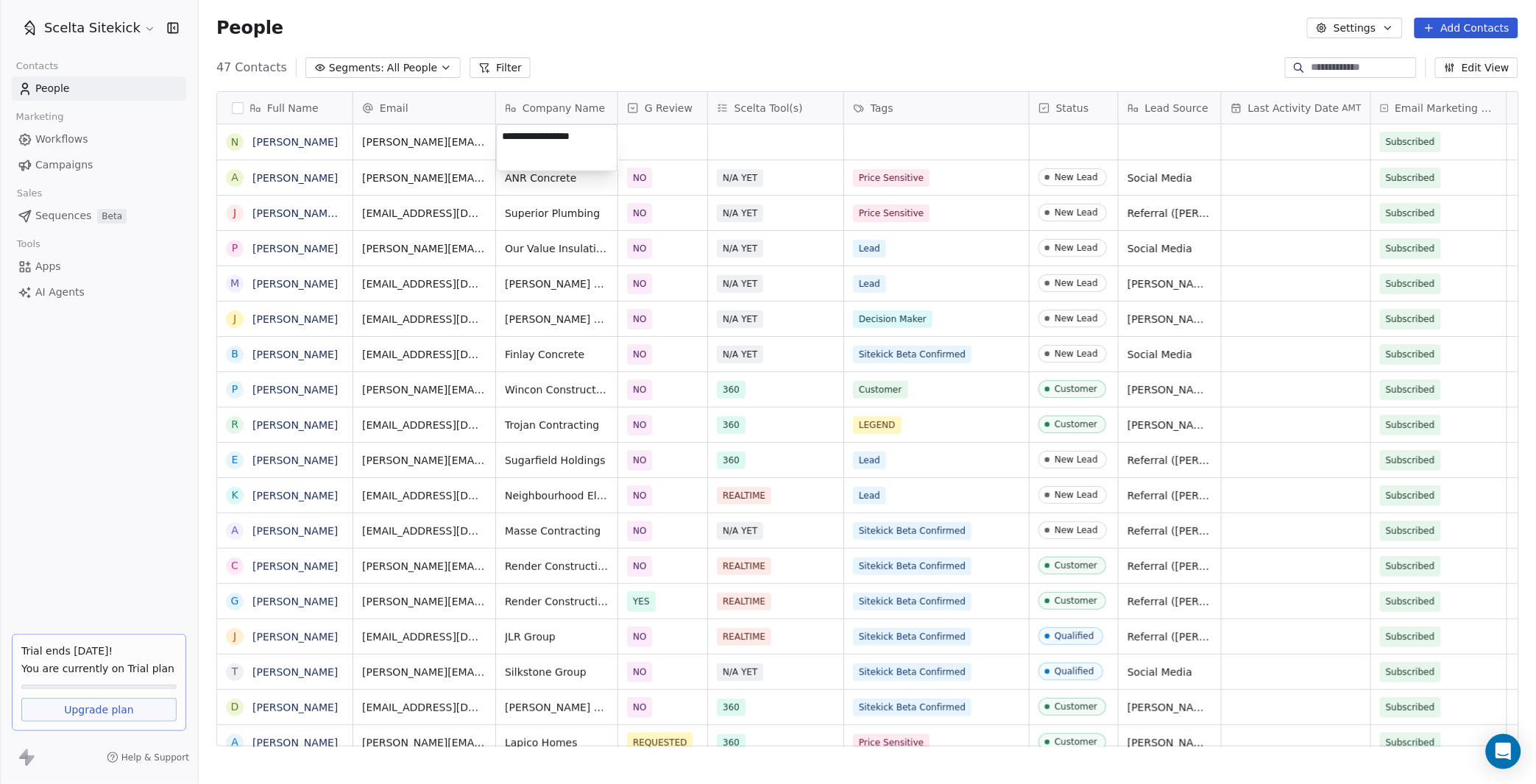
click at [634, 136] on html "Scelta Sitekick Contacts People Marketing Workflows Campaigns Sales Sequences B…" at bounding box center [768, 392] width 1536 height 784
click at [634, 137] on div "grid" at bounding box center [662, 142] width 89 height 35
click at [662, 133] on div "grid" at bounding box center [662, 142] width 89 height 35
click at [657, 214] on span "NO" at bounding box center [649, 216] width 22 height 16
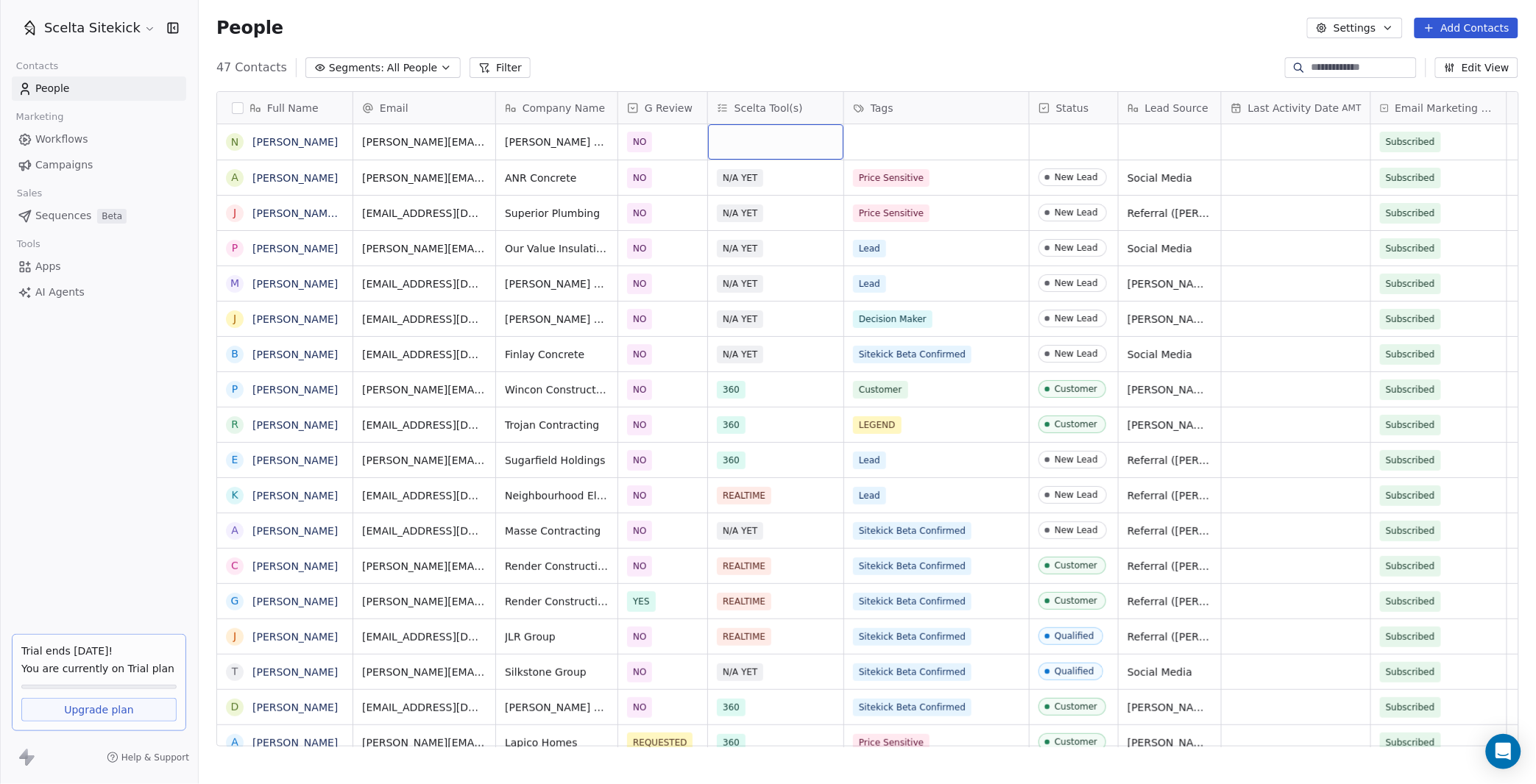
click at [767, 147] on div "grid" at bounding box center [775, 142] width 135 height 35
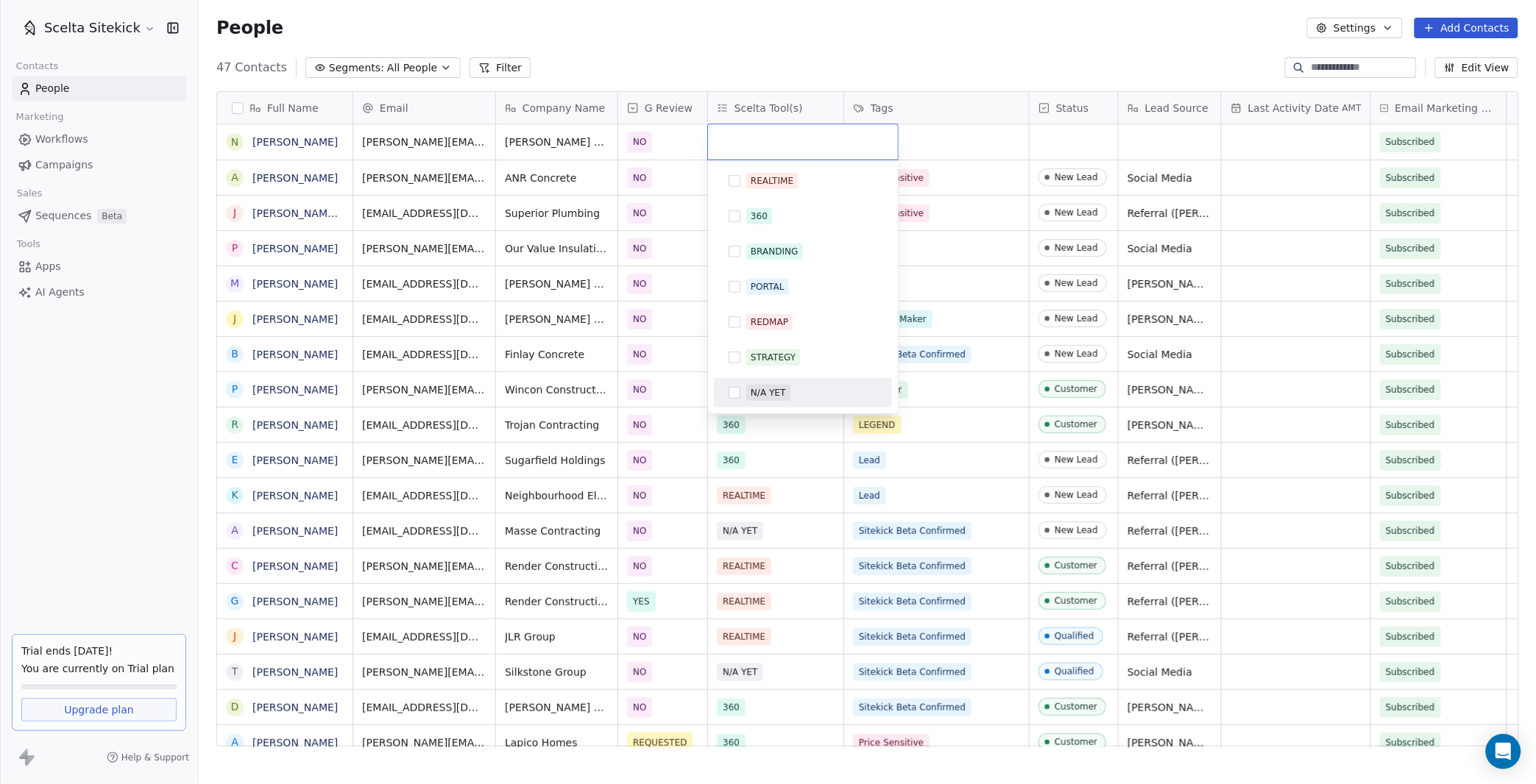
click at [764, 397] on div "N/A YET" at bounding box center [768, 392] width 35 height 13
click at [941, 154] on html "Scelta Sitekick Contacts People Marketing Workflows Campaigns Sales Sequences B…" at bounding box center [768, 392] width 1536 height 784
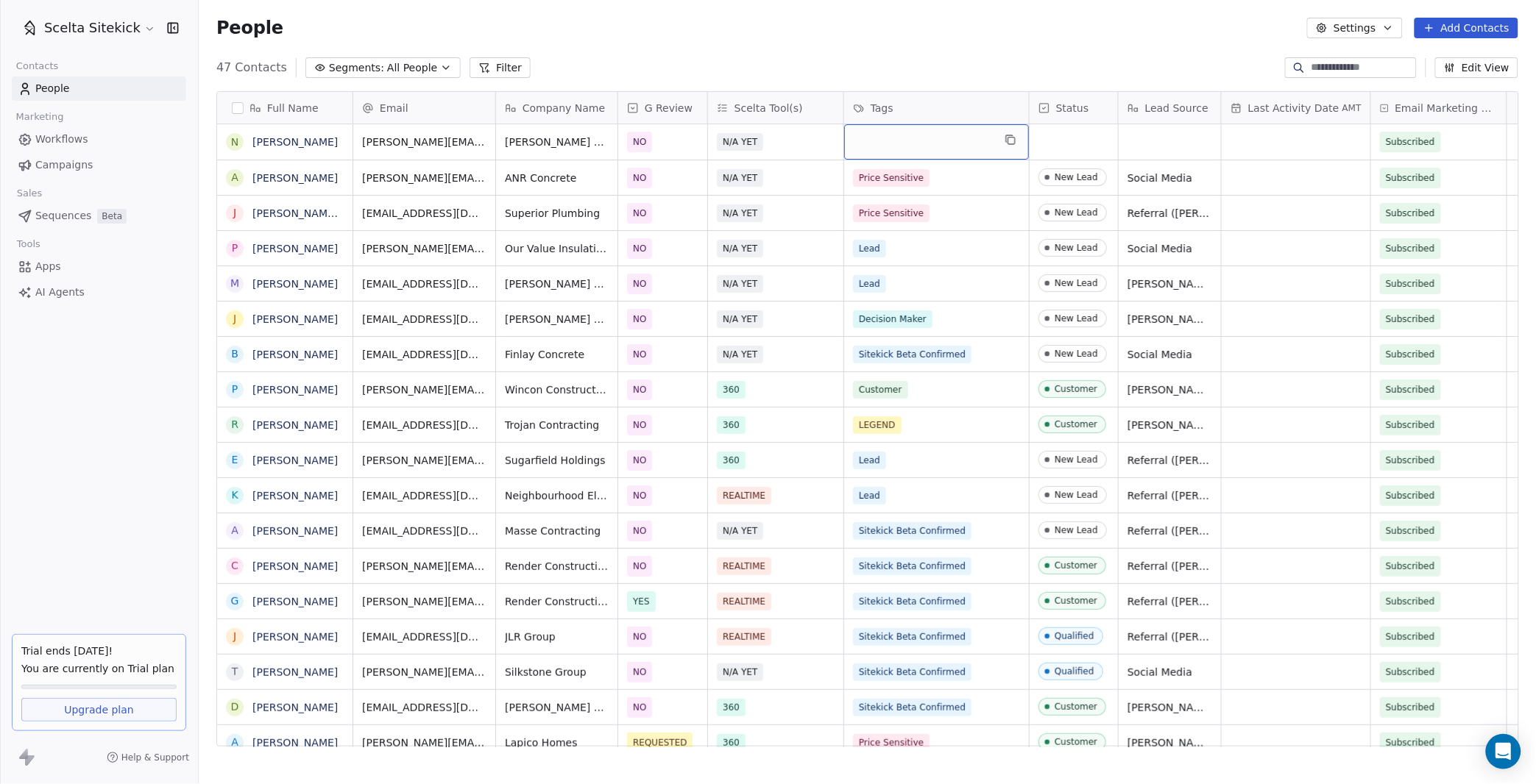
click at [924, 149] on div "grid" at bounding box center [936, 142] width 185 height 35
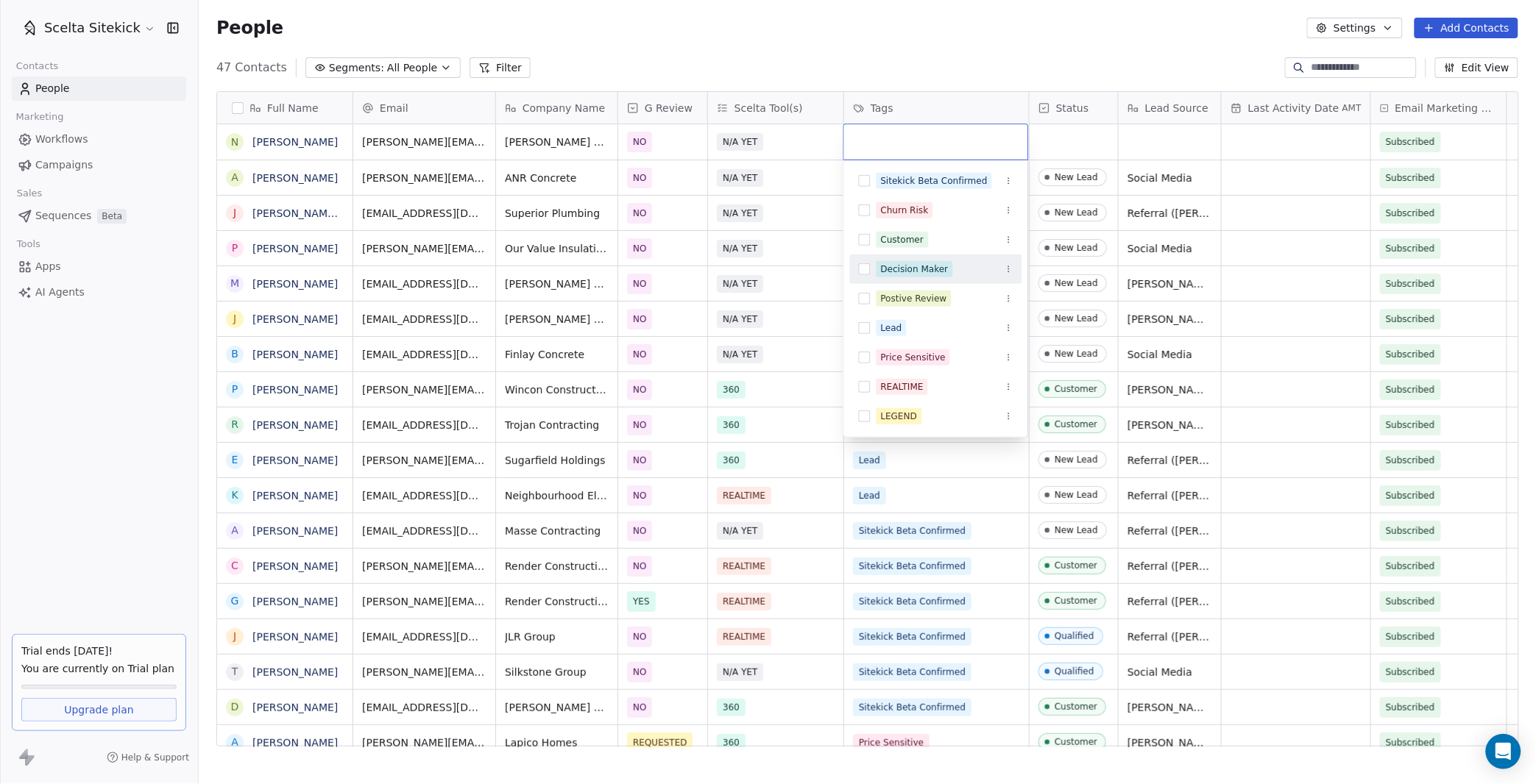
click at [902, 266] on div "Decision Maker" at bounding box center [915, 269] width 68 height 13
click at [1077, 134] on html "Scelta Sitekick Contacts People Marketing Workflows Campaigns Sales Sequences B…" at bounding box center [768, 392] width 1536 height 784
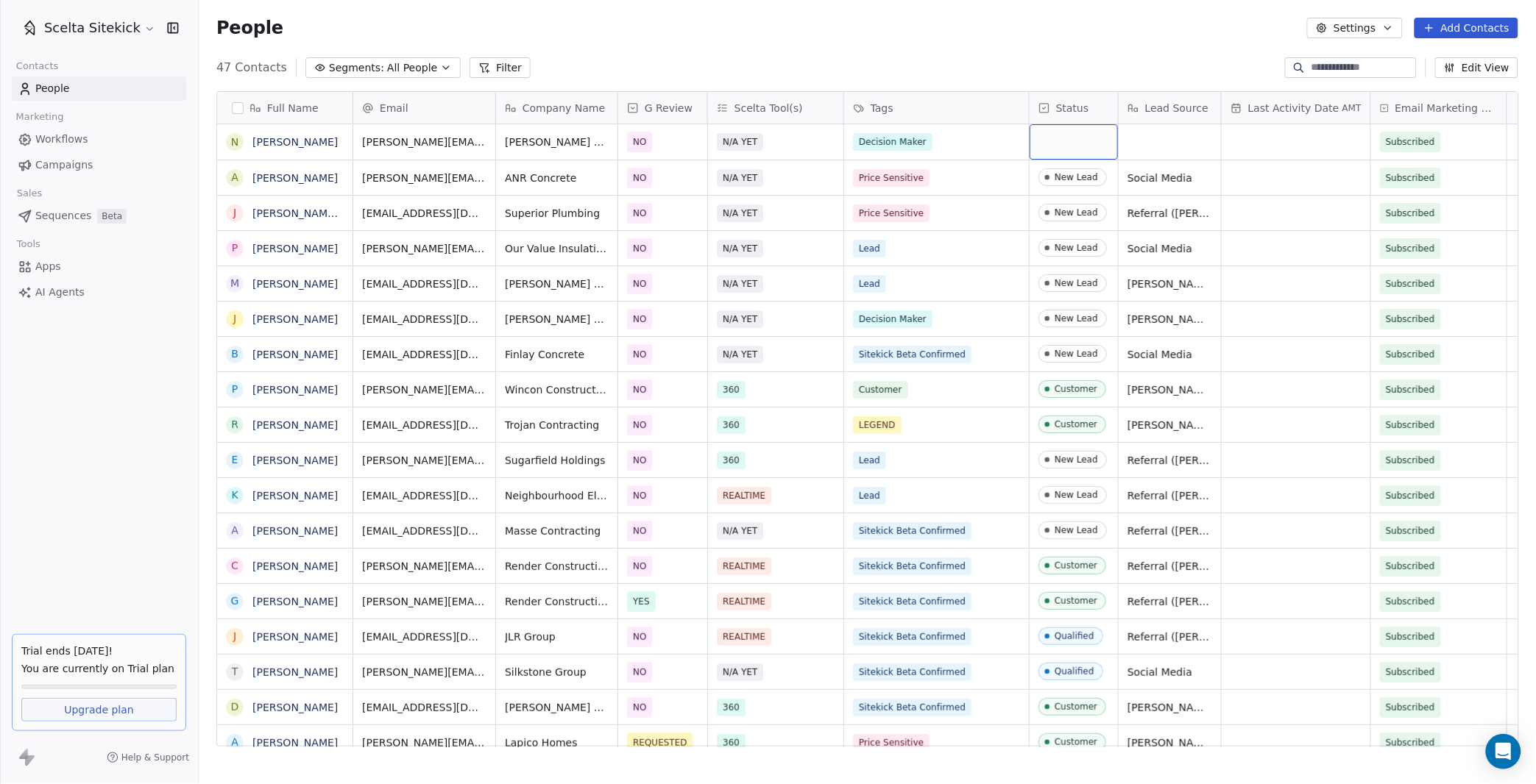
click at [1056, 134] on div "grid" at bounding box center [1073, 142] width 88 height 35
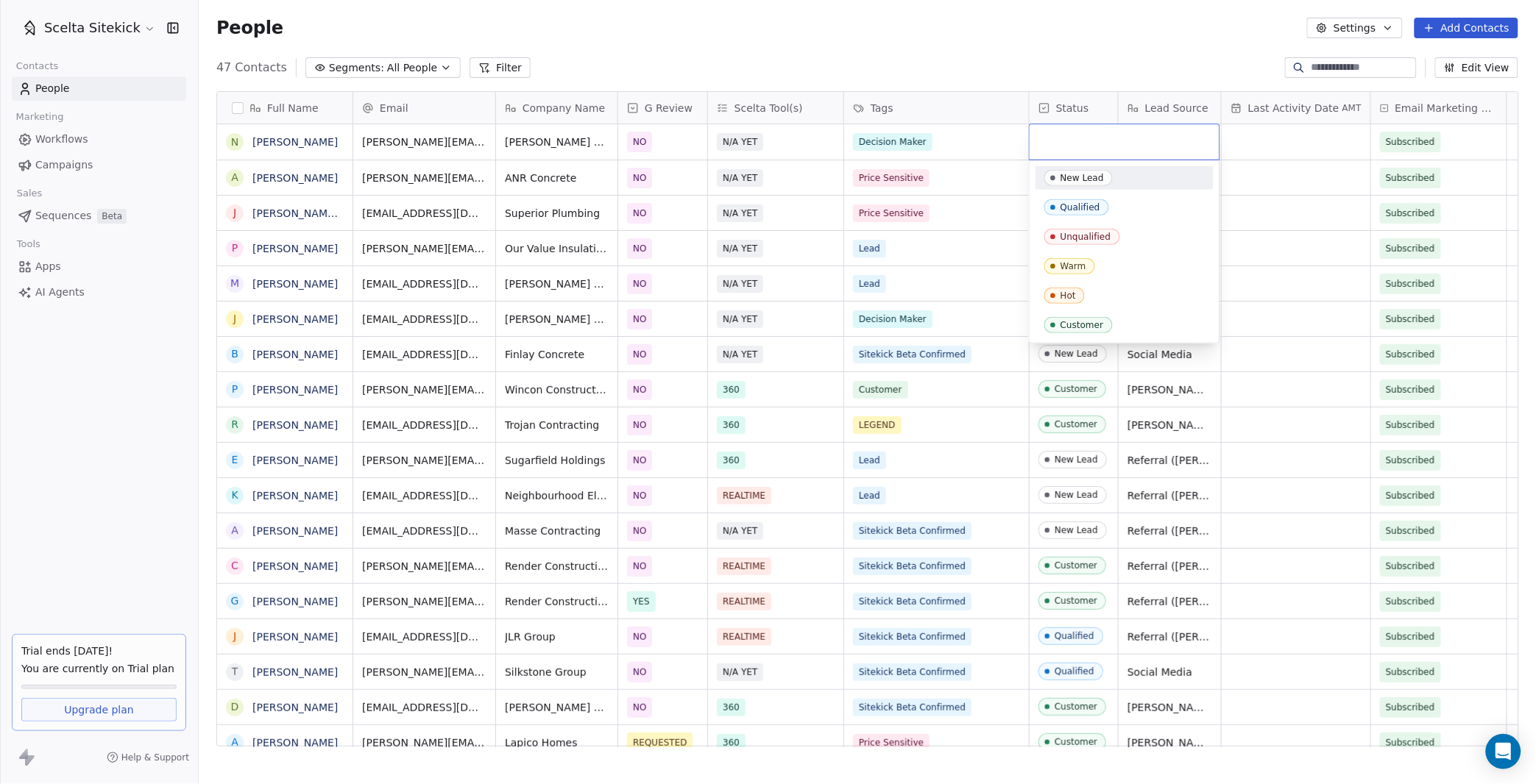
click at [1060, 171] on span "New Lead" at bounding box center [1078, 178] width 68 height 16
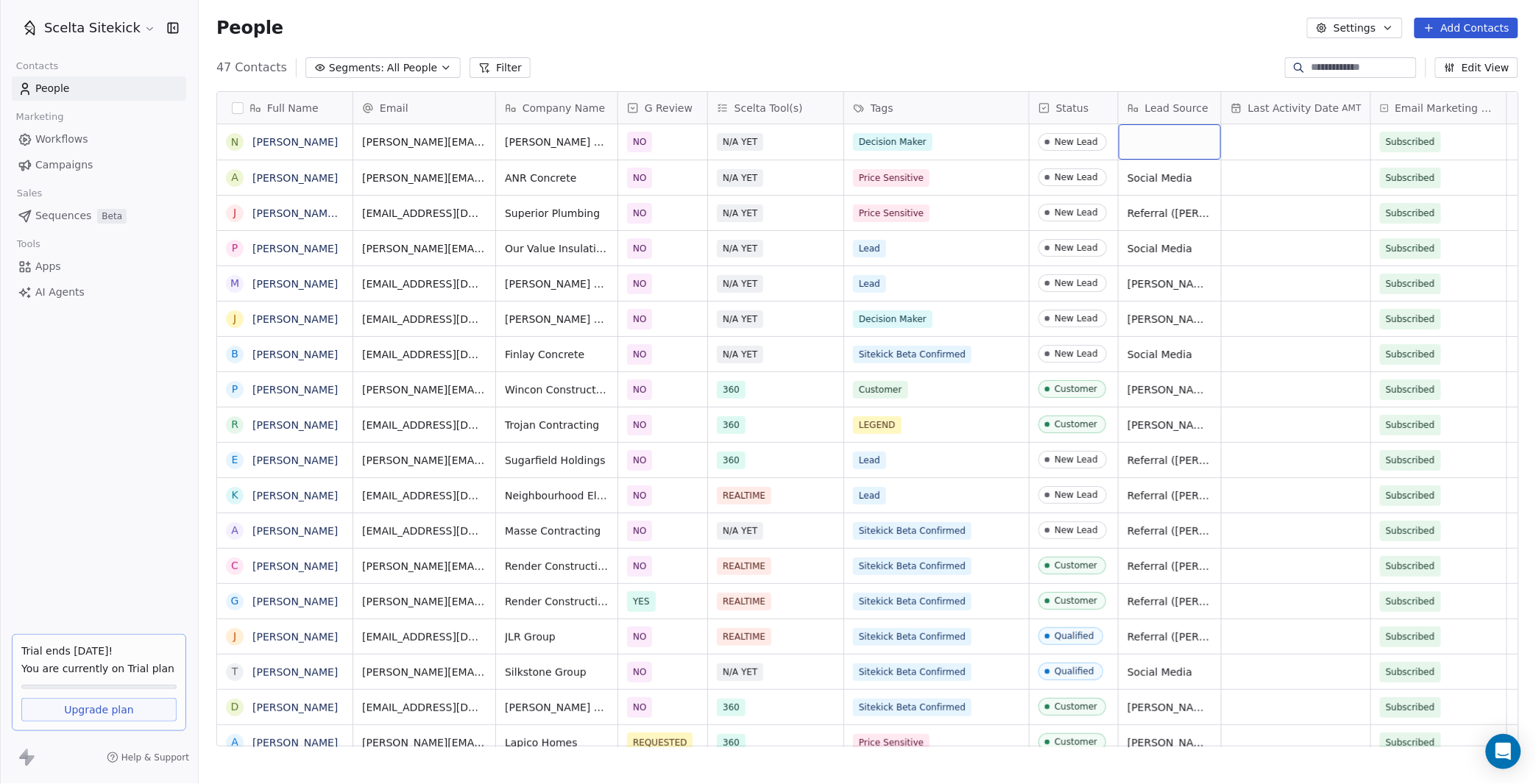
click at [1185, 143] on div "grid" at bounding box center [1170, 142] width 102 height 35
click at [1185, 143] on textarea at bounding box center [1170, 148] width 101 height 45
type textarea "**********"
click at [1450, 33] on button "Add Contacts" at bounding box center [1467, 27] width 104 height 21
click at [1425, 59] on span "Create new contact" at bounding box center [1472, 59] width 101 height 16
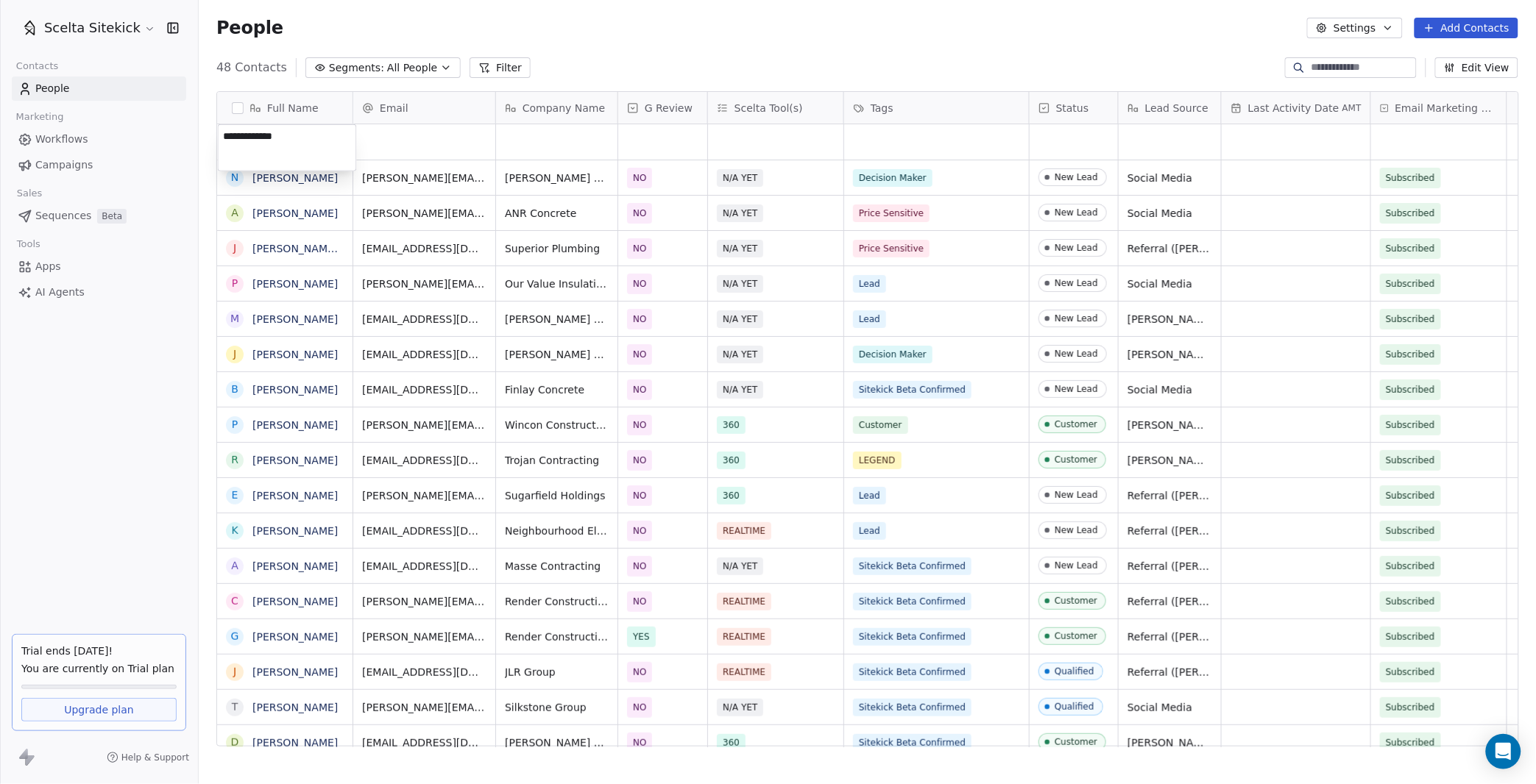
type textarea "**********"
click at [397, 148] on div "grid" at bounding box center [424, 142] width 142 height 35
type input "**********"
click at [547, 145] on html "Scelta Sitekick Contacts People Marketing Workflows Campaigns Sales Sequences B…" at bounding box center [768, 392] width 1536 height 784
click at [530, 145] on div "grid" at bounding box center [556, 142] width 121 height 35
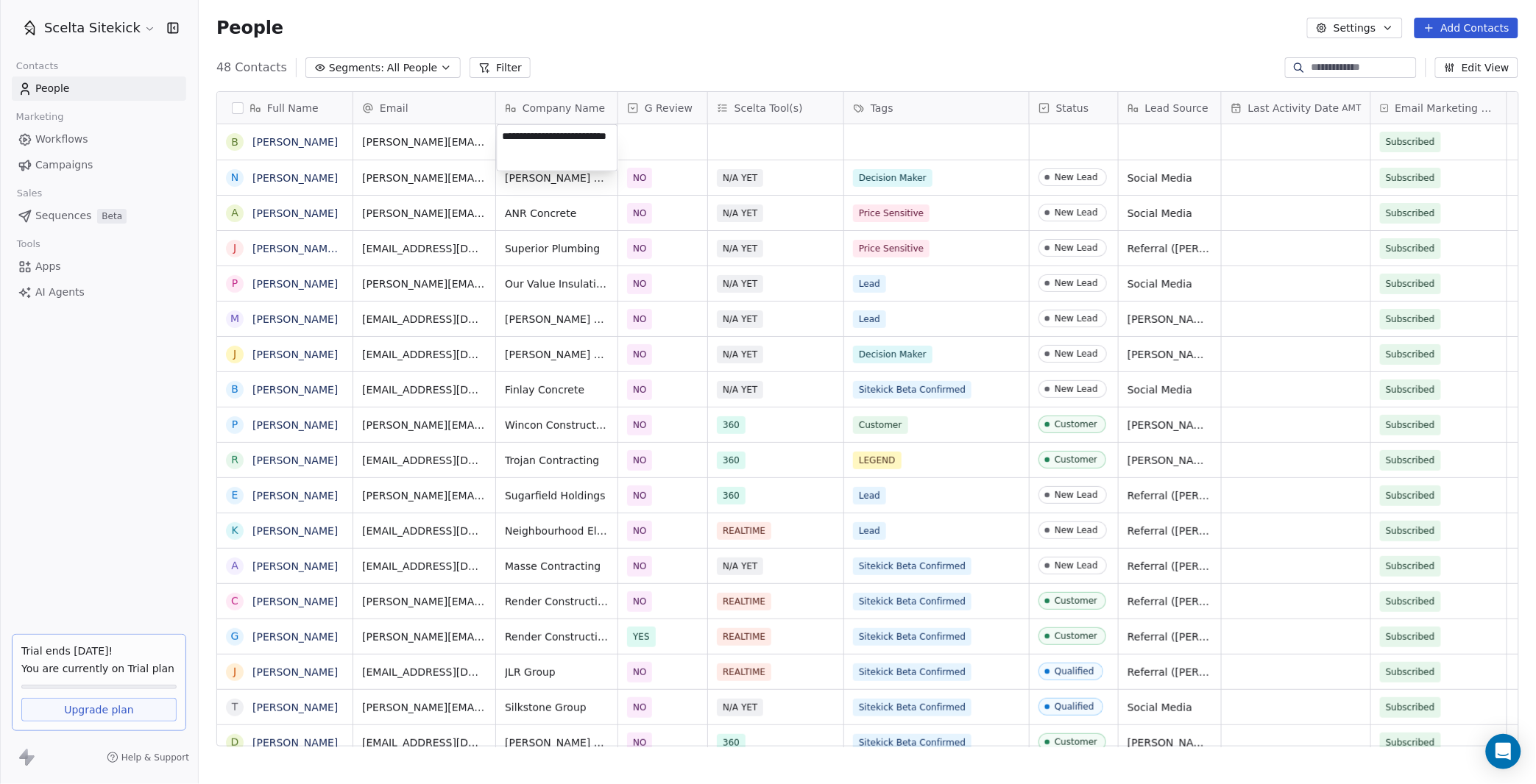
type textarea "**********"
click at [665, 141] on div "grid" at bounding box center [662, 142] width 89 height 35
click at [662, 214] on div "NO" at bounding box center [713, 216] width 148 height 16
click at [763, 133] on div "grid" at bounding box center [775, 142] width 135 height 35
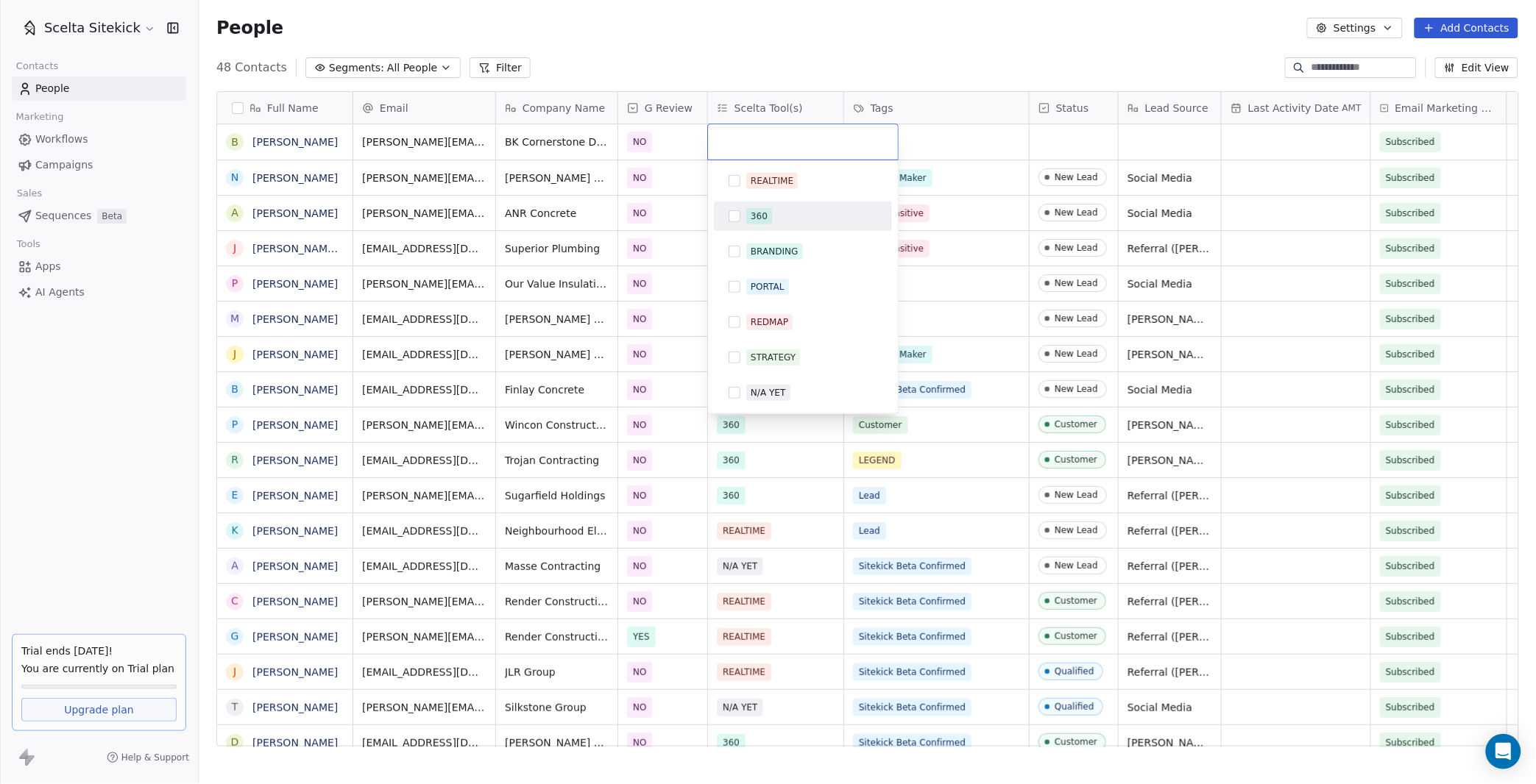
click at [765, 223] on span "360" at bounding box center [759, 216] width 26 height 16
click at [921, 156] on html "Scelta Sitekick Contacts People Marketing Workflows Campaigns Sales Sequences B…" at bounding box center [768, 392] width 1536 height 784
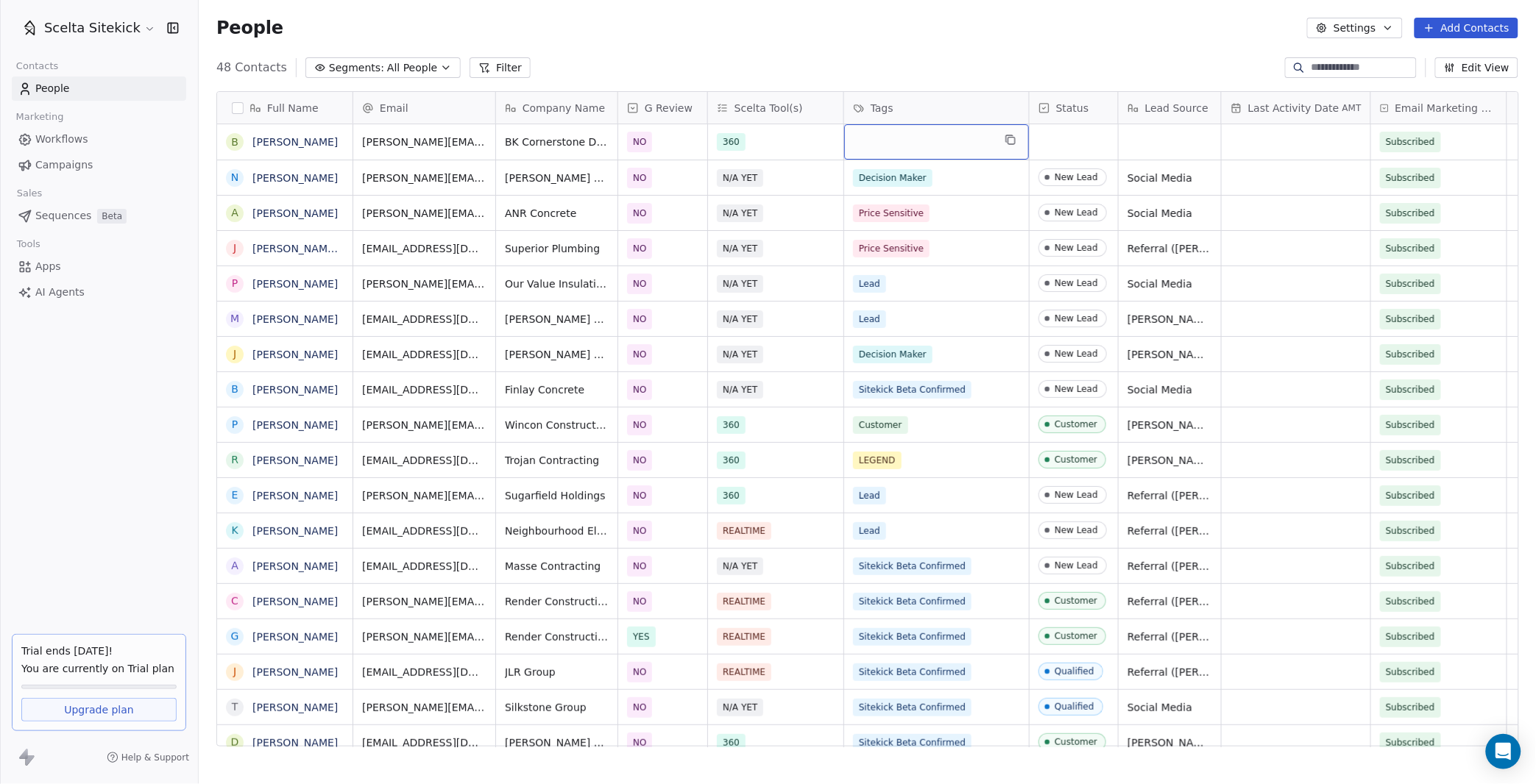
click at [919, 140] on div "grid" at bounding box center [936, 142] width 185 height 35
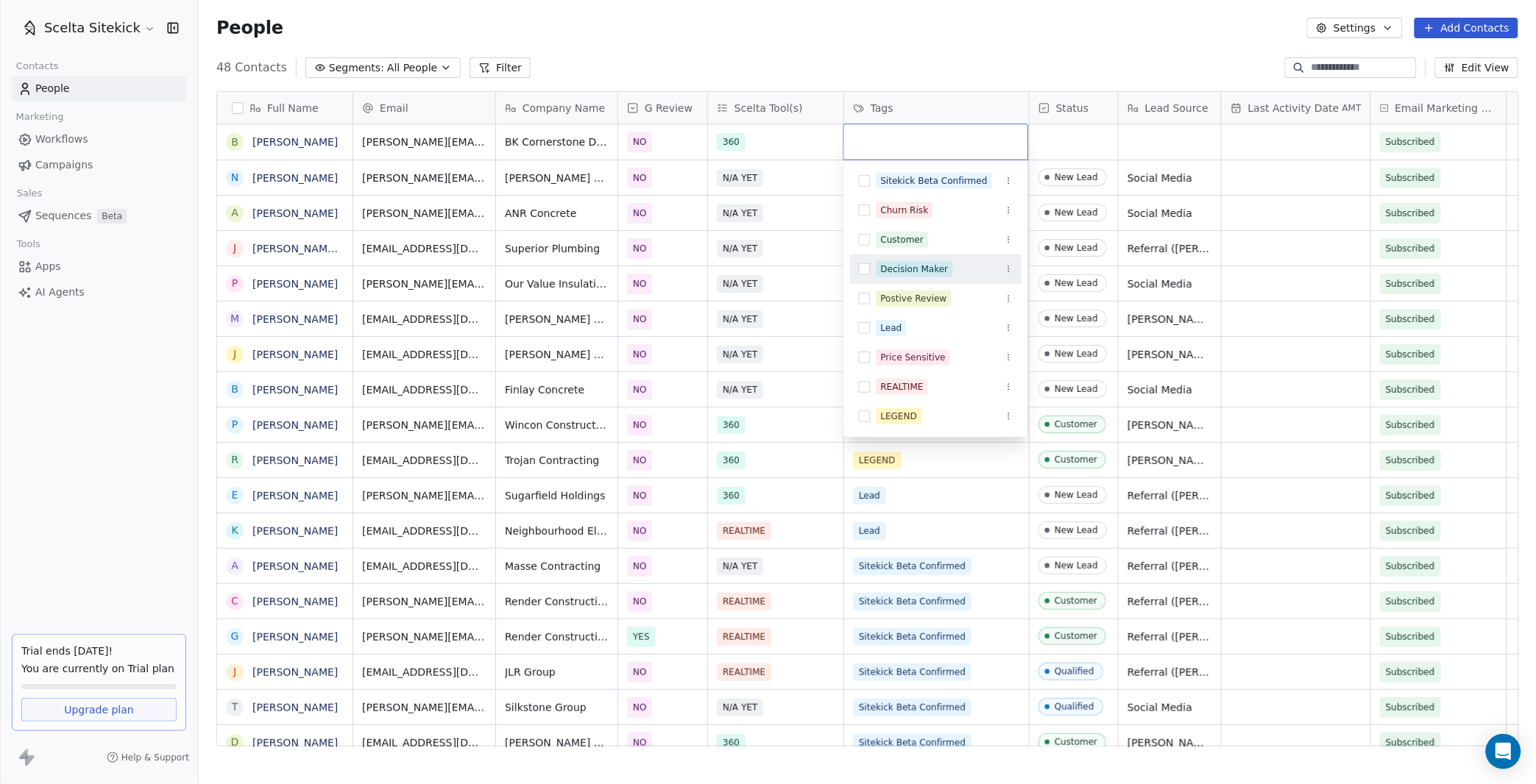
click at [904, 266] on div "Decision Maker" at bounding box center [915, 269] width 68 height 13
click at [1061, 136] on html "Scelta Sitekick Contacts People Marketing Workflows Campaigns Sales Sequences B…" at bounding box center [768, 392] width 1536 height 784
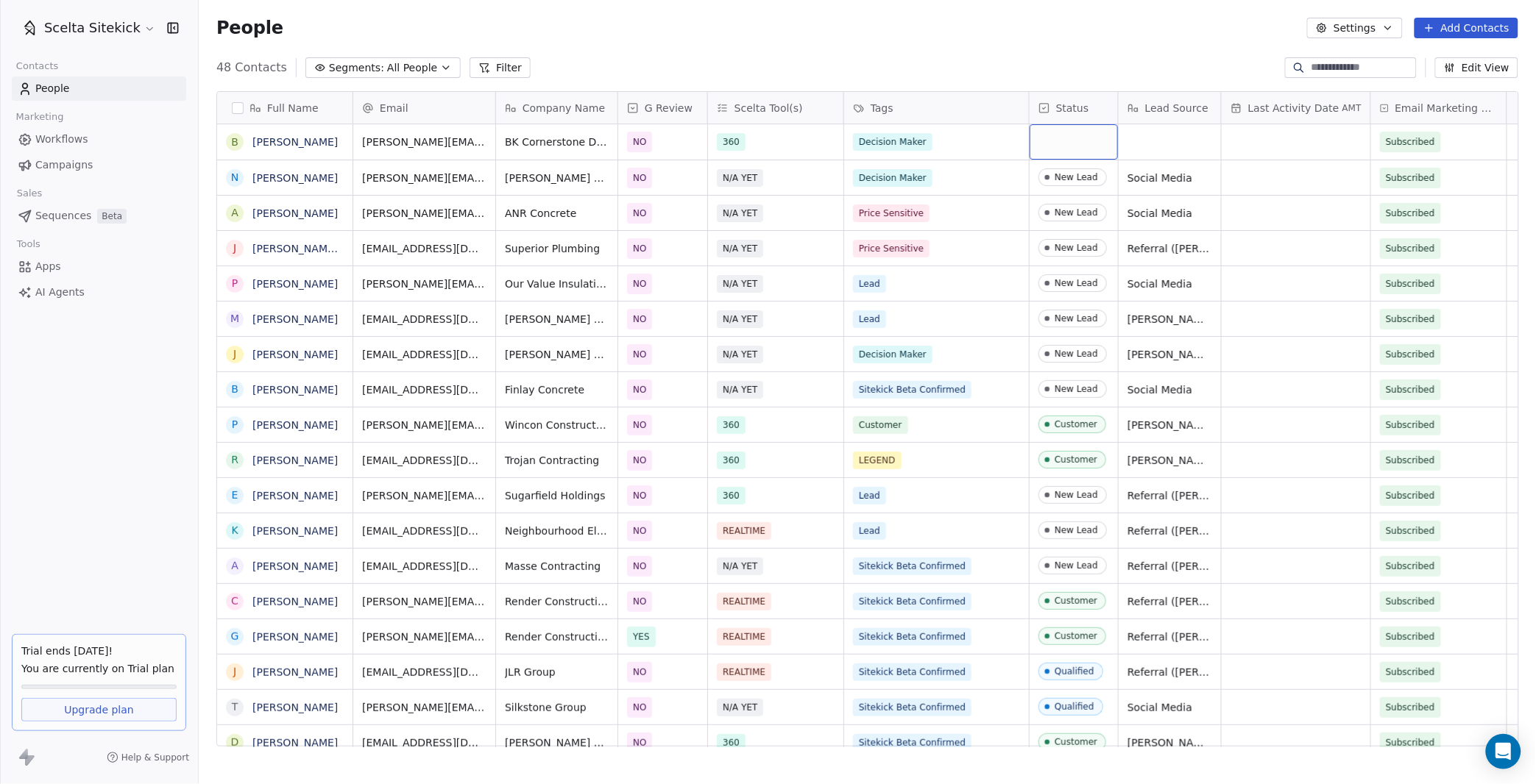
click at [1061, 136] on div "grid" at bounding box center [1073, 142] width 88 height 35
click at [1068, 132] on div "grid" at bounding box center [1073, 142] width 88 height 35
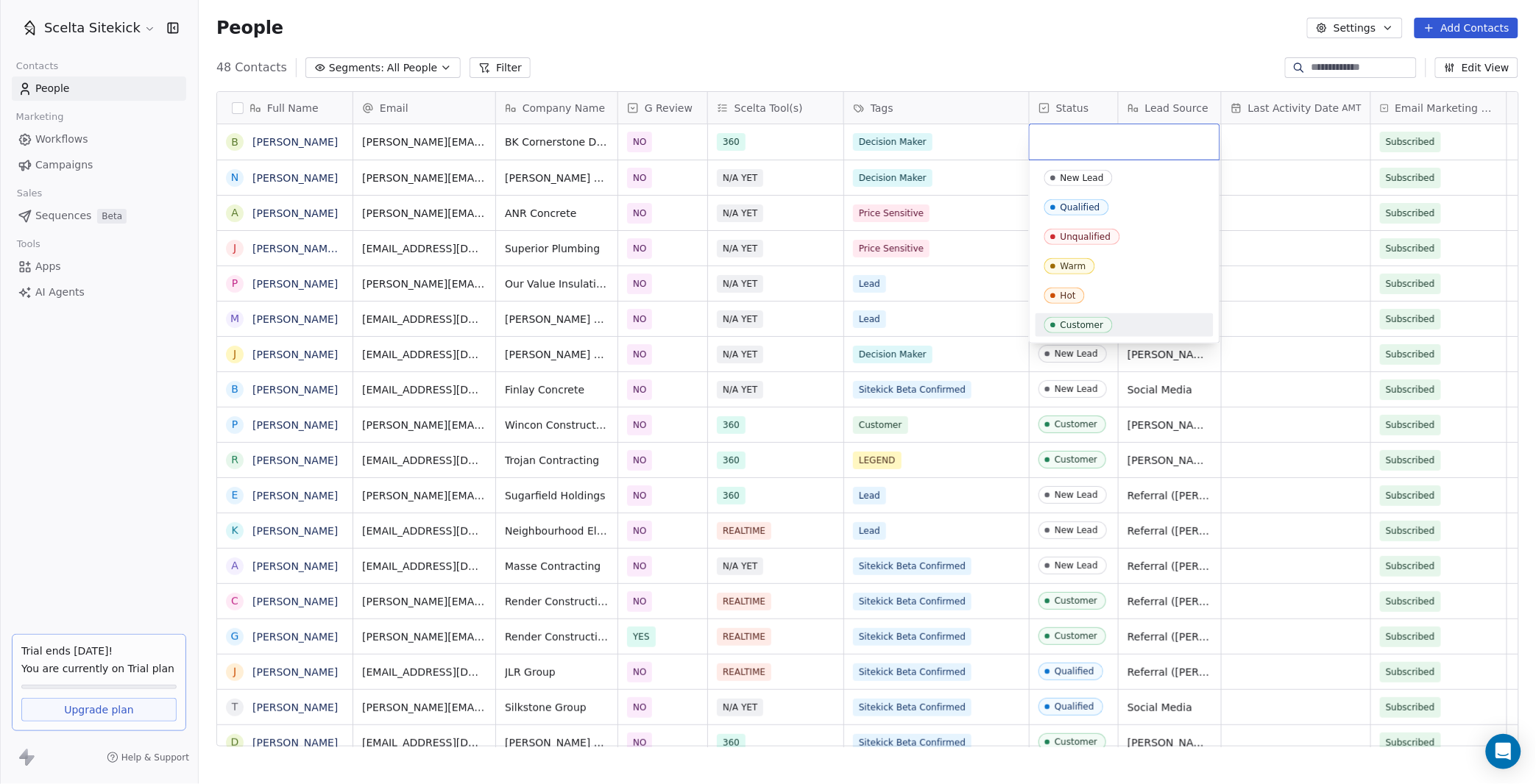
click at [1086, 326] on div "Customer" at bounding box center [1081, 325] width 44 height 10
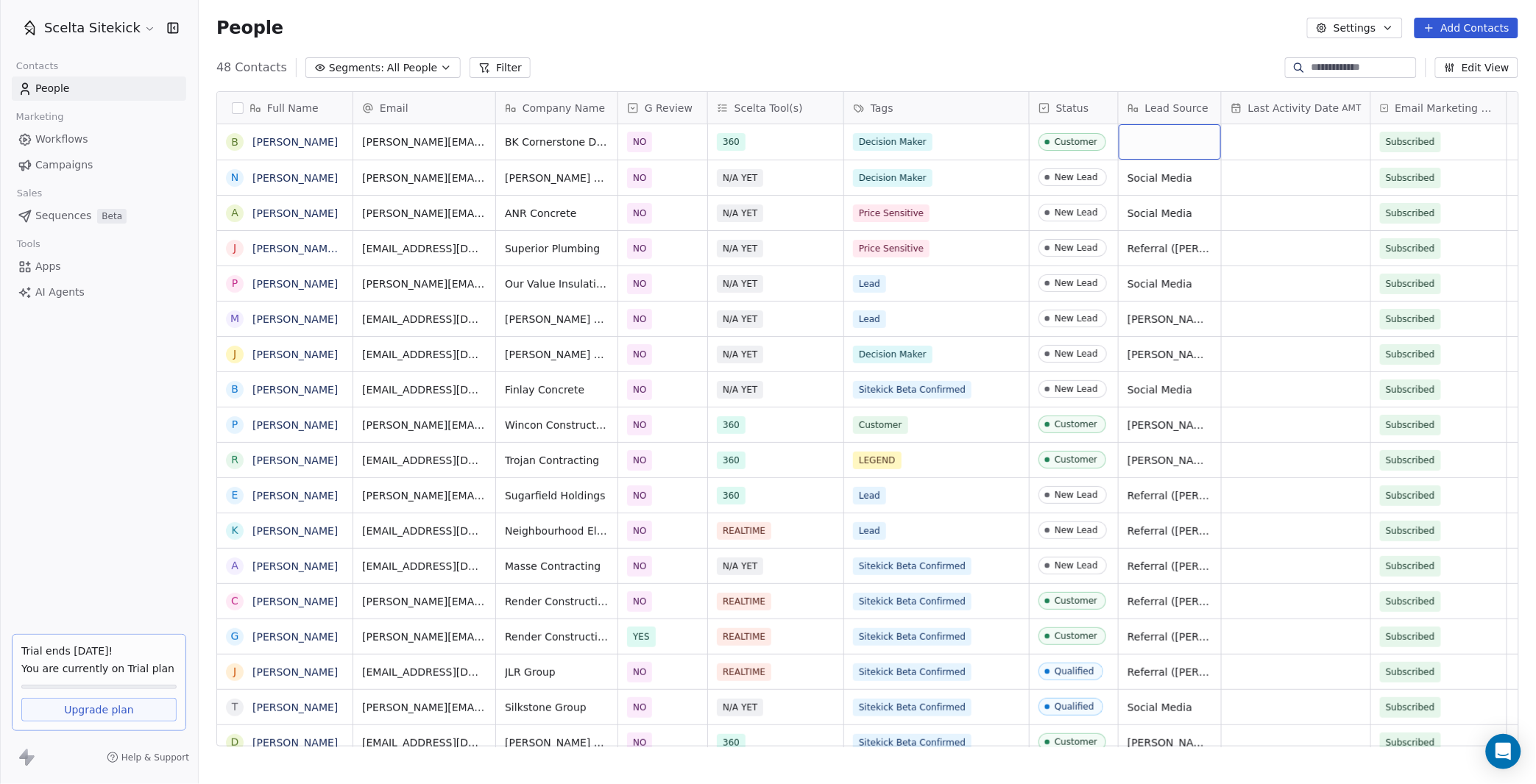
click at [1188, 142] on div "grid" at bounding box center [1170, 142] width 102 height 35
type textarea "**********"
click at [1468, 24] on button "Add Contacts" at bounding box center [1467, 27] width 104 height 21
click at [1454, 56] on span "Create new contact" at bounding box center [1472, 59] width 101 height 16
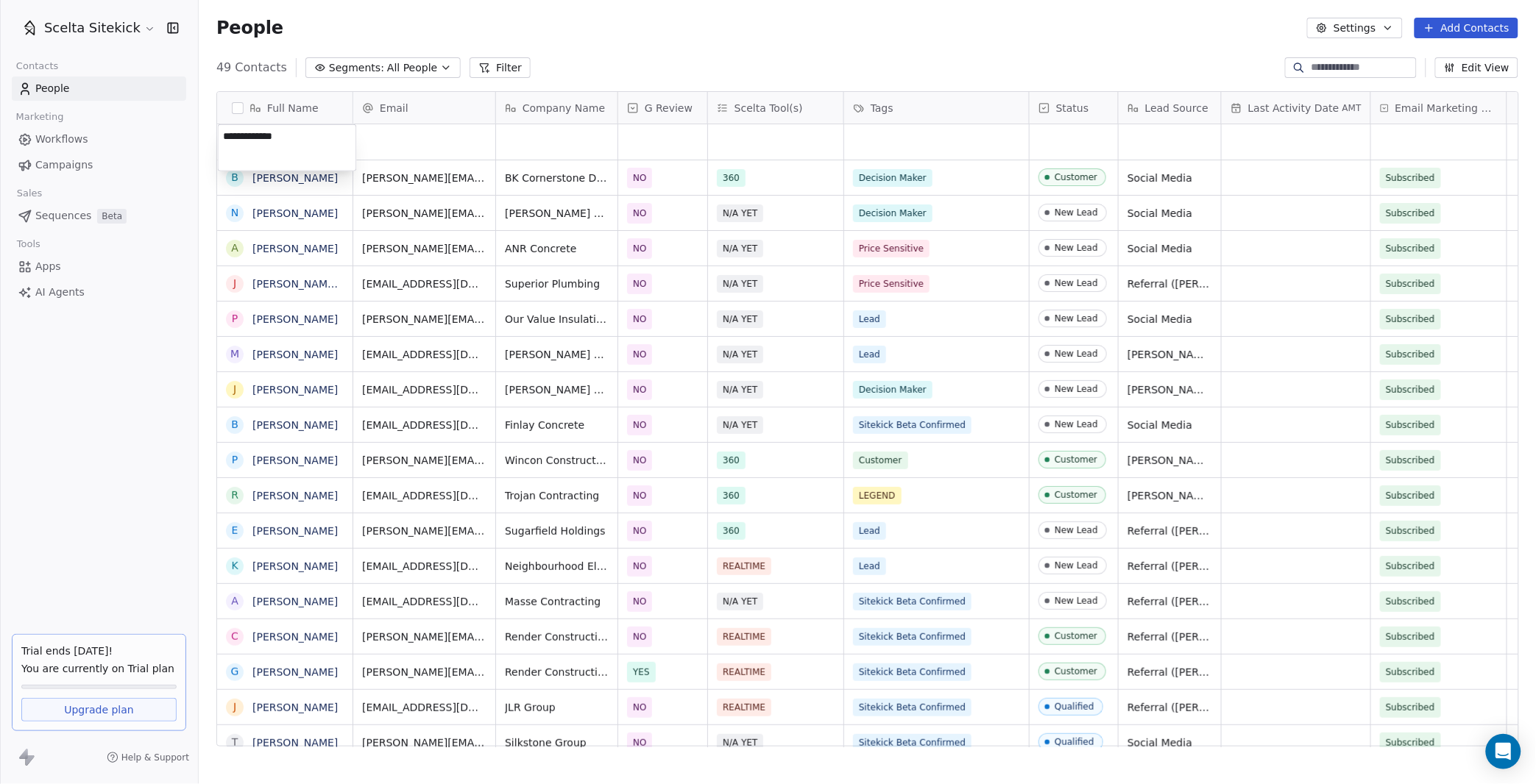
type textarea "**********"
click at [263, 145] on link "[PERSON_NAME]" at bounding box center [294, 142] width 85 height 12
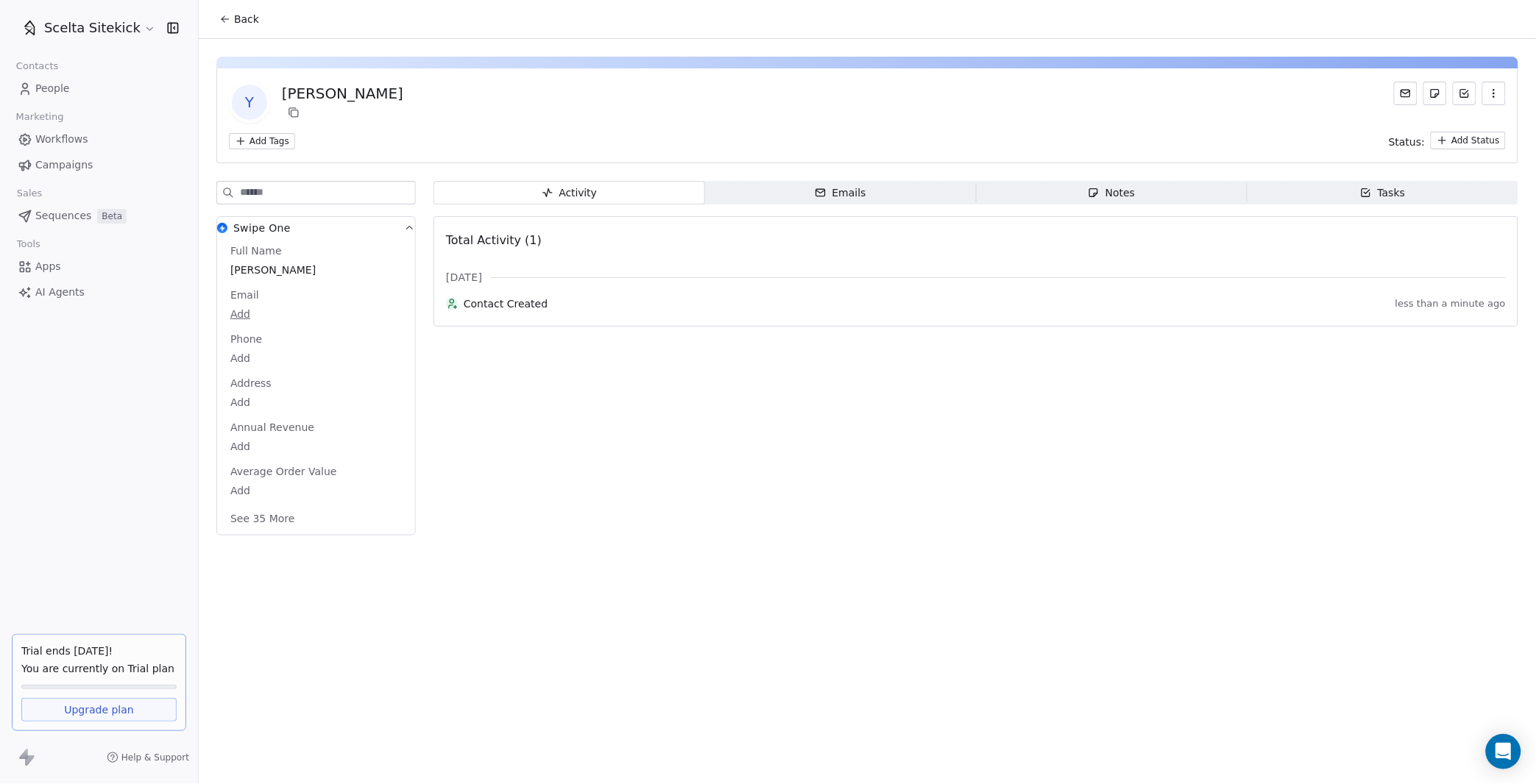
click at [242, 12] on span "Back" at bounding box center [247, 19] width 25 height 15
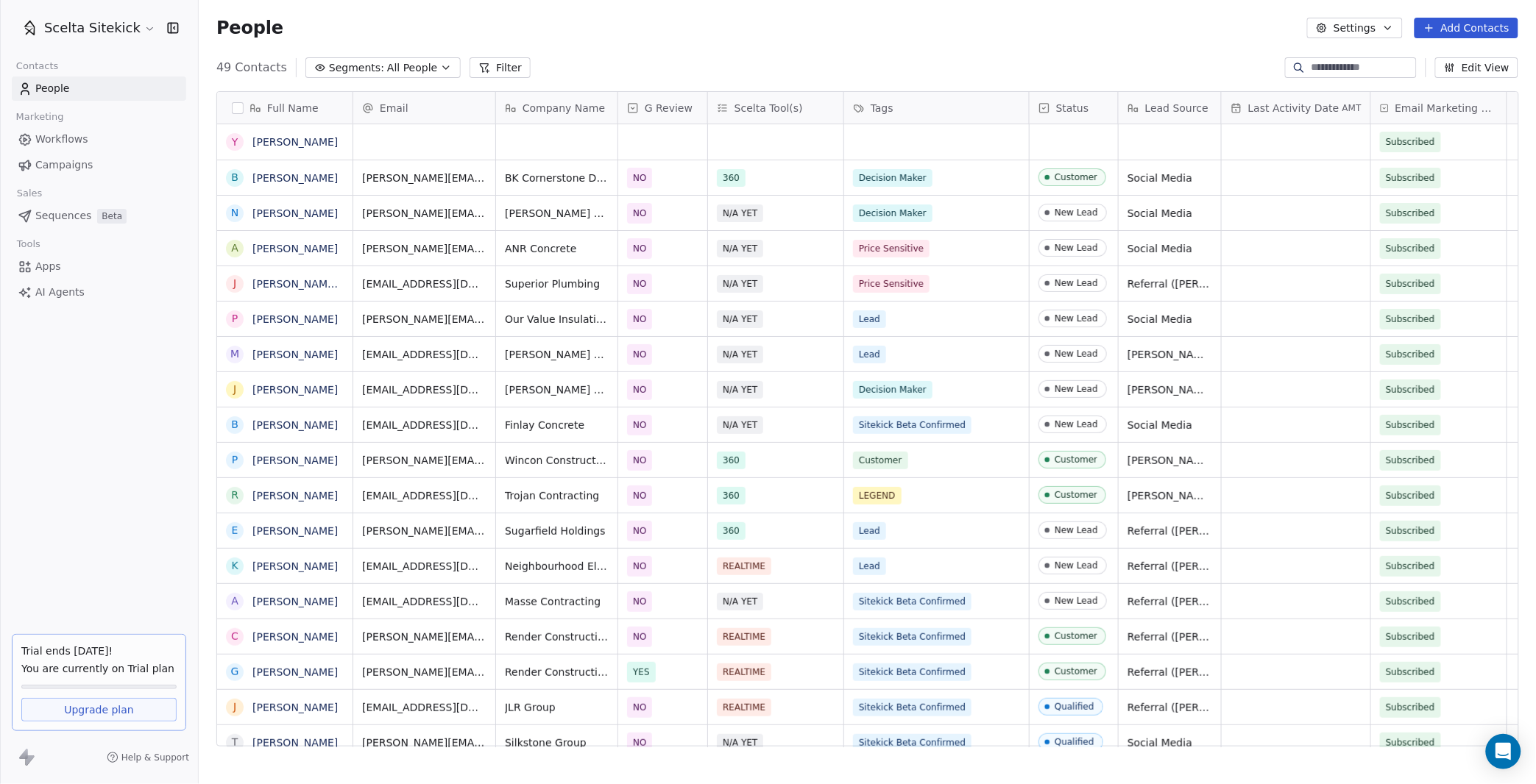
scroll to position [690, 1337]
click at [347, 144] on button "grid" at bounding box center [356, 139] width 17 height 17
click at [246, 133] on textarea "**********" at bounding box center [291, 148] width 145 height 45
type textarea "**********"
click at [440, 136] on input "email" at bounding box center [425, 143] width 136 height 30
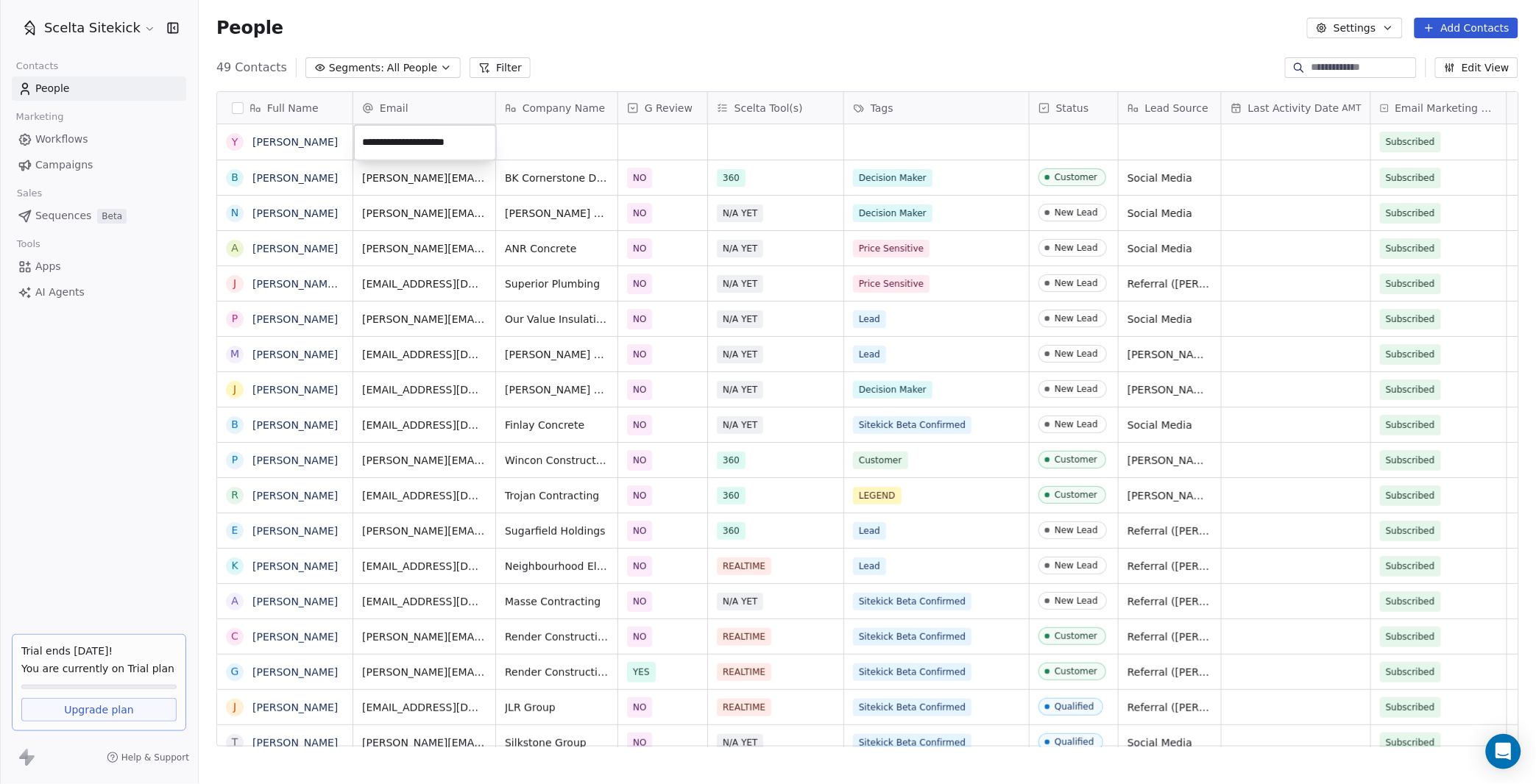
type input "**********"
click at [507, 139] on html "Scelta Sitekick Contacts People Marketing Workflows Campaigns Sales Sequences B…" at bounding box center [768, 392] width 1536 height 784
click at [507, 139] on div "grid" at bounding box center [556, 142] width 121 height 35
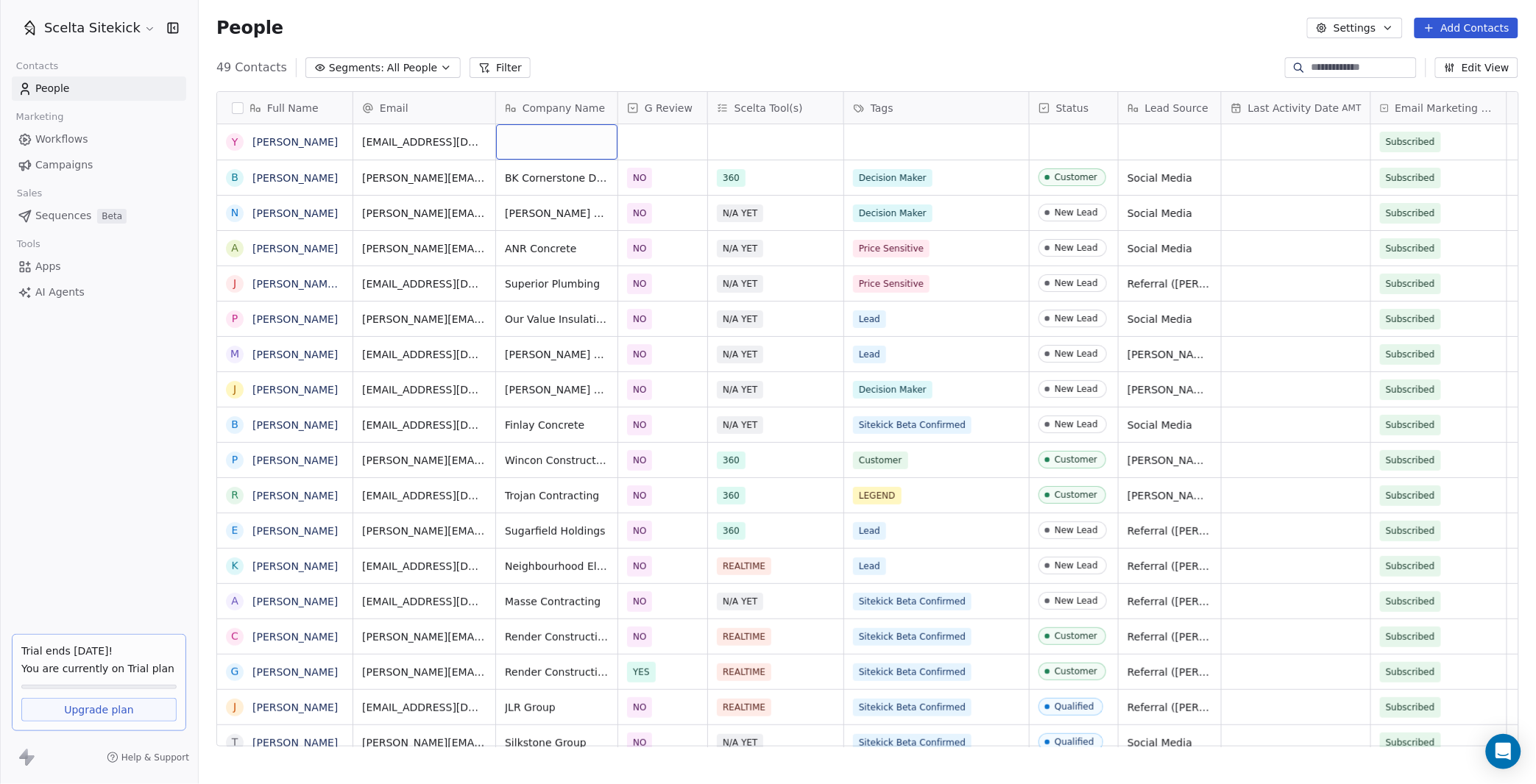
click at [517, 145] on div "grid" at bounding box center [556, 142] width 121 height 35
type textarea "**********"
click at [642, 160] on div "NO" at bounding box center [662, 177] width 89 height 35
click at [640, 141] on html "Scelta Sitekick Contacts People Marketing Workflows Campaigns Sales Sequences B…" at bounding box center [768, 392] width 1536 height 784
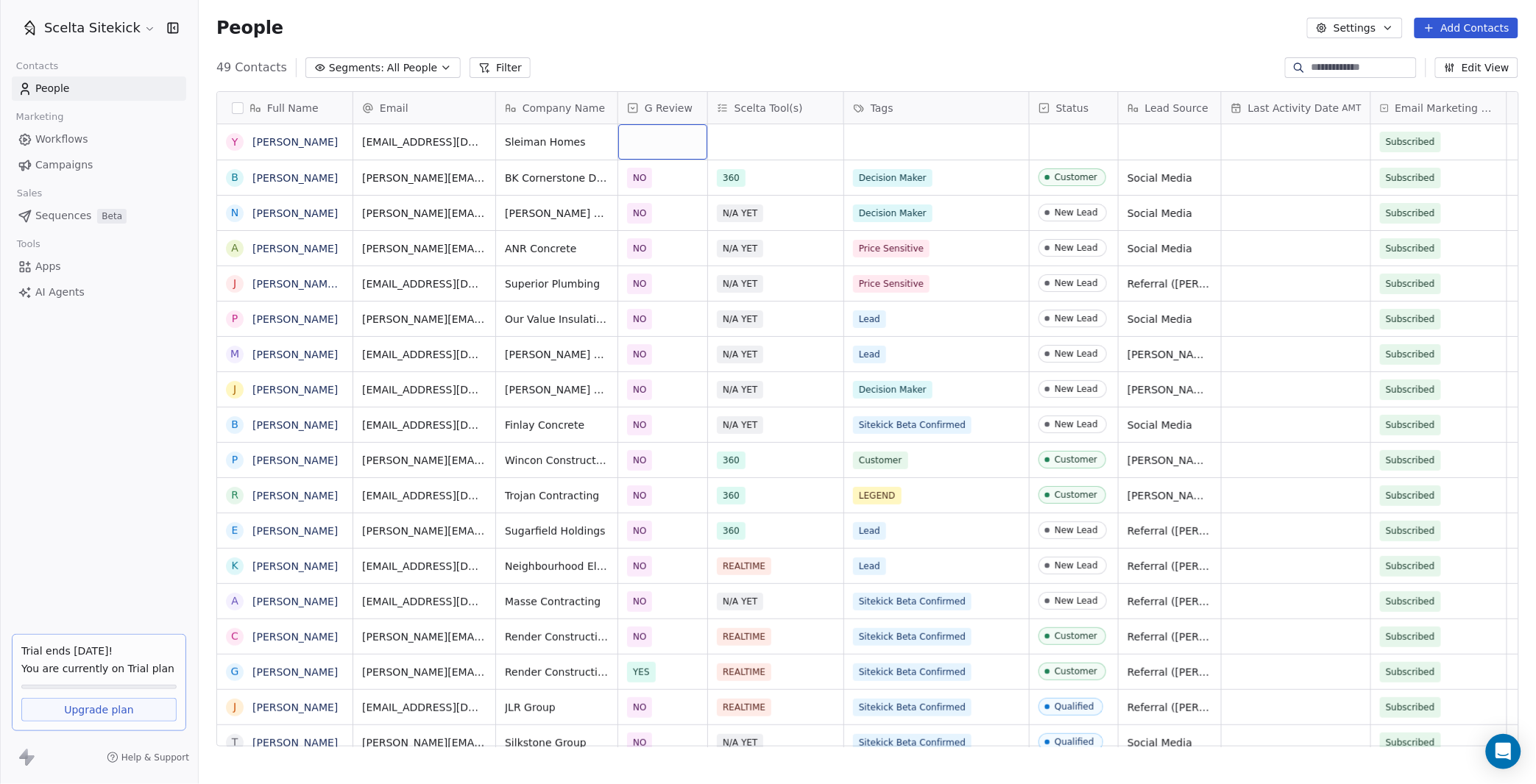
click at [640, 141] on div "grid" at bounding box center [662, 142] width 89 height 35
click at [643, 147] on div "grid" at bounding box center [662, 142] width 89 height 35
click at [651, 214] on div "NO" at bounding box center [650, 216] width 13 height 13
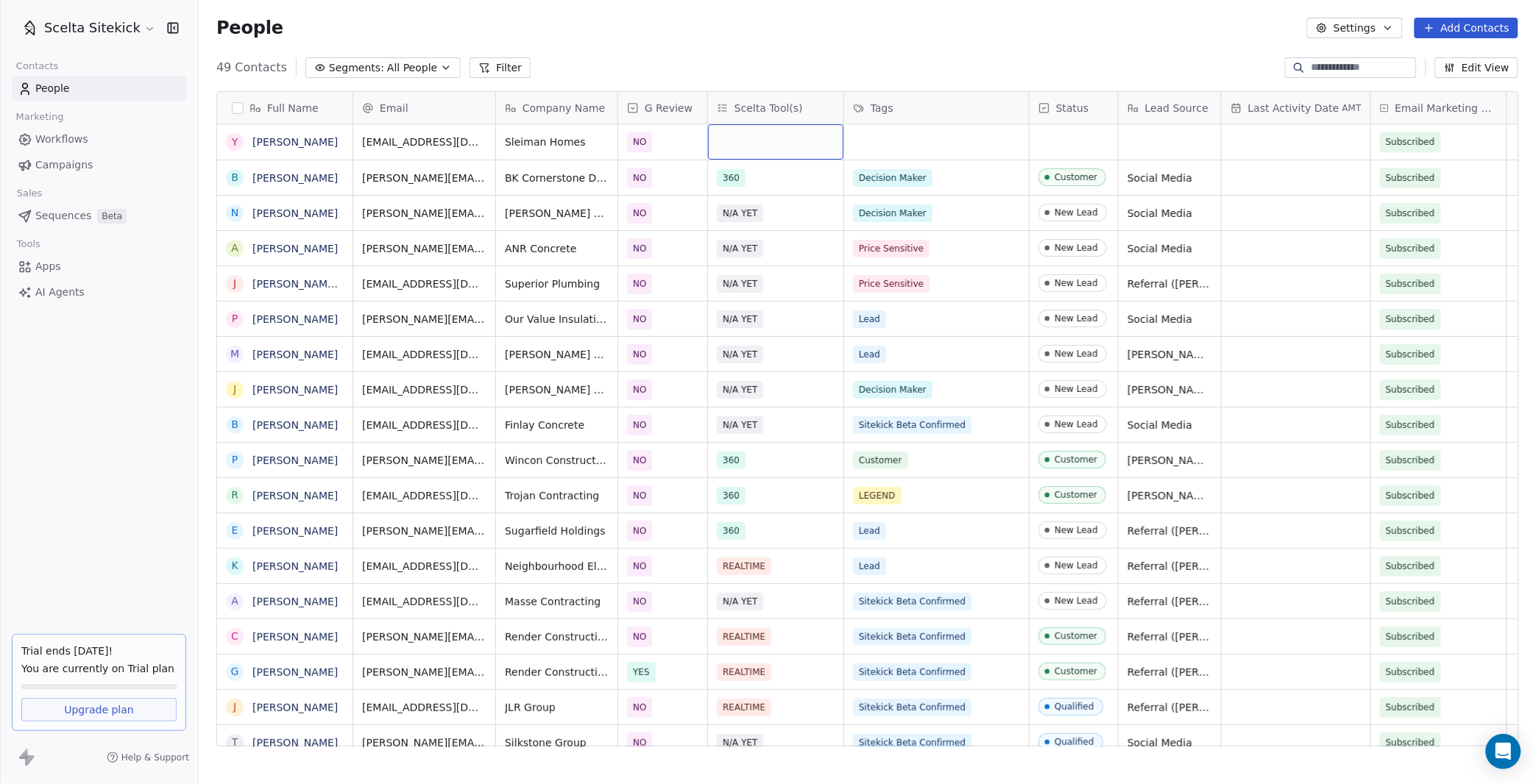
click at [744, 139] on div "grid" at bounding box center [775, 142] width 135 height 35
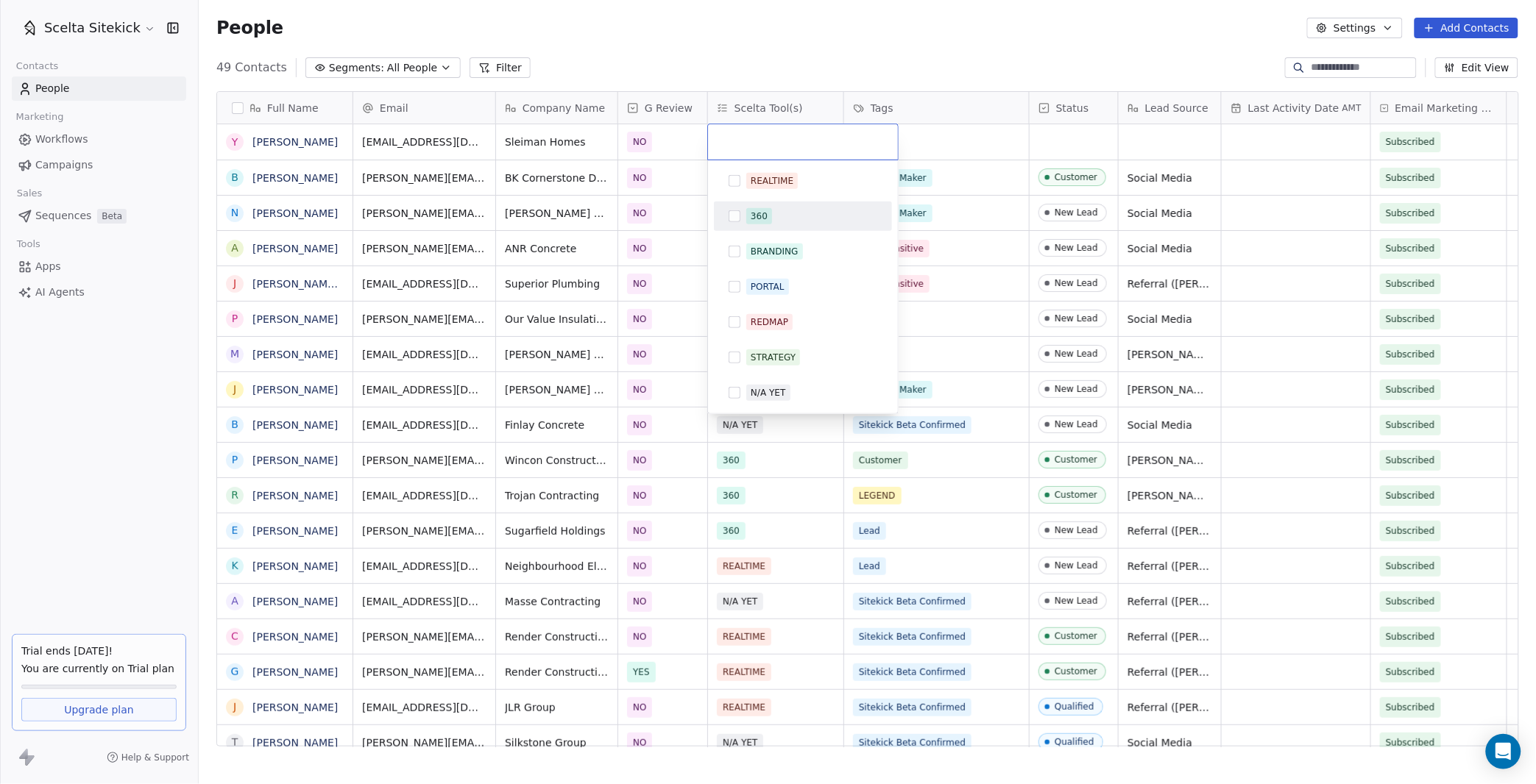
click at [751, 204] on div "360" at bounding box center [803, 216] width 167 height 24
click at [902, 137] on html "Scelta Sitekick Contacts People Marketing Workflows Campaigns Sales Sequences B…" at bounding box center [768, 392] width 1536 height 784
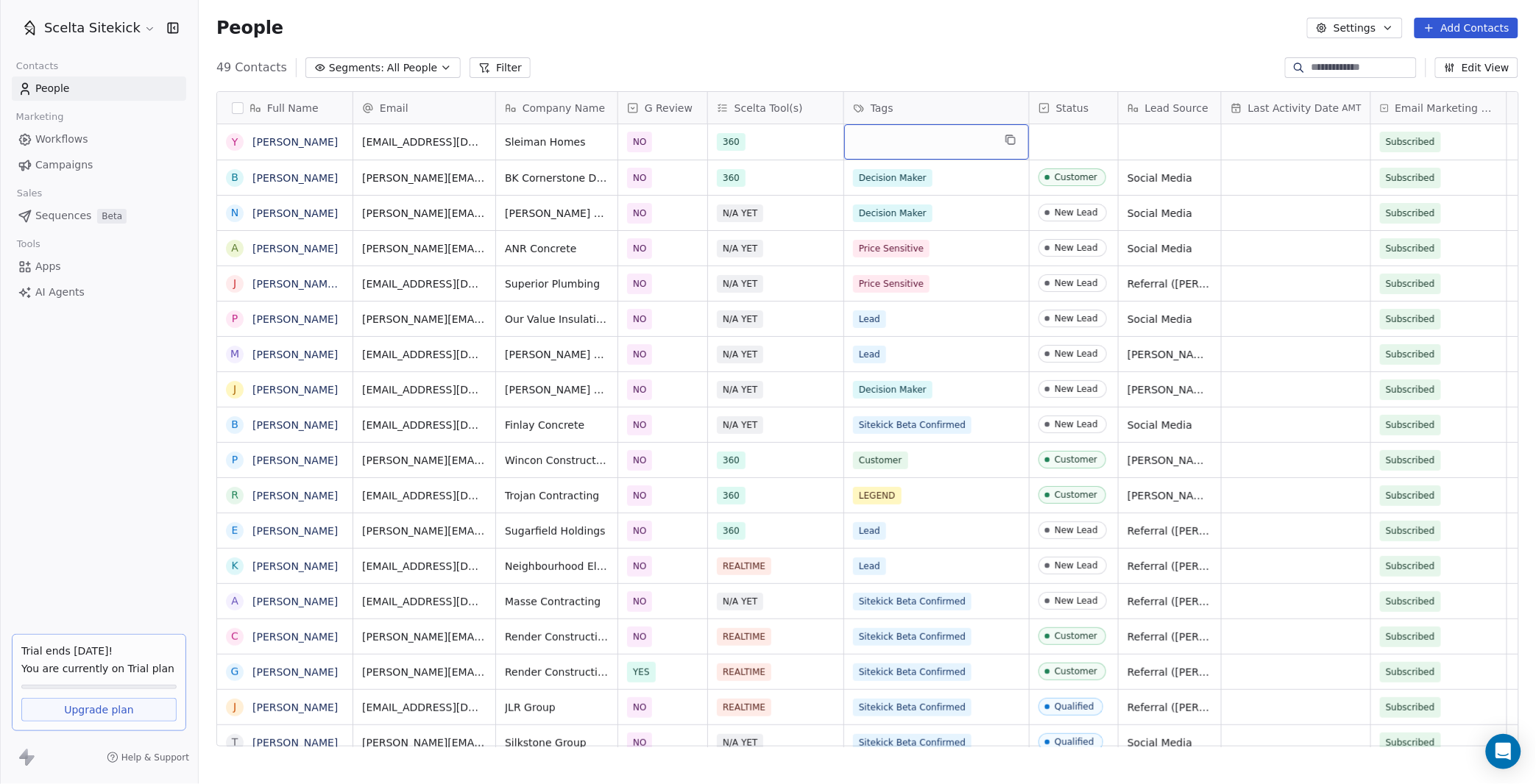
click at [910, 137] on div "grid" at bounding box center [936, 142] width 185 height 35
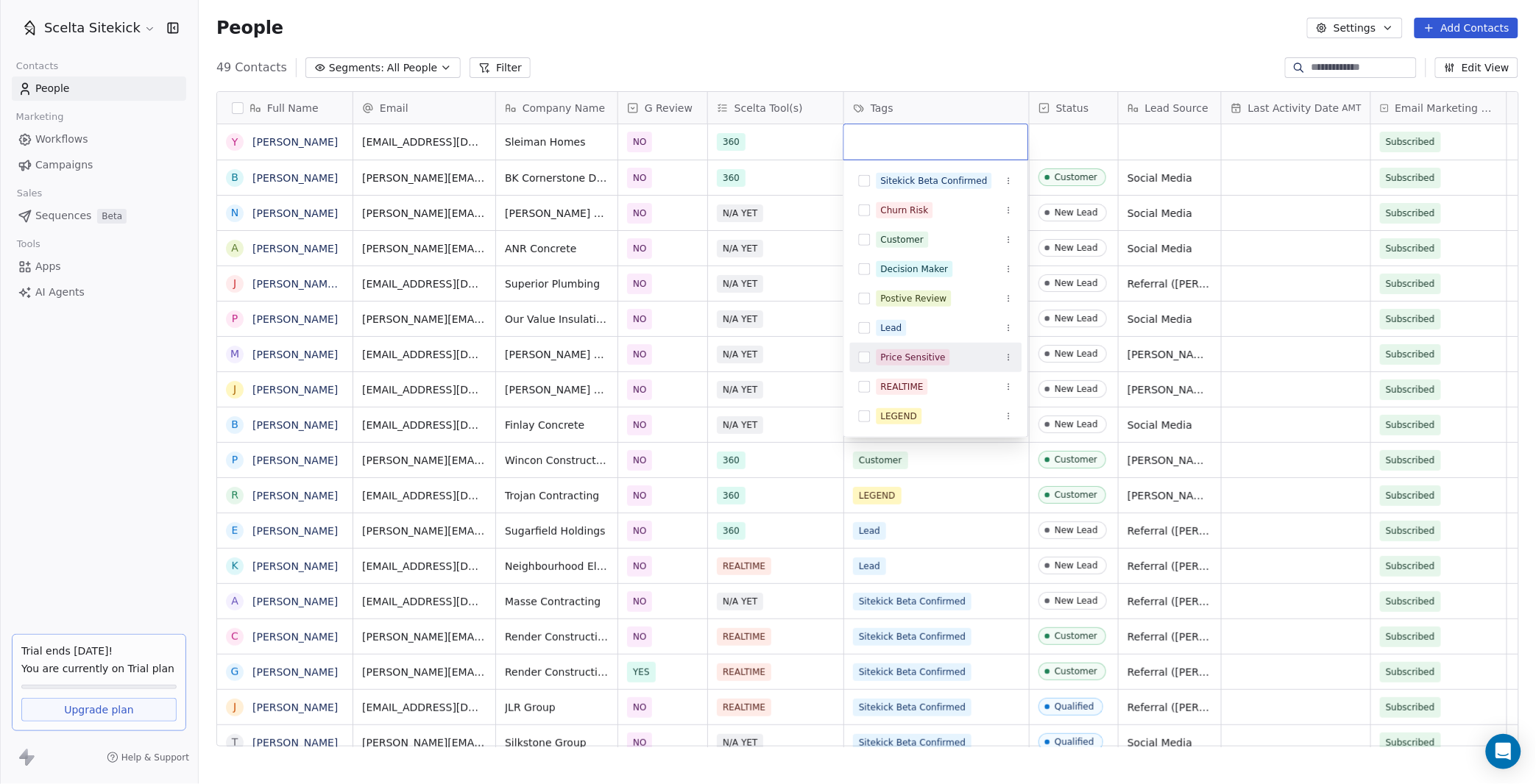
click at [898, 351] on div "Price Sensitive" at bounding box center [913, 358] width 65 height 13
click at [1055, 160] on html "Scelta Sitekick Contacts People Marketing Workflows Campaigns Sales Sequences B…" at bounding box center [768, 392] width 1536 height 784
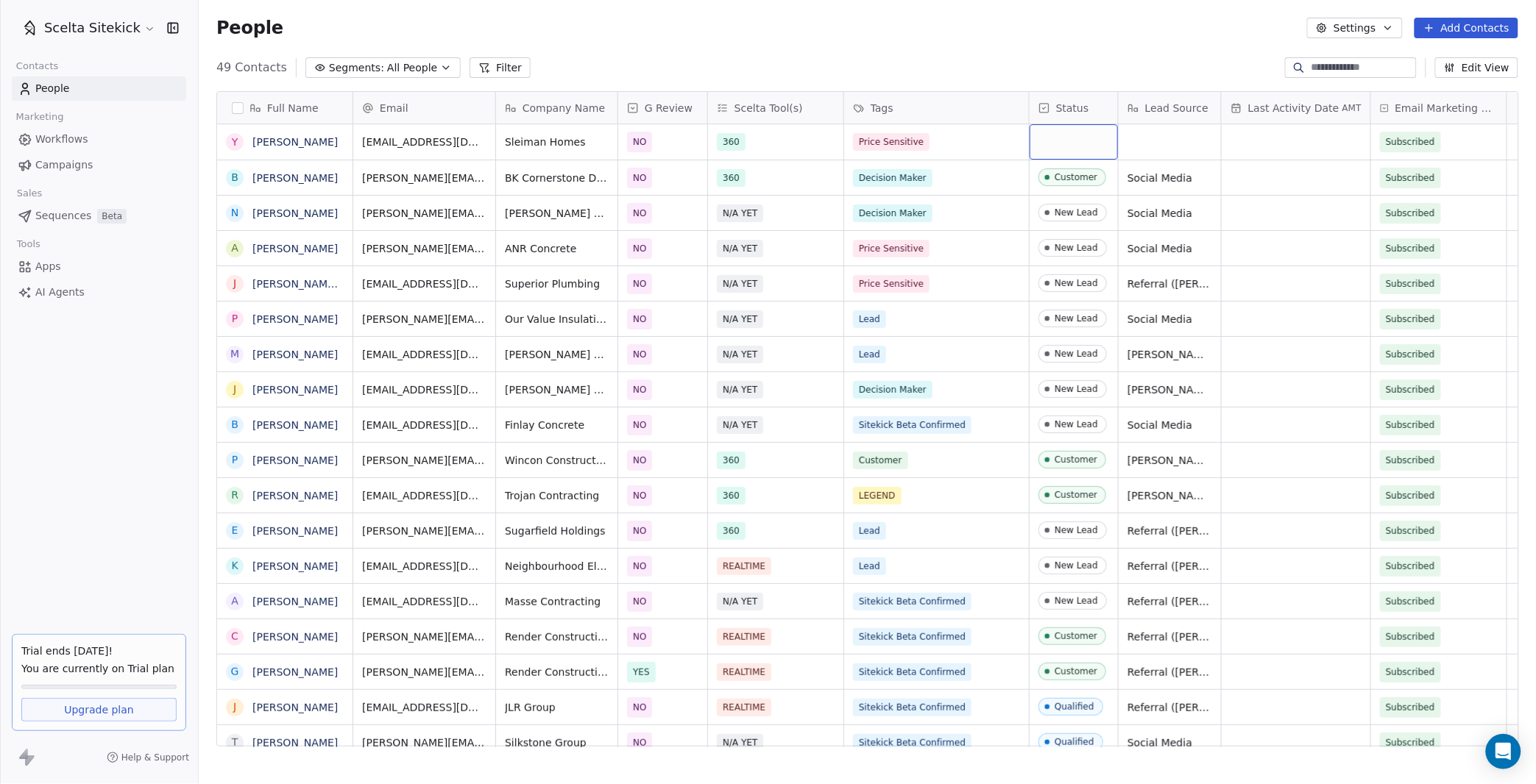
click at [1051, 139] on div "grid" at bounding box center [1073, 142] width 88 height 35
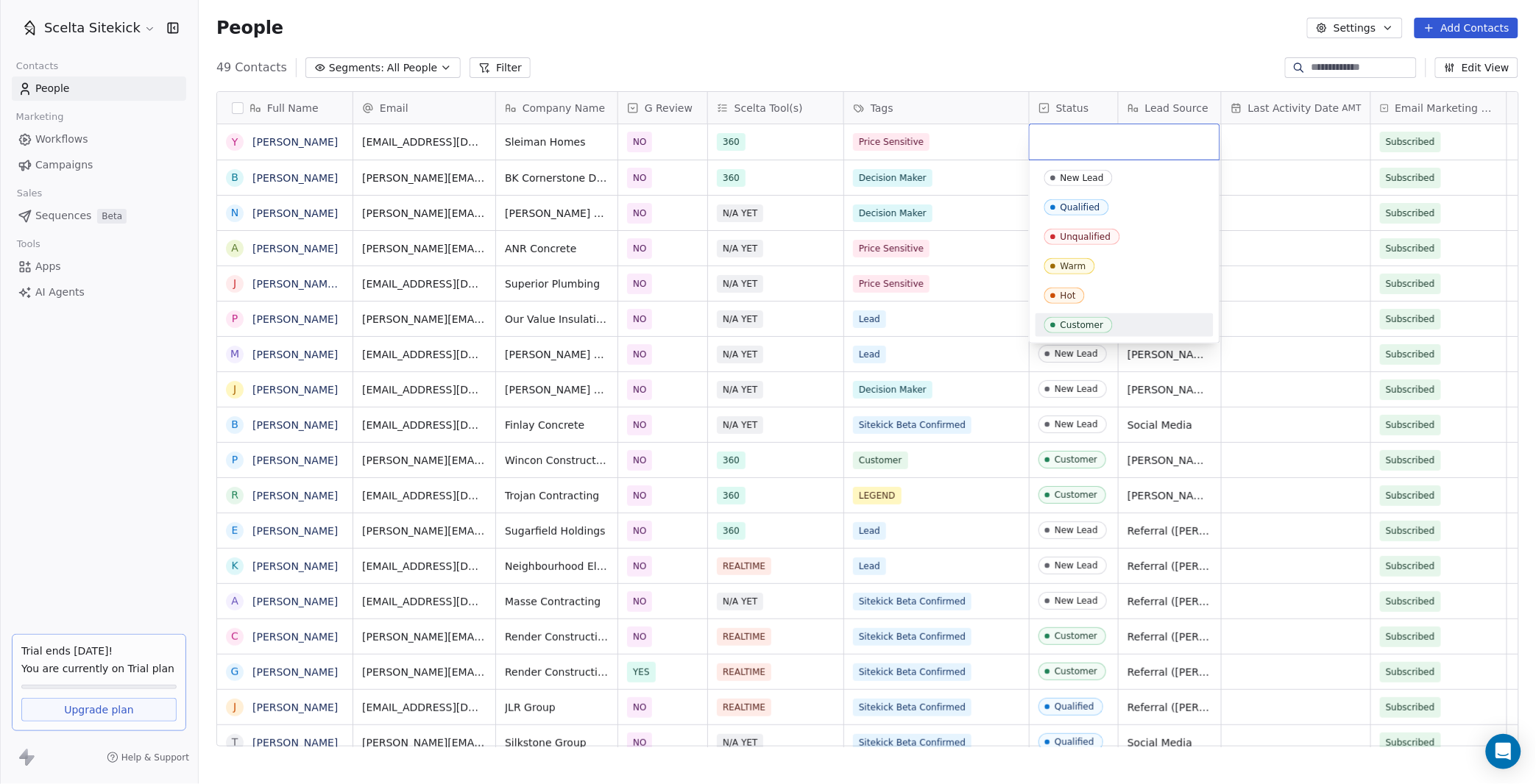
click at [1074, 330] on div "Customer" at bounding box center [1081, 325] width 44 height 10
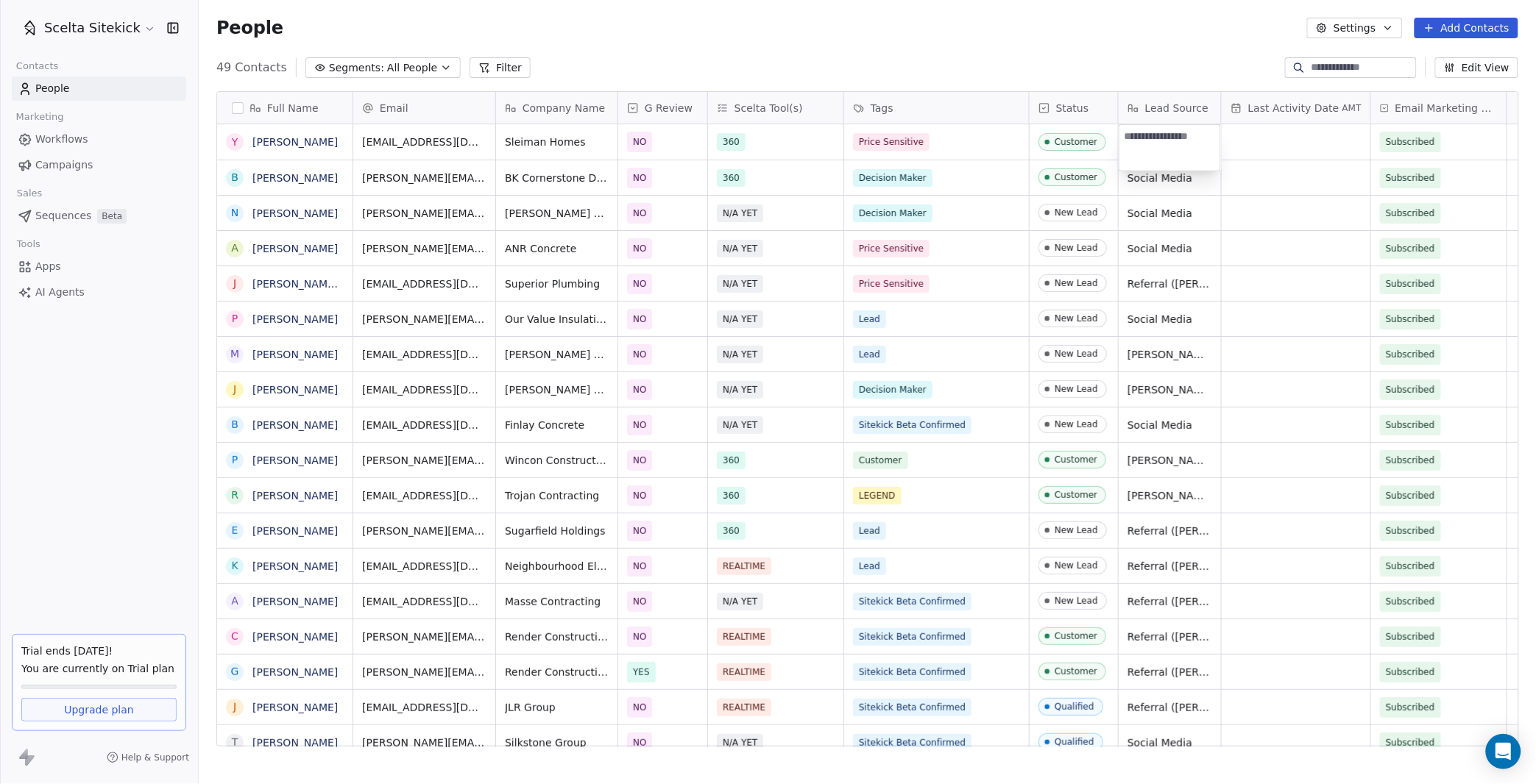
type textarea "*"
type textarea "**********"
click at [1442, 35] on button "Add Contacts" at bounding box center [1467, 27] width 104 height 21
click at [1417, 64] on div "Create new contact" at bounding box center [1463, 59] width 119 height 16
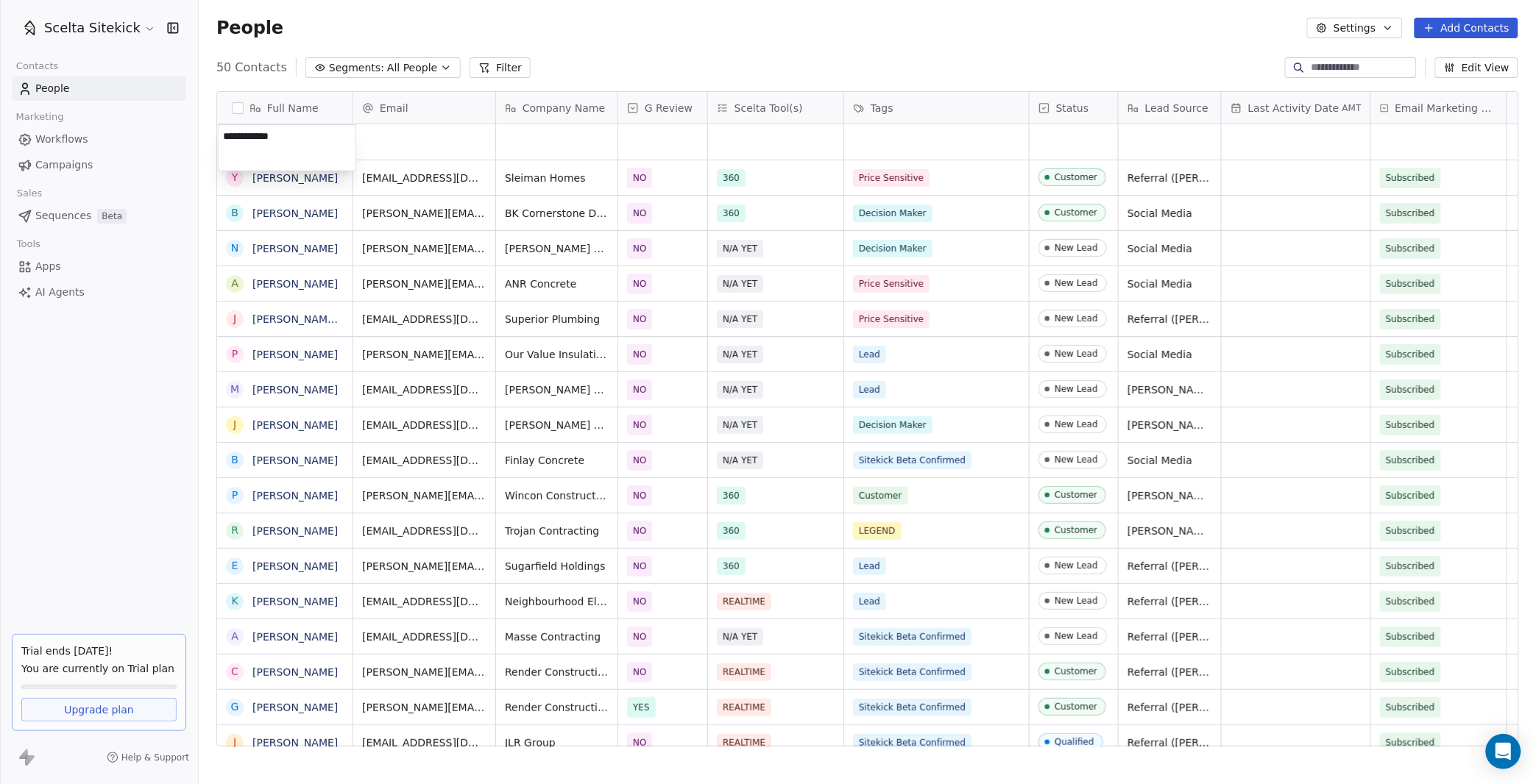
type textarea "**********"
click at [406, 134] on html "Scelta Sitekick Contacts People Marketing Workflows Campaigns Sales Sequences B…" at bounding box center [768, 392] width 1536 height 784
click at [405, 148] on input "email" at bounding box center [425, 143] width 136 height 30
type input "**********"
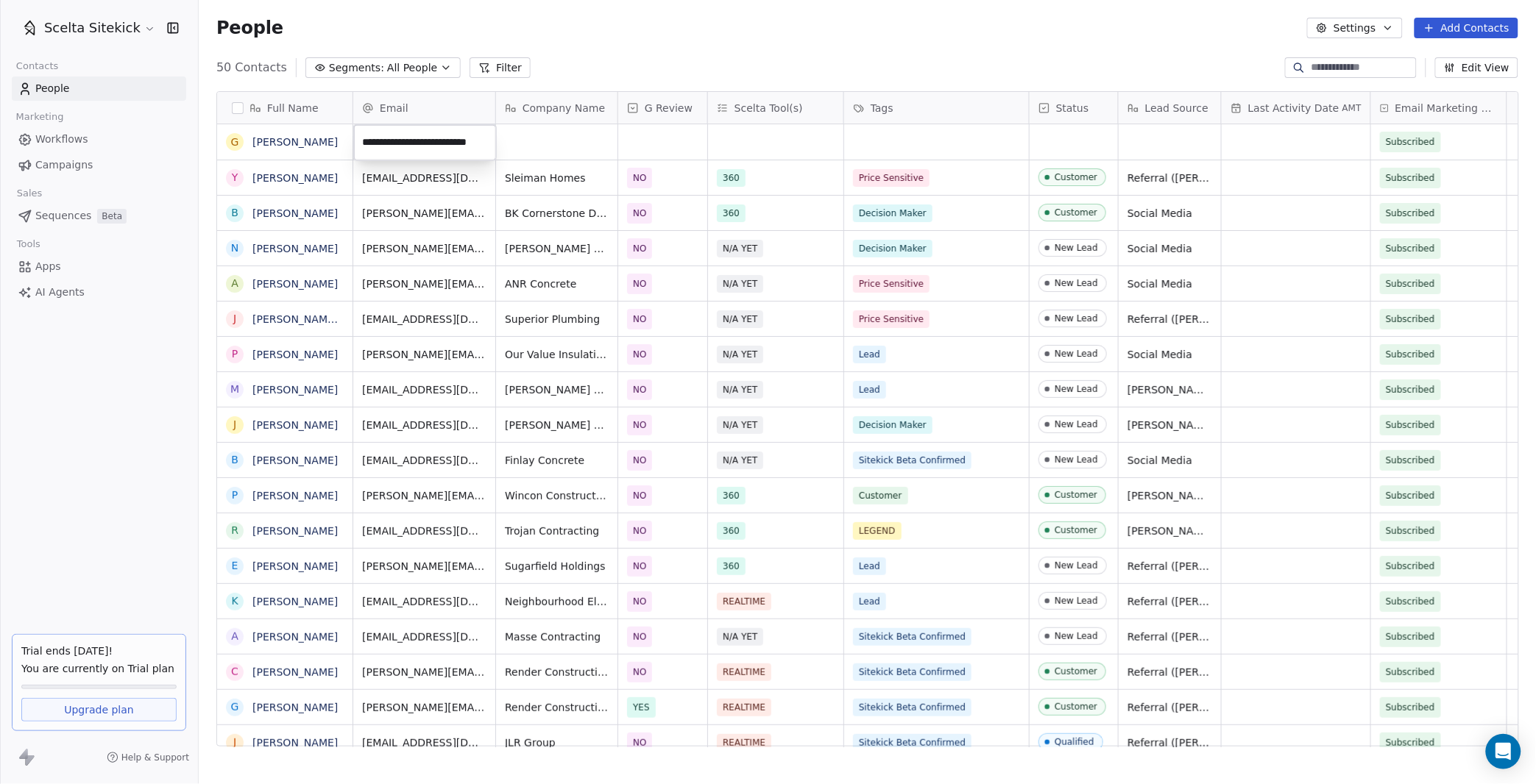
click at [552, 136] on html "Scelta Sitekick Contacts People Marketing Workflows Campaigns Sales Sequences B…" at bounding box center [768, 392] width 1536 height 784
click at [552, 136] on div "grid" at bounding box center [556, 142] width 121 height 35
click at [551, 140] on div "grid" at bounding box center [556, 142] width 121 height 35
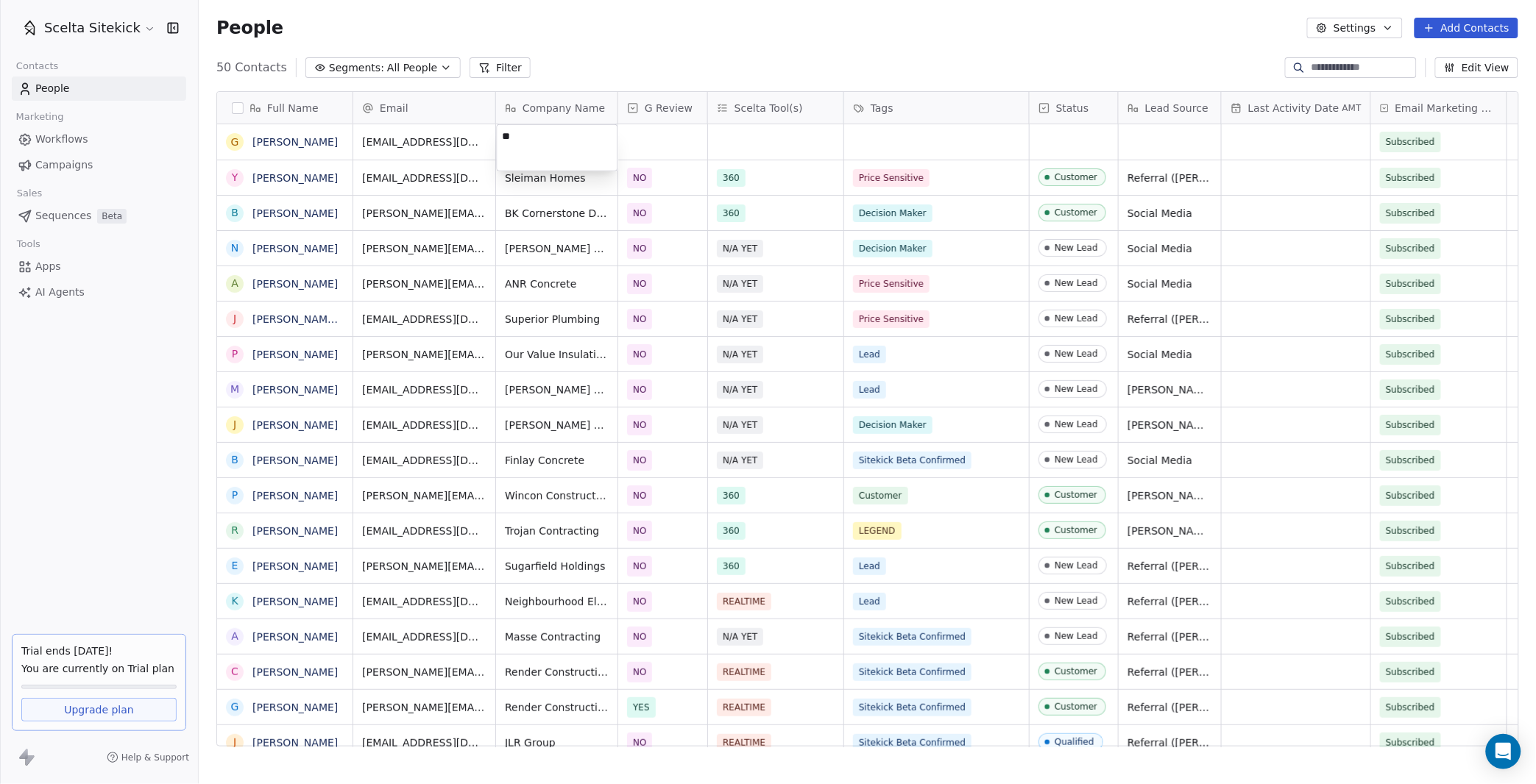
type textarea "*"
type textarea "**********"
click at [643, 143] on div "grid" at bounding box center [662, 142] width 89 height 35
click at [664, 218] on div "NO" at bounding box center [713, 216] width 148 height 16
click at [761, 120] on div "Scelta Tool(s)" at bounding box center [775, 108] width 135 height 31
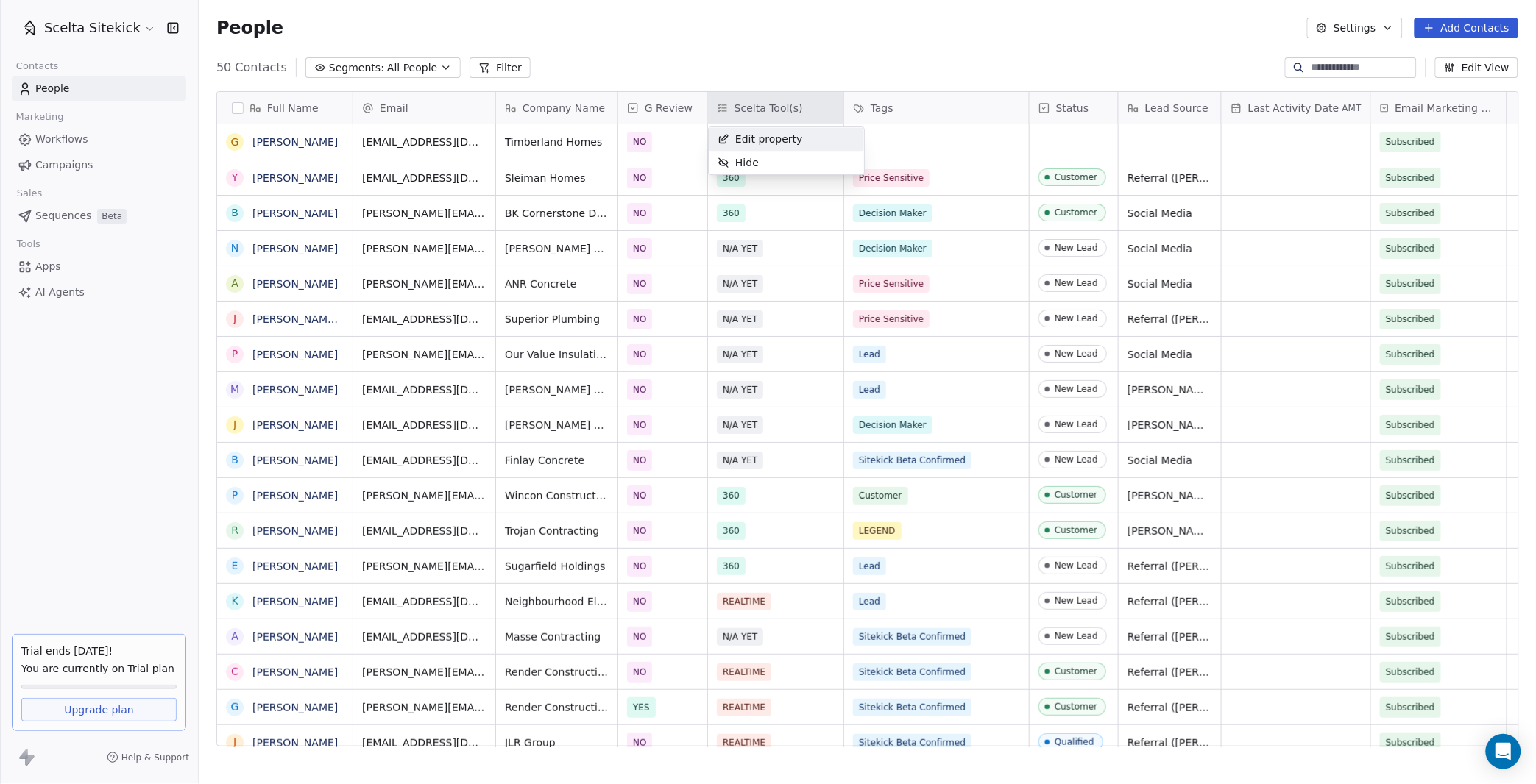
click at [735, 140] on span "Edit property" at bounding box center [768, 139] width 67 height 15
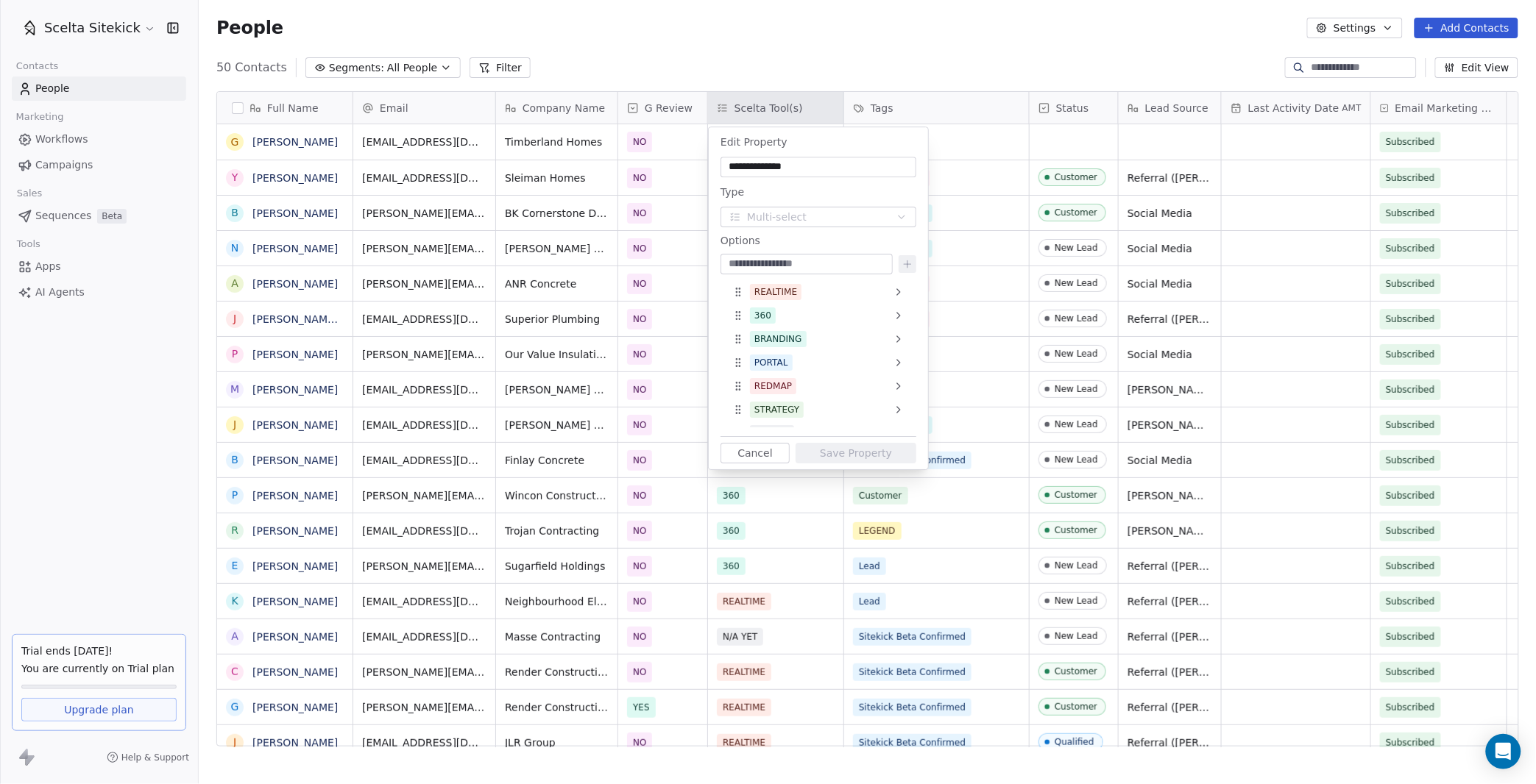
click at [944, 112] on html "Scelta Sitekick Contacts People Marketing Workflows Campaigns Sales Sequences B…" at bounding box center [768, 392] width 1536 height 784
click at [814, 53] on html "Scelta Sitekick Contacts People Marketing Workflows Campaigns Sales Sequences B…" at bounding box center [768, 392] width 1536 height 784
click at [680, 222] on html "Scelta Sitekick Contacts People Marketing Workflows Campaigns Sales Sequences B…" at bounding box center [768, 392] width 1536 height 784
click at [739, 444] on button "Cancel" at bounding box center [755, 453] width 69 height 21
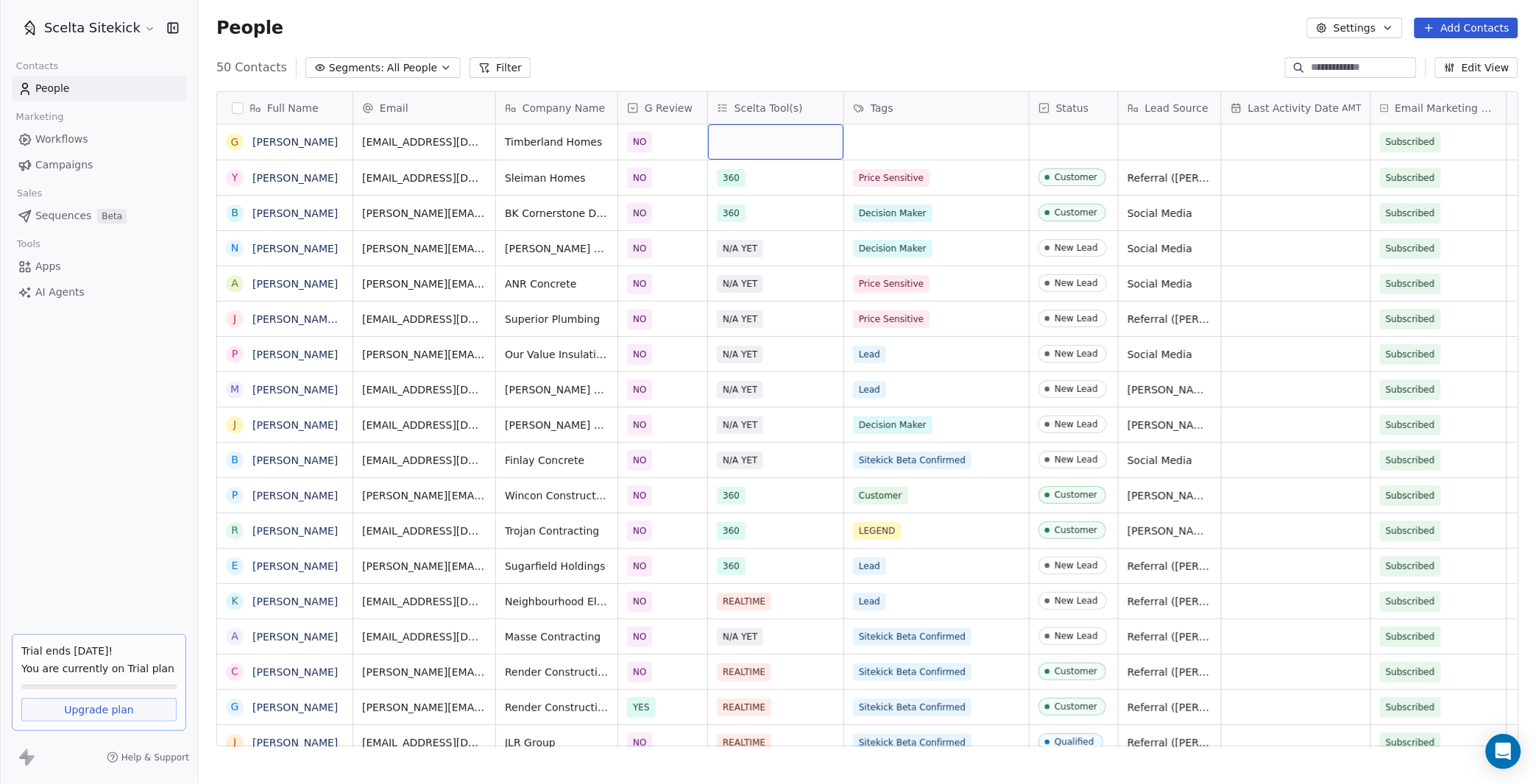
click at [740, 138] on div "grid" at bounding box center [775, 142] width 135 height 35
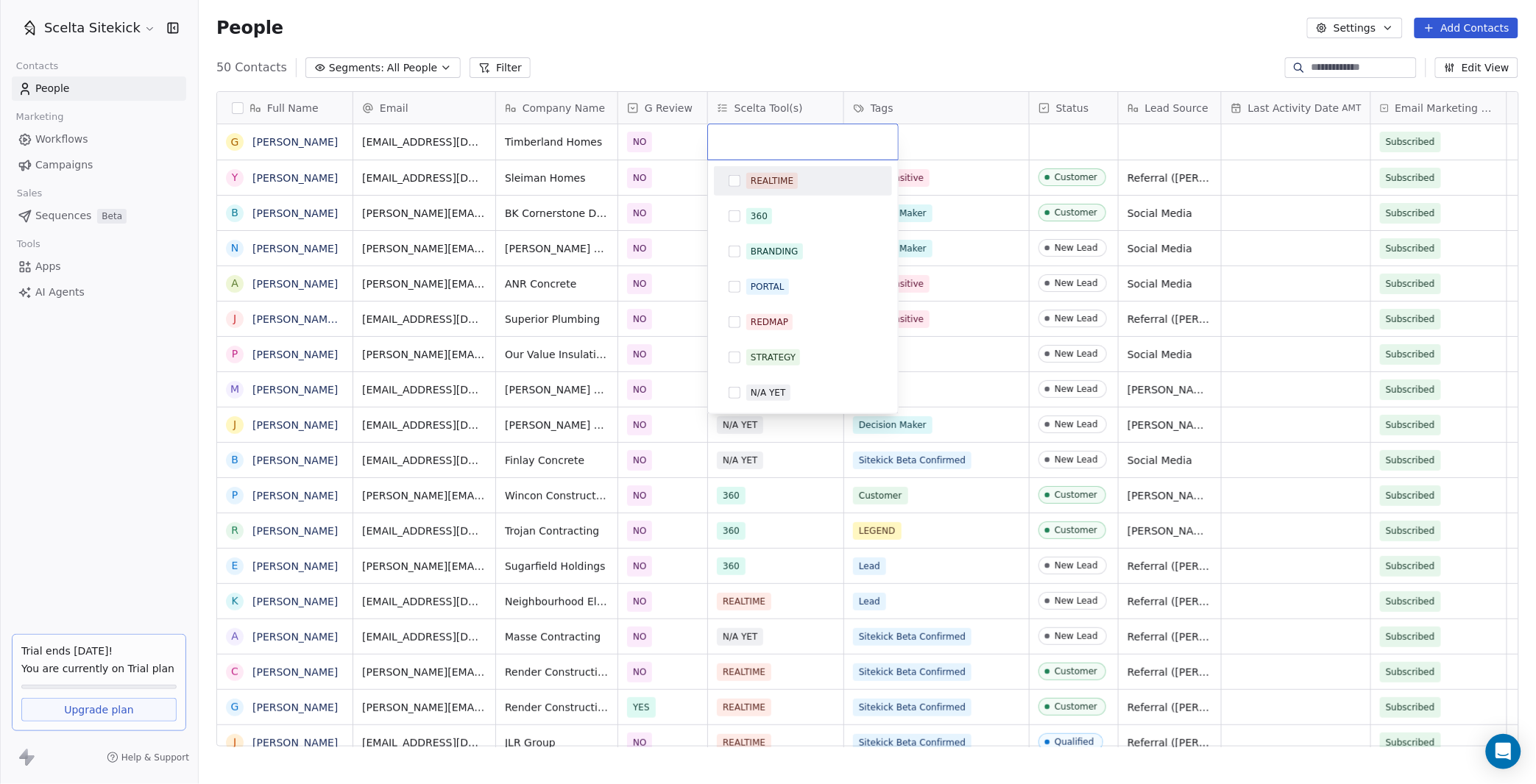
click at [751, 181] on div "REALTIME" at bounding box center [772, 181] width 43 height 13
click at [758, 246] on div "BRANDING" at bounding box center [775, 251] width 48 height 13
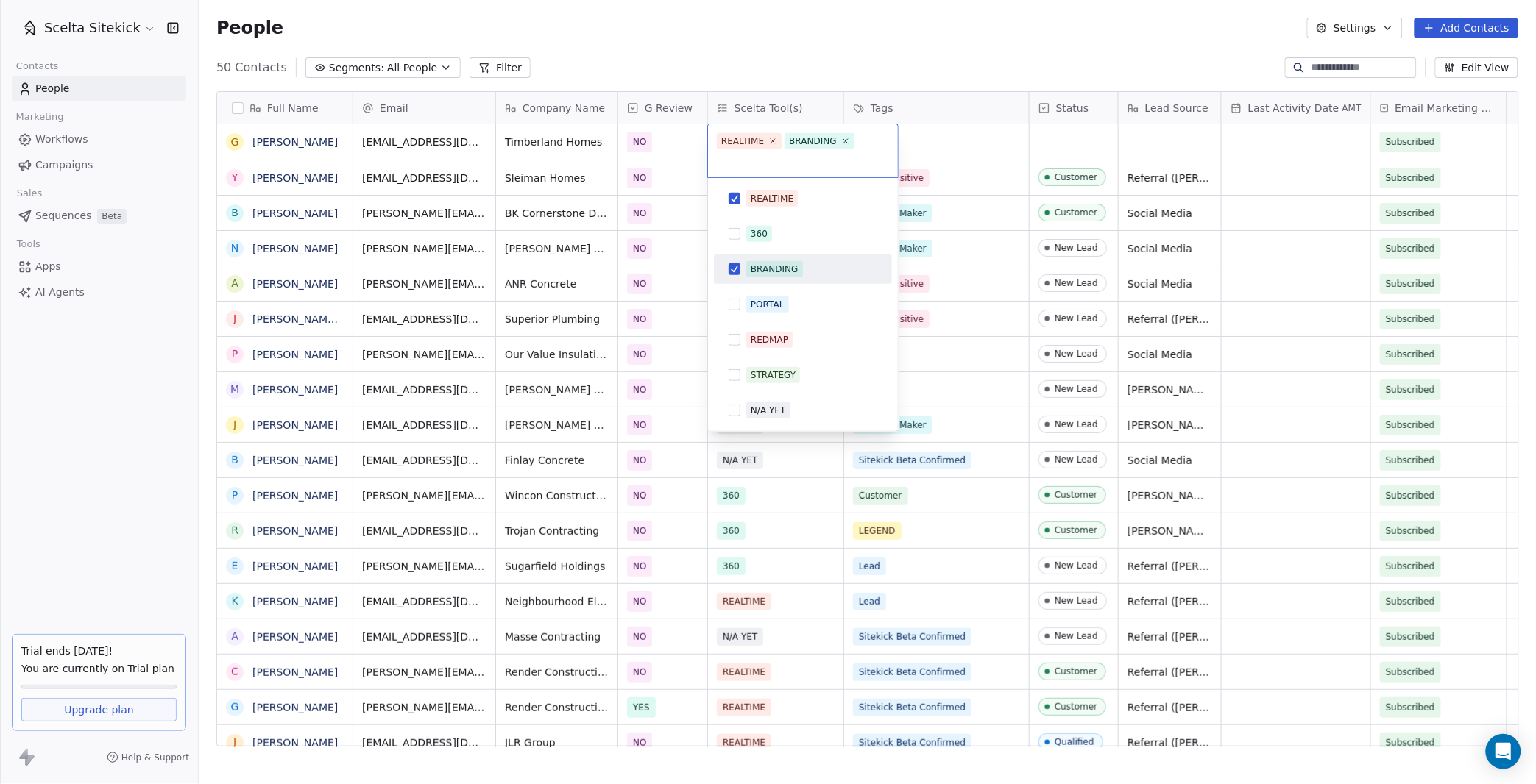
click at [937, 147] on html "Scelta Sitekick Contacts People Marketing Workflows Campaigns Sales Sequences B…" at bounding box center [768, 392] width 1536 height 784
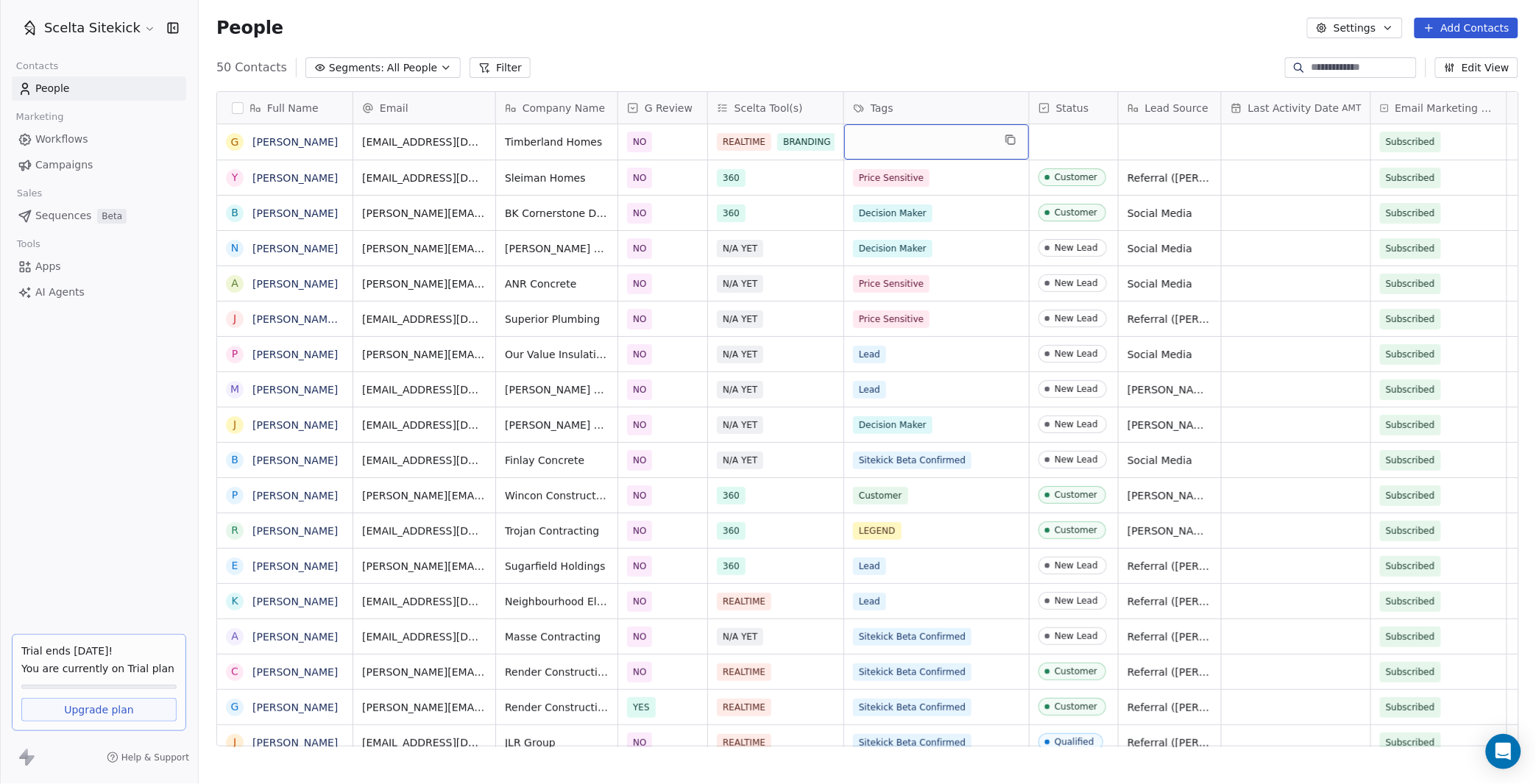
click at [911, 141] on div "grid" at bounding box center [936, 142] width 185 height 35
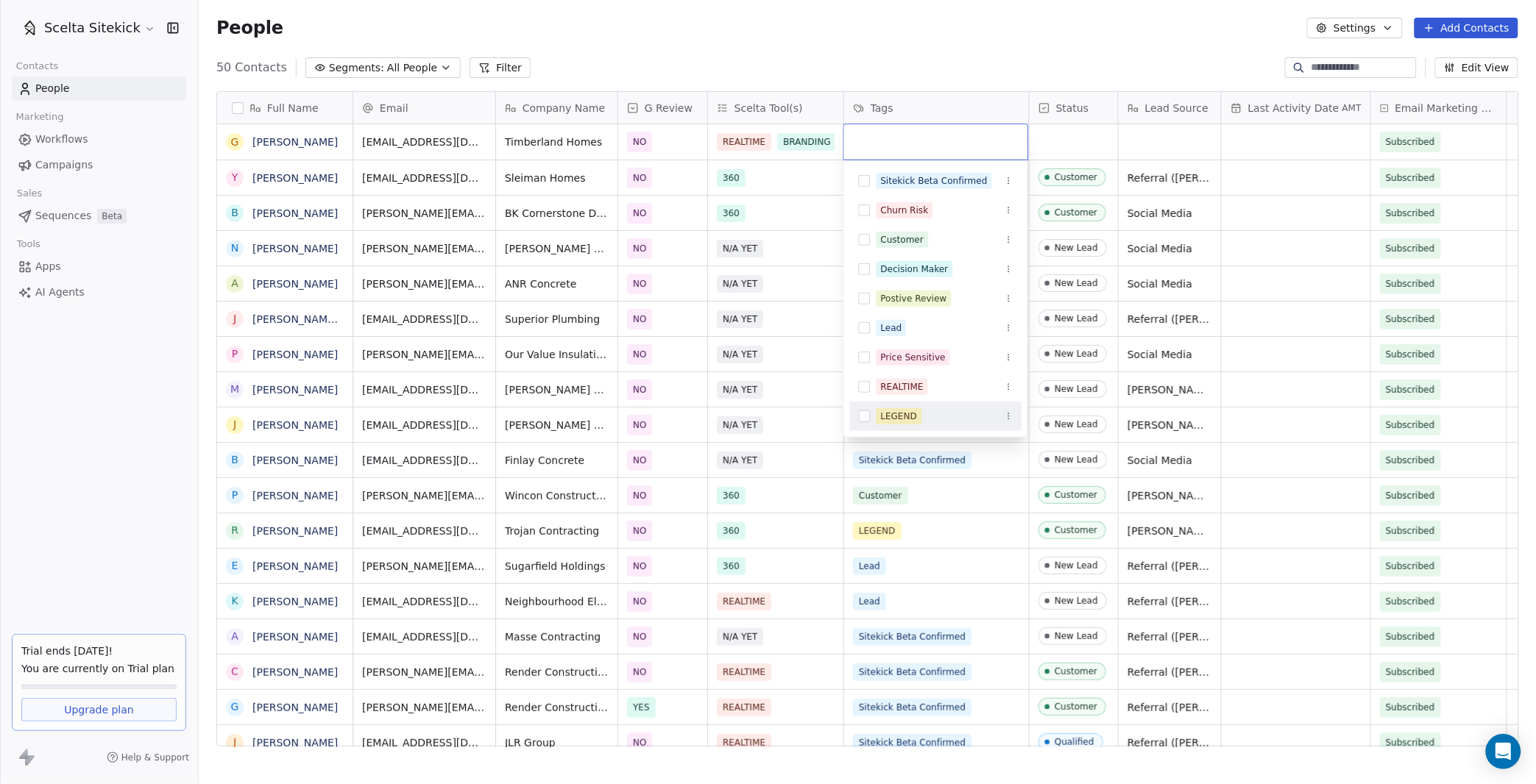
click at [911, 408] on span "LEGEND" at bounding box center [898, 416] width 45 height 16
click at [1060, 145] on html "Scelta Sitekick Contacts People Marketing Workflows Campaigns Sales Sequences B…" at bounding box center [768, 392] width 1536 height 784
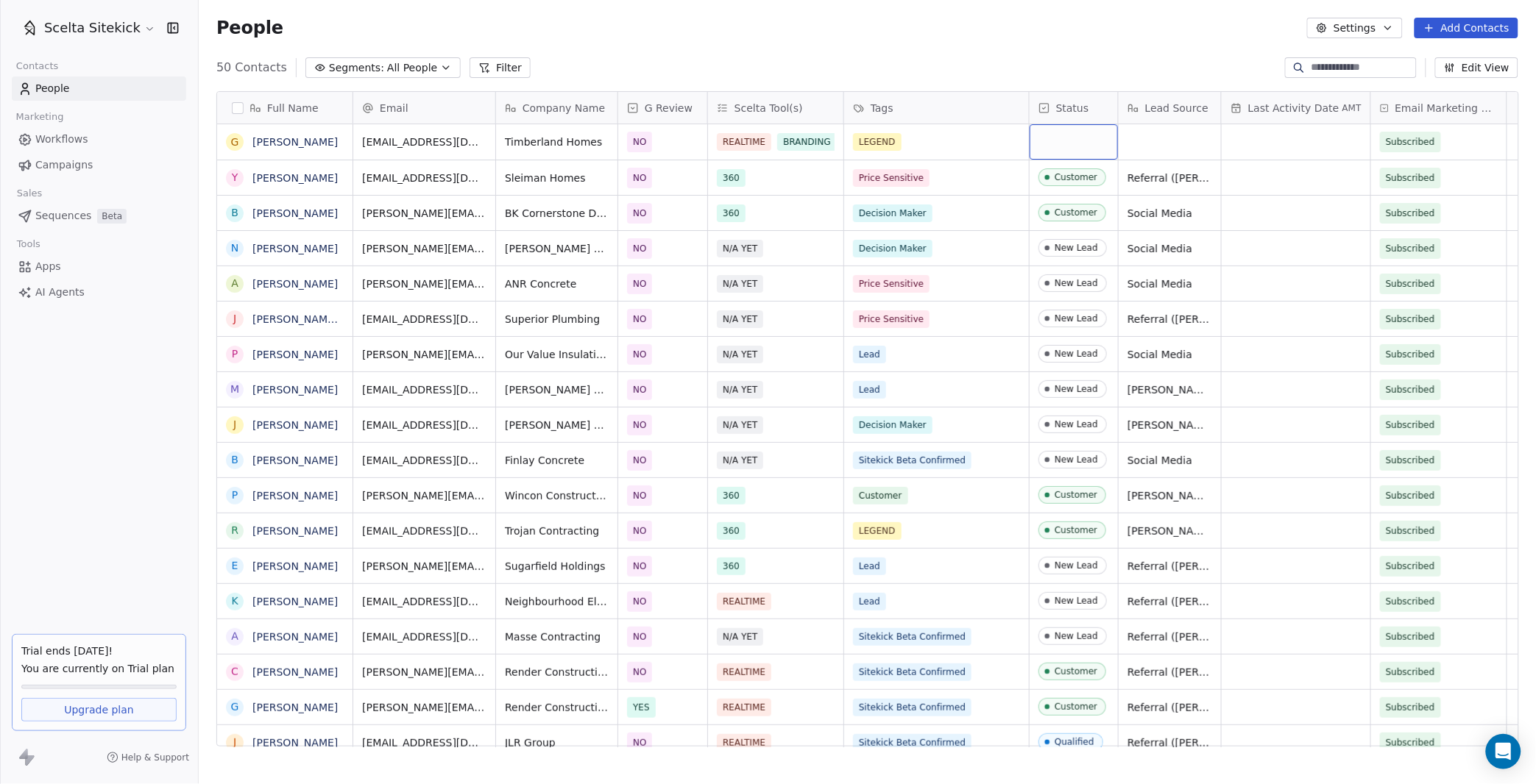
click at [1060, 145] on div "grid" at bounding box center [1073, 142] width 88 height 35
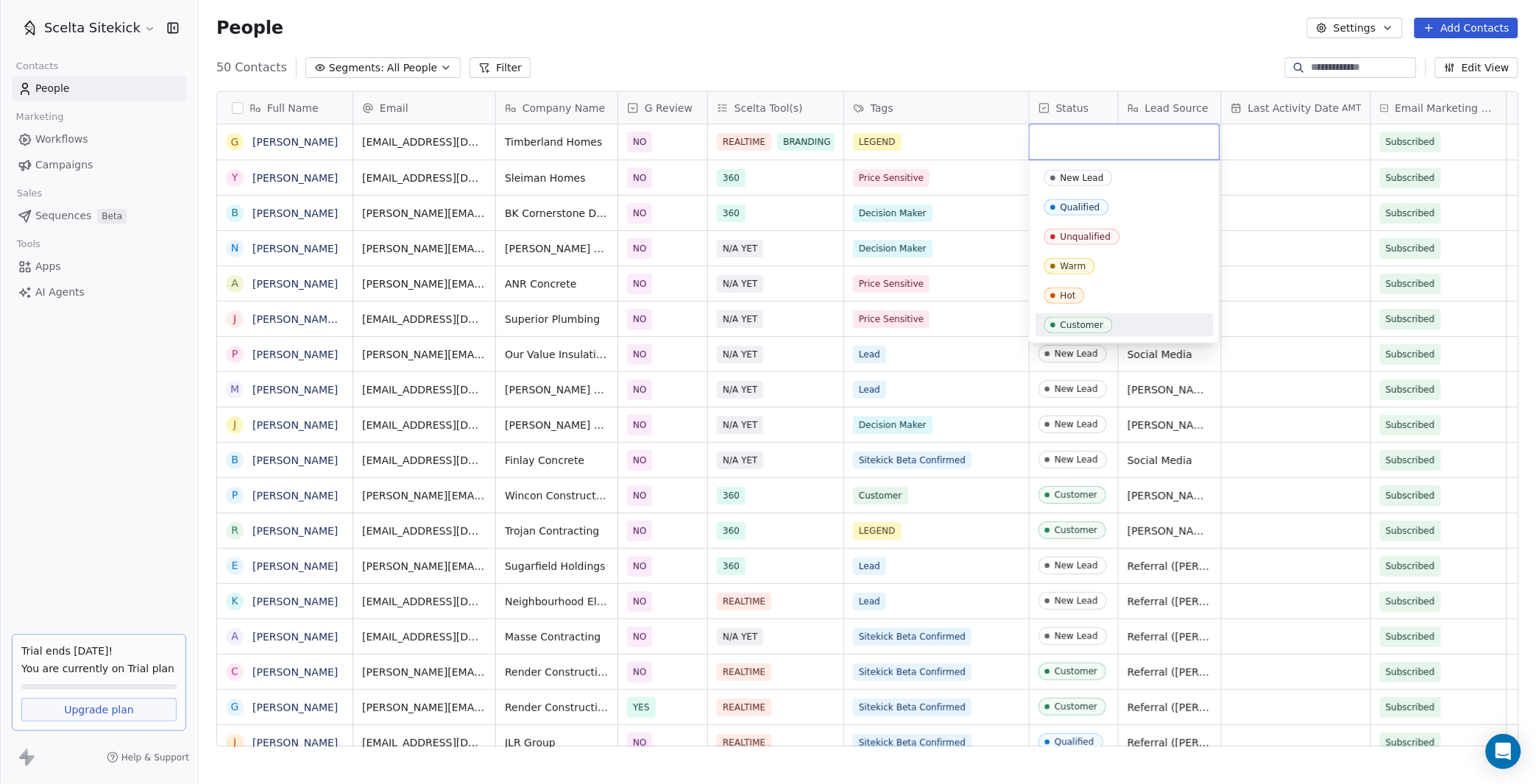
click at [1101, 322] on div "Customer" at bounding box center [1081, 325] width 44 height 10
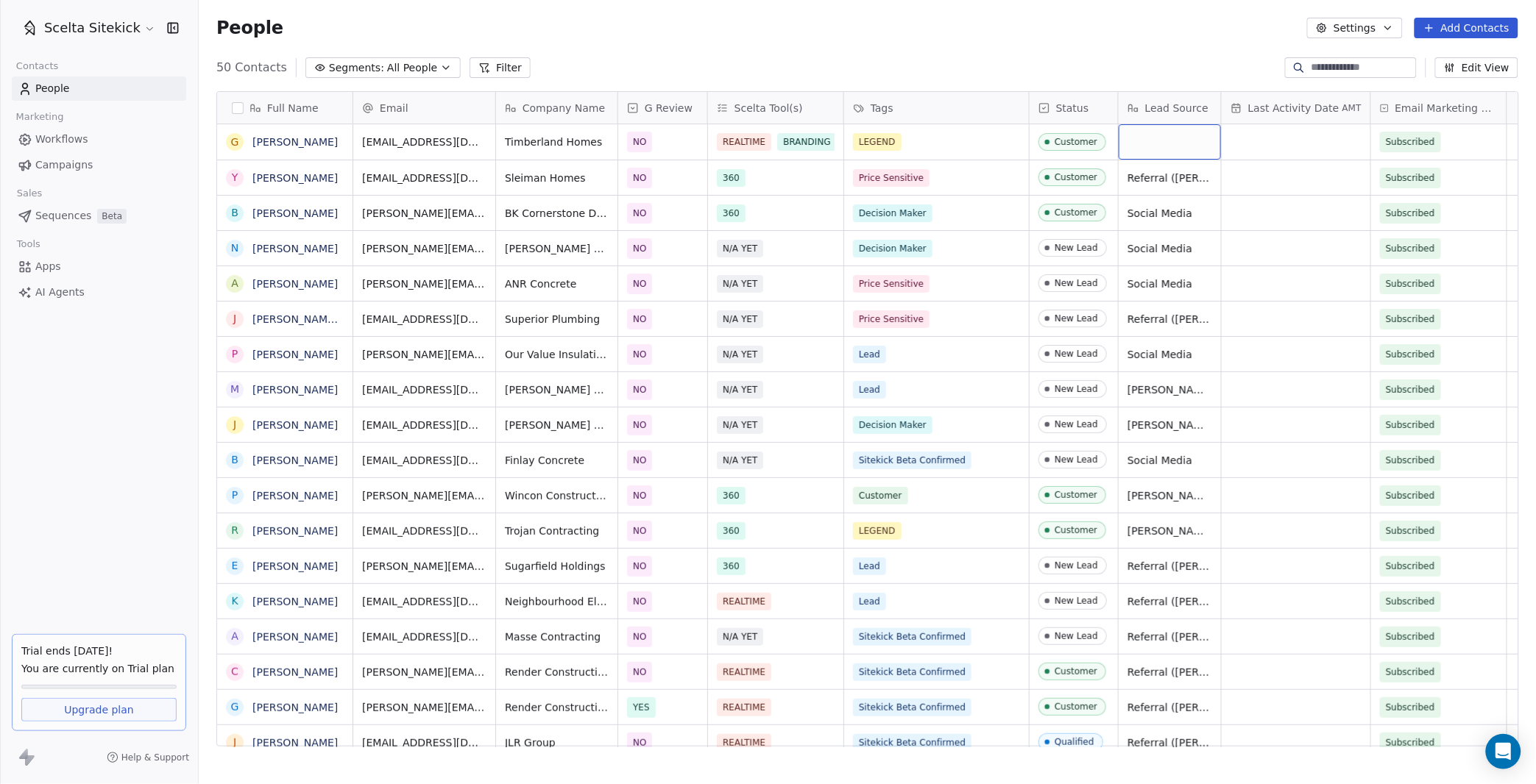
click at [1156, 126] on div "grid" at bounding box center [1170, 142] width 102 height 35
type textarea "**********"
click at [1450, 24] on button "Add Contacts" at bounding box center [1467, 27] width 104 height 21
click at [1435, 53] on span "Create new contact" at bounding box center [1472, 59] width 101 height 16
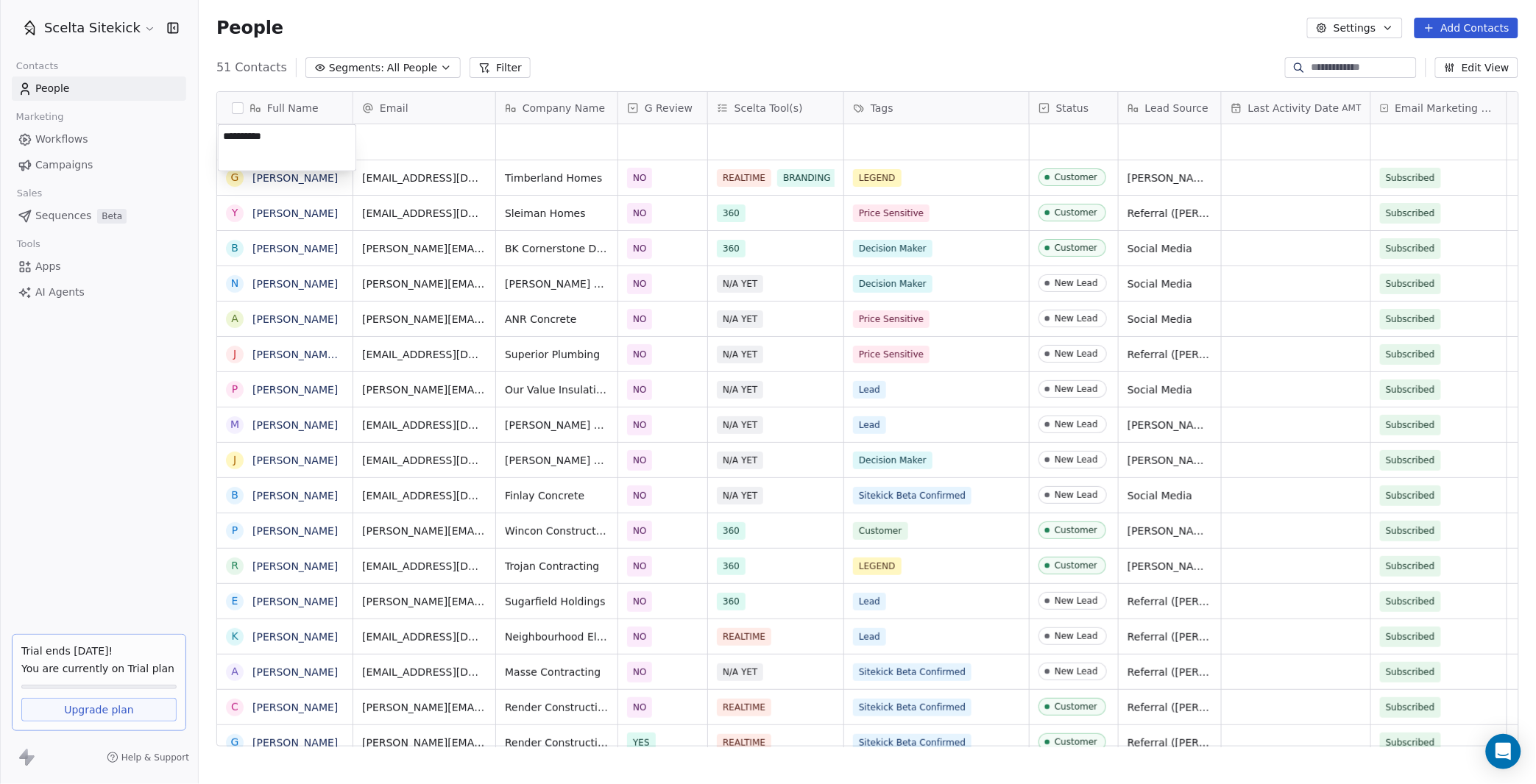
type textarea "**********"
type input "**********"
click at [554, 127] on html "Scelta Sitekick Contacts People Marketing Workflows Campaigns Sales Sequences B…" at bounding box center [768, 392] width 1536 height 784
click at [544, 134] on div "grid" at bounding box center [556, 142] width 121 height 35
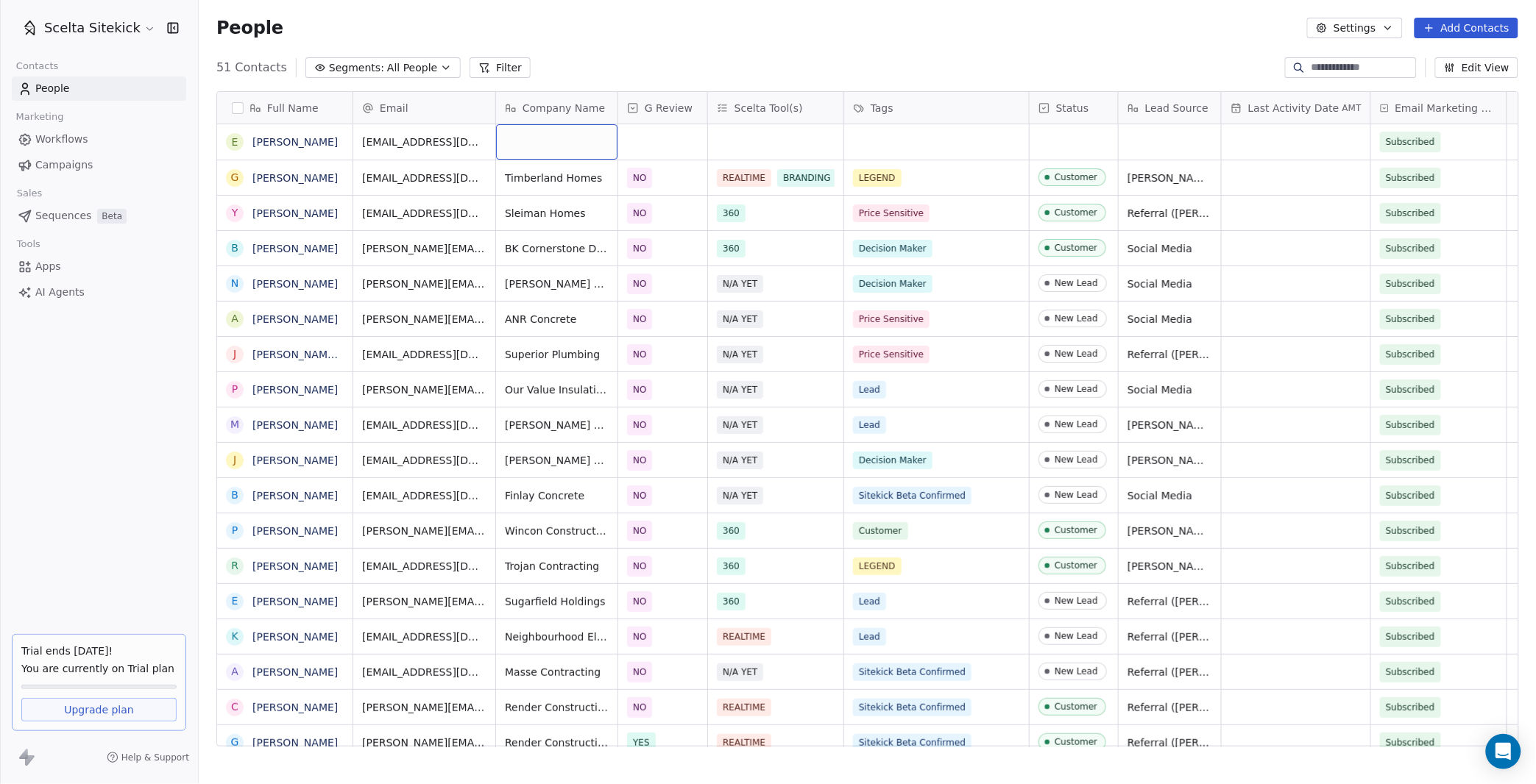
click at [544, 134] on div "grid" at bounding box center [556, 142] width 121 height 35
type textarea "**********"
click at [665, 152] on div "grid" at bounding box center [662, 142] width 89 height 35
click at [658, 214] on span "NO" at bounding box center [649, 216] width 22 height 16
click at [792, 143] on div "grid" at bounding box center [775, 142] width 135 height 35
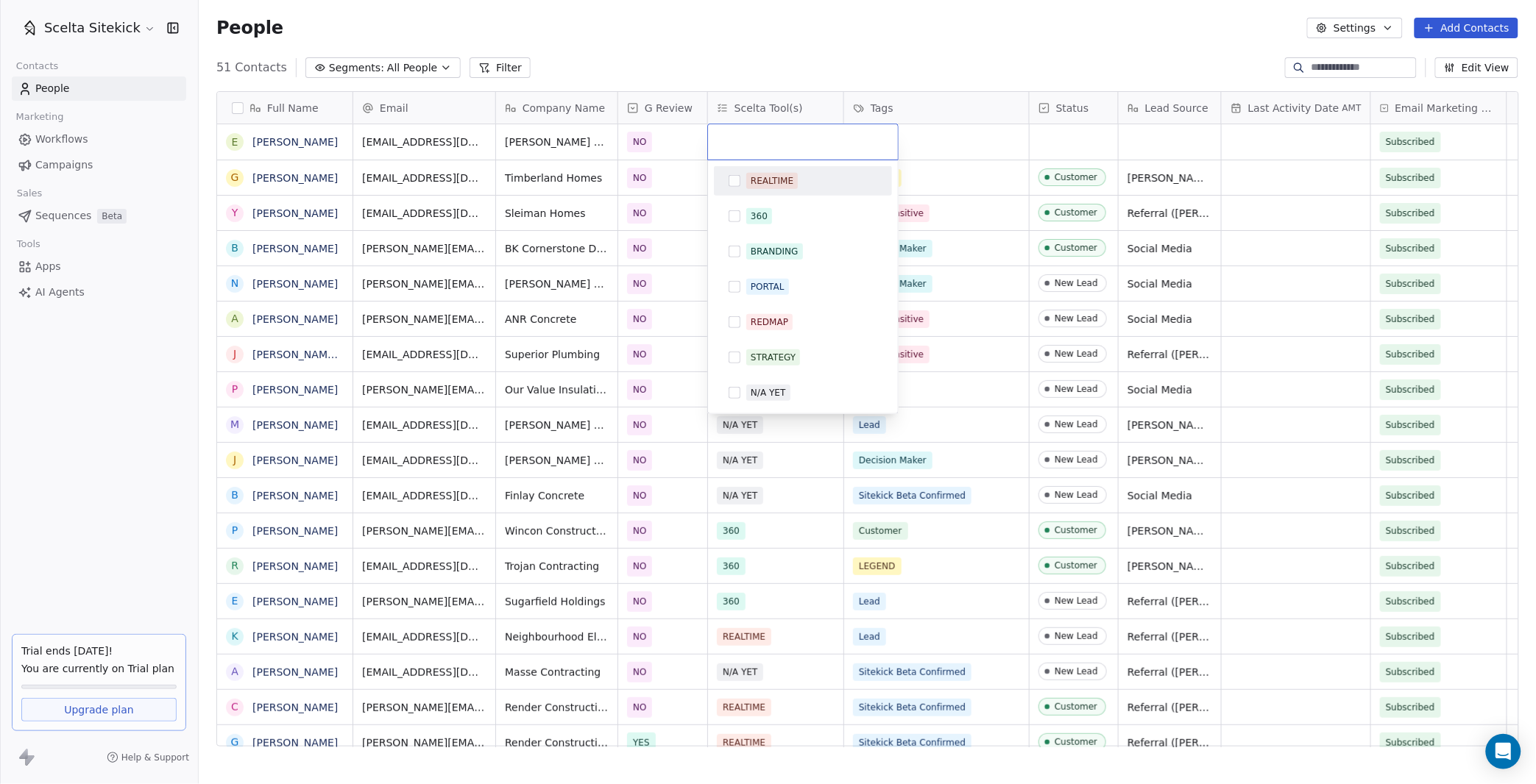
click at [792, 143] on input "text" at bounding box center [803, 142] width 172 height 16
click at [772, 386] on div "N/A YET" at bounding box center [768, 392] width 35 height 13
click at [917, 138] on html "Scelta Sitekick Contacts People Marketing Workflows Campaigns Sales Sequences B…" at bounding box center [768, 392] width 1536 height 784
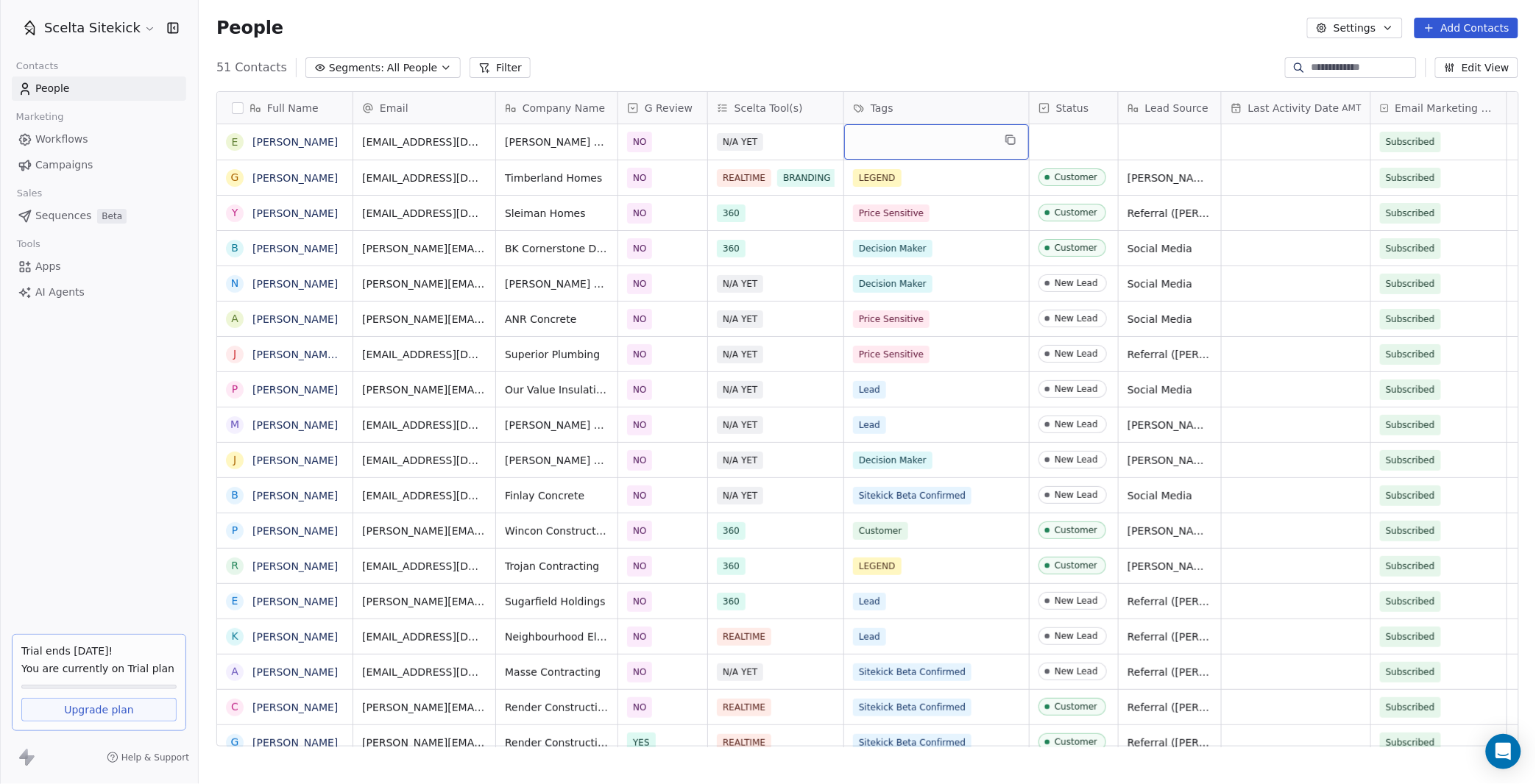
click at [902, 140] on div "grid" at bounding box center [936, 142] width 185 height 35
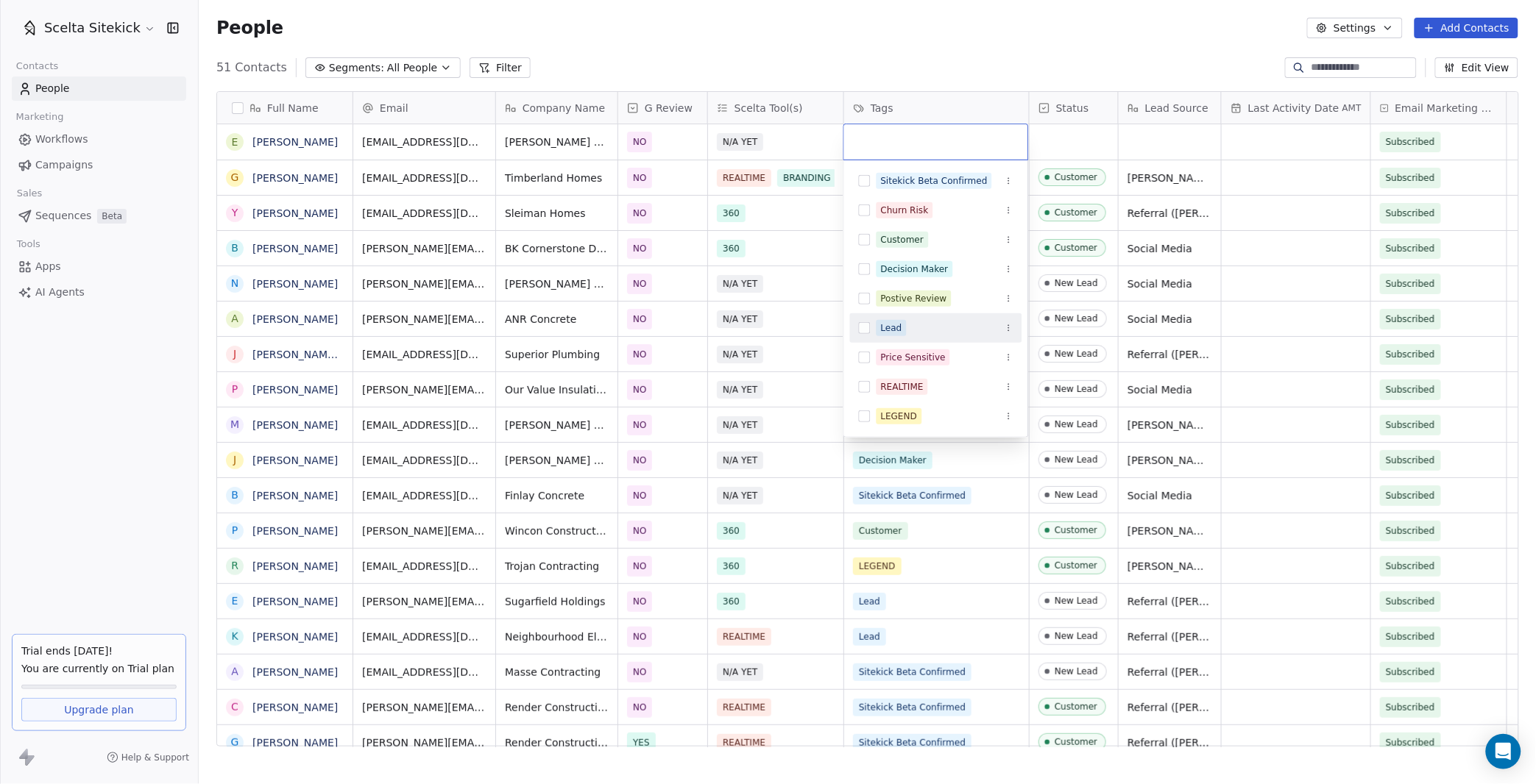
click at [881, 329] on div "Lead" at bounding box center [892, 328] width 21 height 13
click at [1081, 125] on html "Scelta Sitekick Contacts People Marketing Workflows Campaigns Sales Sequences B…" at bounding box center [768, 392] width 1536 height 784
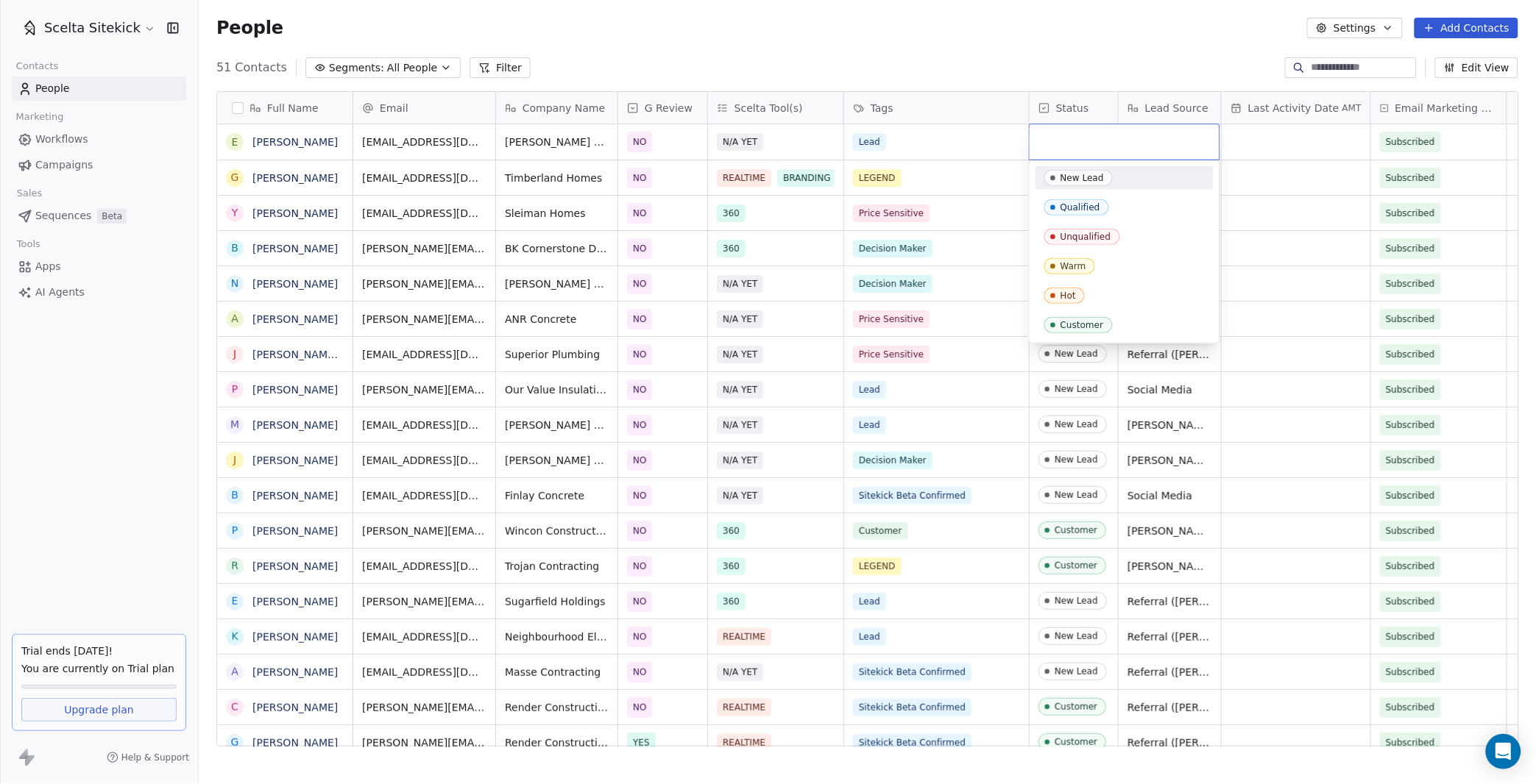
click at [1067, 181] on div "New Lead" at bounding box center [1081, 178] width 44 height 10
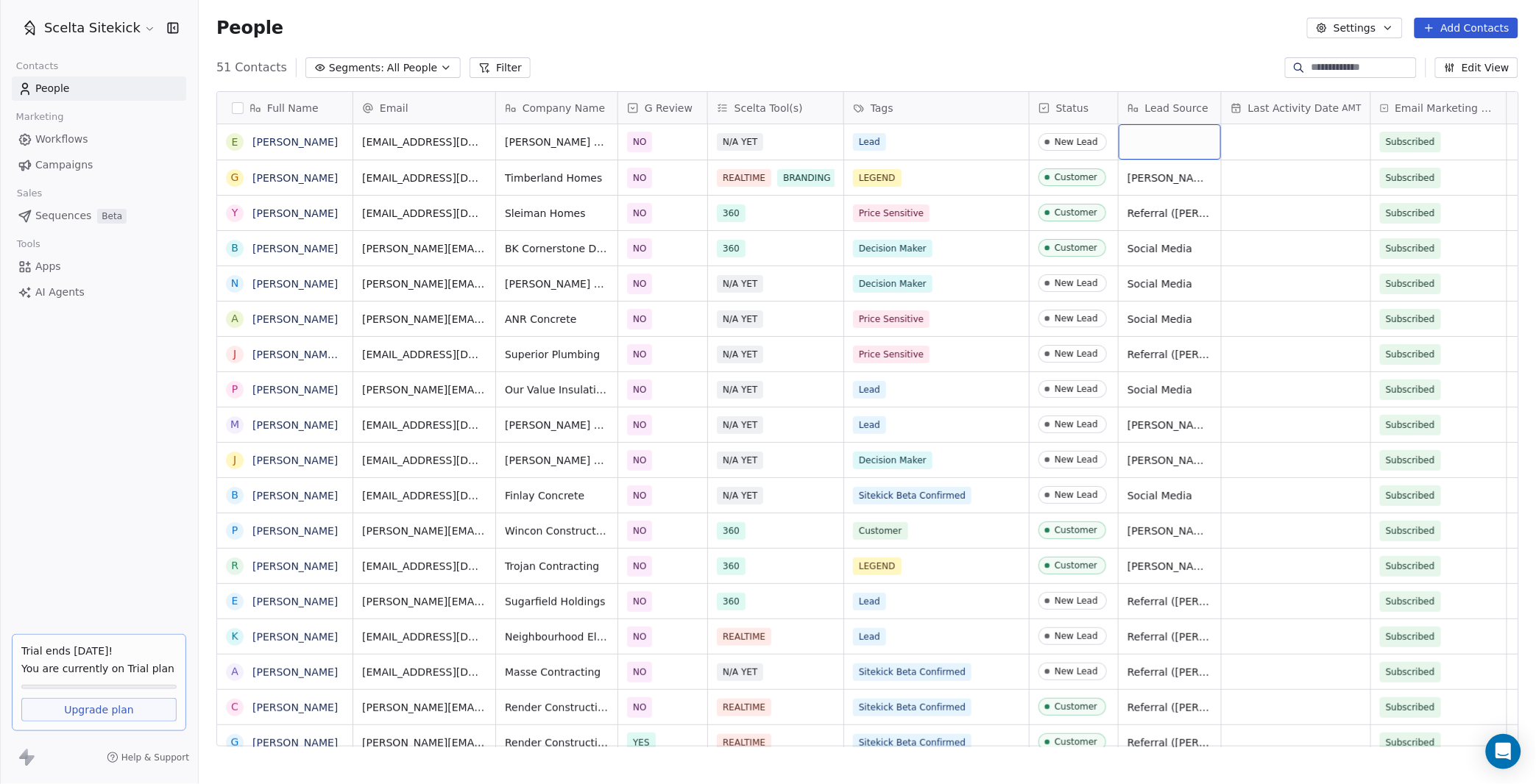
click at [1157, 137] on div "grid" at bounding box center [1170, 142] width 102 height 35
type textarea "**********"
click at [1442, 24] on button "Add Contacts" at bounding box center [1467, 27] width 104 height 21
click at [1414, 58] on icon "Suggestions" at bounding box center [1409, 59] width 12 height 12
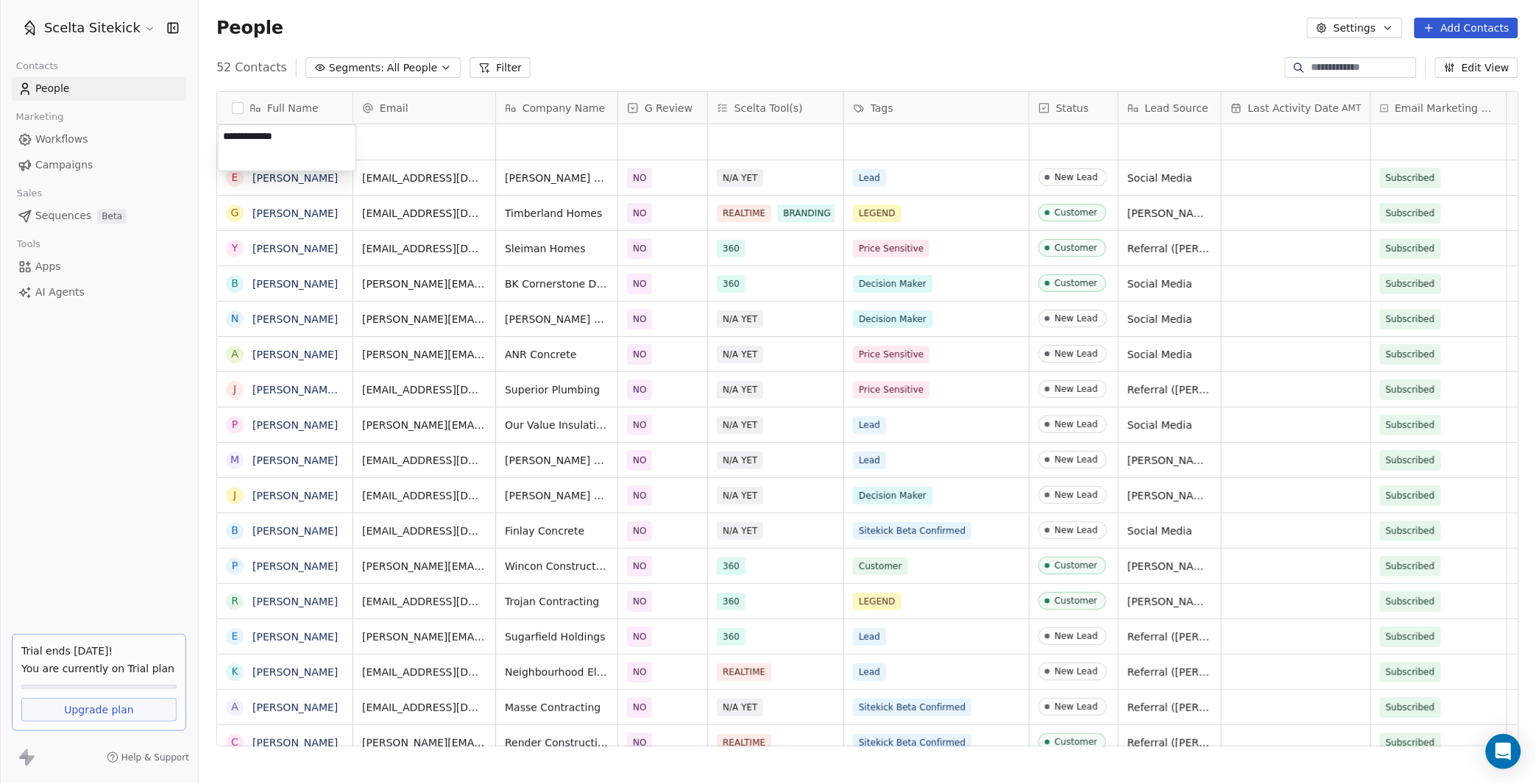
type textarea "**********"
click at [423, 127] on div "grid" at bounding box center [424, 142] width 142 height 35
type input "**********"
click at [532, 149] on html "Scelta Sitekick Contacts People Marketing Workflows Campaigns Sales Sequences B…" at bounding box center [768, 392] width 1536 height 784
click at [528, 139] on div "grid" at bounding box center [556, 142] width 121 height 35
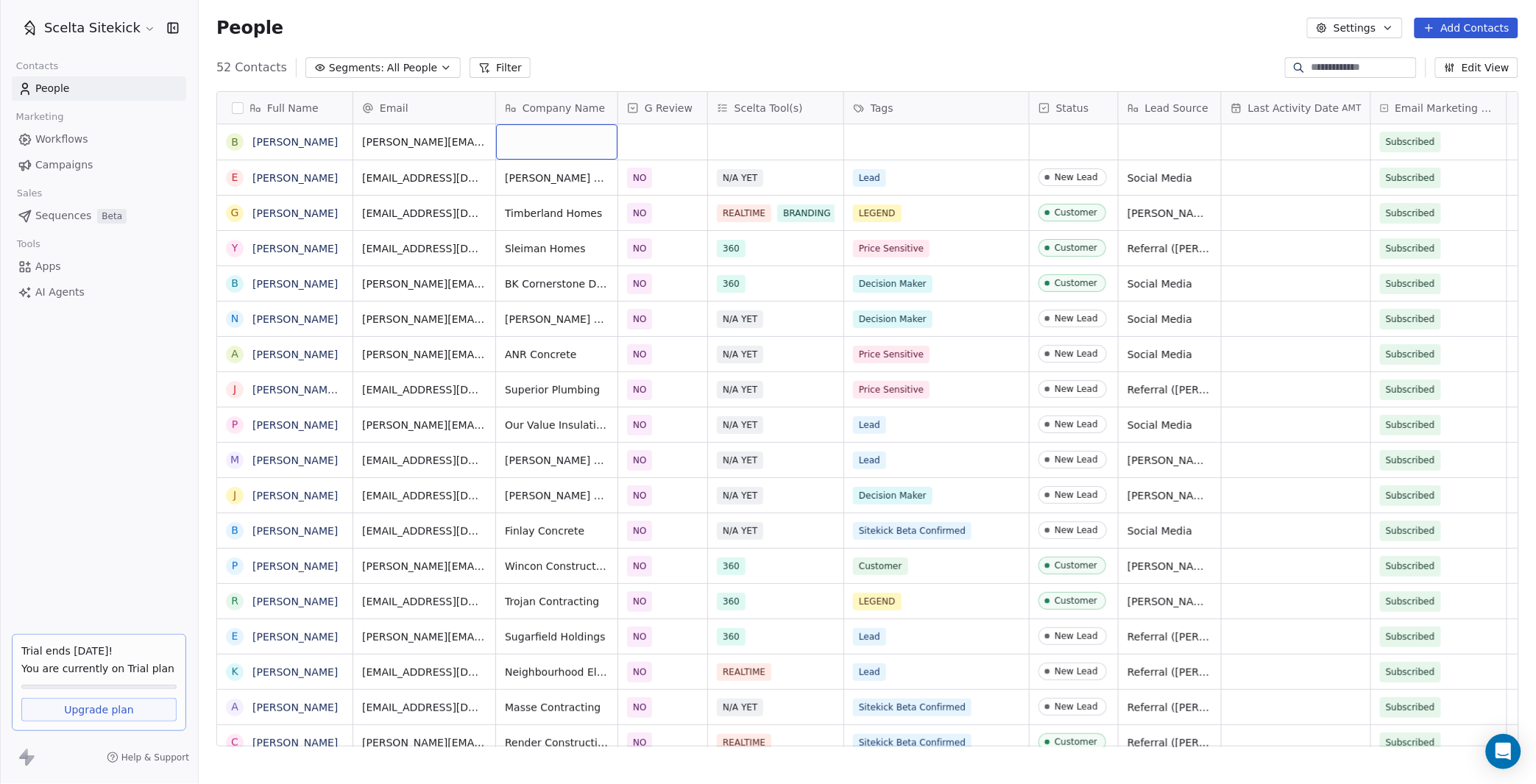
click at [528, 139] on div "grid" at bounding box center [556, 142] width 121 height 35
type textarea "*"
type textarea "**********"
click at [651, 145] on div "grid" at bounding box center [662, 142] width 89 height 35
click at [659, 228] on div "NO" at bounding box center [714, 216] width 167 height 24
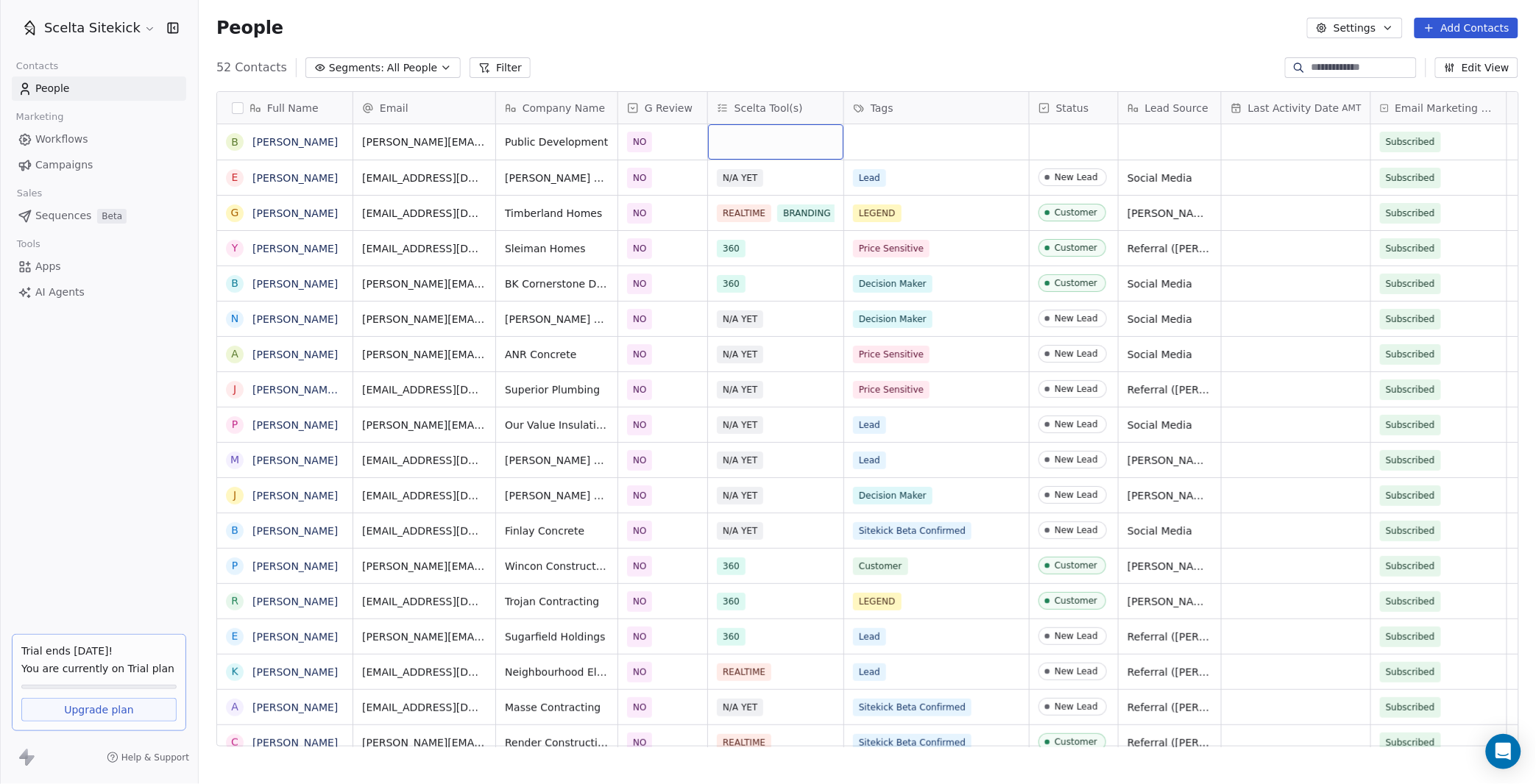
click at [769, 147] on div "grid" at bounding box center [775, 142] width 135 height 35
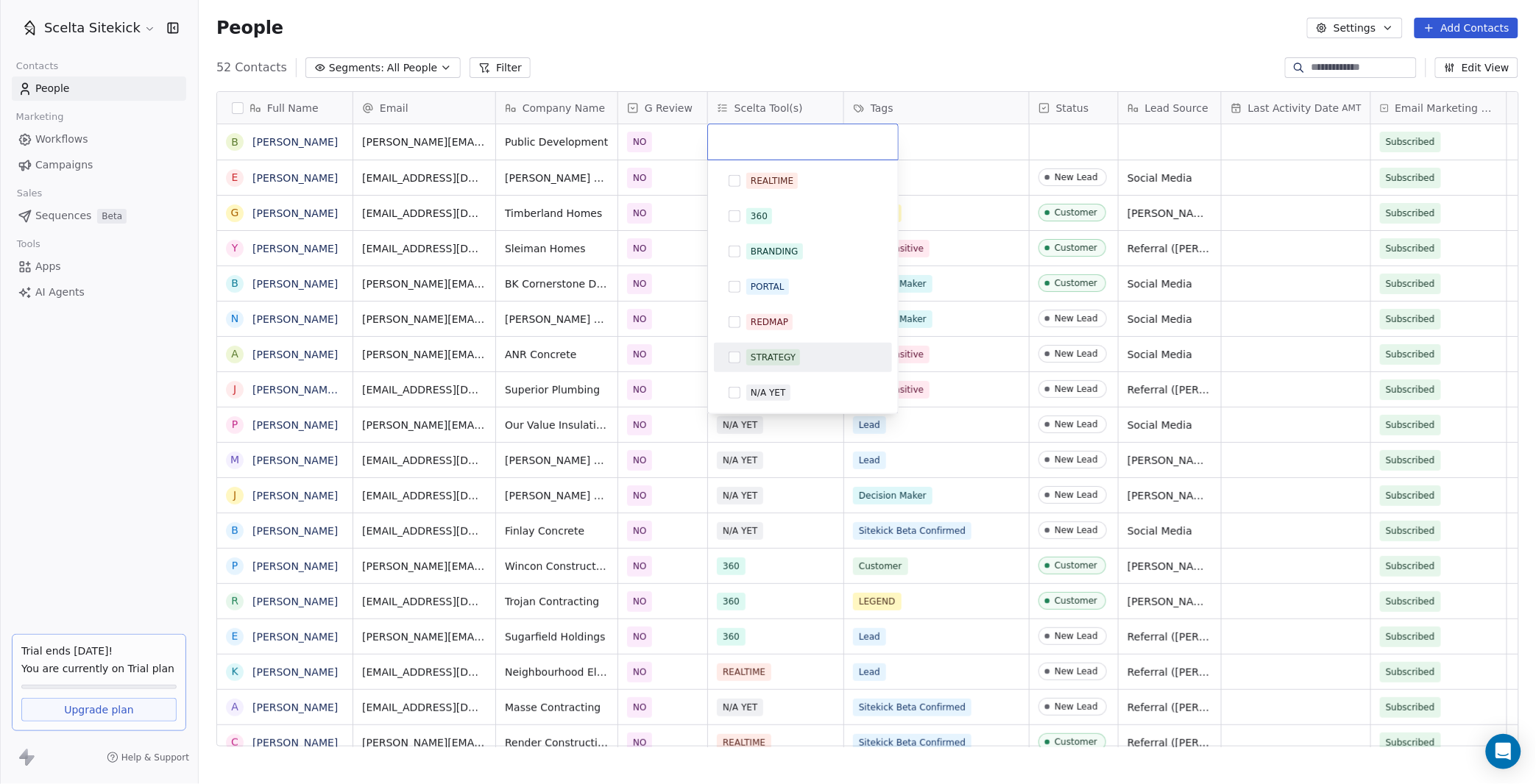
click at [756, 382] on div "N/A YET" at bounding box center [803, 392] width 167 height 24
click at [924, 153] on html "Scelta Sitekick Contacts People Marketing Workflows Campaigns Sales Sequences B…" at bounding box center [768, 392] width 1536 height 784
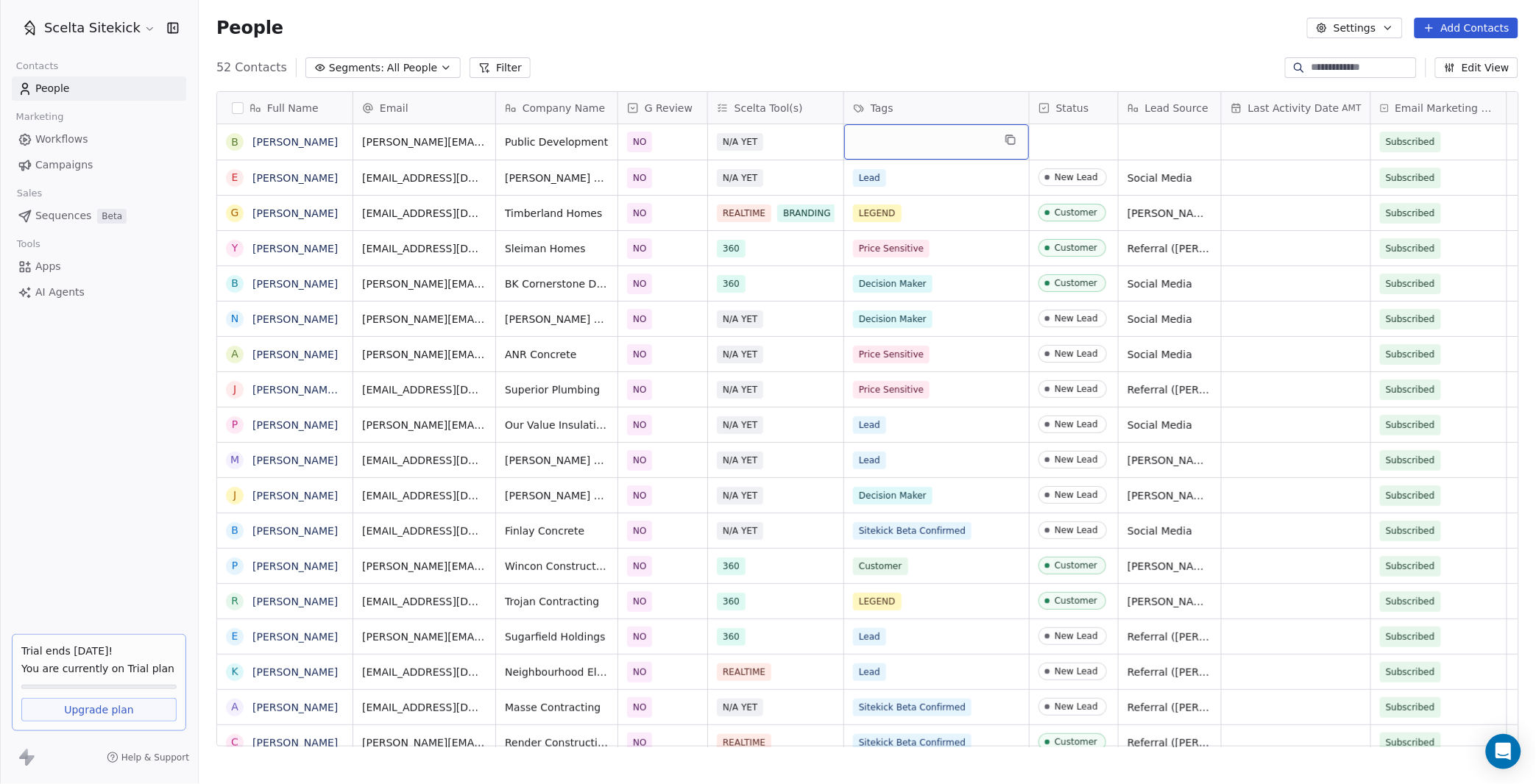
click at [910, 147] on div "grid" at bounding box center [936, 142] width 185 height 35
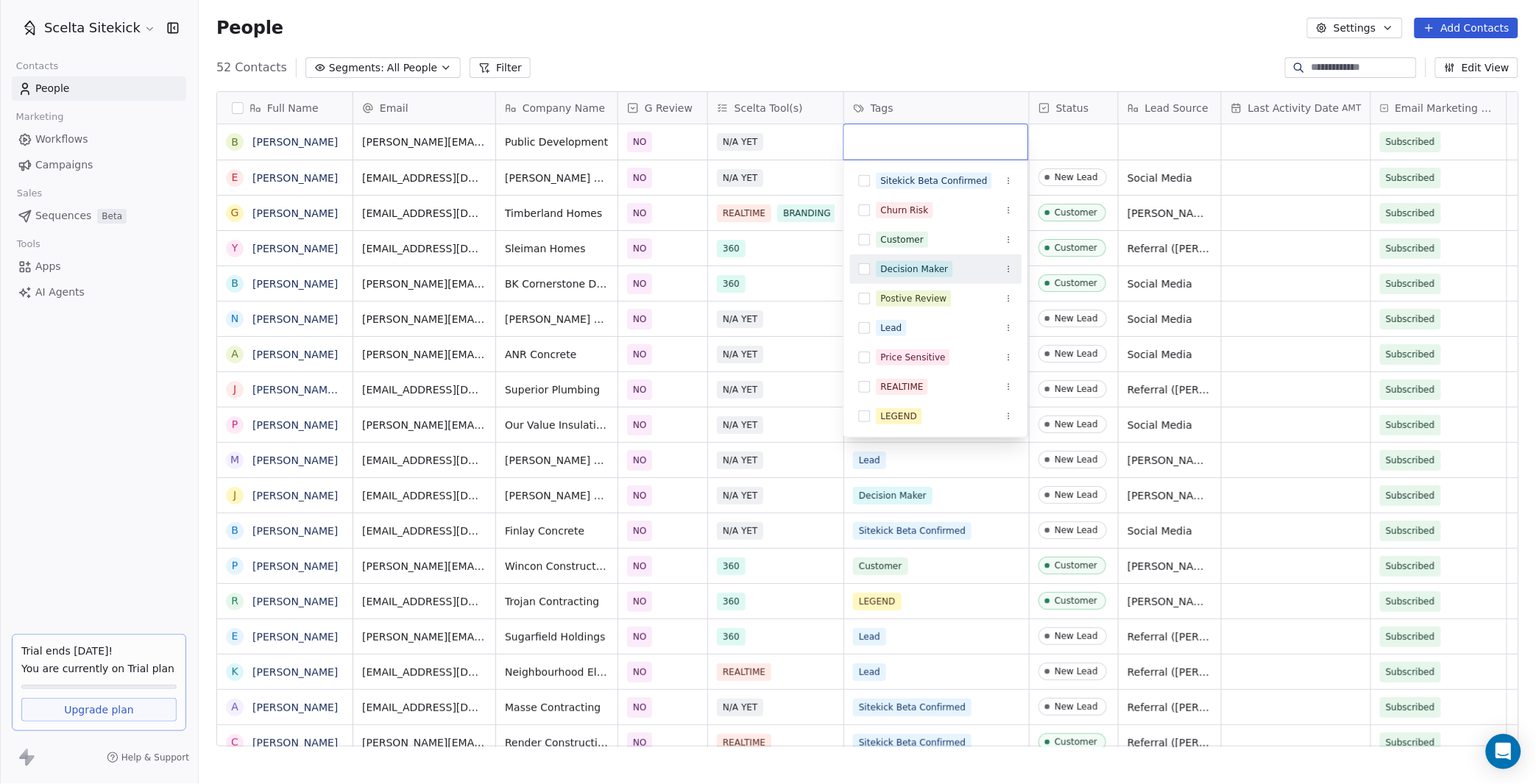
click at [903, 270] on div "Decision Maker" at bounding box center [915, 269] width 68 height 13
click at [1044, 153] on html "Scelta Sitekick Contacts People Marketing Workflows Campaigns Sales Sequences B…" at bounding box center [768, 392] width 1536 height 784
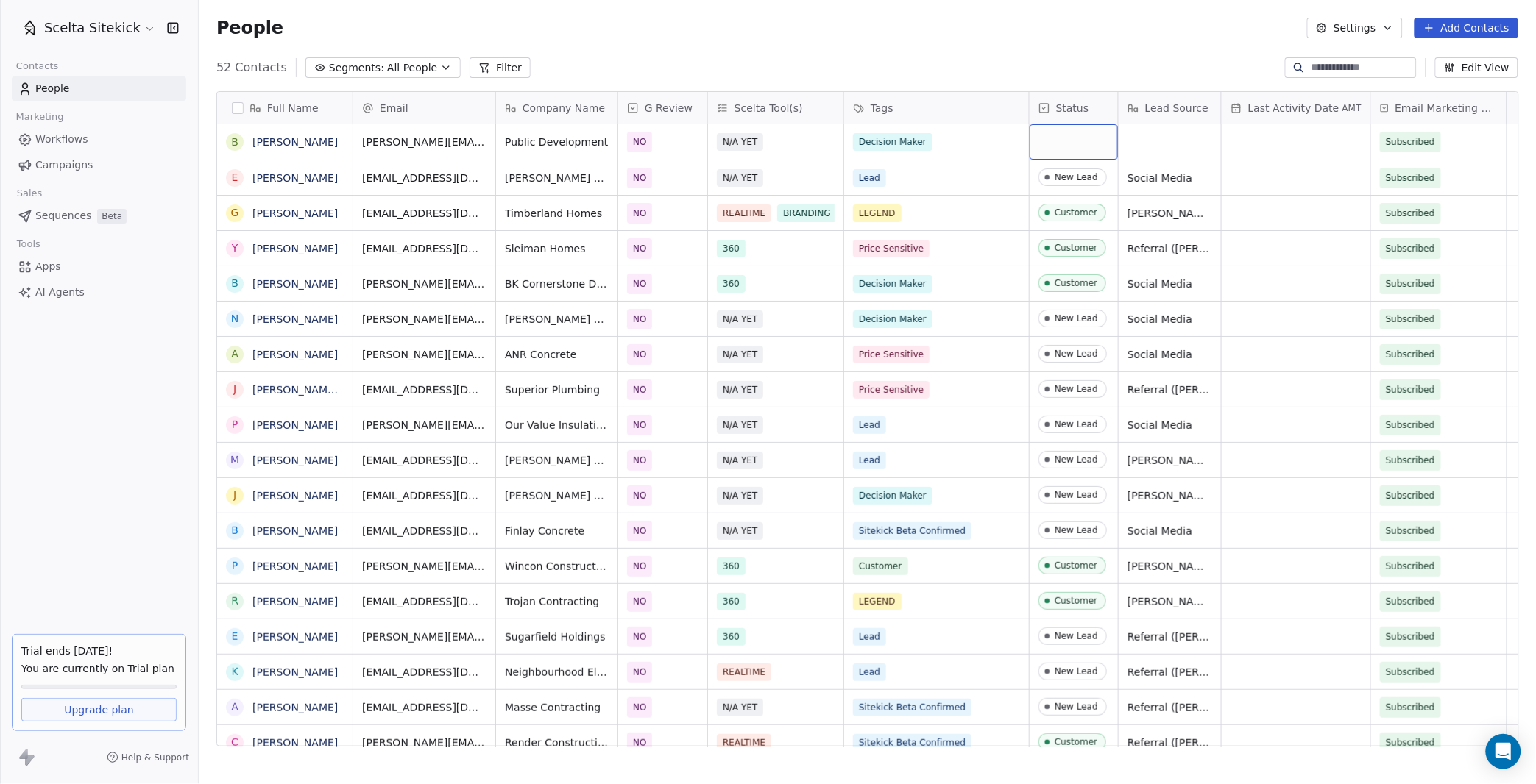
click at [1044, 146] on div "grid" at bounding box center [1073, 142] width 88 height 35
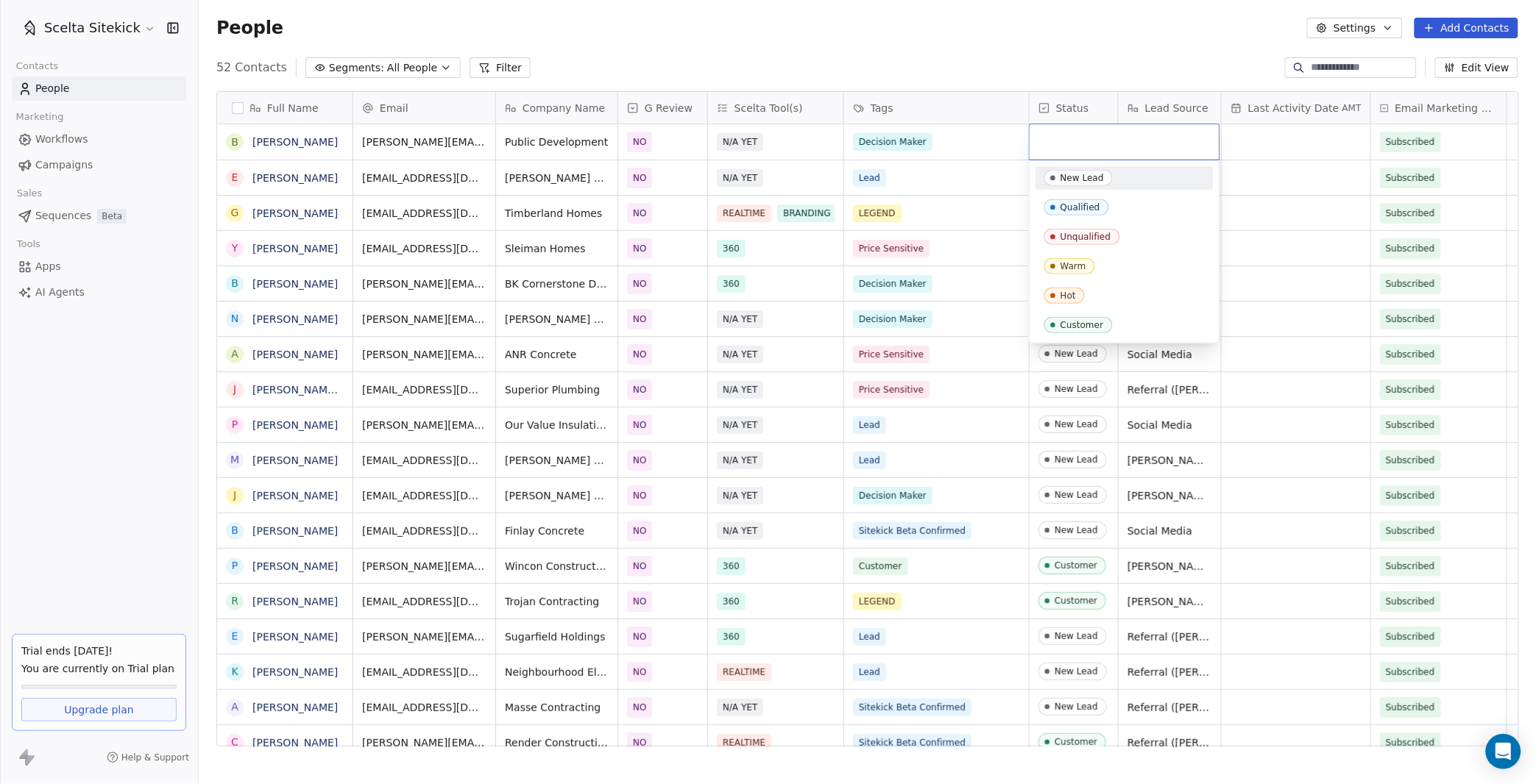
click at [1060, 184] on span "New Lead" at bounding box center [1078, 178] width 68 height 16
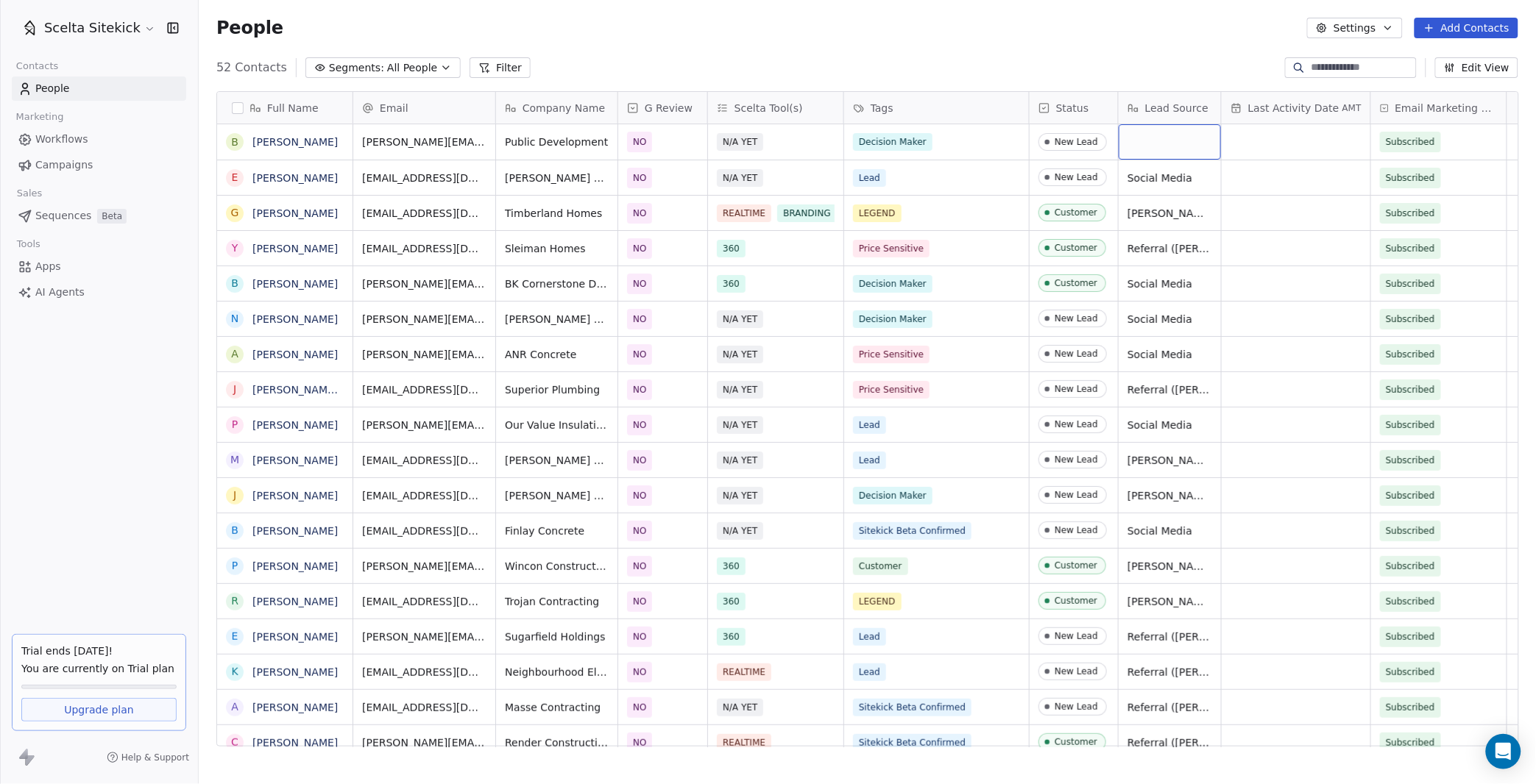
click at [1170, 138] on div "grid" at bounding box center [1170, 142] width 102 height 35
type textarea "**********"
click at [1174, 152] on div "Reputation" at bounding box center [1170, 142] width 102 height 35
type textarea "**********"
click at [1445, 31] on button "Add Contacts" at bounding box center [1467, 27] width 104 height 21
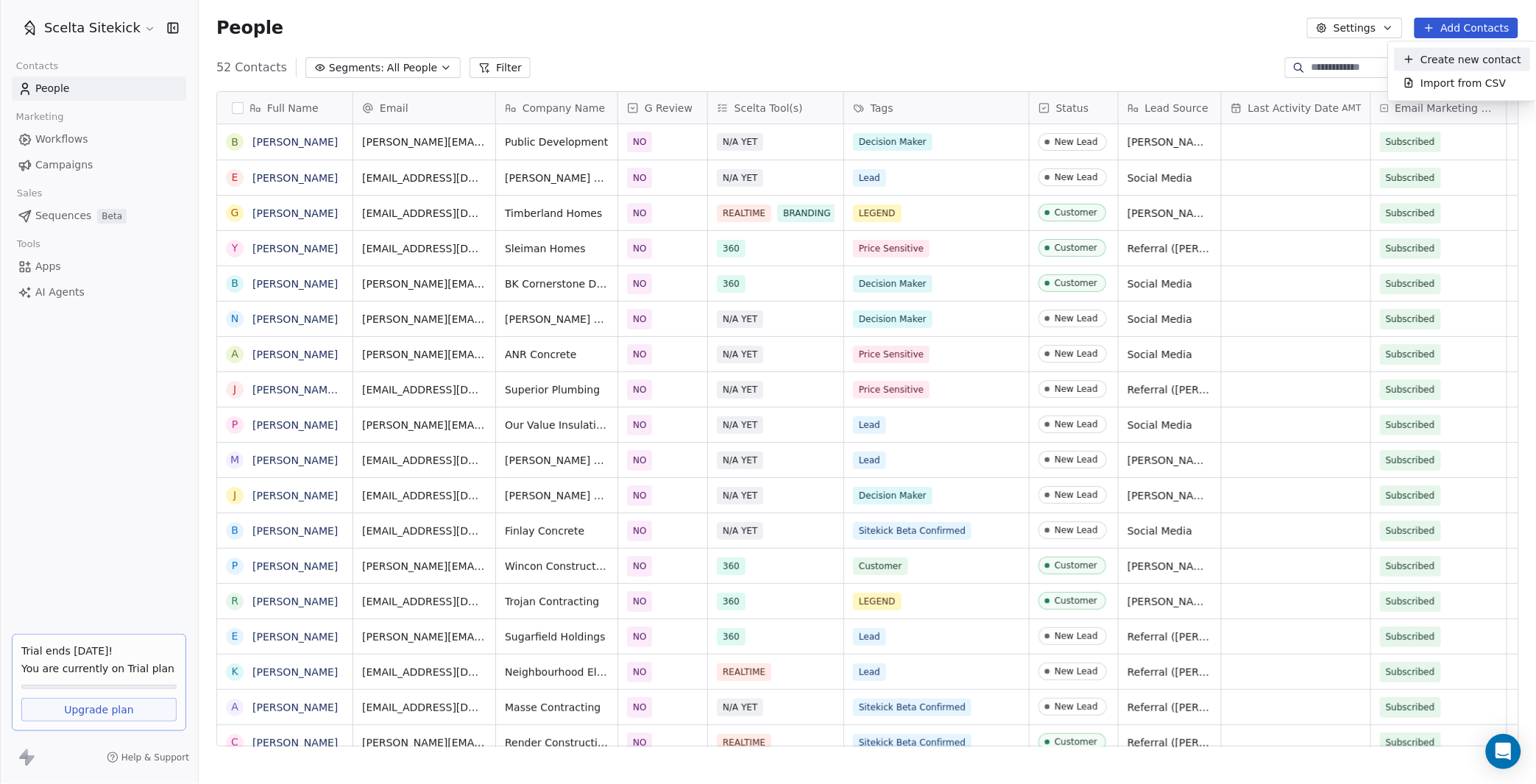
click at [1432, 58] on span "Create new contact" at bounding box center [1472, 59] width 101 height 16
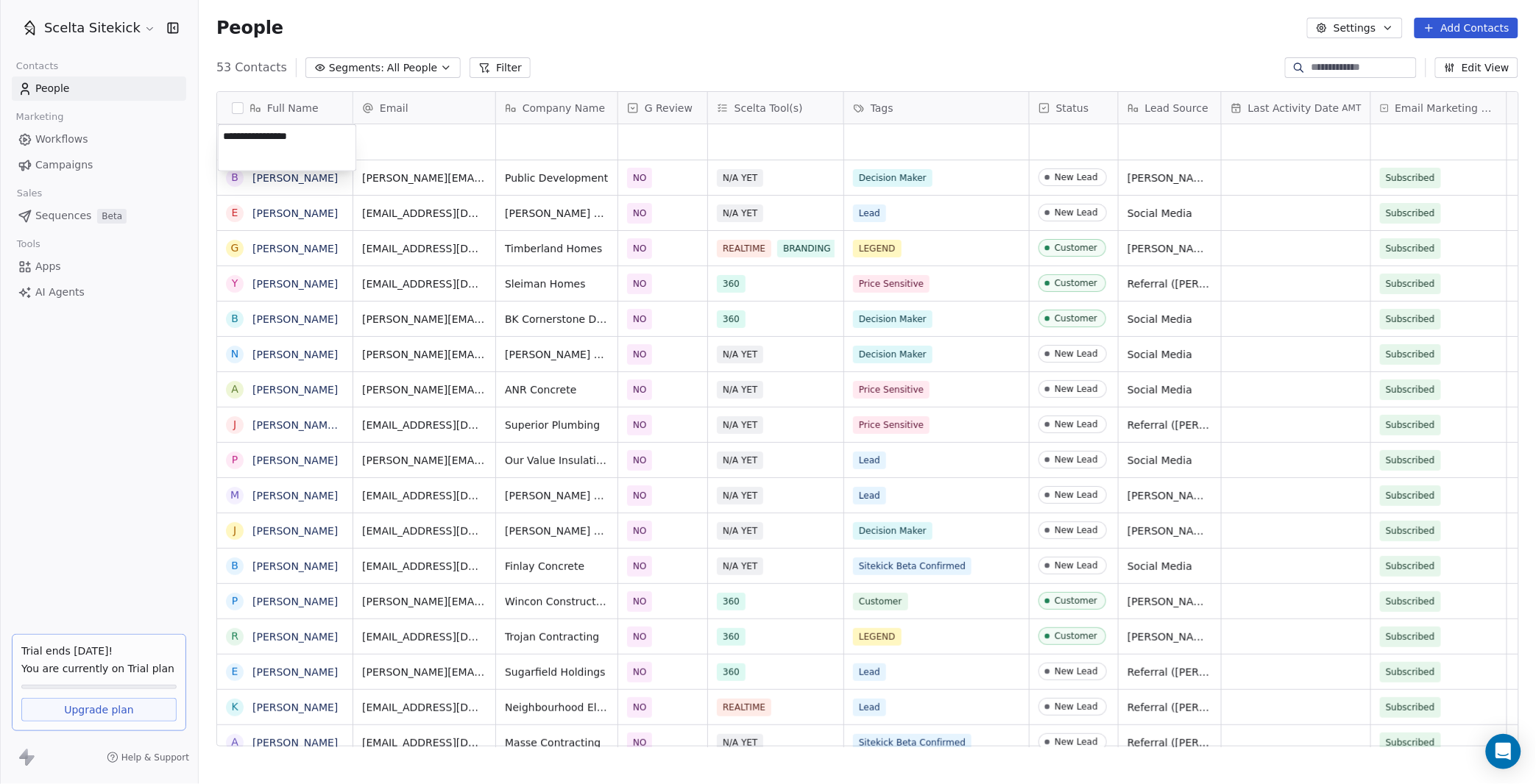
type textarea "**********"
click at [415, 130] on div "grid" at bounding box center [424, 142] width 142 height 35
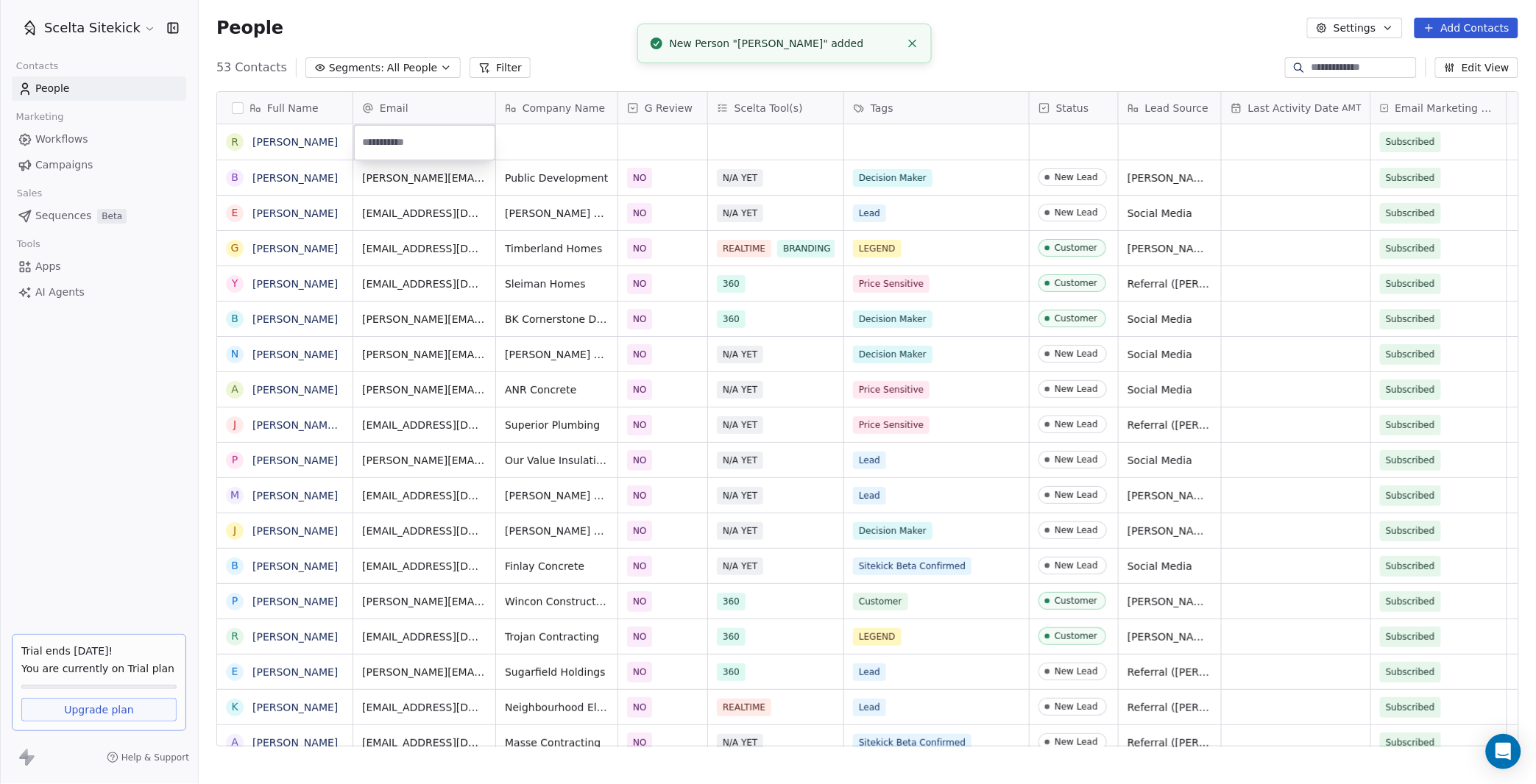
click at [420, 143] on input "email" at bounding box center [425, 143] width 135 height 30
paste input "**********"
type input "**********"
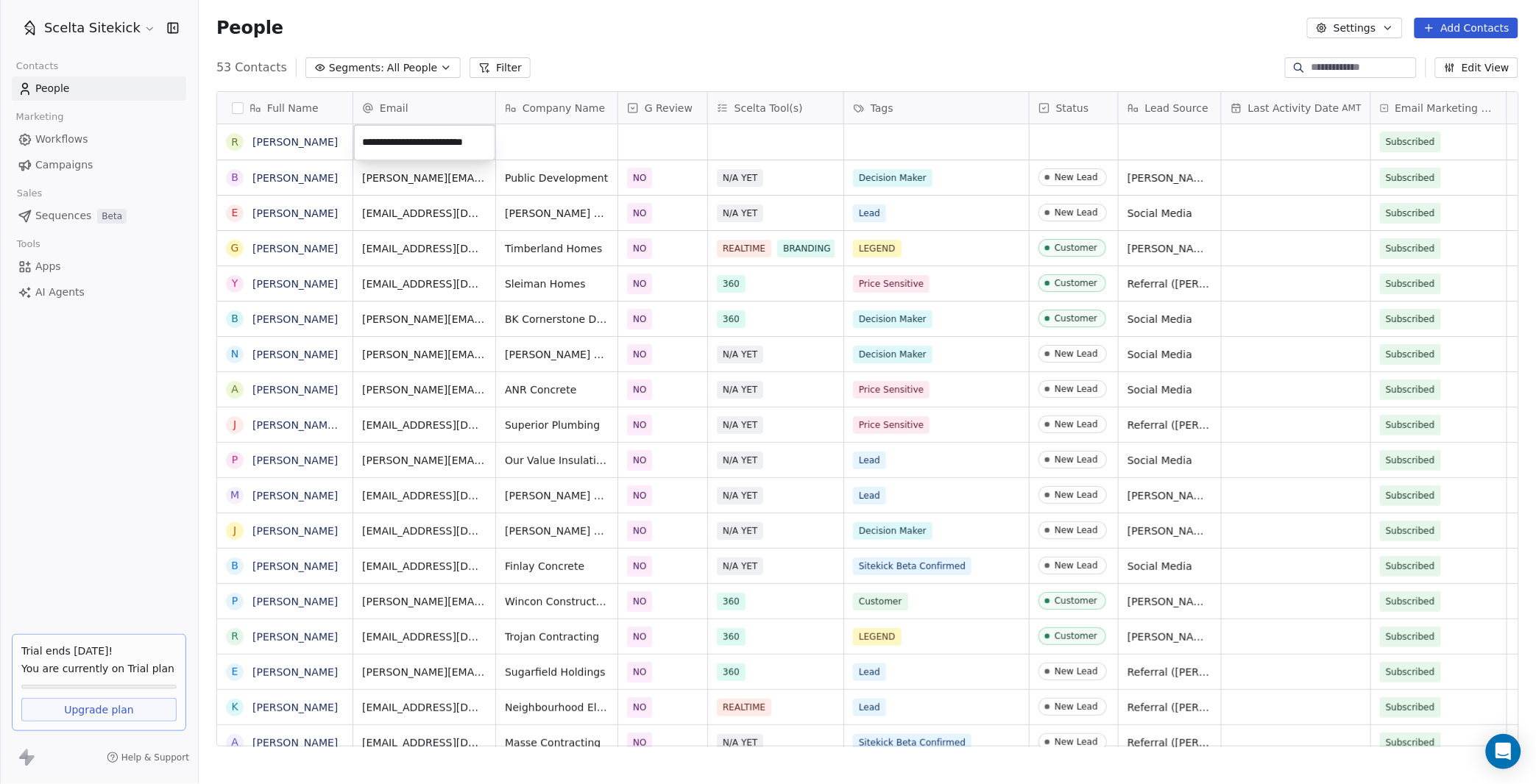
click at [564, 143] on html "Scelta Sitekick Contacts People Marketing Workflows Campaigns Sales Sequences B…" at bounding box center [768, 392] width 1536 height 784
click at [564, 143] on div "grid" at bounding box center [556, 142] width 121 height 35
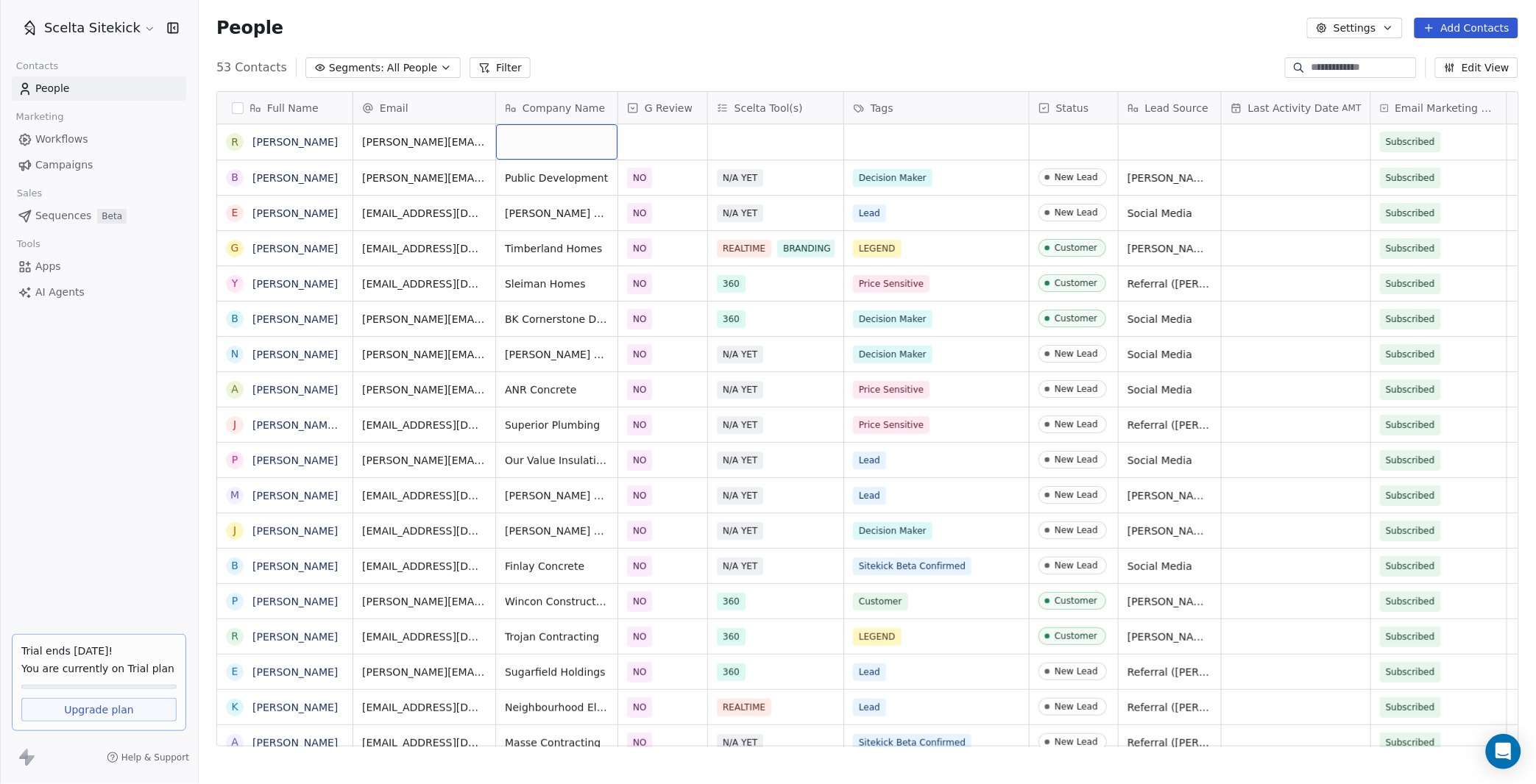
click at [564, 143] on div "grid" at bounding box center [556, 142] width 121 height 35
click at [577, 143] on div "grid" at bounding box center [556, 142] width 121 height 35
type textarea "**********"
click at [658, 139] on div "grid" at bounding box center [662, 142] width 89 height 35
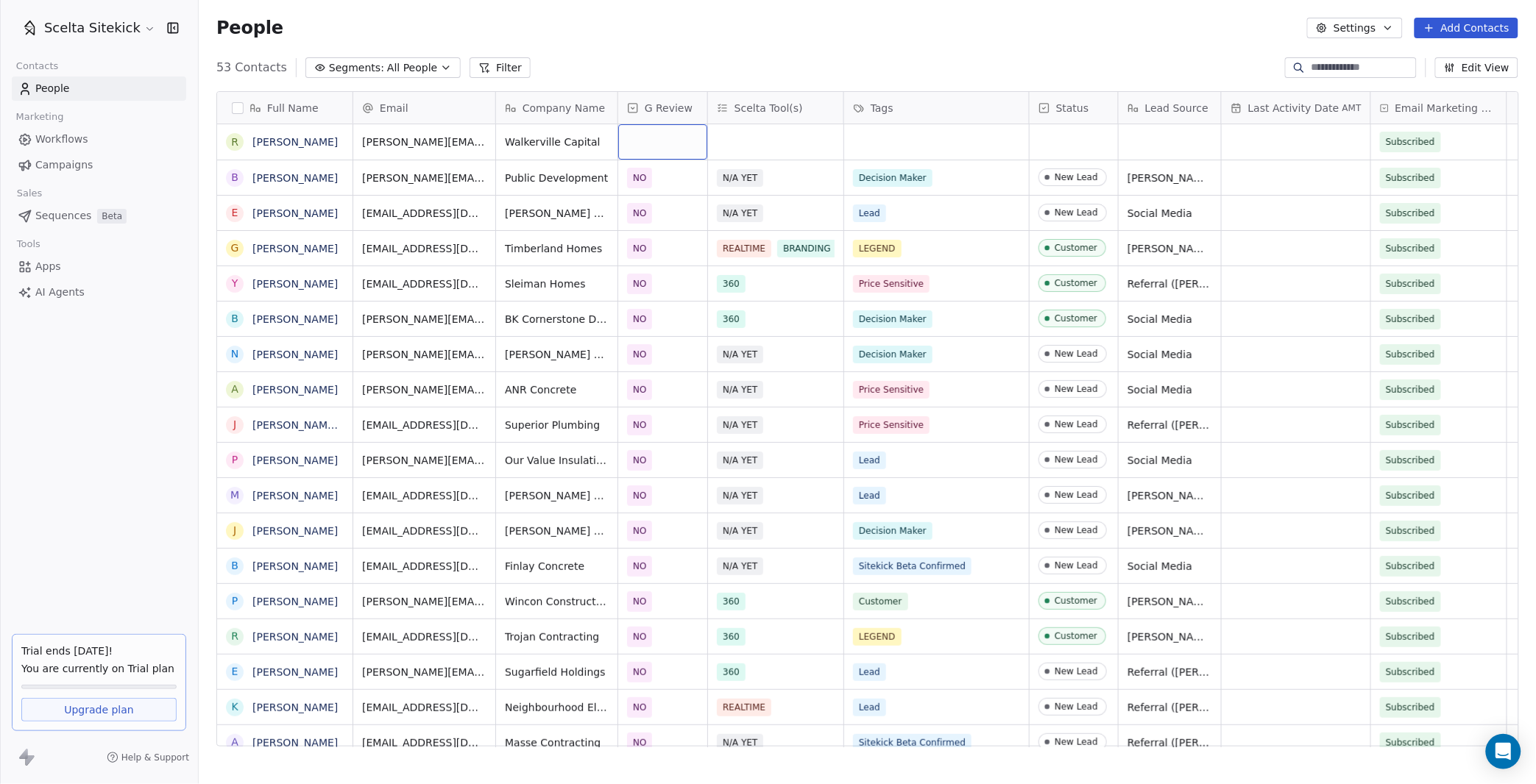
click at [658, 139] on div "grid" at bounding box center [662, 142] width 89 height 35
click at [648, 219] on div "NO" at bounding box center [650, 216] width 13 height 13
click at [756, 137] on div "grid" at bounding box center [775, 142] width 135 height 35
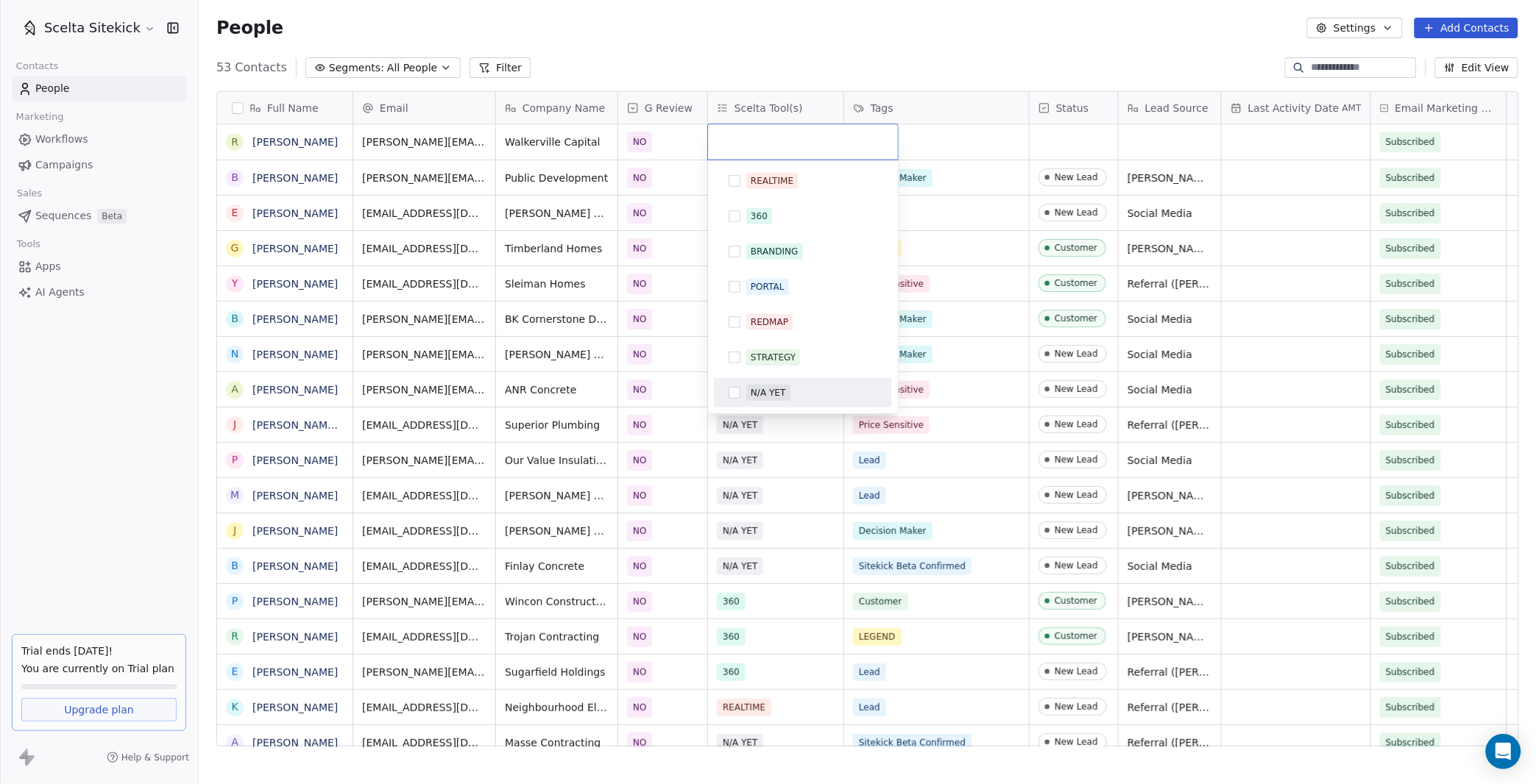
click at [756, 392] on div "N/A YET" at bounding box center [768, 392] width 35 height 13
click at [912, 146] on html "Scelta Sitekick Contacts People Marketing Workflows Campaigns Sales Sequences B…" at bounding box center [768, 392] width 1536 height 784
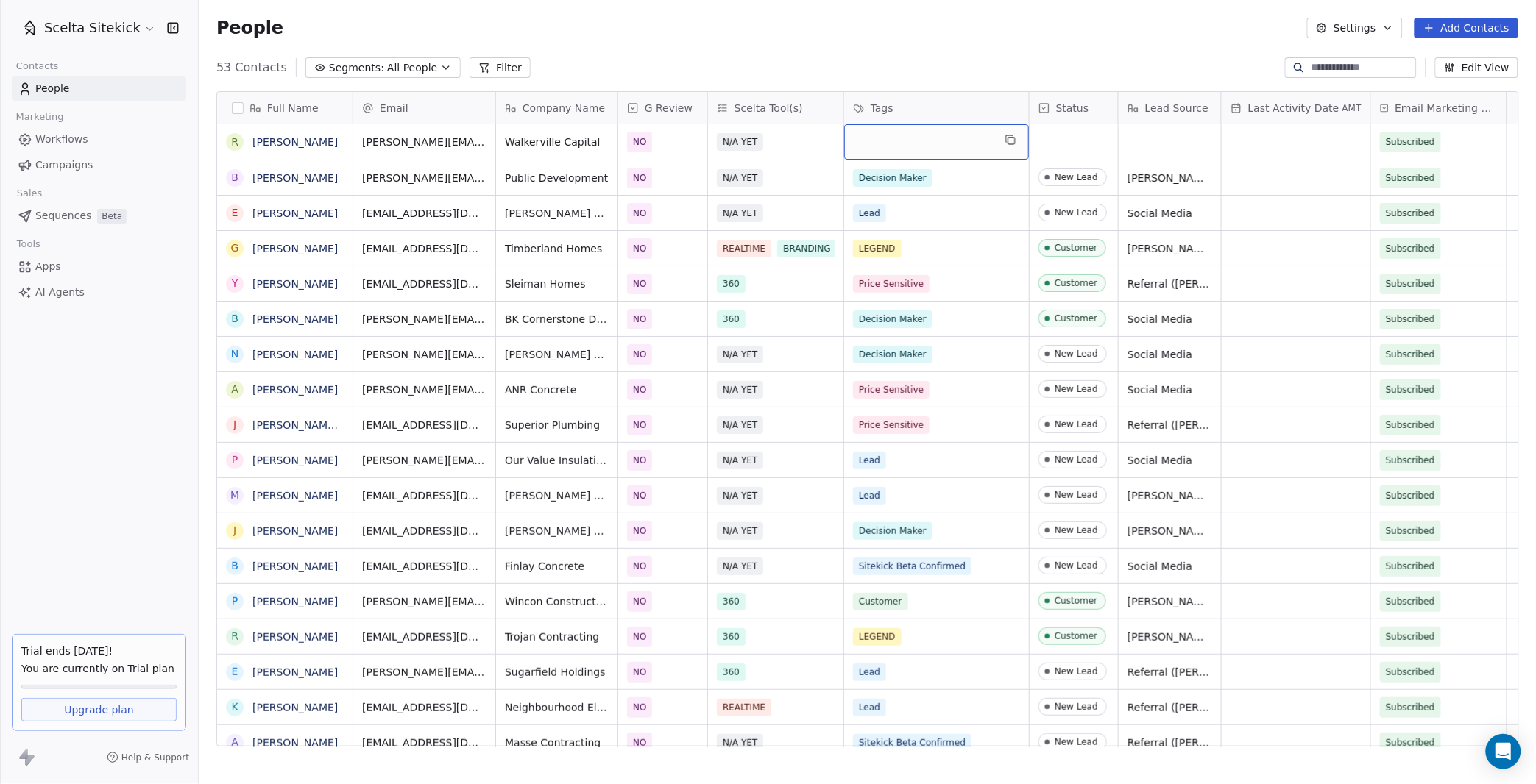
click at [900, 142] on div "grid" at bounding box center [936, 142] width 185 height 35
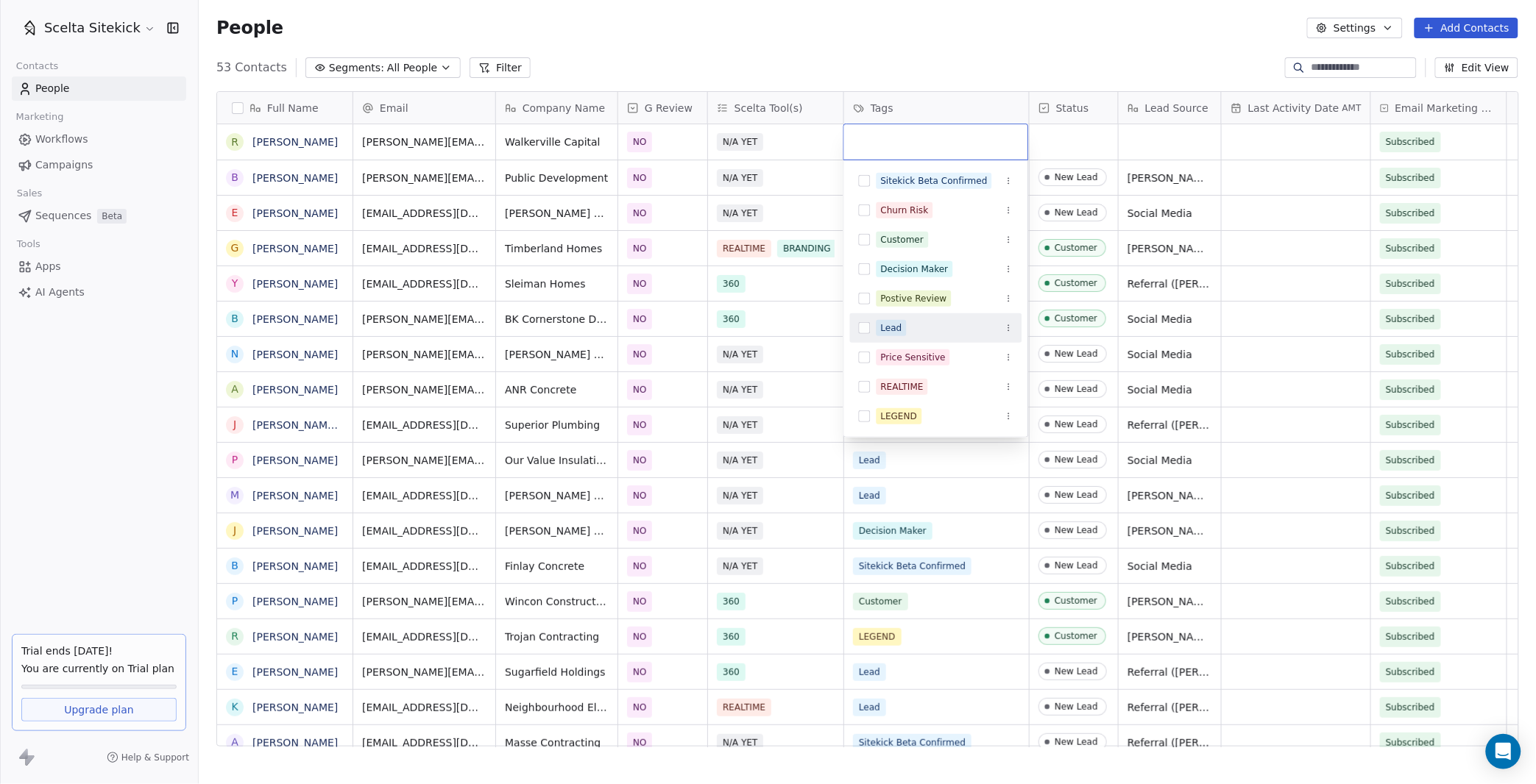
click at [883, 327] on div "Lead" at bounding box center [892, 328] width 21 height 13
click at [1091, 129] on html "Scelta Sitekick Contacts People Marketing Workflows Campaigns Sales Sequences B…" at bounding box center [768, 392] width 1536 height 784
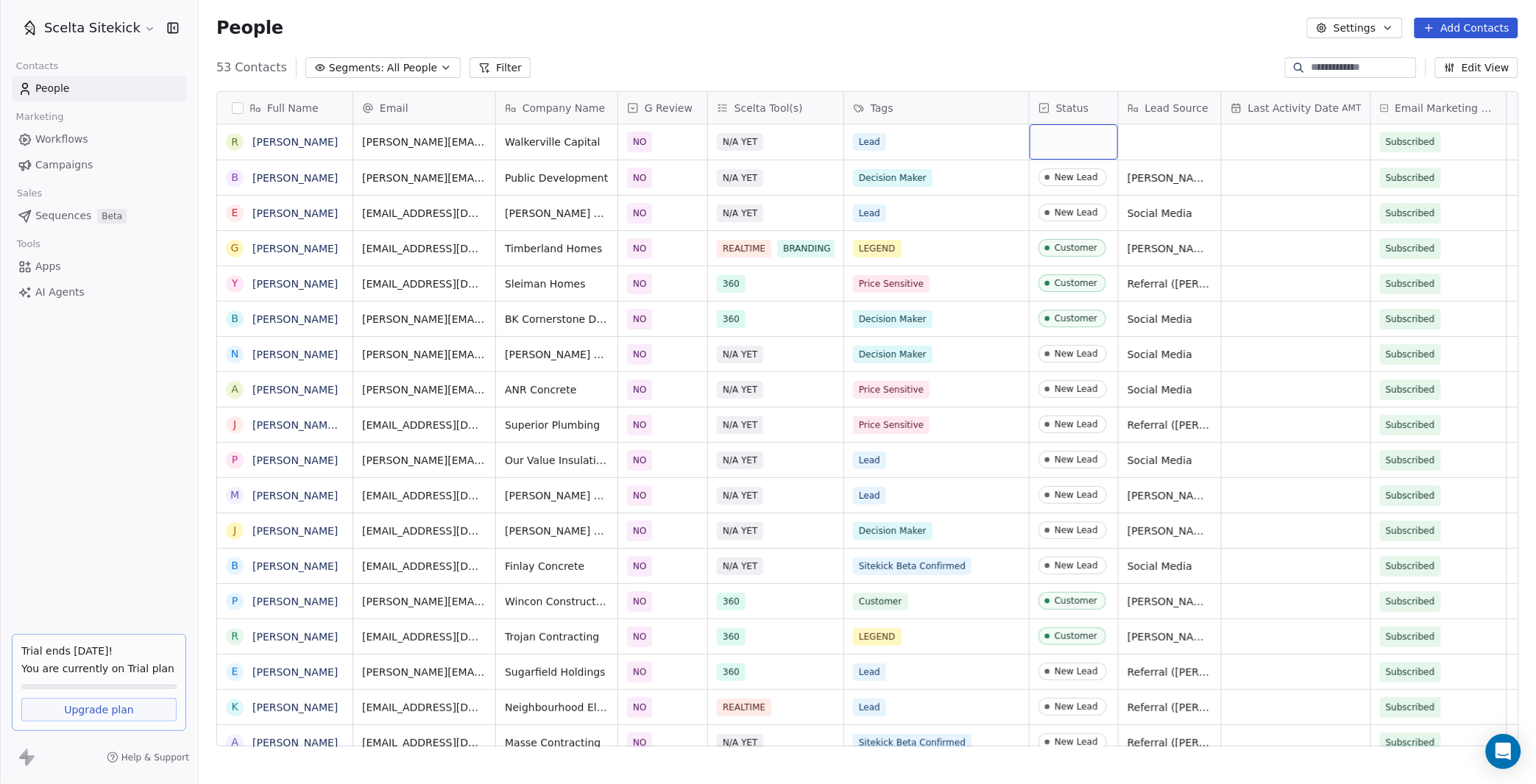
click at [1067, 143] on div "grid" at bounding box center [1073, 142] width 88 height 35
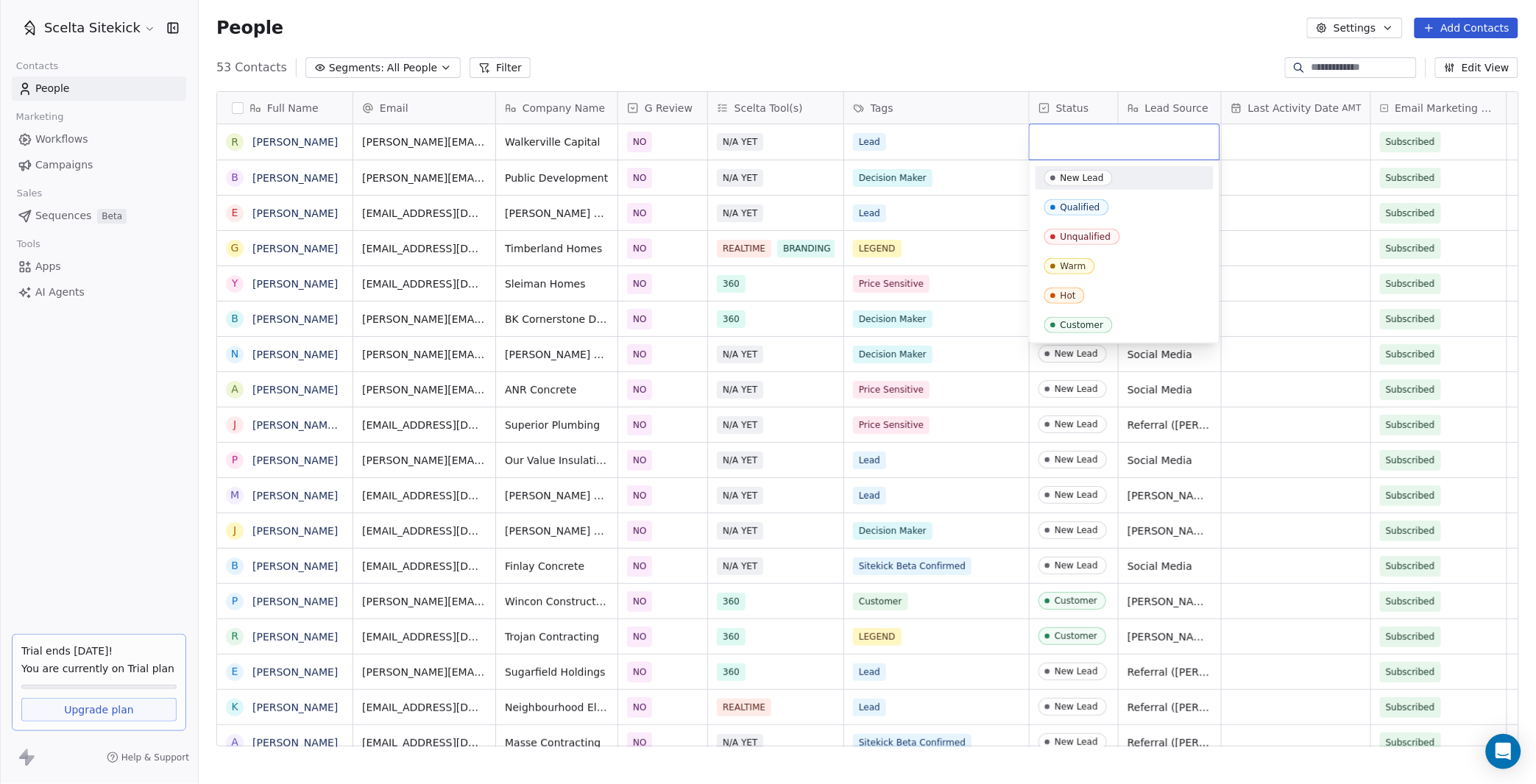
click at [1067, 177] on div "New Lead" at bounding box center [1081, 178] width 44 height 10
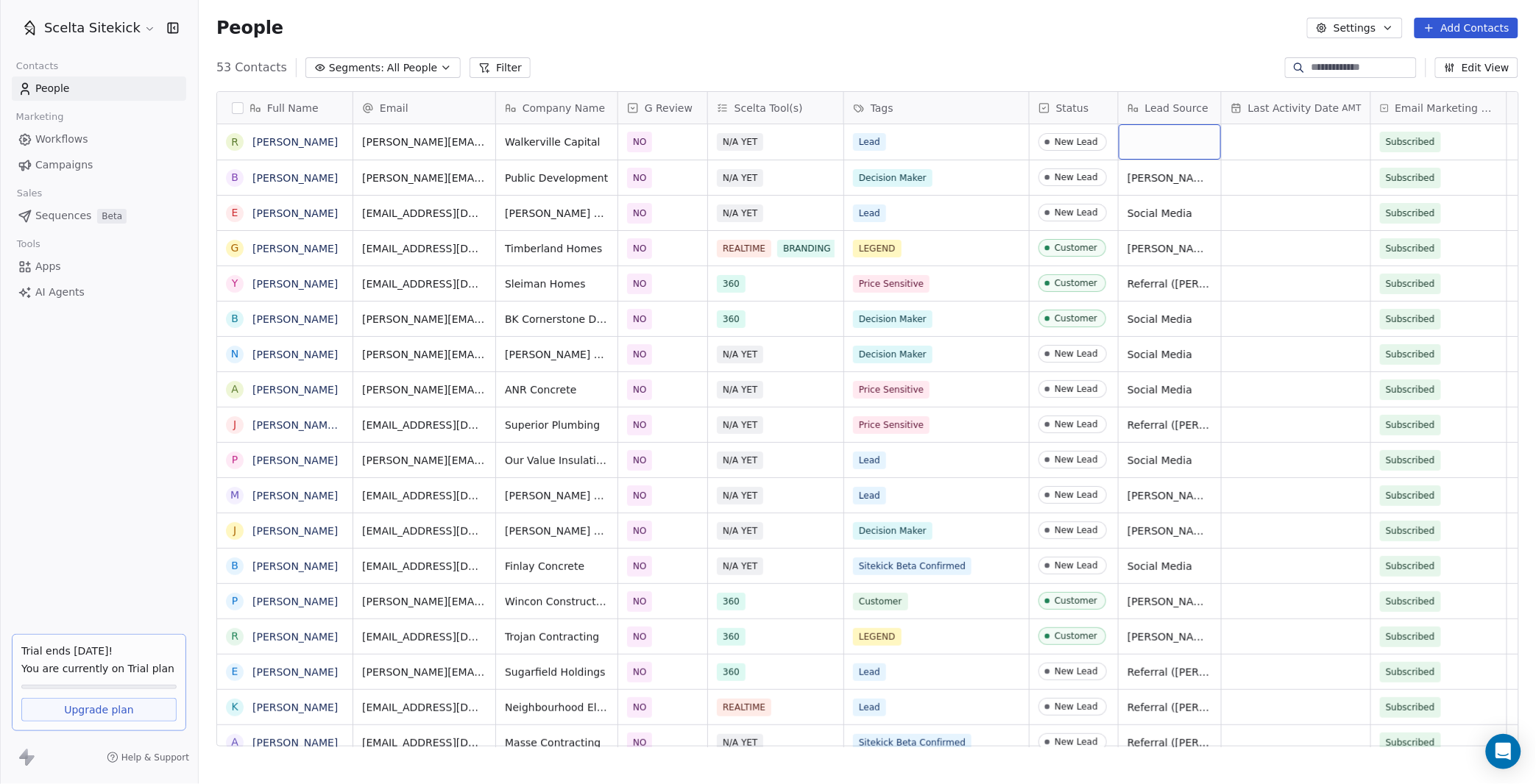
click at [1164, 141] on div "grid" at bounding box center [1170, 142] width 102 height 35
click at [1164, 141] on textarea at bounding box center [1170, 148] width 101 height 45
type textarea "**********"
click at [83, 384] on div "Scelta Sitekick Contacts People Marketing Workflows Campaigns Sales Sequences B…" at bounding box center [99, 392] width 198 height 784
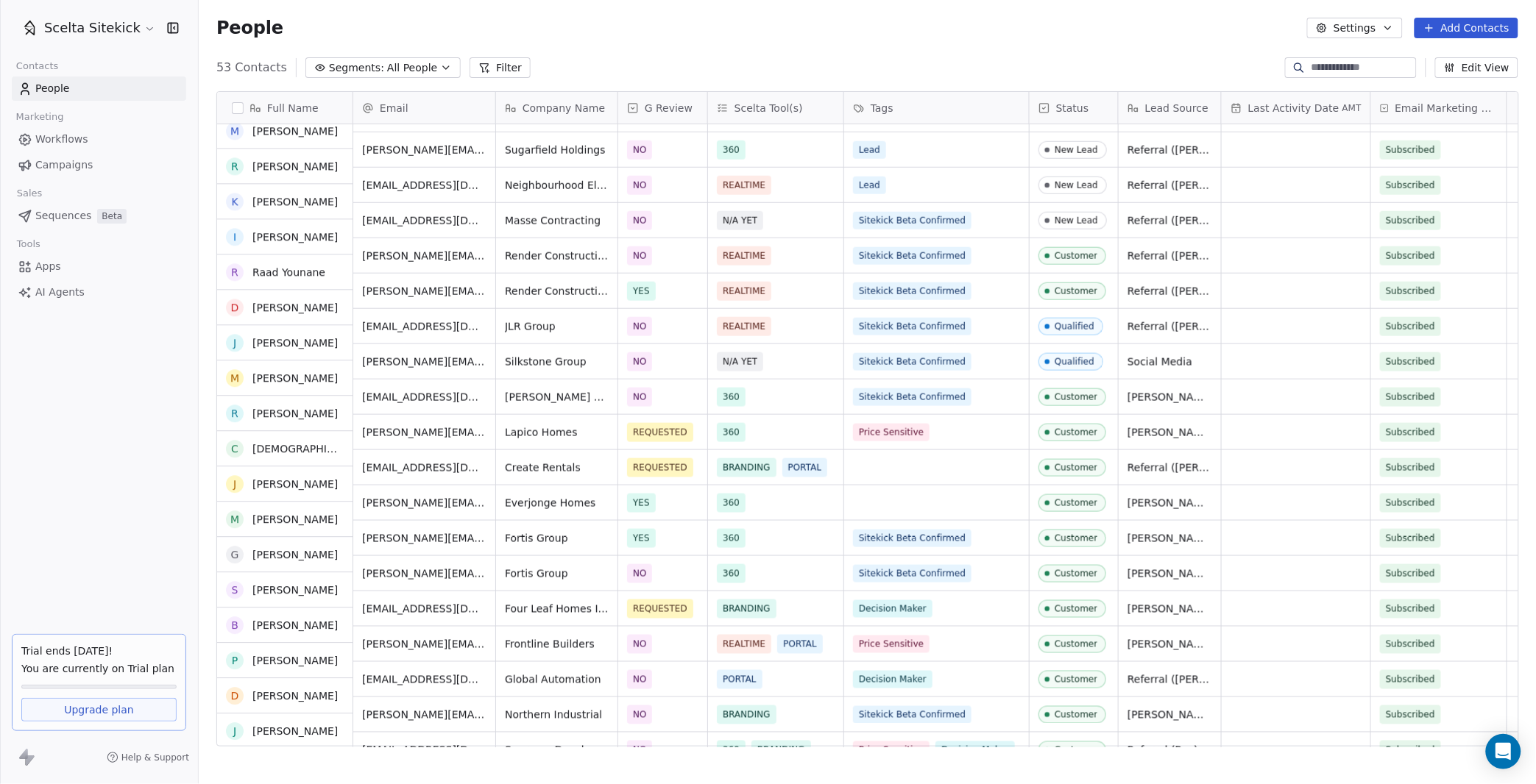
scroll to position [0, 0]
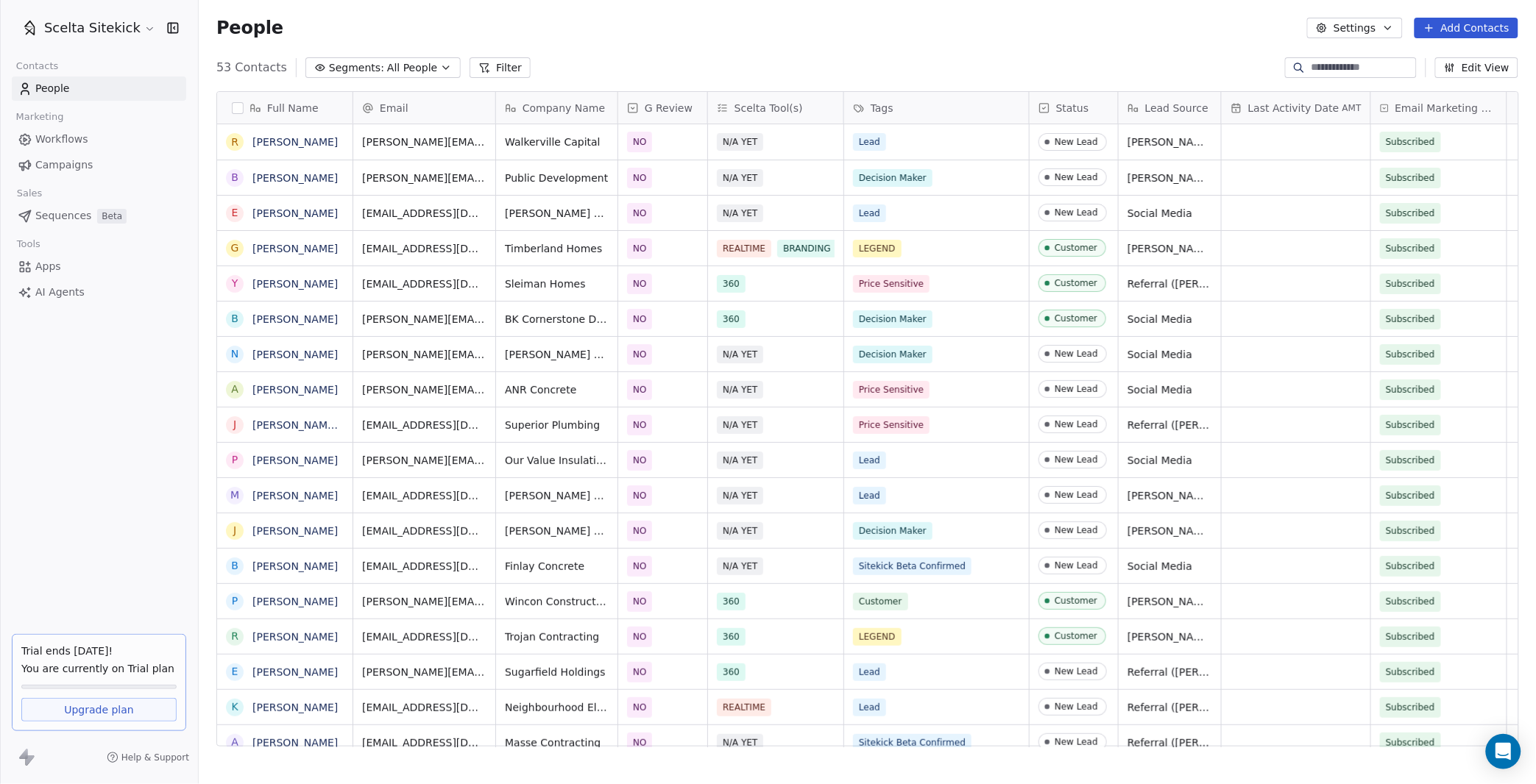
click at [1444, 31] on button "Add Contacts" at bounding box center [1467, 27] width 104 height 21
click at [1403, 55] on icon "Suggestions" at bounding box center [1409, 59] width 12 height 12
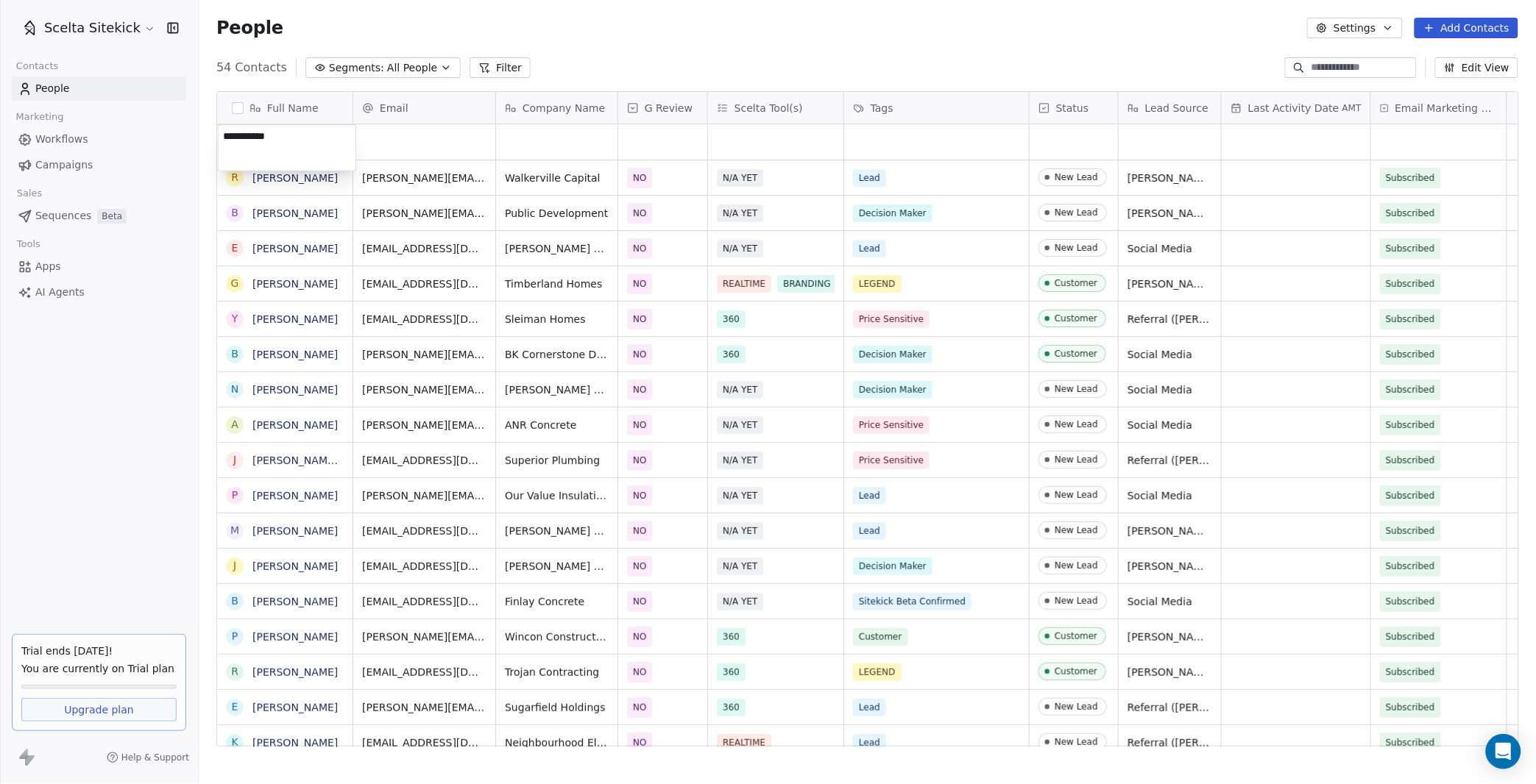
type textarea "**********"
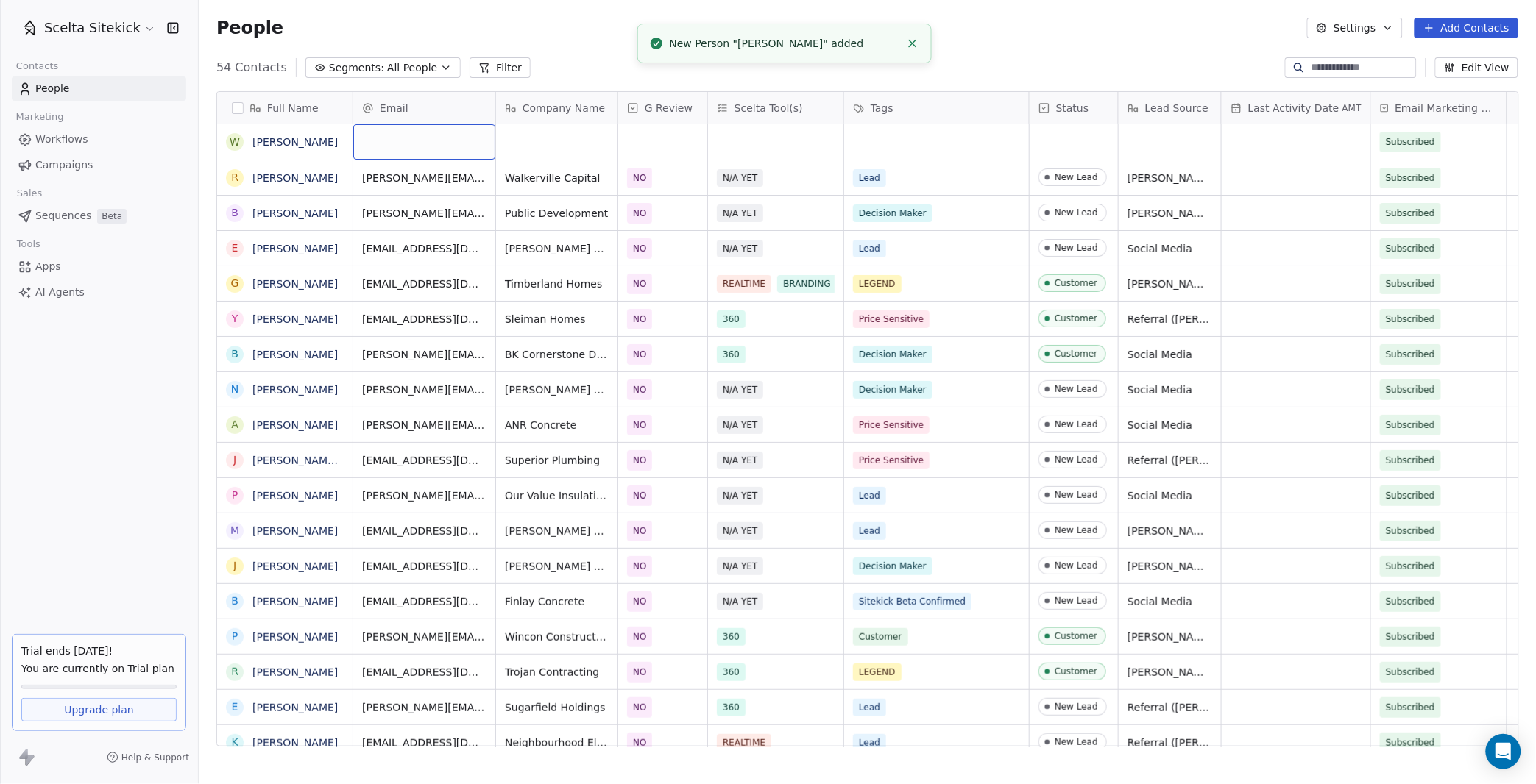
click at [394, 134] on div "grid" at bounding box center [424, 142] width 142 height 35
click at [409, 134] on input "email" at bounding box center [425, 143] width 136 height 30
paste input "**********"
type input "**********"
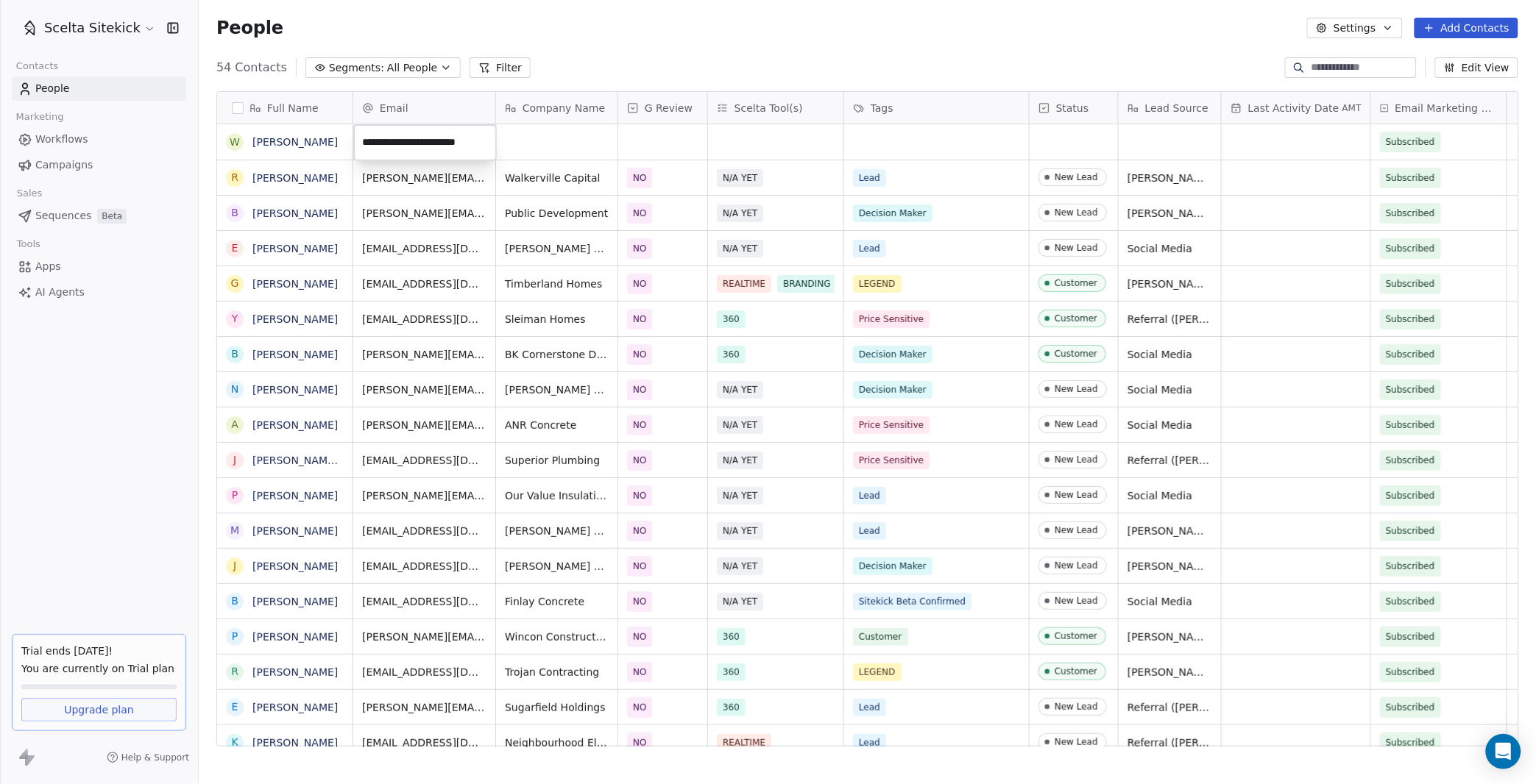
scroll to position [0, 15]
click at [553, 144] on html "Scelta Sitekick Contacts People Marketing Workflows Campaigns Sales Sequences B…" at bounding box center [768, 392] width 1536 height 784
click at [553, 144] on div "grid" at bounding box center [556, 142] width 121 height 35
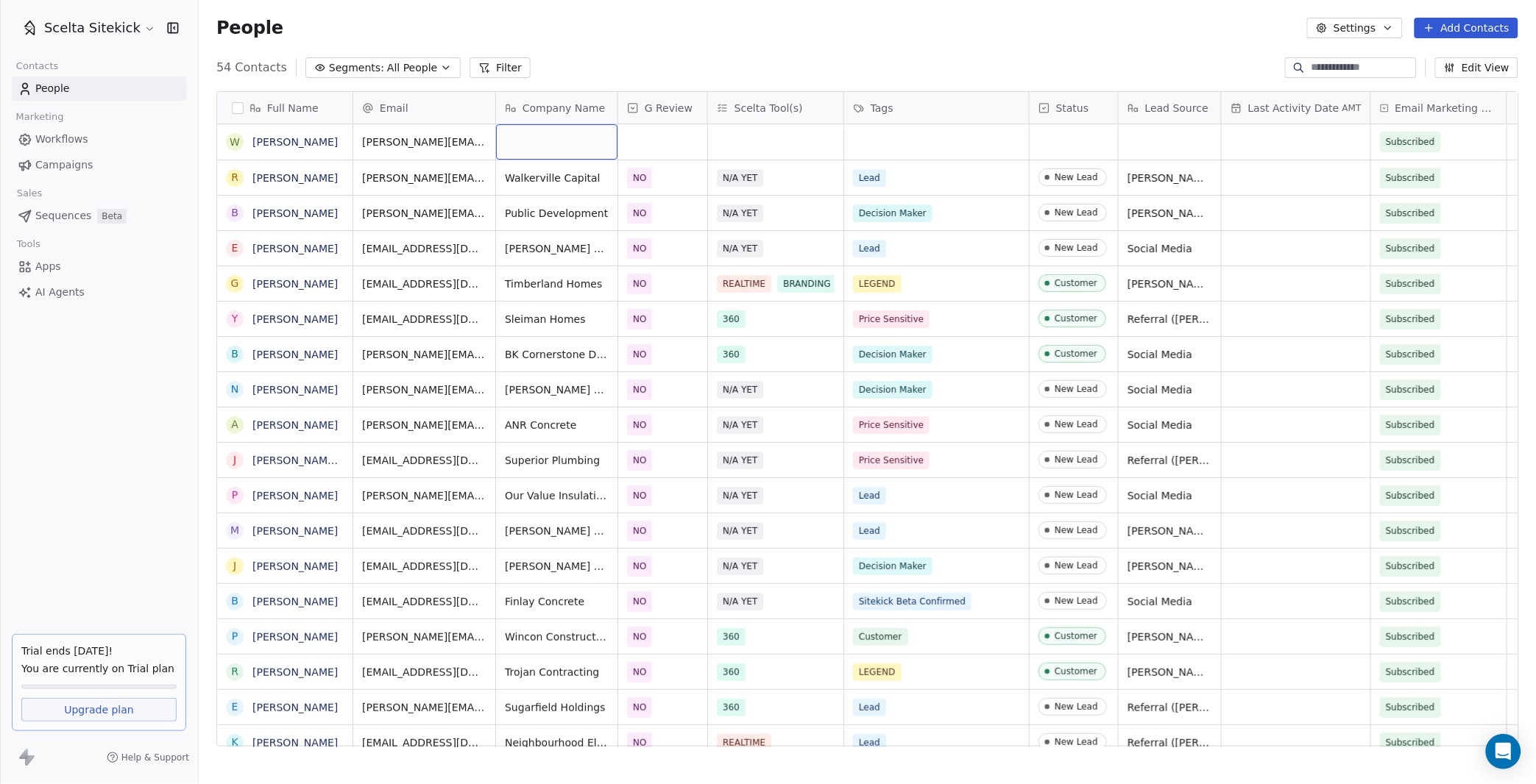
click at [553, 144] on div "grid" at bounding box center [556, 142] width 121 height 35
type textarea "**********"
click at [668, 153] on div "grid" at bounding box center [662, 142] width 89 height 35
click at [667, 210] on div "NO" at bounding box center [713, 216] width 148 height 16
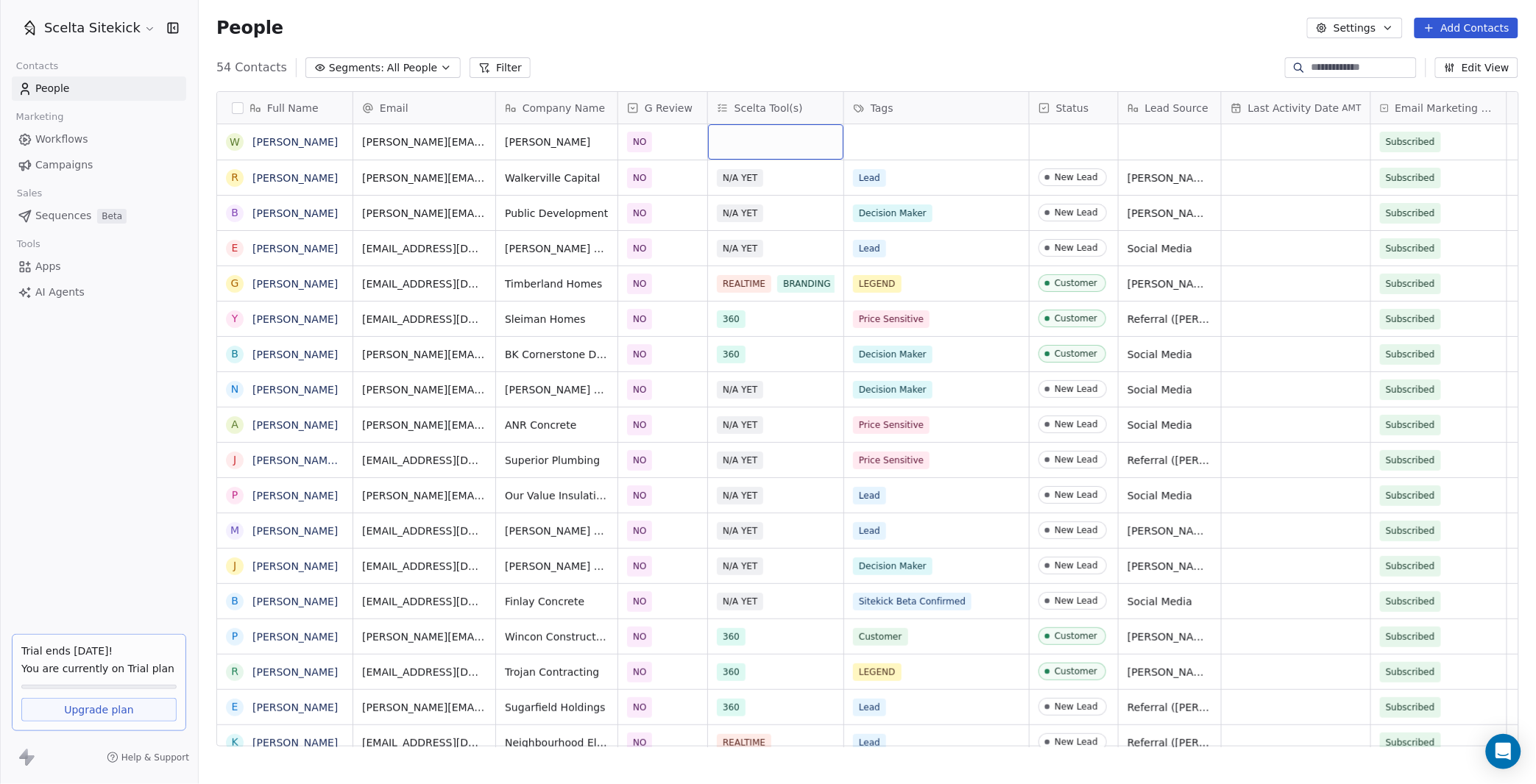
click at [752, 138] on div "grid" at bounding box center [775, 142] width 135 height 35
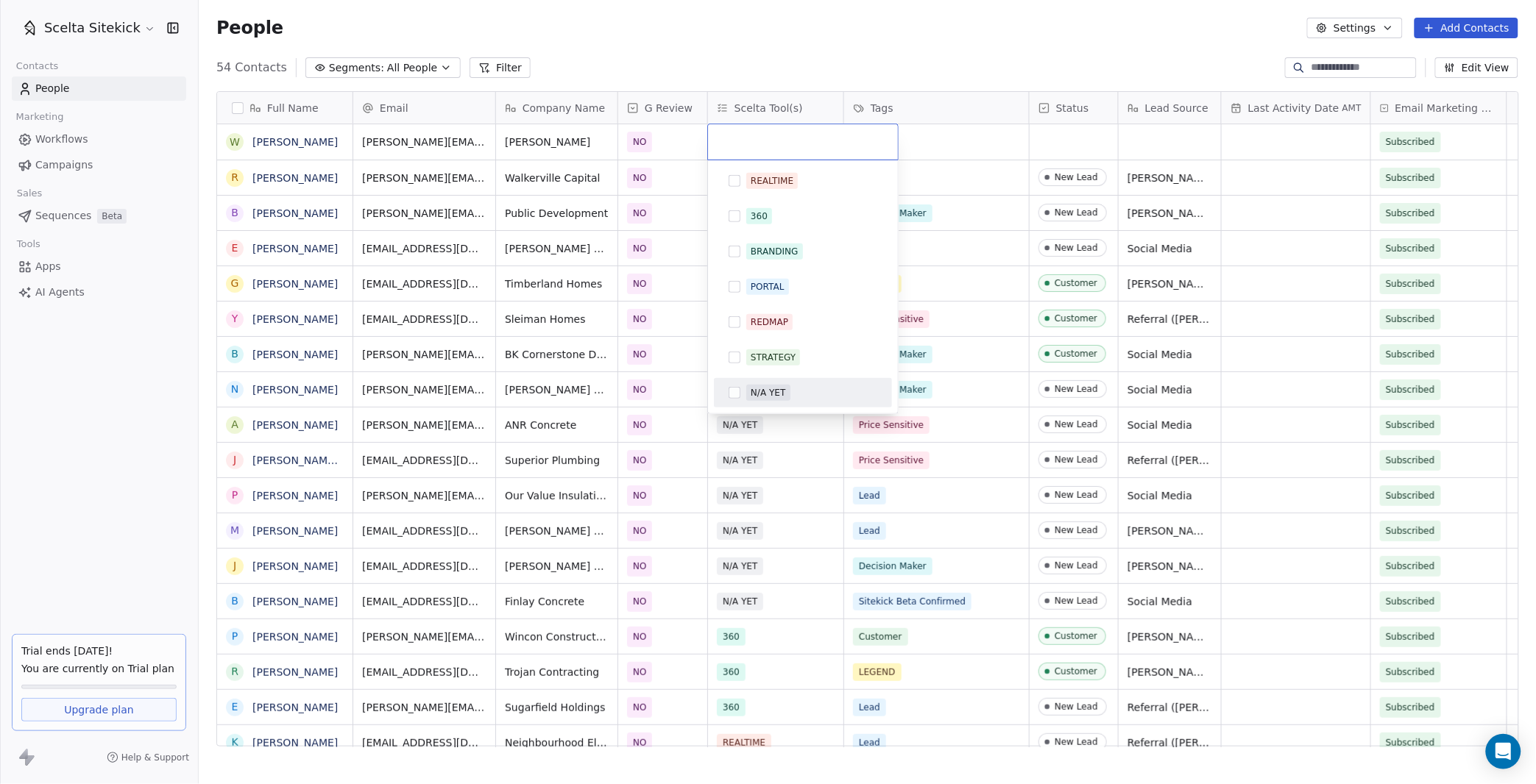
click at [762, 390] on div "N/A YET" at bounding box center [768, 392] width 35 height 13
click at [941, 143] on html "Scelta Sitekick Contacts People Marketing Workflows Campaigns Sales Sequences B…" at bounding box center [768, 392] width 1536 height 784
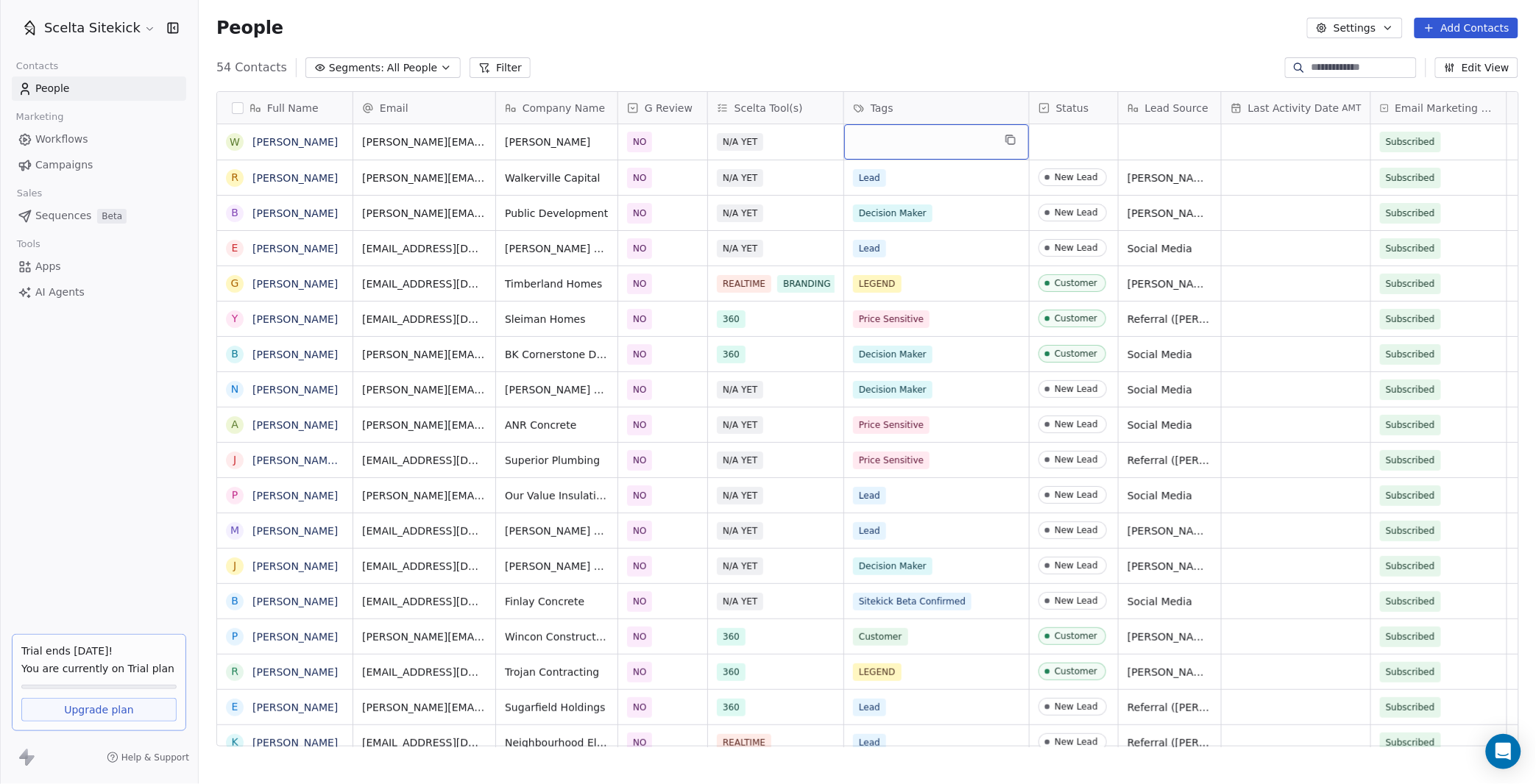
click at [903, 145] on div "grid" at bounding box center [936, 142] width 185 height 35
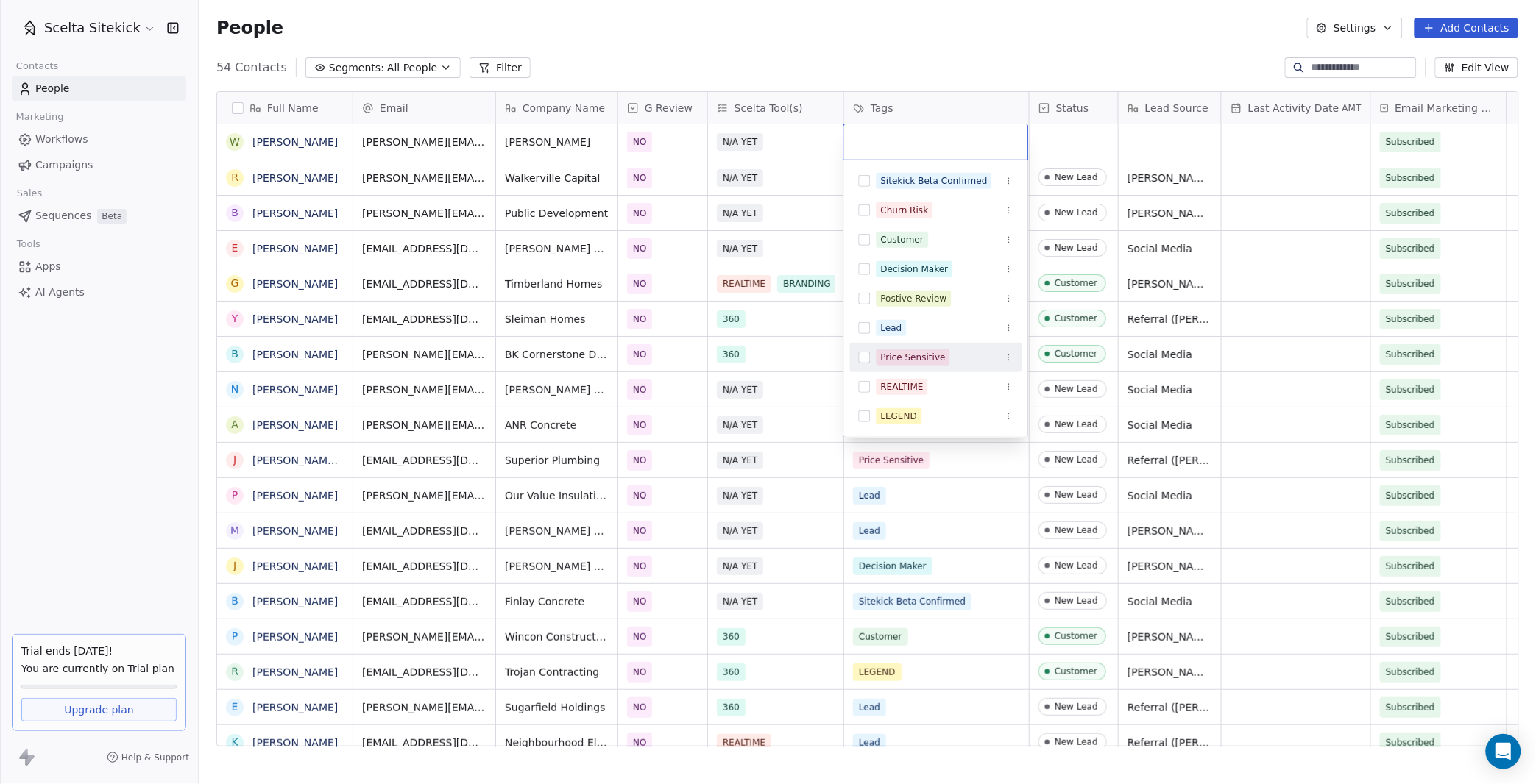
click at [910, 356] on div "Price Sensitive" at bounding box center [913, 358] width 65 height 13
click at [1063, 145] on html "Scelta Sitekick Contacts People Marketing Workflows Campaigns Sales Sequences B…" at bounding box center [768, 392] width 1536 height 784
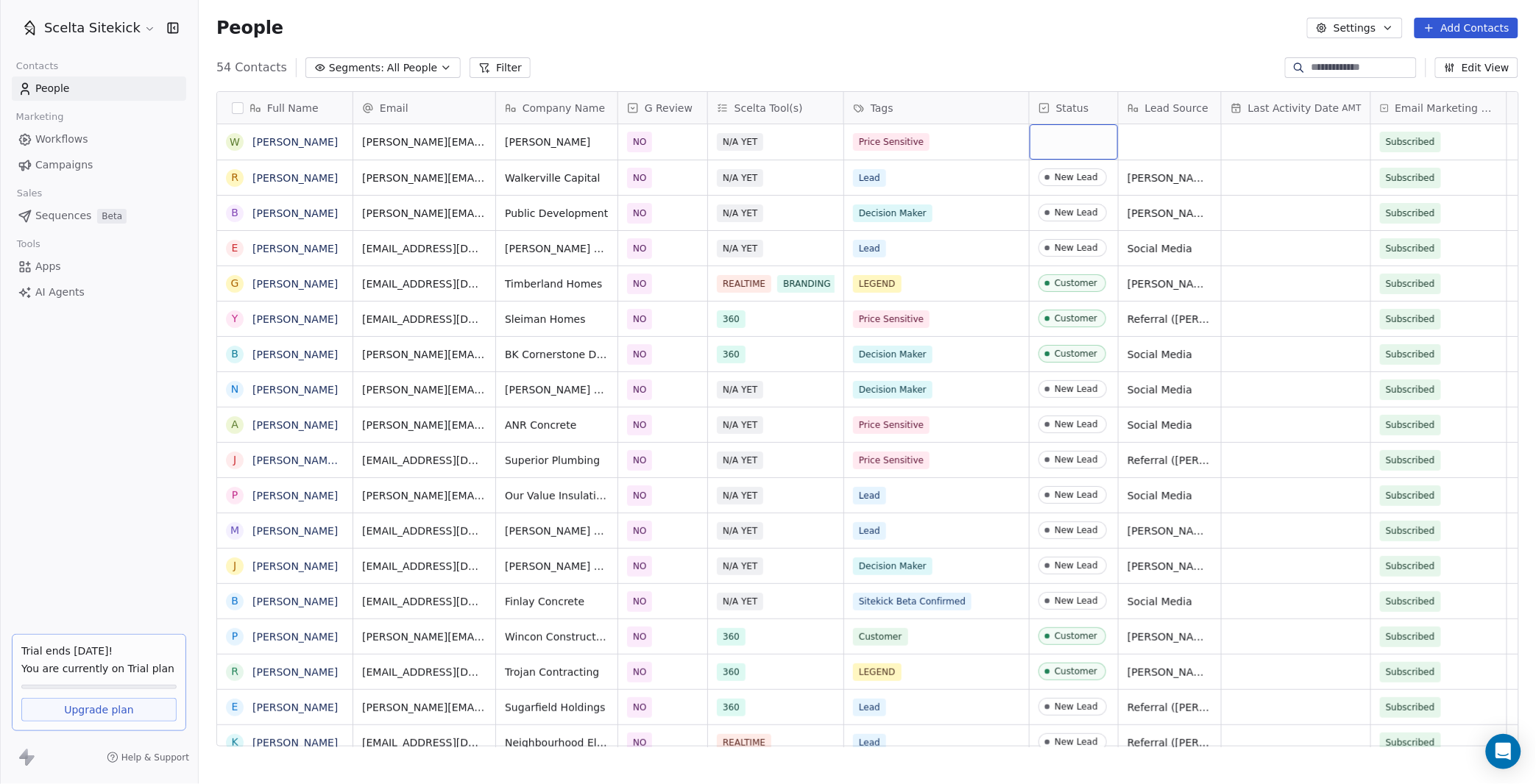
click at [1063, 145] on div "grid" at bounding box center [1073, 142] width 88 height 35
click at [1067, 142] on div "grid" at bounding box center [1073, 142] width 88 height 35
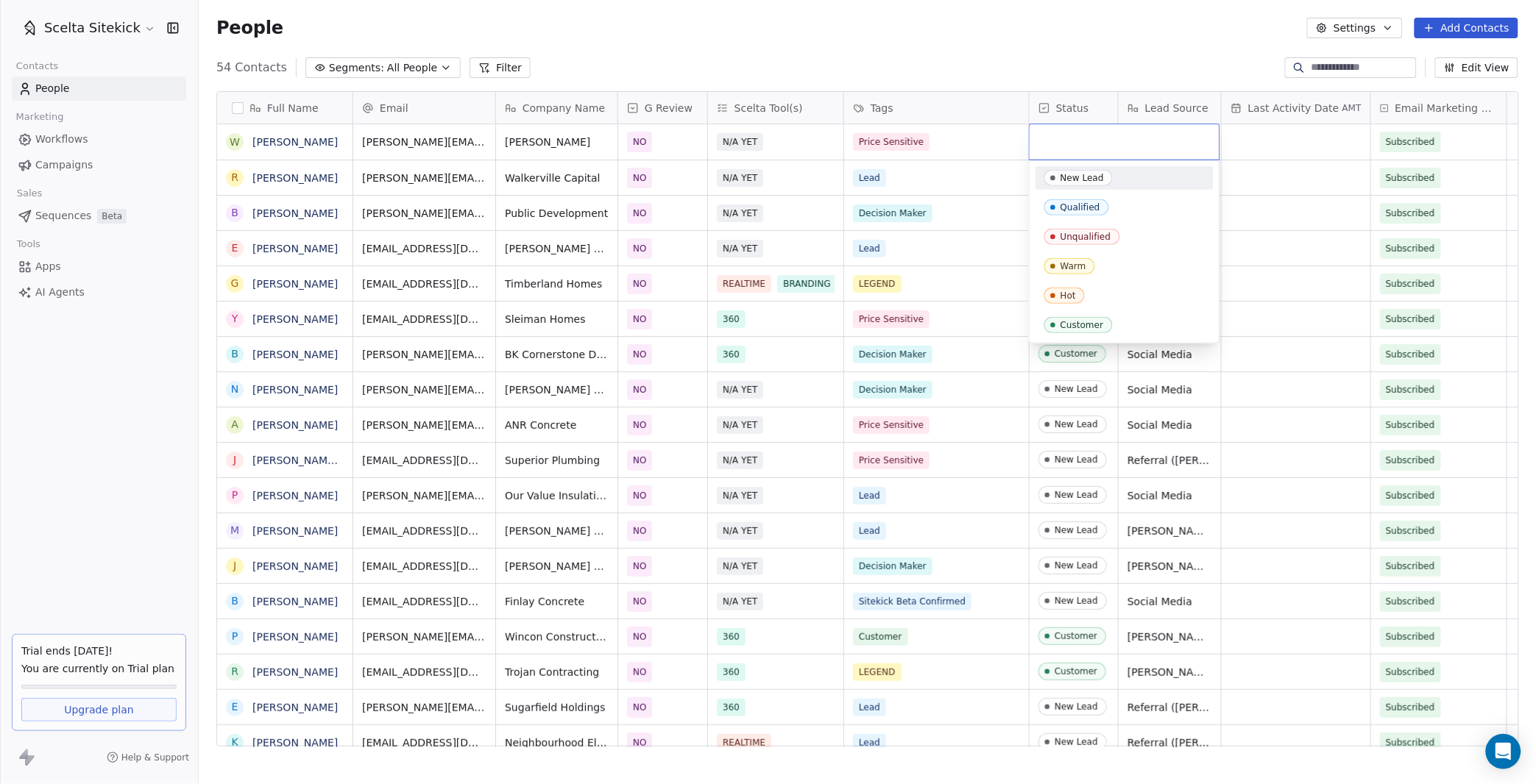
click at [1081, 173] on div "New Lead" at bounding box center [1081, 178] width 44 height 10
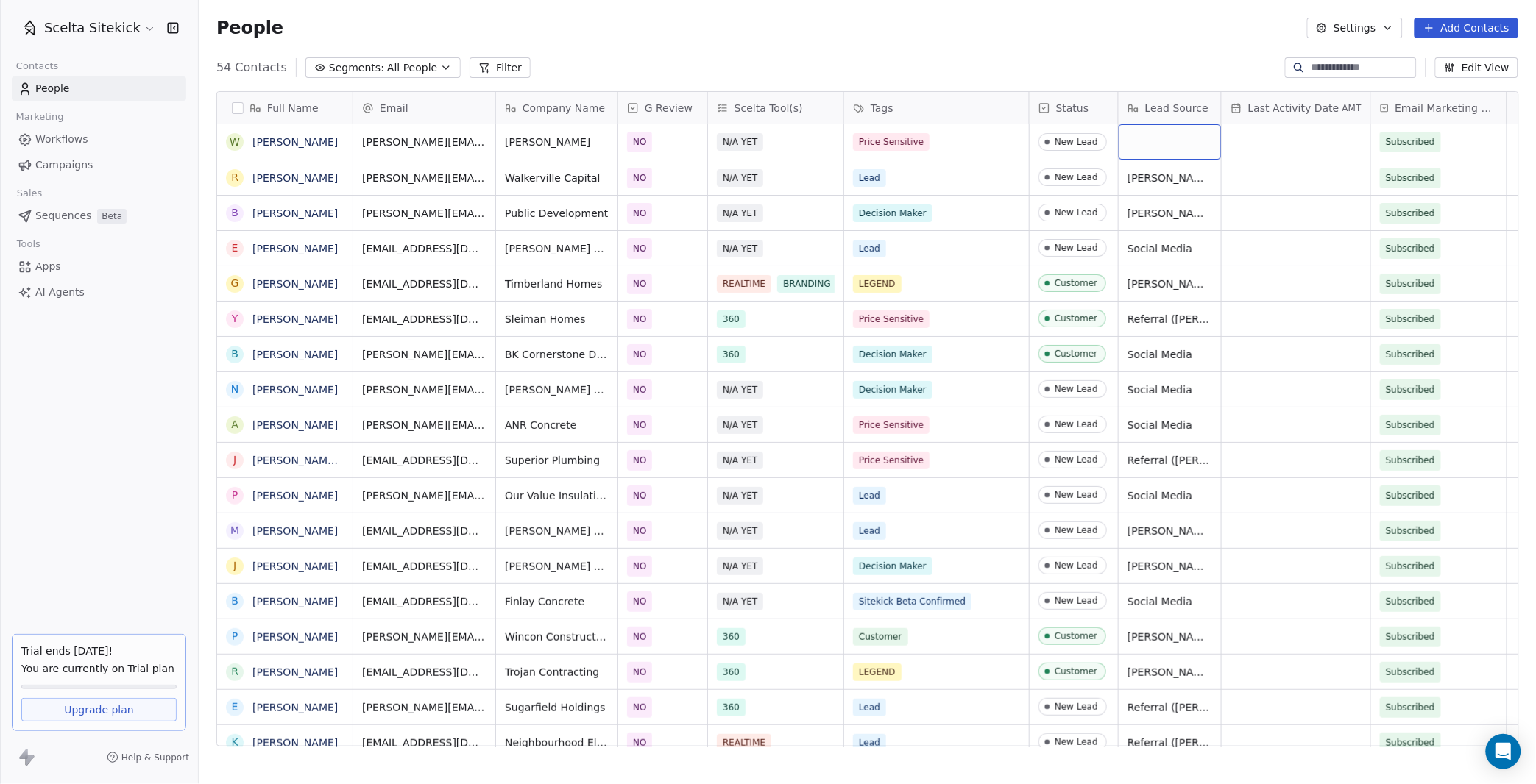
click at [1156, 149] on div "grid" at bounding box center [1170, 142] width 102 height 35
type textarea "**********"
click at [1434, 31] on icon at bounding box center [1429, 28] width 12 height 12
click at [1407, 68] on div "Create new contact" at bounding box center [1462, 59] width 136 height 24
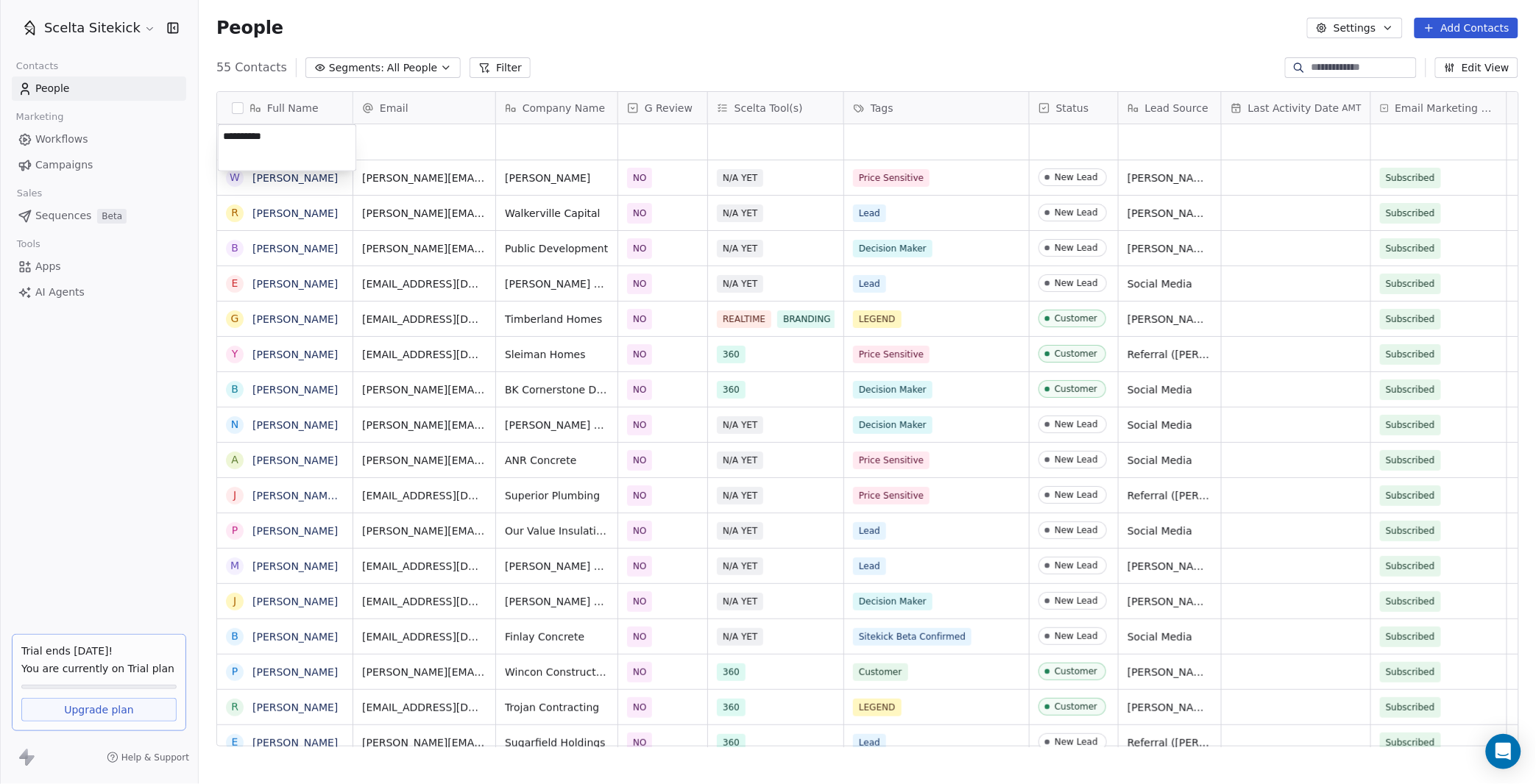
type textarea "**********"
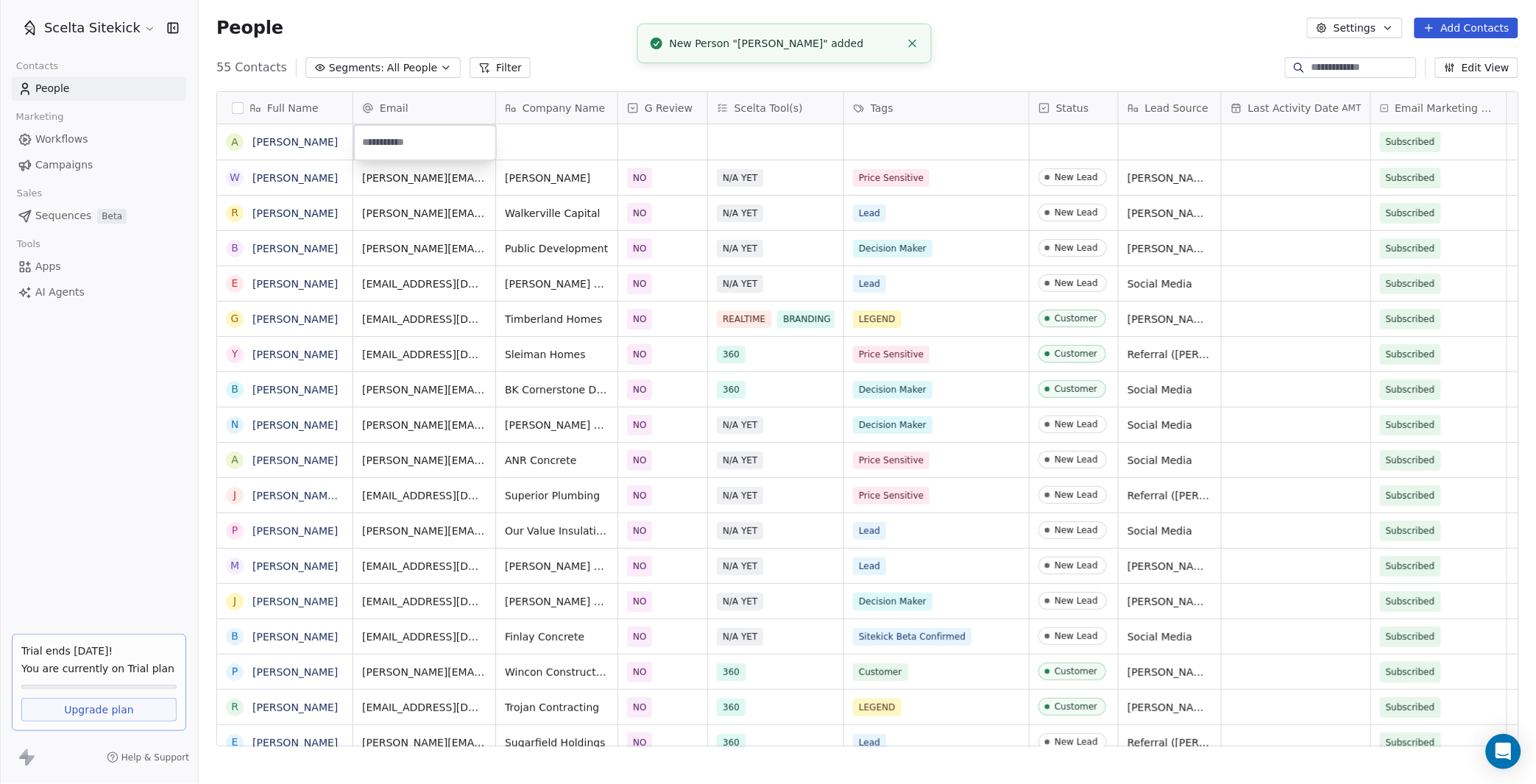
type input "**********"
click at [541, 154] on html "Scelta Sitekick Contacts People Marketing Workflows Campaigns Sales Sequences B…" at bounding box center [768, 392] width 1536 height 784
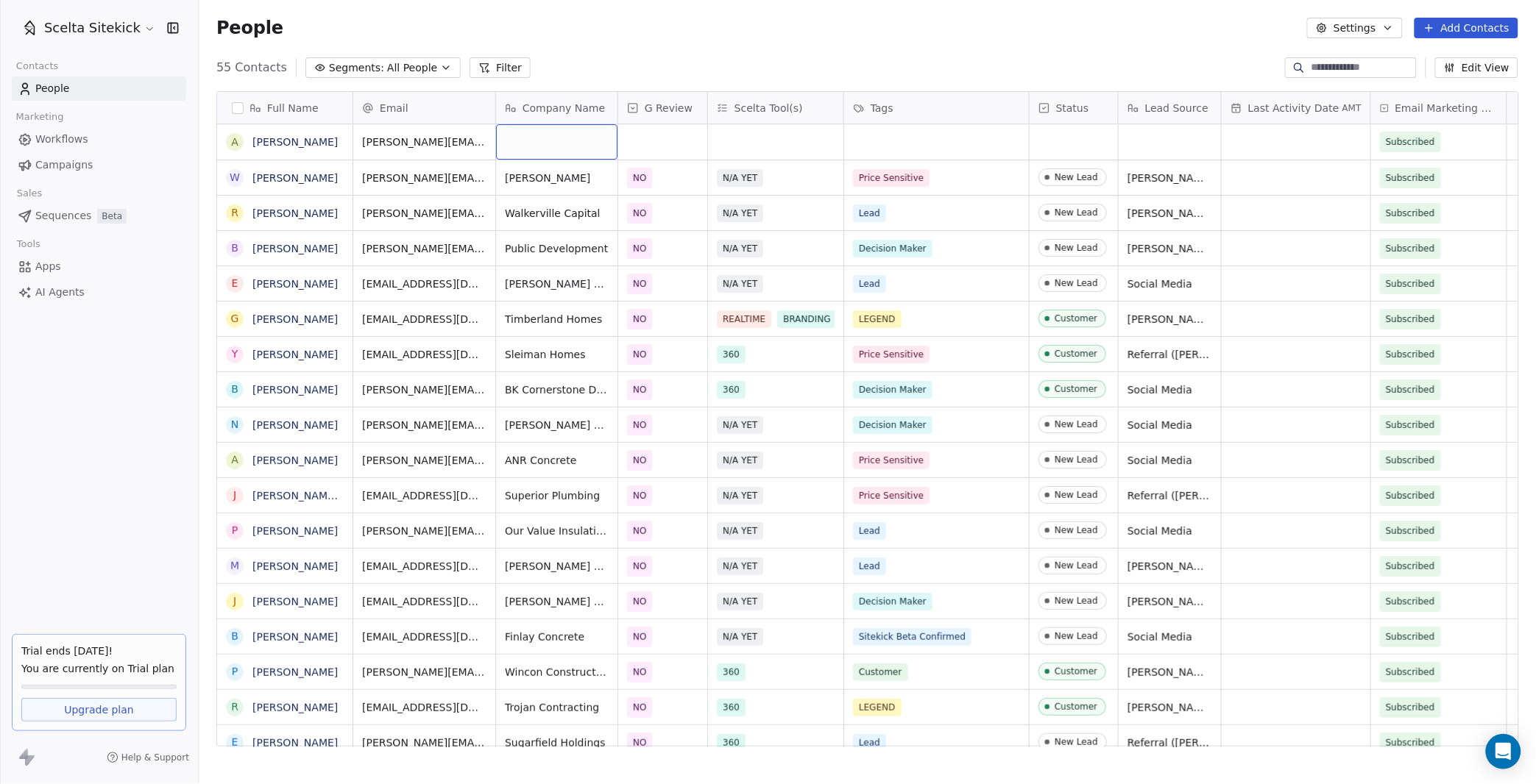
click at [541, 154] on div "grid" at bounding box center [556, 142] width 121 height 35
click at [537, 143] on div "grid" at bounding box center [556, 142] width 121 height 35
type textarea "**********"
click at [631, 146] on html "Scelta Sitekick Contacts People Marketing Workflows Campaigns Sales Sequences B…" at bounding box center [768, 392] width 1536 height 784
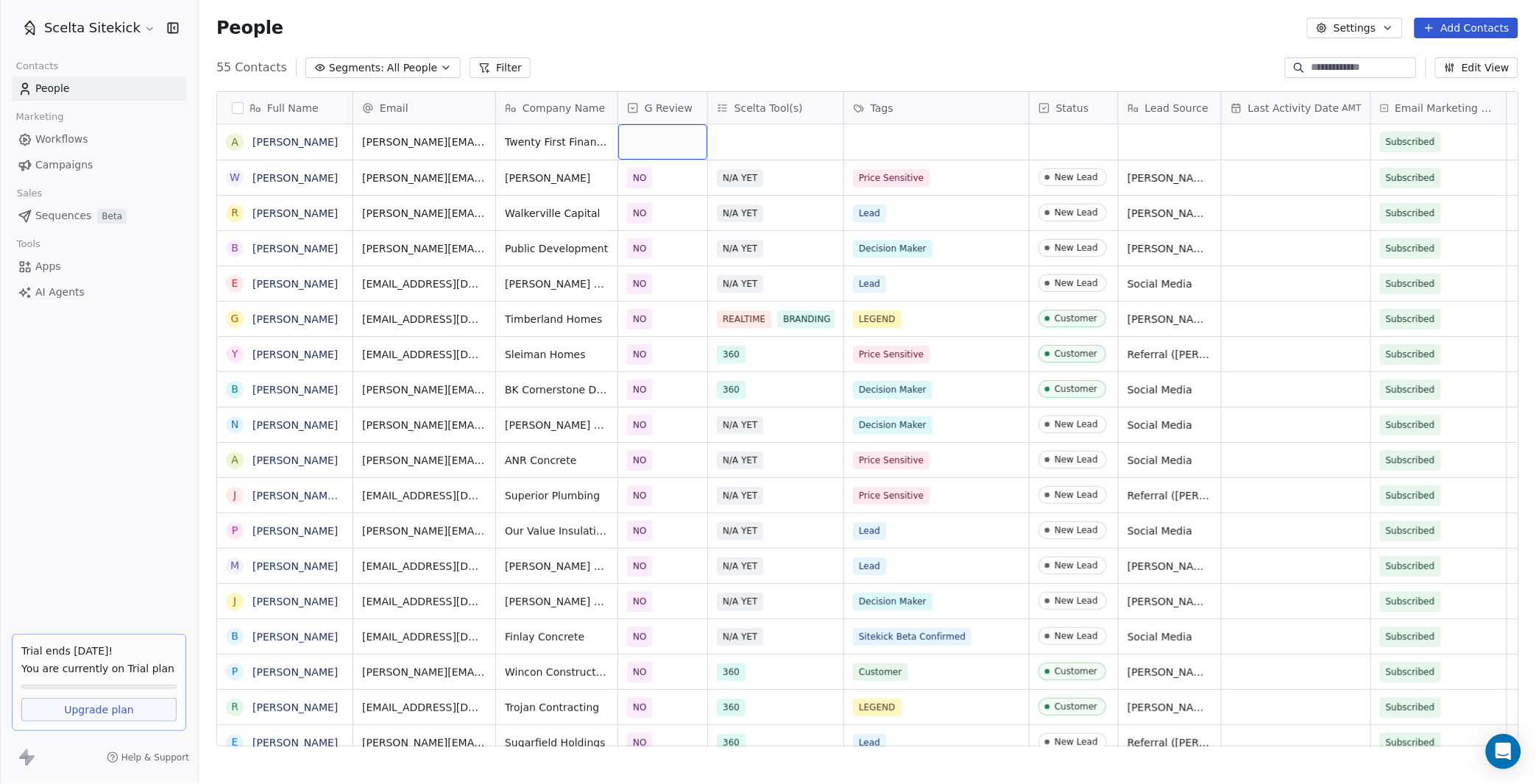
click at [642, 139] on div "grid" at bounding box center [662, 142] width 89 height 35
click at [665, 228] on div "NO" at bounding box center [713, 216] width 178 height 30
click at [791, 135] on div "grid" at bounding box center [775, 142] width 135 height 35
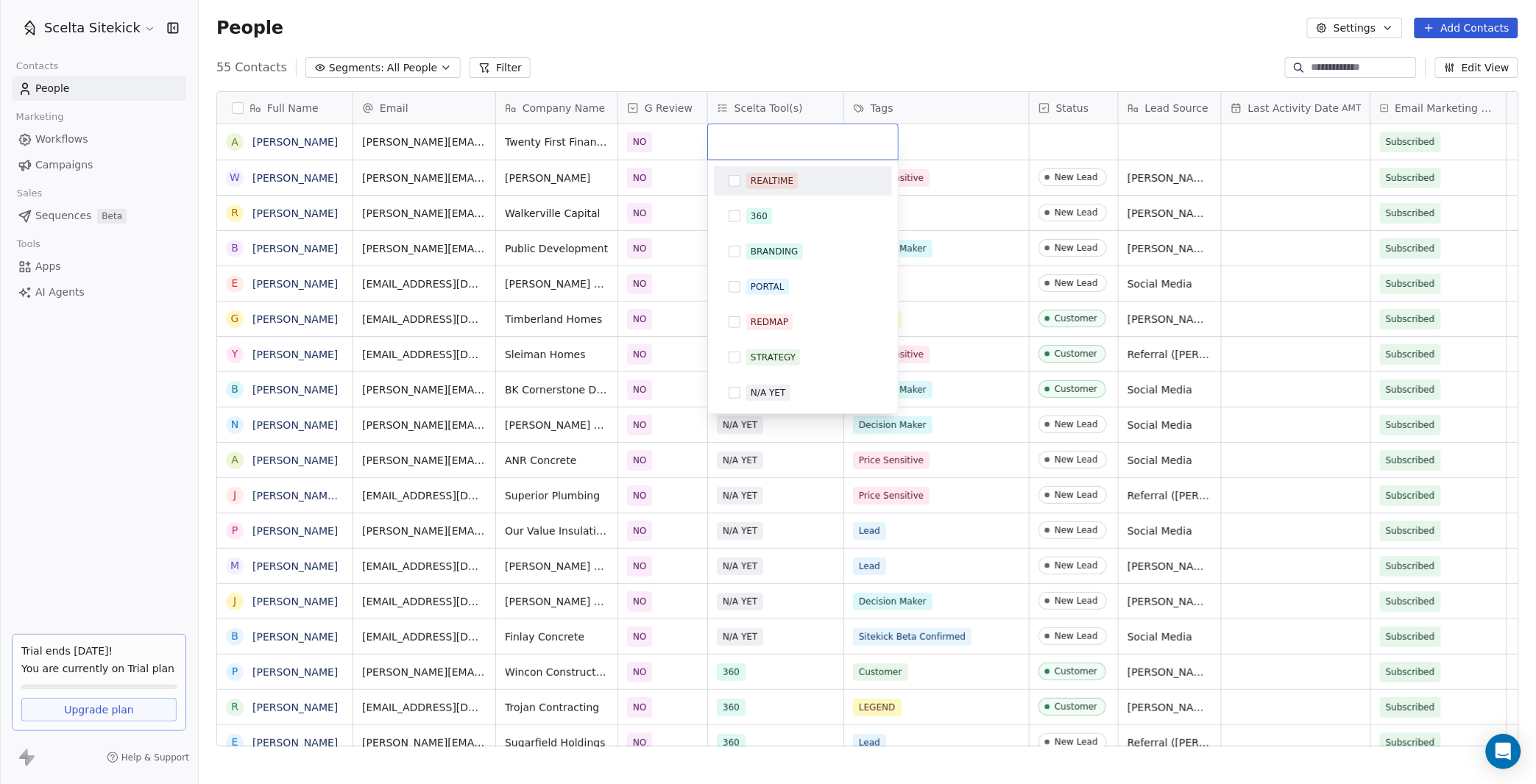
click at [766, 183] on div "REALTIME" at bounding box center [772, 181] width 43 height 13
click at [922, 148] on html "Scelta Sitekick Contacts People Marketing Workflows Campaigns Sales Sequences B…" at bounding box center [768, 392] width 1536 height 784
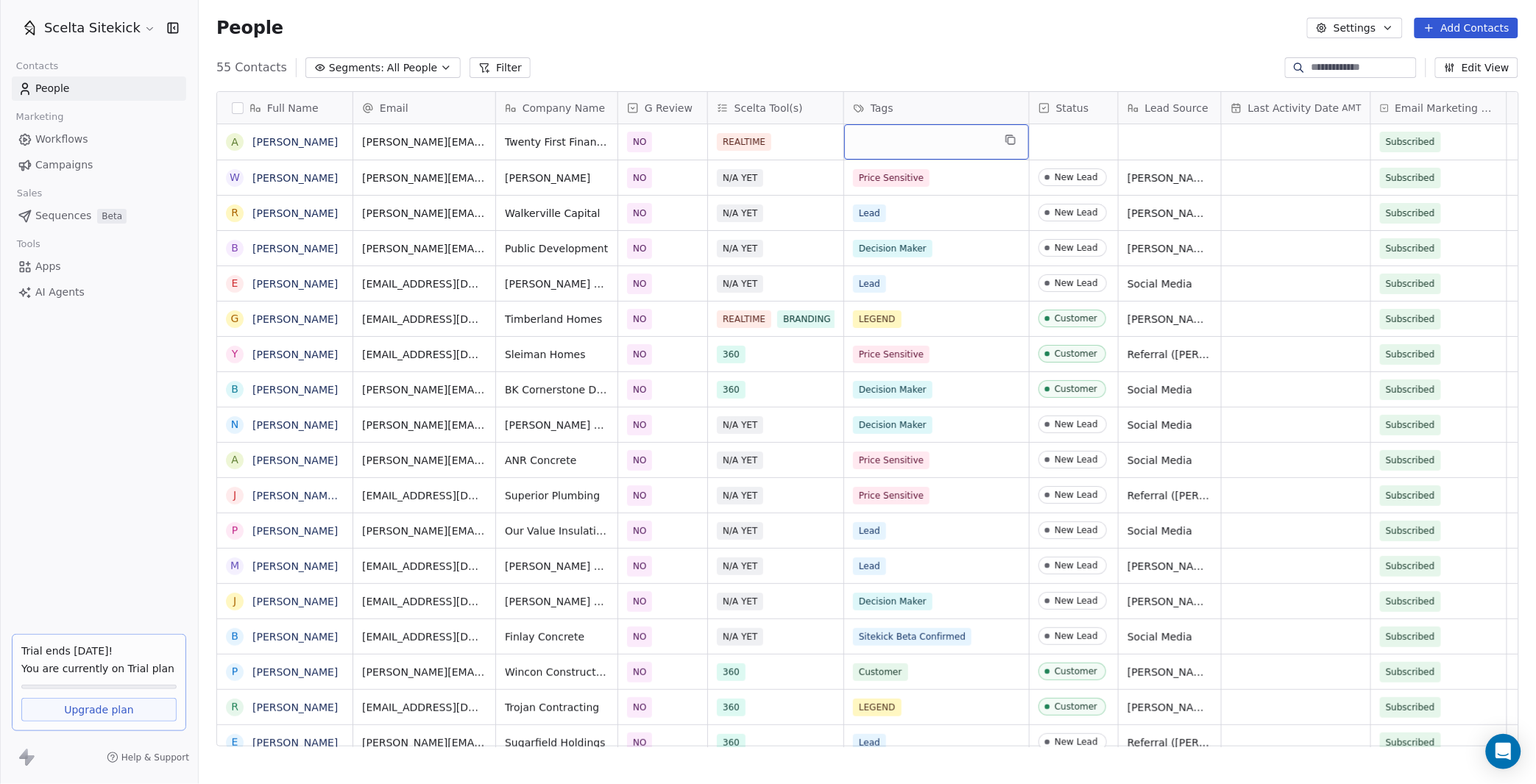
click at [902, 139] on div "grid" at bounding box center [936, 142] width 185 height 35
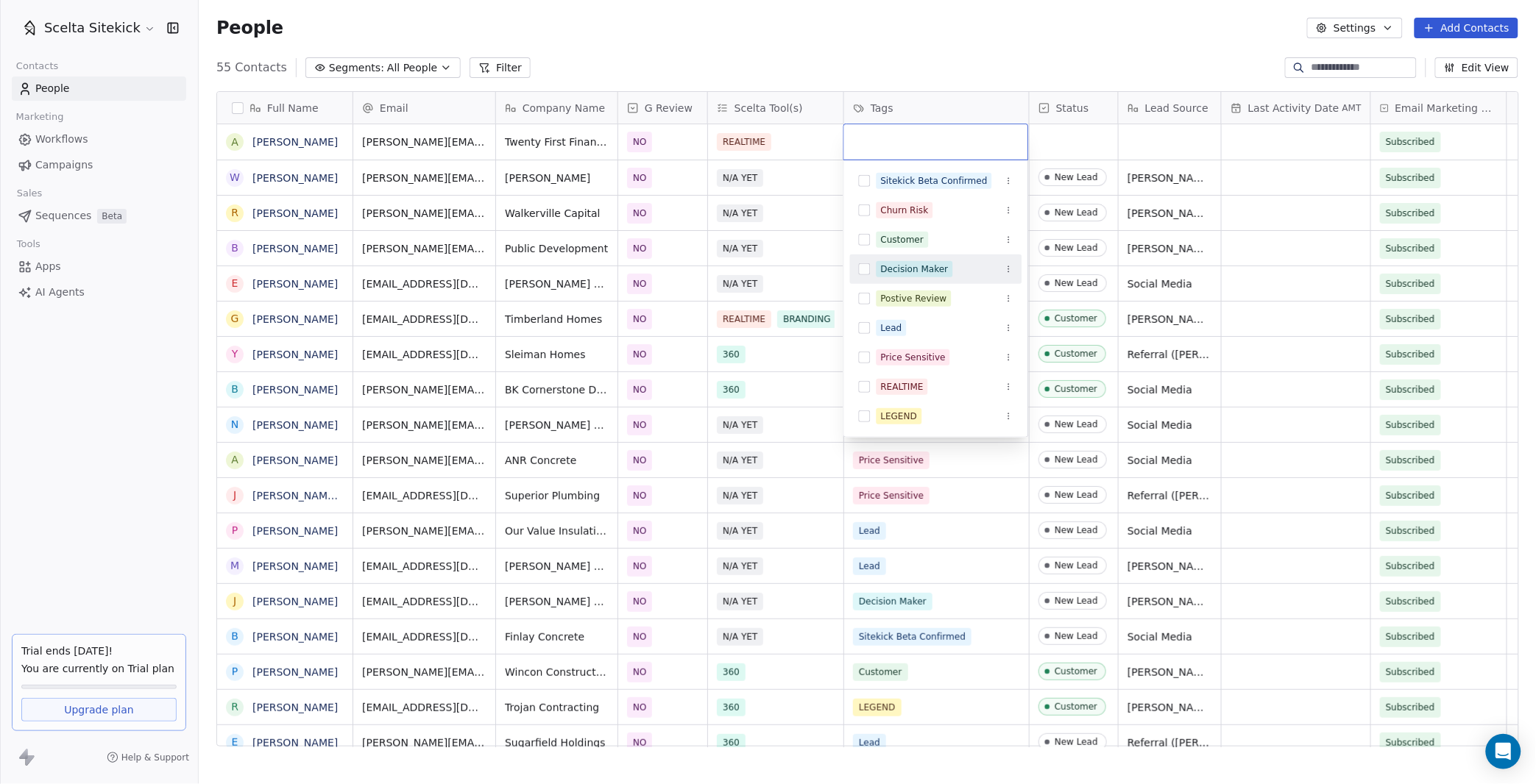
click at [929, 269] on div "Decision Maker" at bounding box center [915, 269] width 68 height 13
click at [1059, 146] on html "Scelta Sitekick Contacts People Marketing Workflows Campaigns Sales Sequences B…" at bounding box center [768, 392] width 1536 height 784
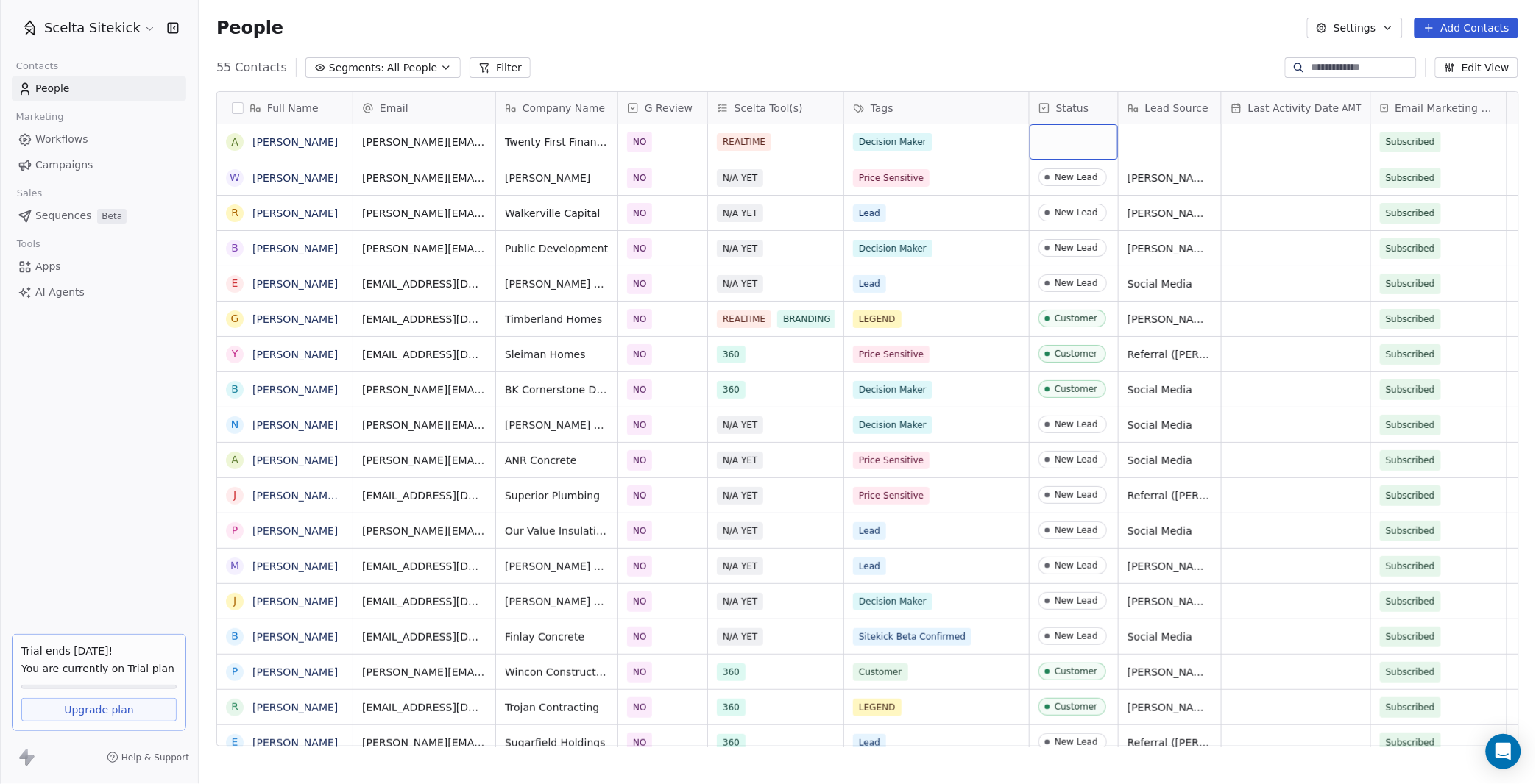
click at [1059, 146] on div "grid" at bounding box center [1073, 142] width 88 height 35
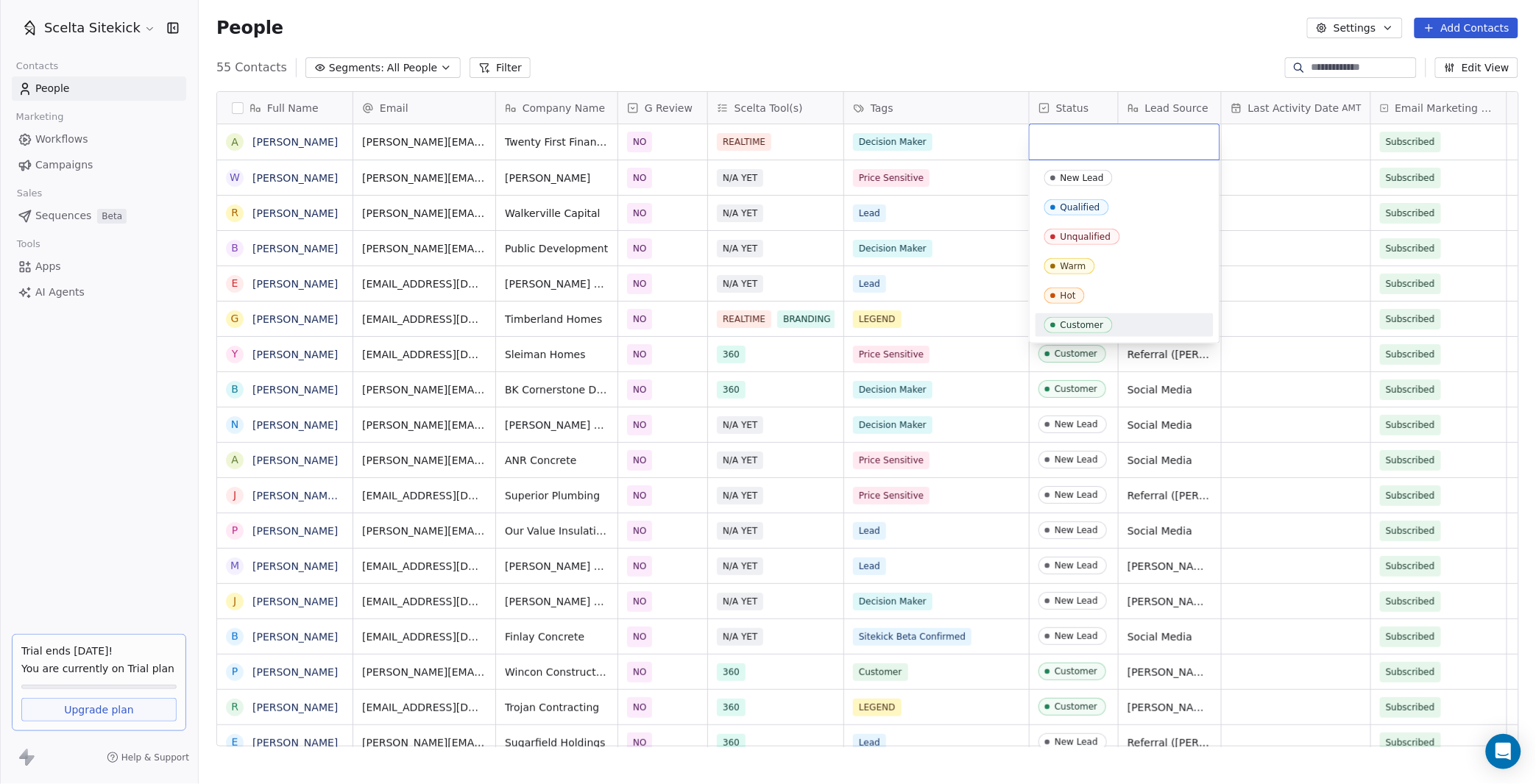
click at [1091, 312] on div "New Lead Qualified Unqualified Warm Hot Customer" at bounding box center [1124, 251] width 178 height 171
click at [1122, 317] on div "Customer" at bounding box center [1124, 325] width 160 height 16
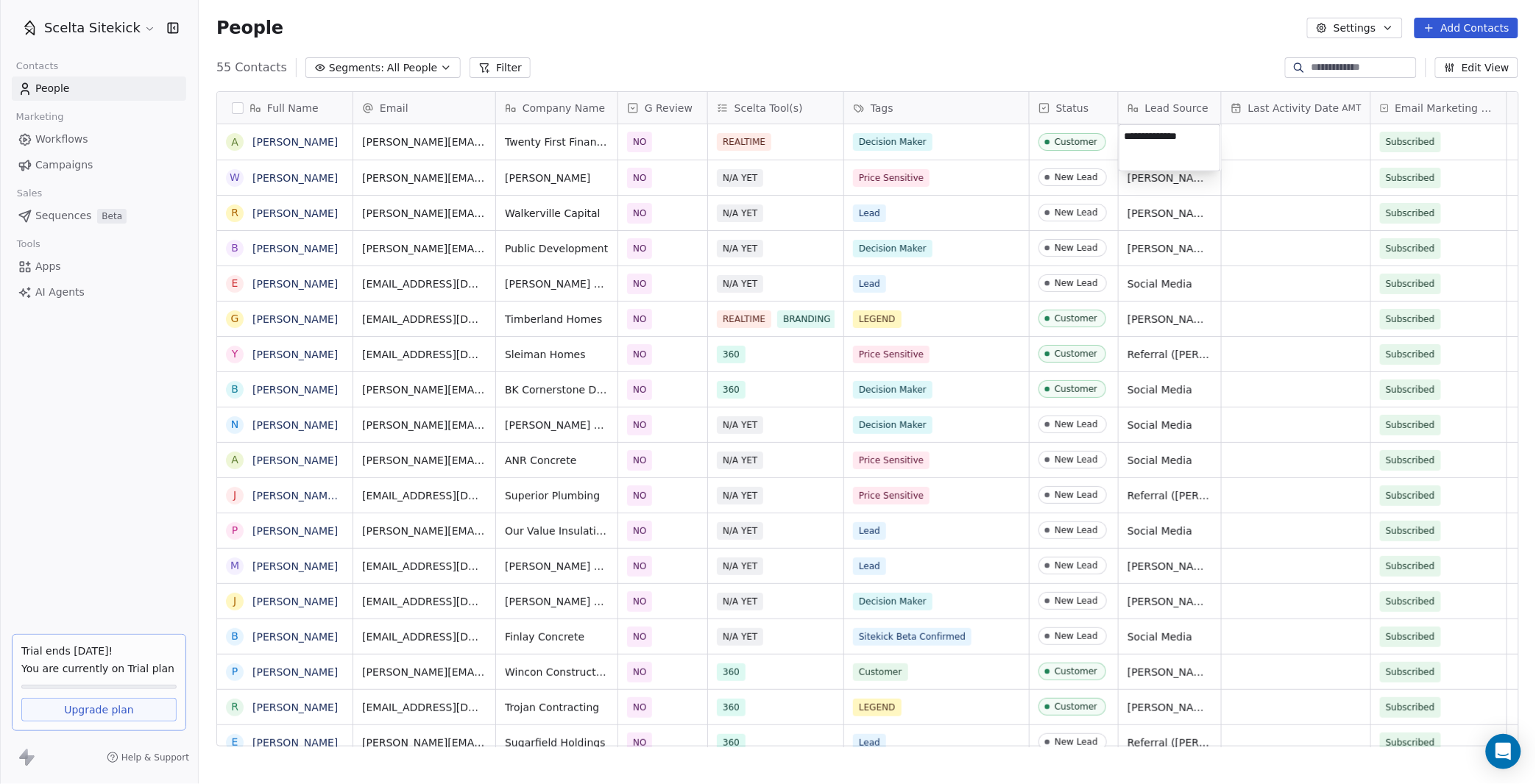
type textarea "**********"
click at [1472, 32] on button "Add Contacts" at bounding box center [1467, 27] width 104 height 21
click at [1409, 62] on icon "Suggestions" at bounding box center [1409, 59] width 0 height 7
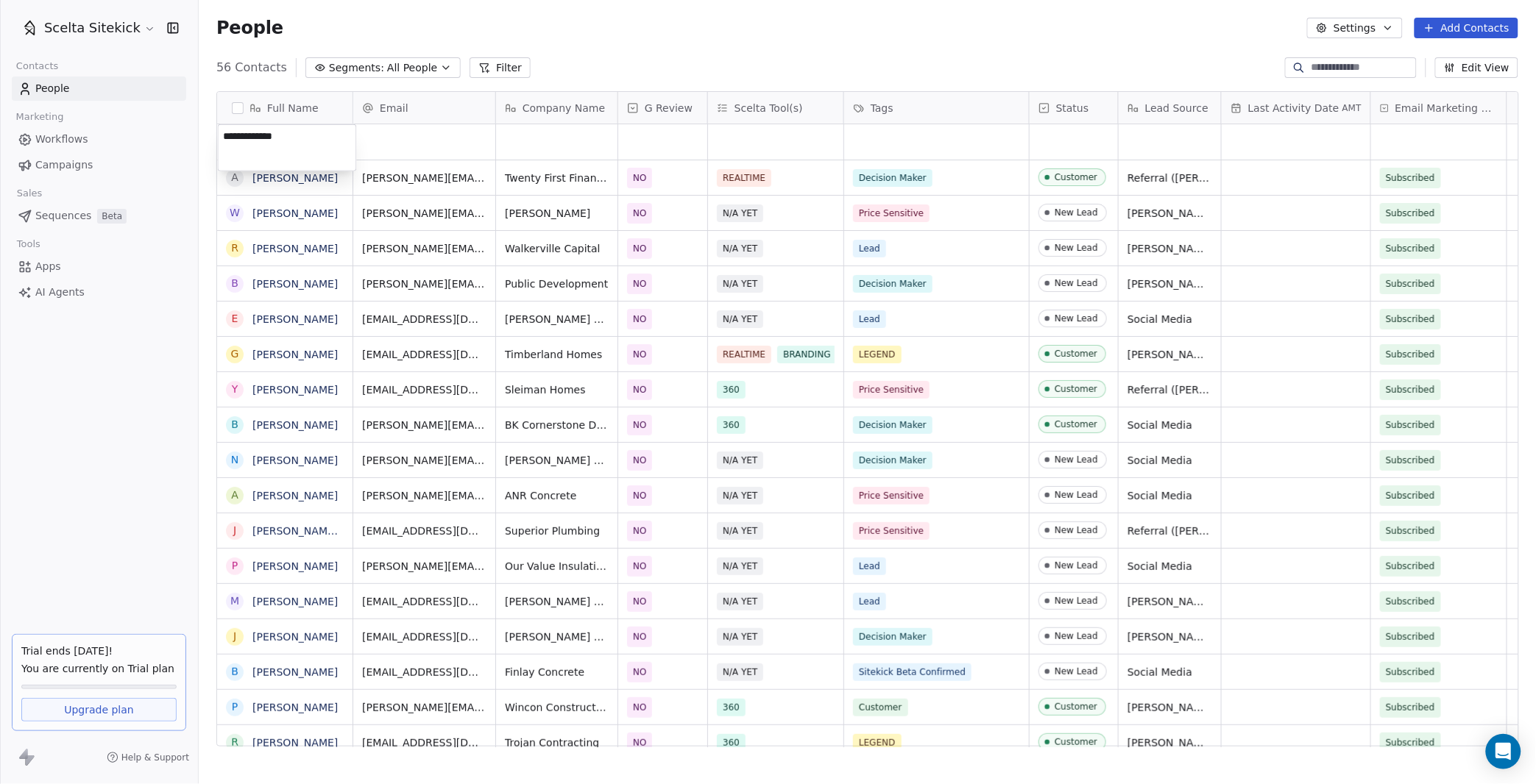
type textarea "**********"
click at [378, 144] on div "grid" at bounding box center [424, 142] width 142 height 35
paste input "**********"
type input "**********"
click at [545, 128] on html "Scelta Sitekick Contacts People Marketing Workflows Campaigns Sales Sequences B…" at bounding box center [768, 392] width 1536 height 784
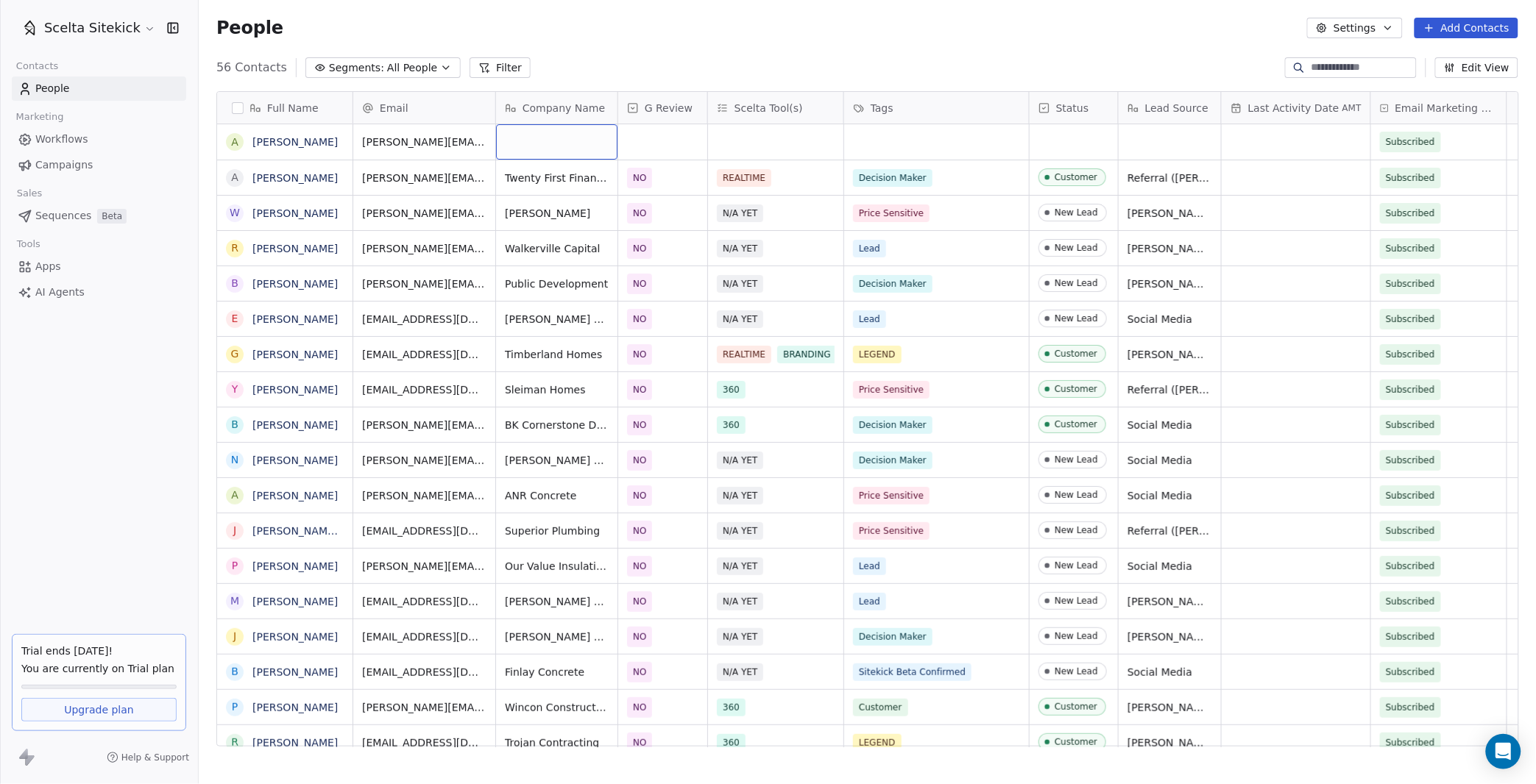
click at [539, 136] on div "grid" at bounding box center [556, 142] width 121 height 35
type textarea "**********"
click at [660, 219] on span "NO" at bounding box center [649, 216] width 22 height 16
click at [747, 143] on div "grid" at bounding box center [775, 142] width 135 height 35
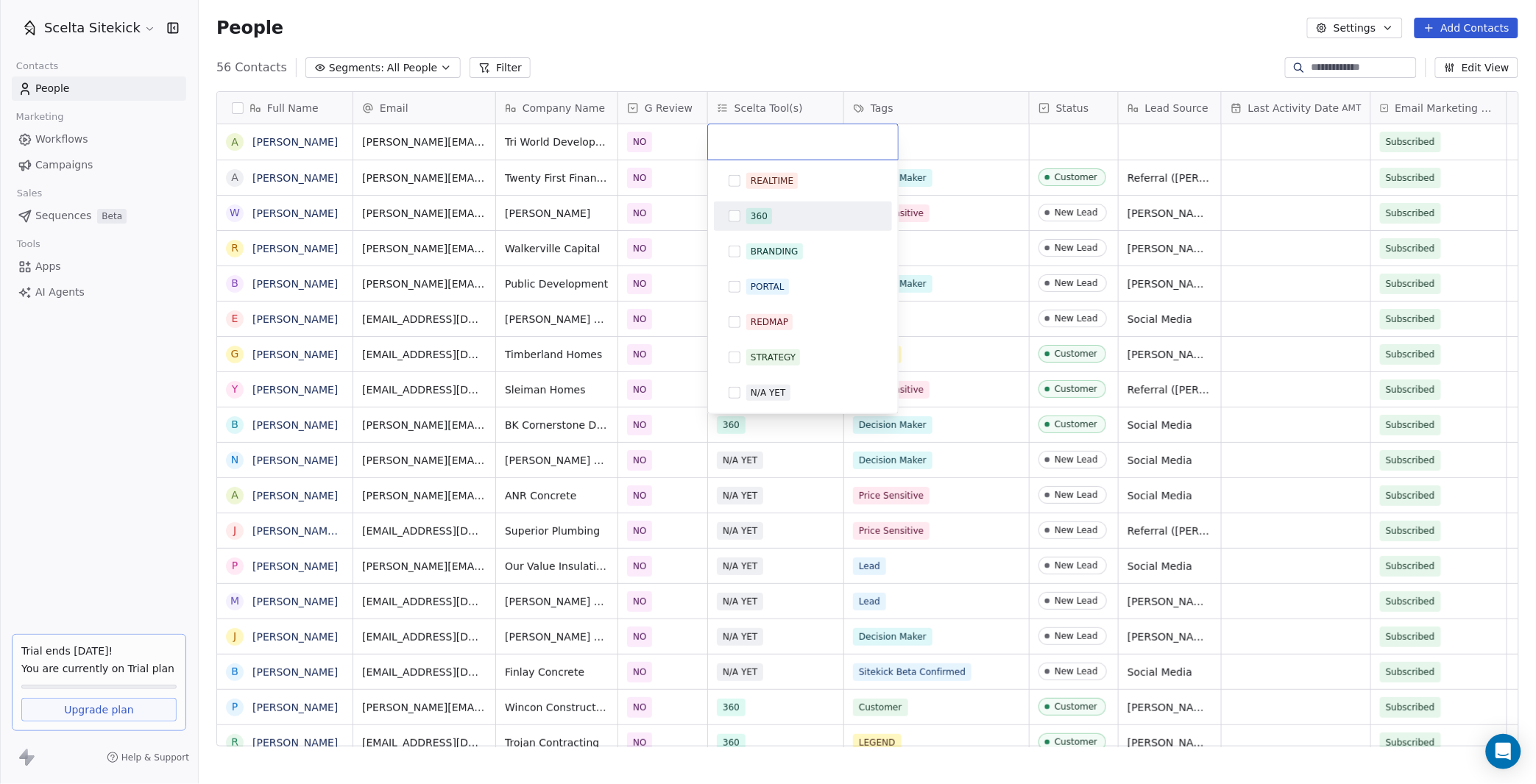
click at [747, 219] on span "360" at bounding box center [759, 216] width 26 height 16
click at [916, 147] on html "Scelta Sitekick Contacts People Marketing Workflows Campaigns Sales Sequences B…" at bounding box center [768, 392] width 1536 height 784
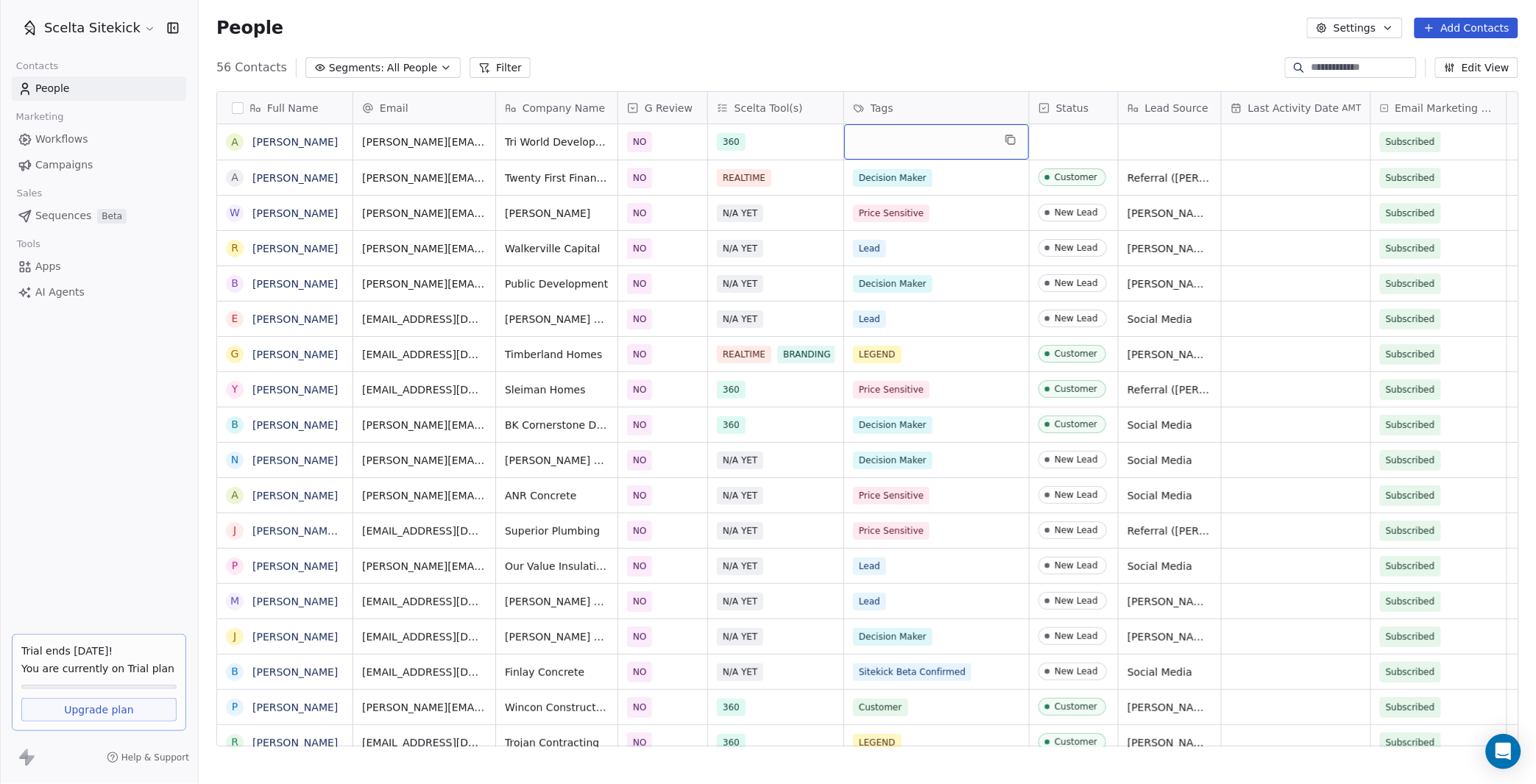
click at [883, 139] on div "grid" at bounding box center [936, 142] width 185 height 35
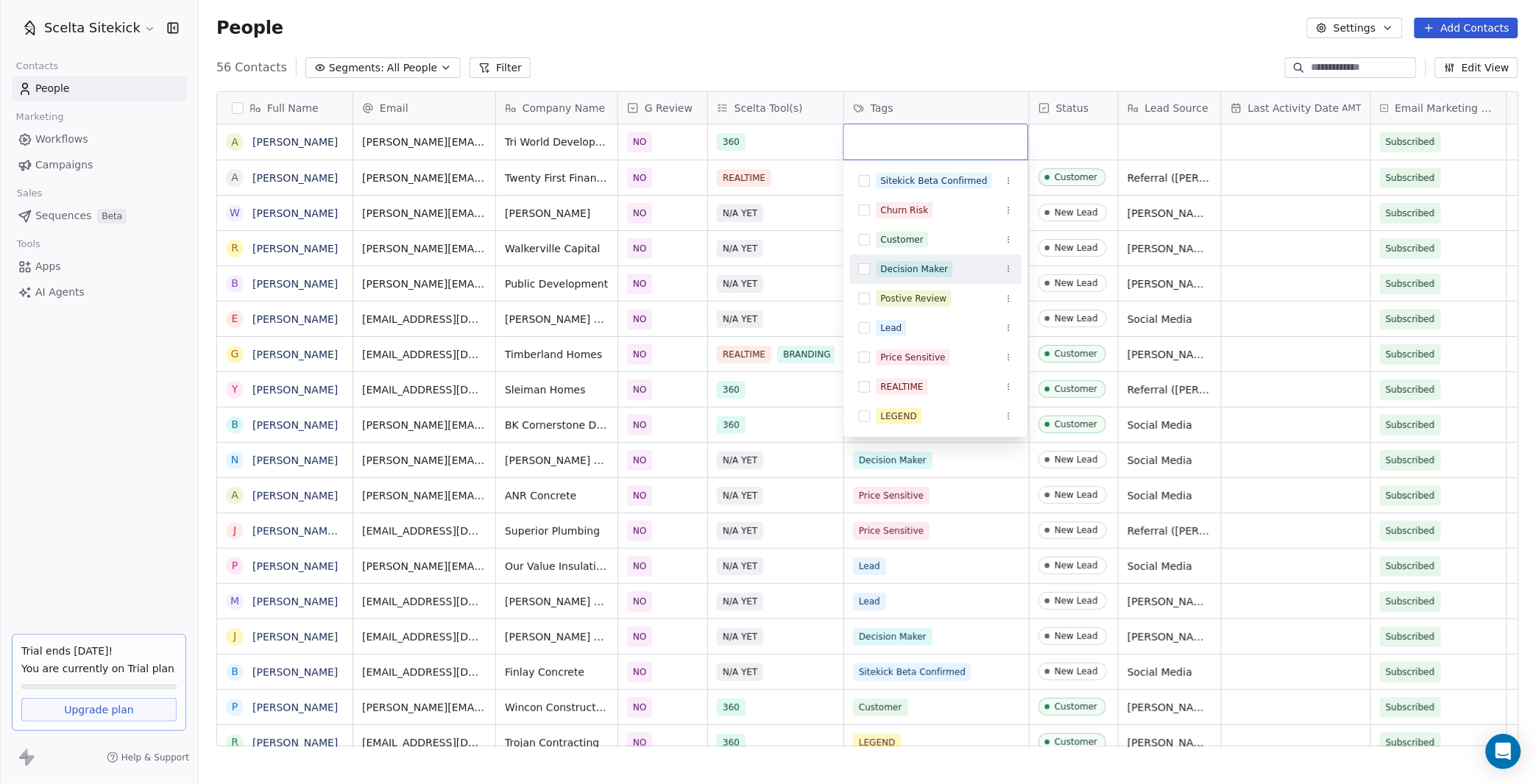
click at [894, 268] on div "Decision Maker" at bounding box center [915, 269] width 68 height 13
click at [1095, 150] on html "Scelta Sitekick Contacts People Marketing Workflows Campaigns Sales Sequences B…" at bounding box center [768, 392] width 1536 height 784
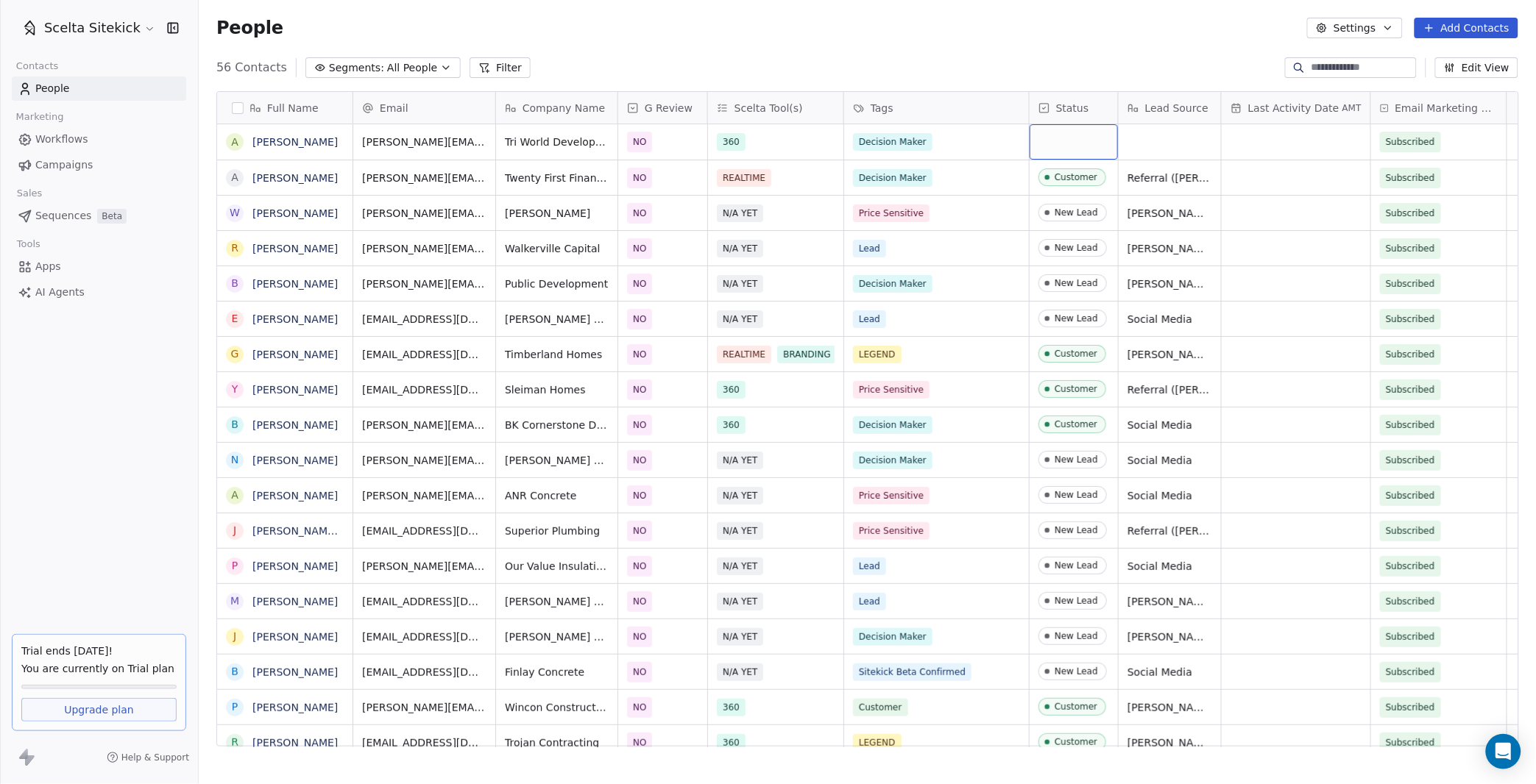
click at [1058, 150] on div "grid" at bounding box center [1073, 142] width 88 height 35
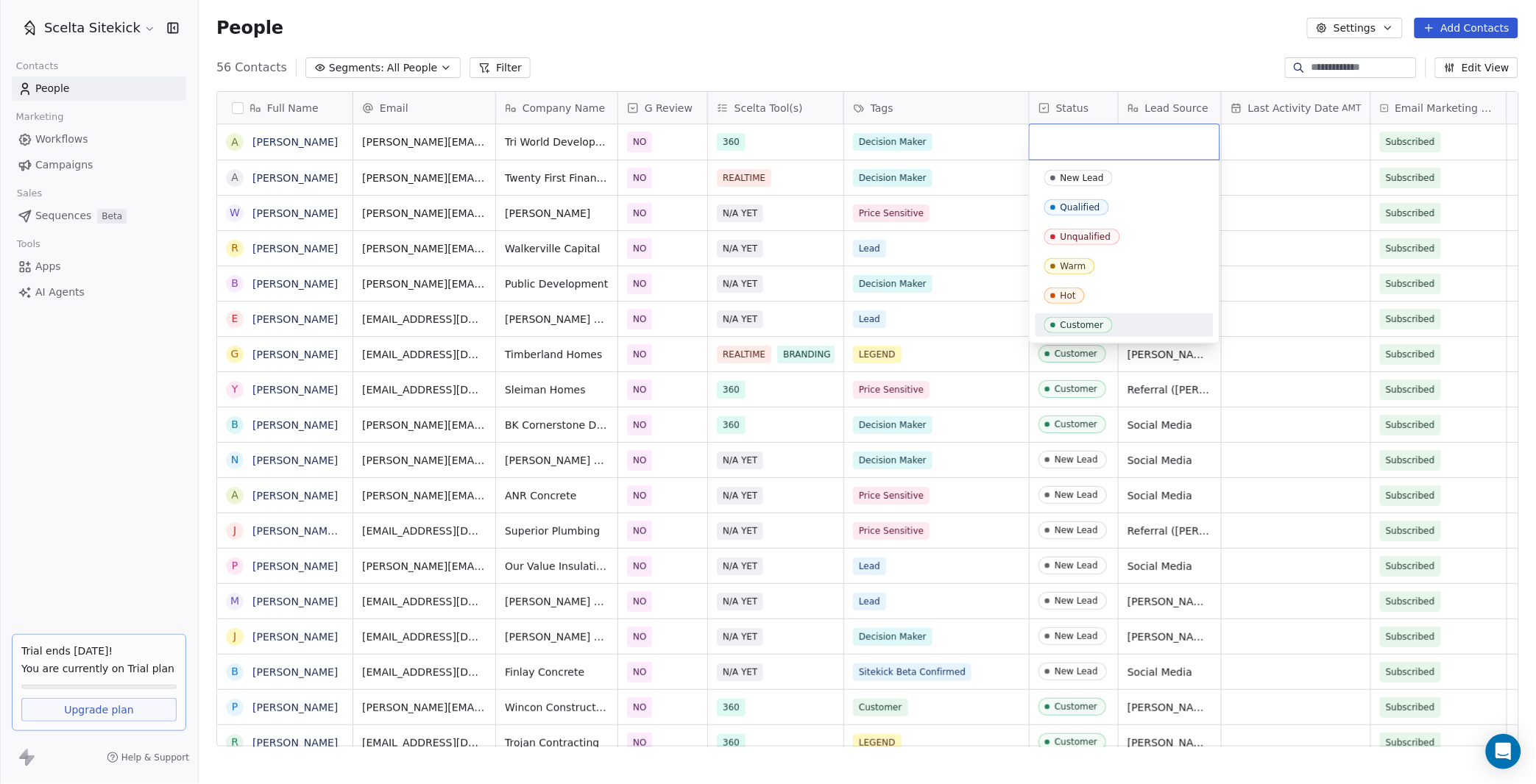
click at [1072, 320] on div "Customer" at bounding box center [1081, 325] width 44 height 10
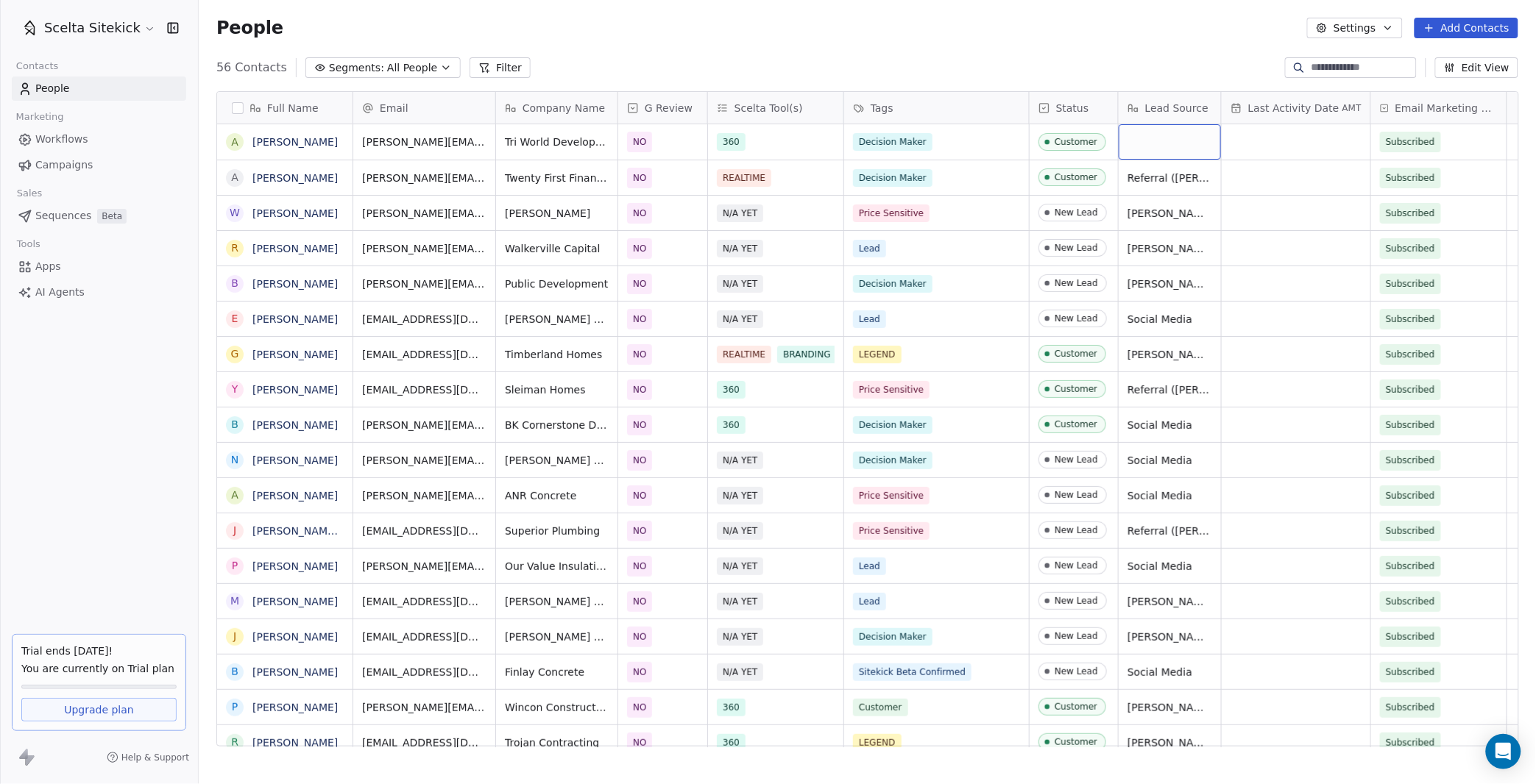
click at [1175, 145] on div "grid" at bounding box center [1170, 142] width 102 height 35
type textarea "**********"
click at [1438, 24] on button "Add Contacts" at bounding box center [1467, 27] width 104 height 21
click at [1411, 52] on div "Create new contact" at bounding box center [1463, 59] width 119 height 16
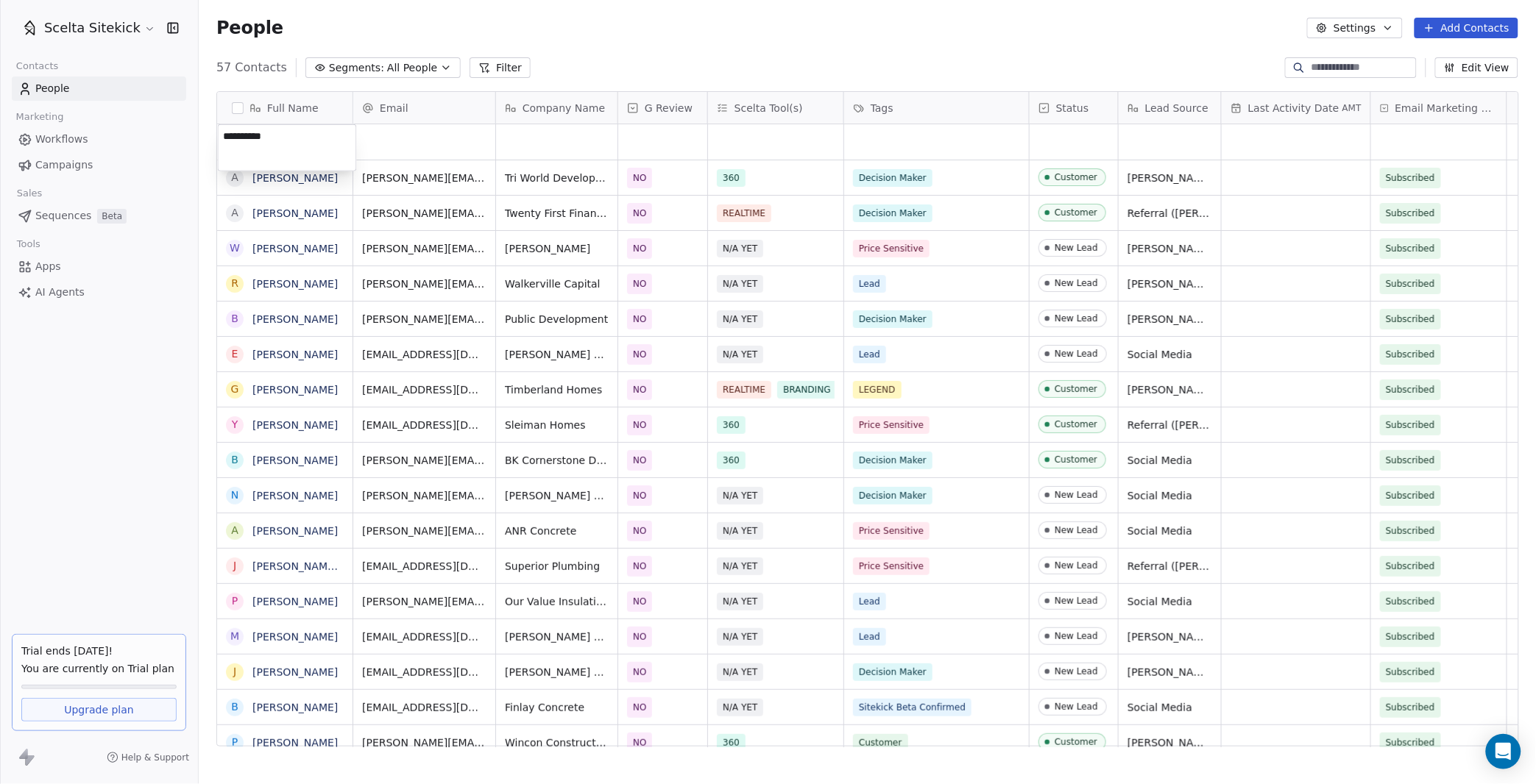
type textarea "**********"
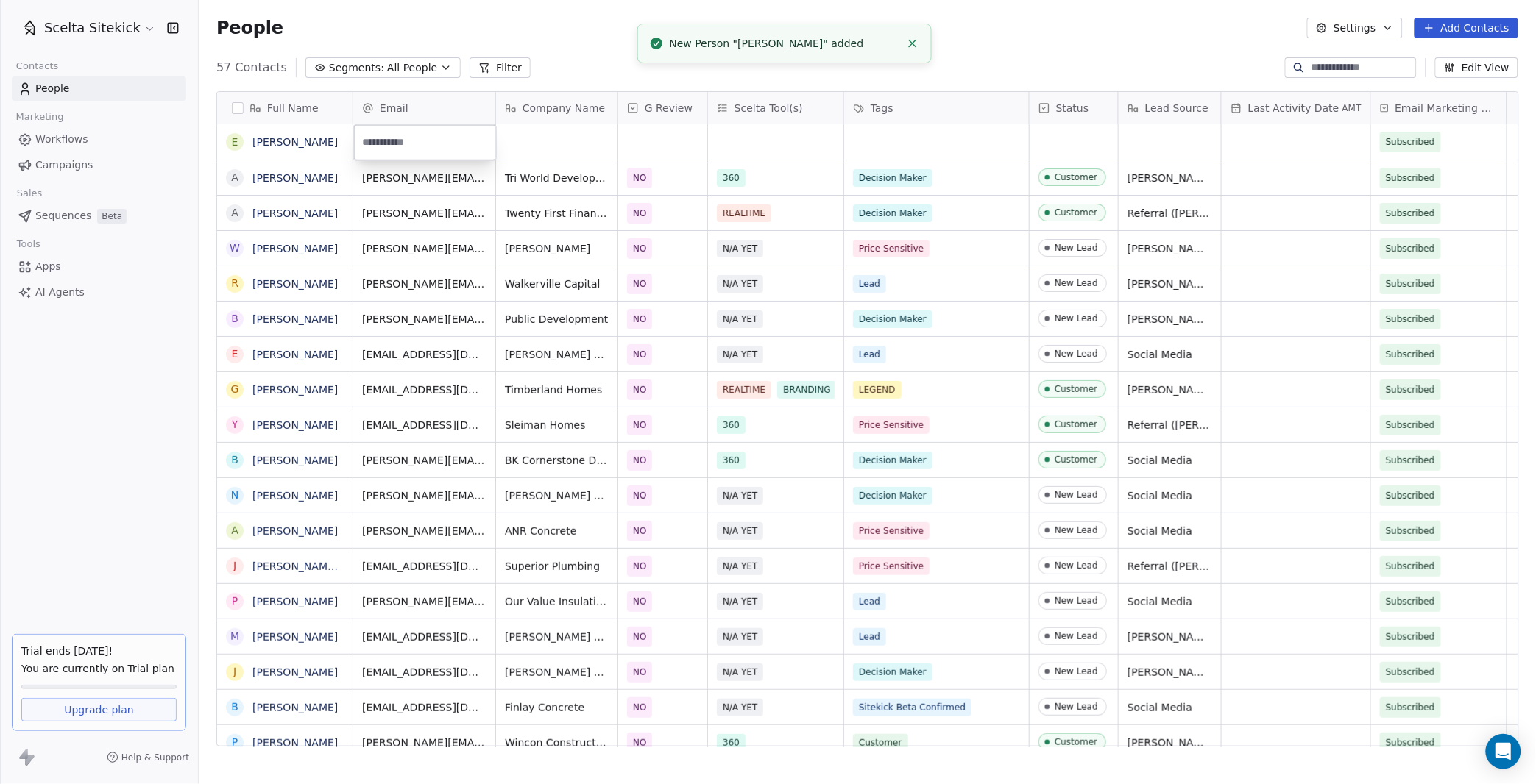
type input "**********"
click at [568, 135] on html "Scelta Sitekick Contacts People Marketing Workflows Campaigns Sales Sequences B…" at bounding box center [768, 392] width 1536 height 784
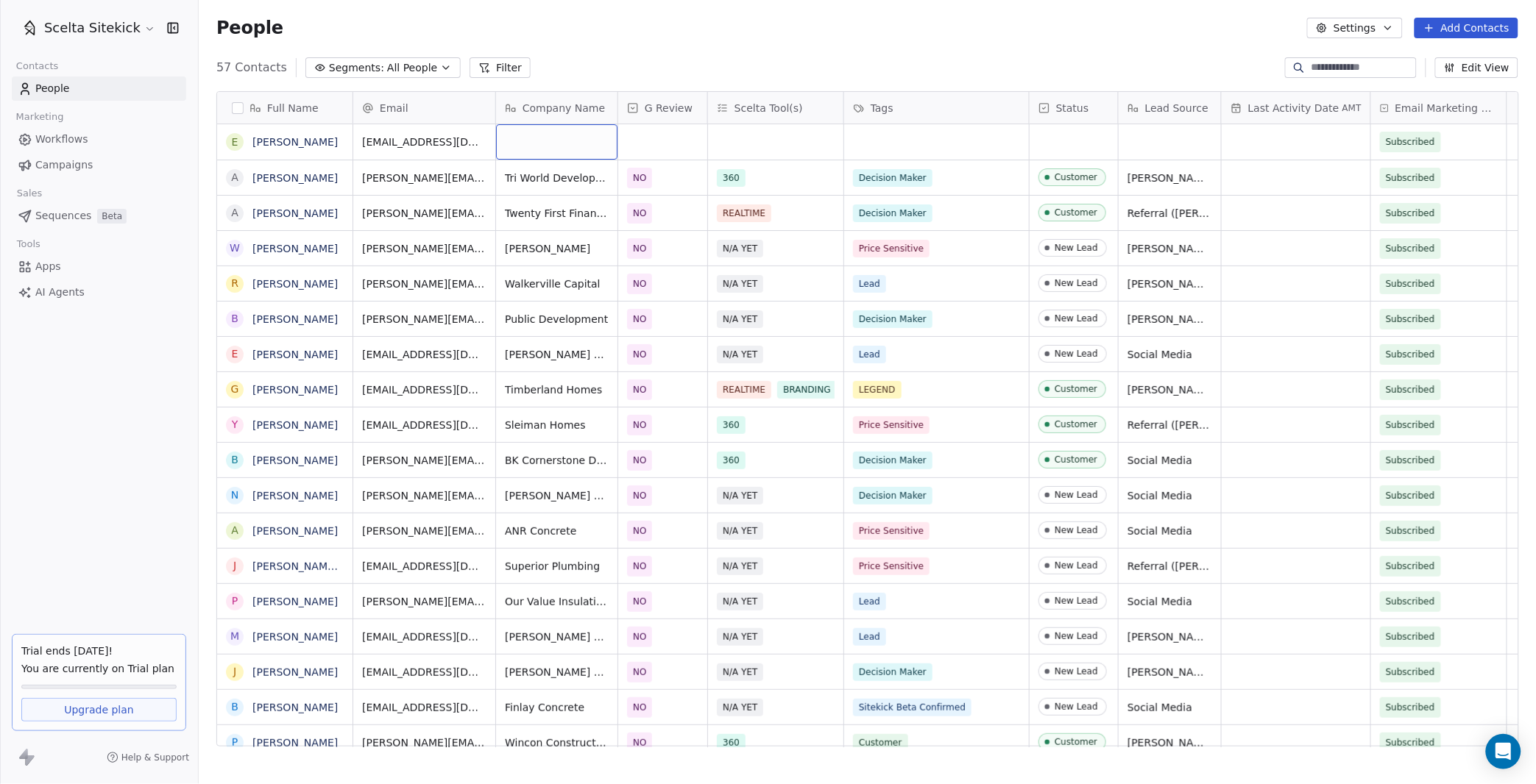
click at [568, 135] on div "grid" at bounding box center [556, 142] width 121 height 35
click at [554, 142] on div "grid" at bounding box center [556, 142] width 121 height 35
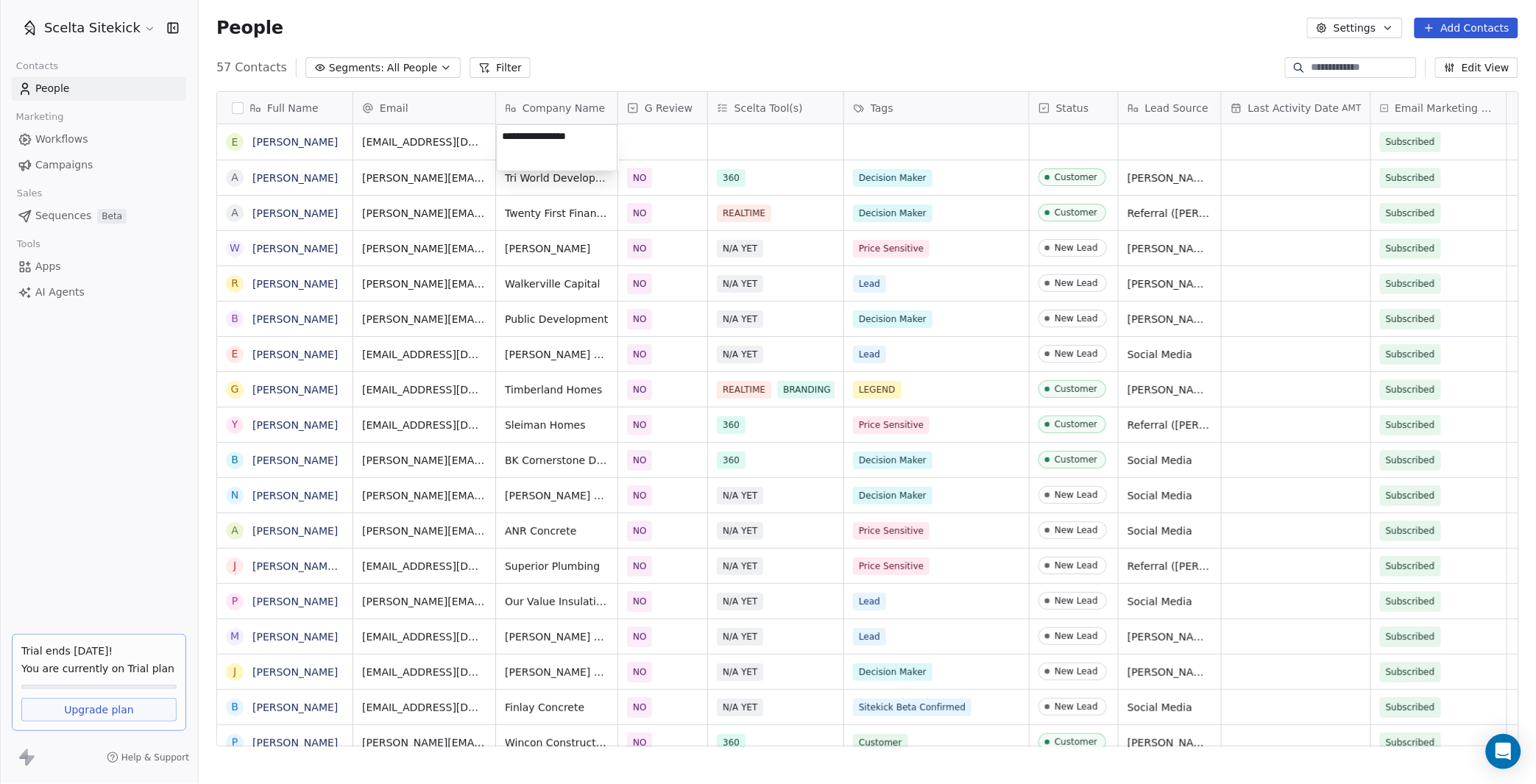
type textarea "**********"
click at [632, 134] on div "grid" at bounding box center [662, 142] width 89 height 35
click at [647, 181] on div "YES" at bounding box center [652, 181] width 17 height 13
click at [752, 143] on div "grid" at bounding box center [775, 142] width 135 height 35
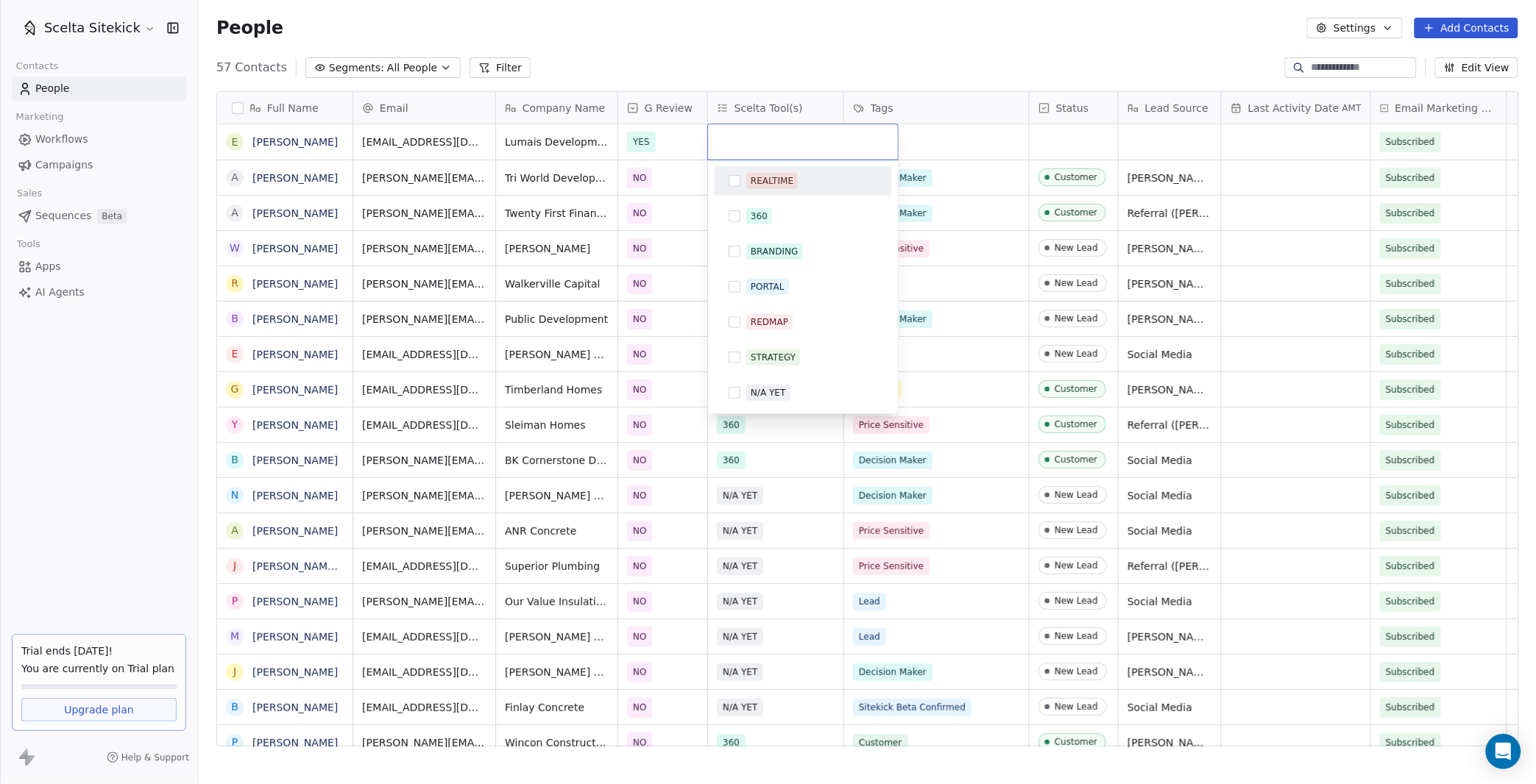
click at [982, 141] on html "Scelta Sitekick Contacts People Marketing Workflows Campaigns Sales Sequences B…" at bounding box center [768, 392] width 1536 height 784
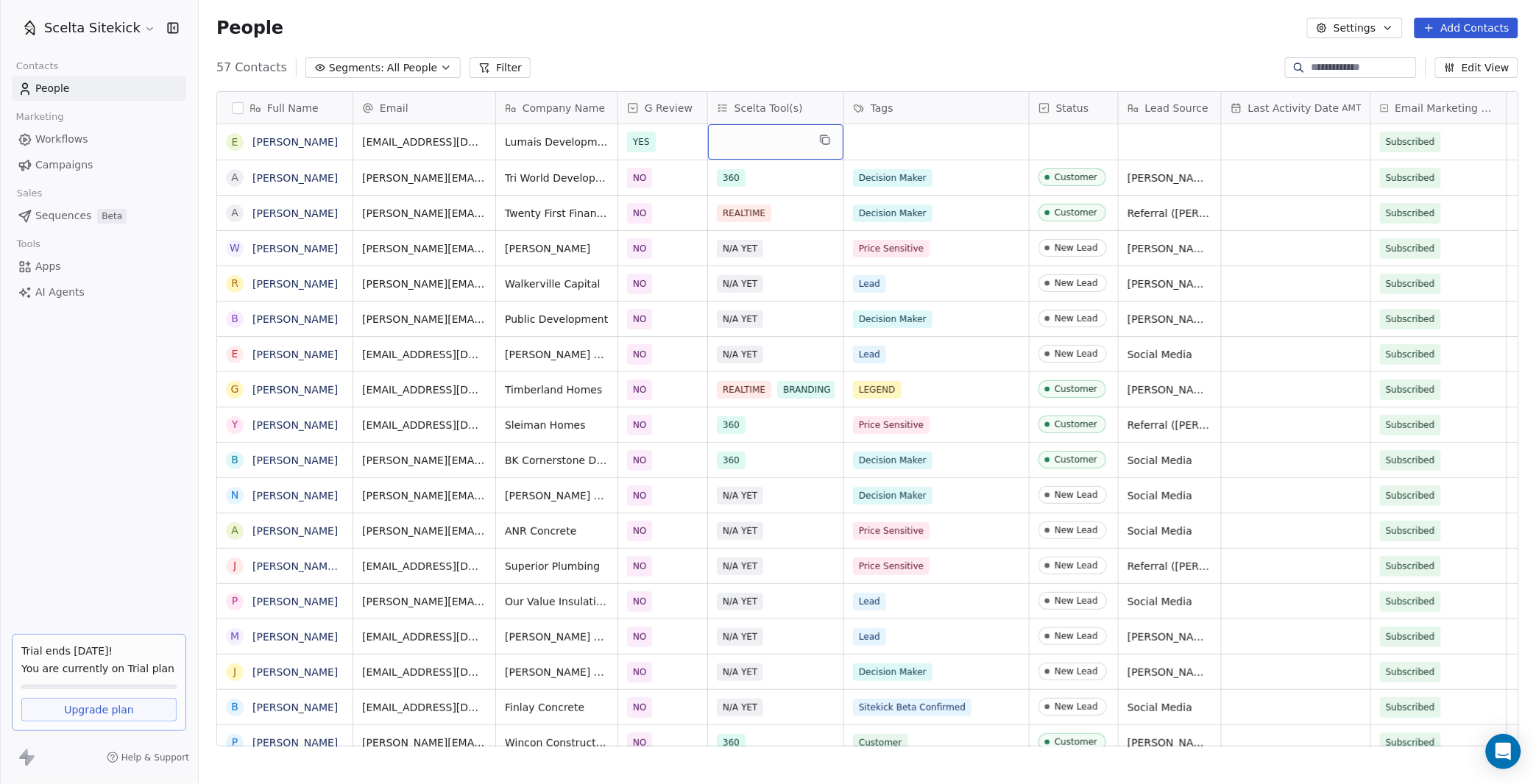
click at [812, 128] on div "grid" at bounding box center [775, 142] width 135 height 35
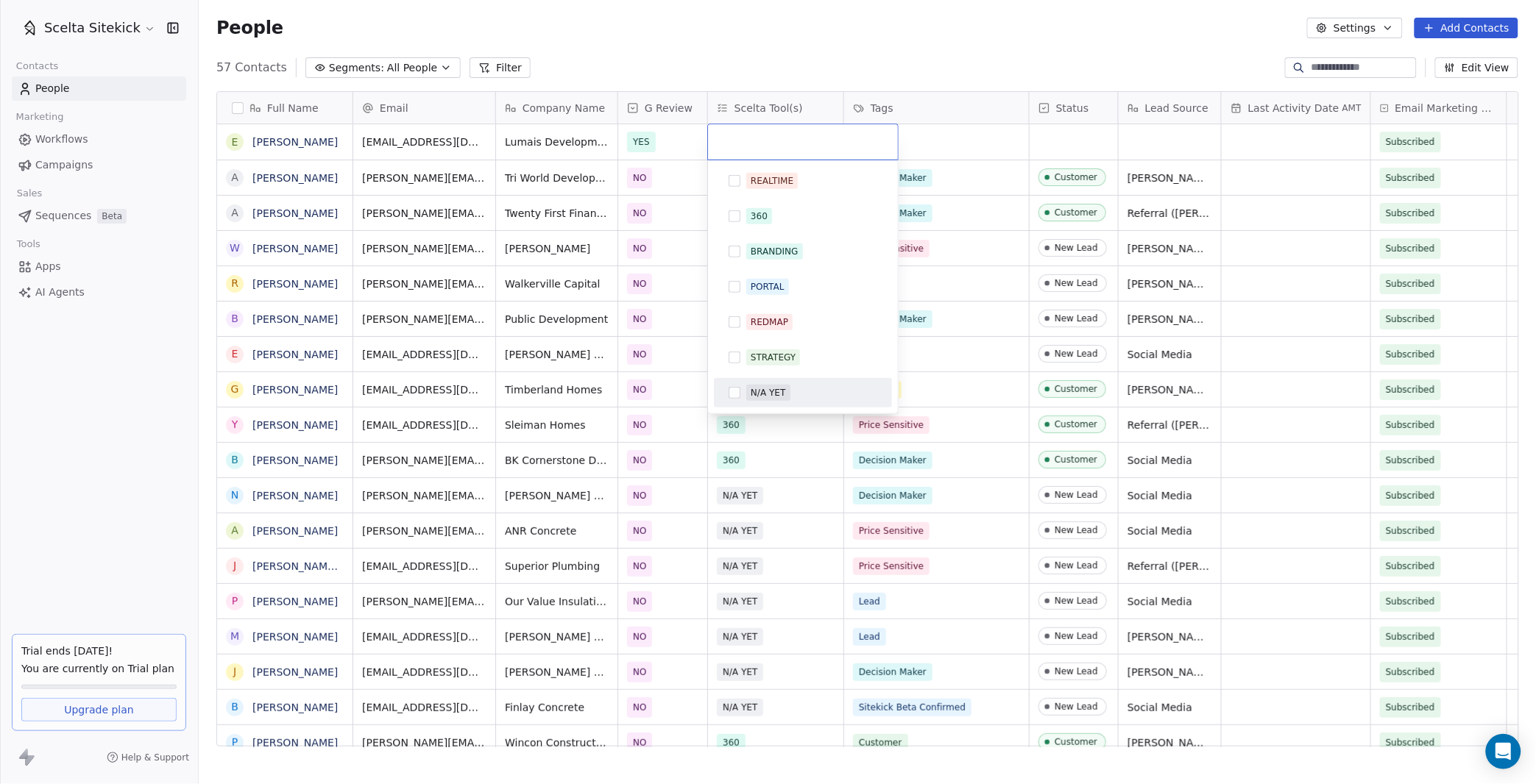
click at [764, 392] on div "N/A YET" at bounding box center [768, 392] width 35 height 13
click at [917, 133] on html "Scelta Sitekick Contacts People Marketing Workflows Campaigns Sales Sequences B…" at bounding box center [768, 392] width 1536 height 784
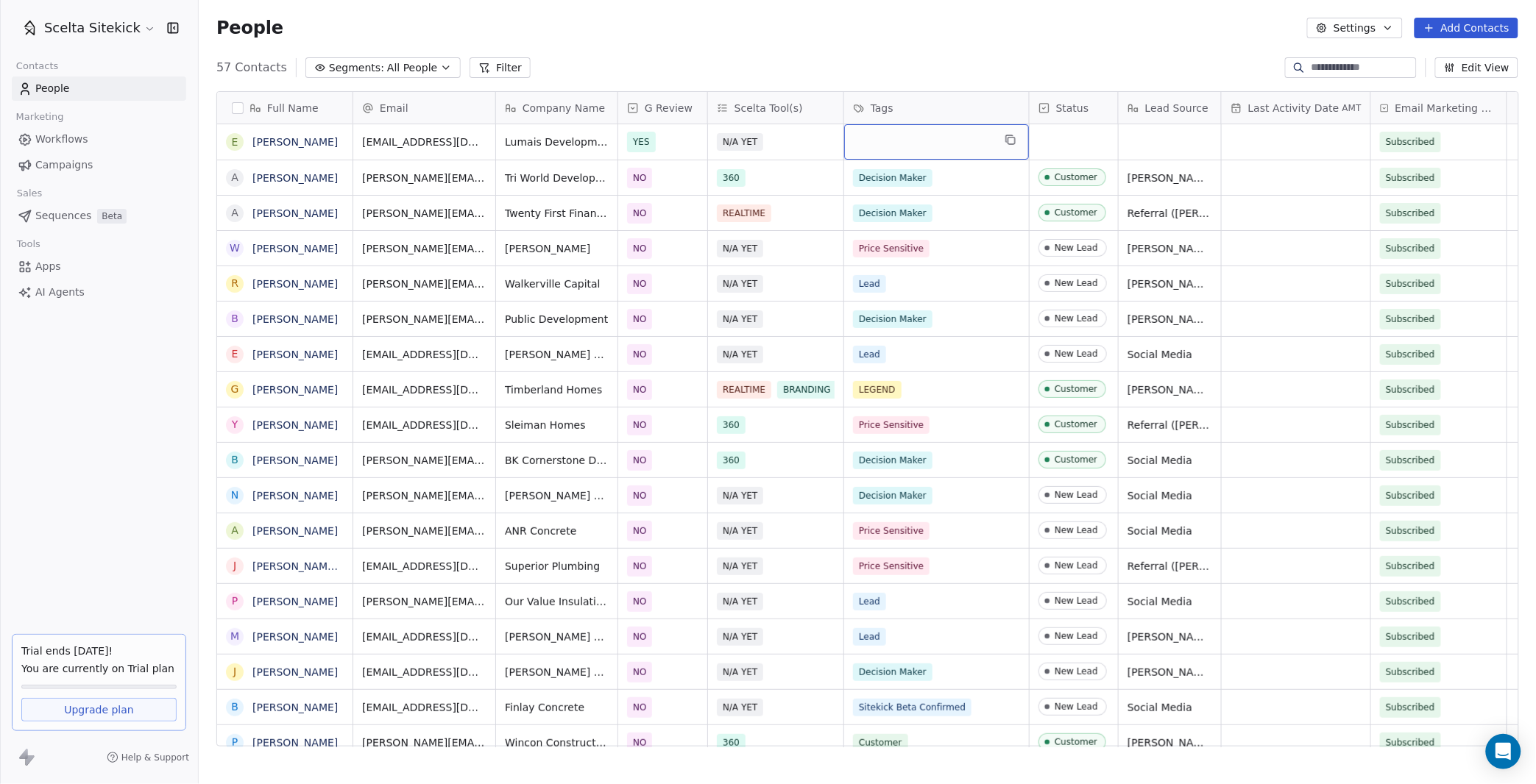
click at [910, 137] on div "grid" at bounding box center [936, 142] width 185 height 35
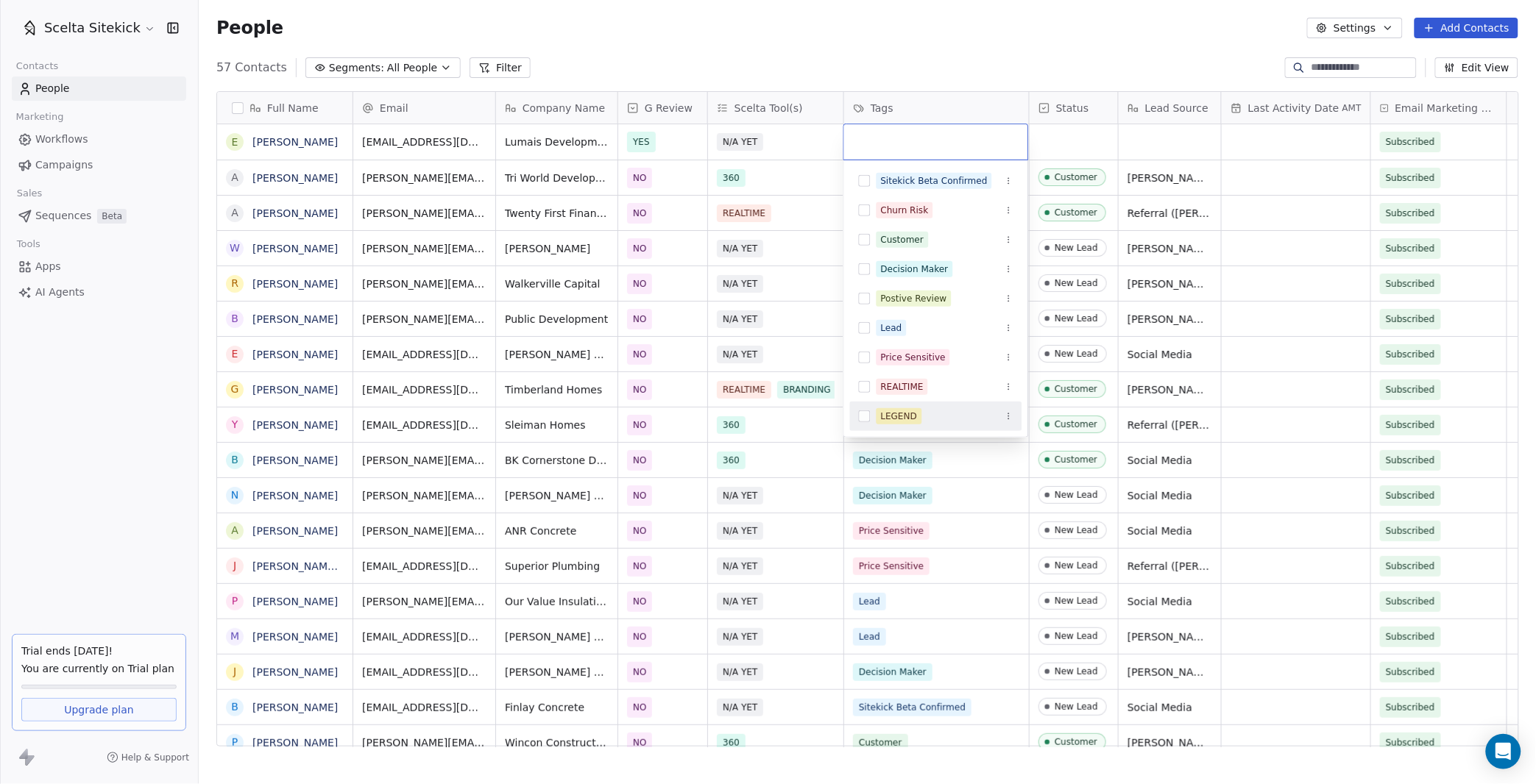
click at [921, 408] on div "LEGEND" at bounding box center [945, 416] width 137 height 16
click at [1084, 146] on html "Scelta Sitekick Contacts People Marketing Workflows Campaigns Sales Sequences B…" at bounding box center [768, 392] width 1536 height 784
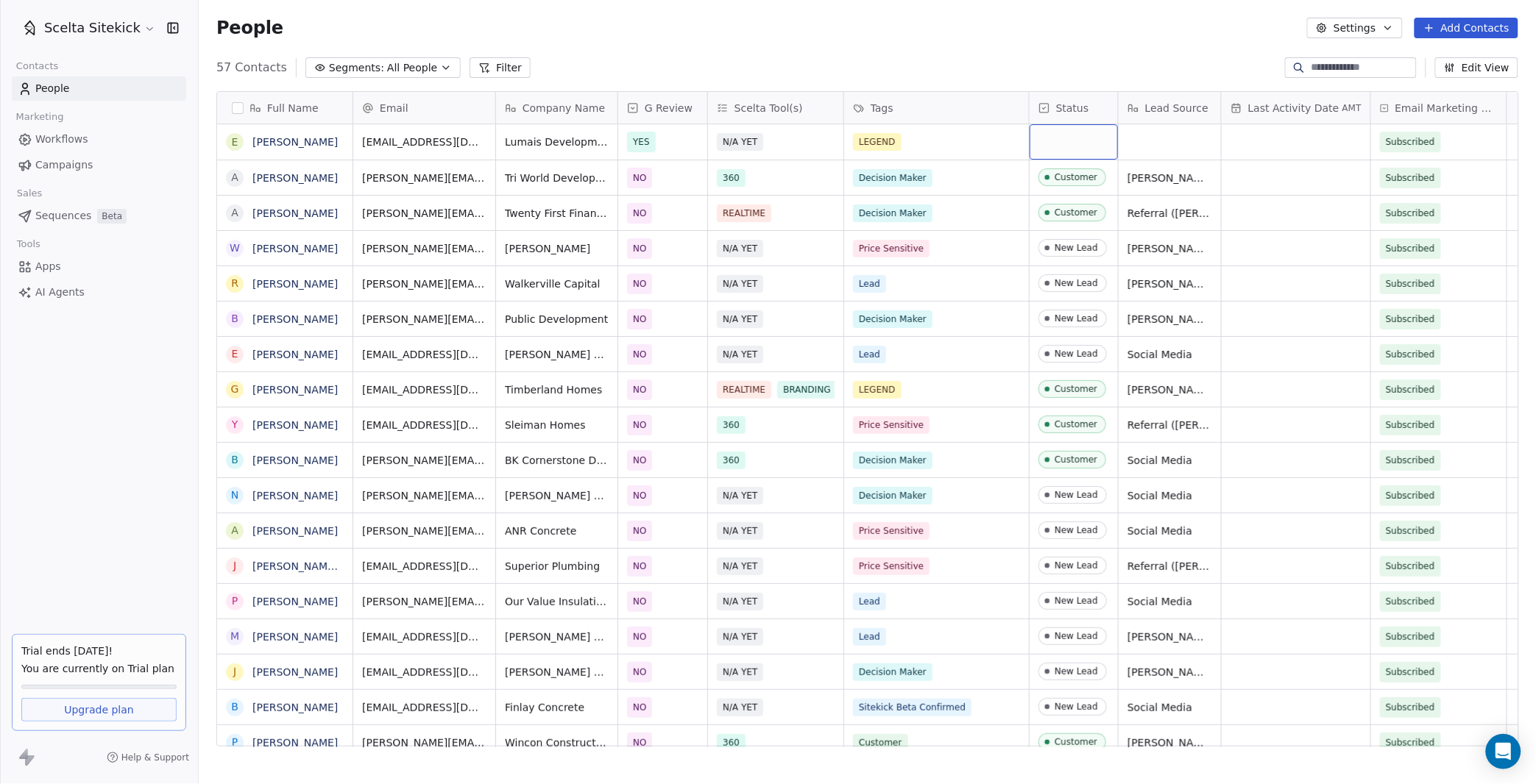
click at [1059, 143] on div "grid" at bounding box center [1073, 142] width 88 height 35
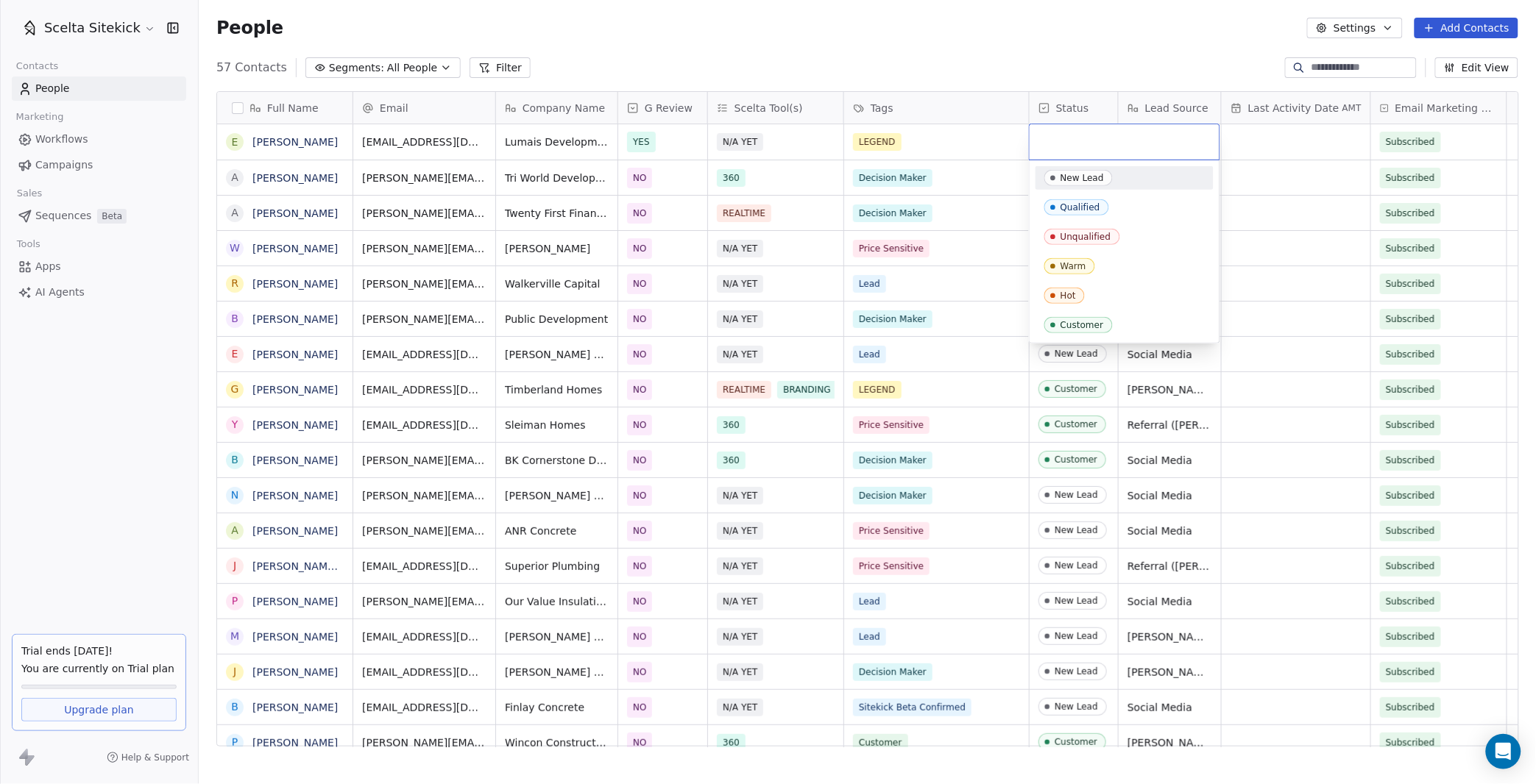
click at [1076, 176] on div "New Lead" at bounding box center [1081, 178] width 44 height 10
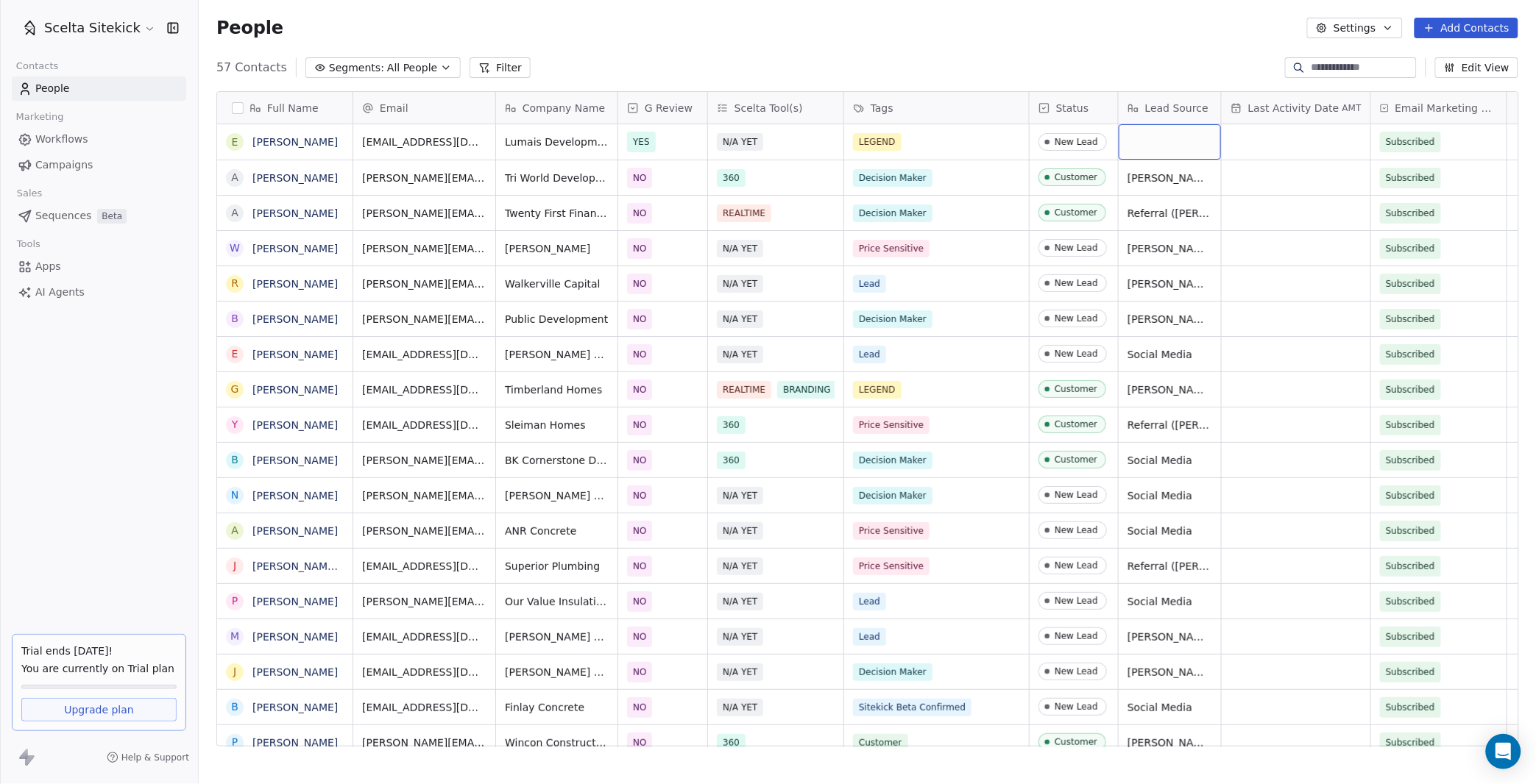
click at [1169, 153] on div "grid" at bounding box center [1170, 142] width 102 height 35
click at [1169, 153] on textarea at bounding box center [1170, 148] width 101 height 45
type textarea "**********"
click at [1441, 23] on button "Add Contacts" at bounding box center [1467, 27] width 104 height 21
click at [1429, 63] on span "Create new contact" at bounding box center [1472, 59] width 101 height 16
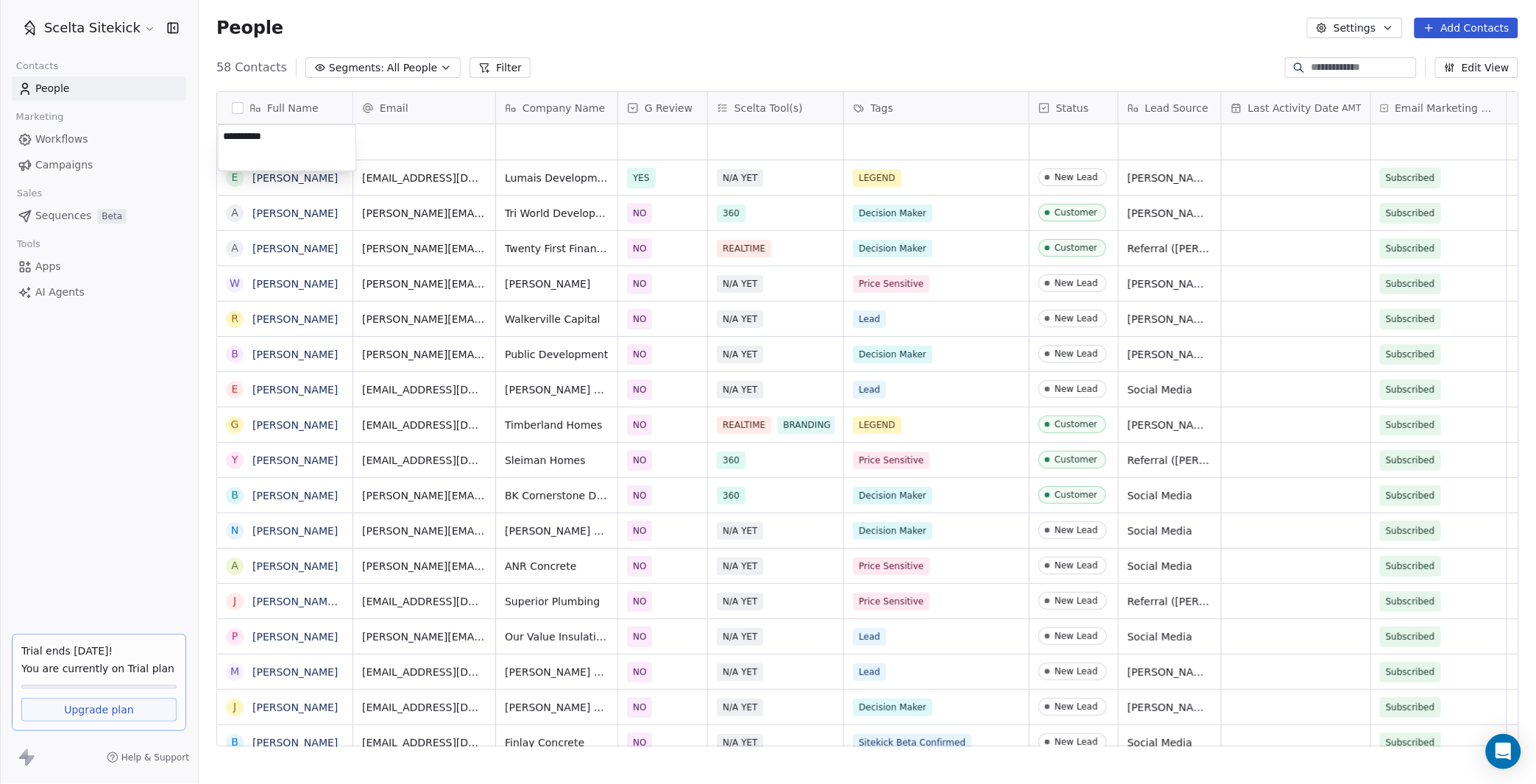
type textarea "**********"
click at [313, 143] on span "[PERSON_NAME]" at bounding box center [295, 142] width 85 height 15
type textarea "**********"
type input "**********"
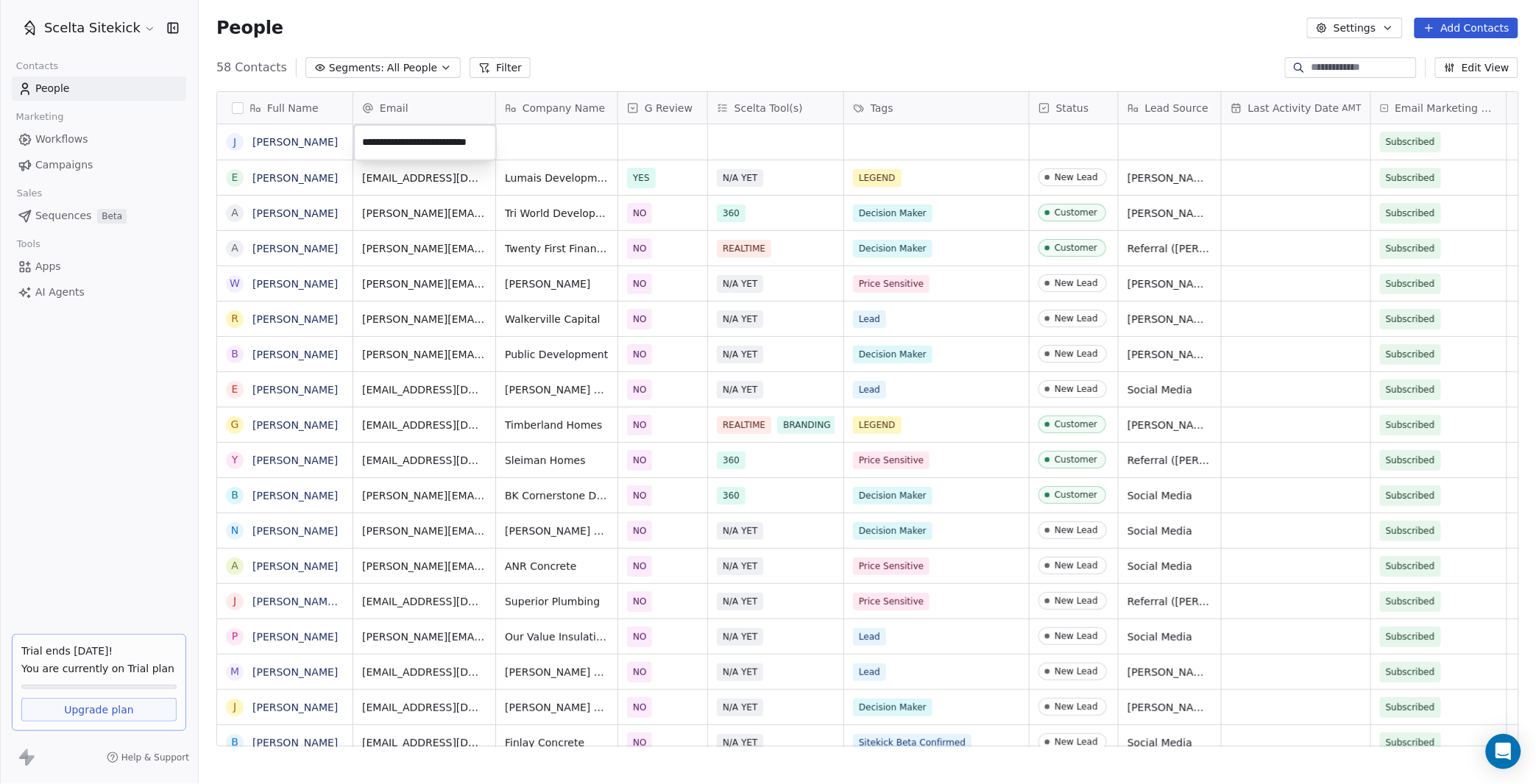
click at [522, 151] on html "Scelta Sitekick Contacts People Marketing Workflows Campaigns Sales Sequences B…" at bounding box center [768, 392] width 1536 height 784
click at [522, 151] on div "grid" at bounding box center [556, 142] width 121 height 35
click at [539, 135] on div "grid" at bounding box center [556, 142] width 121 height 35
type textarea "**********"
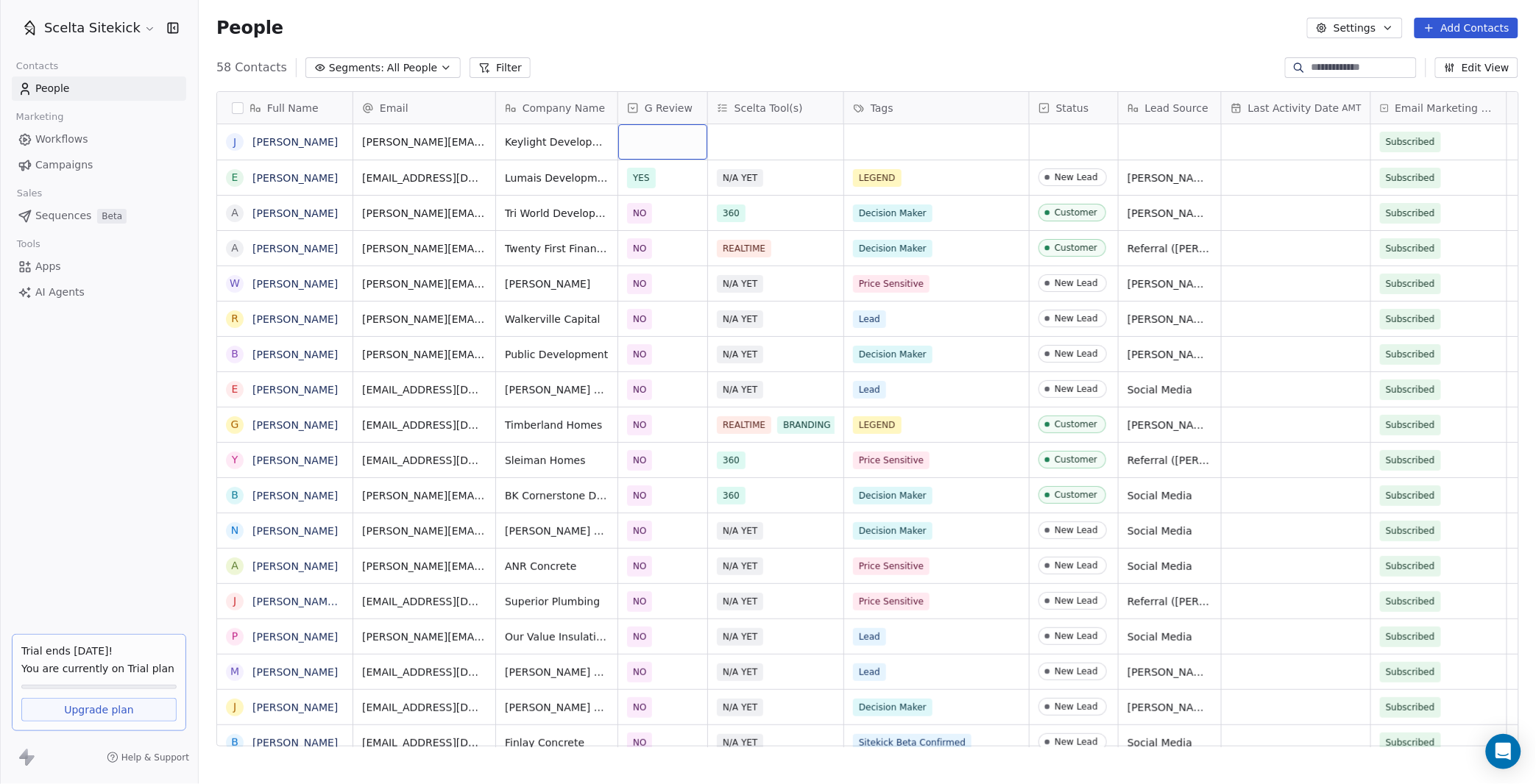
click at [662, 147] on div "grid" at bounding box center [662, 142] width 89 height 35
click at [660, 176] on span "YES" at bounding box center [651, 181] width 26 height 16
click at [743, 138] on div "grid" at bounding box center [775, 142] width 135 height 35
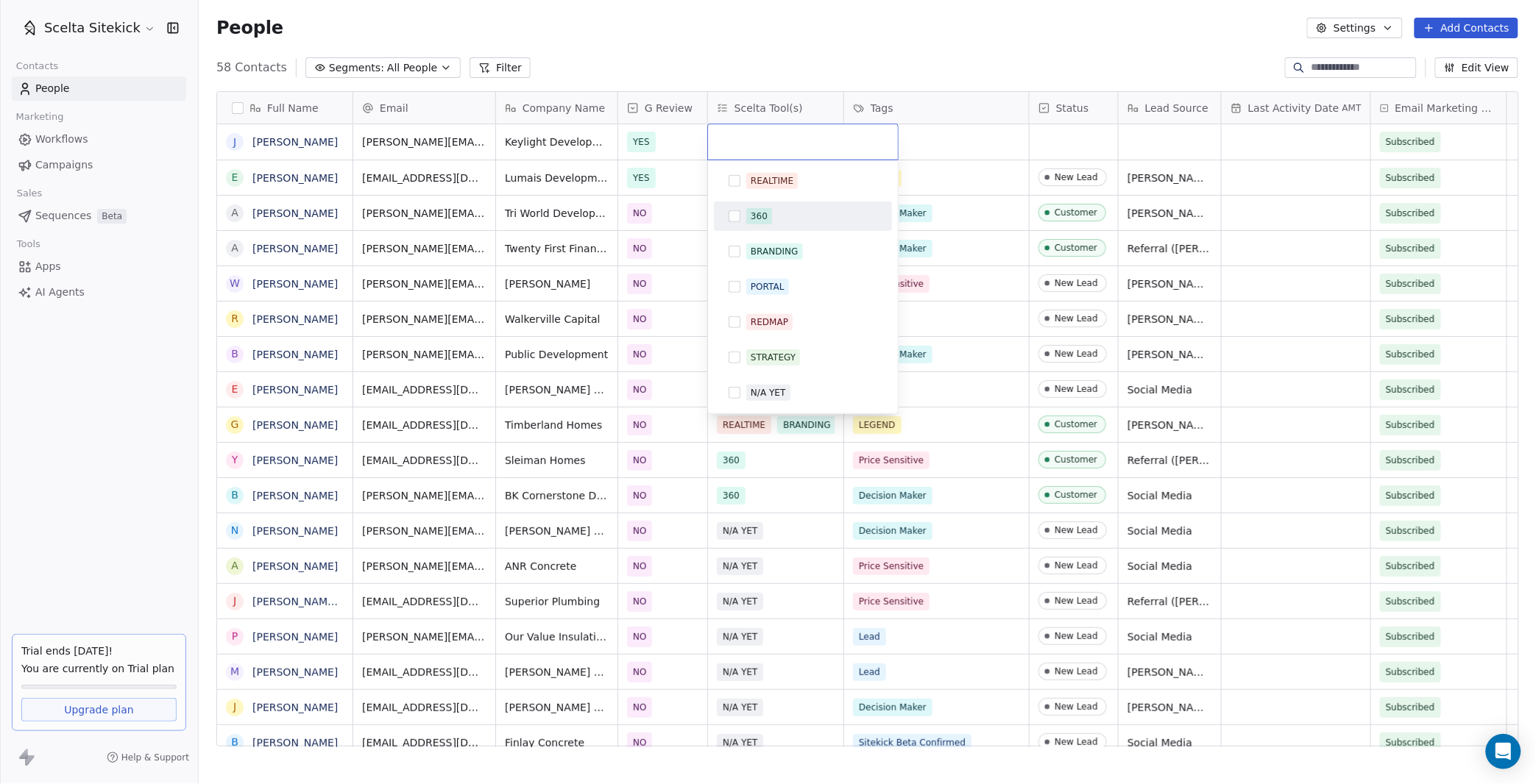
click at [760, 214] on div "360" at bounding box center [759, 216] width 17 height 13
click at [910, 153] on html "Scelta Sitekick Contacts People Marketing Workflows Campaigns Sales Sequences B…" at bounding box center [768, 392] width 1536 height 784
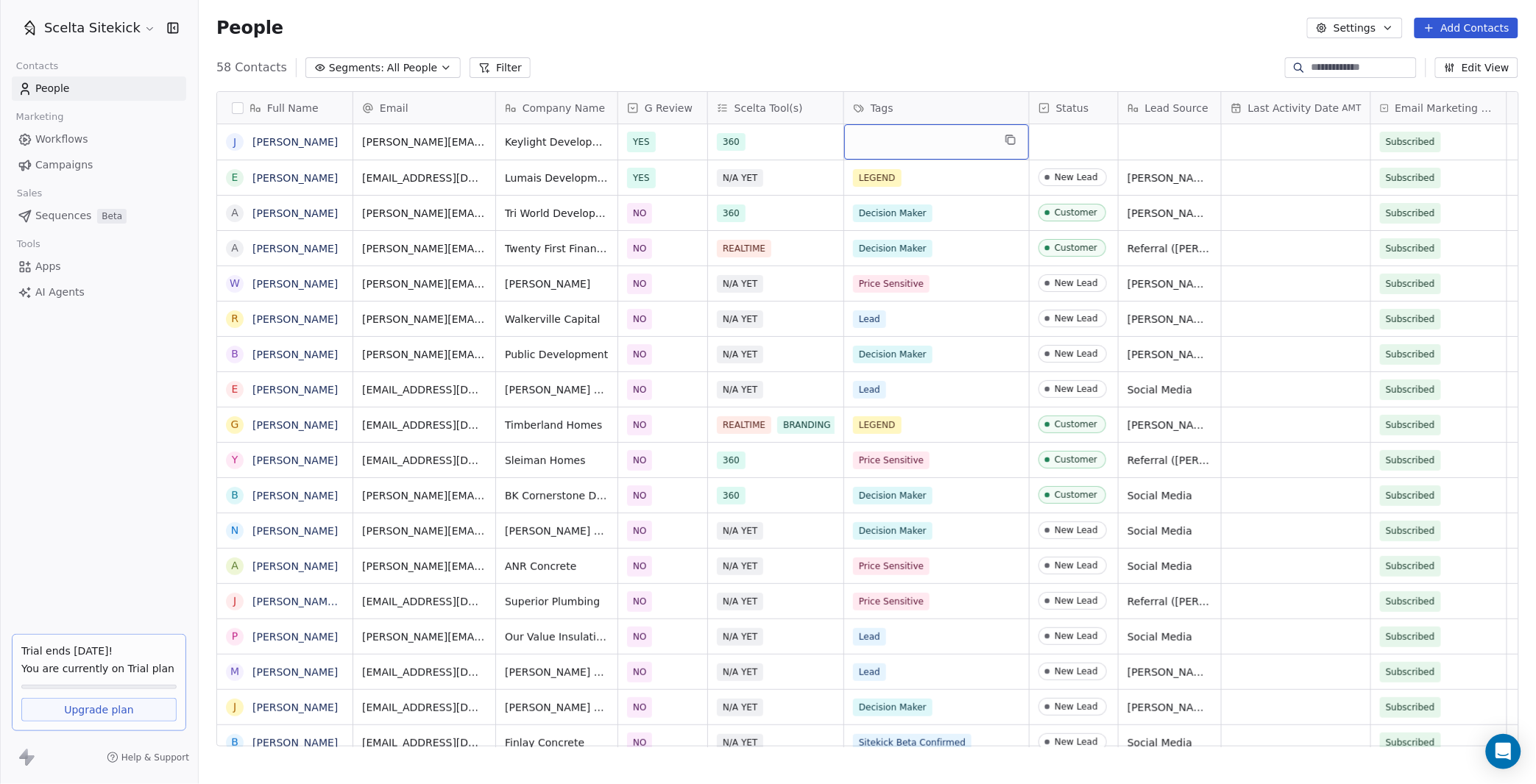
click at [910, 144] on div "grid" at bounding box center [936, 142] width 185 height 35
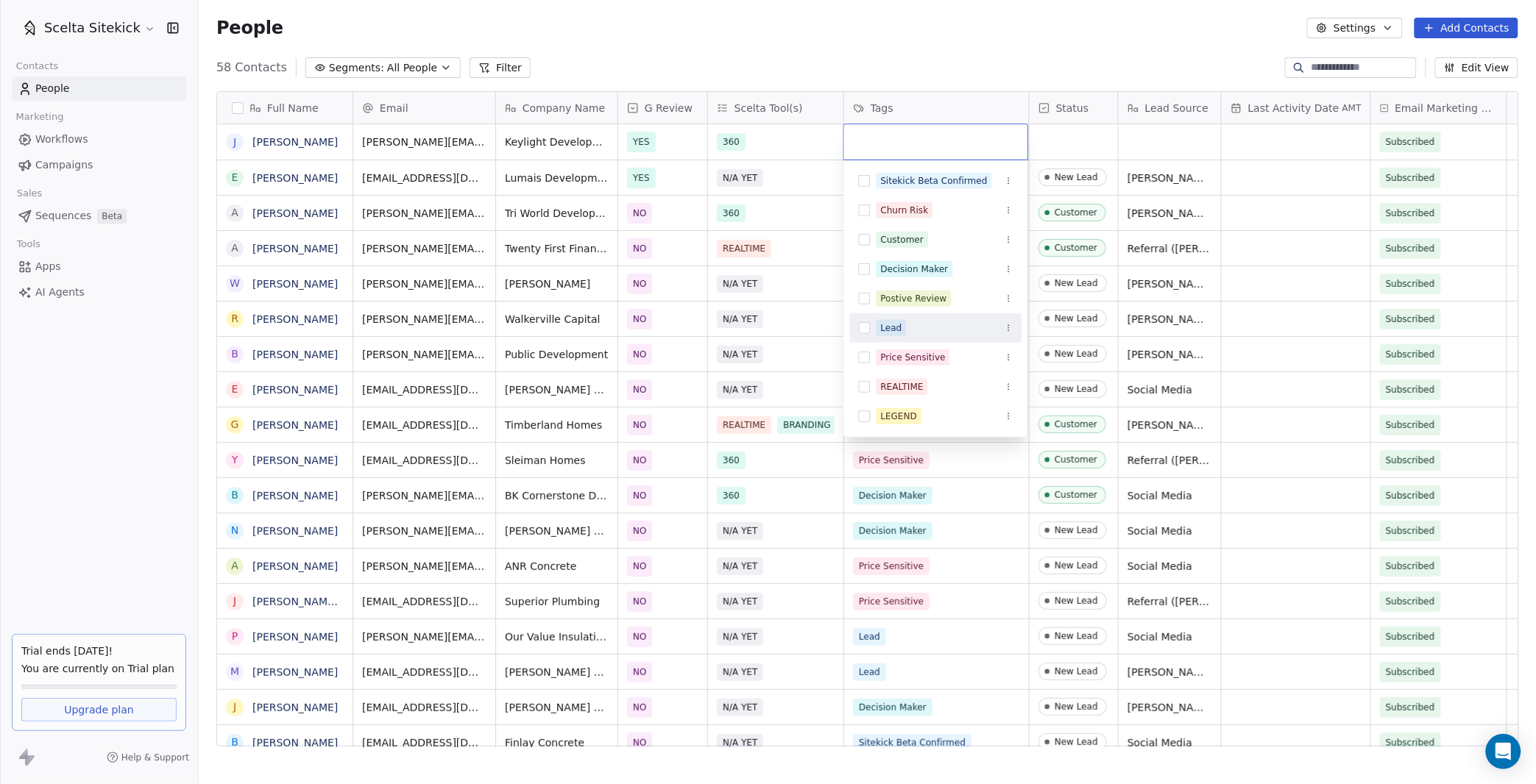
click at [907, 330] on div "Lead" at bounding box center [945, 328] width 137 height 16
click at [1066, 138] on html "Scelta Sitekick Contacts People Marketing Workflows Campaigns Sales Sequences B…" at bounding box center [768, 392] width 1536 height 784
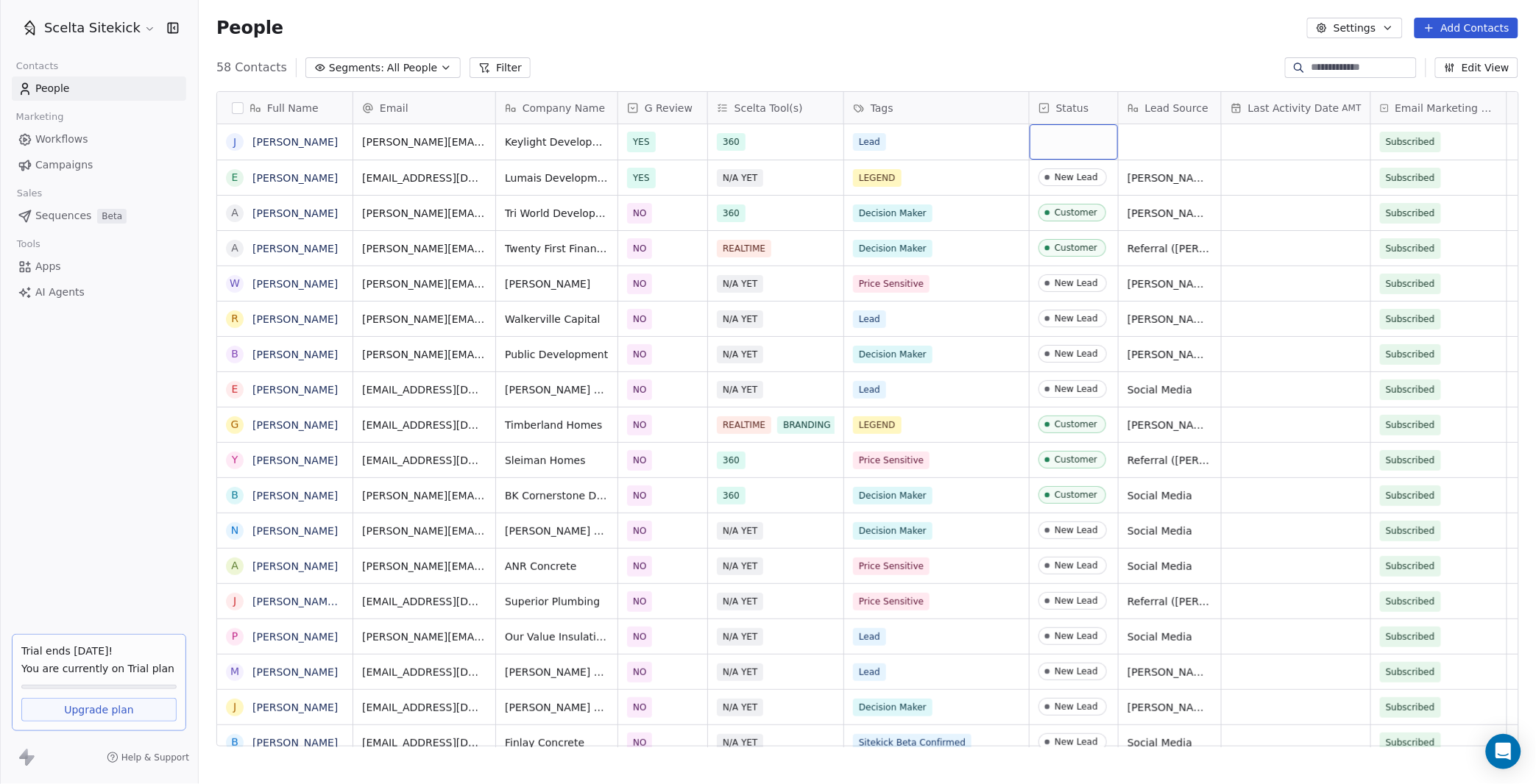
click at [1041, 139] on div "grid" at bounding box center [1073, 142] width 88 height 35
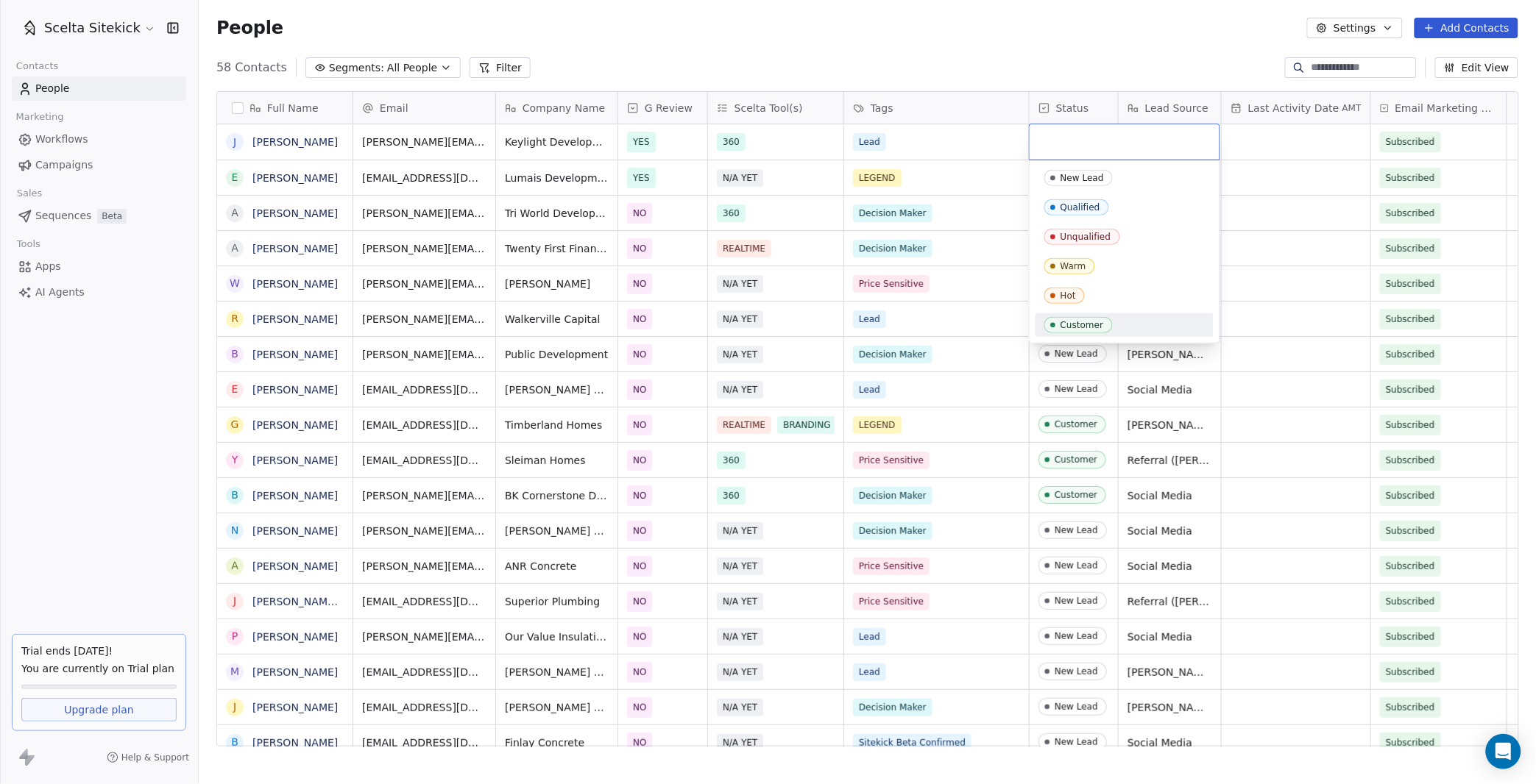
click at [1072, 338] on div "New Lead Qualified Unqualified Warm Hot Customer" at bounding box center [1124, 251] width 190 height 182
click at [1074, 325] on div "Customer" at bounding box center [1081, 325] width 44 height 10
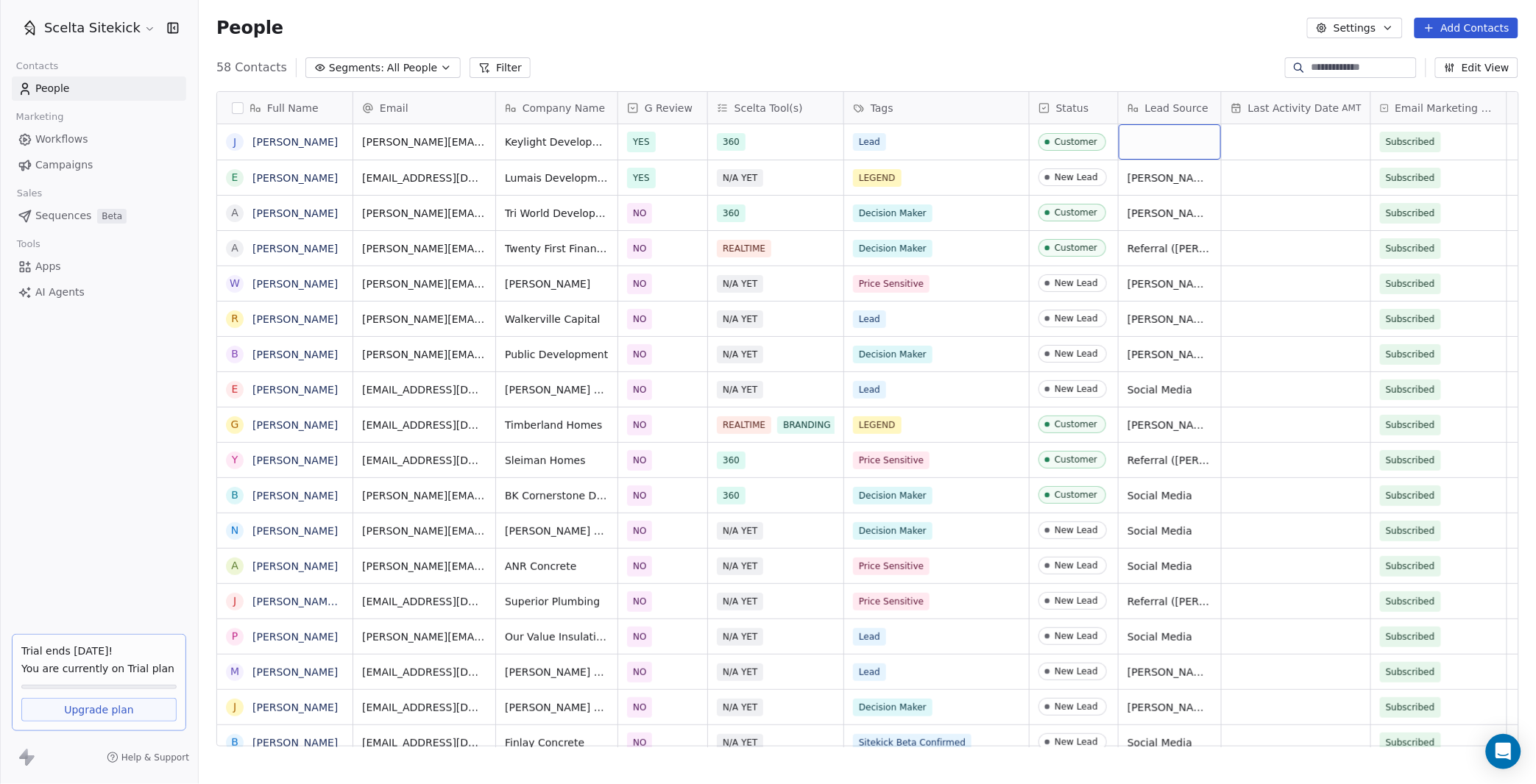
click at [1176, 134] on div "grid" at bounding box center [1170, 142] width 102 height 35
type textarea "*"
type textarea "**********"
click at [1521, 21] on div "People Settings Add Contacts" at bounding box center [867, 28] width 1337 height 56
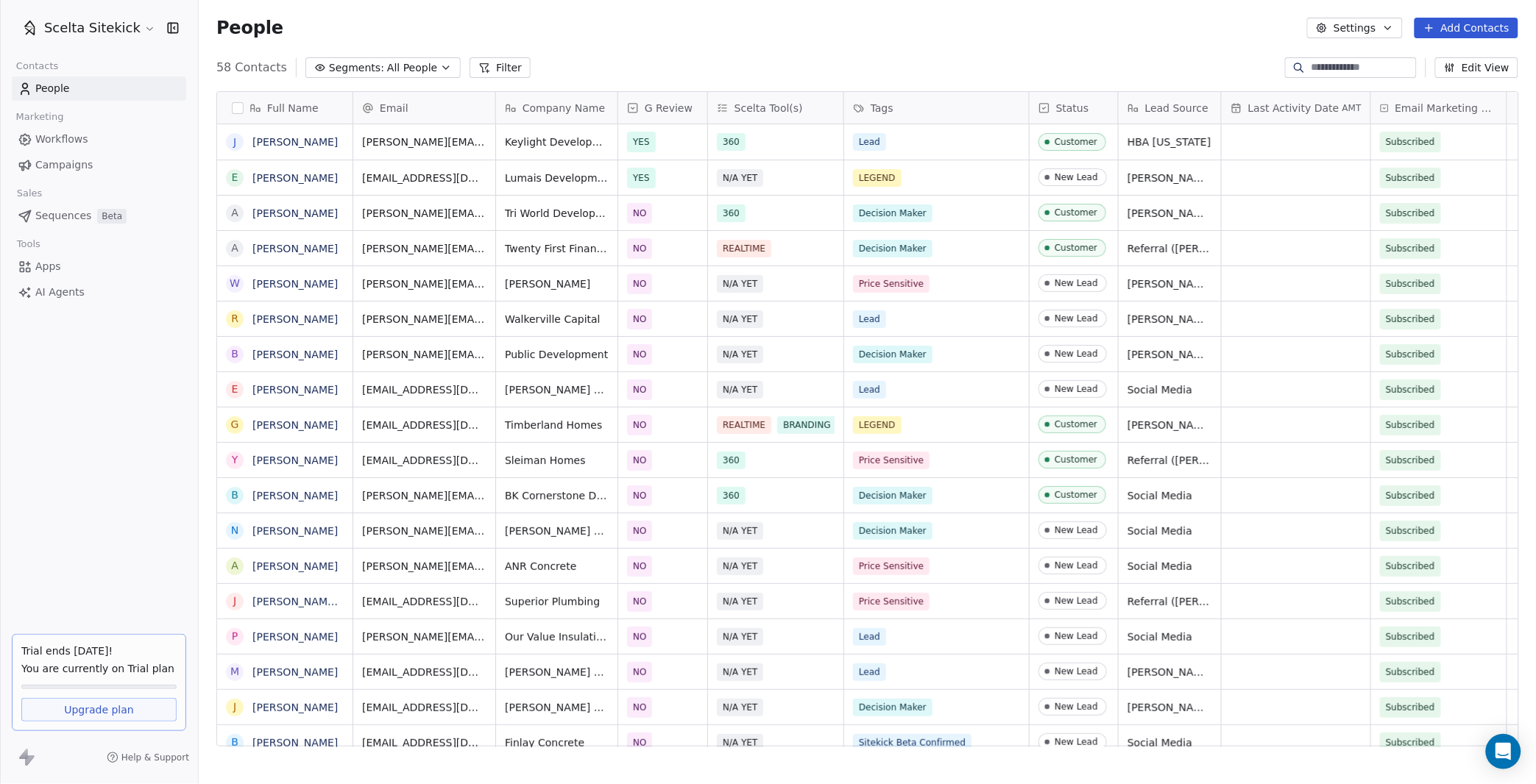
click at [1473, 21] on button "Add Contacts" at bounding box center [1467, 27] width 104 height 21
drag, startPoint x: 1440, startPoint y: 55, endPoint x: 1444, endPoint y: 79, distance: 24.3
click at [1440, 56] on span "Create new contact" at bounding box center [1472, 59] width 101 height 16
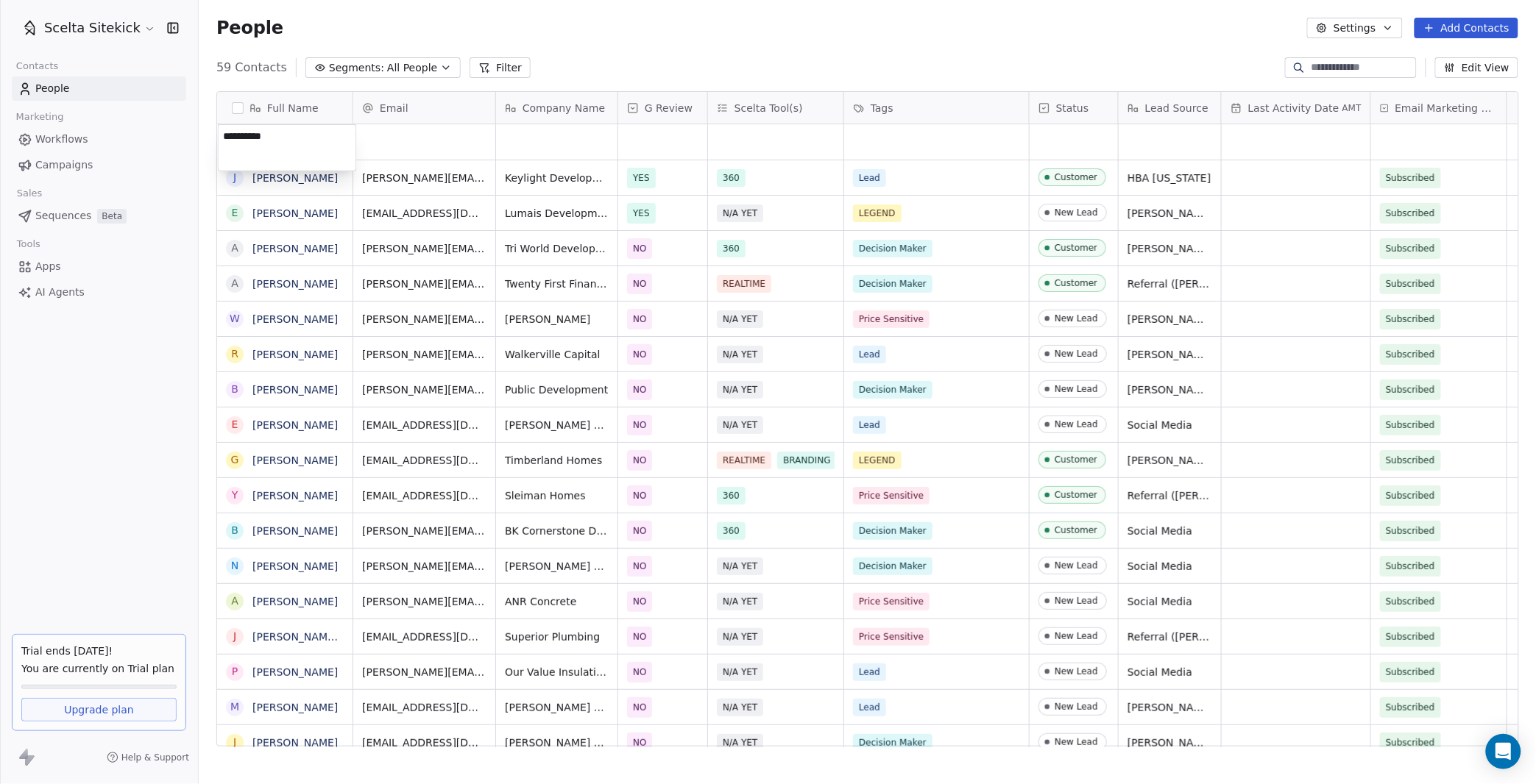
type textarea "**********"
click at [404, 142] on div "grid" at bounding box center [424, 142] width 142 height 35
type input "**********"
click at [531, 149] on html "Scelta Sitekick Contacts People Marketing Workflows Campaigns Sales Sequences B…" at bounding box center [768, 392] width 1536 height 784
click at [531, 149] on div "grid" at bounding box center [556, 142] width 121 height 35
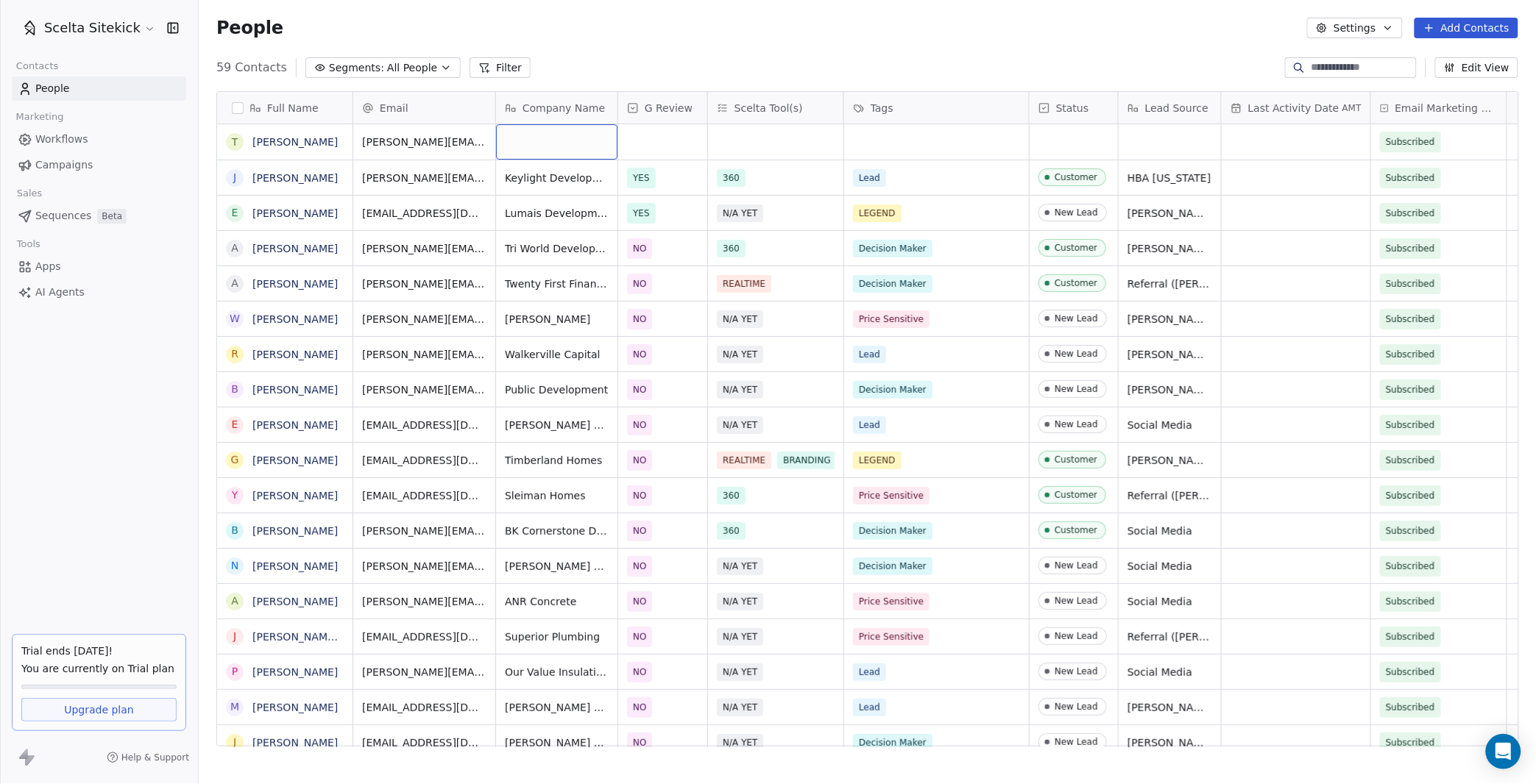
click at [531, 149] on div "grid" at bounding box center [556, 142] width 121 height 35
type textarea "**********"
click at [664, 148] on div "grid" at bounding box center [662, 142] width 89 height 35
click at [664, 187] on div "YES" at bounding box center [713, 181] width 148 height 16
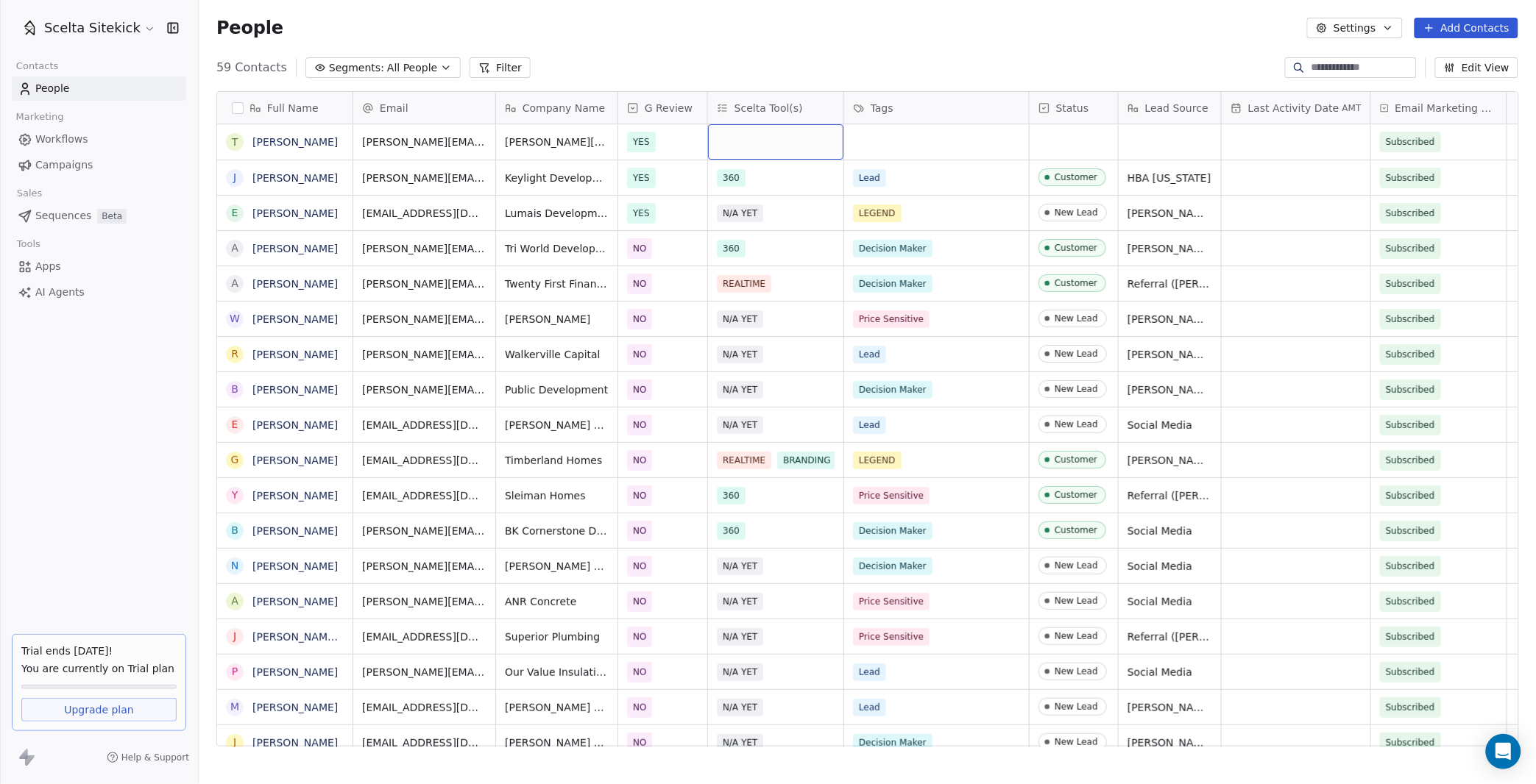
click at [749, 135] on div "grid" at bounding box center [775, 142] width 135 height 35
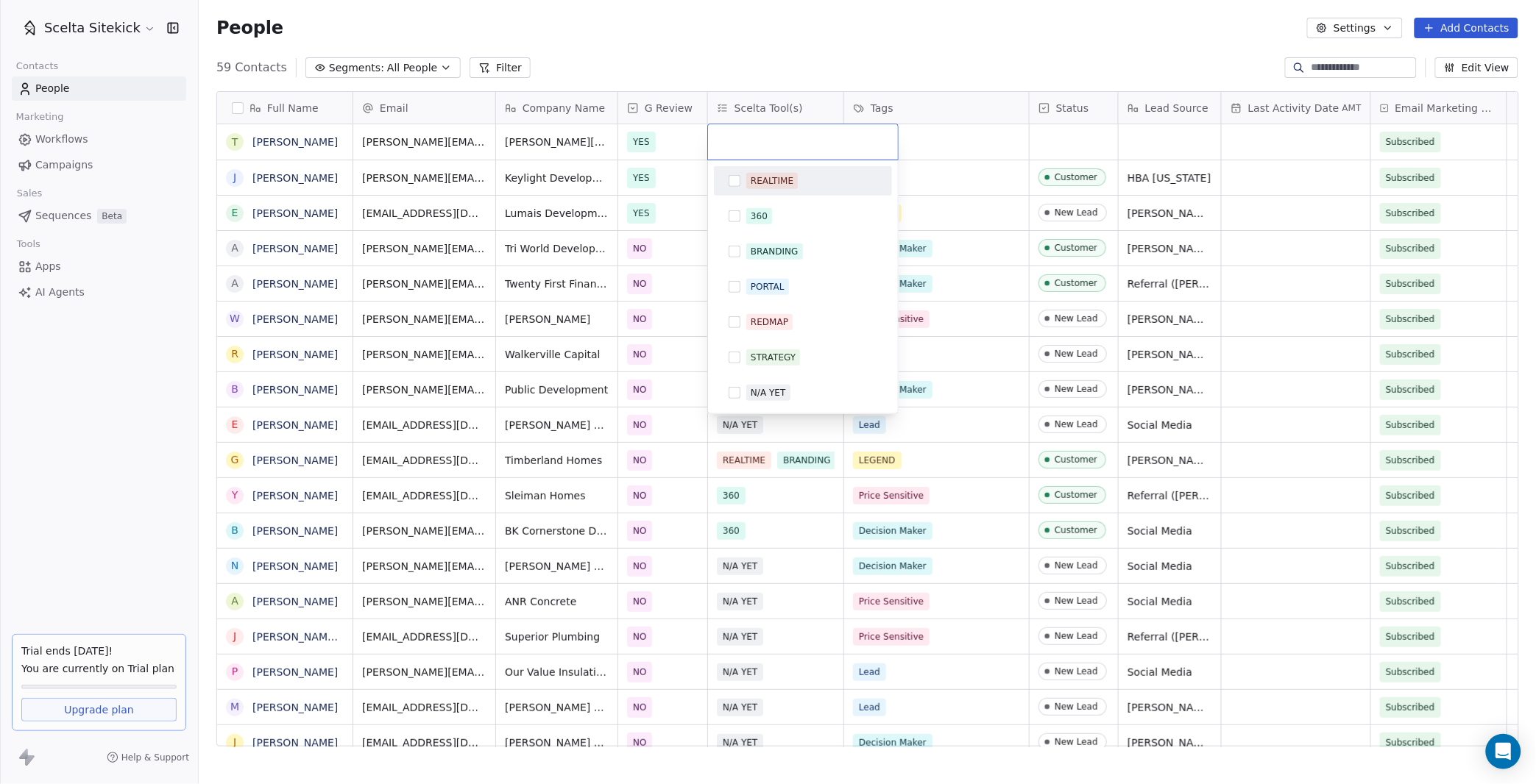
click at [749, 135] on input "text" at bounding box center [803, 142] width 172 height 16
click at [792, 378] on div "N/A YET" at bounding box center [803, 393] width 178 height 30
click at [943, 148] on html "Scelta Sitekick Contacts People Marketing Workflows Campaigns Sales Sequences B…" at bounding box center [768, 392] width 1536 height 784
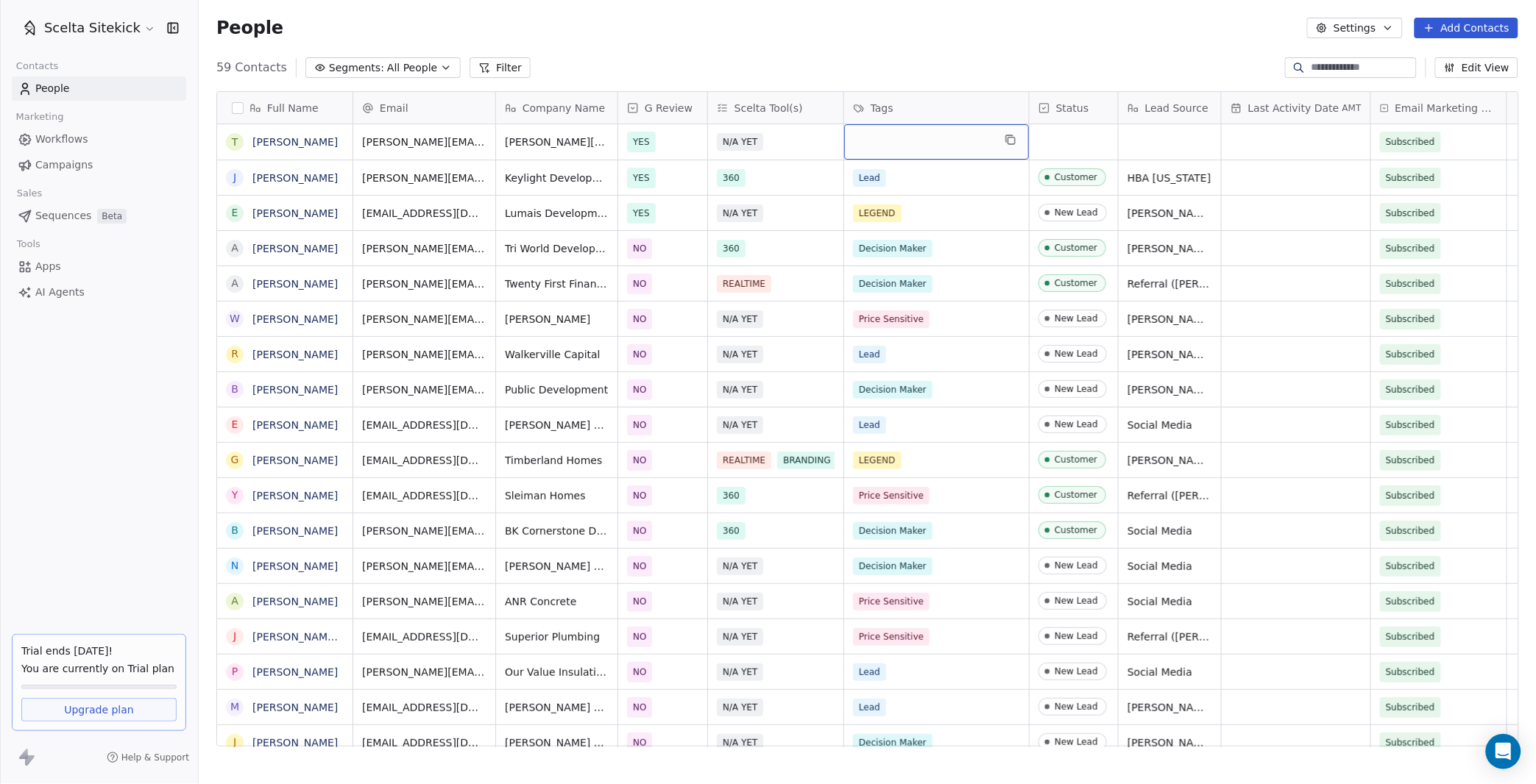
click at [911, 143] on div "grid" at bounding box center [936, 142] width 185 height 35
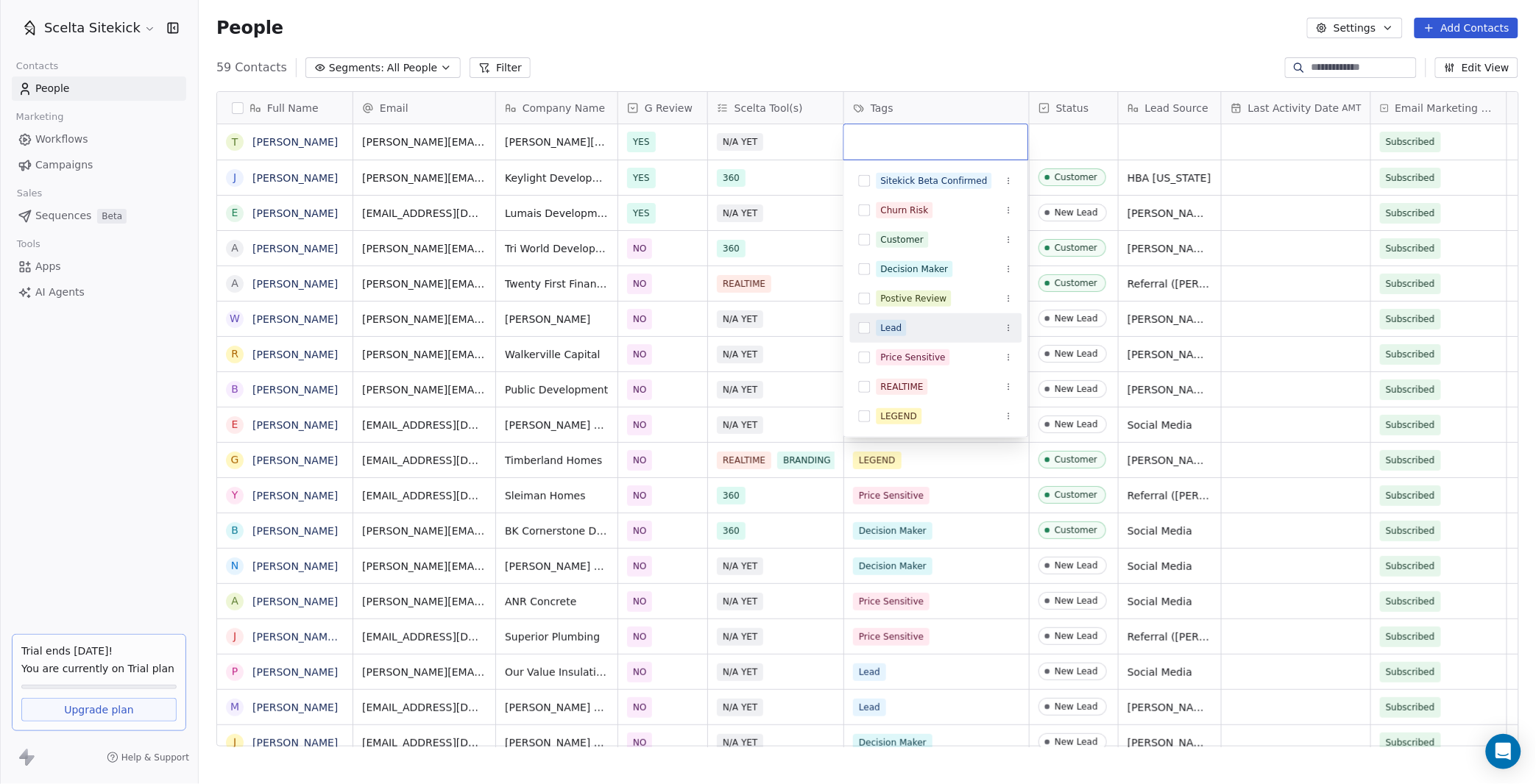
click at [906, 324] on div "Lead" at bounding box center [945, 328] width 137 height 16
click at [1081, 128] on html "Scelta Sitekick Contacts People Marketing Workflows Campaigns Sales Sequences B…" at bounding box center [768, 392] width 1536 height 784
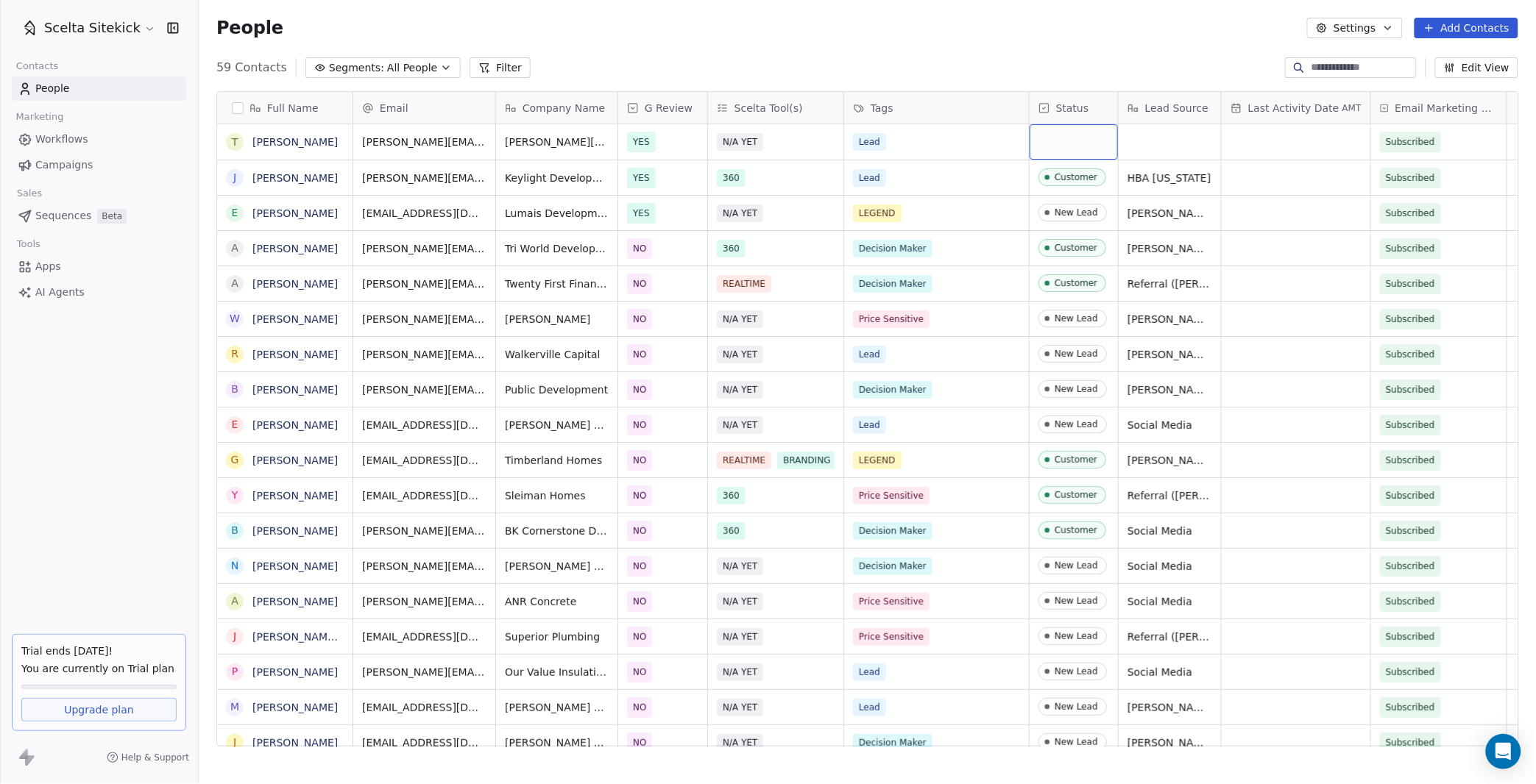
click at [1081, 128] on div "grid" at bounding box center [1073, 142] width 88 height 35
click at [1081, 136] on div "grid" at bounding box center [1073, 142] width 88 height 35
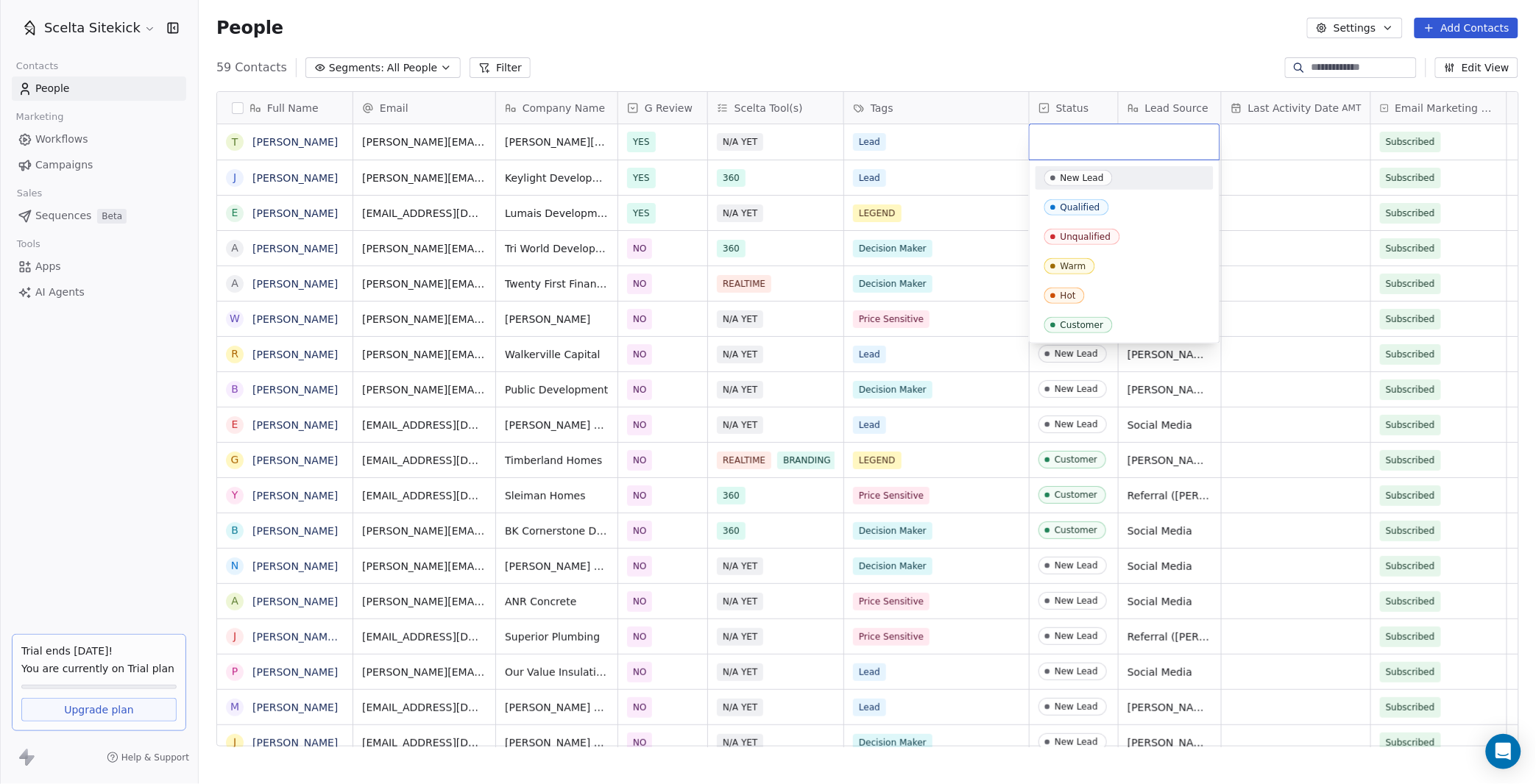
click at [1089, 182] on span "New Lead" at bounding box center [1078, 178] width 68 height 16
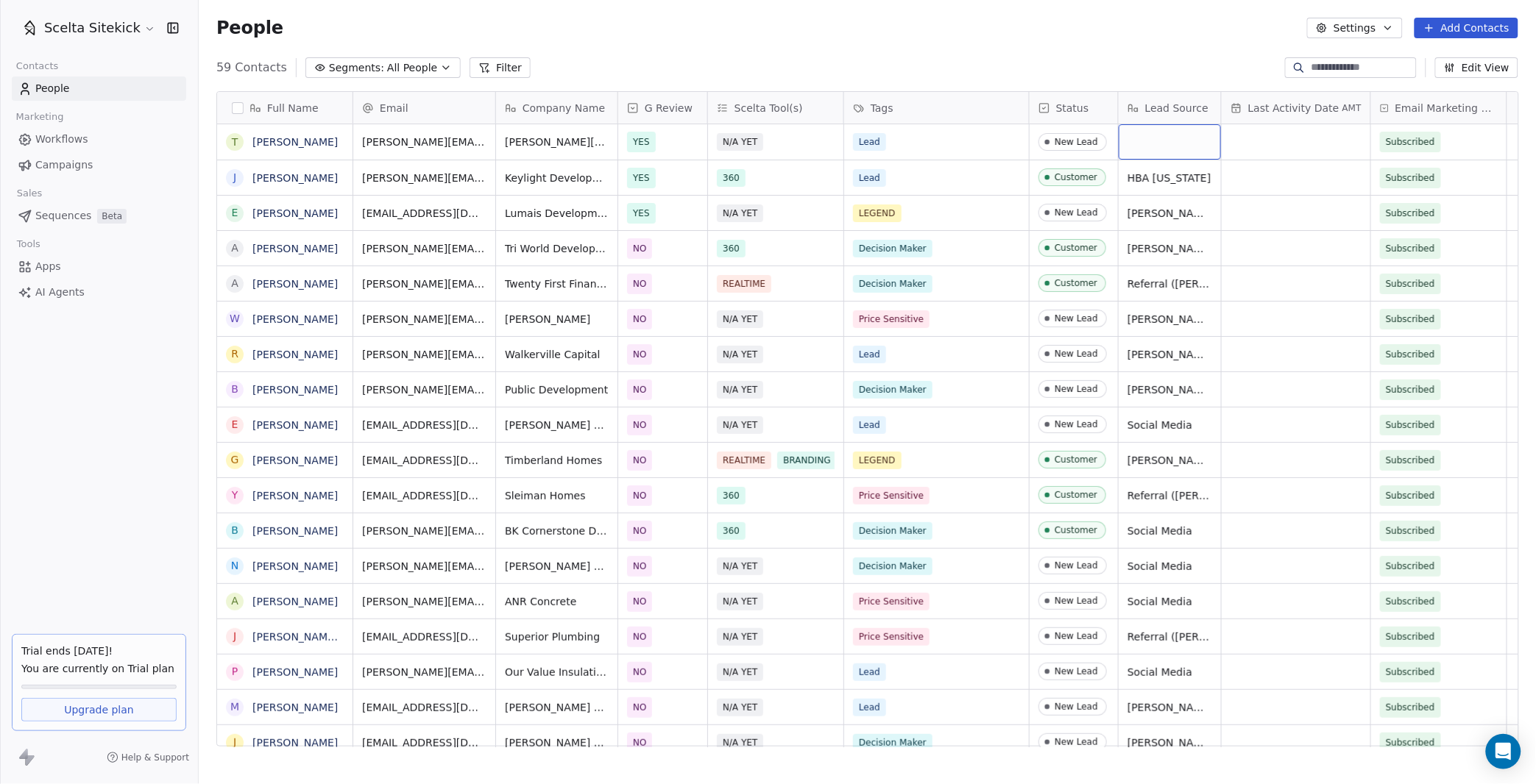
click at [1164, 147] on div "grid" at bounding box center [1170, 142] width 102 height 35
type textarea "**********"
click at [1444, 39] on div "People Settings Add Contacts" at bounding box center [867, 28] width 1337 height 56
click at [1435, 31] on icon at bounding box center [1429, 28] width 12 height 12
click at [1429, 58] on span "Create new contact" at bounding box center [1472, 59] width 101 height 16
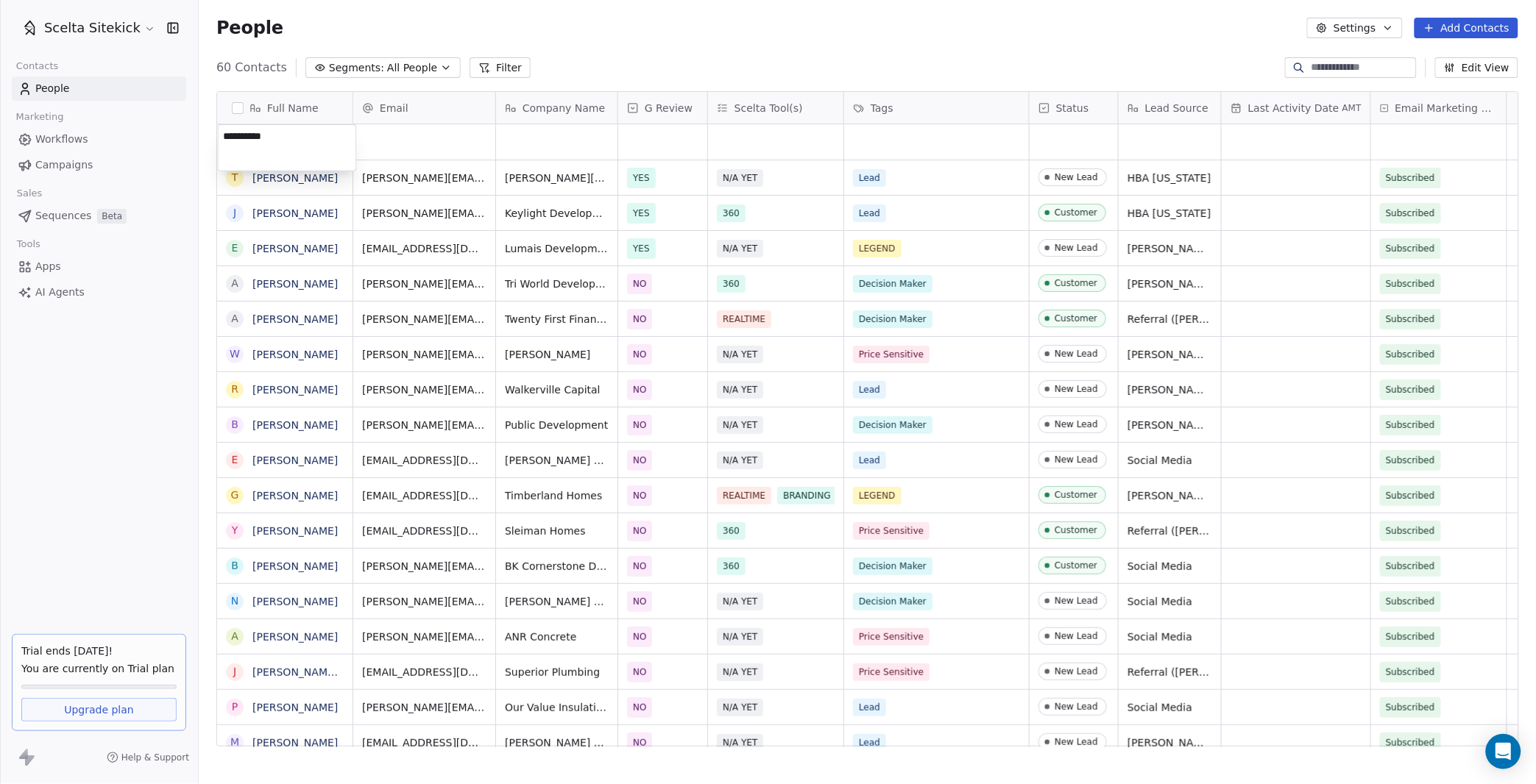
type textarea "**********"
type input "**********"
click at [578, 139] on html "Scelta Sitekick Contacts People Marketing Workflows Campaigns Sales Sequences B…" at bounding box center [768, 392] width 1536 height 784
click at [578, 139] on div "grid" at bounding box center [556, 142] width 121 height 35
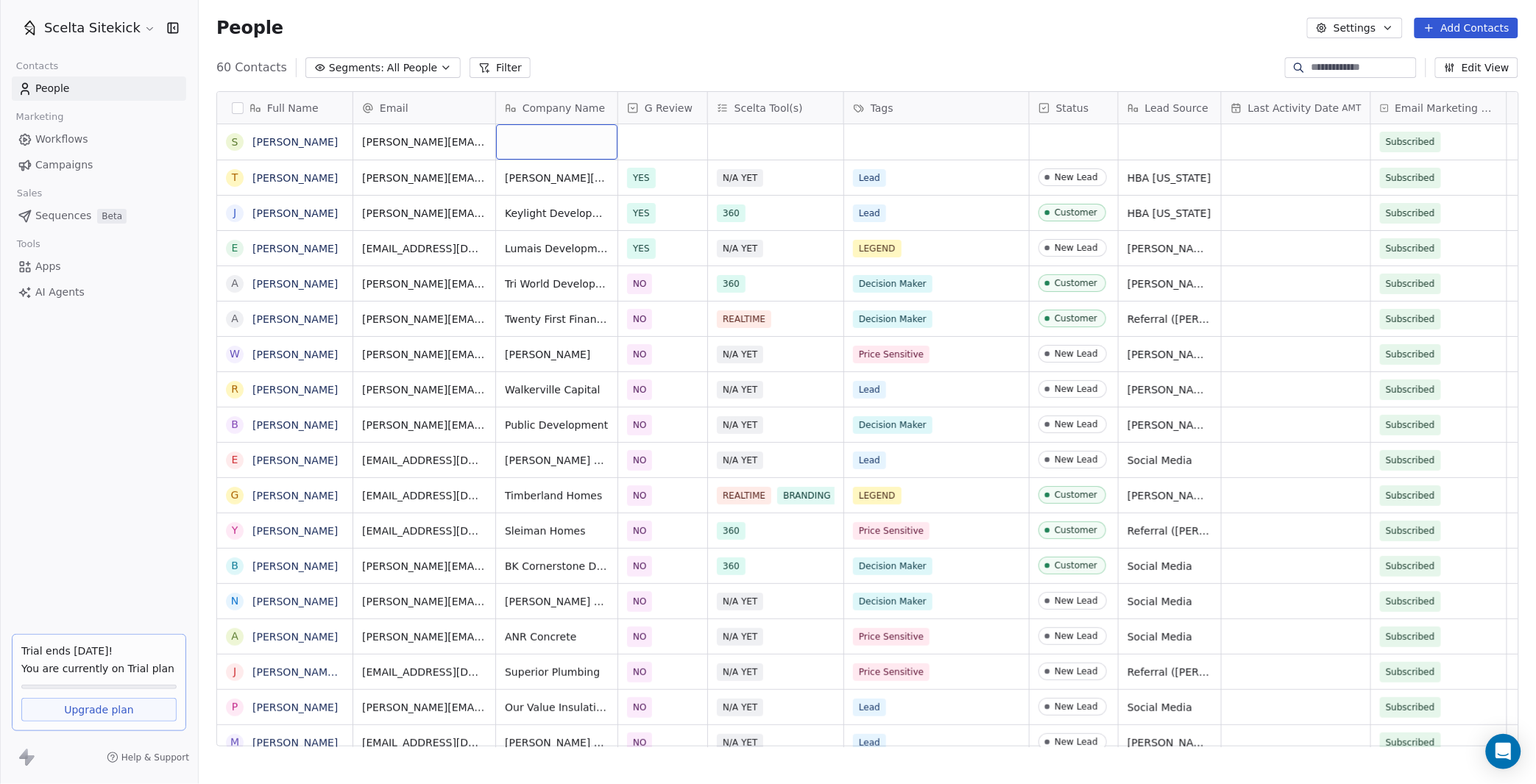
click at [578, 139] on div "grid" at bounding box center [556, 142] width 121 height 35
type textarea "**********"
click at [674, 160] on div "[PERSON_NAME][EMAIL_ADDRESS][DOMAIN_NAME] [PERSON_NAME] Building YES N/A YET Le…" at bounding box center [948, 177] width 1190 height 35
click at [666, 151] on div "grid" at bounding box center [662, 142] width 89 height 35
click at [663, 203] on div "NO" at bounding box center [713, 216] width 178 height 30
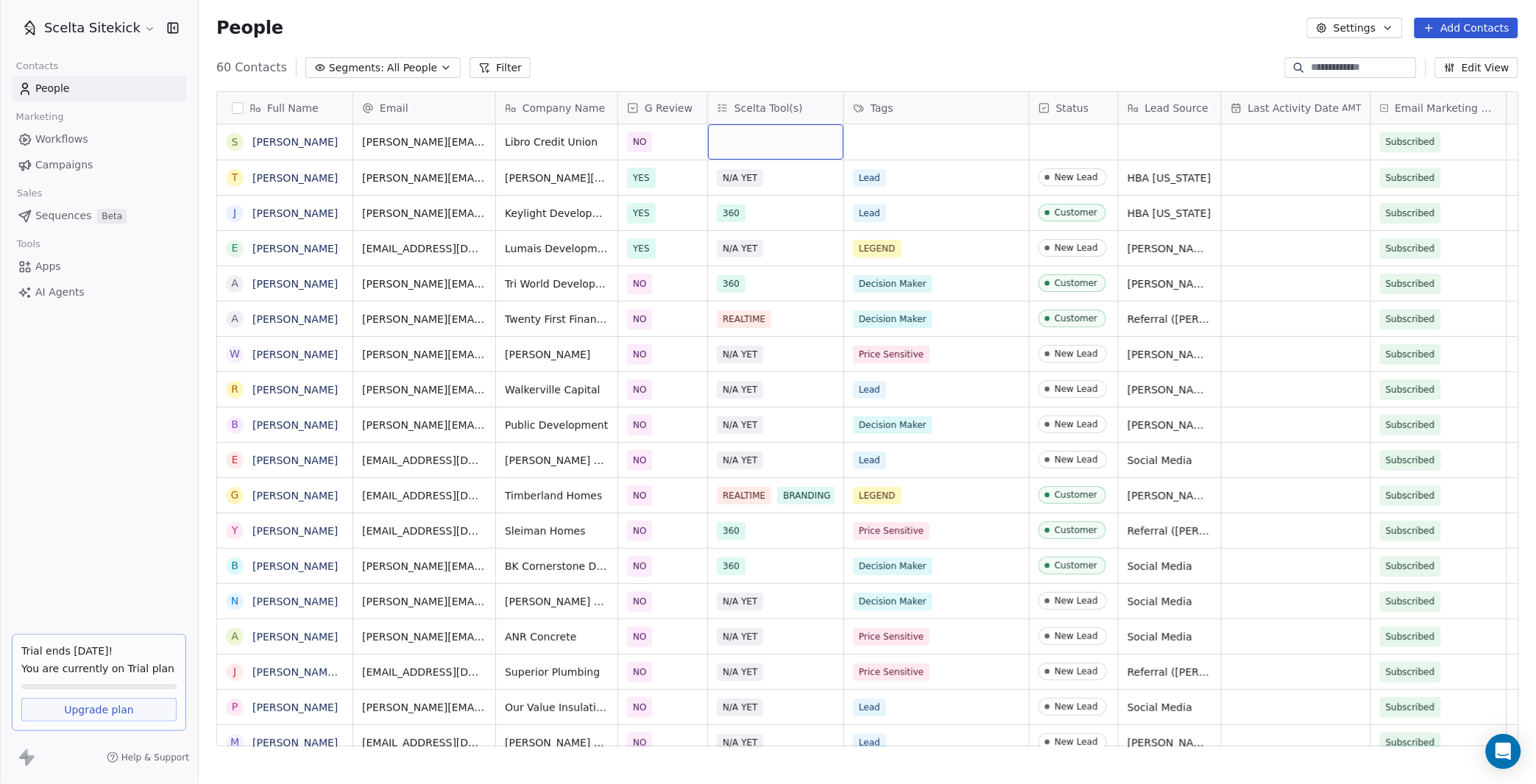
click at [774, 133] on div "grid" at bounding box center [775, 142] width 135 height 35
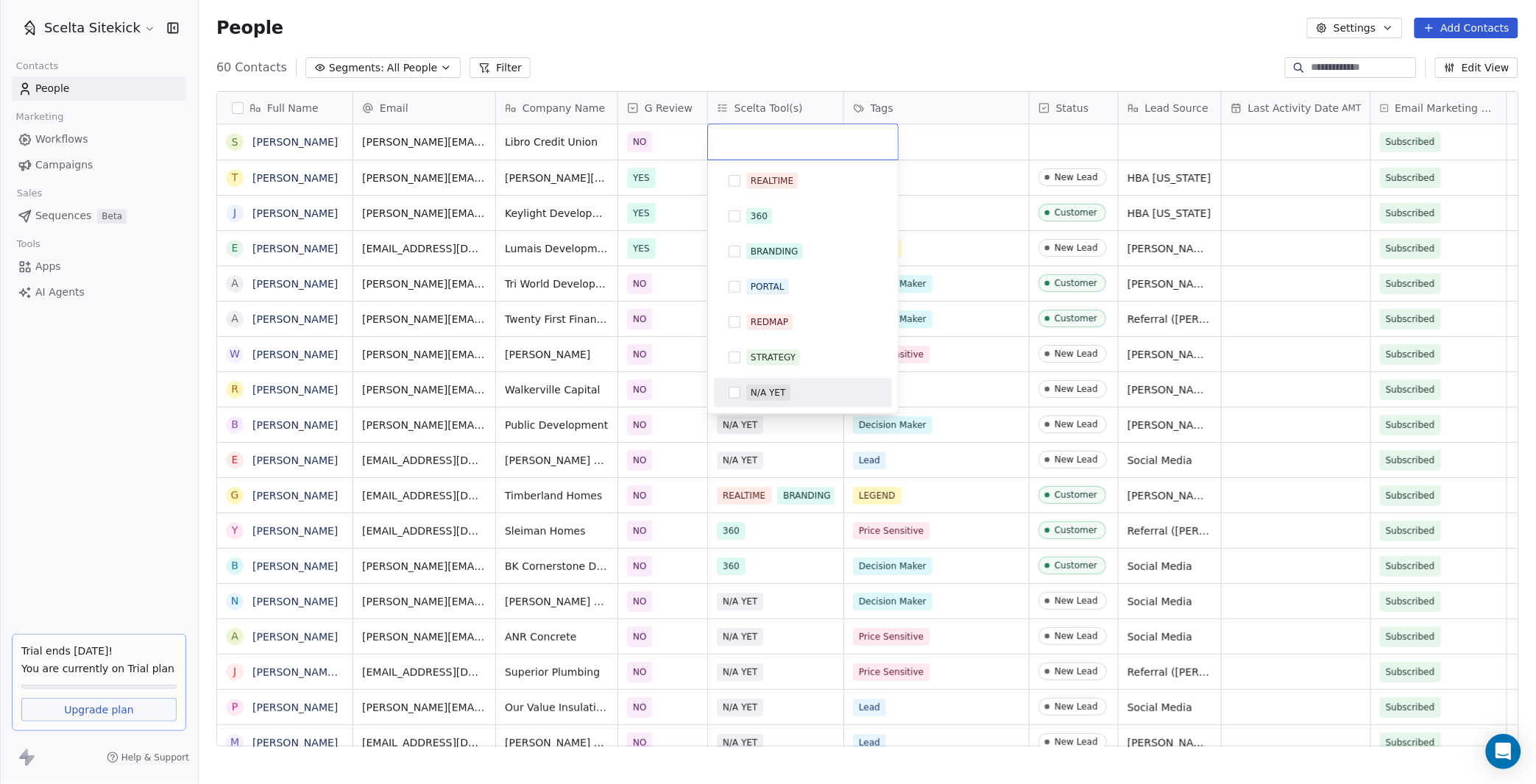
click at [760, 388] on div "N/A YET" at bounding box center [768, 392] width 35 height 13
click at [935, 132] on html "Scelta Sitekick Contacts People Marketing Workflows Campaigns Sales Sequences B…" at bounding box center [768, 392] width 1536 height 784
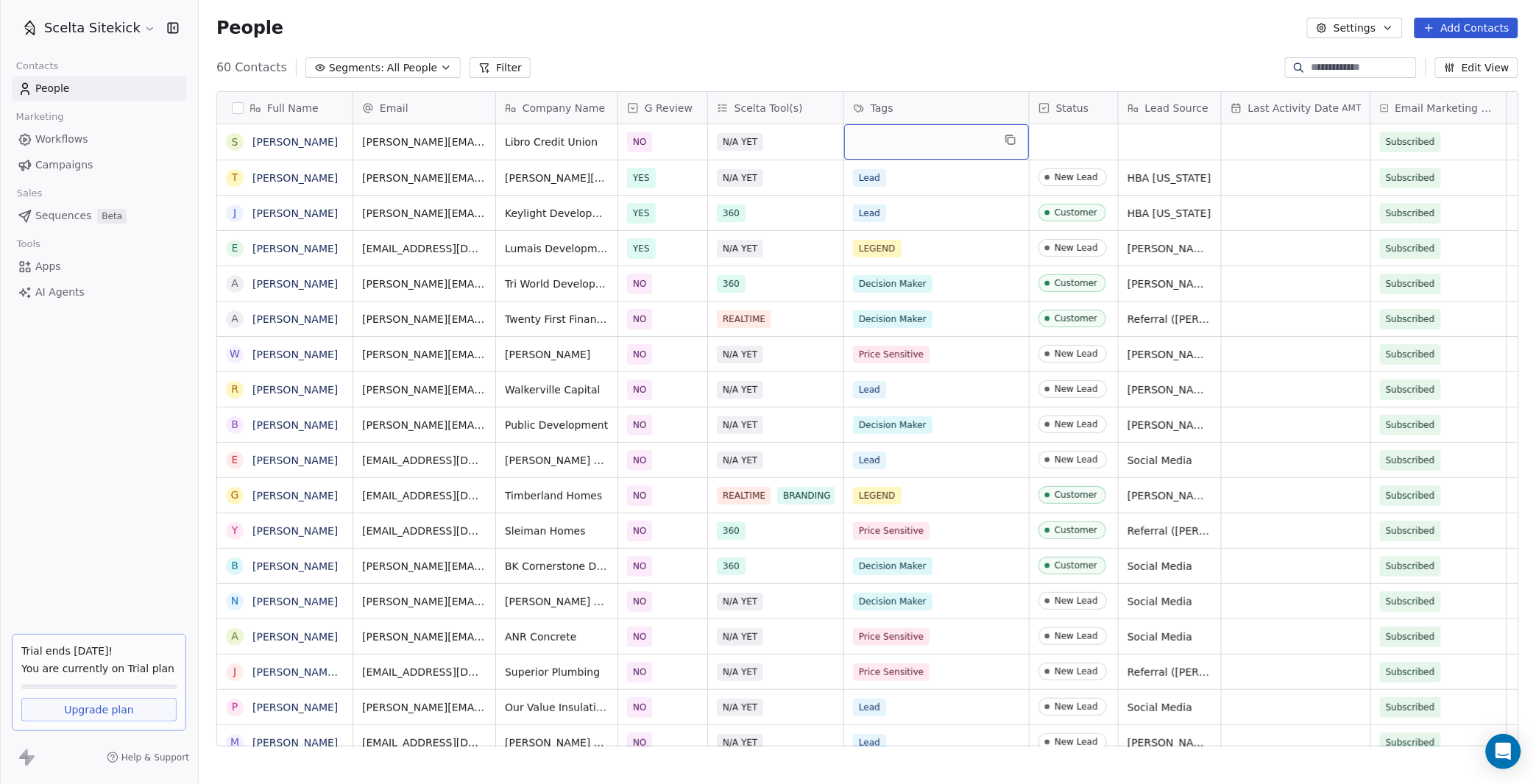
click at [890, 143] on div "grid" at bounding box center [936, 142] width 185 height 35
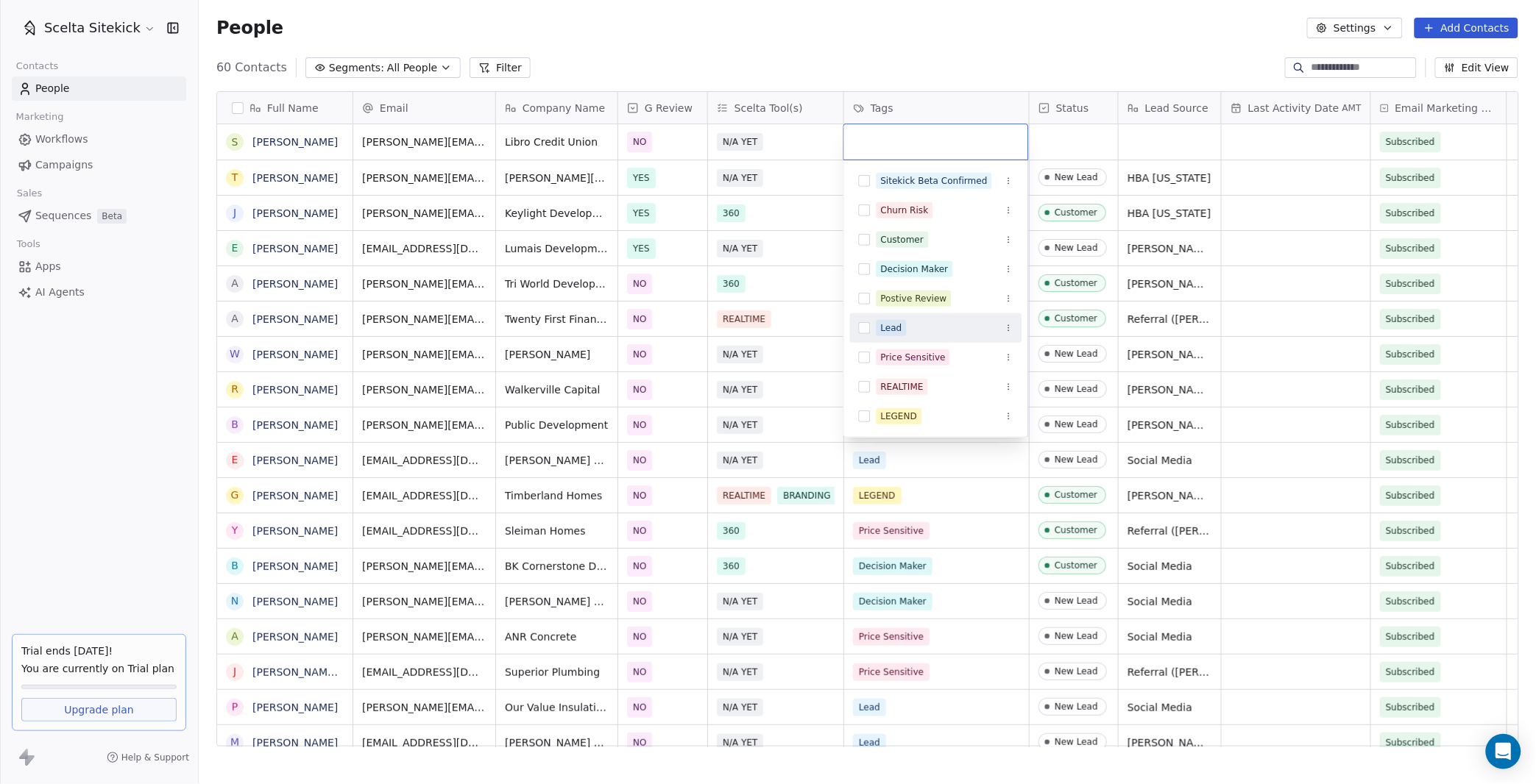
click at [902, 326] on span "Lead" at bounding box center [891, 328] width 31 height 16
click at [1068, 121] on html "Scelta Sitekick Contacts People Marketing Workflows Campaigns Sales Sequences B…" at bounding box center [768, 392] width 1536 height 784
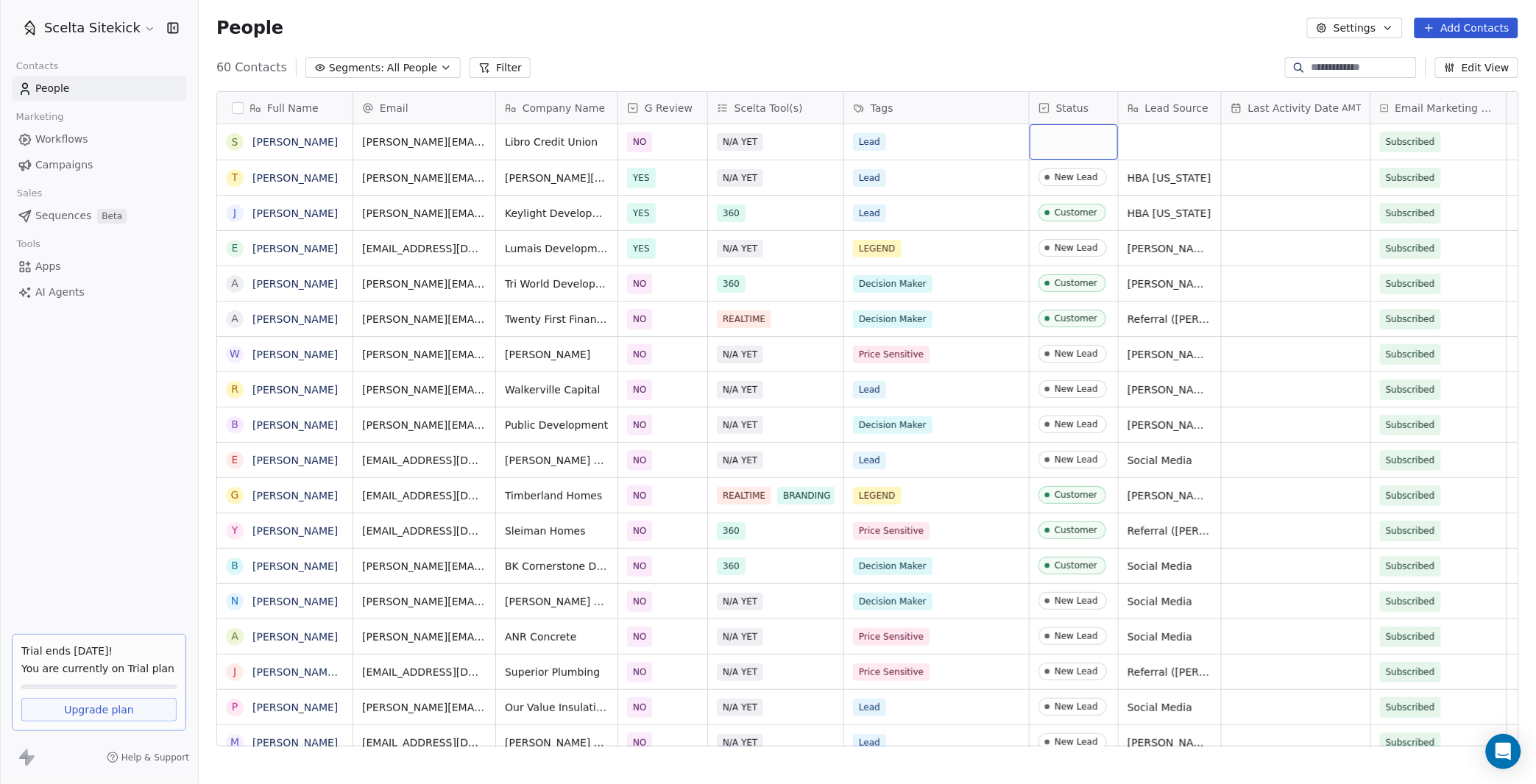
click at [1056, 134] on div "grid" at bounding box center [1073, 142] width 88 height 35
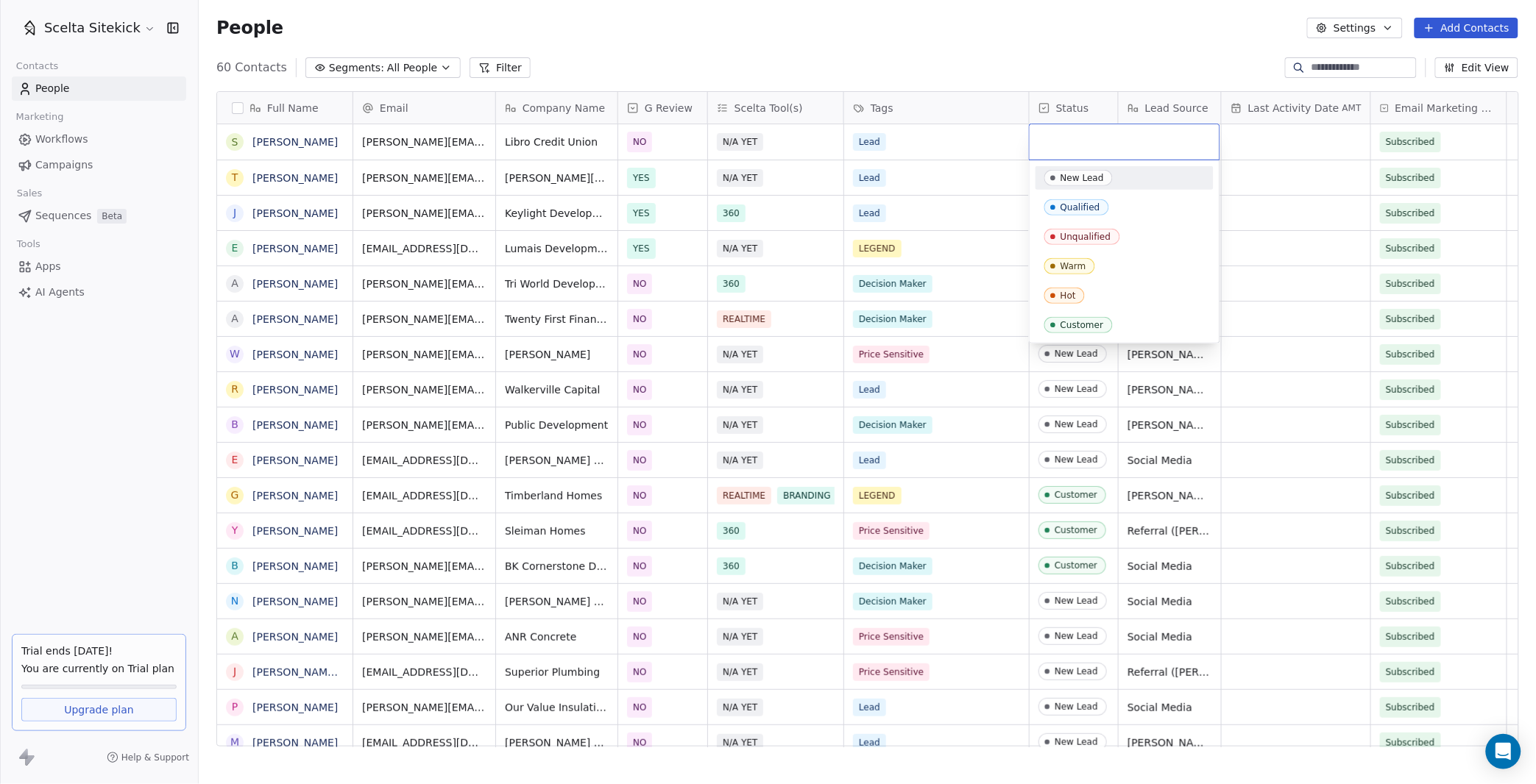
click at [1063, 178] on div "New Lead" at bounding box center [1081, 178] width 44 height 10
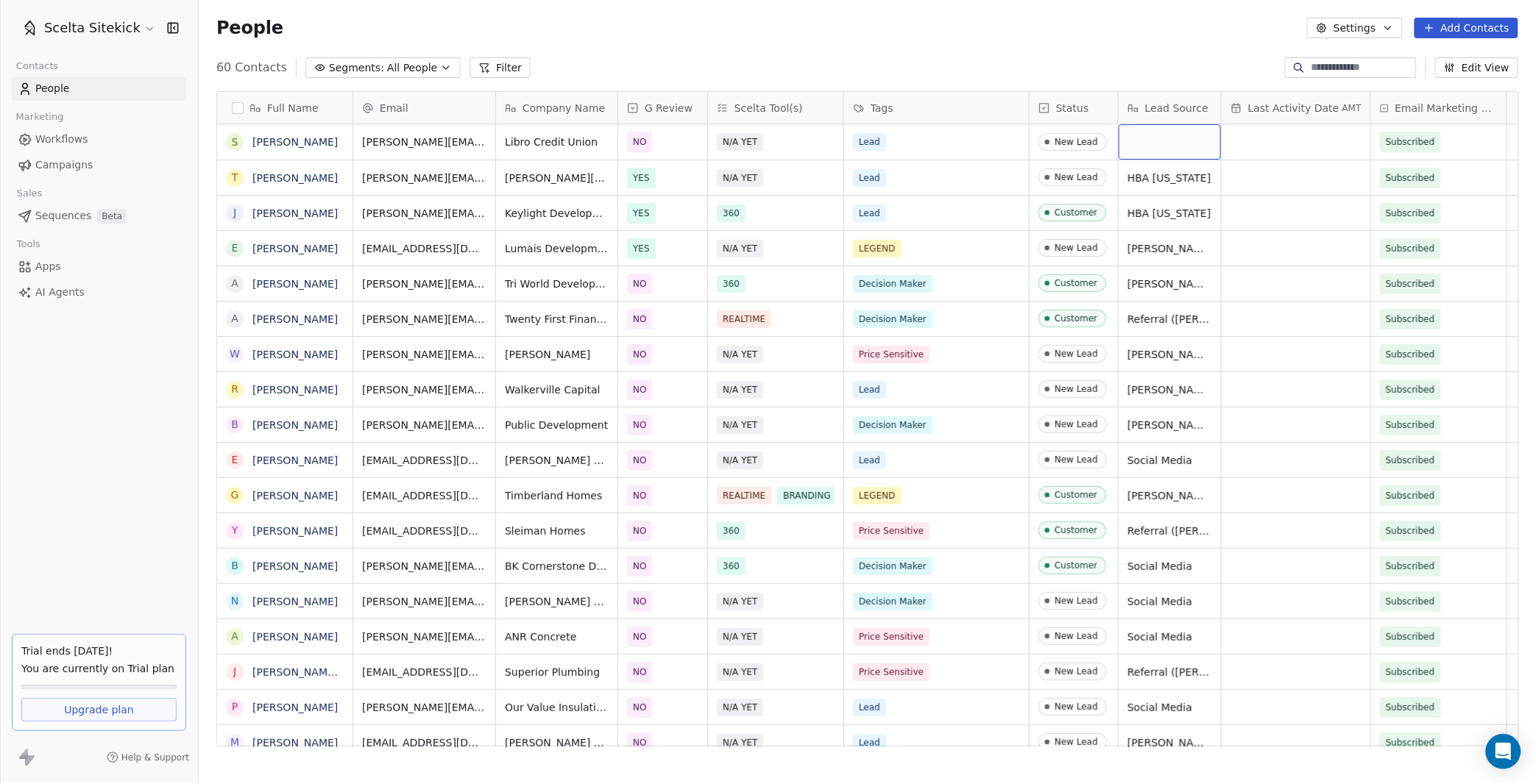
click at [1161, 145] on div "grid" at bounding box center [1170, 142] width 102 height 35
type textarea "**********"
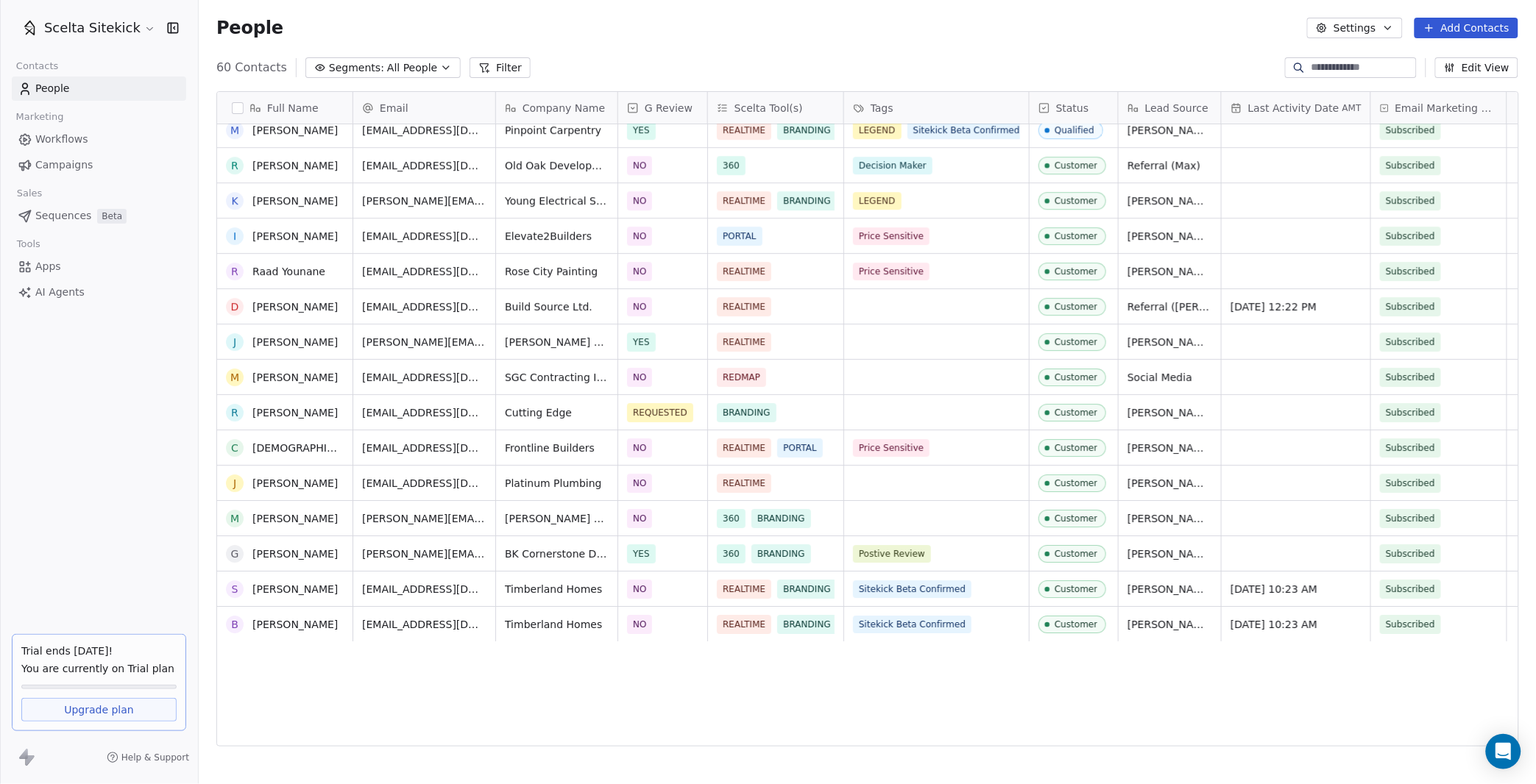
scroll to position [24, 0]
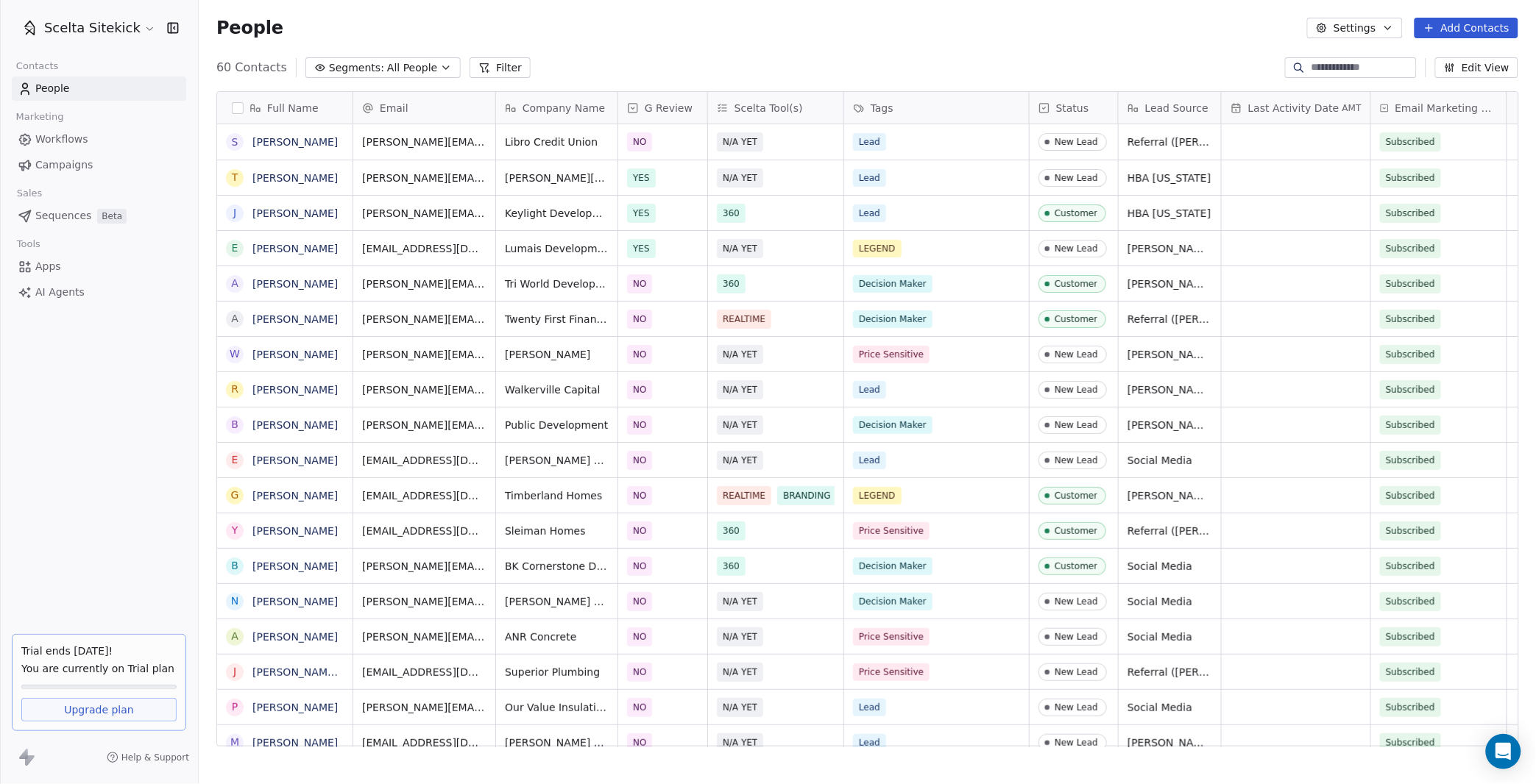
scroll to position [690, 1337]
click at [54, 170] on span "Campaigns" at bounding box center [64, 165] width 58 height 16
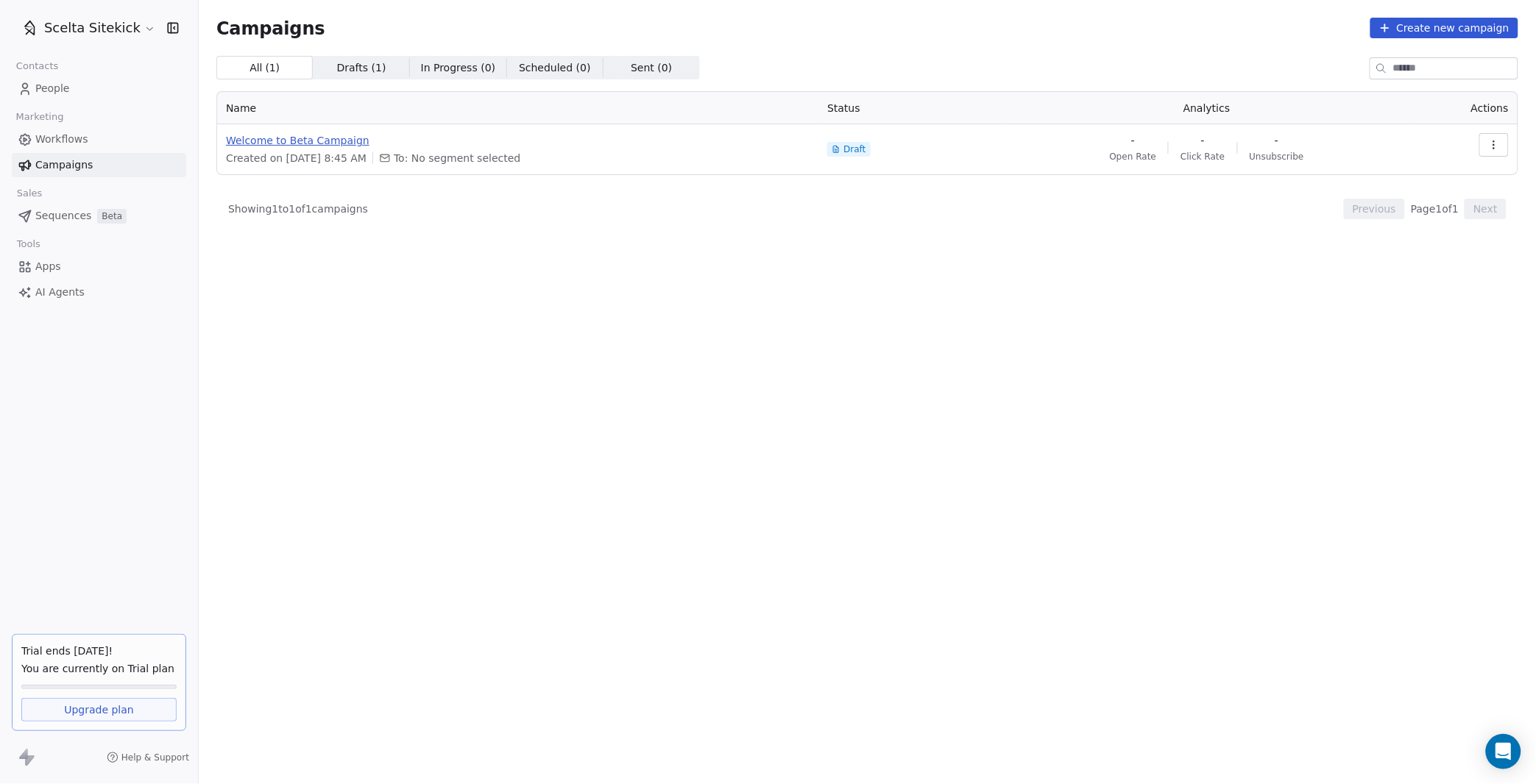
click at [456, 144] on span "Welcome to Beta Campaign" at bounding box center [517, 140] width 583 height 15
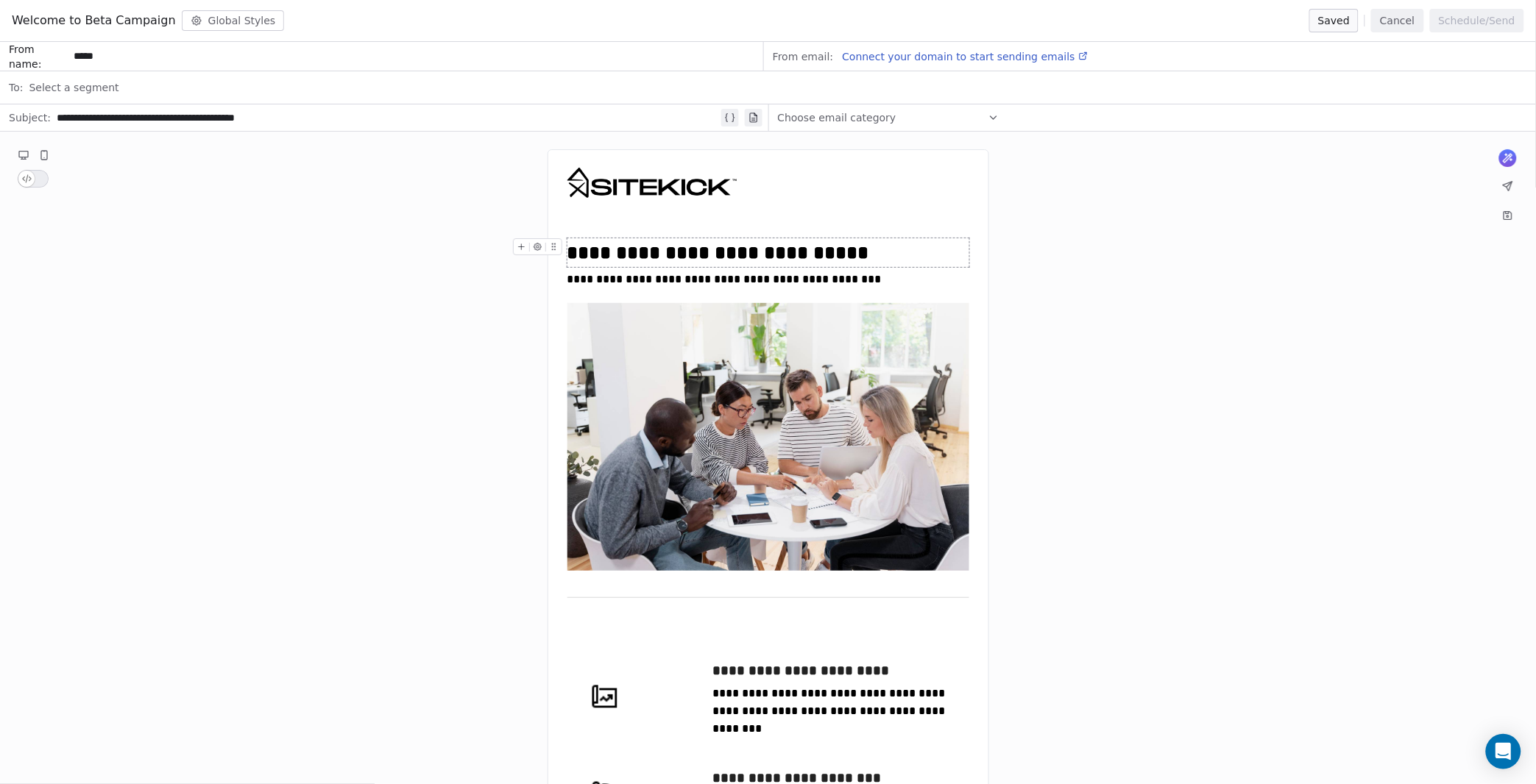
click at [726, 253] on div "**********" at bounding box center [768, 252] width 402 height 29
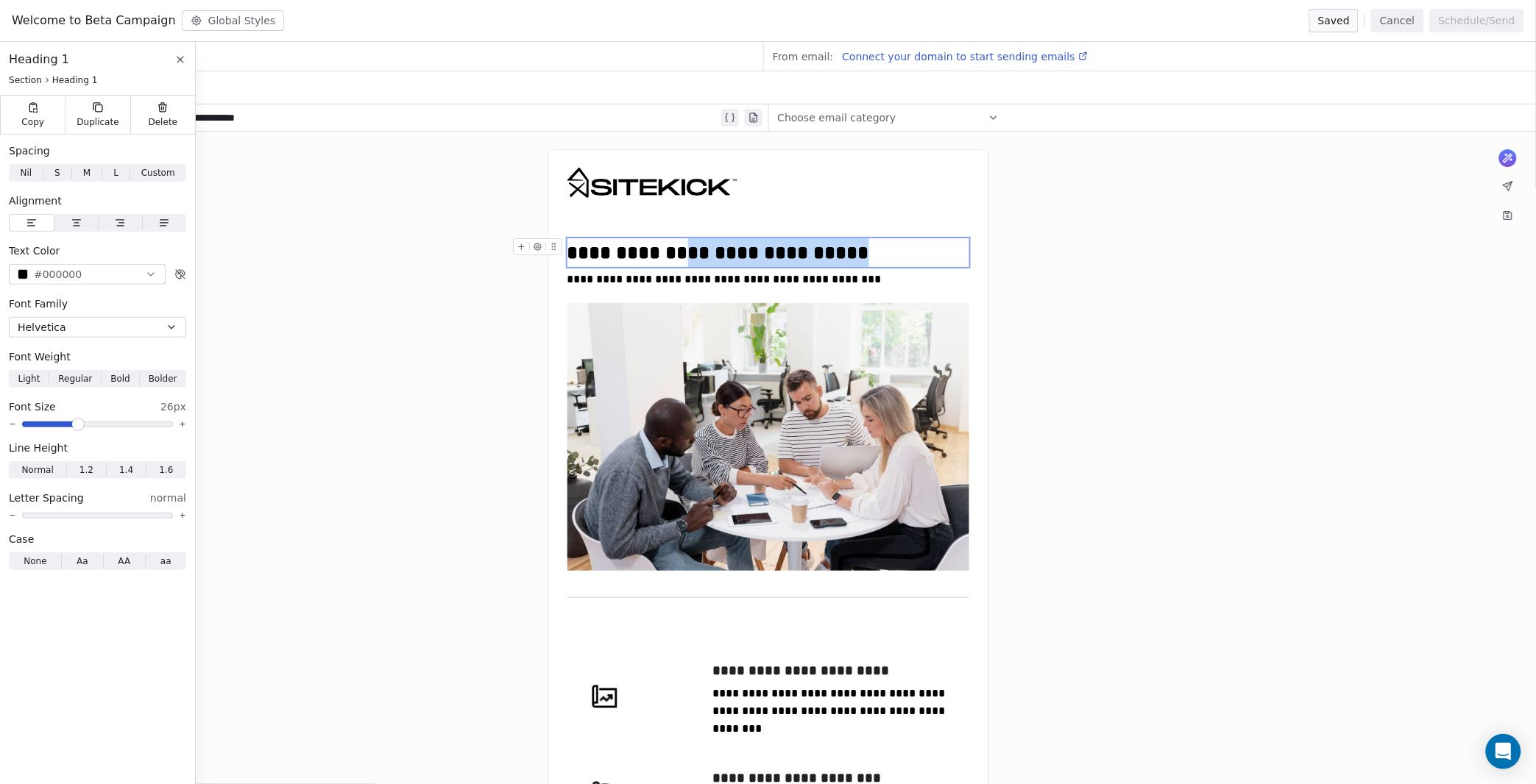
drag, startPoint x: 855, startPoint y: 251, endPoint x: 685, endPoint y: 251, distance: 170.0
click at [685, 251] on div "**********" at bounding box center [768, 252] width 402 height 29
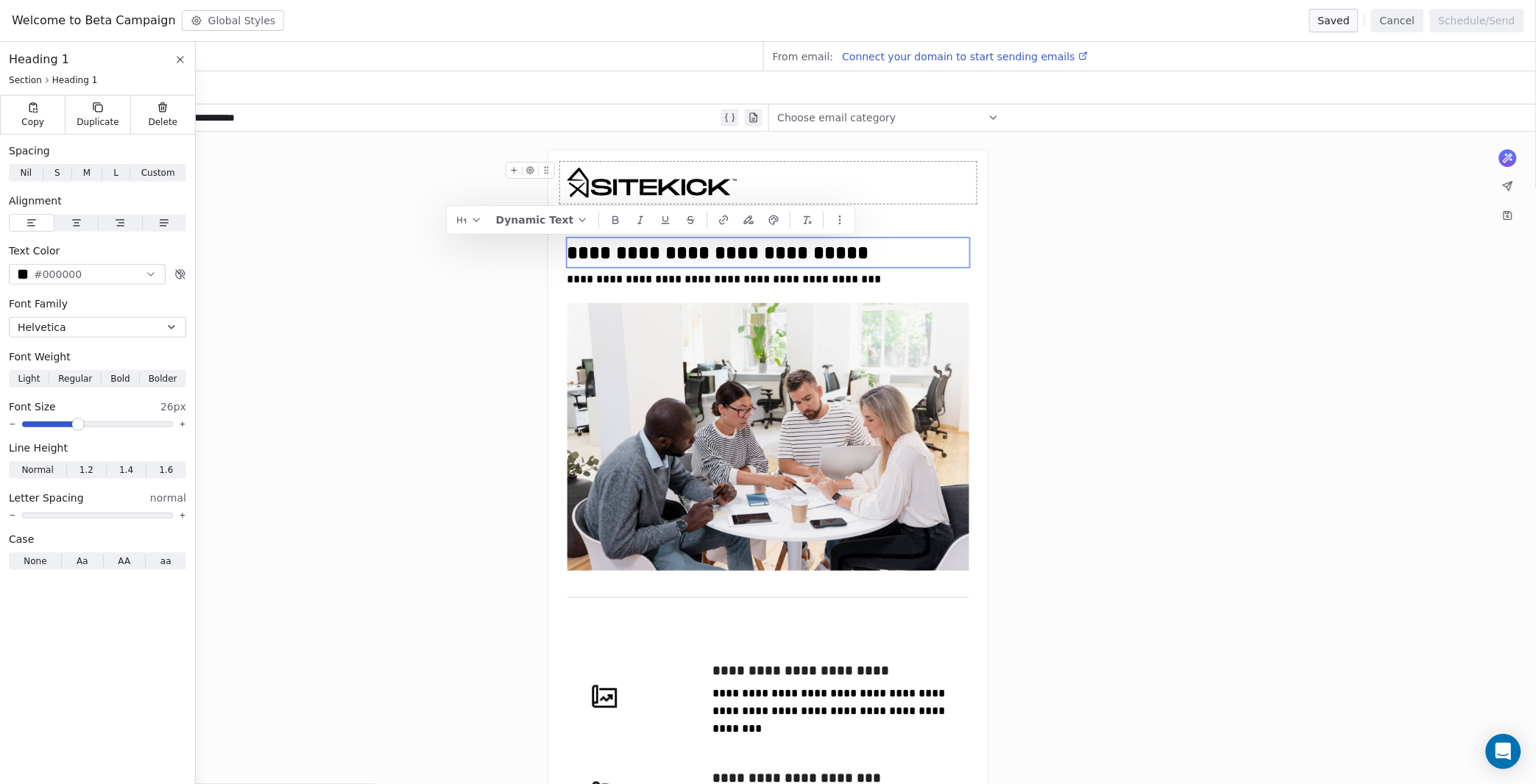
click at [1042, 155] on div "**********" at bounding box center [768, 762] width 1536 height 1260
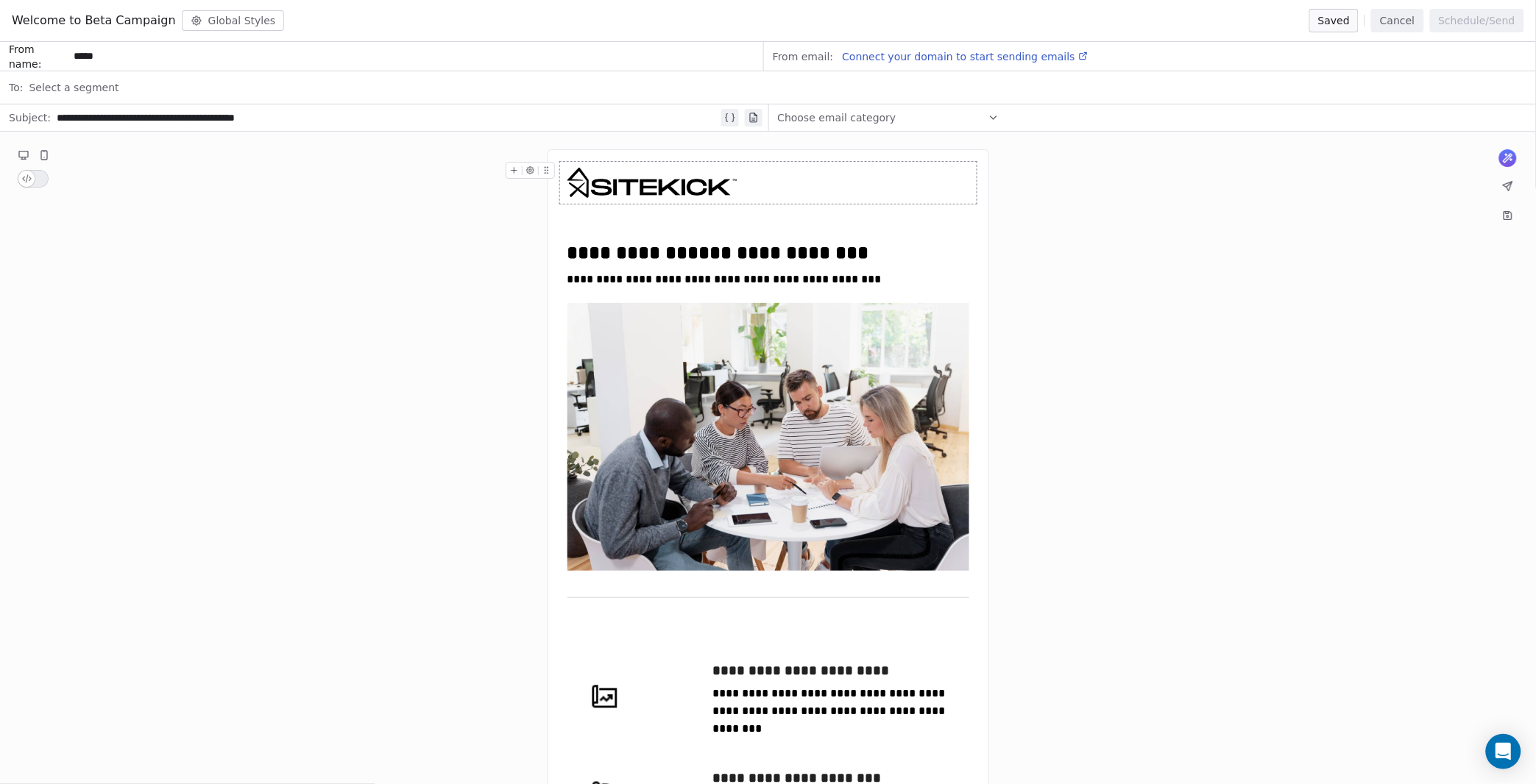
click at [82, 83] on span "Select a segment" at bounding box center [73, 87] width 90 height 15
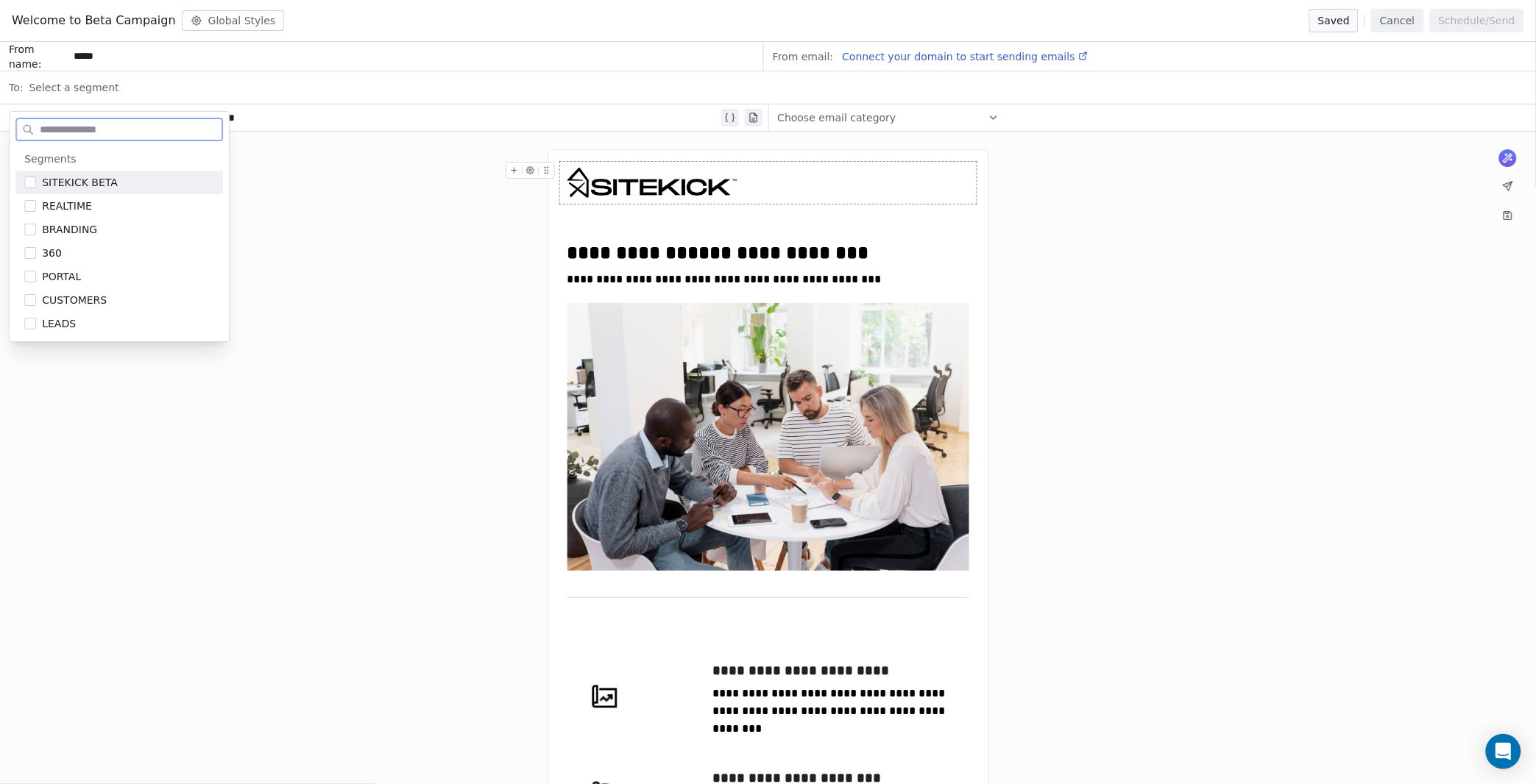
click at [80, 181] on span "SITEKICK BETA" at bounding box center [80, 182] width 76 height 15
click at [331, 200] on div "**********" at bounding box center [768, 762] width 1536 height 1260
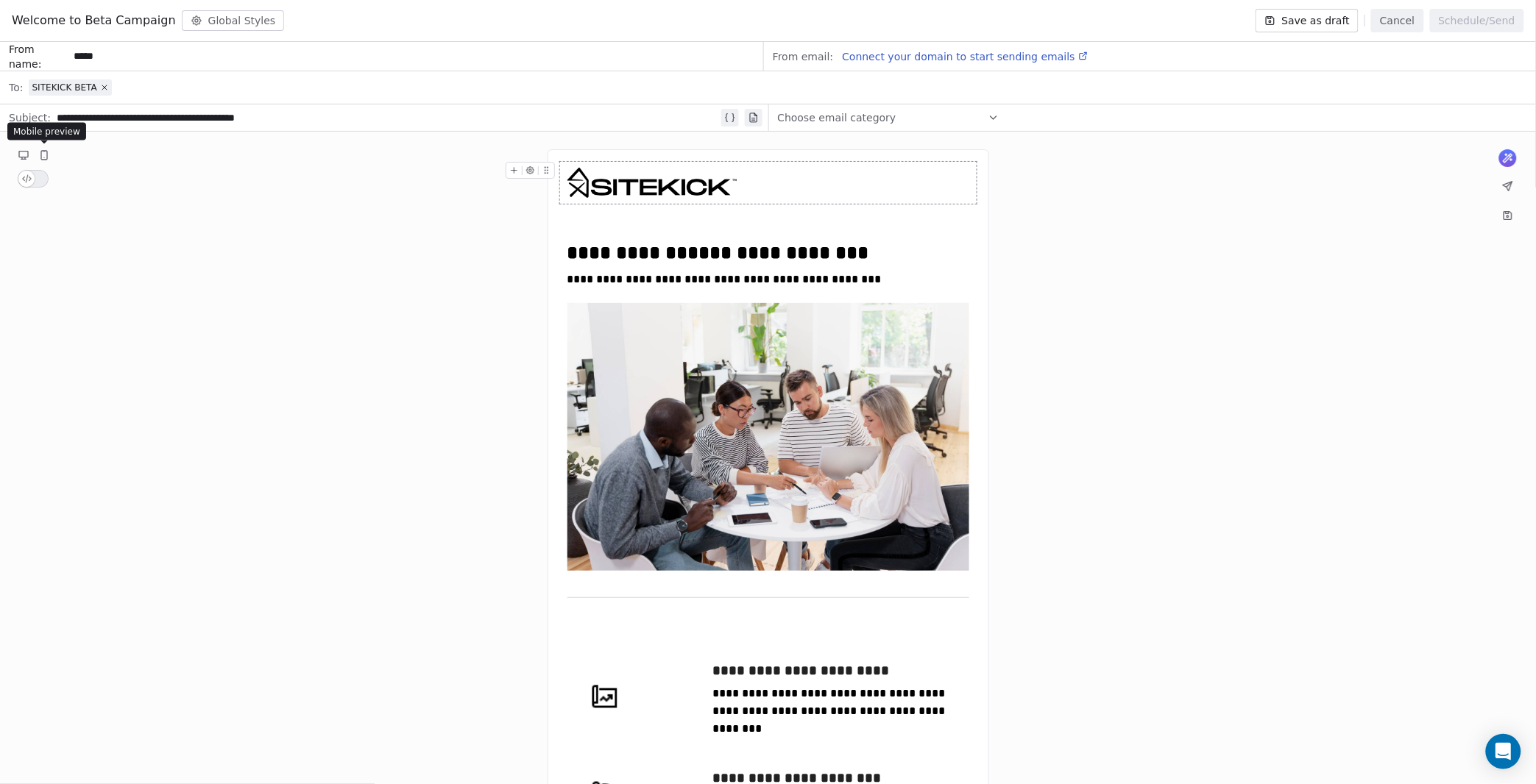
click at [50, 154] on button at bounding box center [44, 155] width 17 height 17
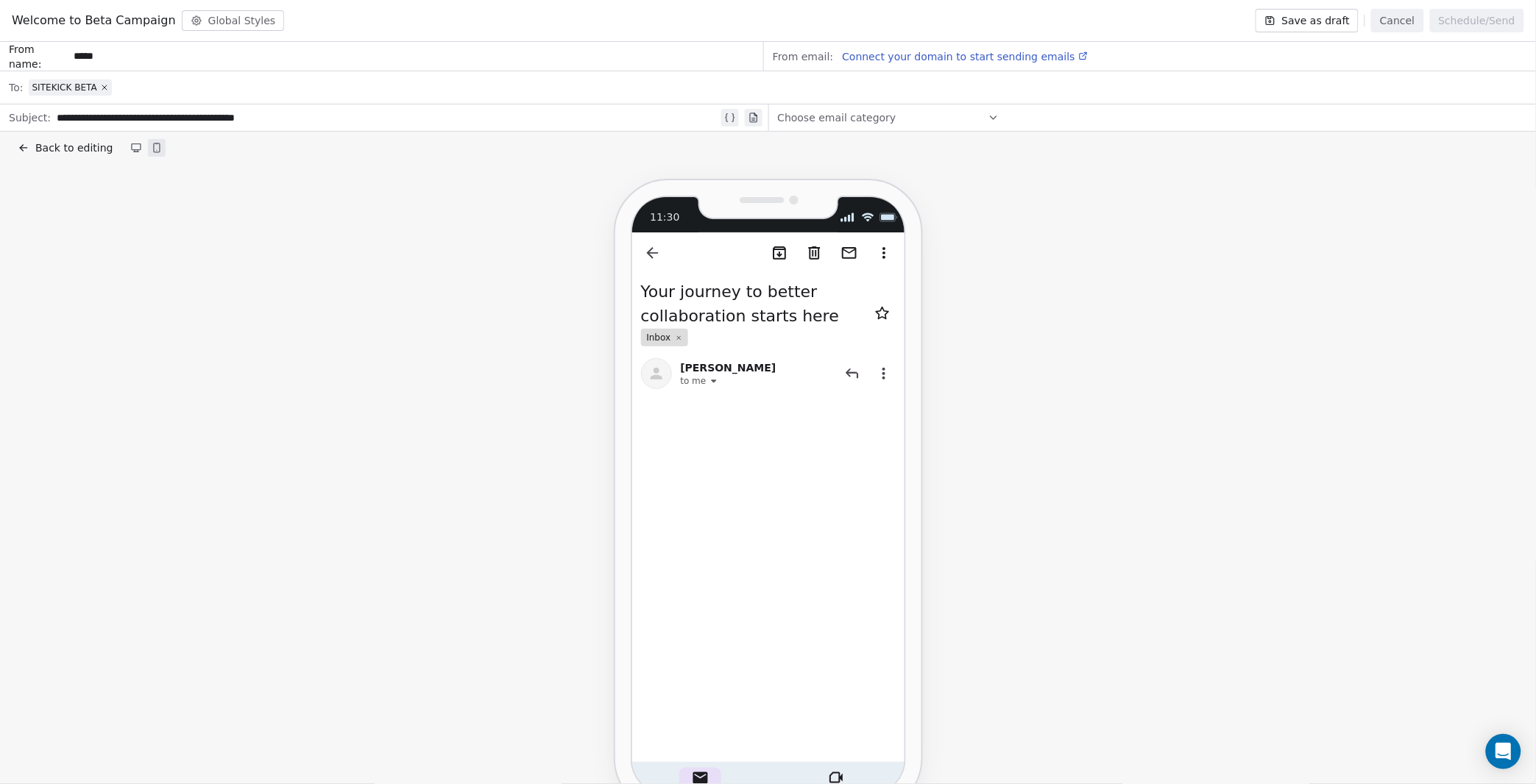
click at [22, 153] on icon at bounding box center [23, 148] width 12 height 12
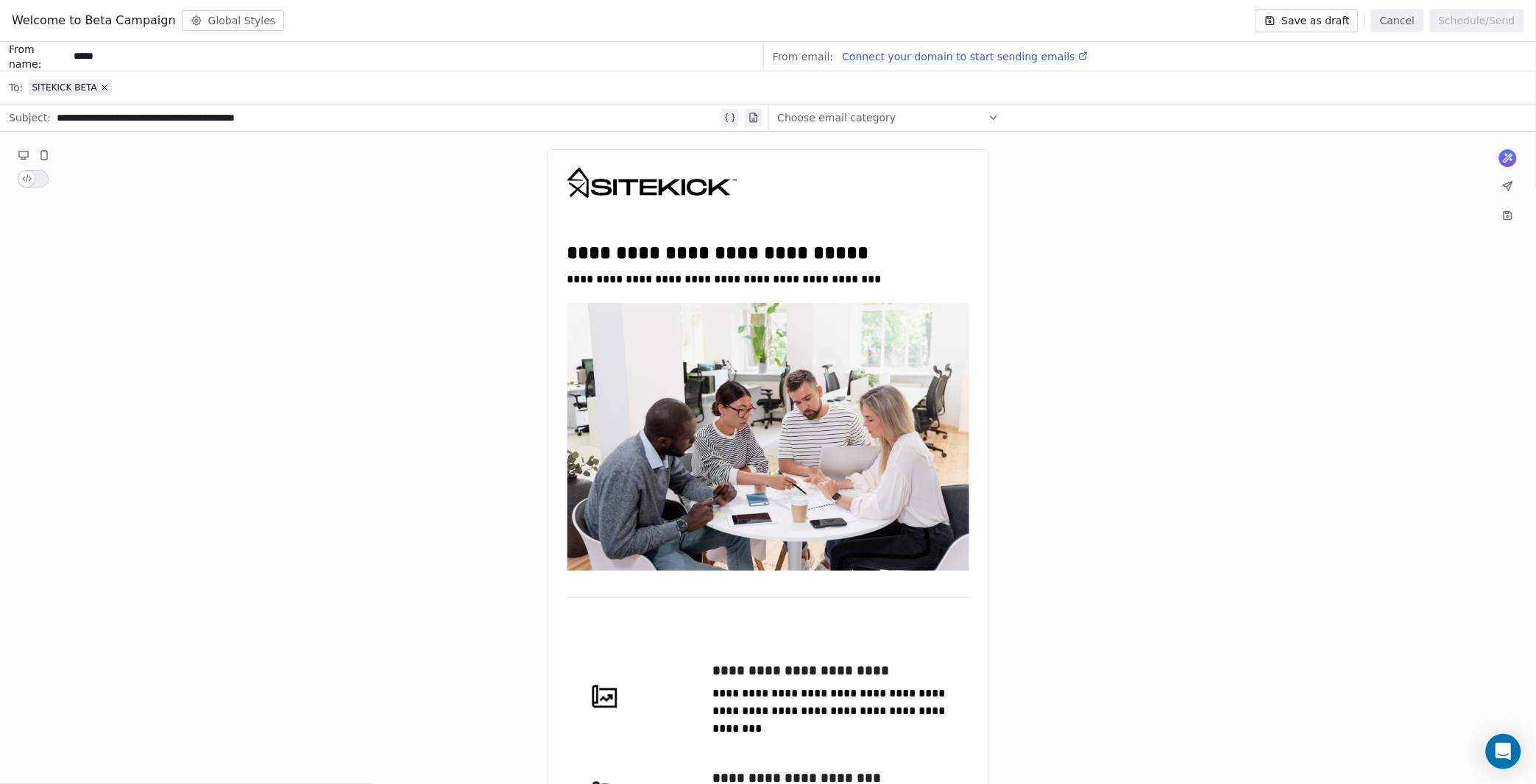
click at [29, 154] on icon at bounding box center [23, 155] width 12 height 12
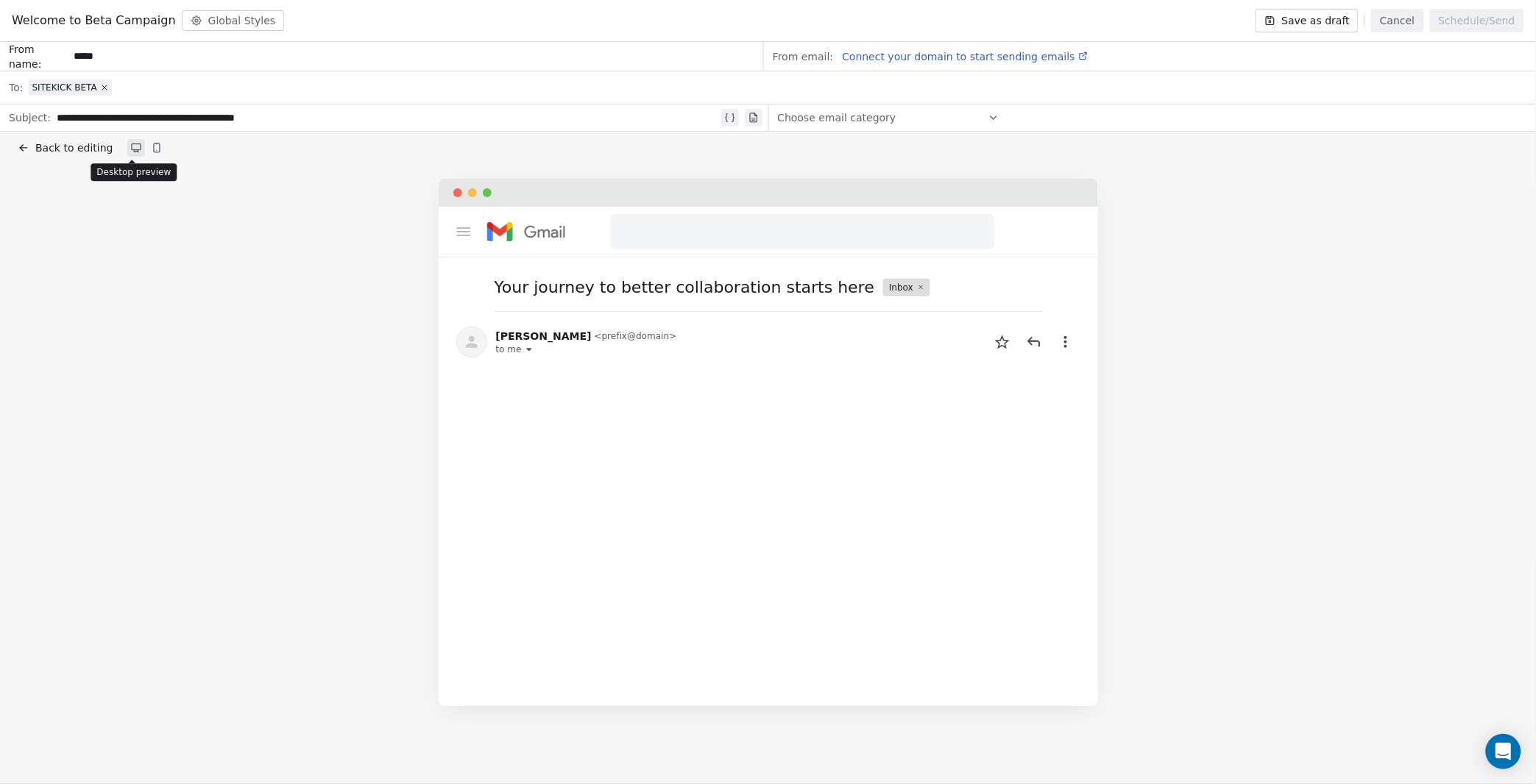
click at [133, 147] on icon at bounding box center [136, 147] width 9 height 6
click at [44, 146] on span "Back to editing" at bounding box center [74, 148] width 78 height 15
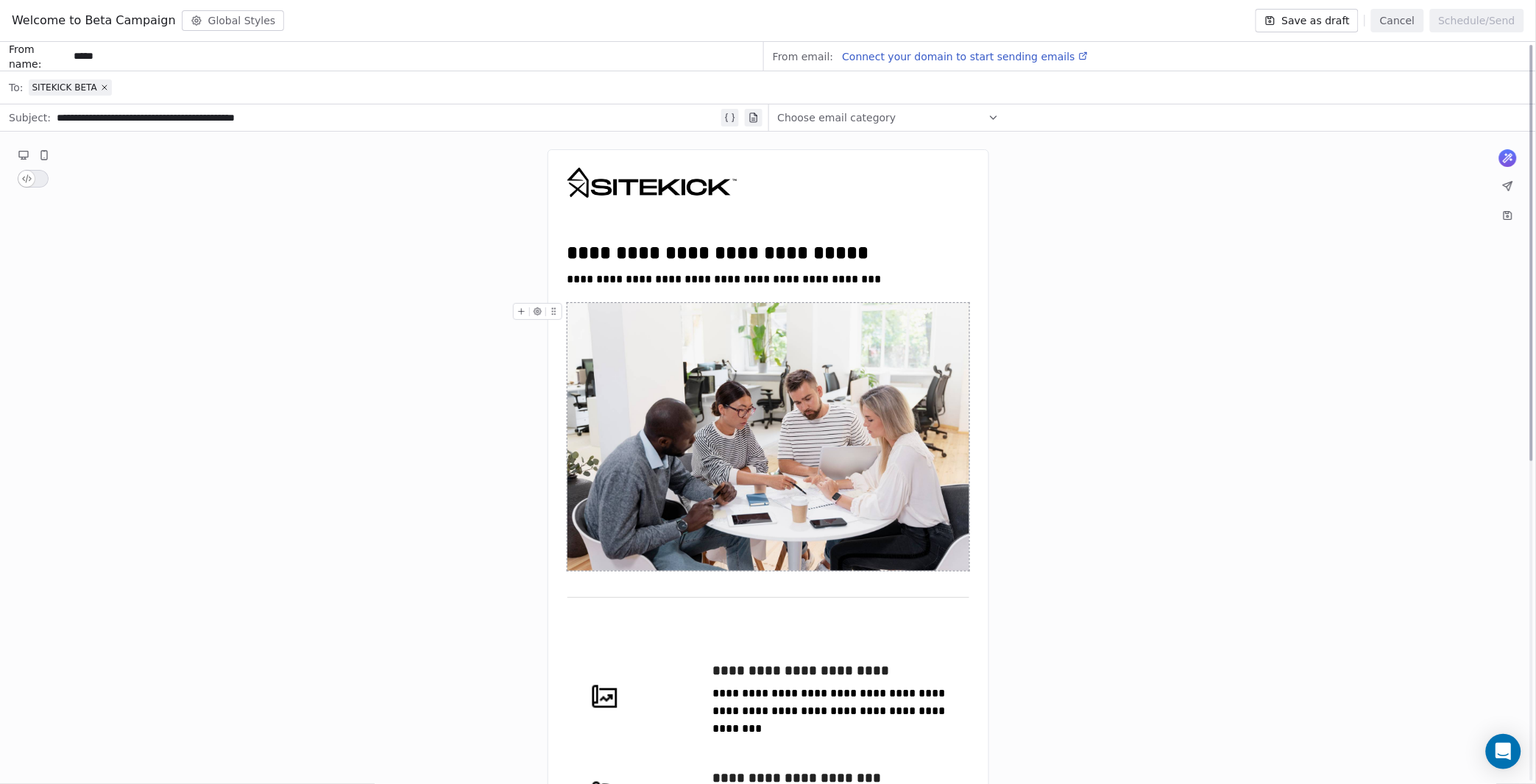
click at [1196, 380] on div "**********" at bounding box center [768, 762] width 1536 height 1260
click at [1143, 285] on div "**********" at bounding box center [768, 762] width 1536 height 1260
click at [961, 108] on div "Choose email category" at bounding box center [888, 117] width 222 height 24
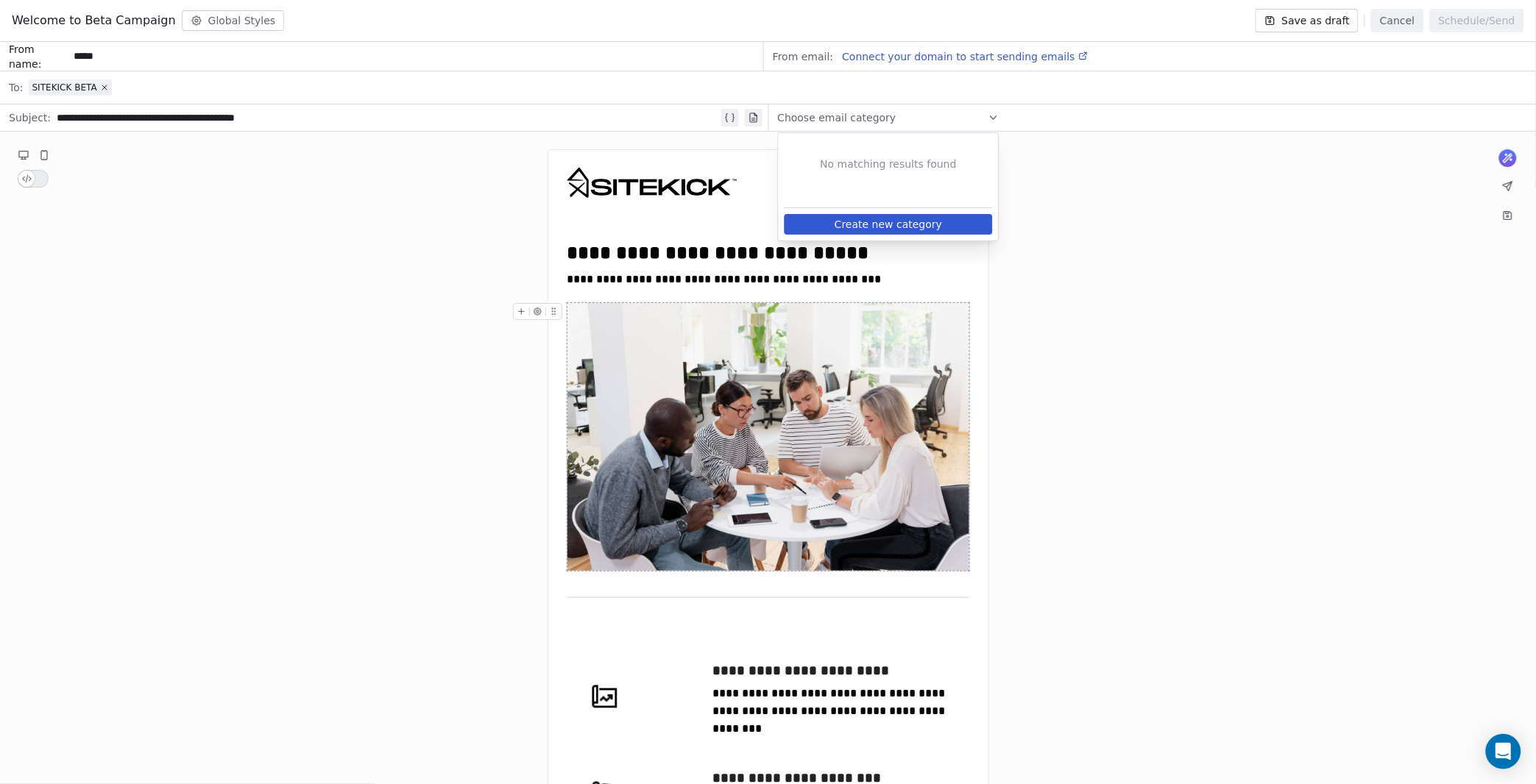
click at [1069, 173] on div "**********" at bounding box center [768, 762] width 1536 height 1260
click at [958, 121] on div "Choose email category" at bounding box center [888, 117] width 222 height 24
click at [921, 223] on button "Create new category" at bounding box center [888, 224] width 208 height 21
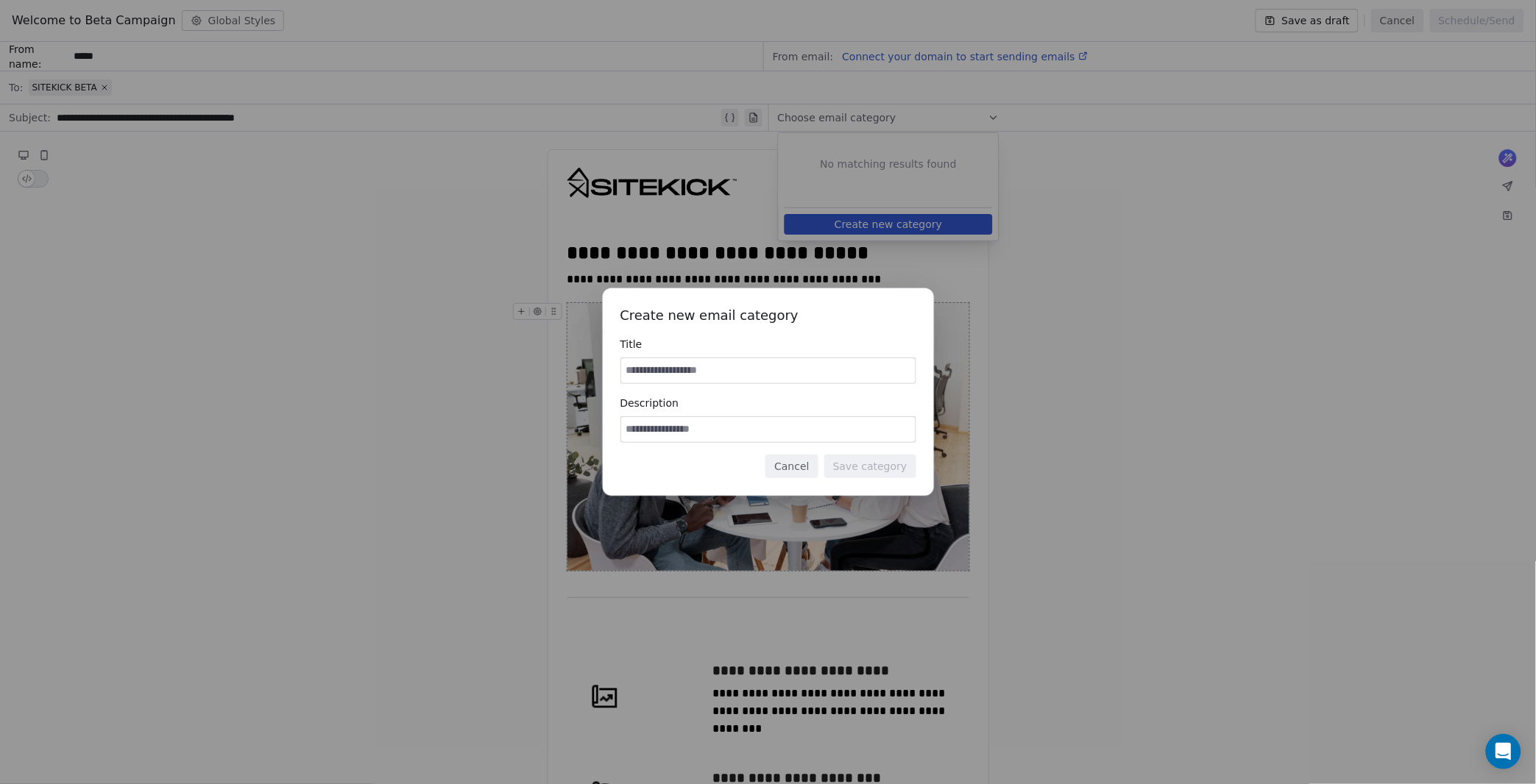
click at [737, 372] on input at bounding box center [768, 370] width 294 height 25
type input "********"
click at [680, 430] on input at bounding box center [768, 430] width 294 height 25
type input "**********"
click at [851, 476] on button "Save category" at bounding box center [870, 466] width 92 height 24
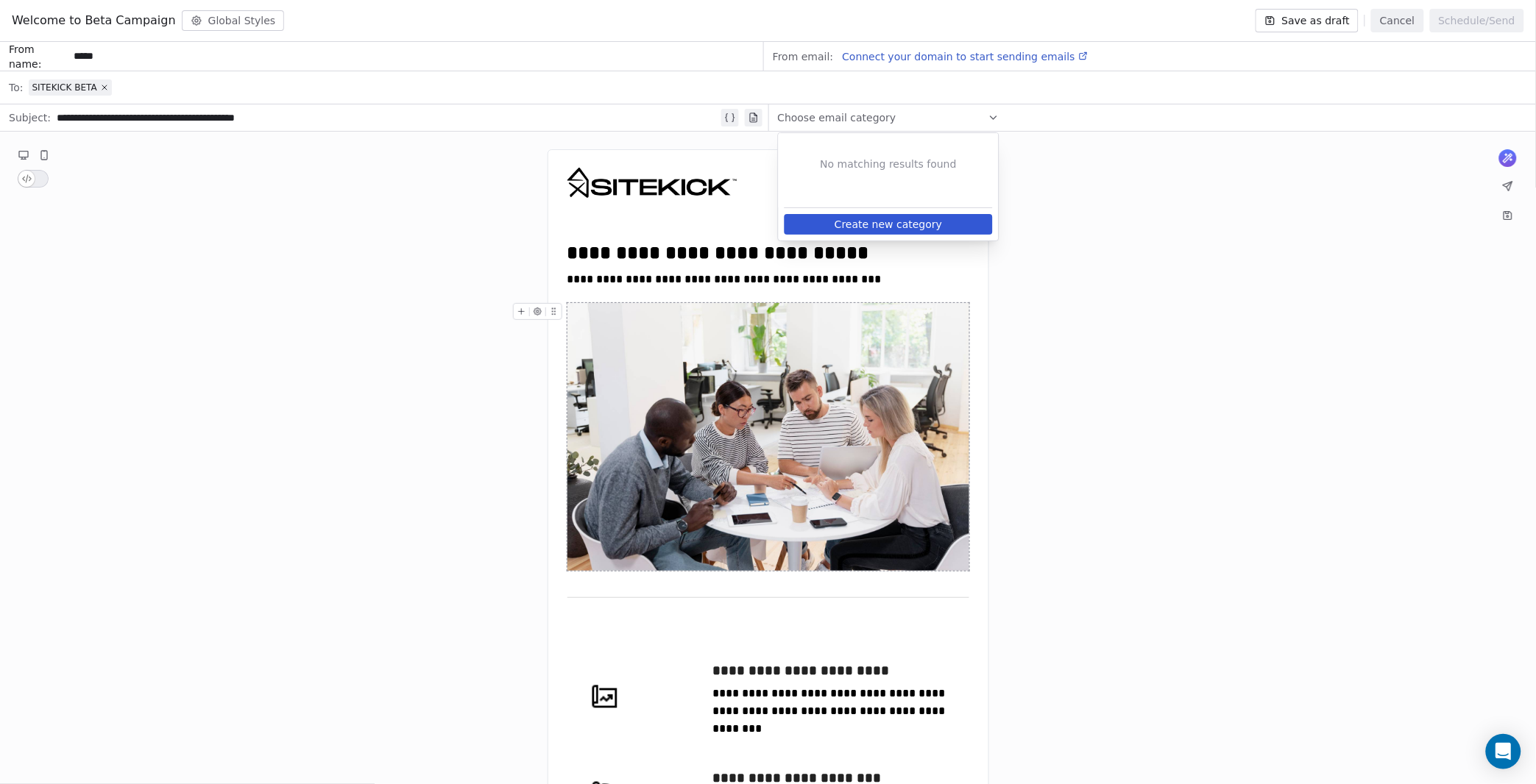
click at [1020, 386] on div "**********" at bounding box center [768, 762] width 1536 height 1260
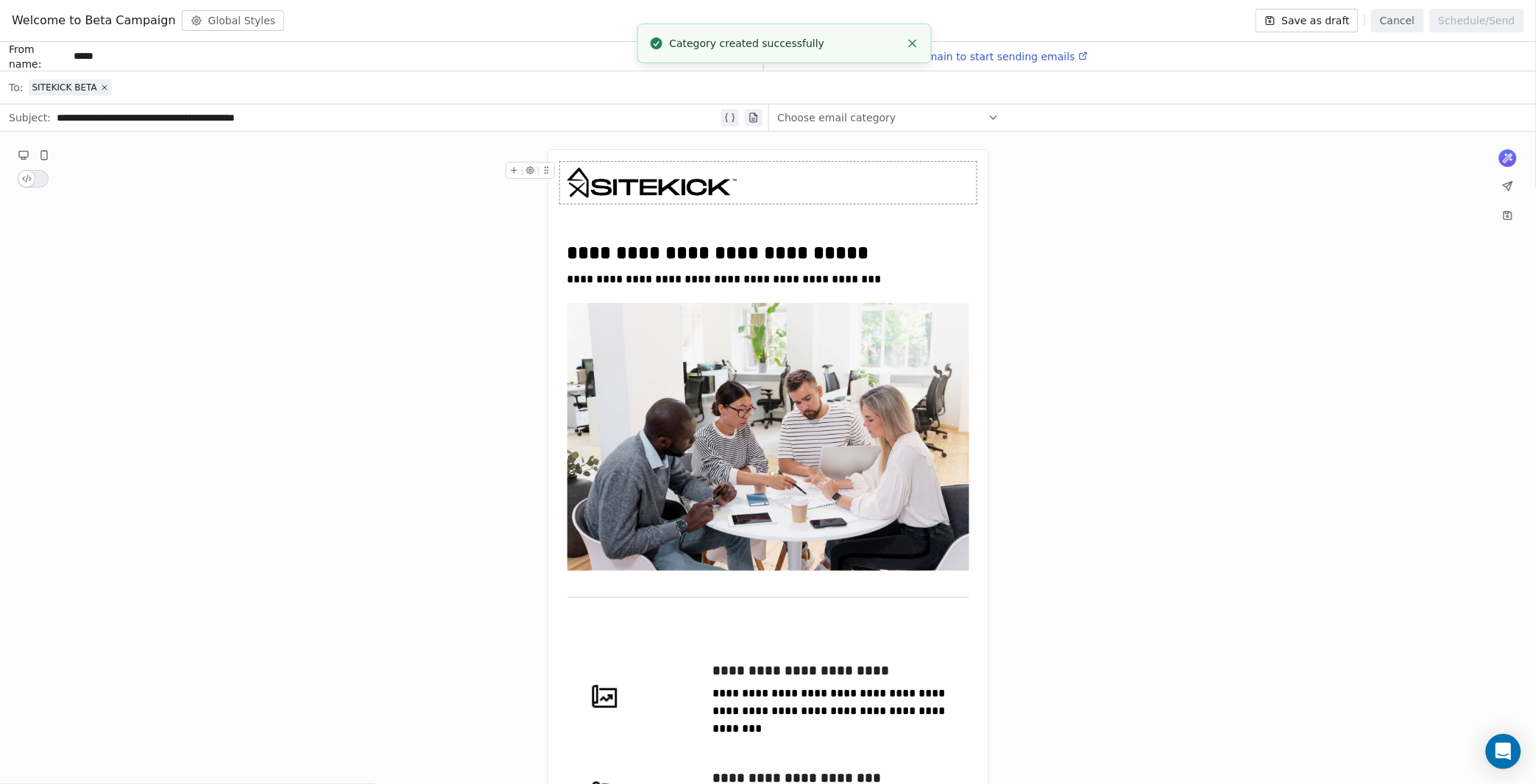
click at [922, 113] on div "Choose email category" at bounding box center [888, 117] width 222 height 24
click at [868, 156] on span "SITEKICK" at bounding box center [888, 151] width 191 height 15
click at [1045, 174] on div "**********" at bounding box center [768, 762] width 1536 height 1260
click at [1318, 26] on button "Save as draft" at bounding box center [1307, 21] width 104 height 24
